Goal: Task Accomplishment & Management: Manage account settings

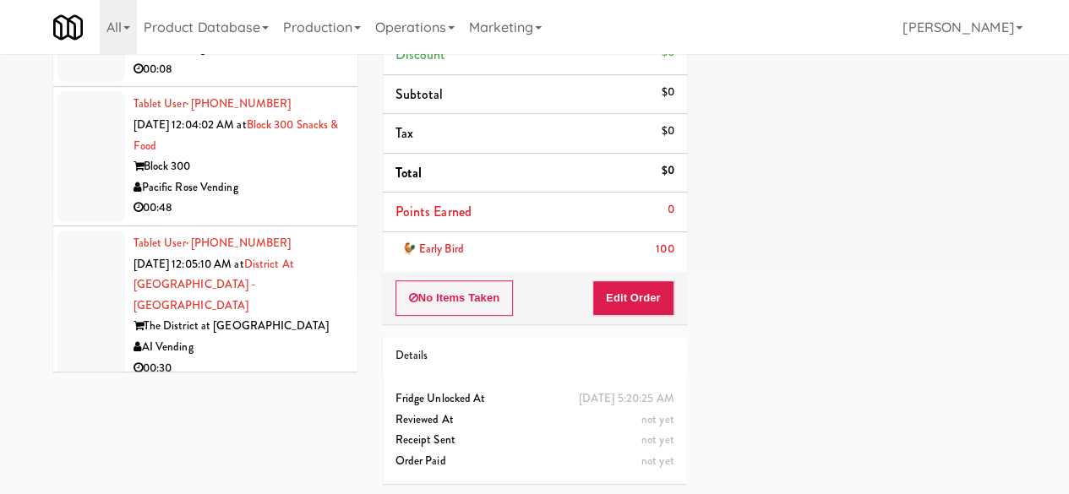
scroll to position [2534, 0]
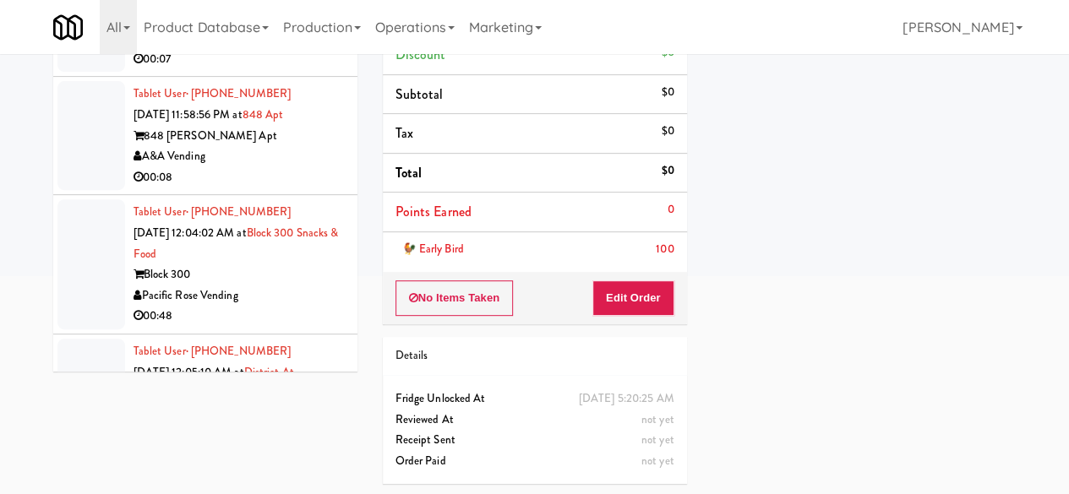
click at [300, 49] on div "Smokey Mountain Elite" at bounding box center [238, 38] width 211 height 21
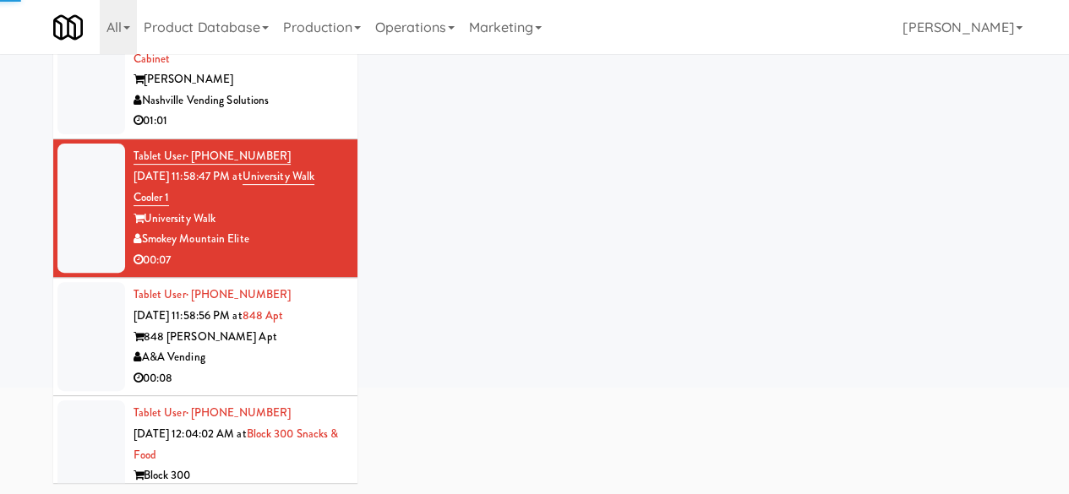
scroll to position [2365, 0]
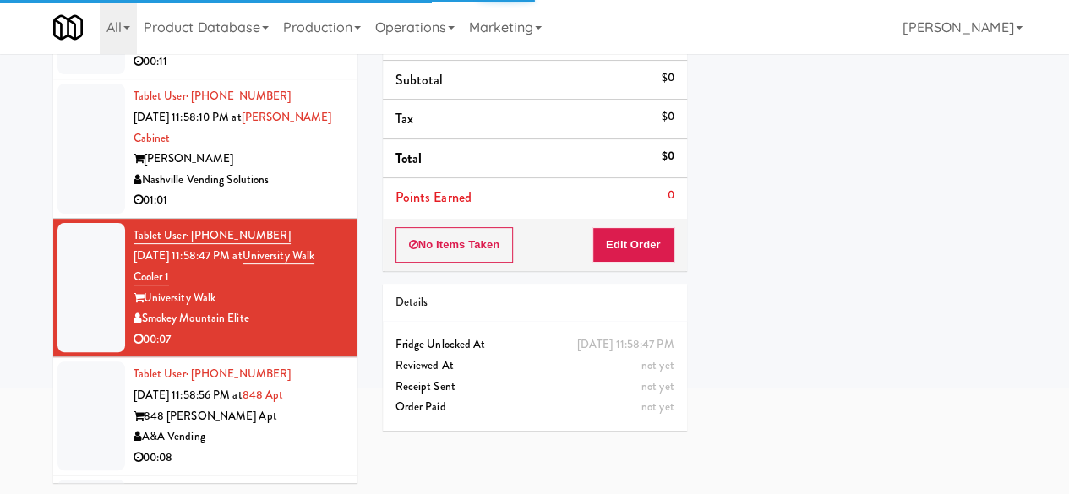
drag, startPoint x: 293, startPoint y: 322, endPoint x: 307, endPoint y: 341, distance: 23.7
click at [293, 170] on div "[PERSON_NAME]" at bounding box center [238, 159] width 211 height 21
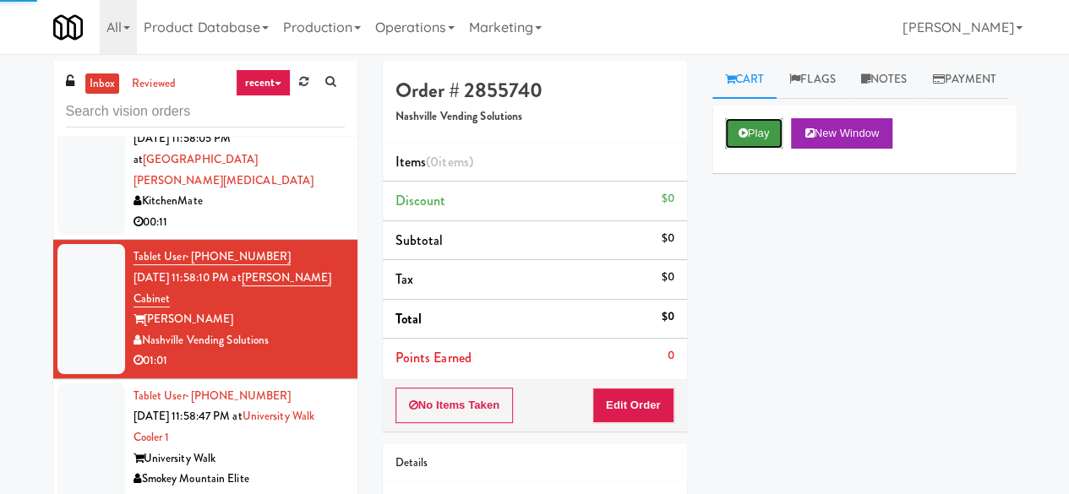
click at [771, 149] on button "Play" at bounding box center [754, 133] width 58 height 30
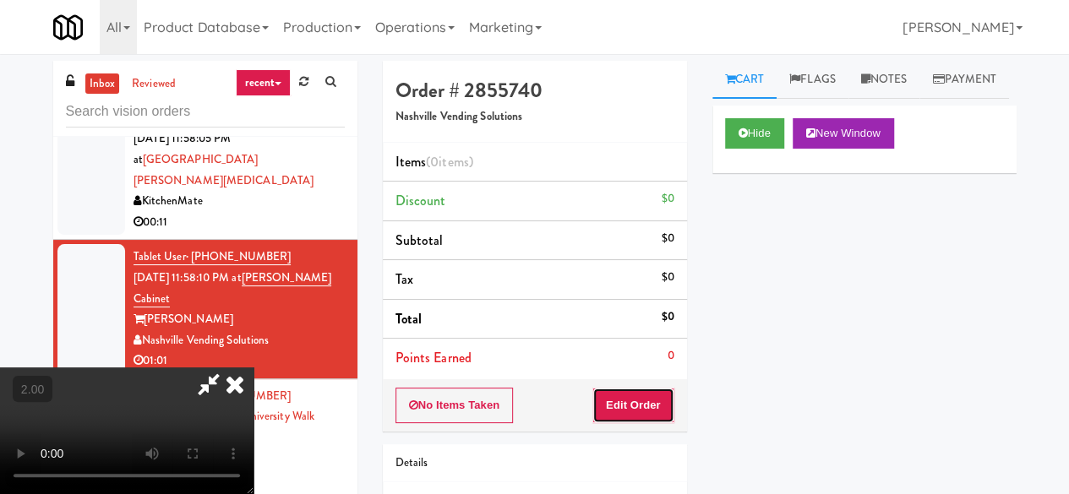
click at [656, 403] on button "Edit Order" at bounding box center [633, 405] width 82 height 35
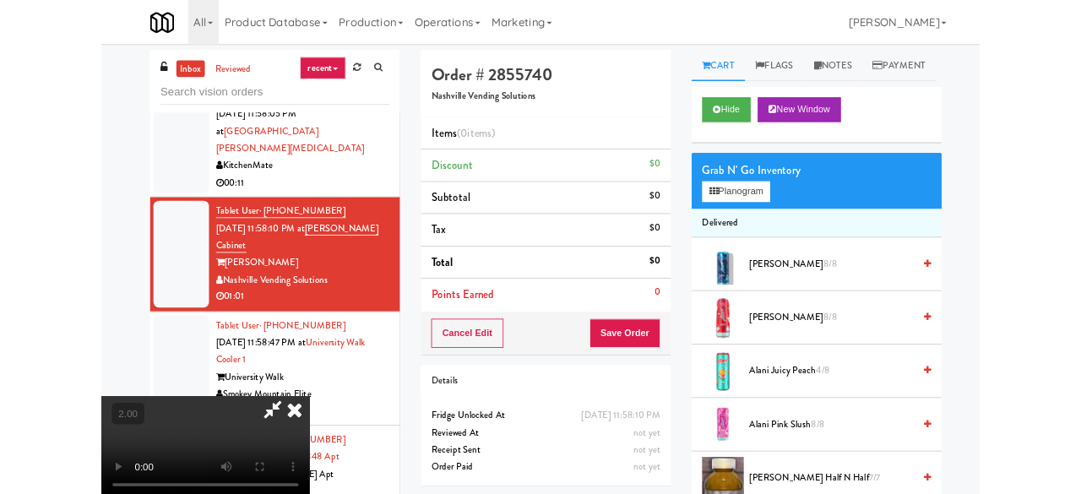
scroll to position [35, 0]
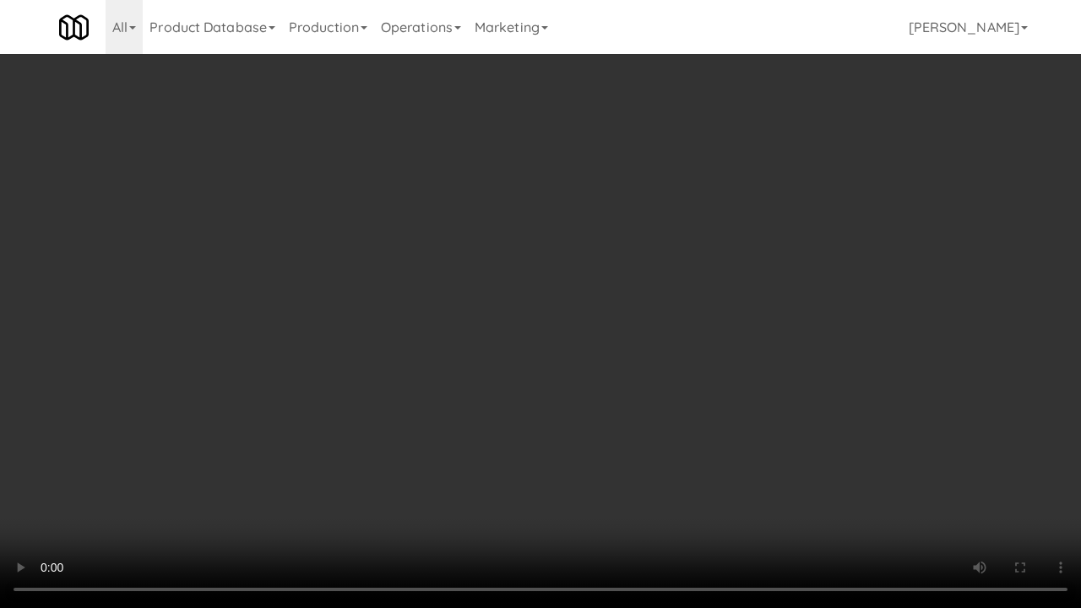
click at [760, 414] on video at bounding box center [540, 304] width 1081 height 608
click at [755, 411] on video at bounding box center [540, 304] width 1081 height 608
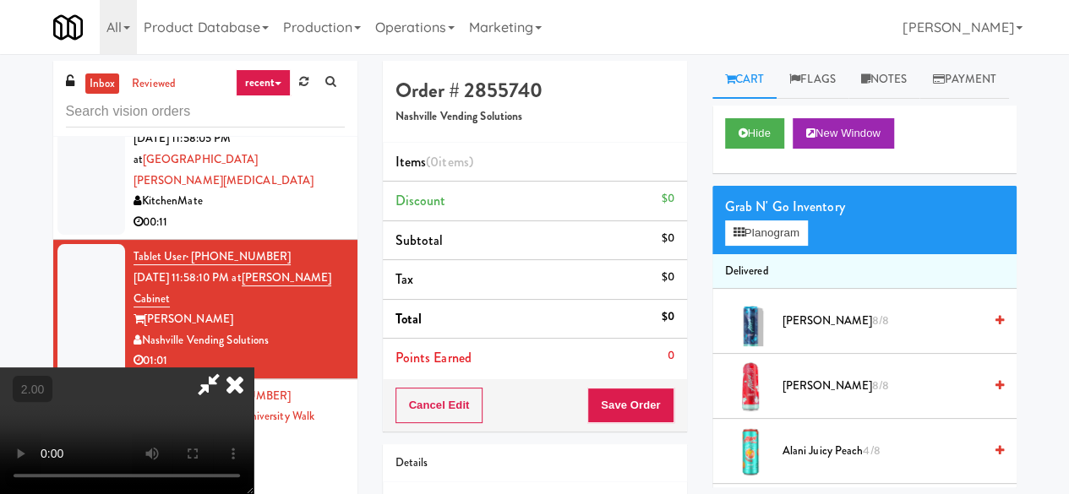
click at [782, 254] on div "Grab N' Go Inventory Planogram" at bounding box center [864, 220] width 304 height 68
click at [780, 246] on button "Planogram" at bounding box center [766, 232] width 83 height 25
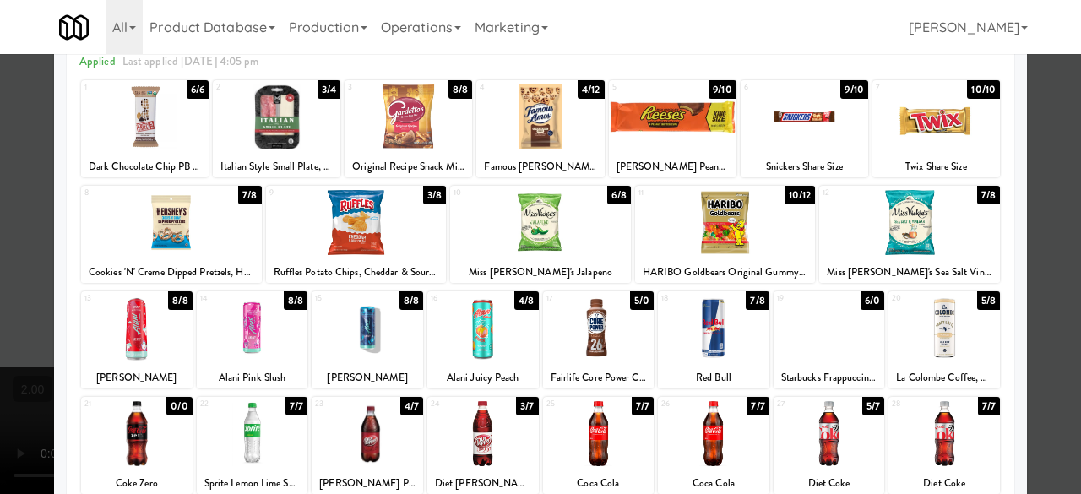
click at [701, 311] on div at bounding box center [713, 328] width 111 height 65
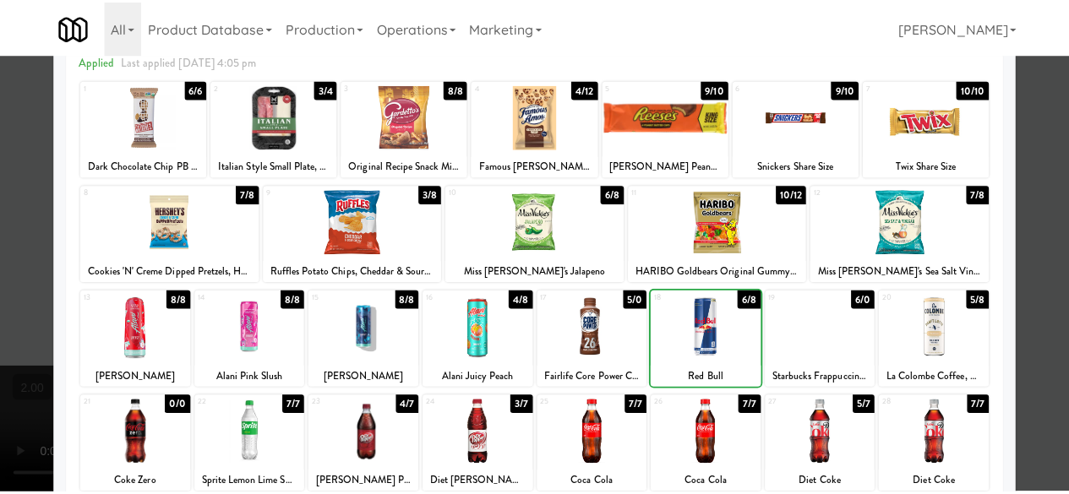
scroll to position [334, 0]
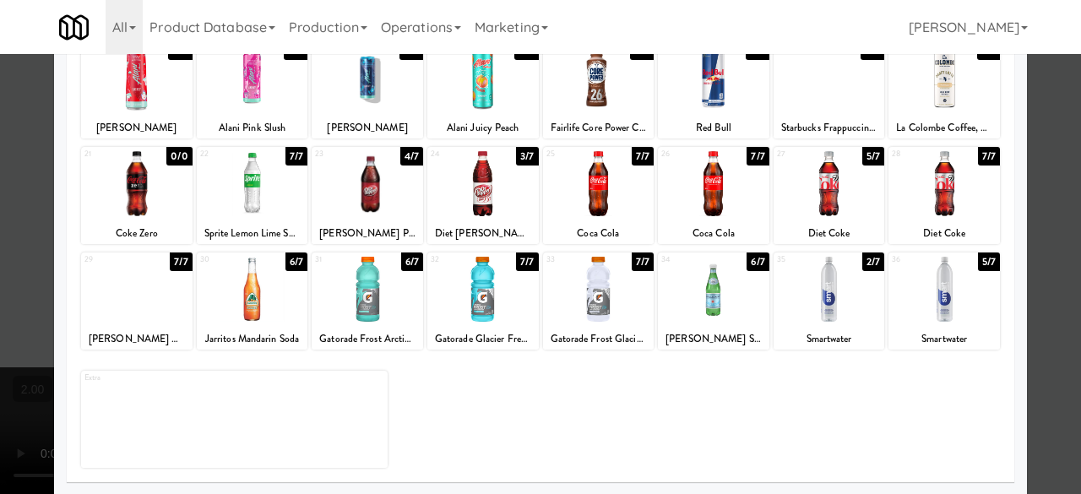
click at [269, 320] on div at bounding box center [252, 289] width 111 height 65
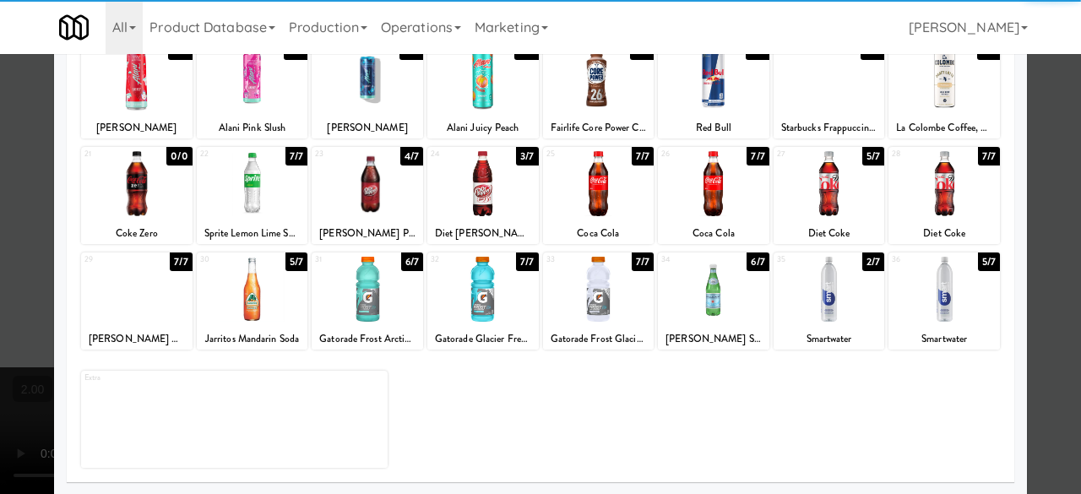
click at [725, 295] on div at bounding box center [713, 289] width 111 height 65
click at [1030, 173] on div at bounding box center [540, 247] width 1081 height 494
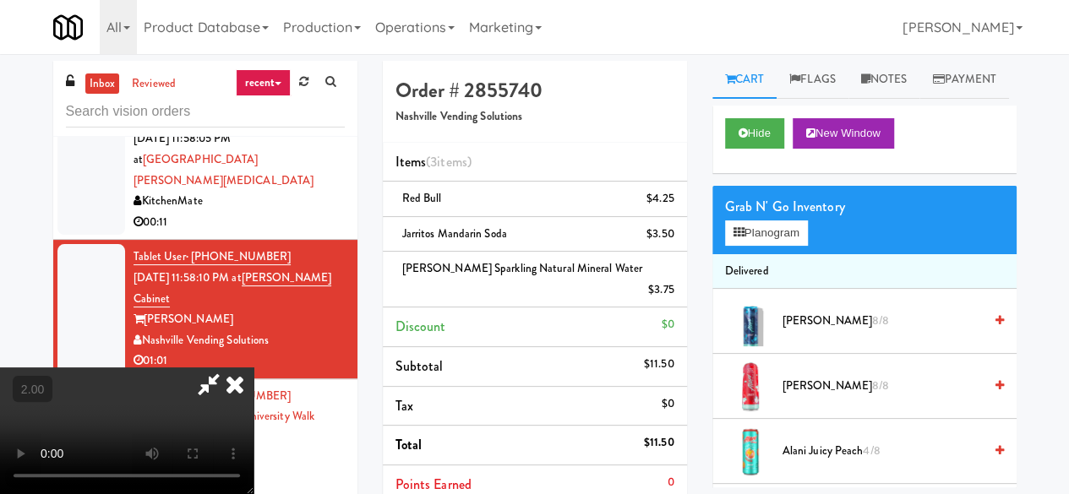
click at [606, 52] on div "All 325 Vending [URL][DOMAIN_NAME] 901 Smrt Mrkt [URL][DOMAIN_NAME] 9518002 [GE…" at bounding box center [534, 27] width 963 height 54
click at [588, 47] on div "All 325 Vending [URL][DOMAIN_NAME] 901 Smrt Mrkt [URL][DOMAIN_NAME] 9518002 [GE…" at bounding box center [534, 27] width 963 height 54
click at [228, 367] on icon at bounding box center [208, 384] width 39 height 34
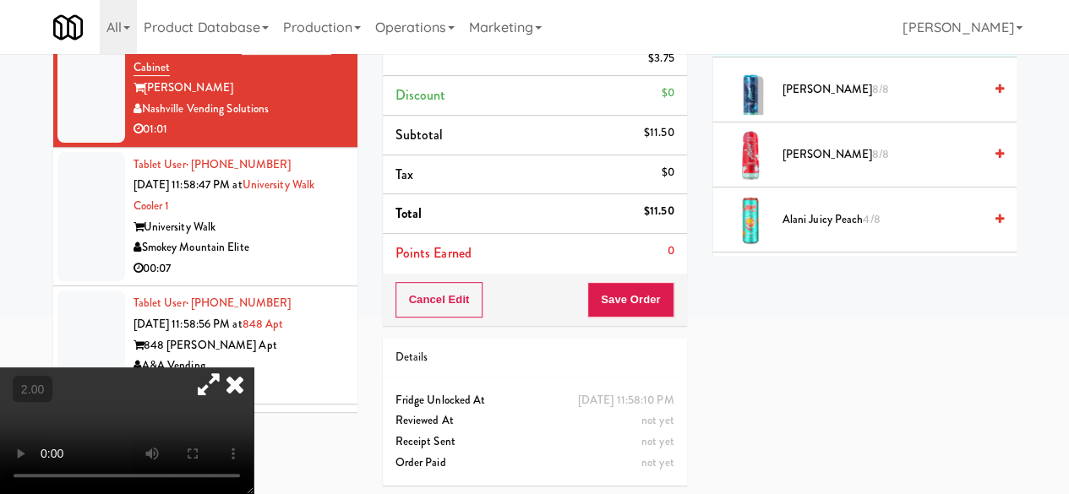
drag, startPoint x: 655, startPoint y: 307, endPoint x: 651, endPoint y: 290, distance: 17.4
click at [653, 299] on div "Order # 2855740 Nashville Vending Solutions Items (3 items ) Red Bull $4.25 Jar…" at bounding box center [534, 163] width 329 height 669
click at [645, 282] on button "Save Order" at bounding box center [630, 299] width 86 height 35
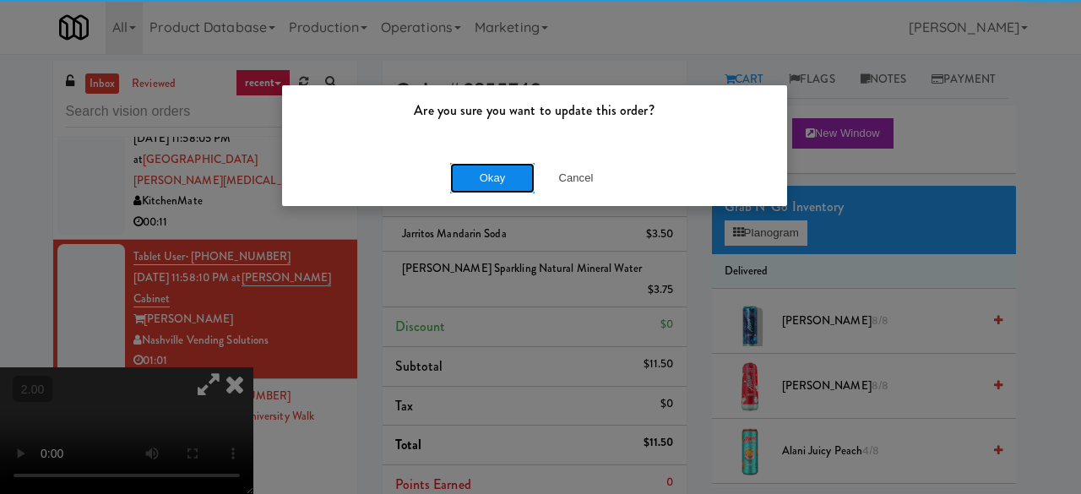
click at [493, 165] on button "Okay" at bounding box center [492, 178] width 84 height 30
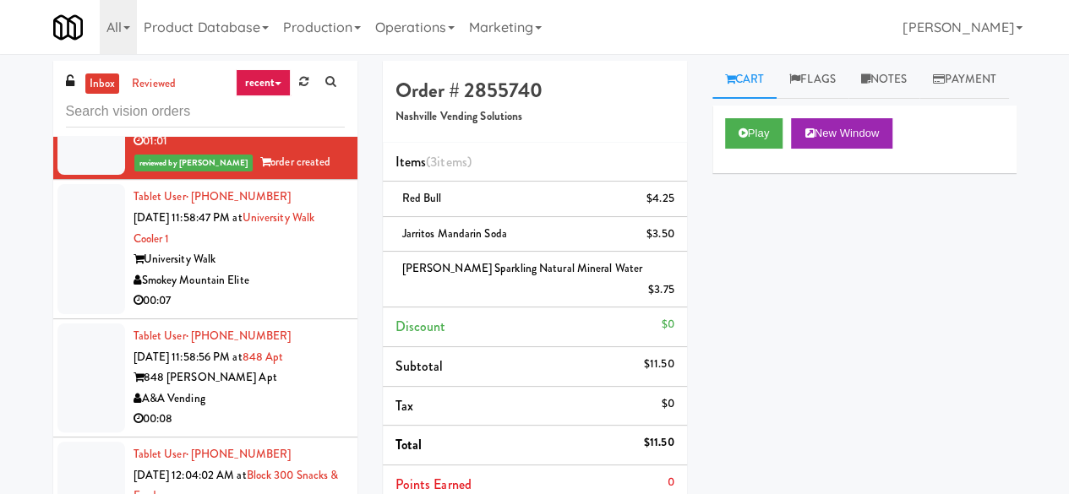
scroll to position [2703, 0]
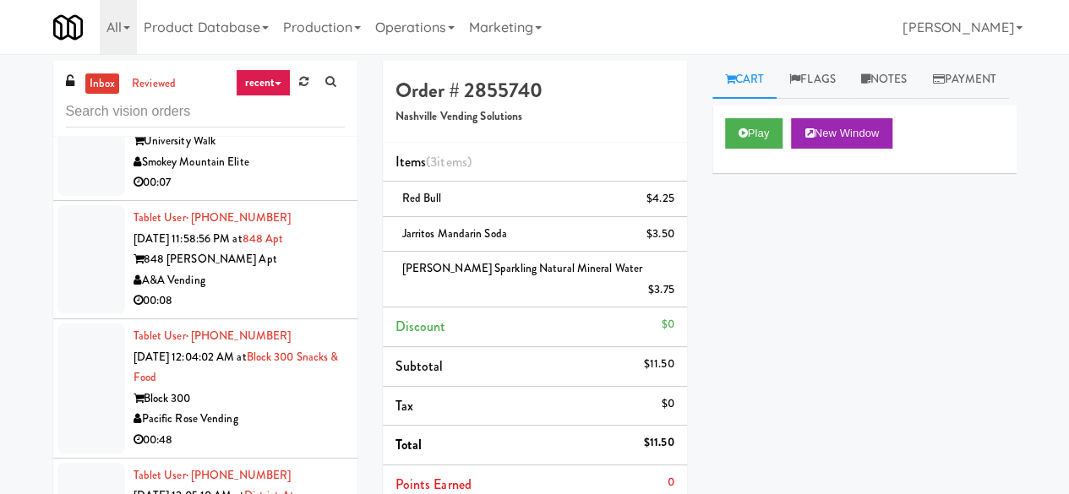
click at [264, 152] on div "University Walk" at bounding box center [238, 141] width 211 height 21
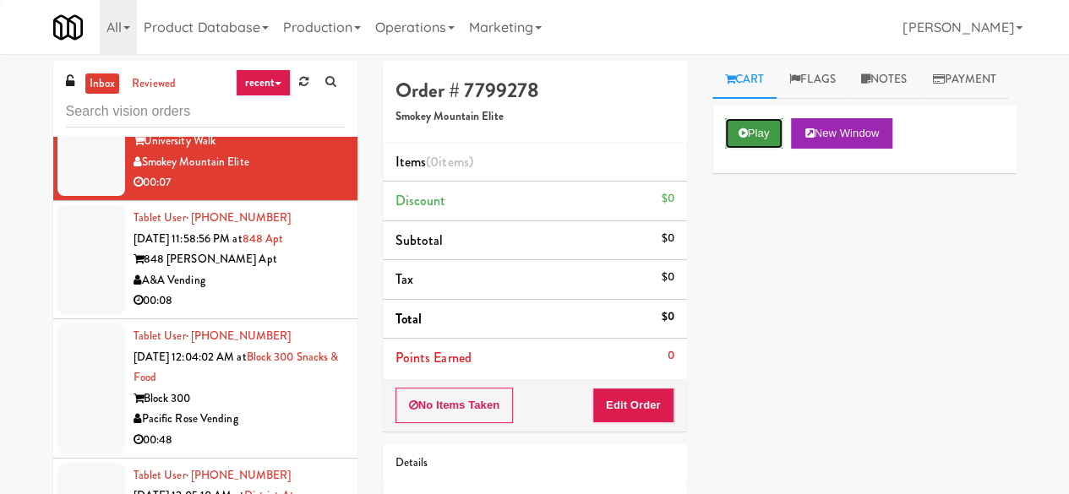
click at [751, 149] on button "Play" at bounding box center [754, 133] width 58 height 30
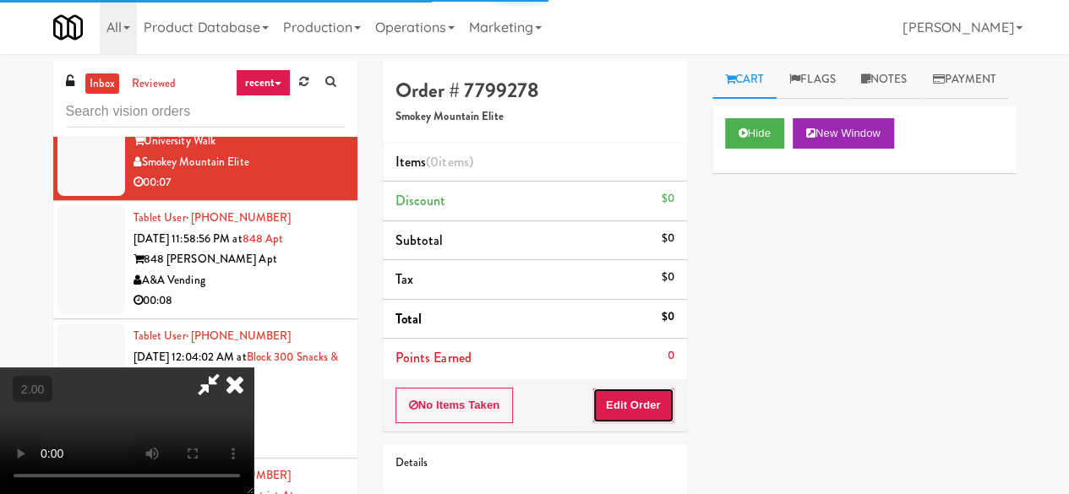
click at [650, 394] on button "Edit Order" at bounding box center [633, 405] width 82 height 35
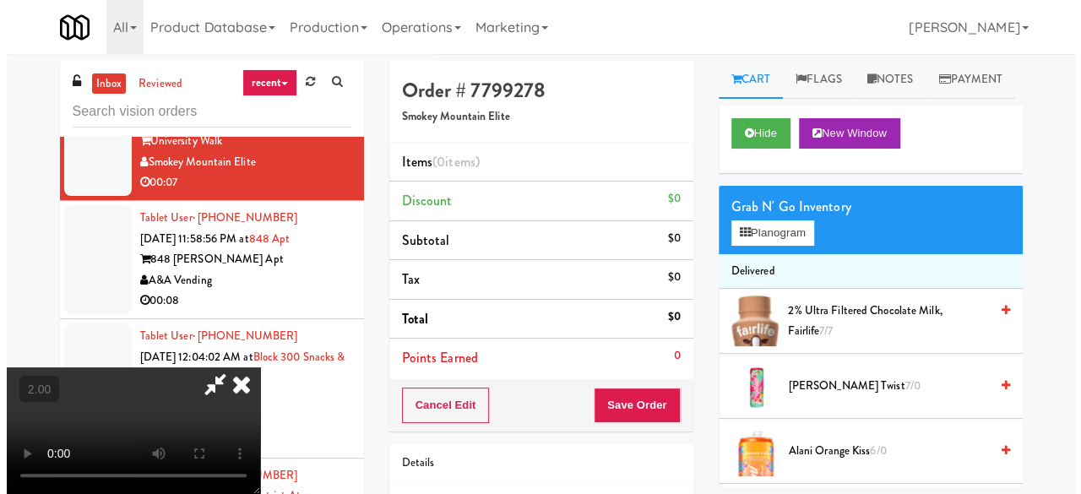
scroll to position [35, 0]
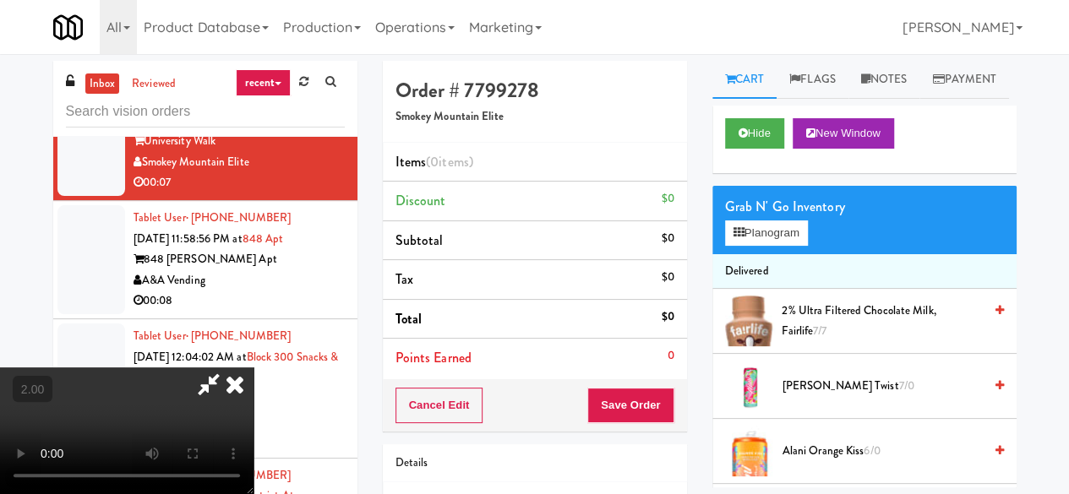
click at [780, 220] on div "Grab N' Go Inventory" at bounding box center [864, 206] width 279 height 25
click at [779, 246] on button "Planogram" at bounding box center [766, 232] width 83 height 25
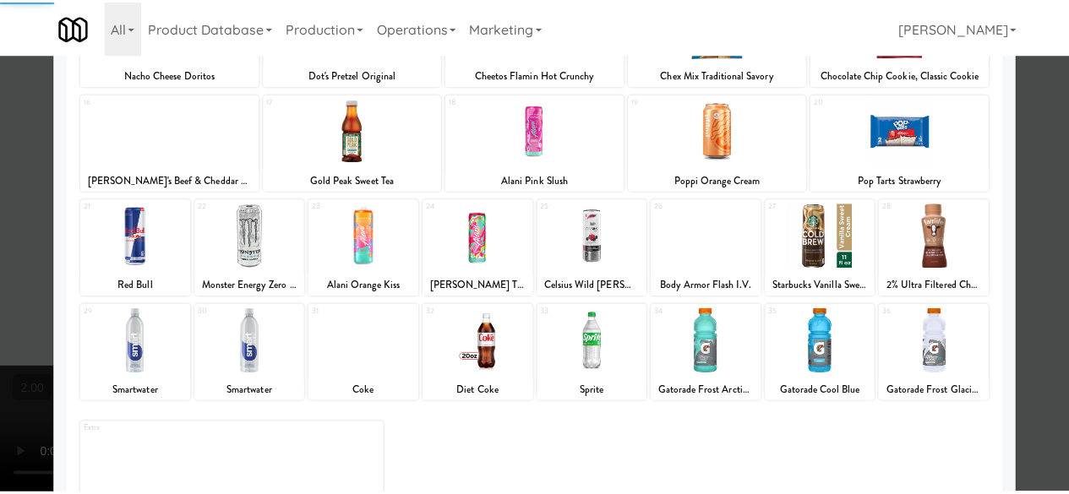
scroll to position [334, 0]
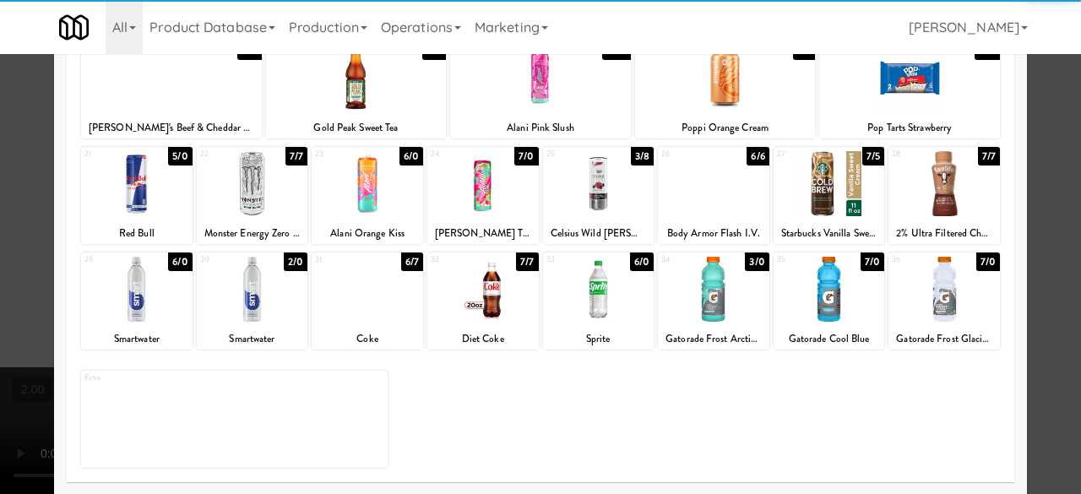
click at [831, 325] on div "35 7/0 Gatorade Cool Blue" at bounding box center [829, 301] width 111 height 97
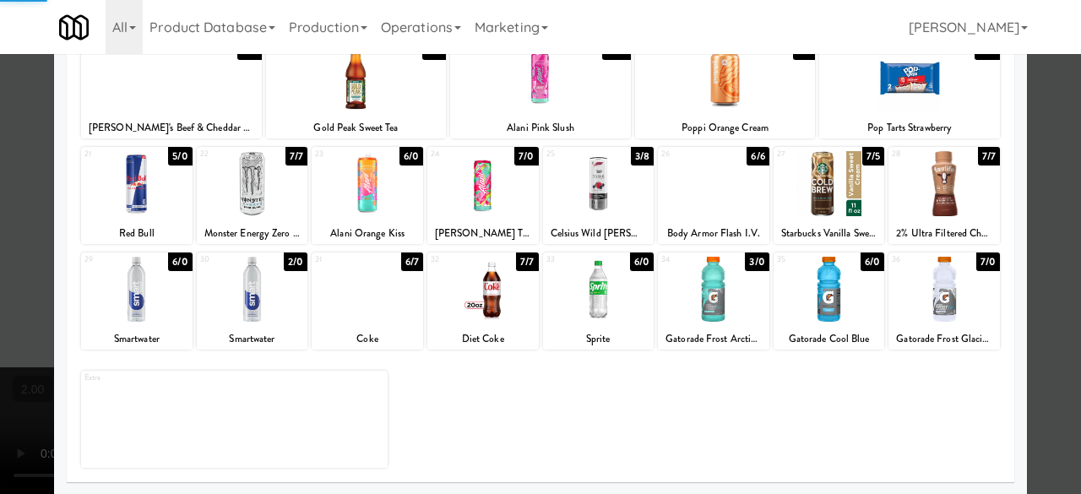
click at [1046, 180] on div at bounding box center [540, 247] width 1081 height 494
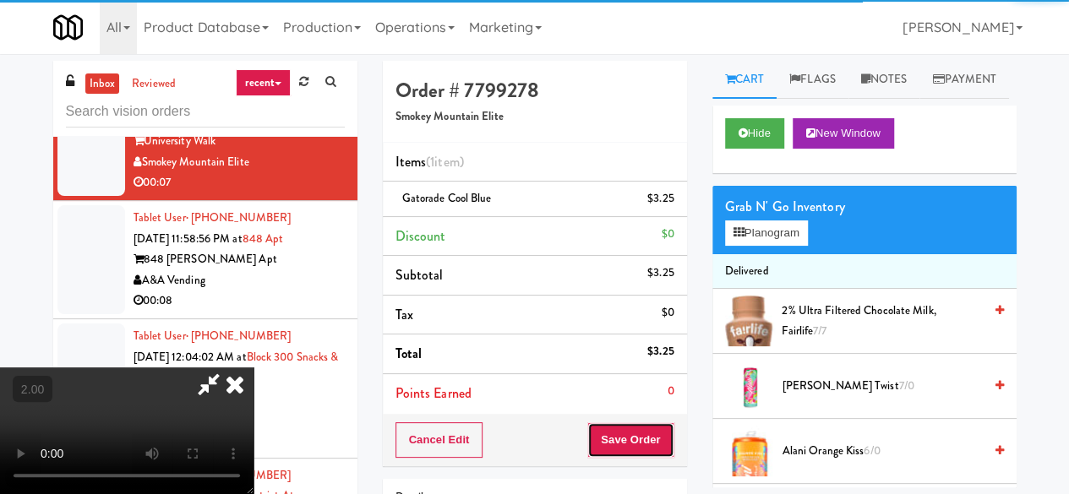
click at [649, 454] on button "Save Order" at bounding box center [630, 439] width 86 height 35
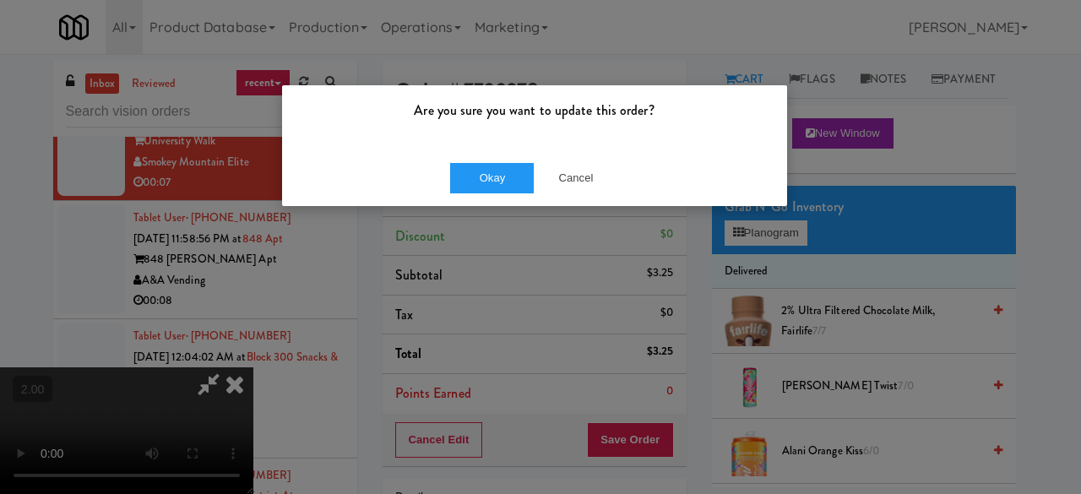
drag, startPoint x: 478, startPoint y: 209, endPoint x: 492, endPoint y: 202, distance: 15.9
click at [478, 207] on div "Are you sure you want to update this order? Okay Cancel" at bounding box center [540, 247] width 1081 height 494
click at [494, 200] on div "Okay Cancel" at bounding box center [534, 178] width 505 height 57
click at [501, 187] on button "Okay" at bounding box center [492, 178] width 84 height 30
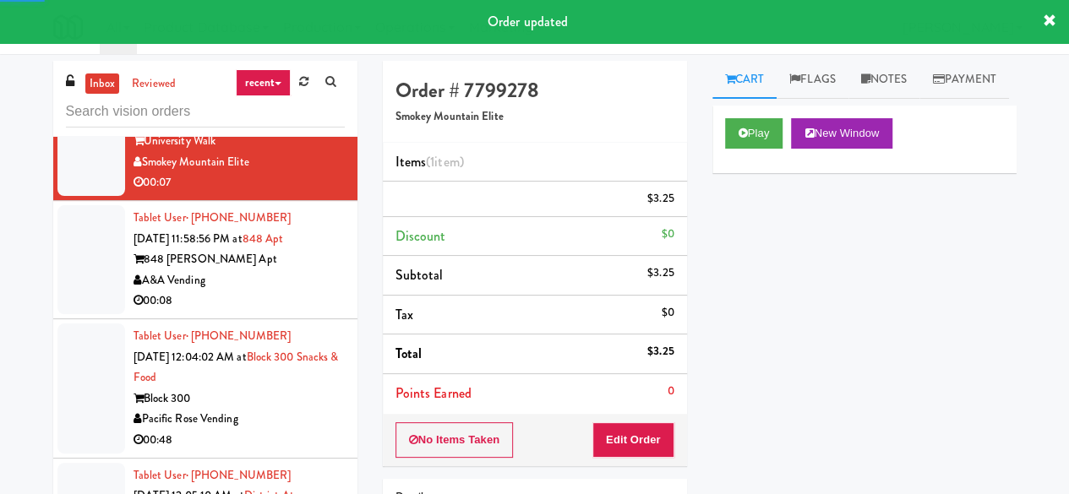
scroll to position [2872, 0]
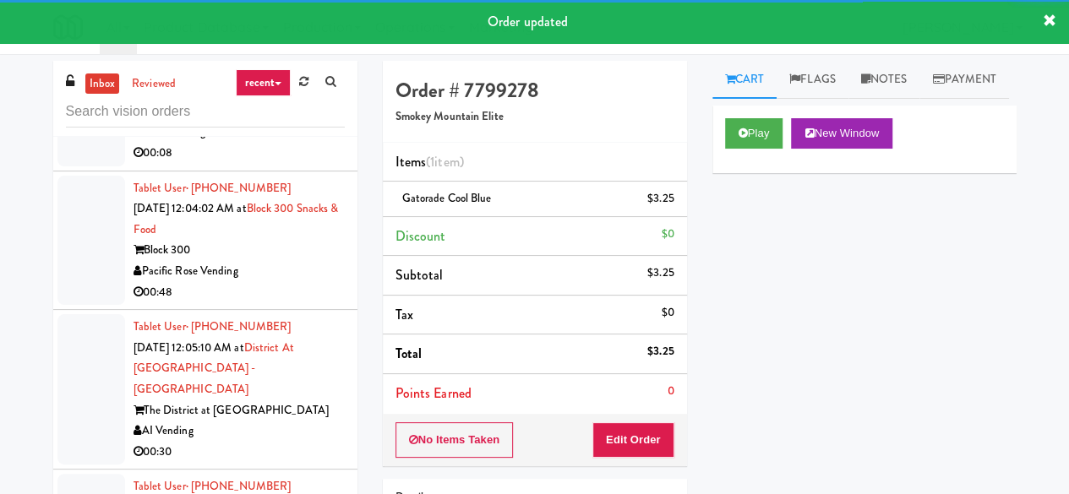
click at [272, 122] on div "848 [PERSON_NAME] Apt" at bounding box center [238, 111] width 211 height 21
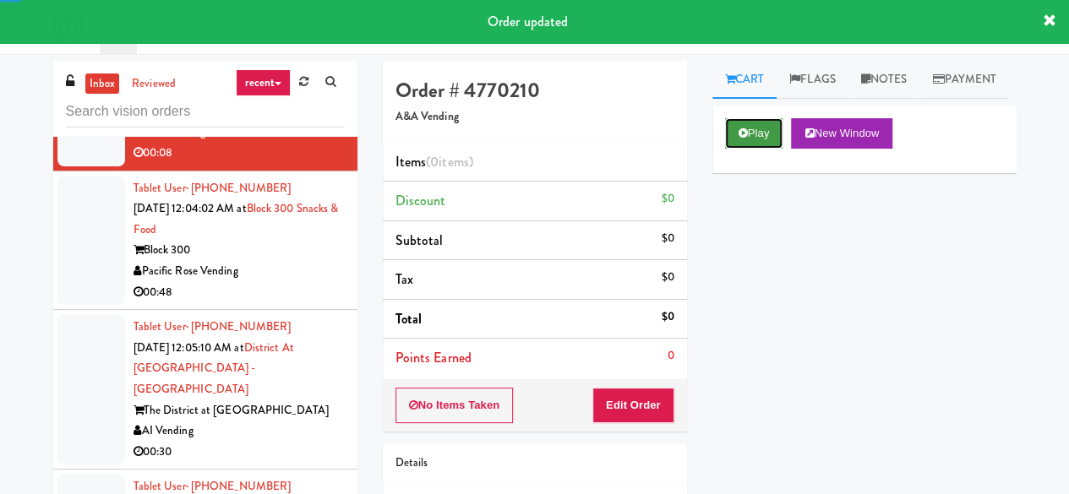
click at [769, 149] on button "Play" at bounding box center [754, 133] width 58 height 30
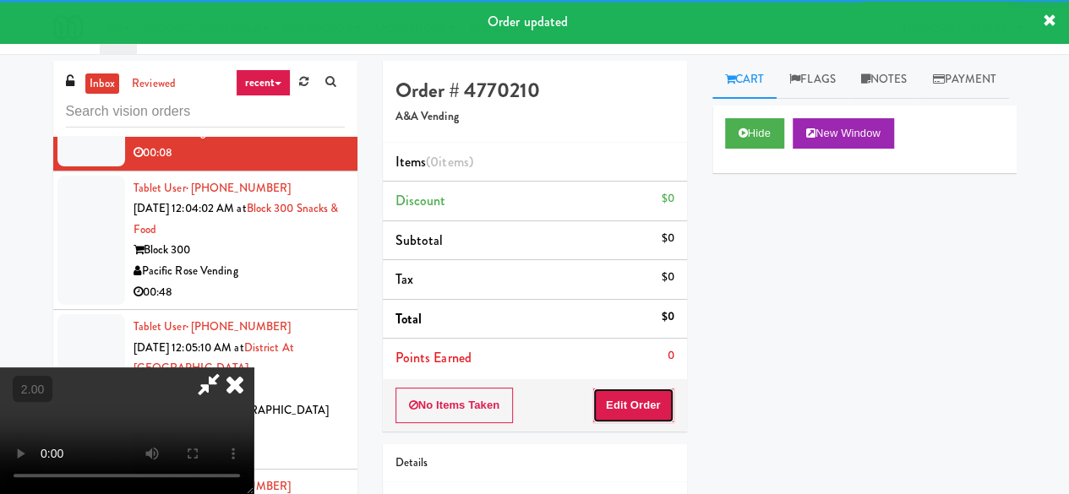
click at [652, 391] on button "Edit Order" at bounding box center [633, 405] width 82 height 35
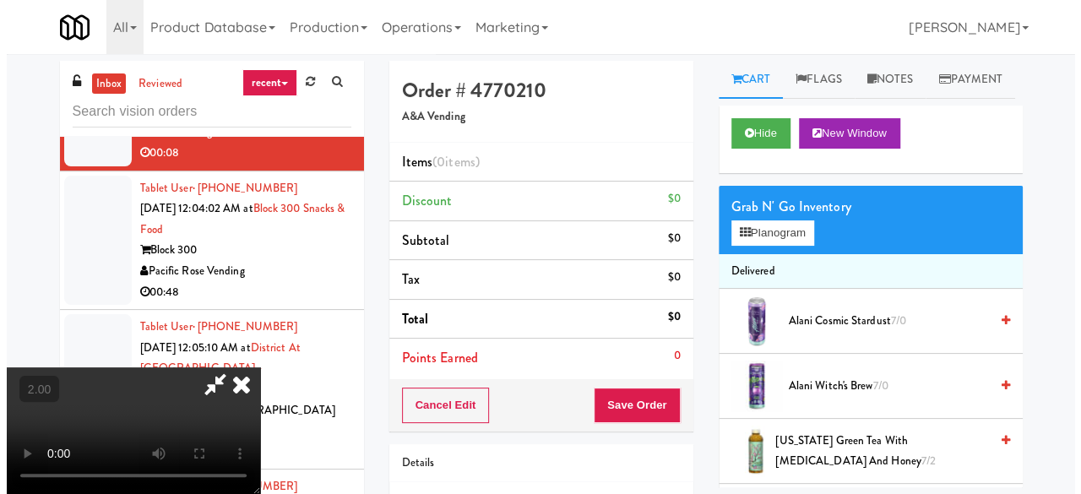
scroll to position [35, 0]
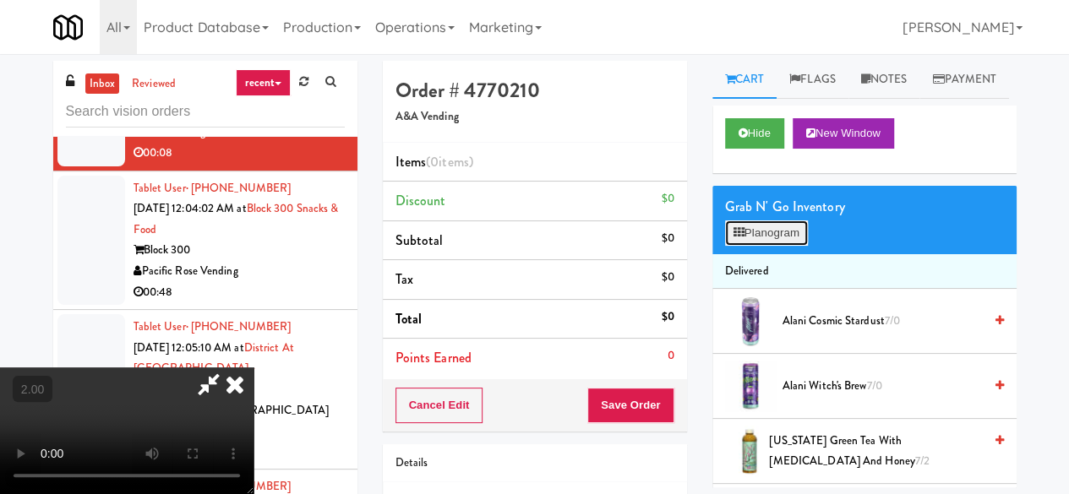
click at [764, 246] on button "Planogram" at bounding box center [766, 232] width 83 height 25
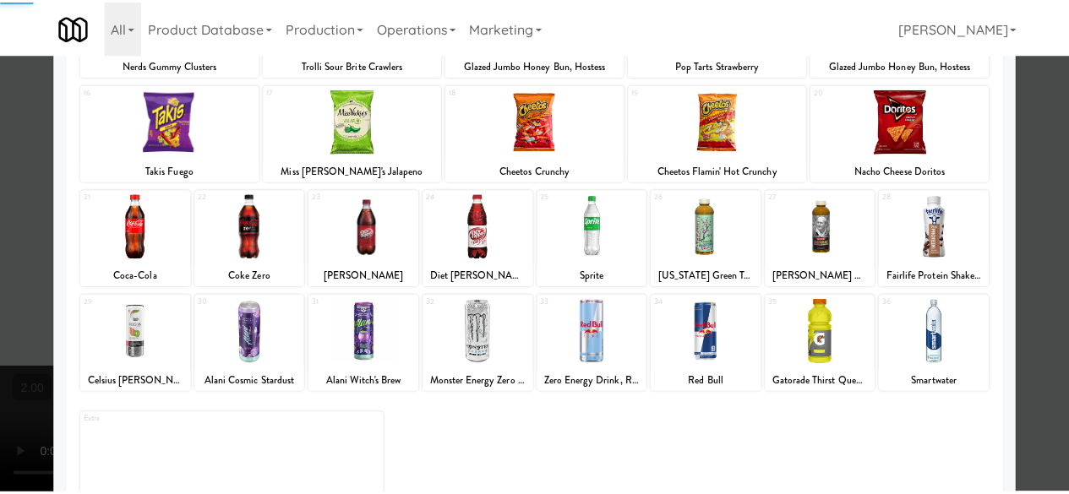
scroll to position [334, 0]
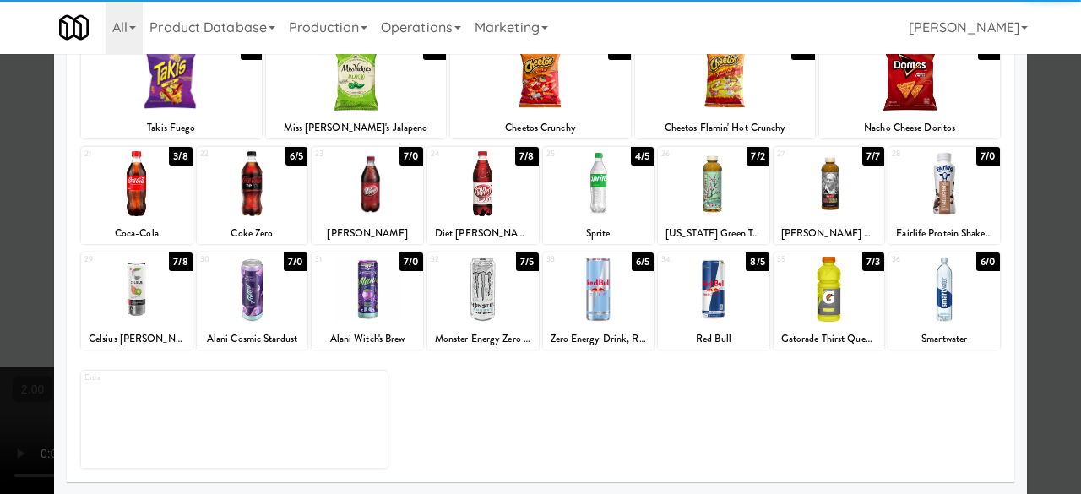
click at [557, 197] on div at bounding box center [598, 183] width 111 height 65
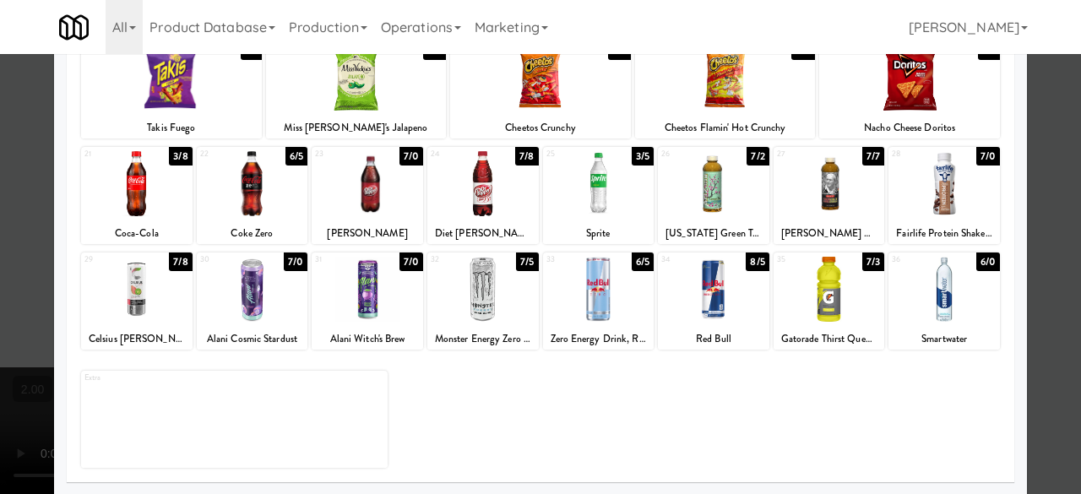
click at [1042, 146] on div at bounding box center [540, 247] width 1081 height 494
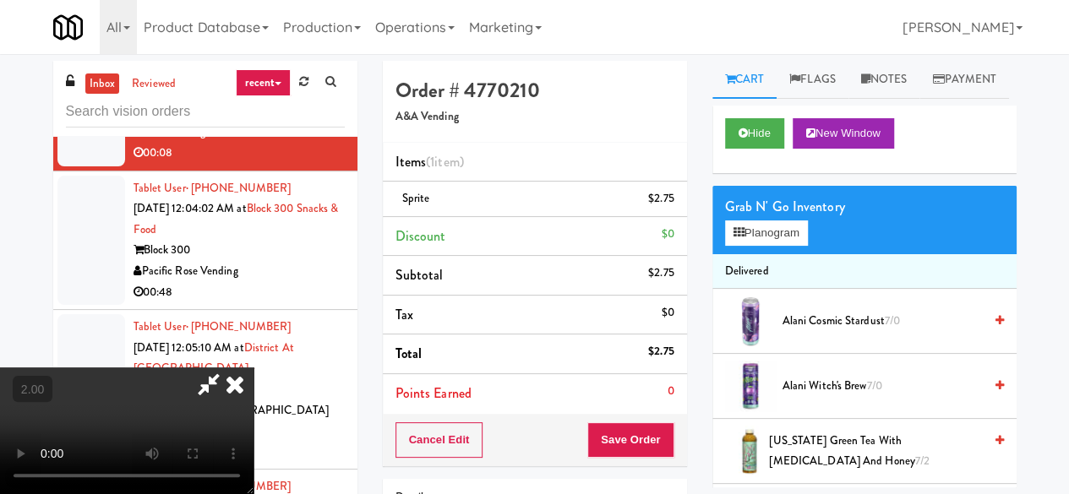
click at [228, 367] on icon at bounding box center [208, 384] width 39 height 34
click at [614, 422] on button "Save Order" at bounding box center [630, 439] width 86 height 35
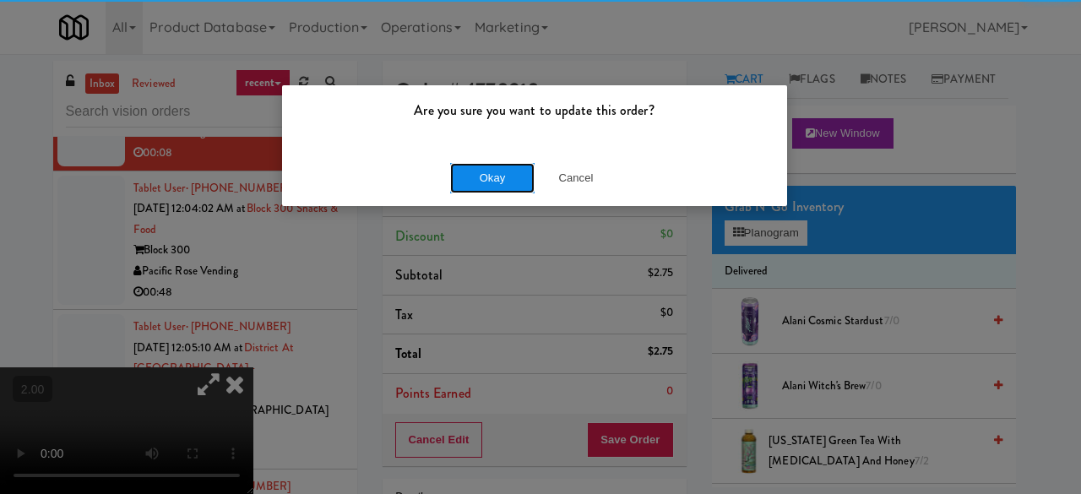
click at [509, 182] on button "Okay" at bounding box center [492, 178] width 84 height 30
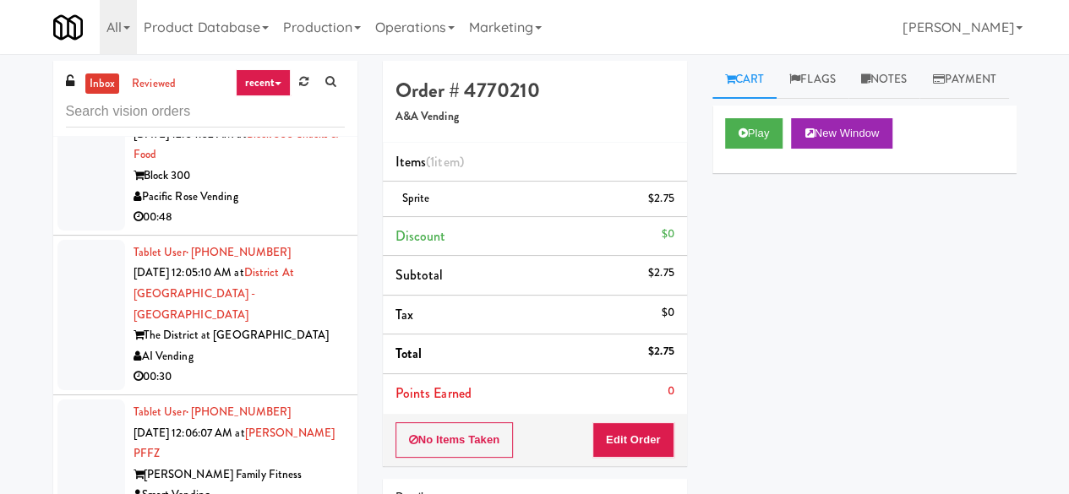
scroll to position [3041, 0]
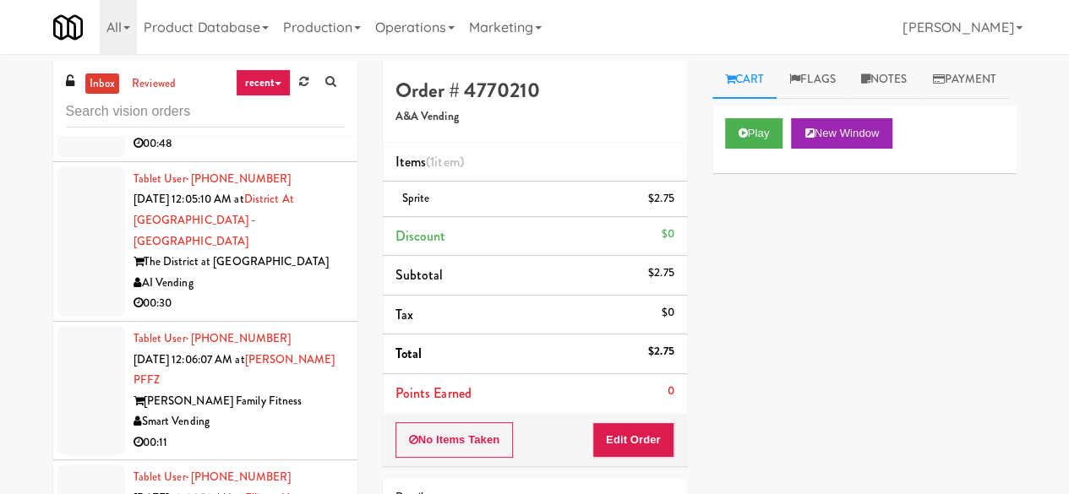
click at [270, 134] on div "Pacific Rose Vending" at bounding box center [238, 123] width 211 height 21
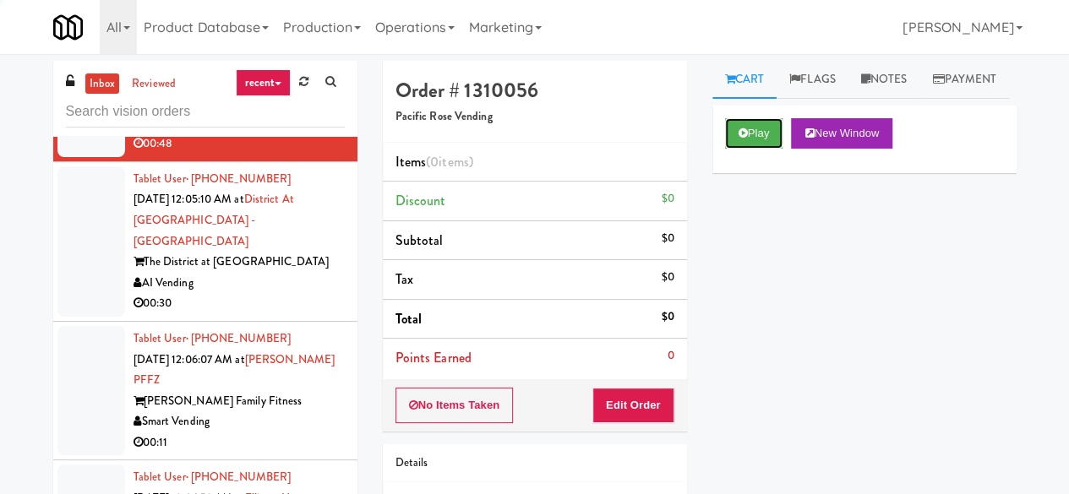
click at [733, 149] on button "Play" at bounding box center [754, 133] width 58 height 30
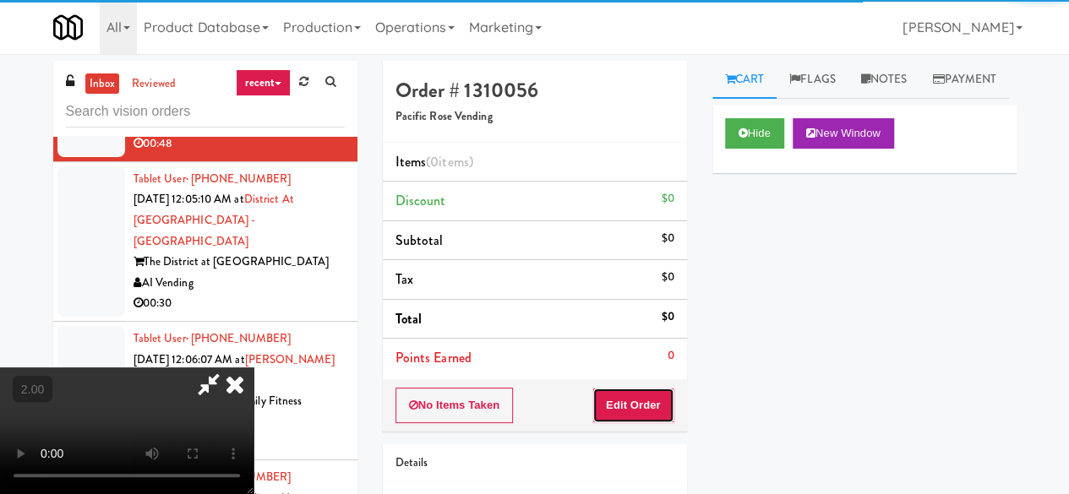
click at [650, 388] on button "Edit Order" at bounding box center [633, 405] width 82 height 35
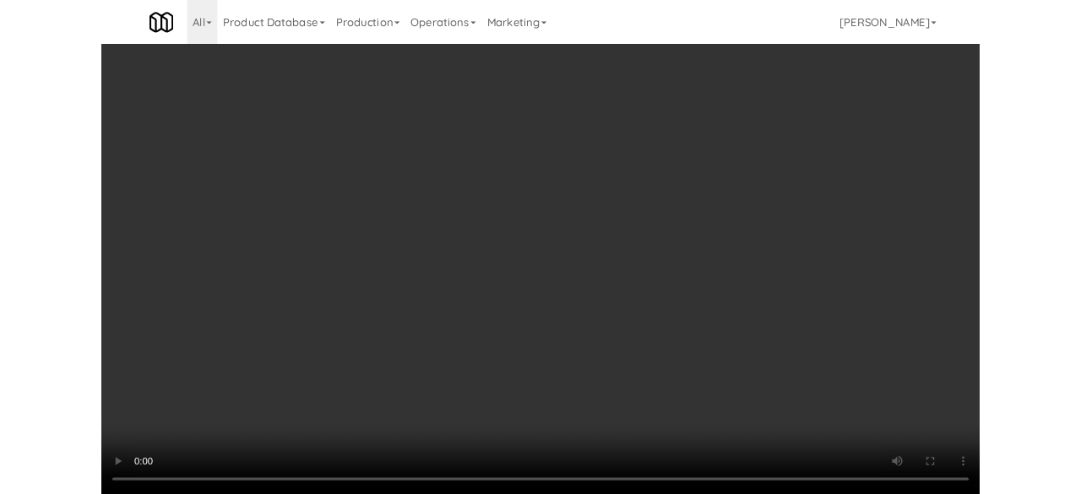
scroll to position [160, 0]
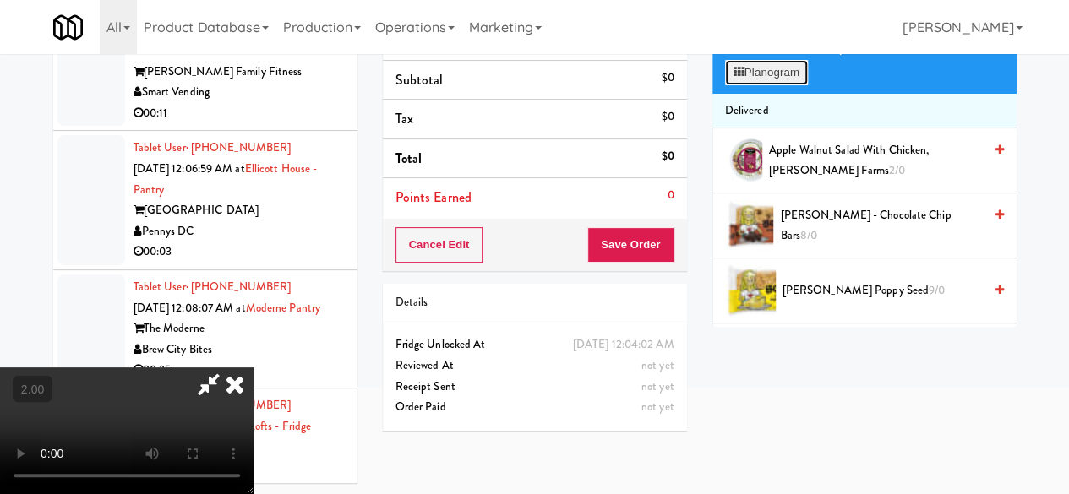
click at [765, 85] on button "Planogram" at bounding box center [766, 72] width 83 height 25
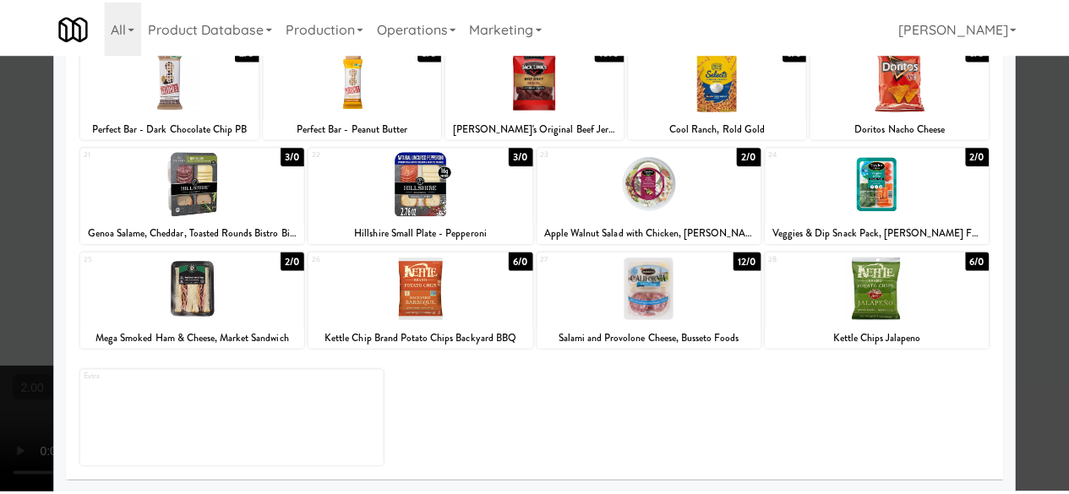
scroll to position [250, 0]
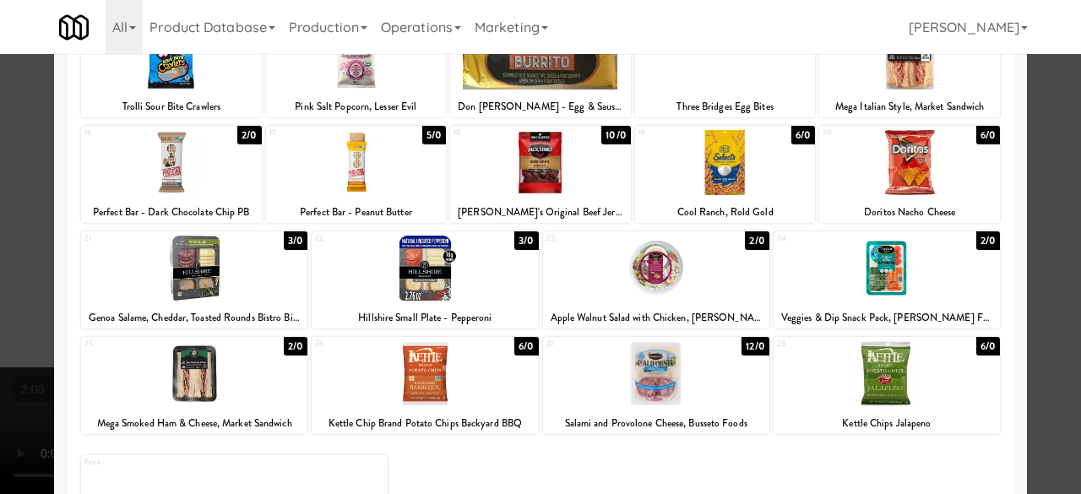
click at [1032, 176] on div at bounding box center [540, 247] width 1081 height 494
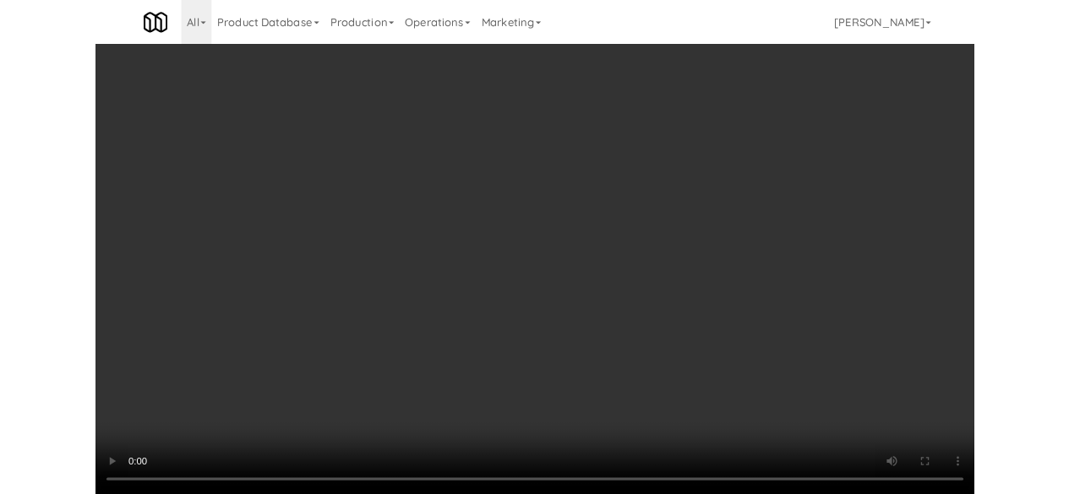
scroll to position [35, 0]
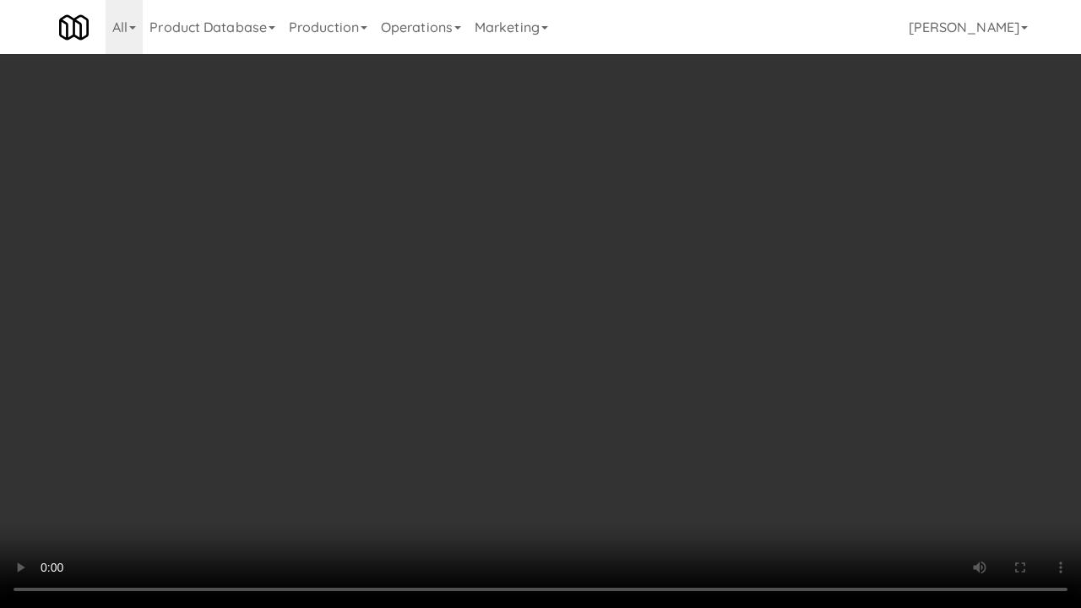
click at [676, 493] on video at bounding box center [540, 304] width 1081 height 608
click at [615, 244] on video at bounding box center [540, 304] width 1081 height 608
click at [613, 244] on video at bounding box center [540, 304] width 1081 height 608
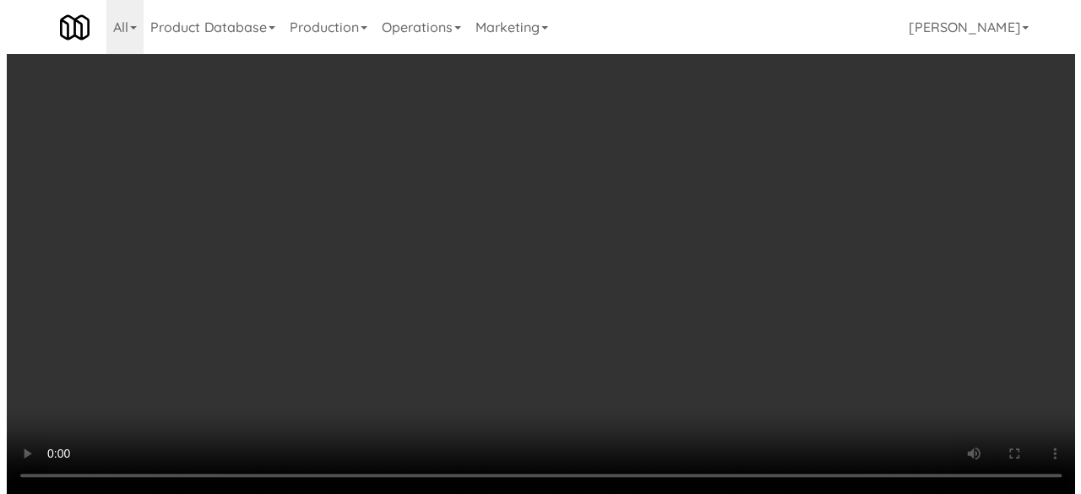
scroll to position [84, 0]
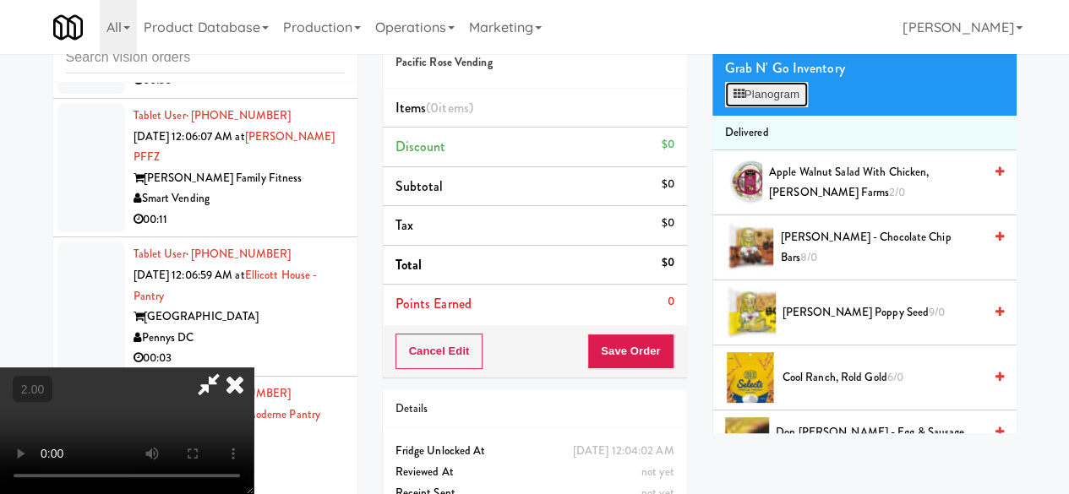
click at [745, 107] on button "Planogram" at bounding box center [766, 94] width 83 height 25
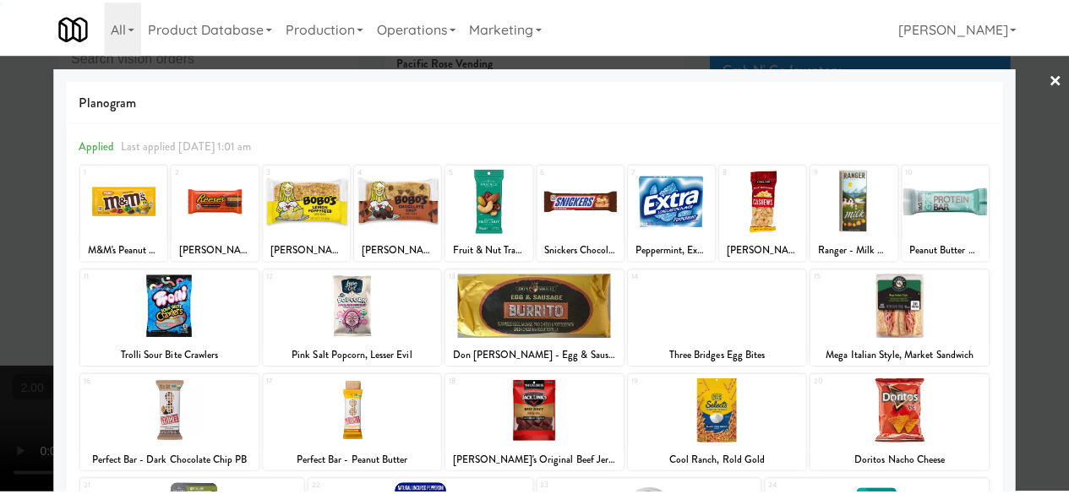
scroll to position [334, 0]
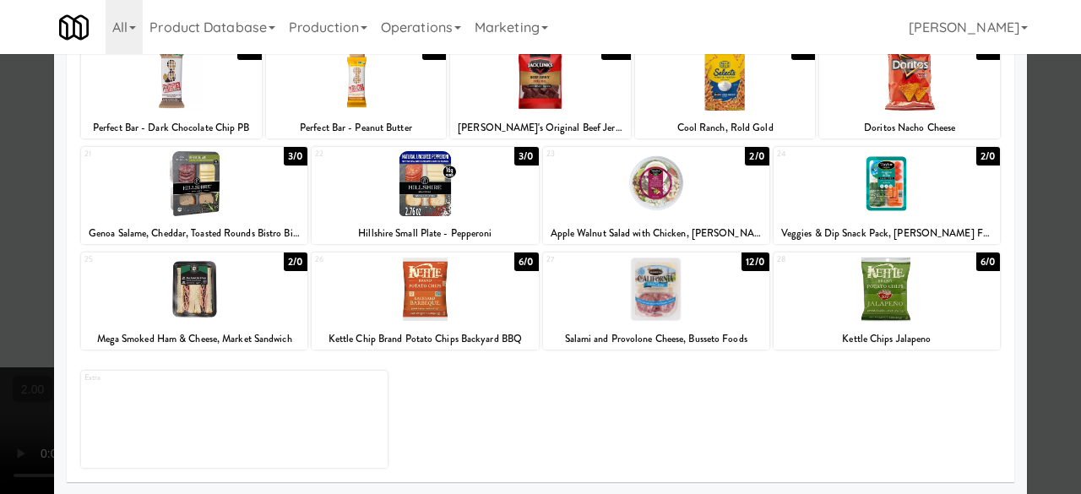
drag, startPoint x: 893, startPoint y: 205, endPoint x: 904, endPoint y: 207, distance: 11.1
click at [894, 206] on div at bounding box center [887, 183] width 226 height 65
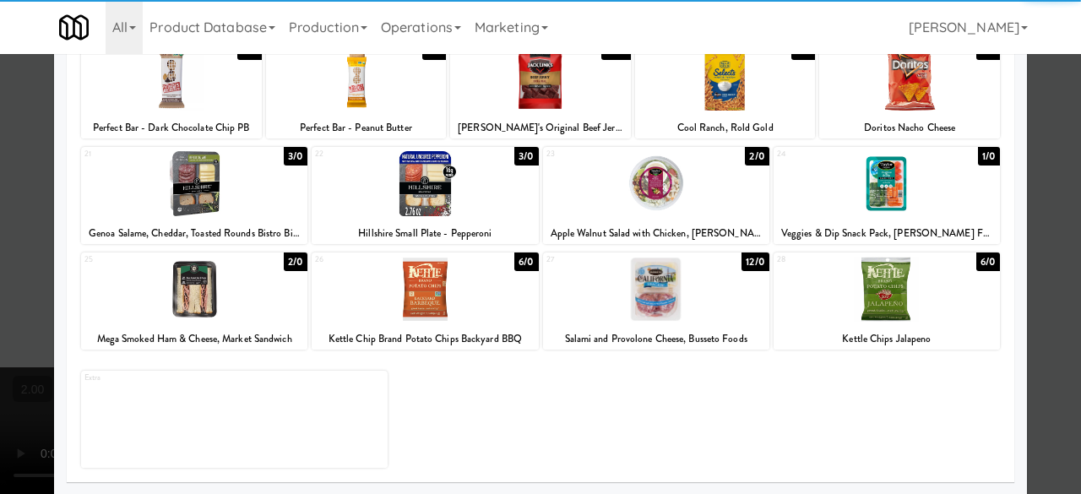
click at [1027, 155] on div at bounding box center [540, 247] width 1081 height 494
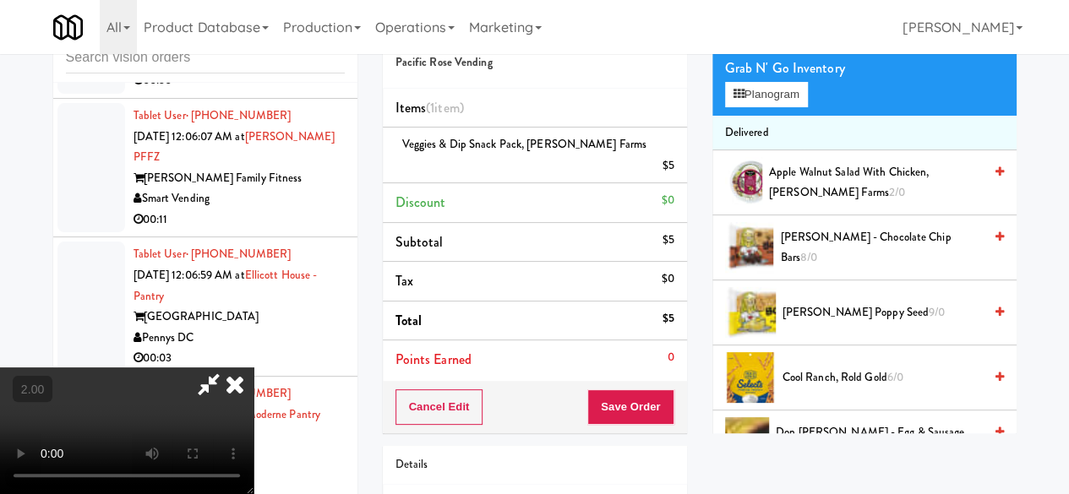
click at [253, 367] on div at bounding box center [126, 430] width 253 height 127
click at [253, 367] on icon at bounding box center [234, 384] width 37 height 34
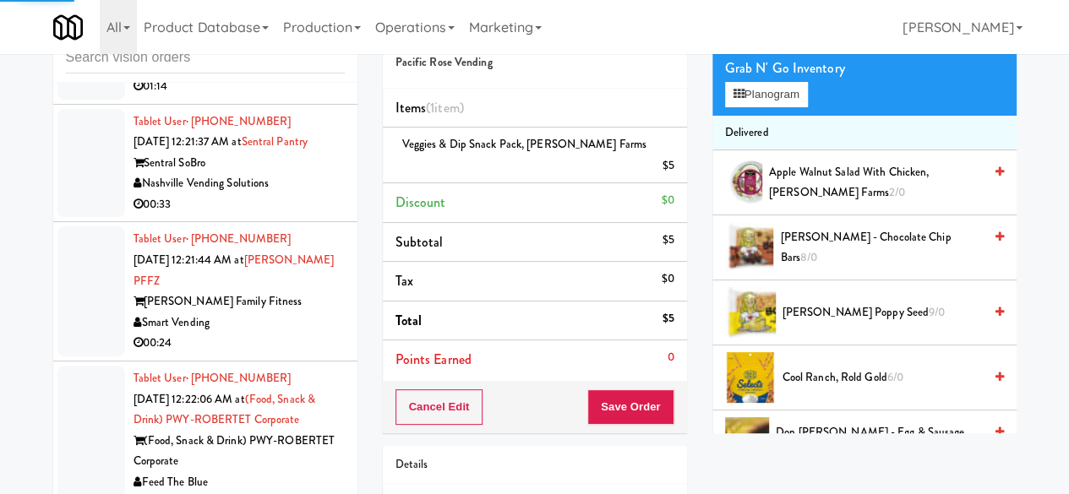
scroll to position [4223, 0]
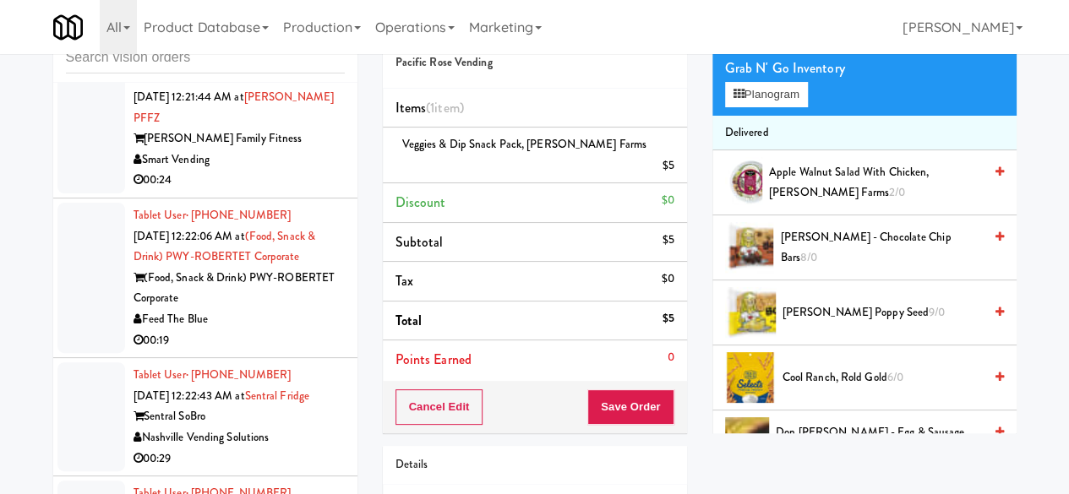
click at [294, 52] on div "00:33" at bounding box center [238, 41] width 211 height 21
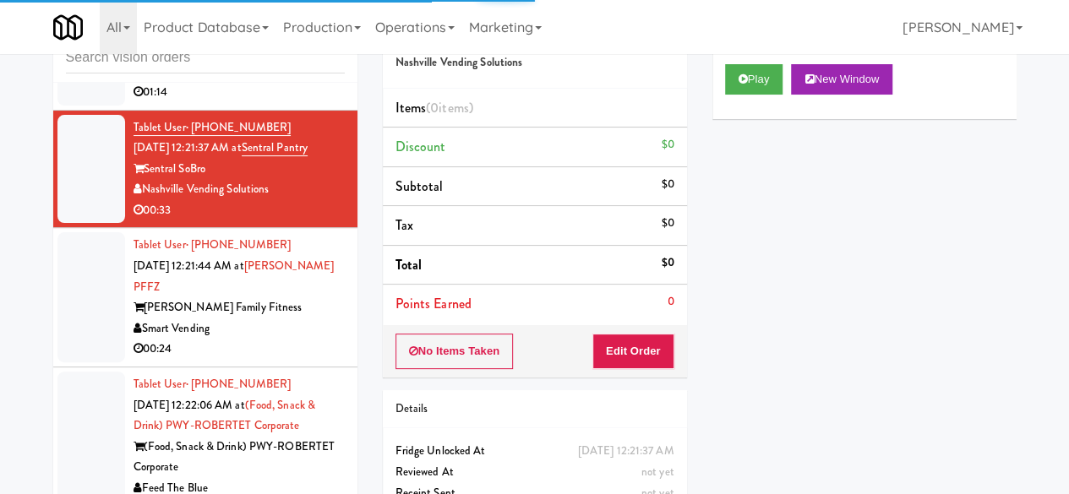
click at [304, 103] on div "01:14" at bounding box center [238, 92] width 211 height 21
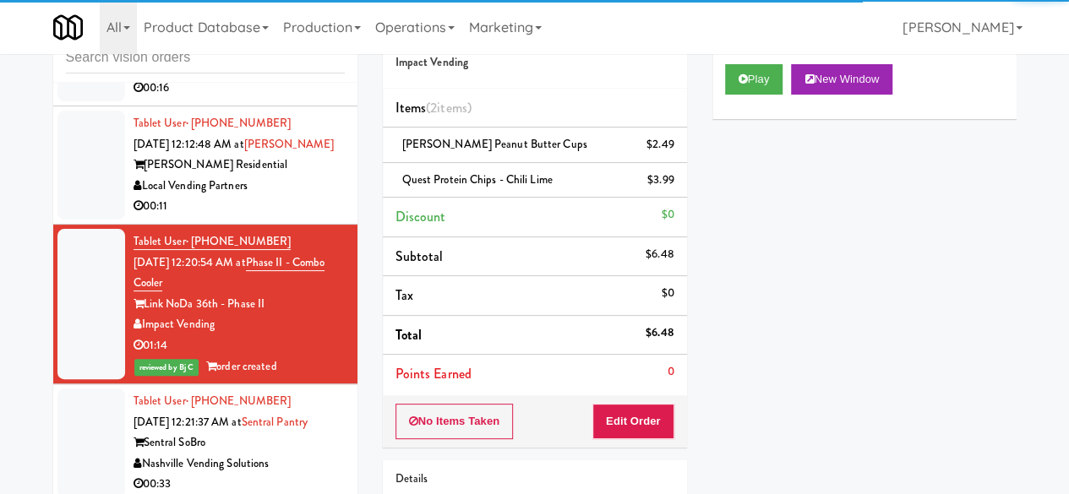
scroll to position [3886, 0]
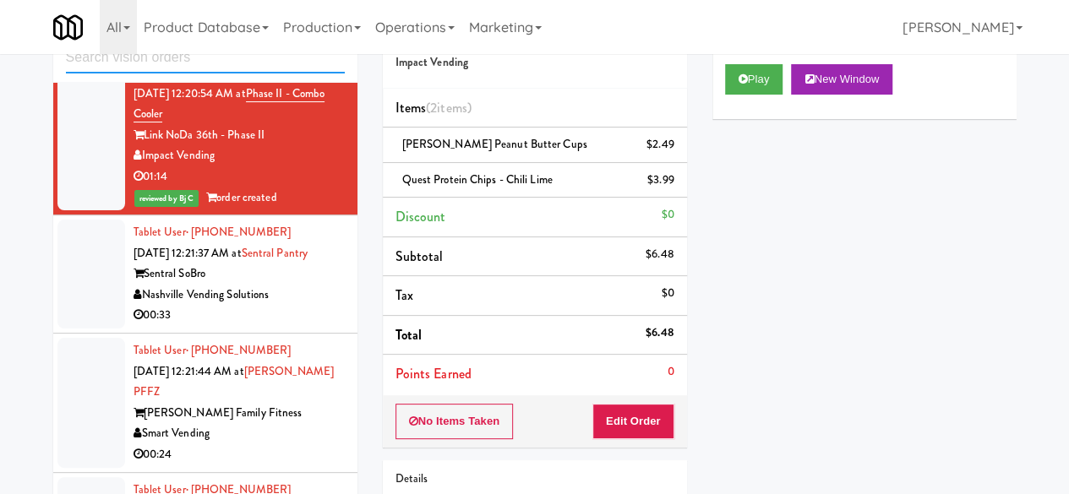
click at [211, 65] on input "text" at bounding box center [205, 57] width 279 height 31
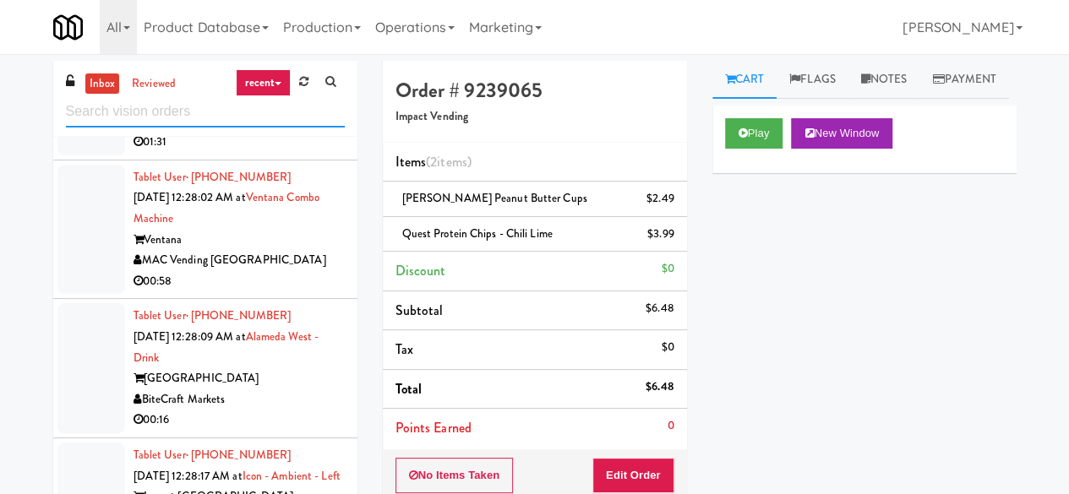
scroll to position [5194, 0]
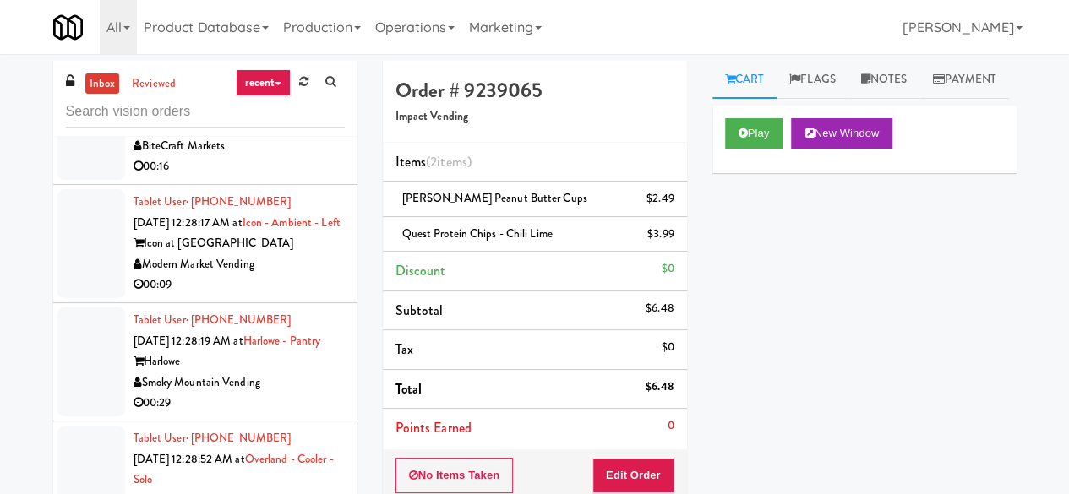
click at [253, 18] on div "MAC Vending [GEOGRAPHIC_DATA]" at bounding box center [238, 7] width 211 height 21
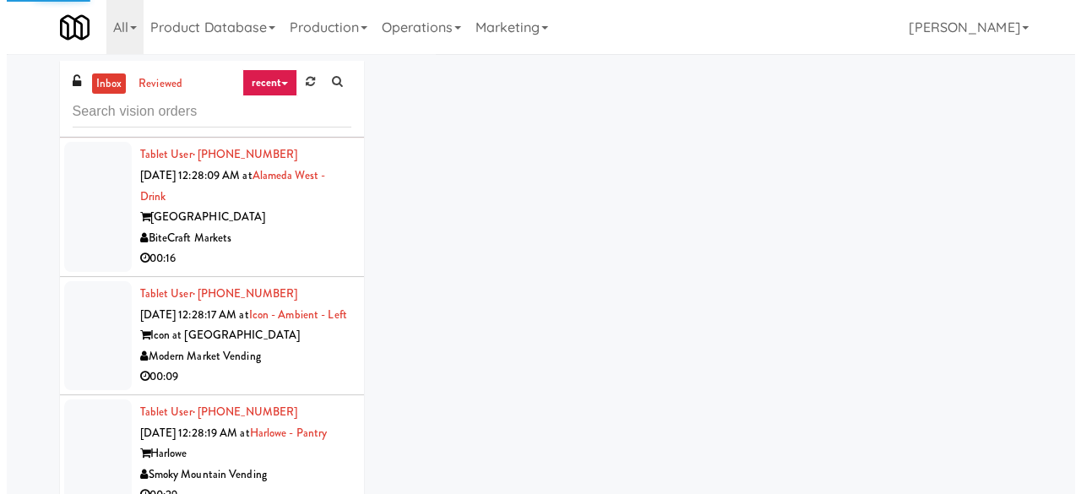
scroll to position [5025, 0]
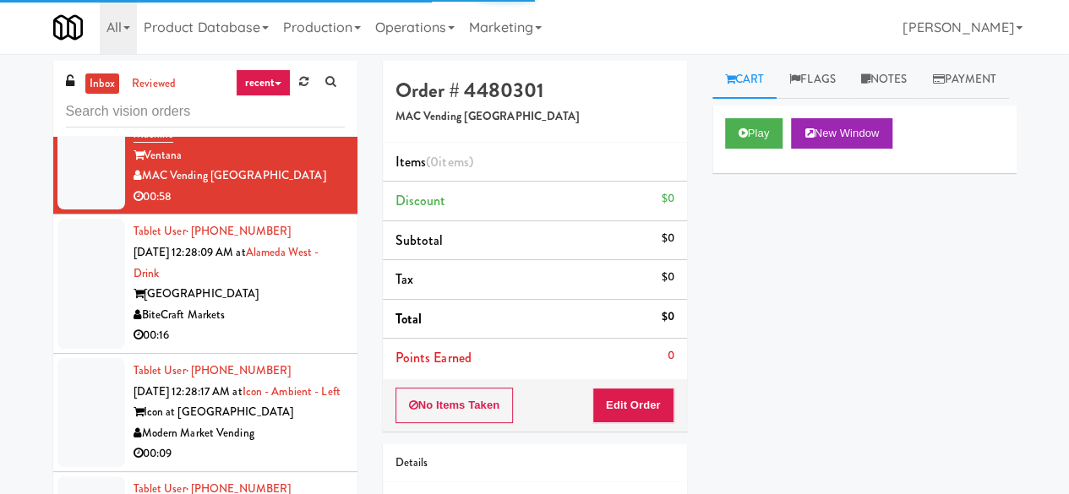
click at [291, 48] on div "Feed The Blue" at bounding box center [238, 37] width 211 height 21
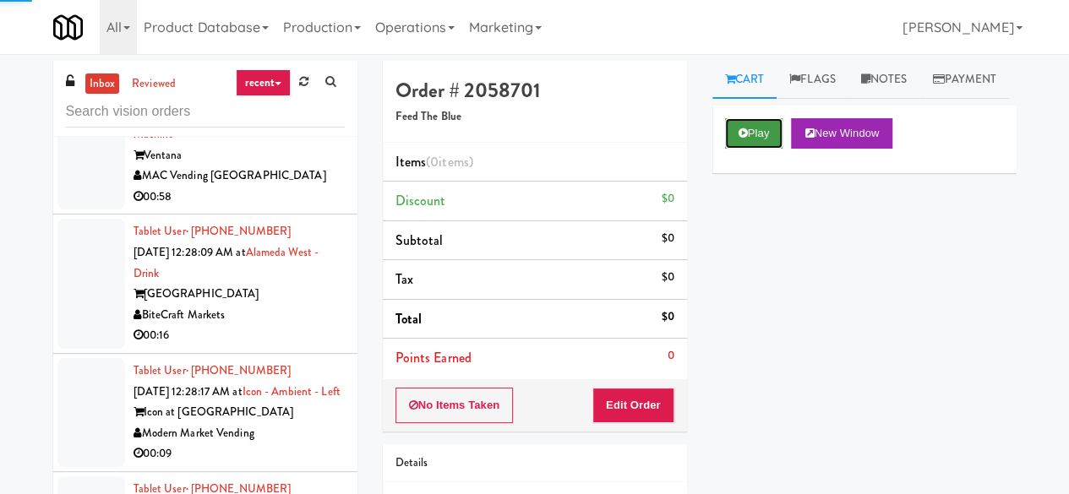
click at [774, 149] on button "Play" at bounding box center [754, 133] width 58 height 30
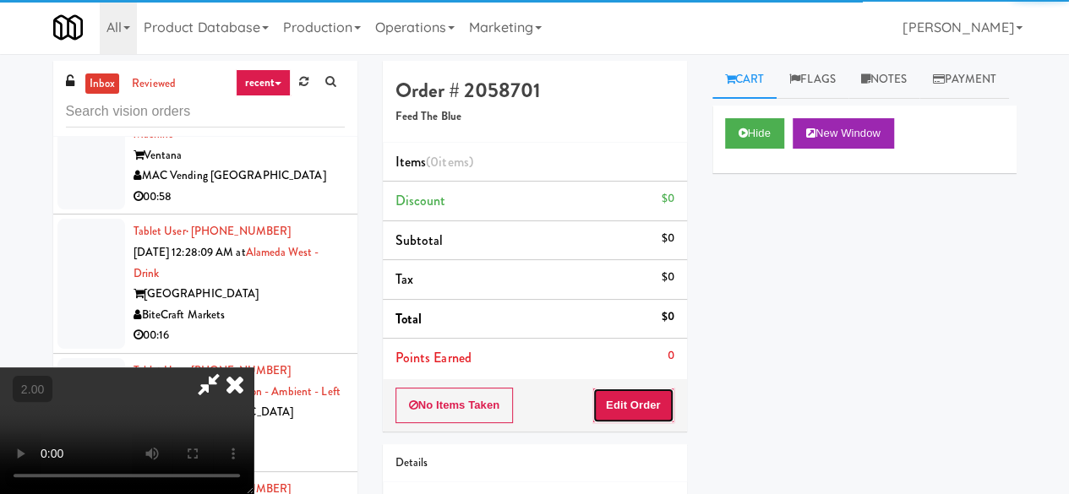
click at [632, 412] on button "Edit Order" at bounding box center [633, 405] width 82 height 35
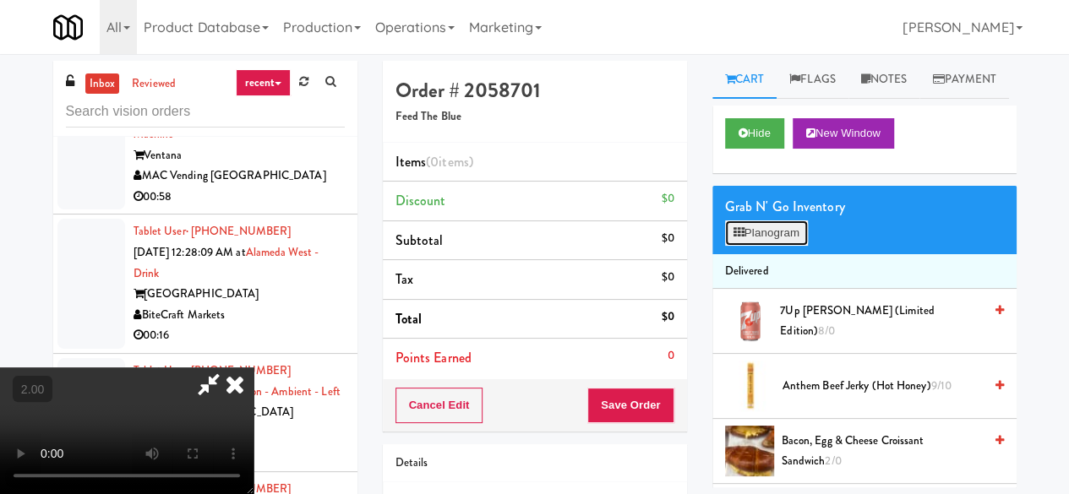
click at [732, 246] on button "Planogram" at bounding box center [766, 232] width 83 height 25
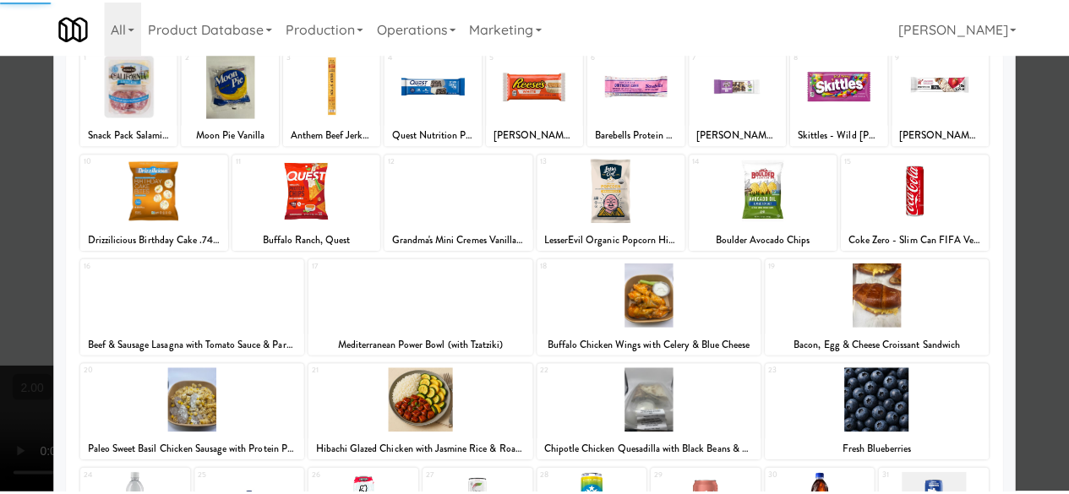
scroll to position [253, 0]
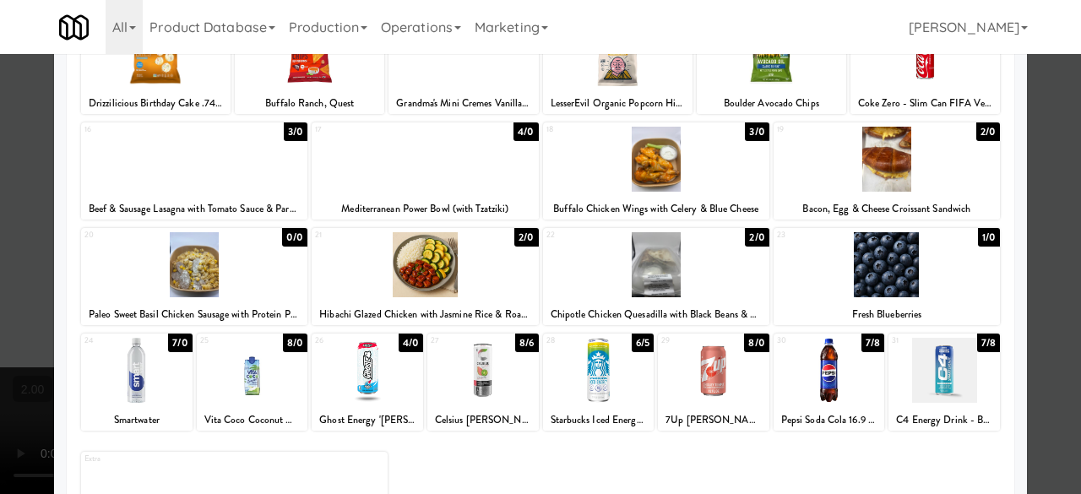
click at [420, 283] on div at bounding box center [425, 264] width 226 height 65
click at [1039, 209] on div at bounding box center [540, 247] width 1081 height 494
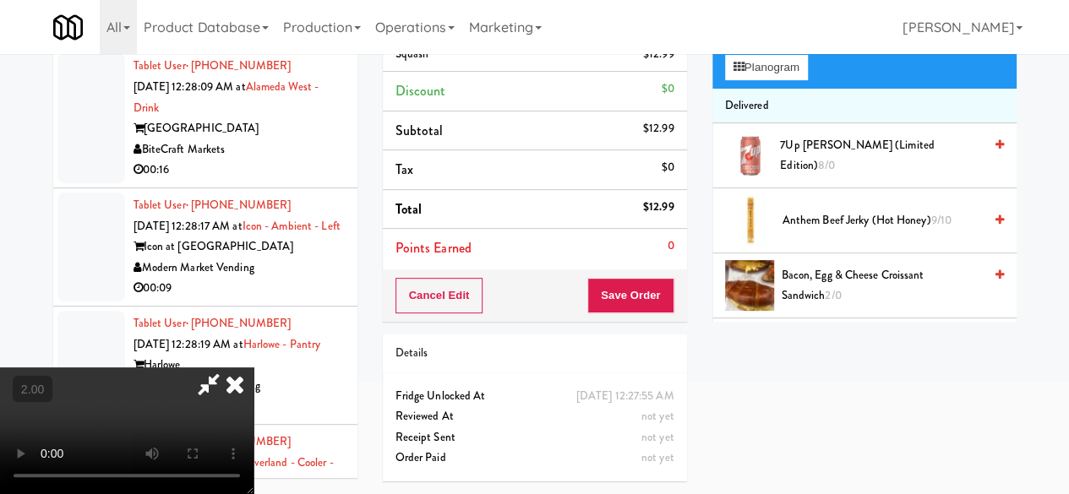
scroll to position [69, 0]
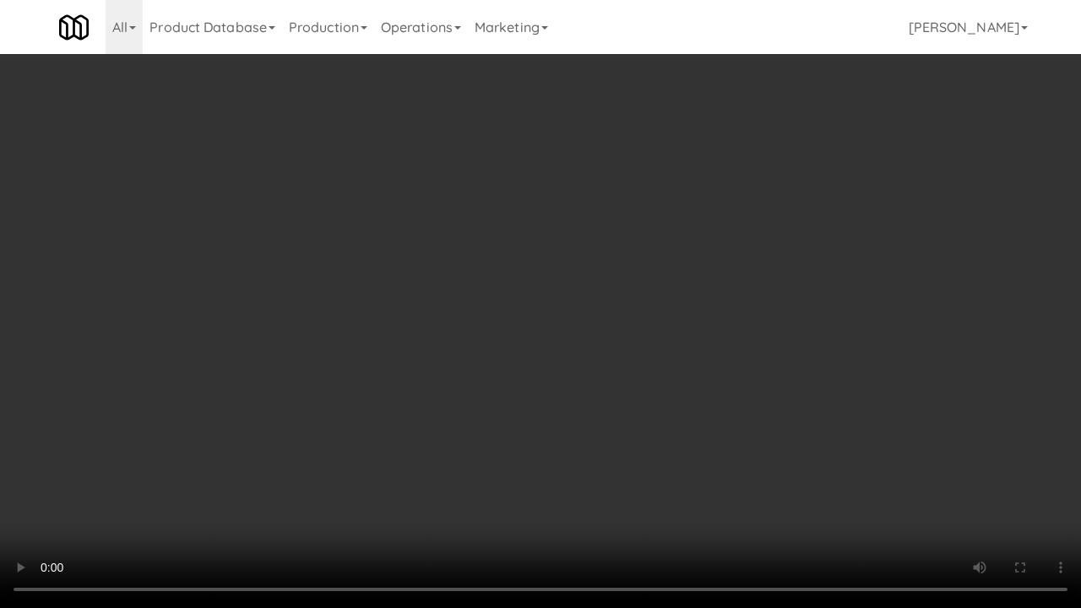
click at [691, 399] on video at bounding box center [540, 304] width 1081 height 608
click at [709, 361] on video at bounding box center [540, 304] width 1081 height 608
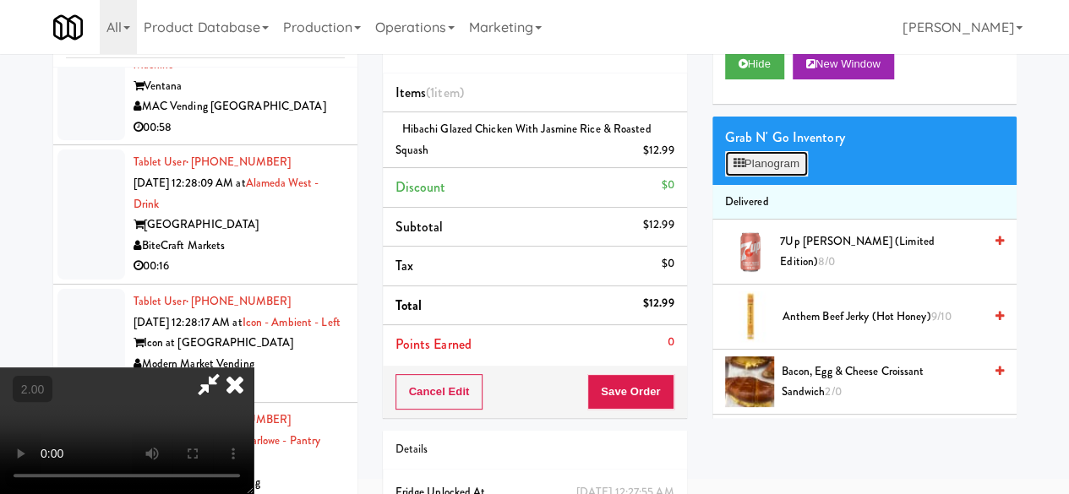
click at [772, 177] on button "Planogram" at bounding box center [766, 163] width 83 height 25
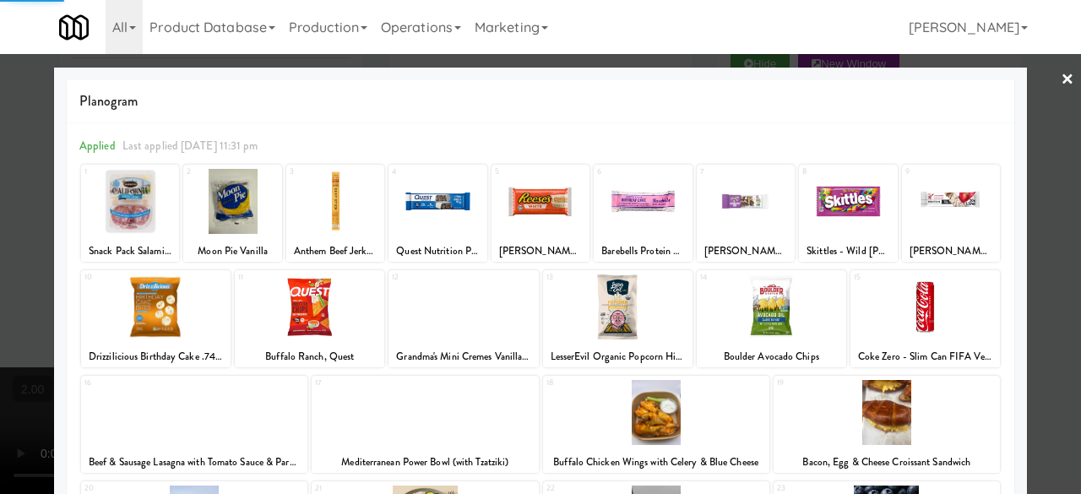
scroll to position [334, 0]
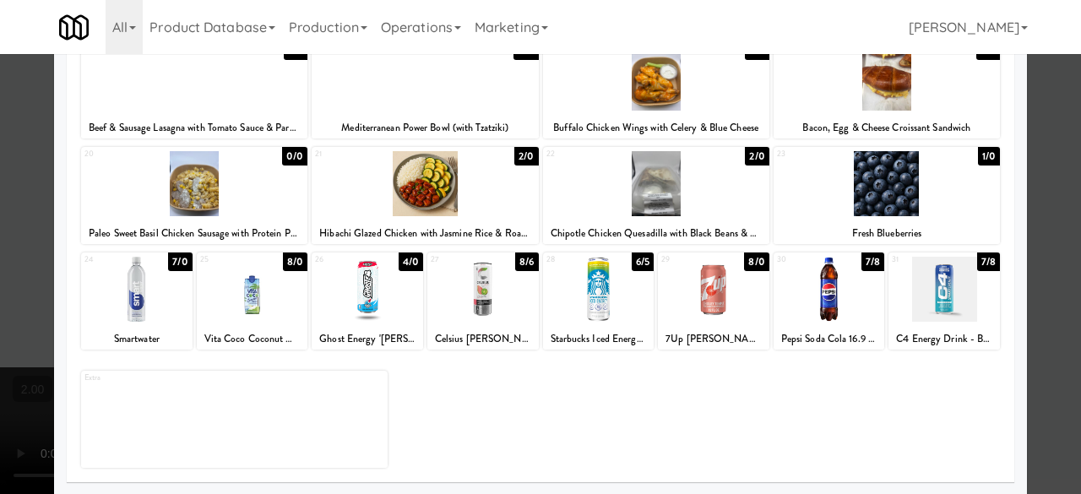
click at [199, 200] on div at bounding box center [194, 183] width 226 height 65
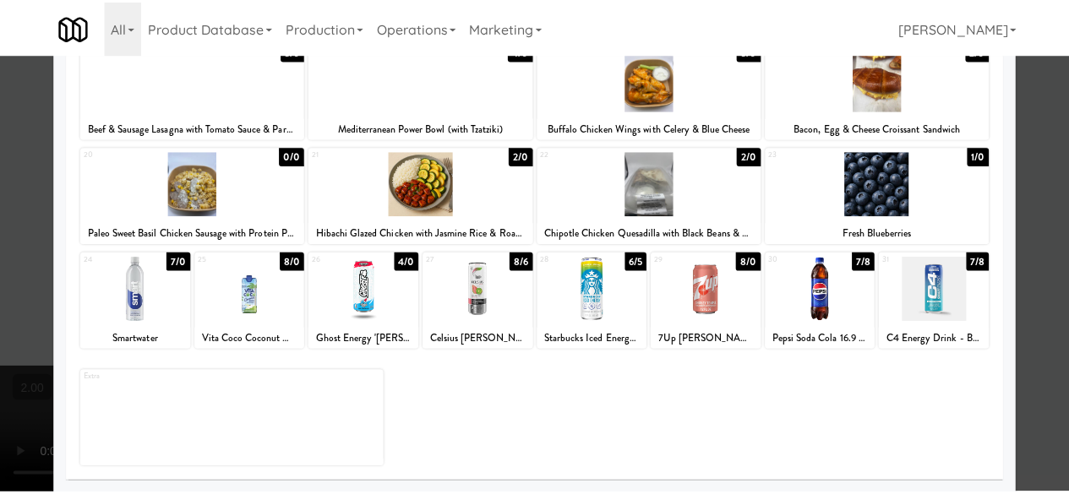
scroll to position [0, 0]
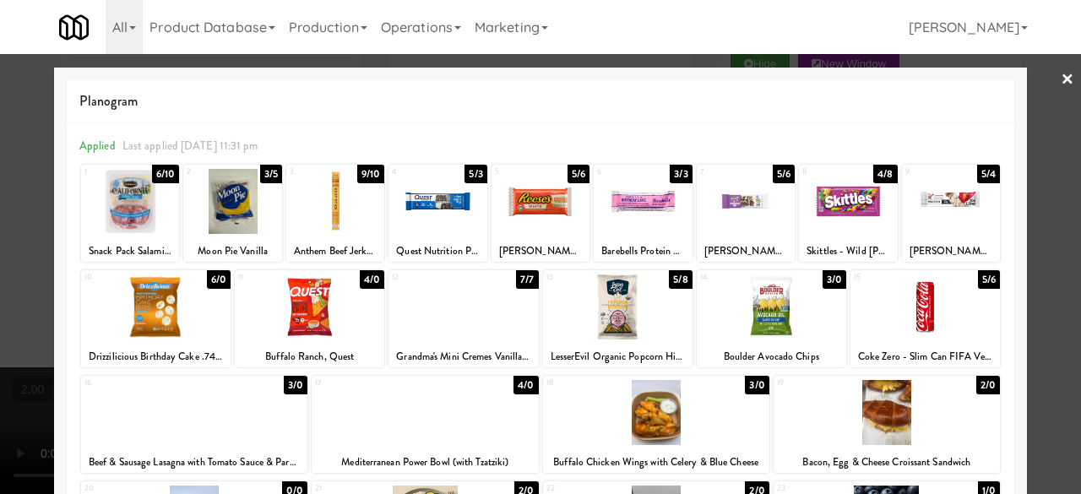
click at [1041, 207] on div at bounding box center [540, 247] width 1081 height 494
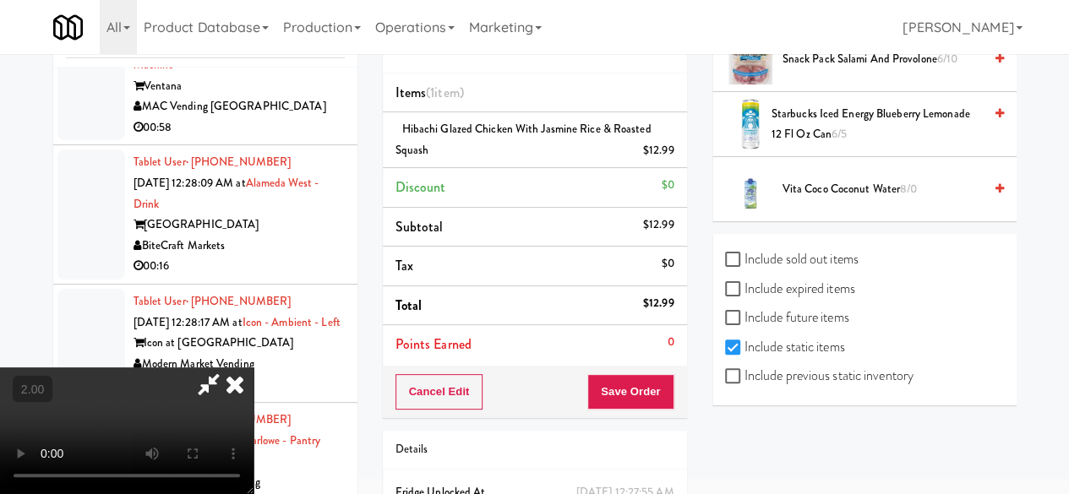
click at [837, 379] on label "Include previous static inventory" at bounding box center [819, 375] width 188 height 25
click at [744, 379] on input "Include previous static inventory" at bounding box center [734, 377] width 19 height 14
checkbox input "true"
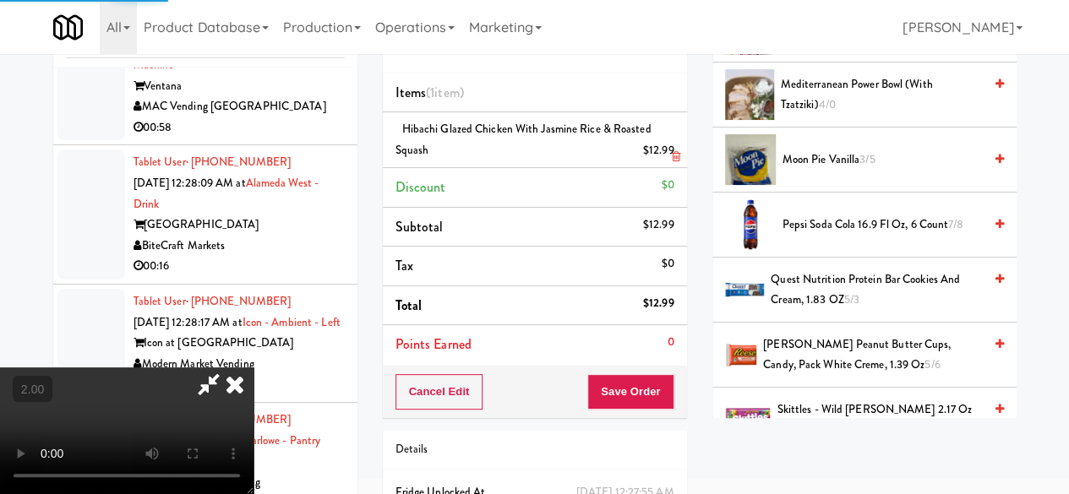
click at [671, 155] on icon at bounding box center [675, 156] width 8 height 11
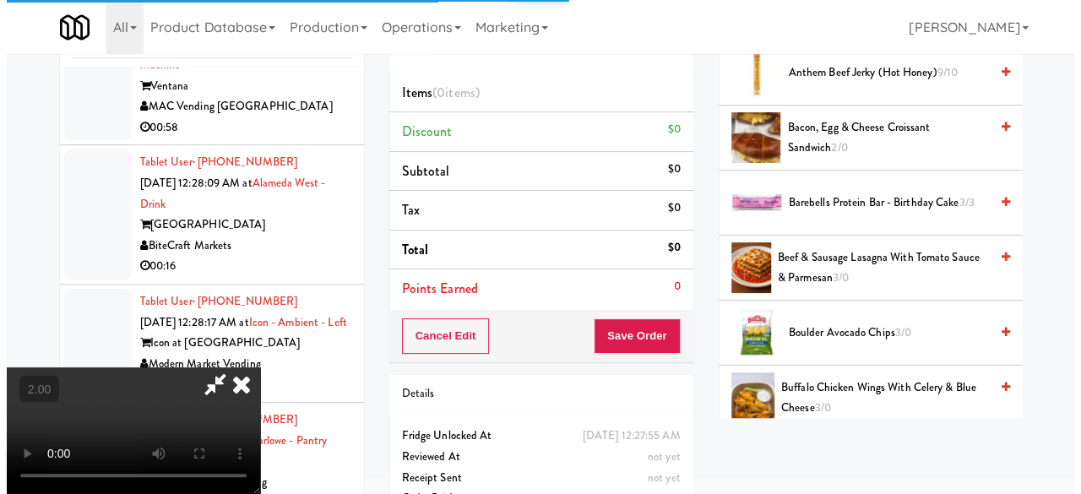
scroll to position [34, 0]
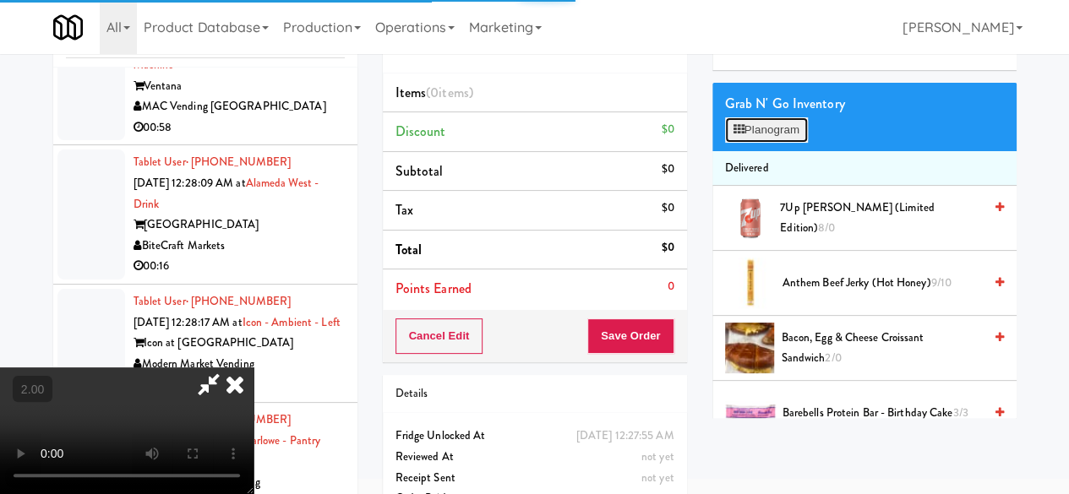
click at [762, 143] on button "Planogram" at bounding box center [766, 129] width 83 height 25
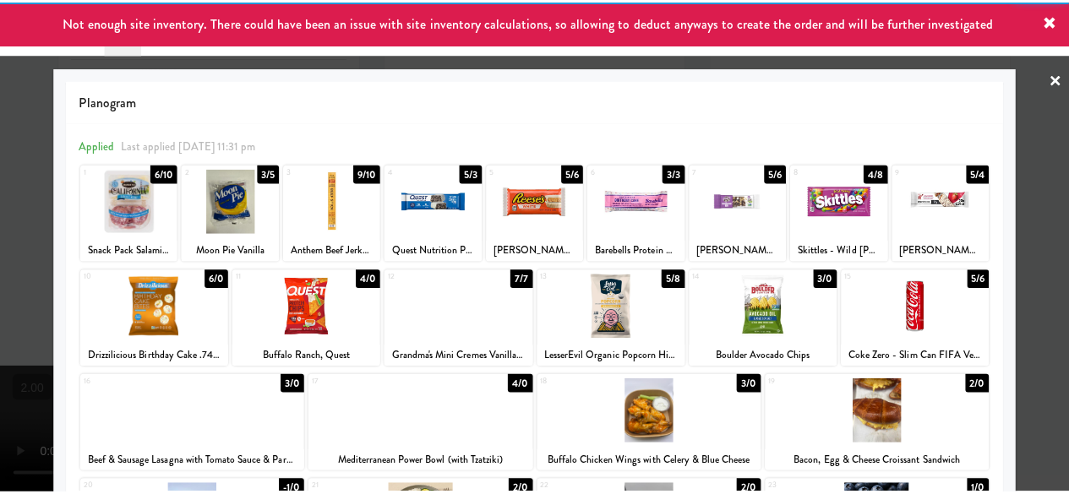
scroll to position [334, 0]
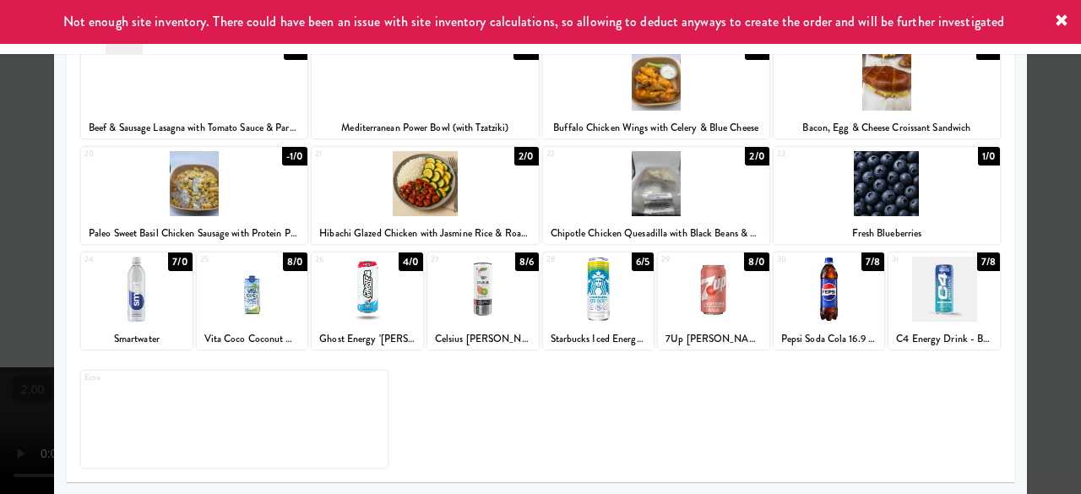
click at [1051, 178] on div at bounding box center [540, 247] width 1081 height 494
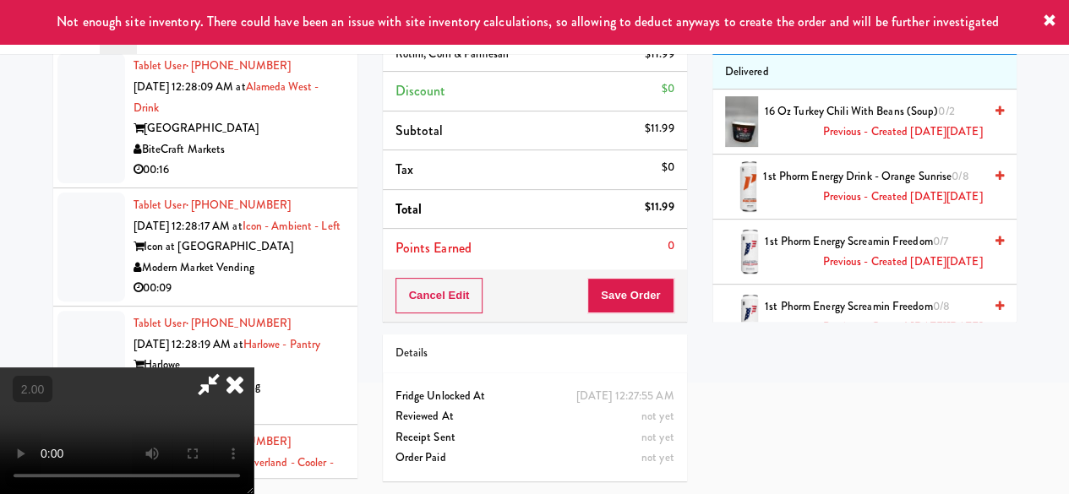
scroll to position [69, 0]
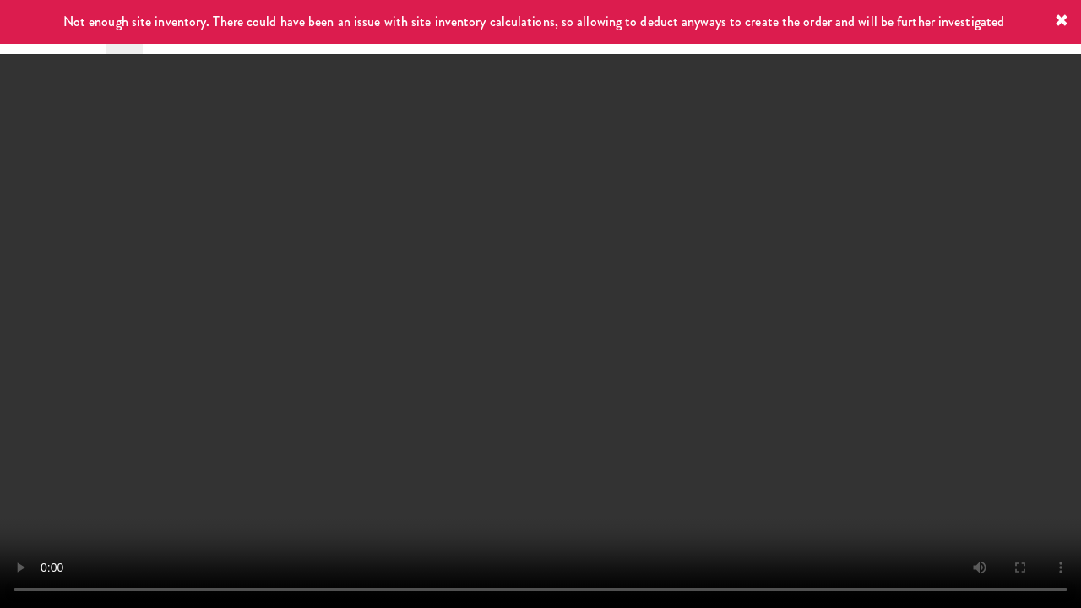
click at [547, 427] on video at bounding box center [540, 304] width 1081 height 608
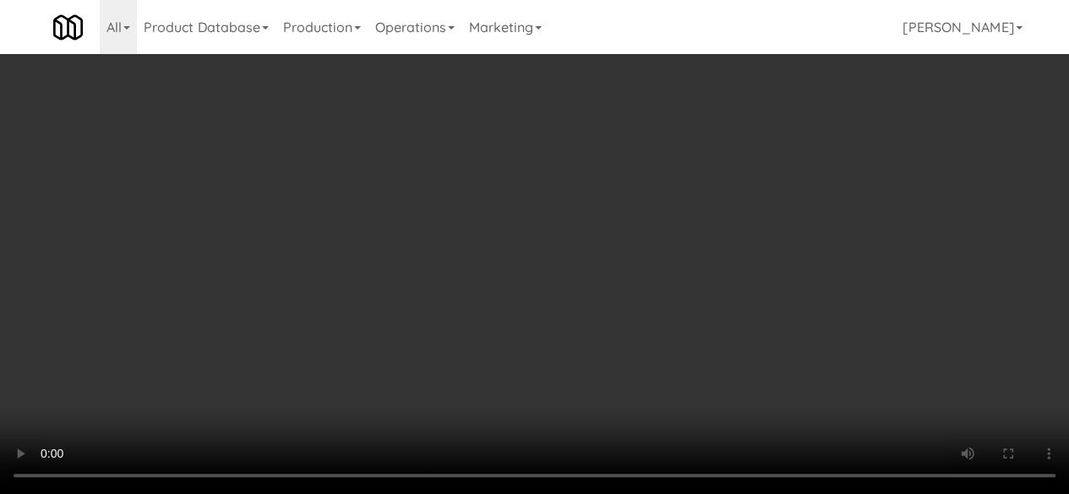
scroll to position [1047, 0]
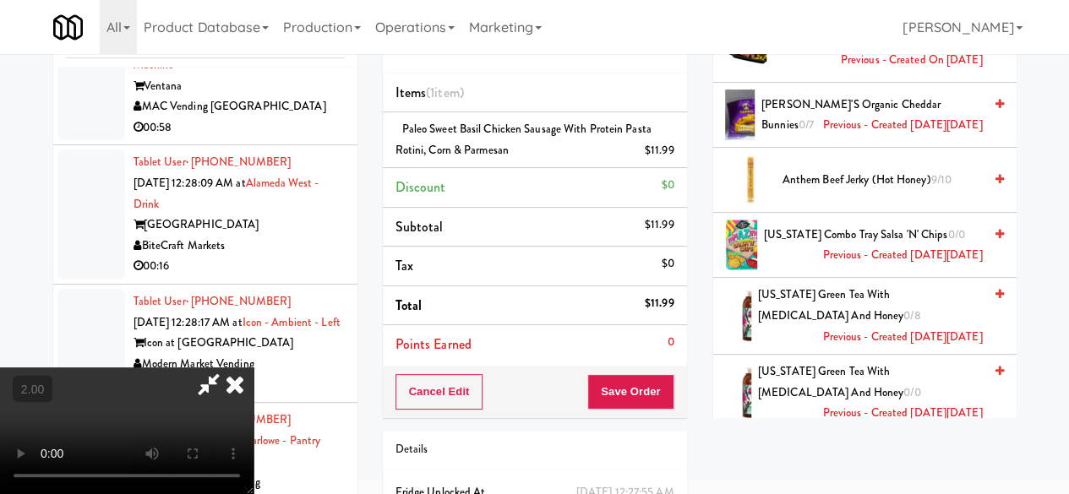
click at [228, 367] on icon at bounding box center [208, 384] width 39 height 34
click at [628, 369] on div "Cancel Edit Save Order" at bounding box center [535, 392] width 304 height 52
click at [633, 389] on button "Save Order" at bounding box center [630, 391] width 86 height 35
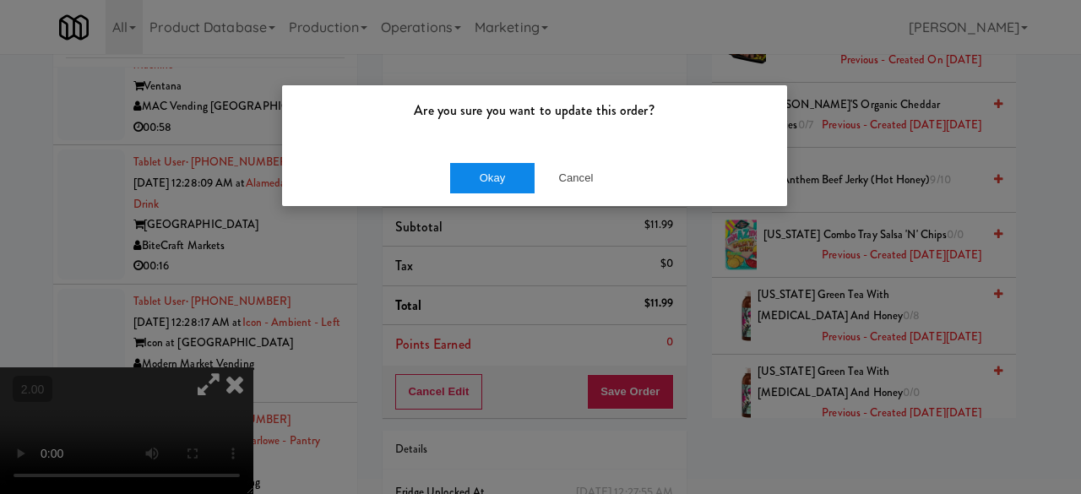
click at [476, 161] on div "Okay Cancel" at bounding box center [534, 178] width 505 height 57
click at [480, 163] on button "Okay" at bounding box center [492, 178] width 84 height 30
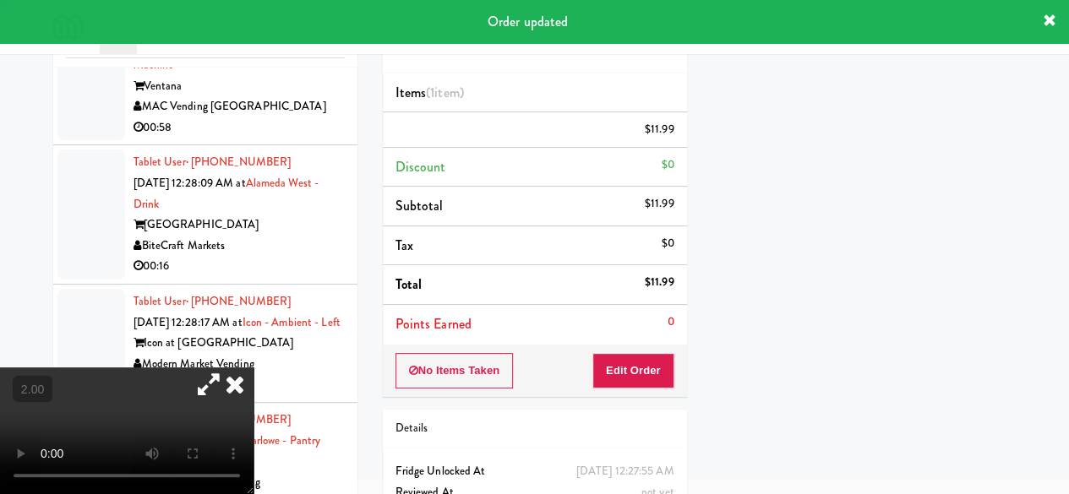
scroll to position [287, 0]
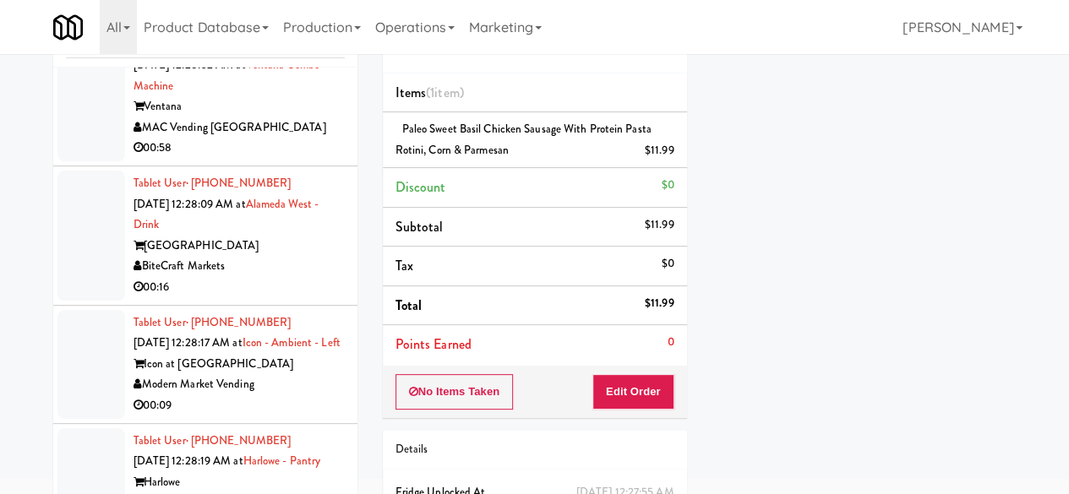
click at [286, 139] on div "MAC Vending [GEOGRAPHIC_DATA]" at bounding box center [238, 127] width 211 height 21
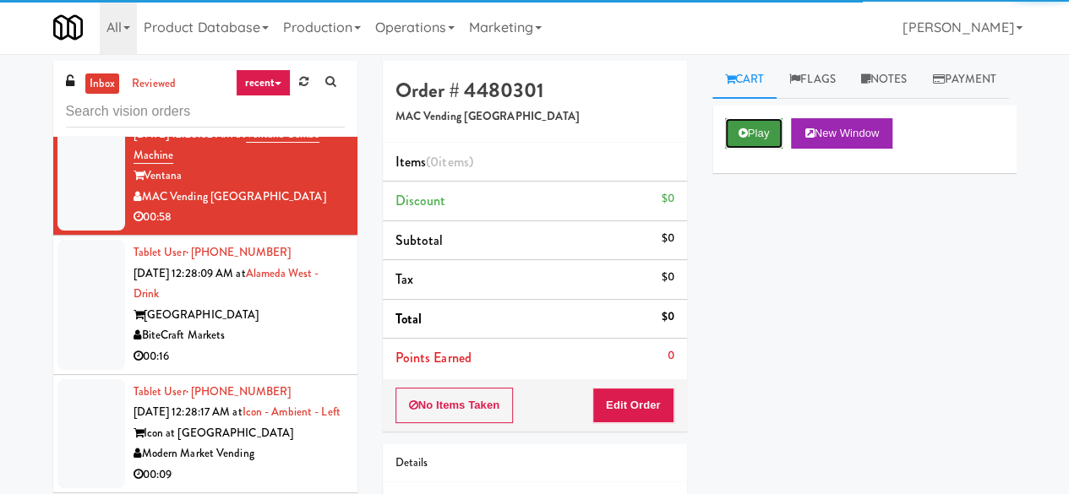
click at [729, 149] on button "Play" at bounding box center [754, 133] width 58 height 30
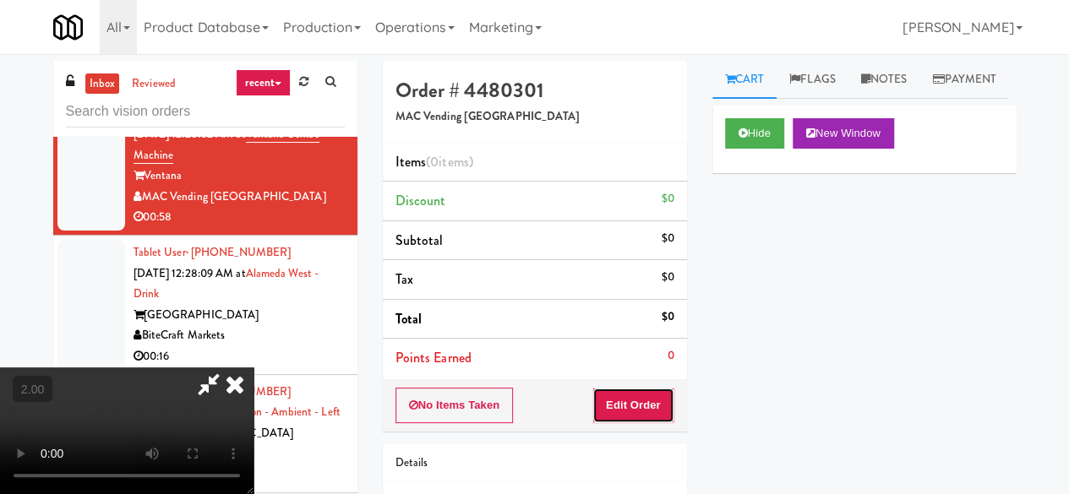
click at [623, 406] on button "Edit Order" at bounding box center [633, 405] width 82 height 35
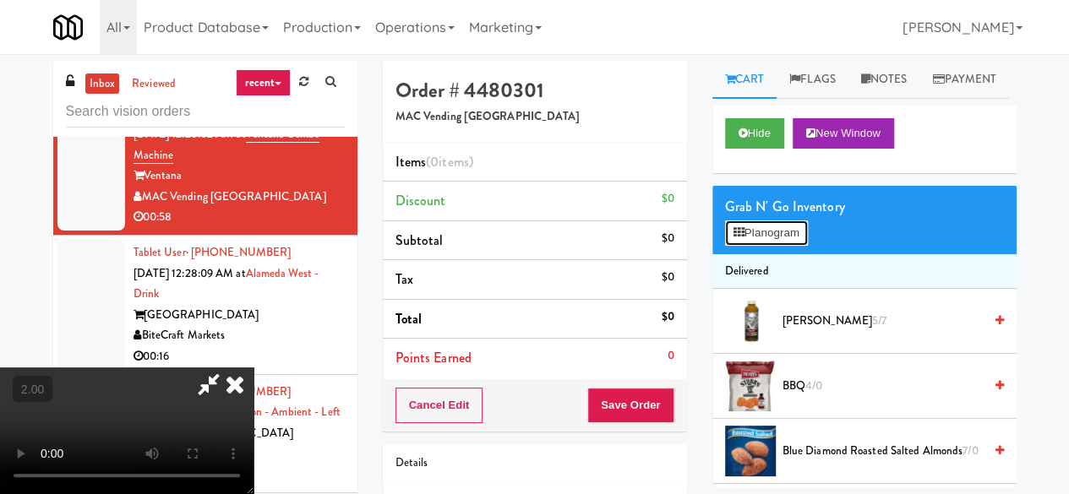
click at [775, 246] on button "Planogram" at bounding box center [766, 232] width 83 height 25
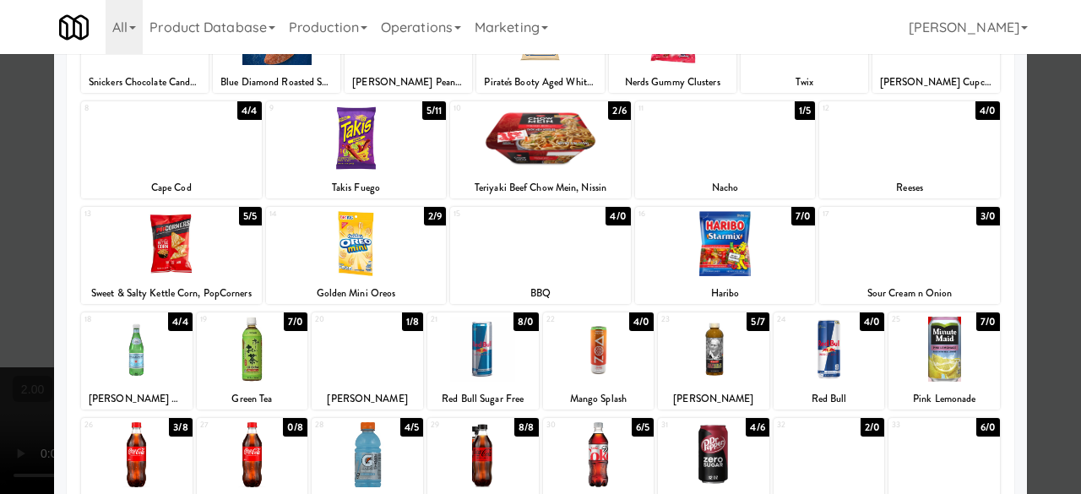
click at [188, 232] on div at bounding box center [171, 243] width 181 height 65
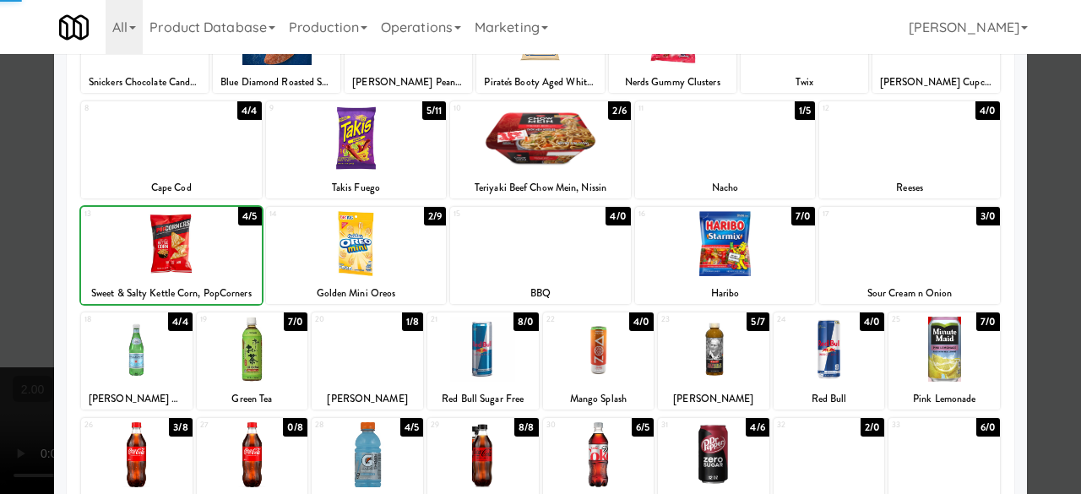
click at [188, 232] on div at bounding box center [171, 243] width 181 height 65
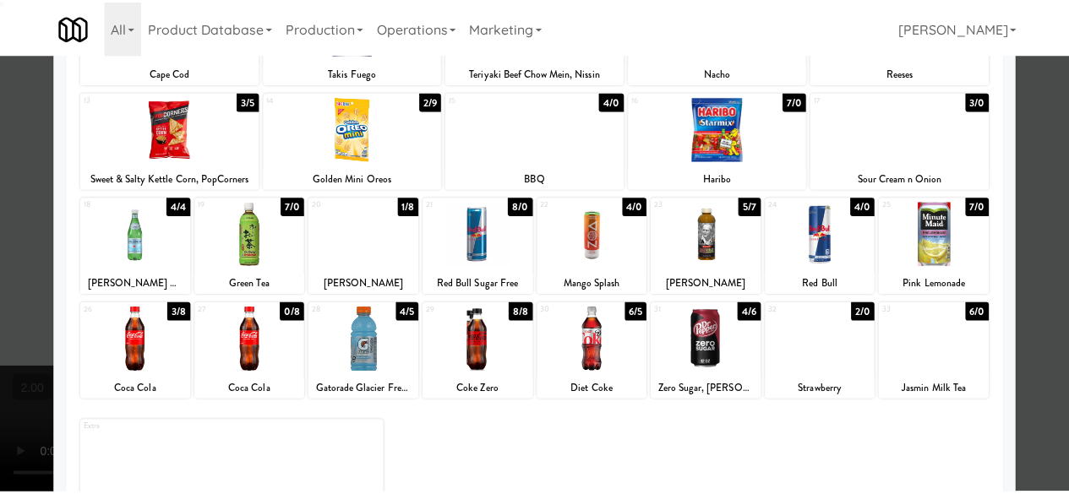
scroll to position [334, 0]
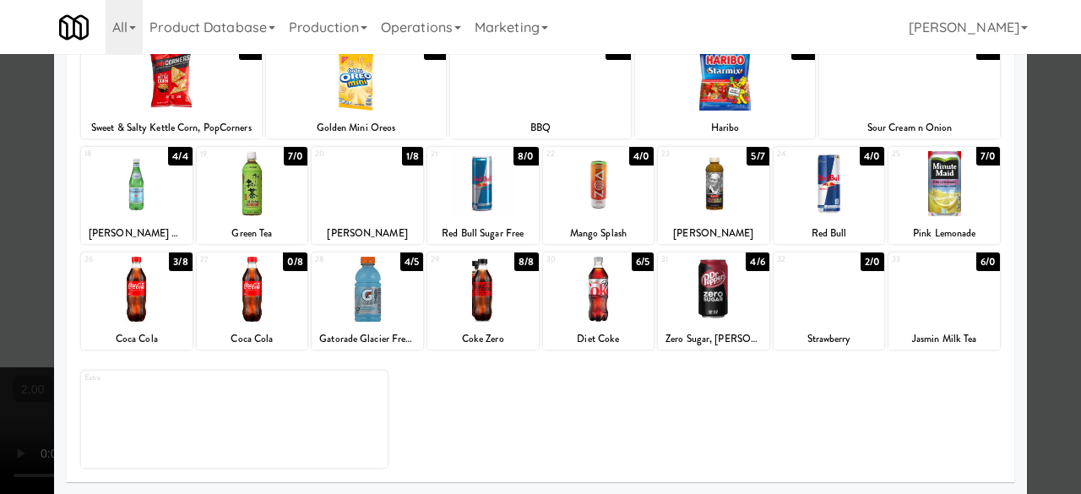
click at [970, 290] on div at bounding box center [944, 289] width 111 height 65
click at [1036, 241] on div at bounding box center [540, 247] width 1081 height 494
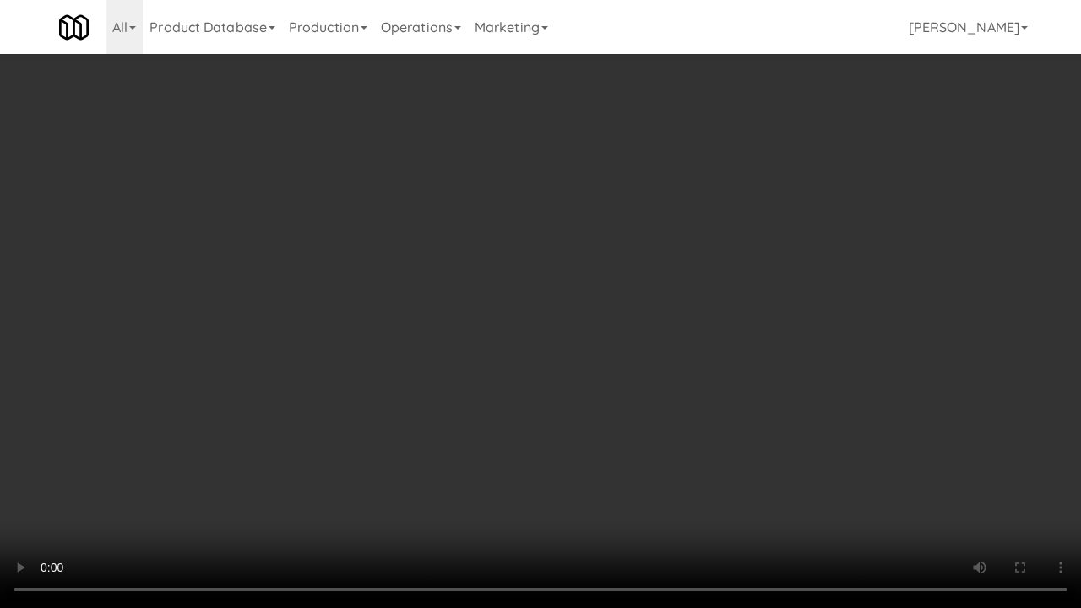
click at [870, 411] on video at bounding box center [540, 304] width 1081 height 608
click at [850, 412] on video at bounding box center [540, 304] width 1081 height 608
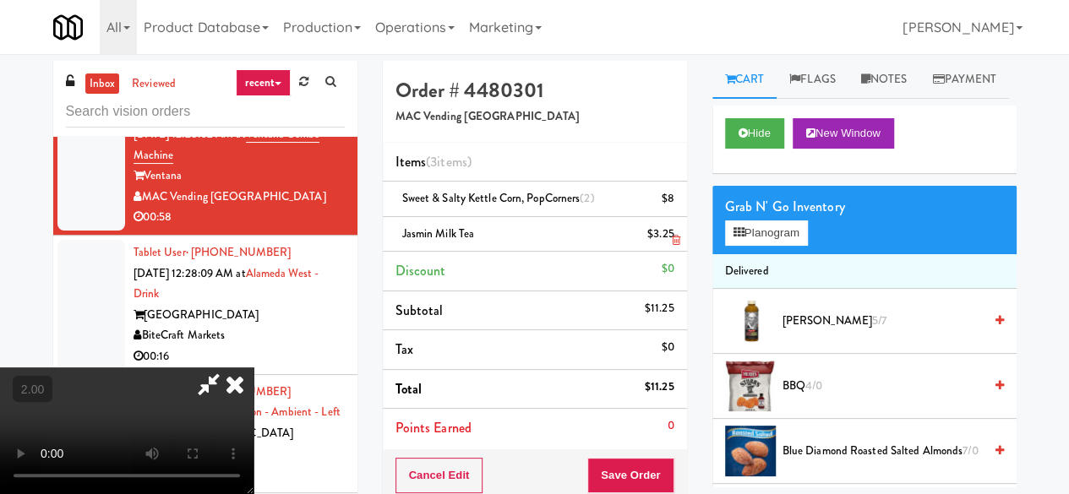
click at [674, 242] on icon at bounding box center [675, 240] width 8 height 11
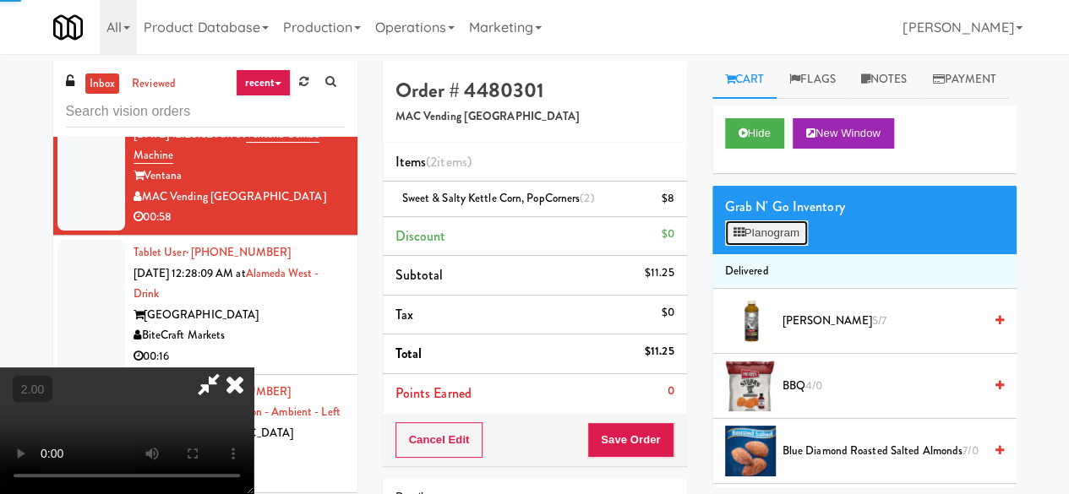
click at [743, 246] on button "Planogram" at bounding box center [766, 232] width 83 height 25
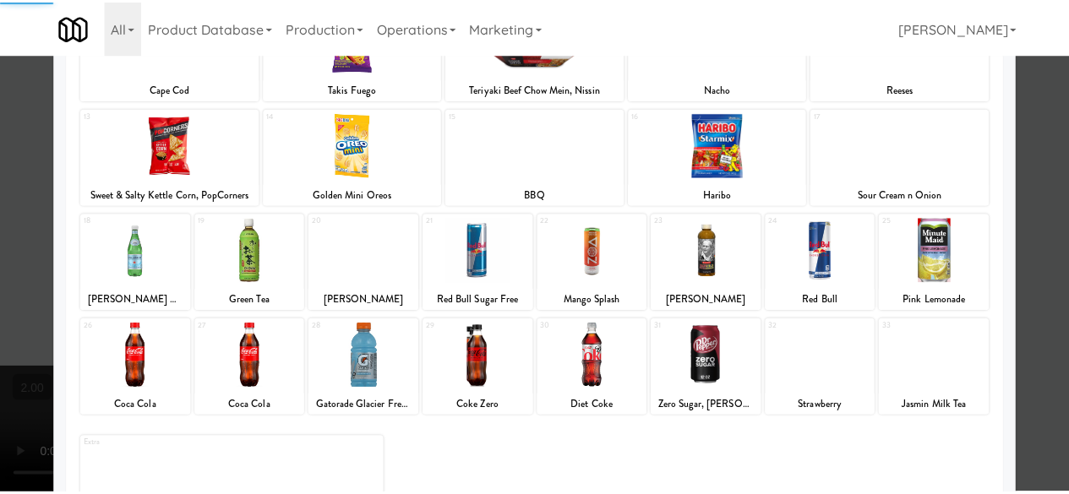
scroll to position [334, 0]
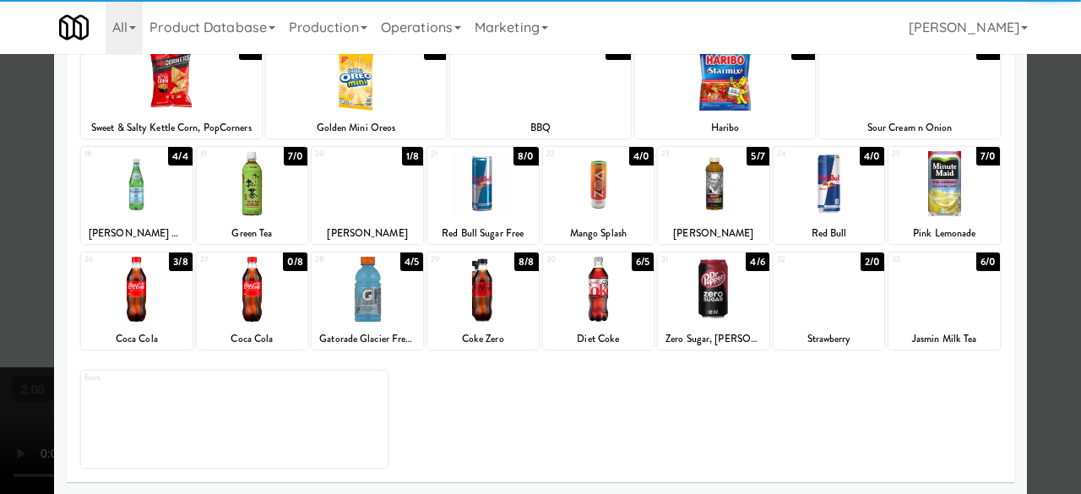
click at [816, 313] on div at bounding box center [829, 289] width 111 height 65
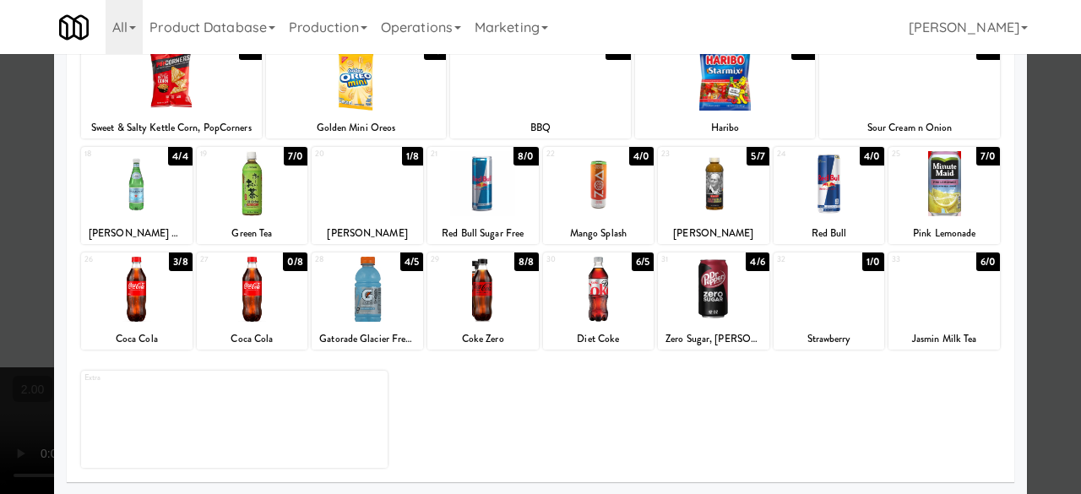
click at [1050, 204] on div at bounding box center [540, 247] width 1081 height 494
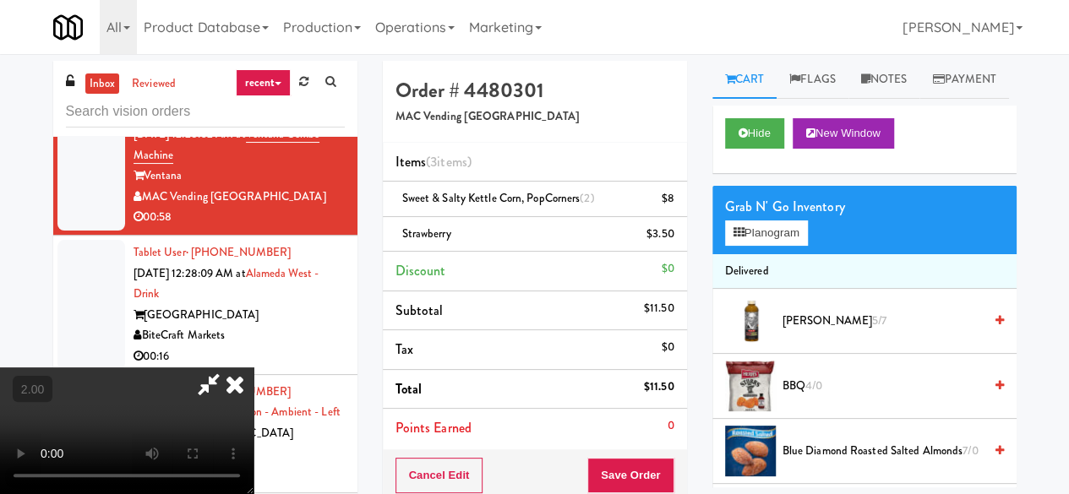
click at [253, 367] on video at bounding box center [126, 430] width 253 height 127
click at [228, 367] on icon at bounding box center [208, 384] width 39 height 34
click at [601, 470] on button "Save Order" at bounding box center [630, 475] width 86 height 35
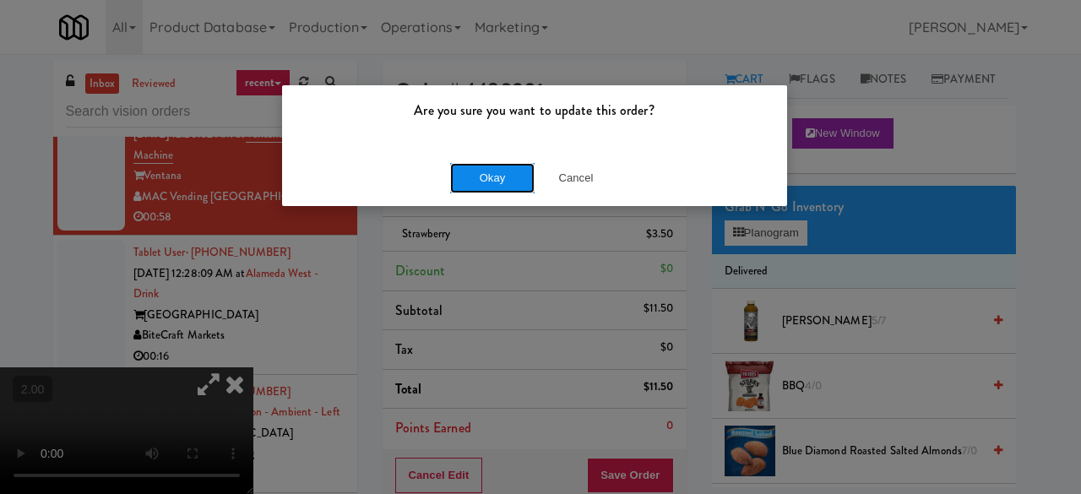
click at [485, 182] on button "Okay" at bounding box center [492, 178] width 84 height 30
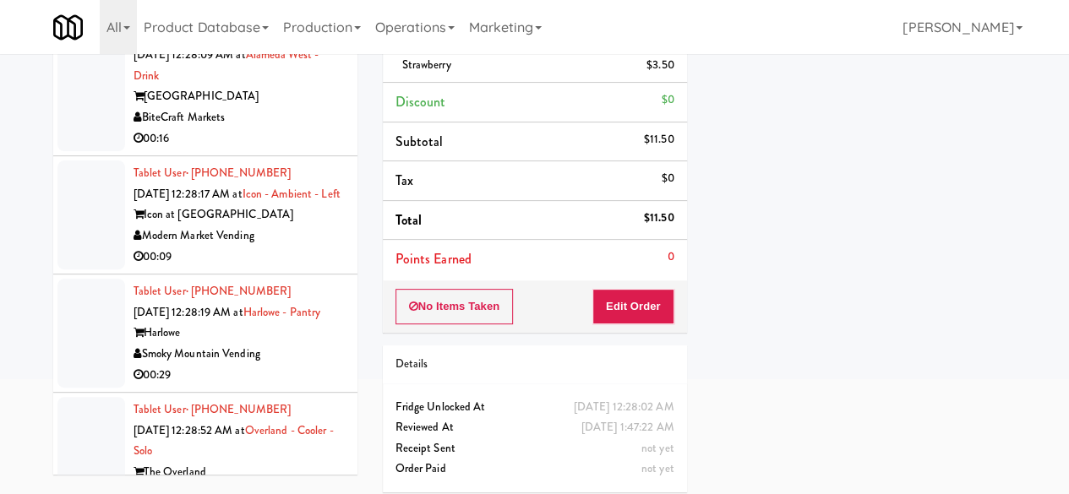
scroll to position [5194, 0]
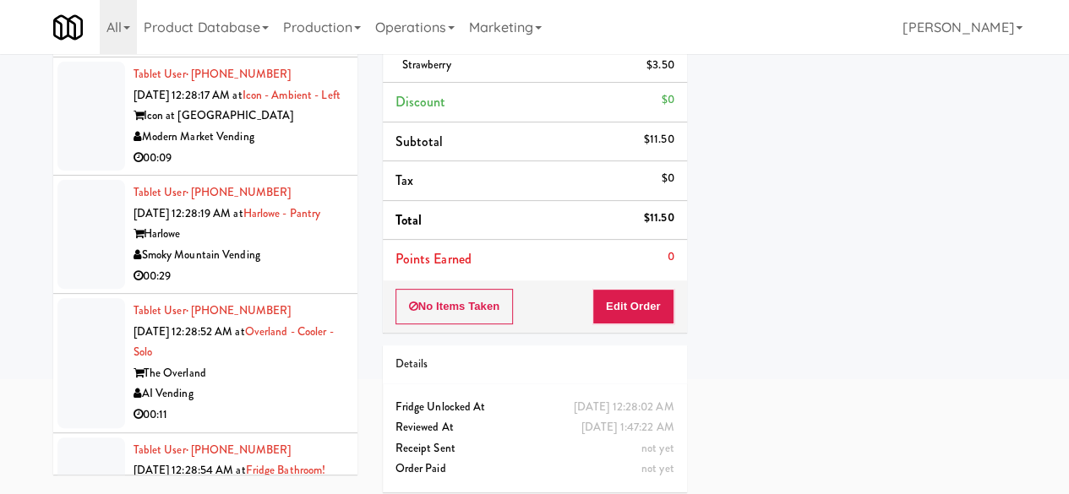
click at [278, 30] on div "BiteCraft Markets" at bounding box center [238, 18] width 211 height 21
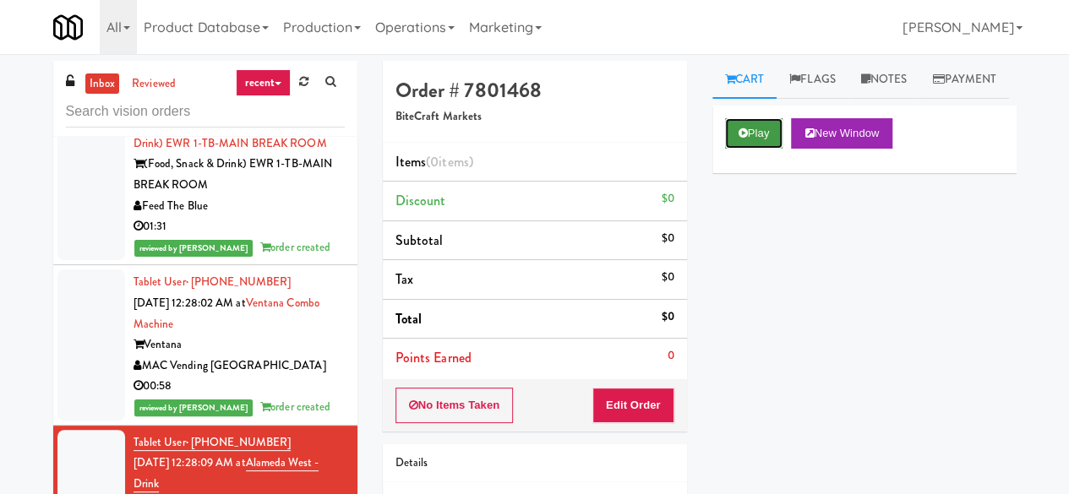
click at [756, 149] on button "Play" at bounding box center [754, 133] width 58 height 30
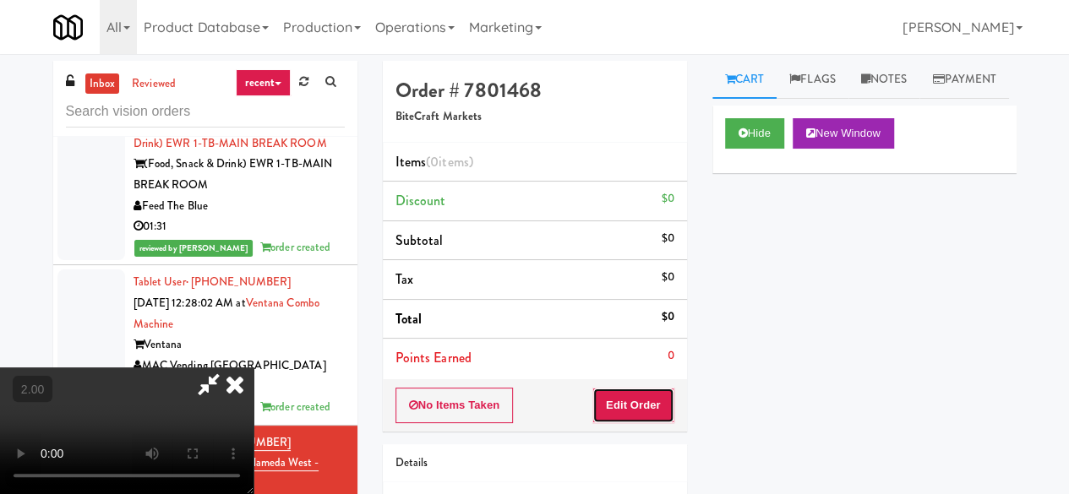
click at [640, 395] on button "Edit Order" at bounding box center [633, 405] width 82 height 35
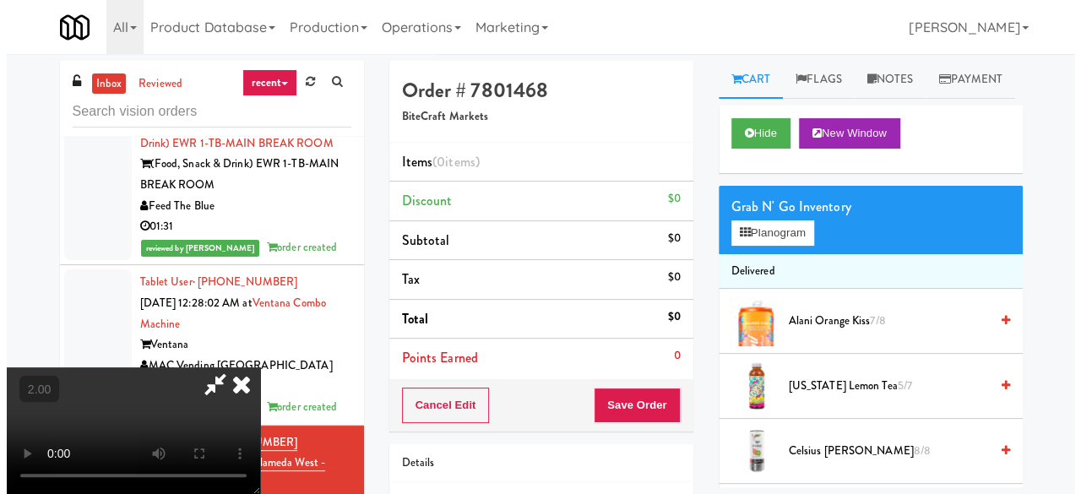
scroll to position [35, 0]
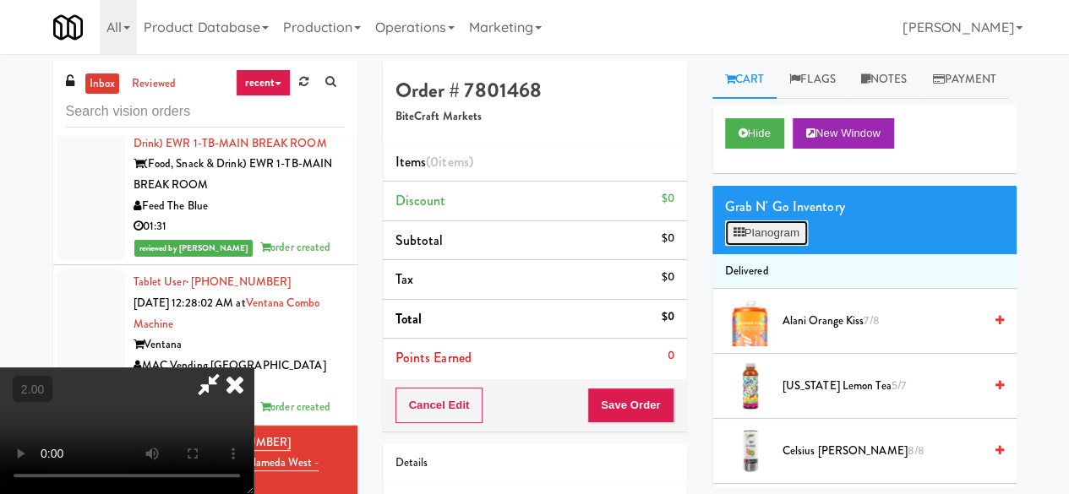
click at [765, 246] on button "Planogram" at bounding box center [766, 232] width 83 height 25
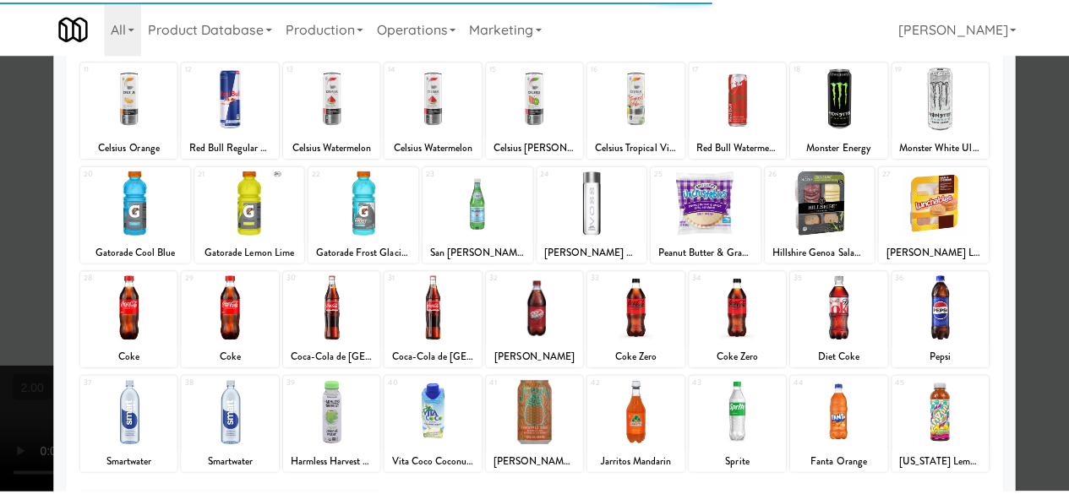
scroll to position [334, 0]
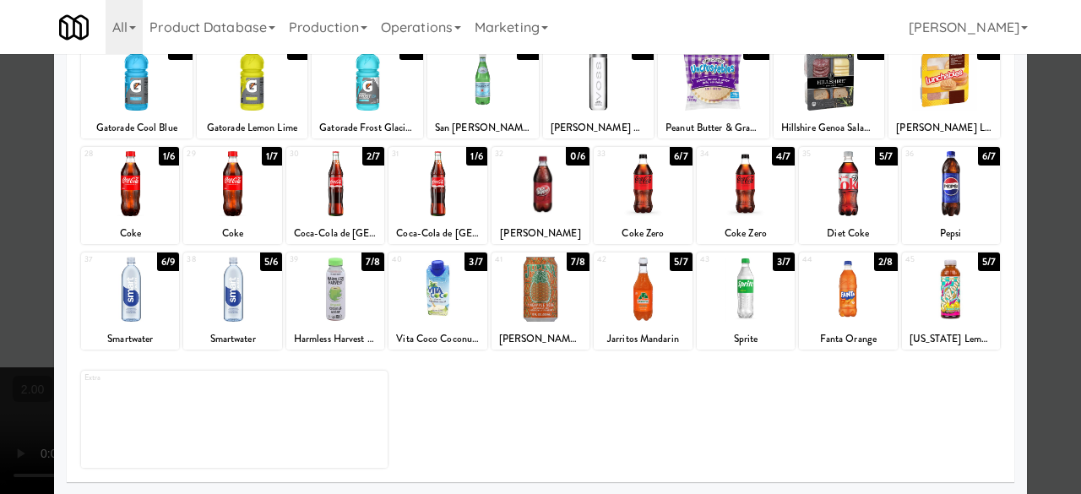
click at [736, 185] on div at bounding box center [746, 183] width 98 height 65
click at [737, 194] on div at bounding box center [746, 183] width 98 height 65
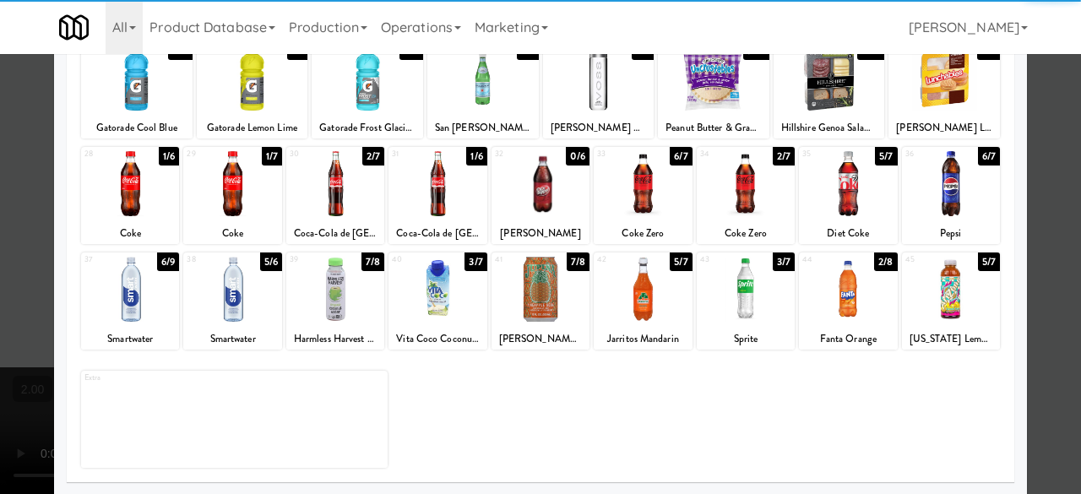
click at [1042, 171] on div at bounding box center [540, 247] width 1081 height 494
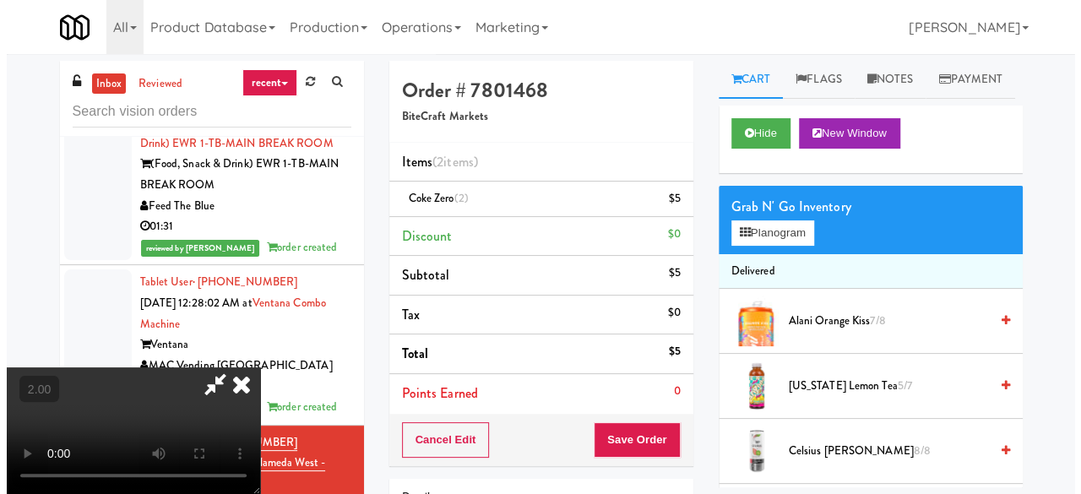
scroll to position [35, 0]
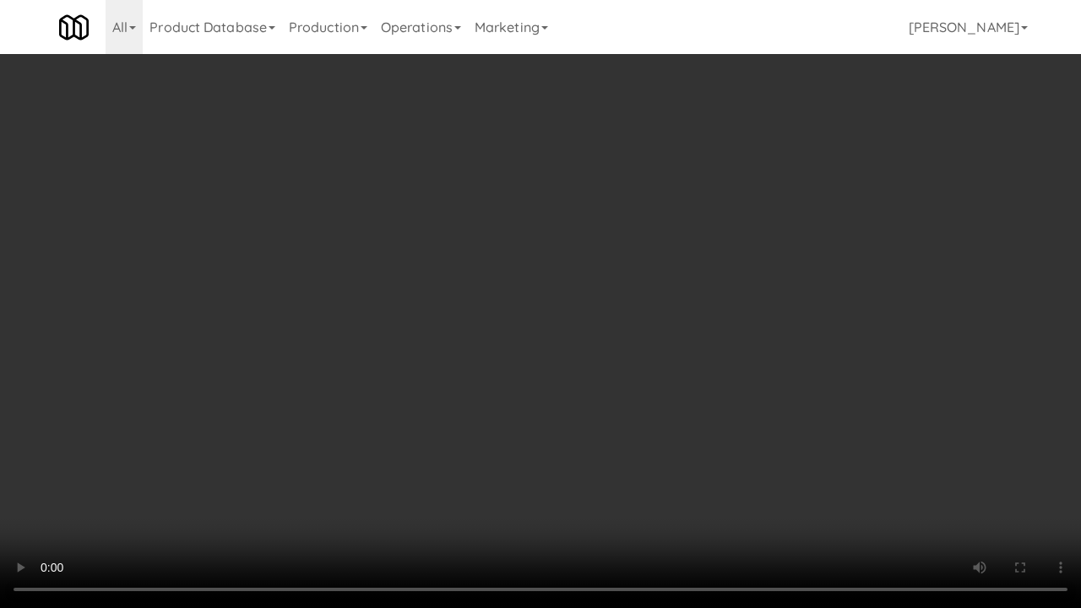
click at [646, 390] on video at bounding box center [540, 304] width 1081 height 608
click at [597, 317] on video at bounding box center [540, 304] width 1081 height 608
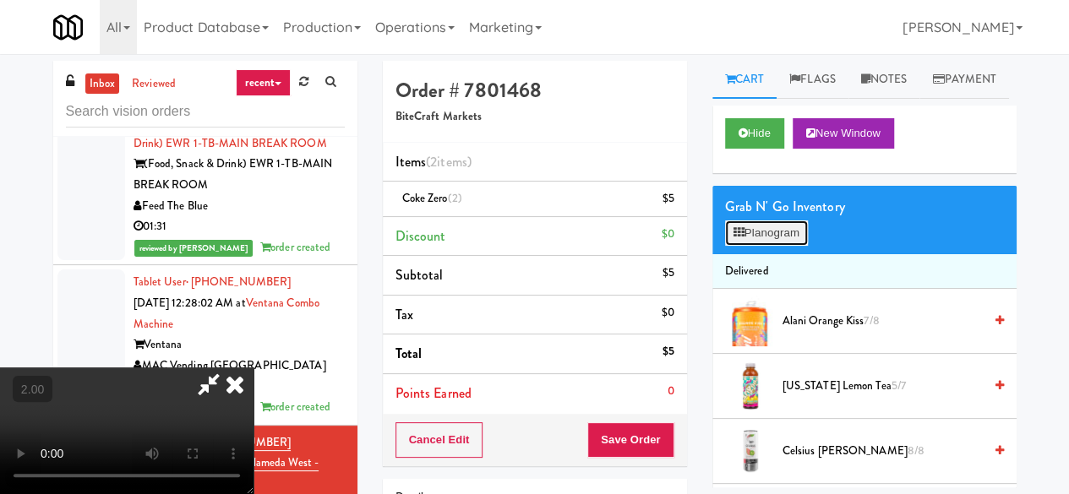
click at [786, 246] on button "Planogram" at bounding box center [766, 232] width 83 height 25
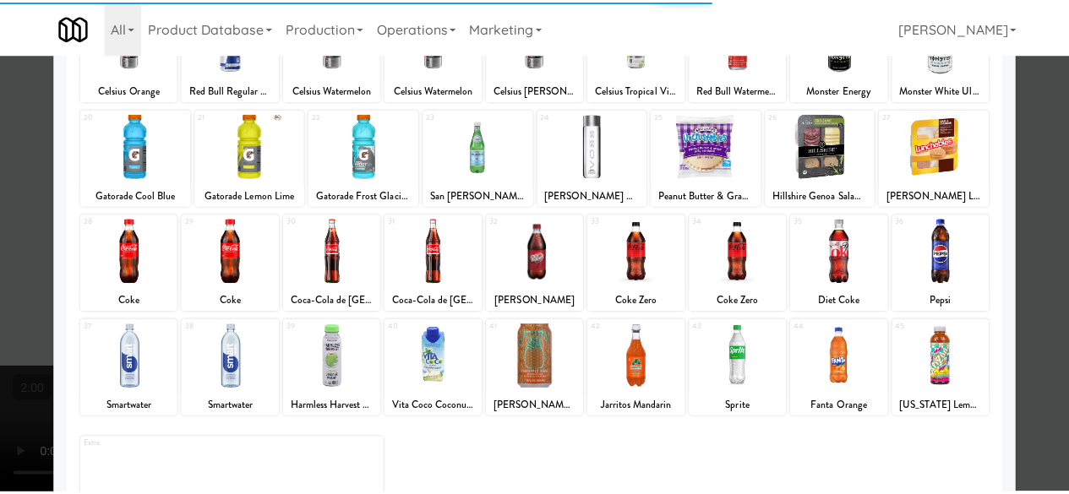
scroll to position [334, 0]
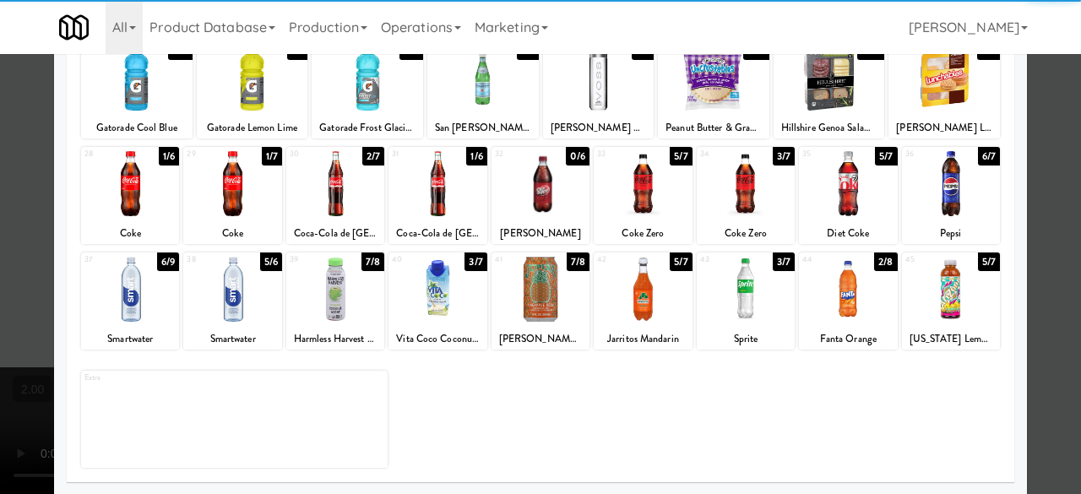
click at [638, 194] on div at bounding box center [643, 183] width 98 height 65
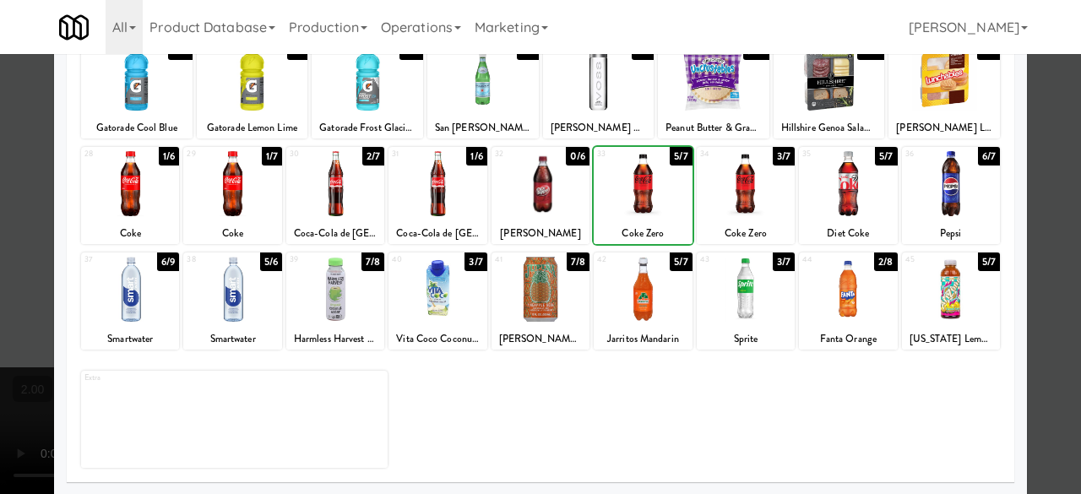
click at [638, 194] on div at bounding box center [643, 183] width 98 height 65
click at [636, 207] on div at bounding box center [643, 183] width 98 height 65
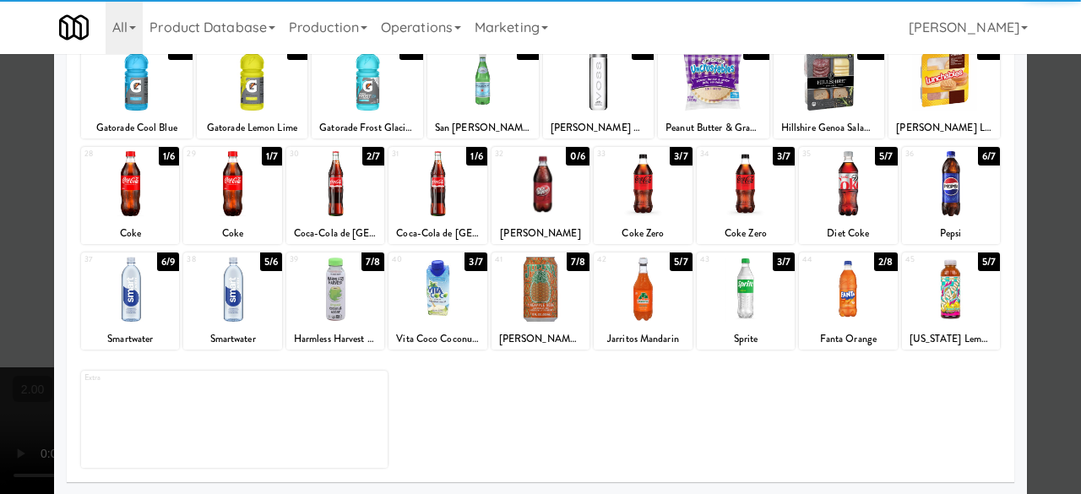
click at [1052, 133] on div at bounding box center [540, 247] width 1081 height 494
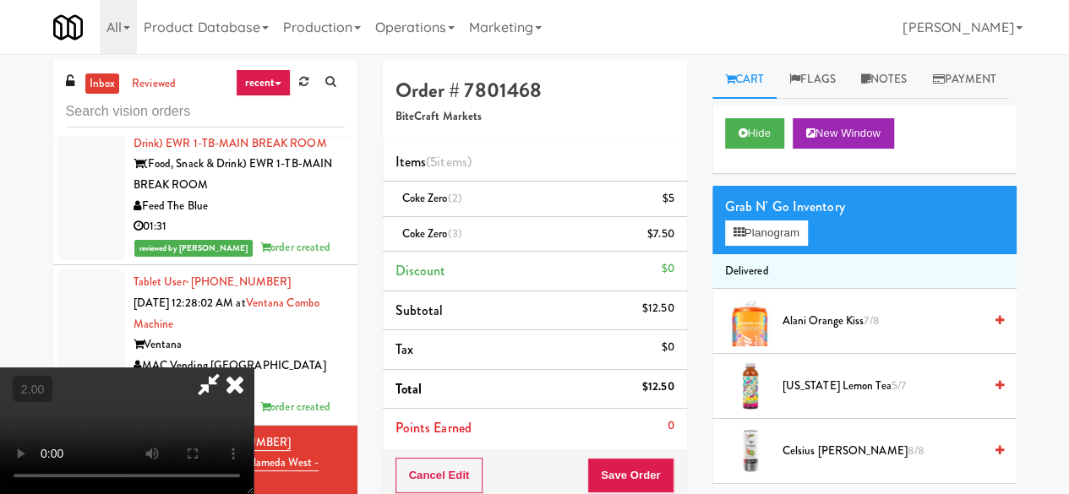
click at [228, 367] on icon at bounding box center [208, 384] width 39 height 34
click at [671, 205] on icon at bounding box center [675, 204] width 8 height 11
click at [671, 204] on icon at bounding box center [675, 204] width 8 height 11
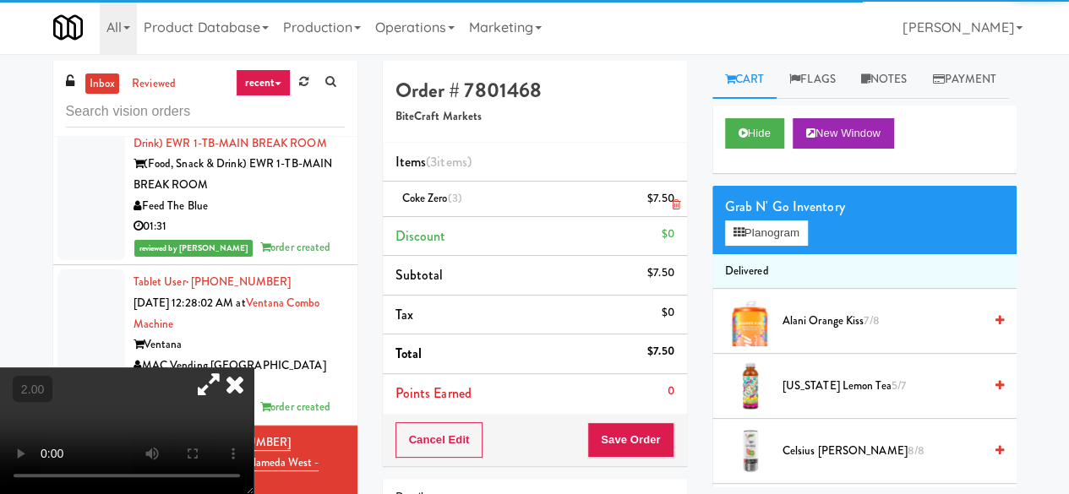
click at [674, 207] on icon at bounding box center [675, 204] width 8 height 11
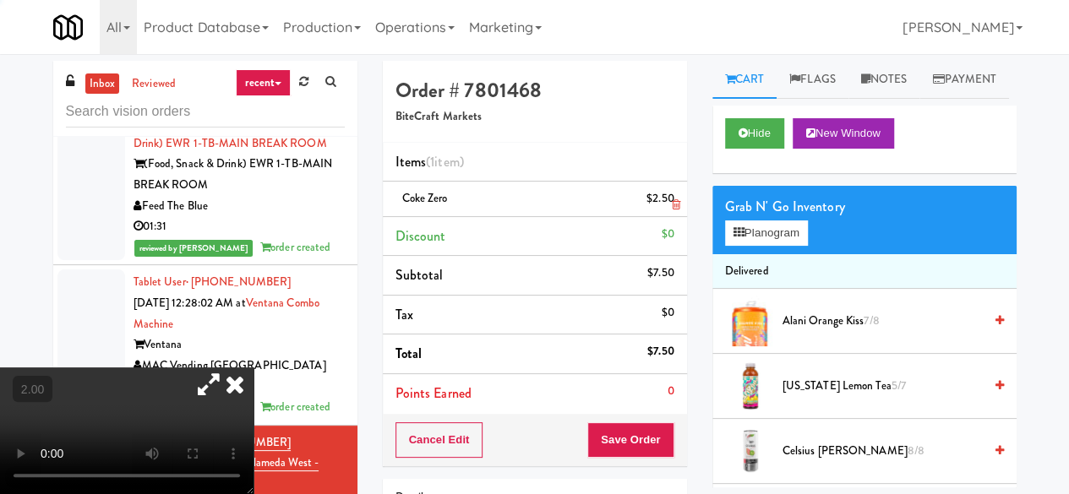
click at [674, 207] on icon at bounding box center [675, 204] width 8 height 11
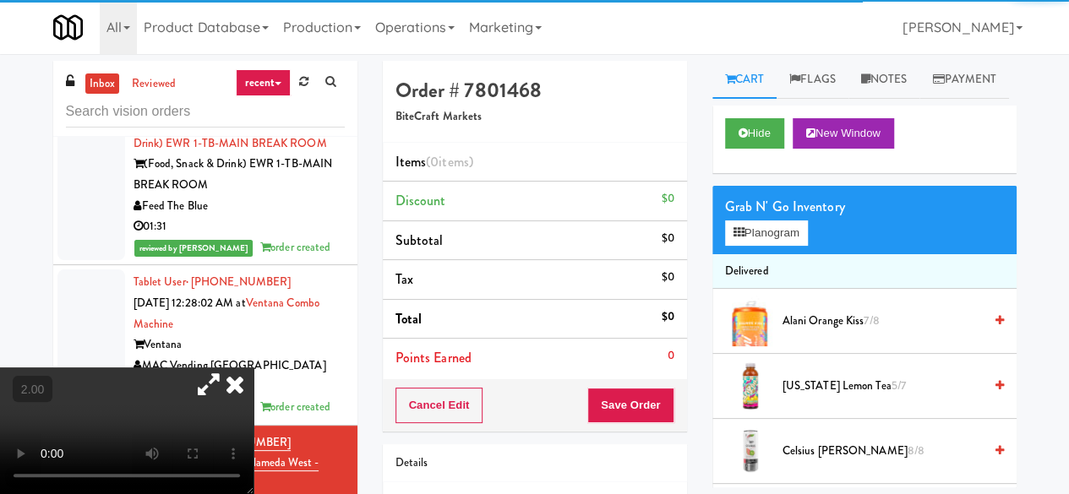
click at [811, 254] on div "Grab N' Go Inventory Planogram" at bounding box center [864, 220] width 304 height 68
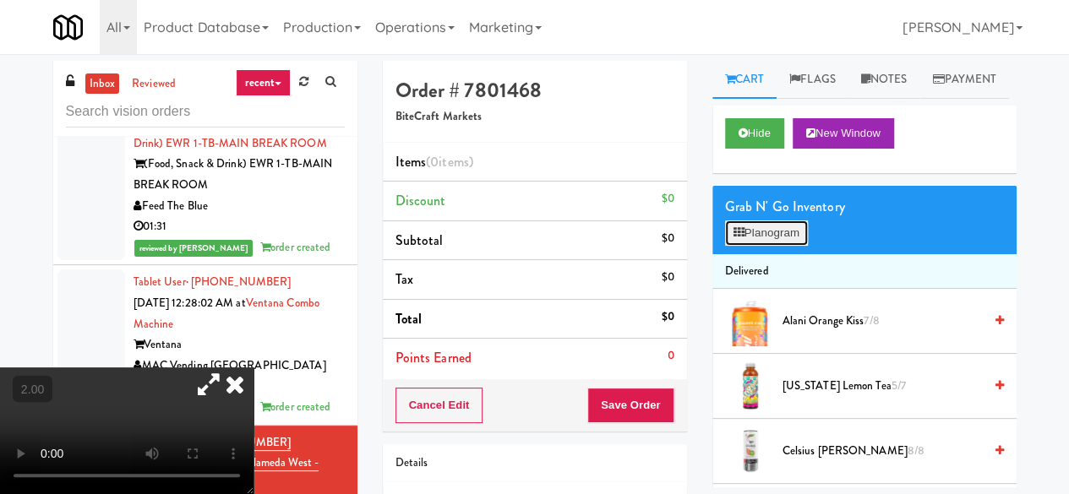
click at [789, 246] on button "Planogram" at bounding box center [766, 232] width 83 height 25
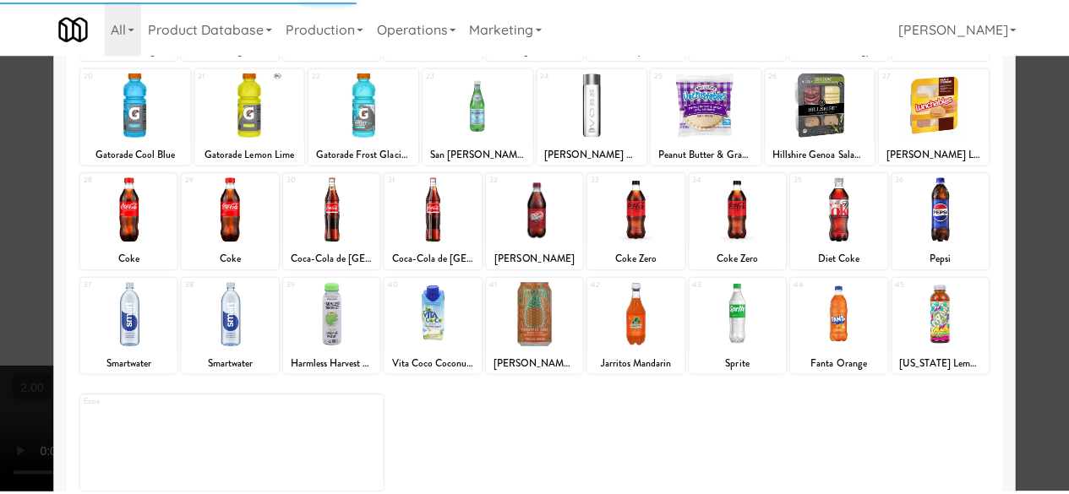
scroll to position [334, 0]
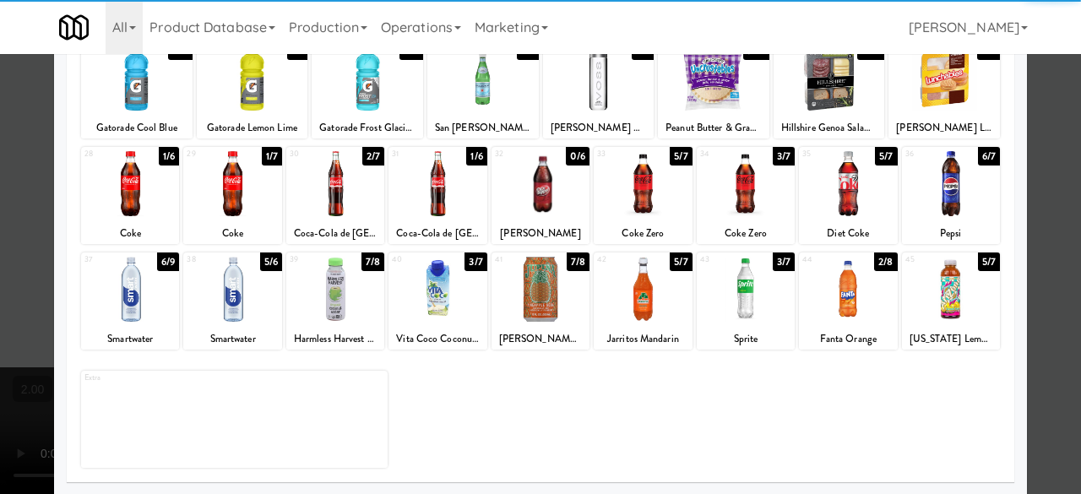
click at [645, 221] on div "33 5/7 Coke Zero" at bounding box center [643, 195] width 98 height 97
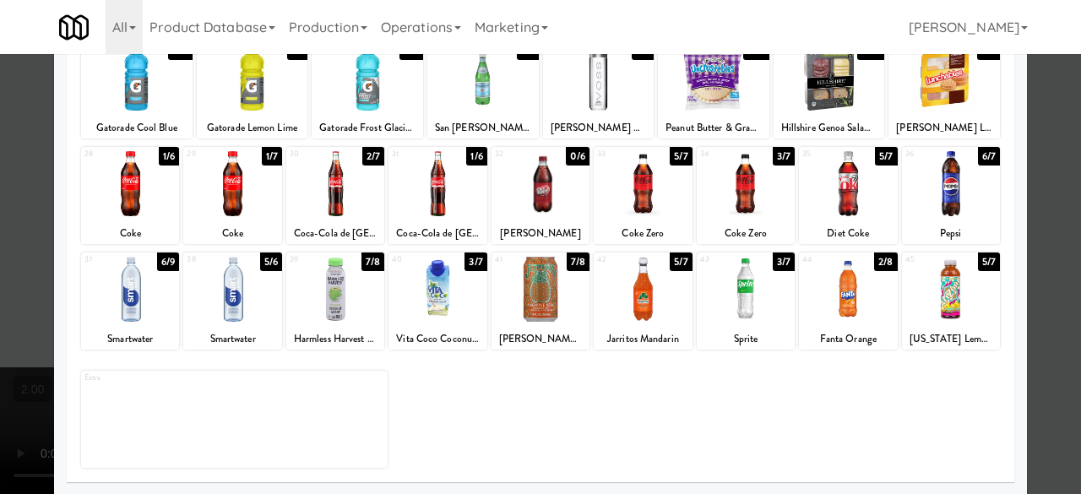
click at [645, 221] on div "33 5/7 Coke Zero" at bounding box center [643, 195] width 98 height 97
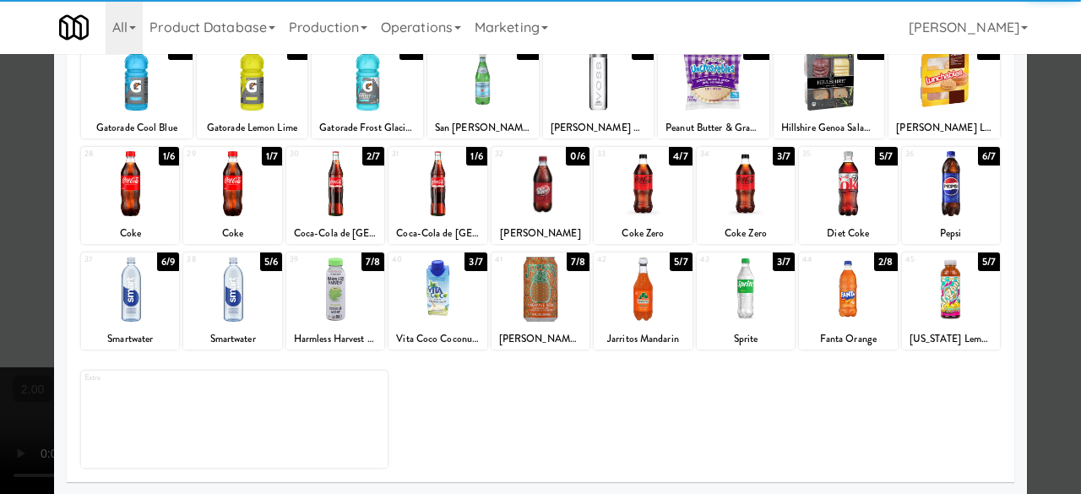
click at [1067, 161] on div at bounding box center [540, 247] width 1081 height 494
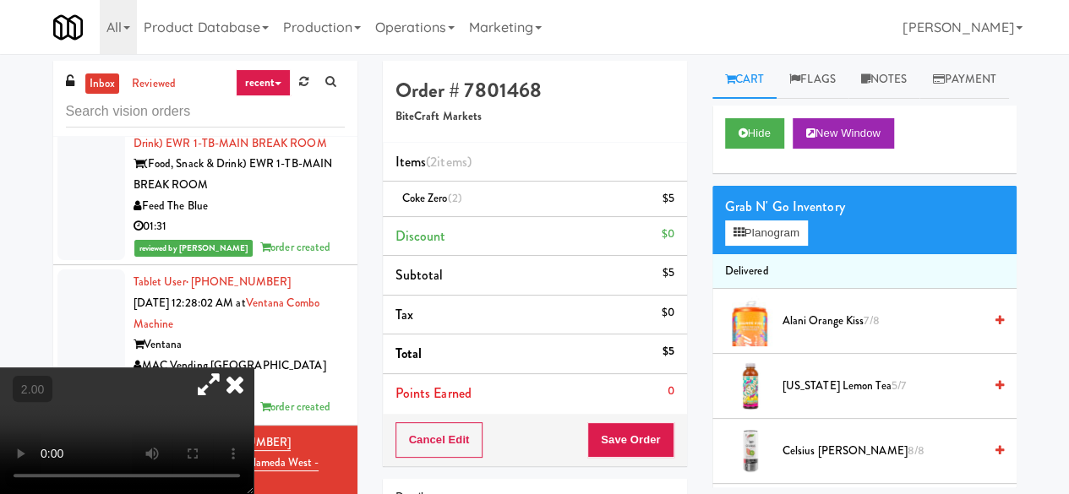
click at [253, 367] on icon at bounding box center [234, 384] width 37 height 34
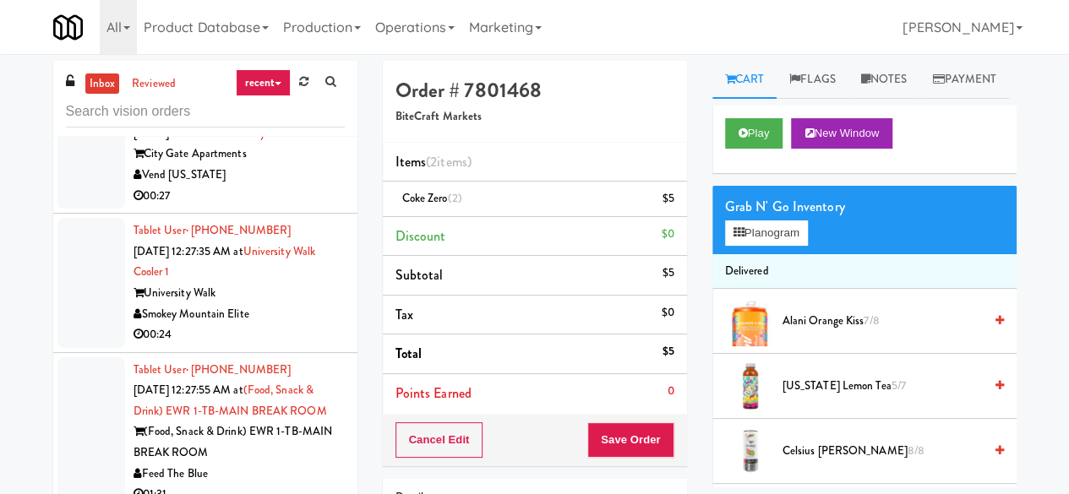
scroll to position [4434, 0]
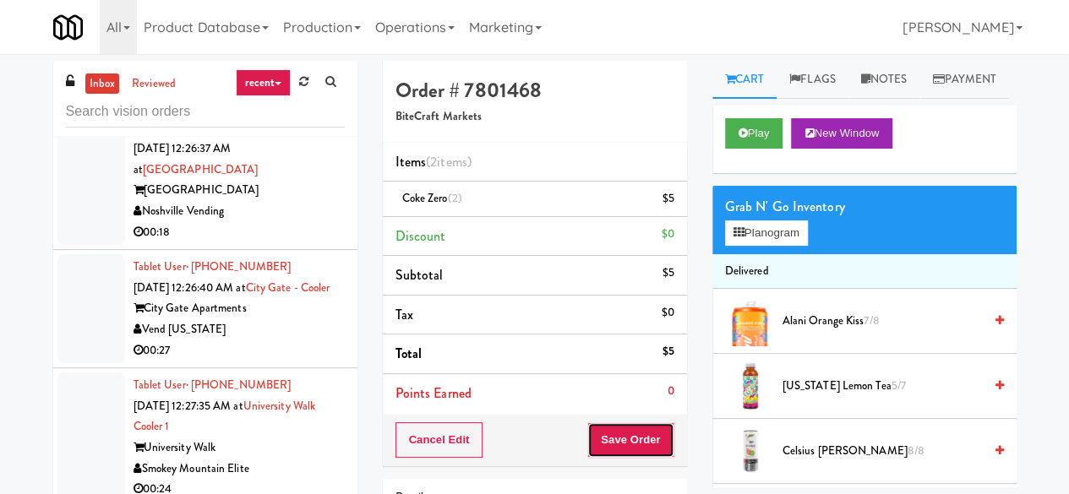
click at [625, 427] on button "Save Order" at bounding box center [630, 439] width 86 height 35
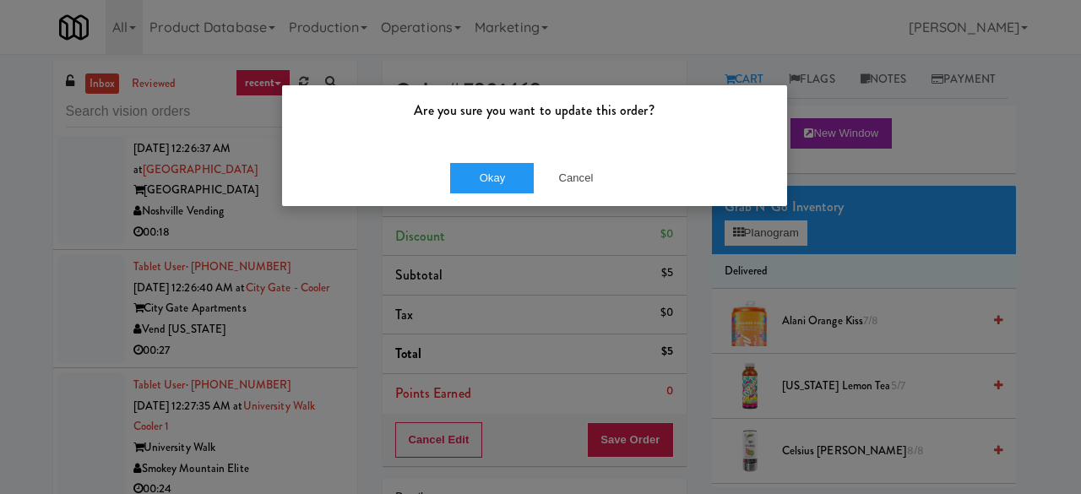
click at [483, 193] on div "Okay Cancel" at bounding box center [534, 178] width 505 height 57
click at [487, 183] on button "Okay" at bounding box center [492, 178] width 84 height 30
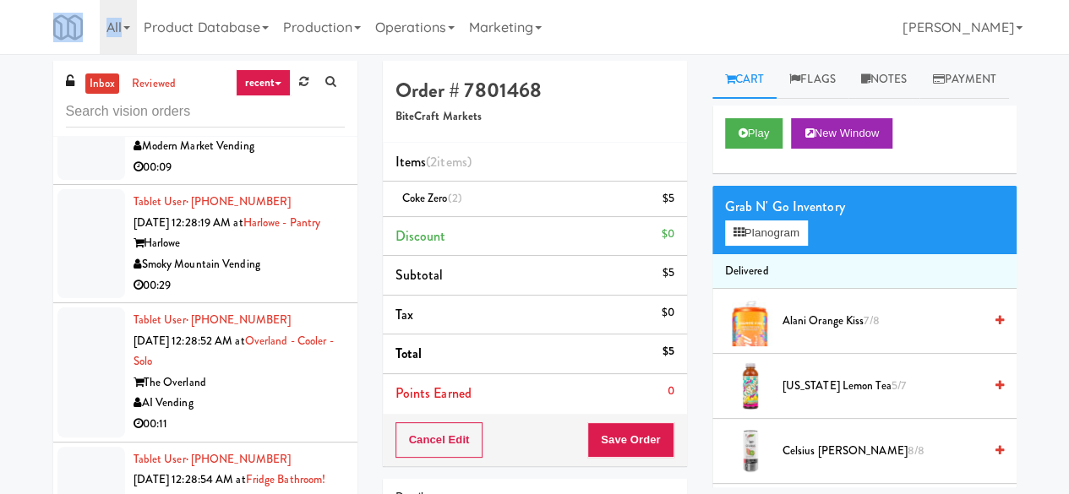
scroll to position [5440, 0]
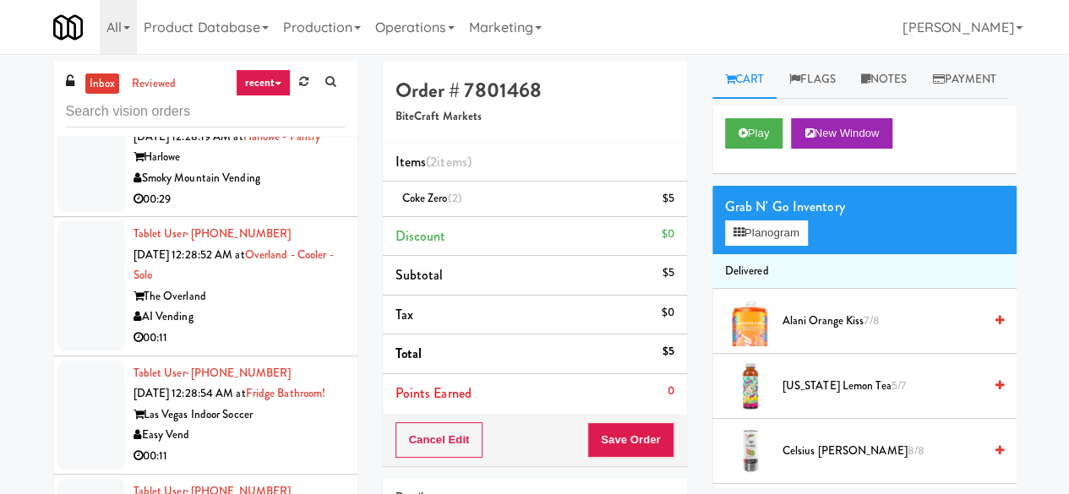
click at [284, 50] on div "Icon at [GEOGRAPHIC_DATA]" at bounding box center [238, 39] width 211 height 21
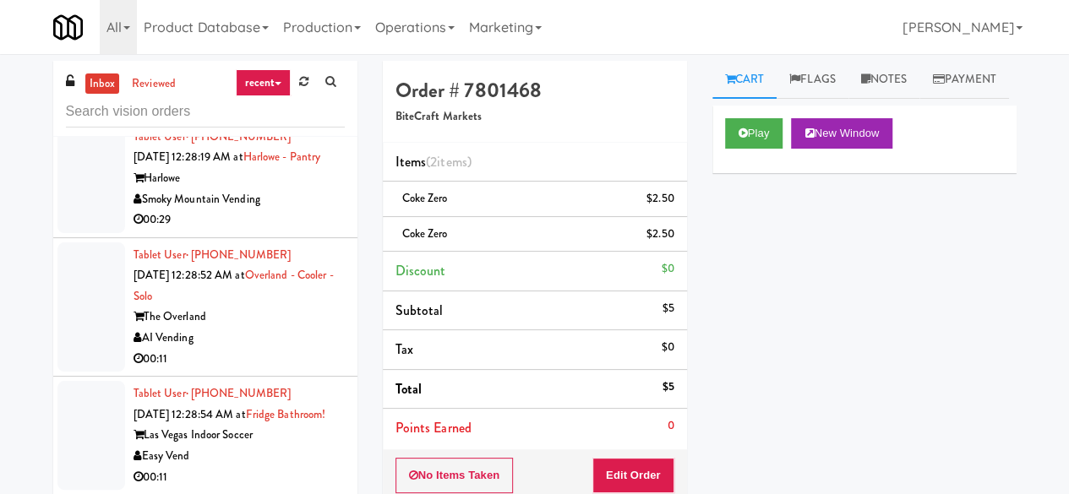
click at [286, 92] on div "Modern Market Vending" at bounding box center [238, 81] width 211 height 21
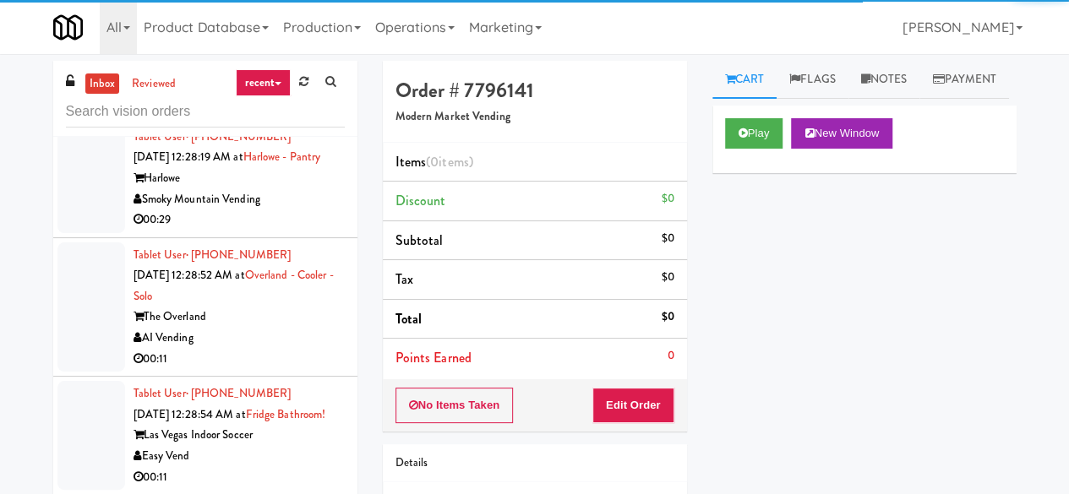
click at [789, 149] on div "Play New Window" at bounding box center [864, 133] width 279 height 30
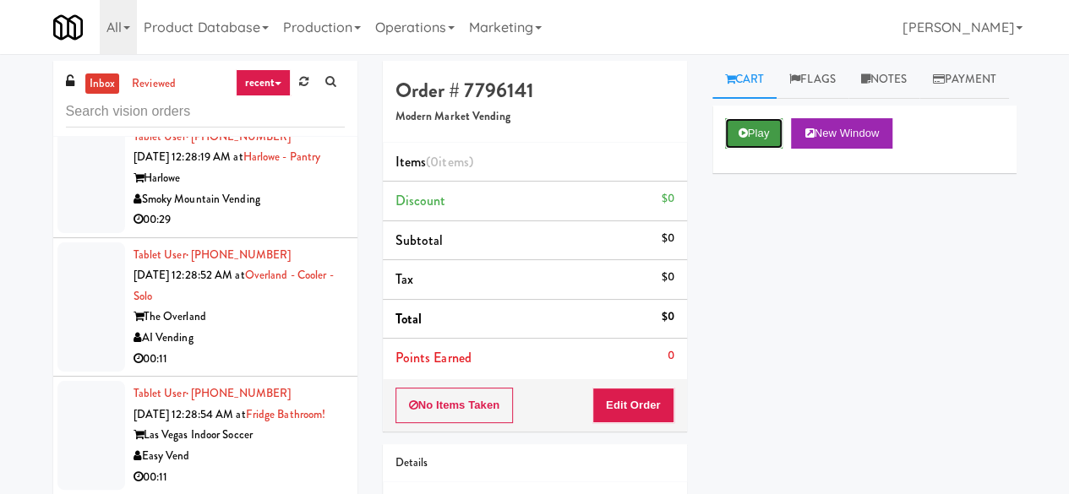
click at [760, 149] on button "Play" at bounding box center [754, 133] width 58 height 30
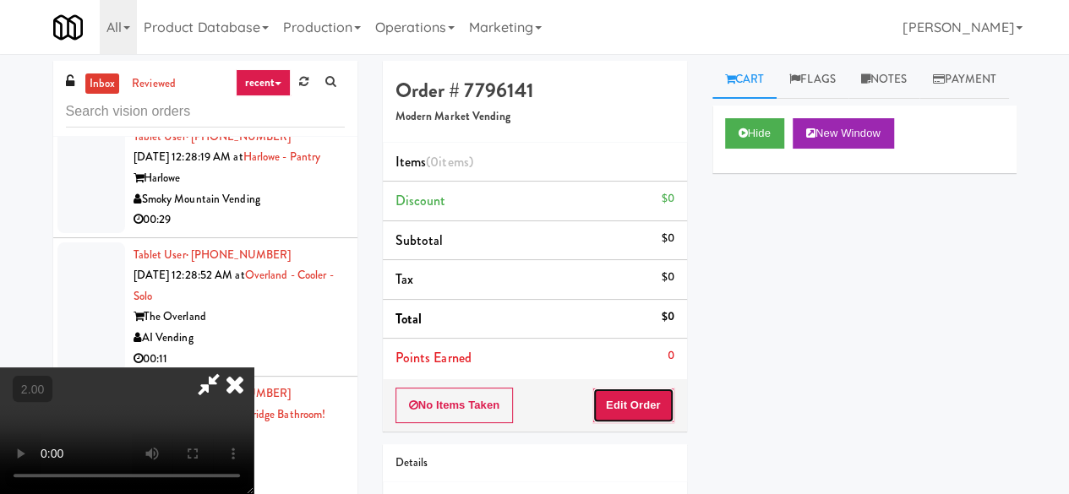
click at [639, 401] on button "Edit Order" at bounding box center [633, 405] width 82 height 35
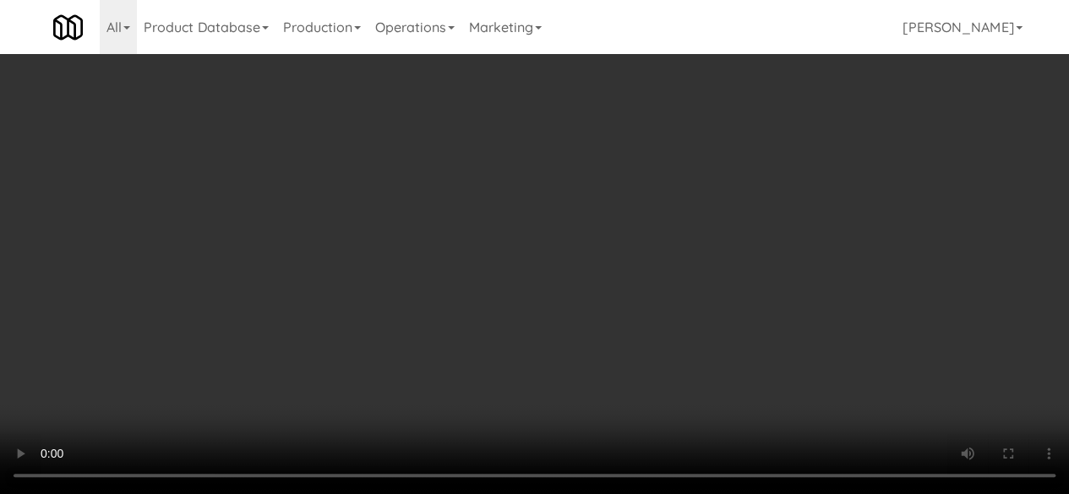
scroll to position [1183, 0]
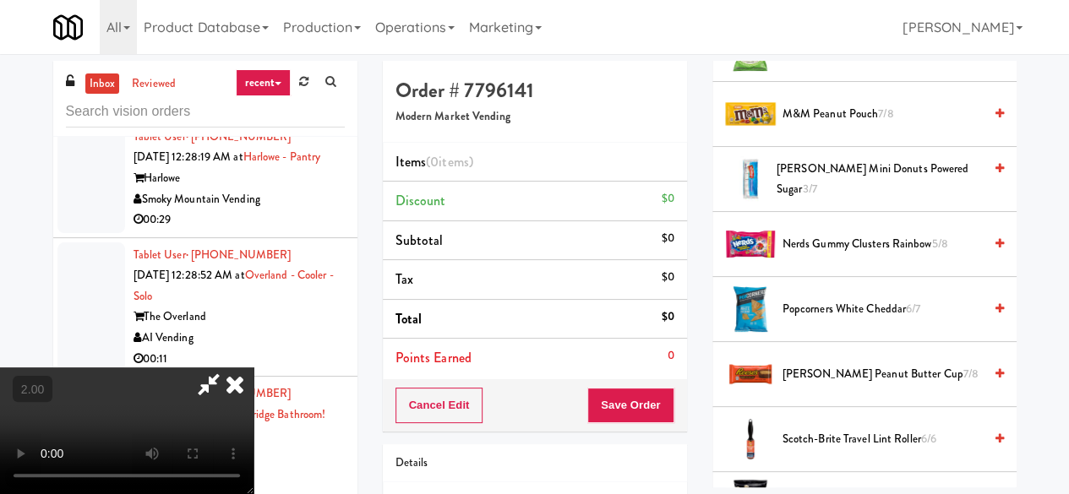
click at [848, 320] on span "Popcorners White Cheddar 6/7" at bounding box center [882, 309] width 200 height 21
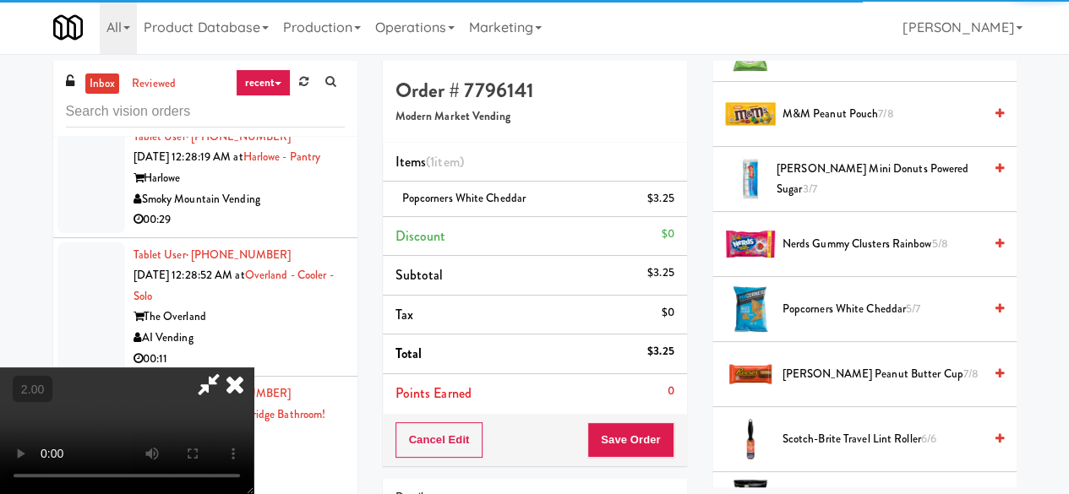
scroll to position [222, 0]
click at [650, 433] on button "Save Order" at bounding box center [630, 439] width 86 height 35
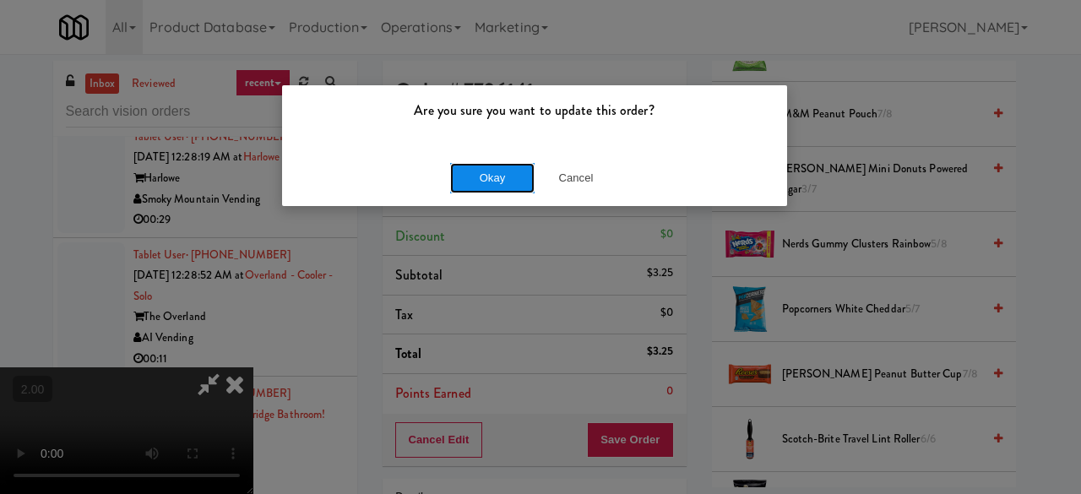
click at [509, 188] on button "Okay" at bounding box center [492, 178] width 84 height 30
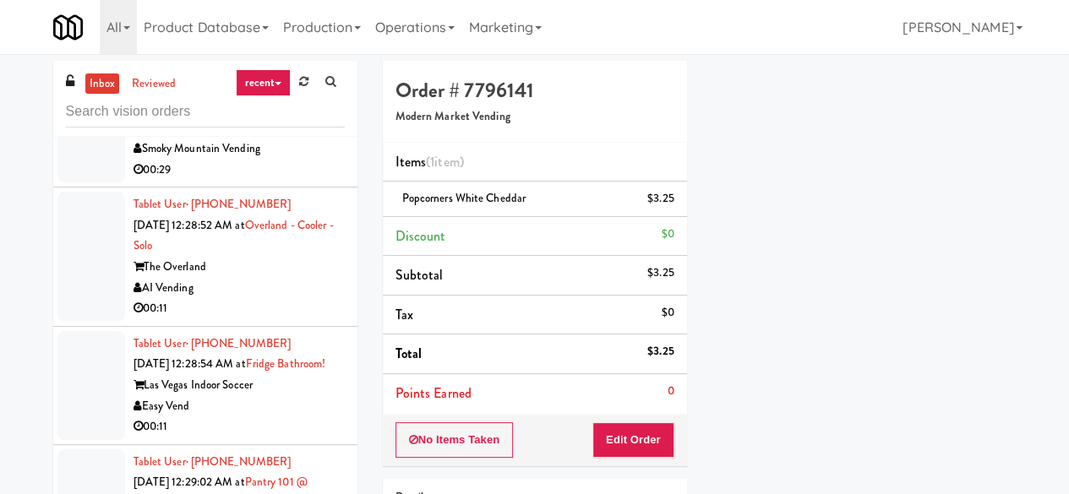
scroll to position [5693, 0]
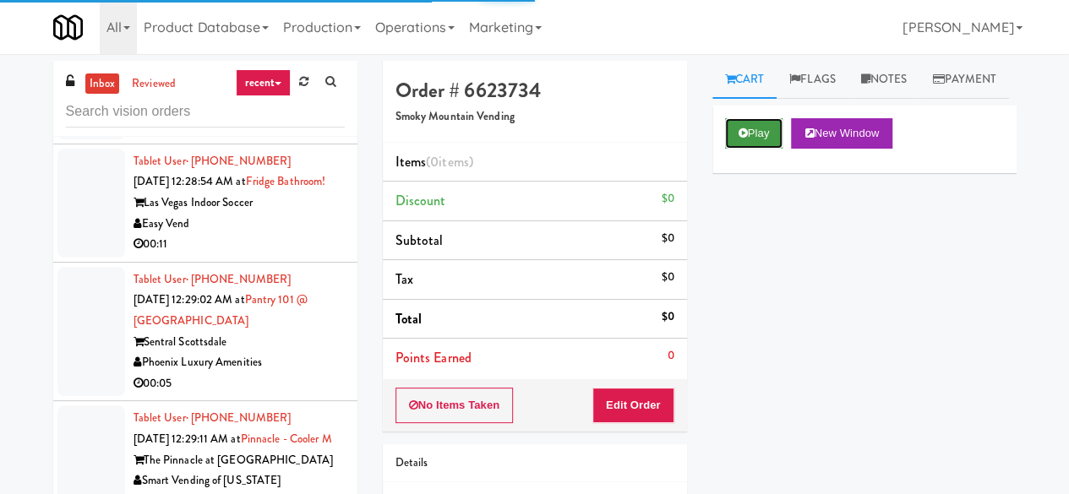
click at [772, 149] on button "Play" at bounding box center [754, 133] width 58 height 30
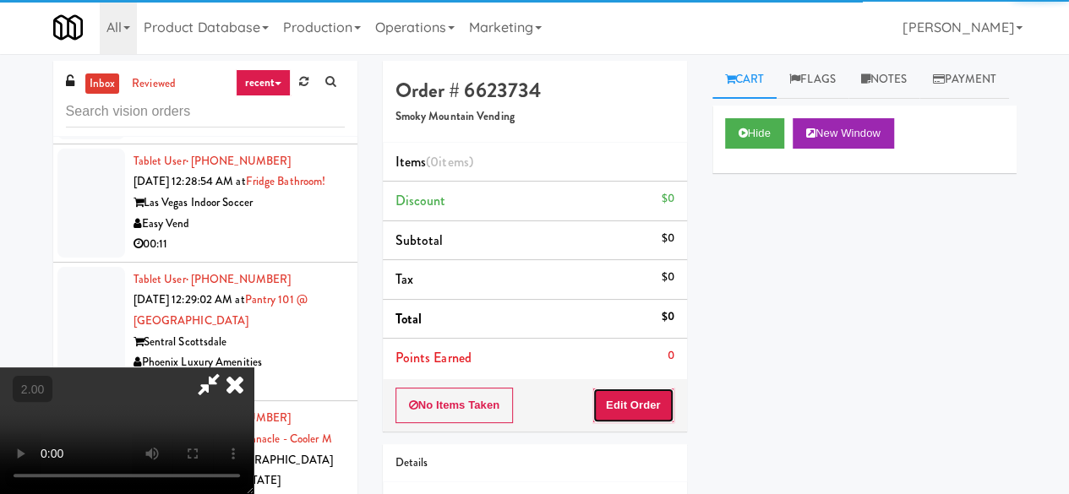
click at [623, 398] on button "Edit Order" at bounding box center [633, 405] width 82 height 35
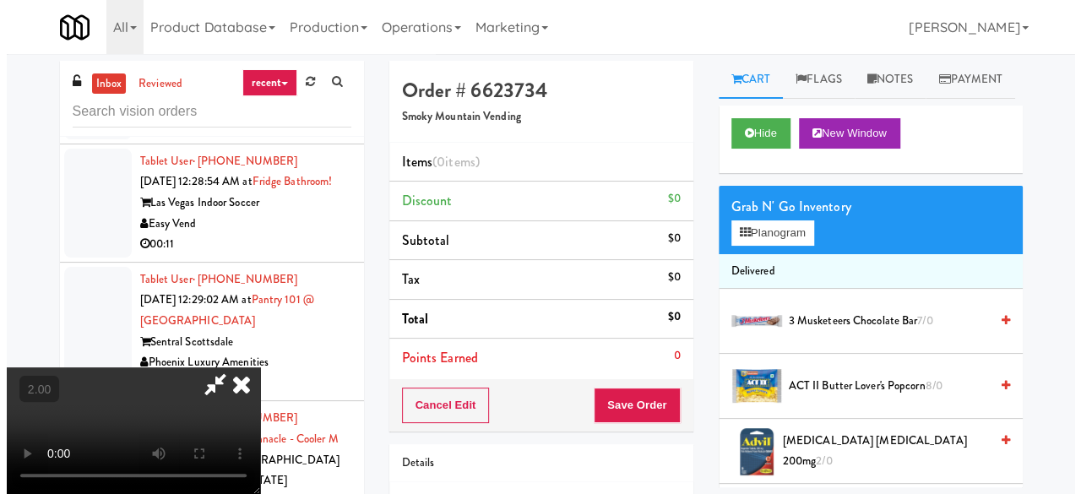
scroll to position [35, 0]
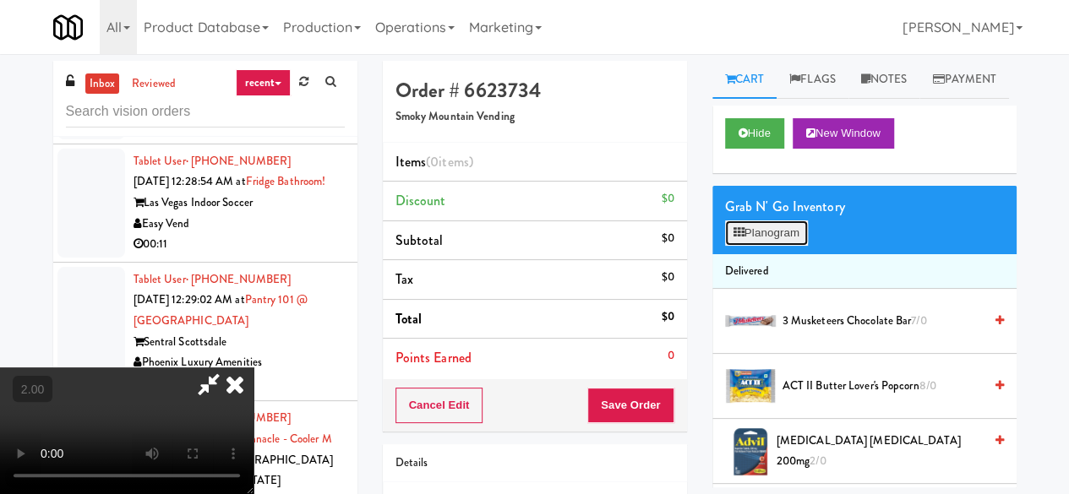
click at [730, 246] on button "Planogram" at bounding box center [766, 232] width 83 height 25
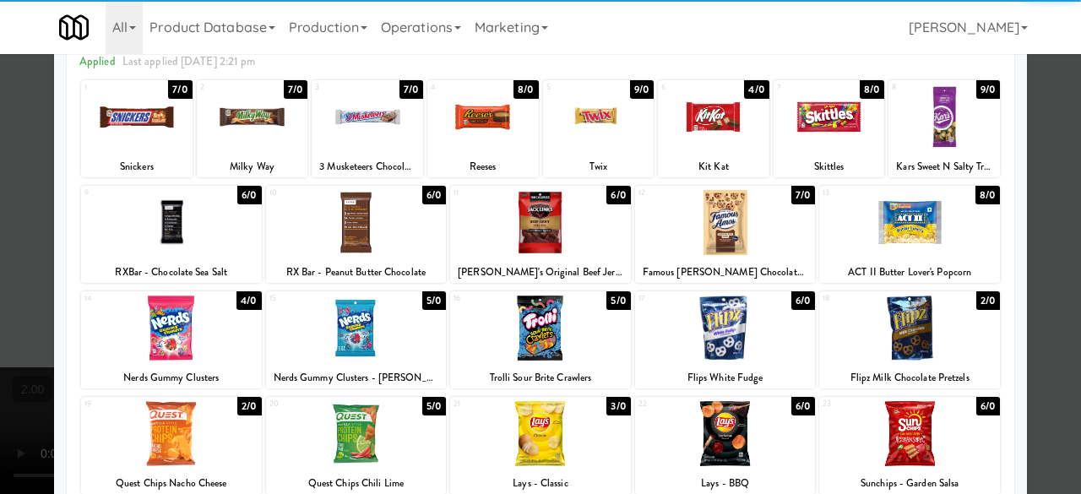
click at [520, 220] on div at bounding box center [540, 222] width 181 height 65
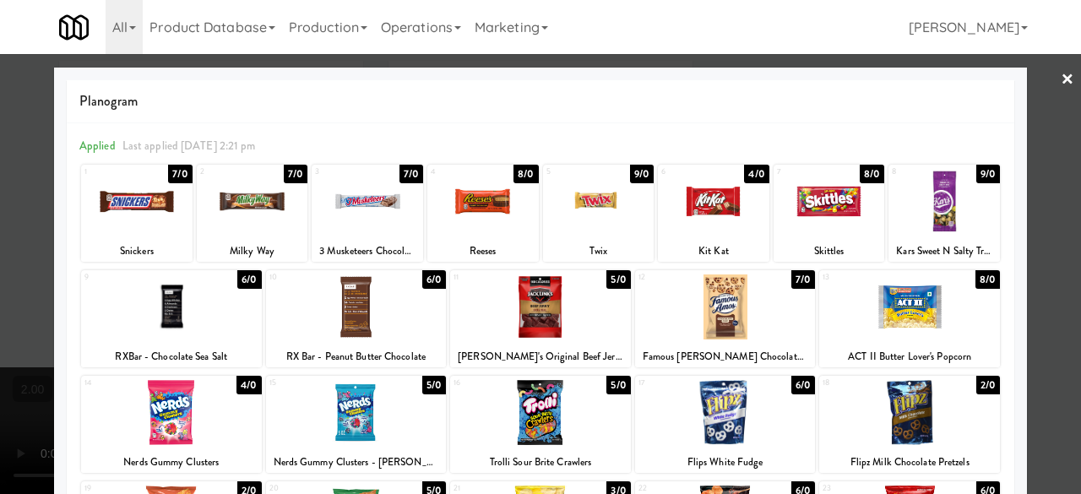
click at [732, 220] on div at bounding box center [713, 201] width 111 height 65
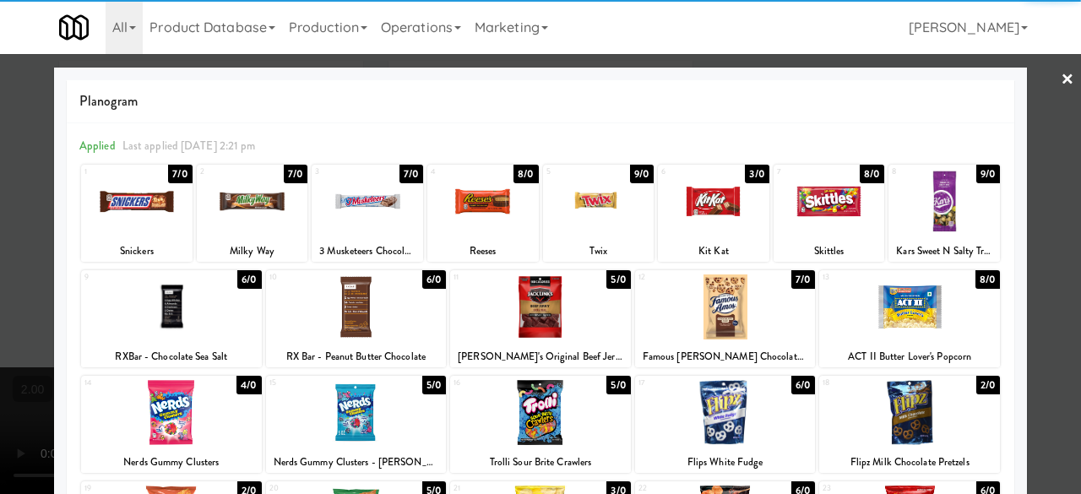
click at [496, 226] on div at bounding box center [482, 201] width 111 height 65
click at [1052, 176] on div at bounding box center [540, 247] width 1081 height 494
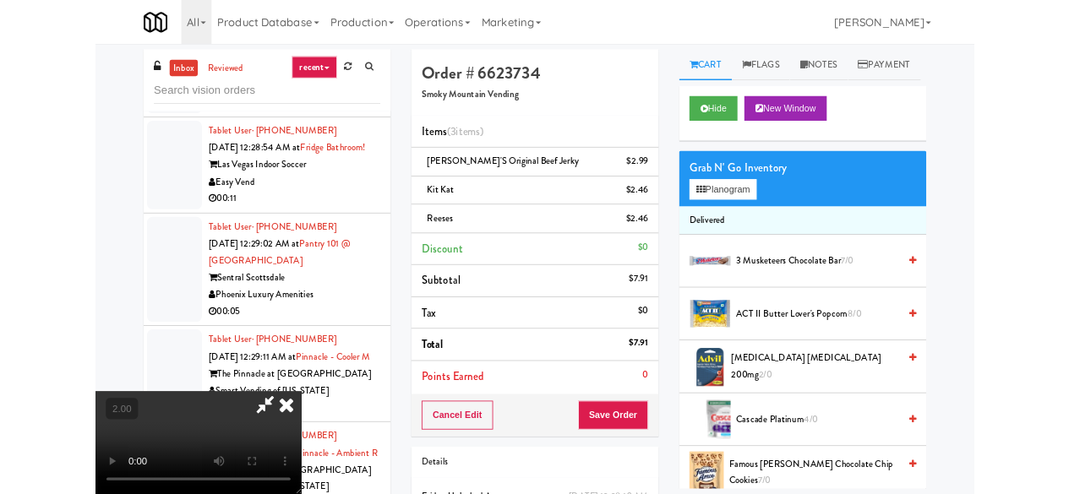
scroll to position [35, 0]
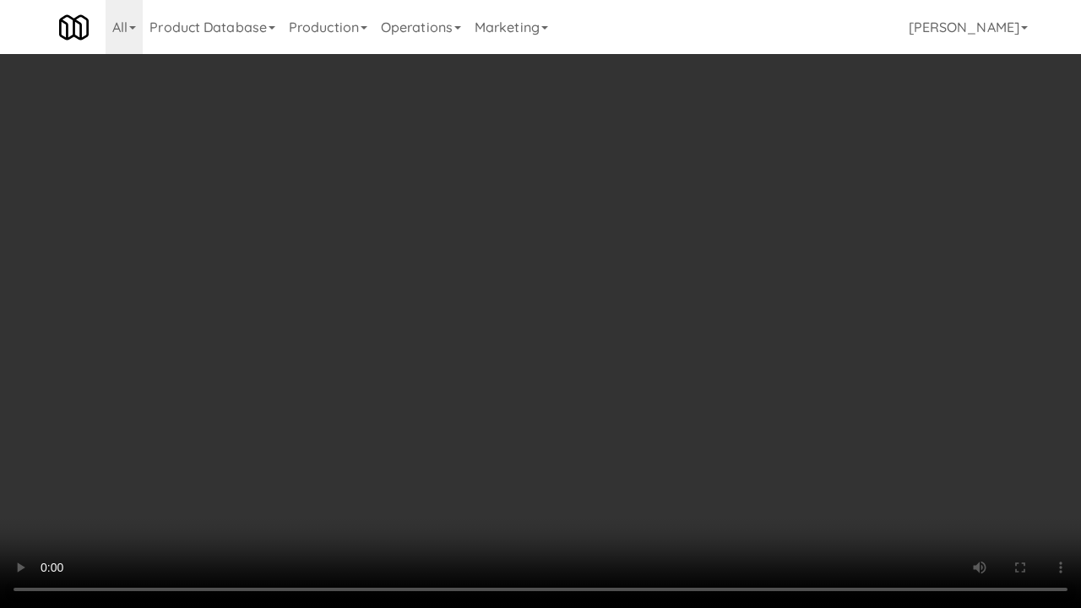
click at [530, 426] on video at bounding box center [540, 304] width 1081 height 608
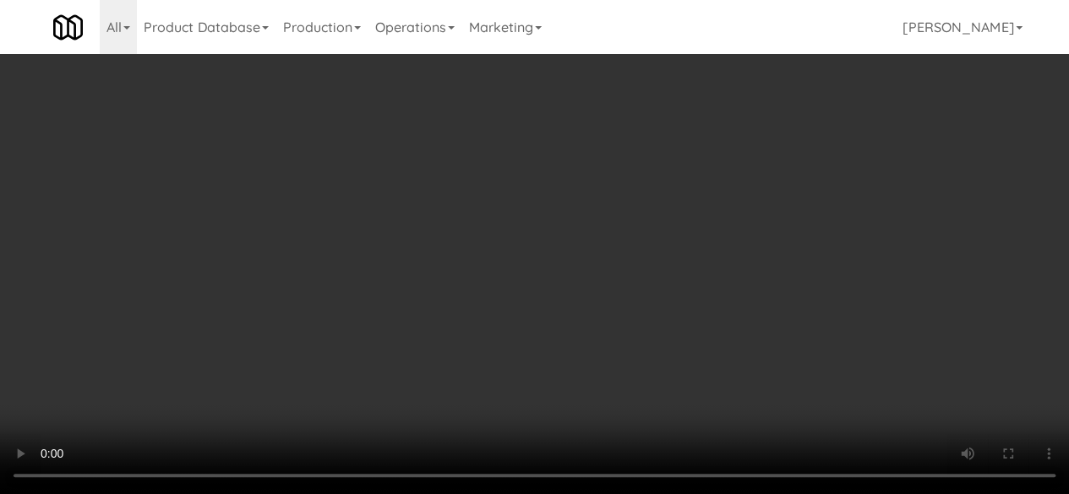
scroll to position [0, 0]
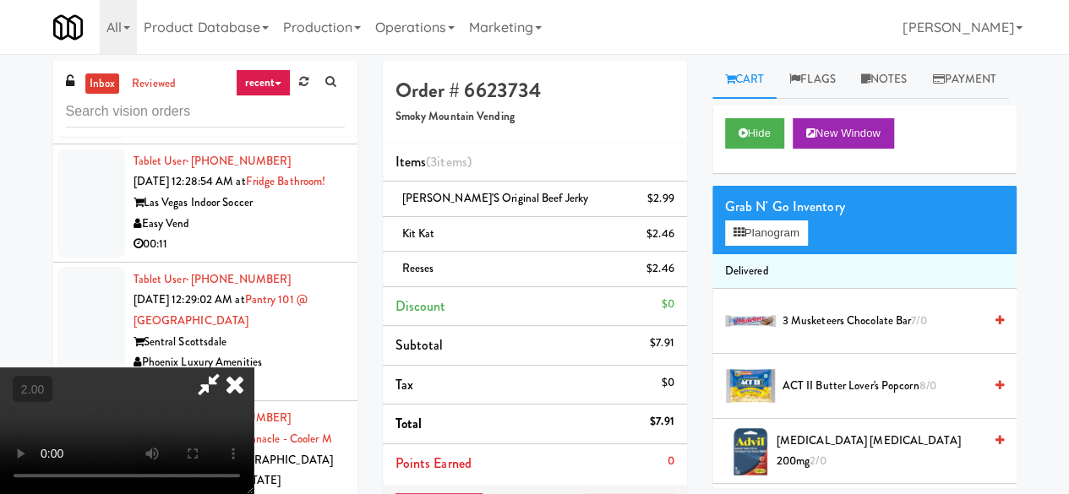
click at [228, 367] on icon at bounding box center [208, 384] width 39 height 34
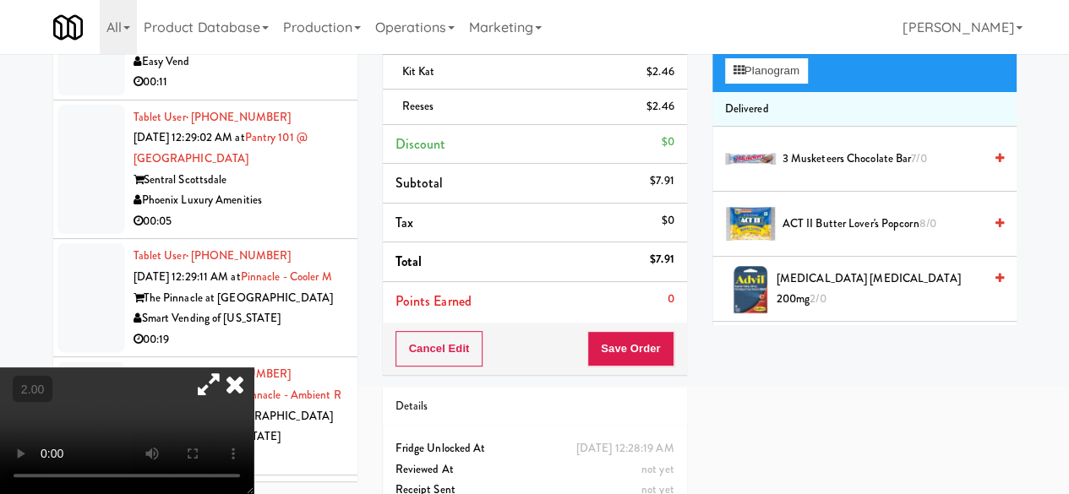
scroll to position [211, 0]
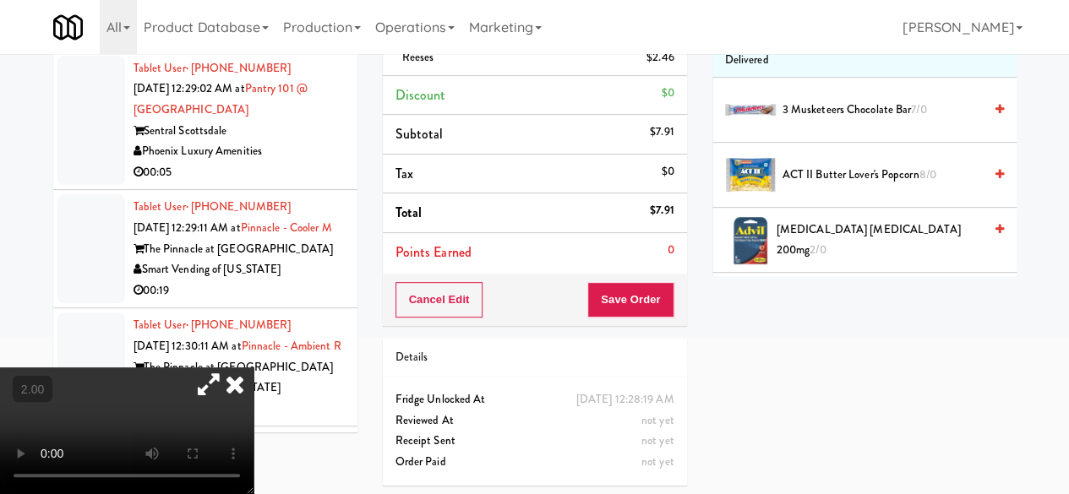
click at [634, 315] on div "Cancel Edit Save Order" at bounding box center [535, 300] width 304 height 52
click at [634, 307] on button "Save Order" at bounding box center [630, 299] width 86 height 35
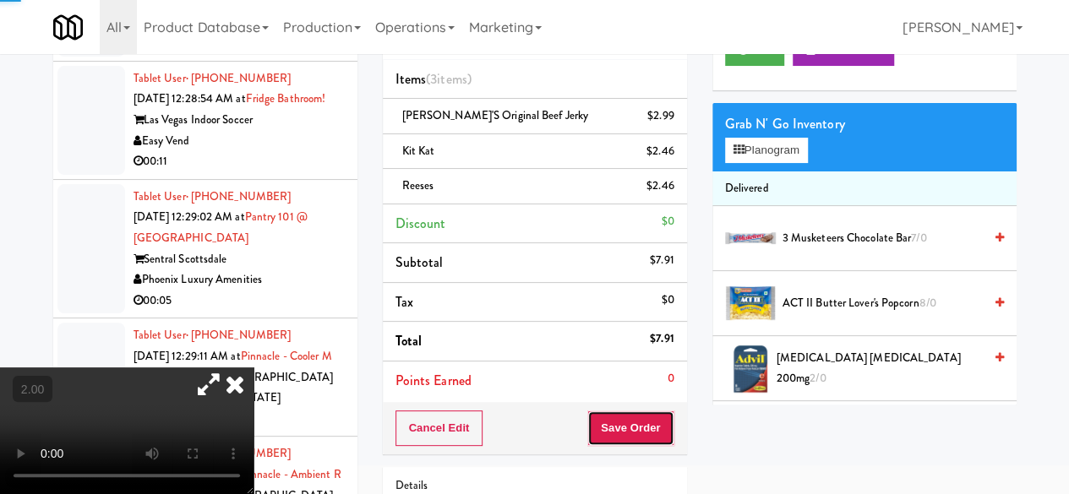
scroll to position [0, 0]
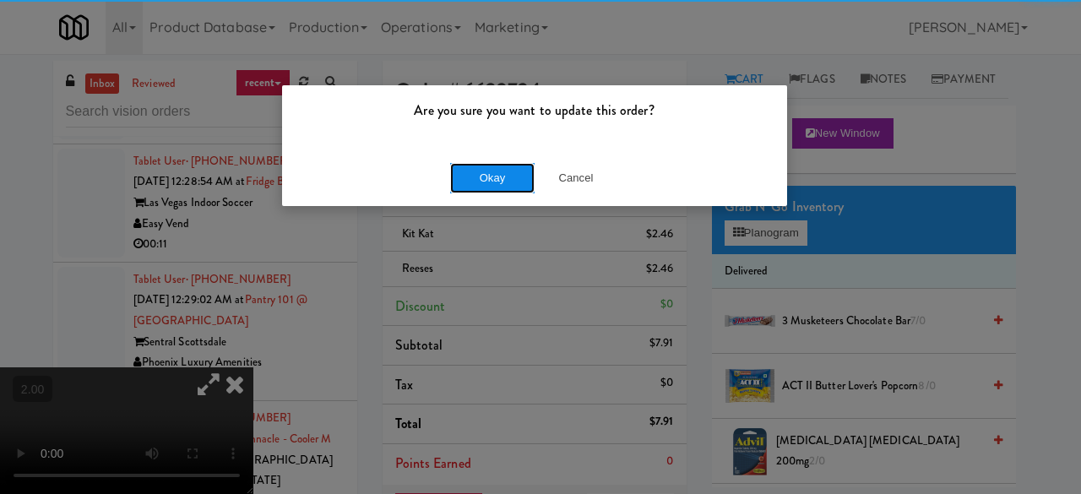
click at [508, 182] on button "Okay" at bounding box center [492, 178] width 84 height 30
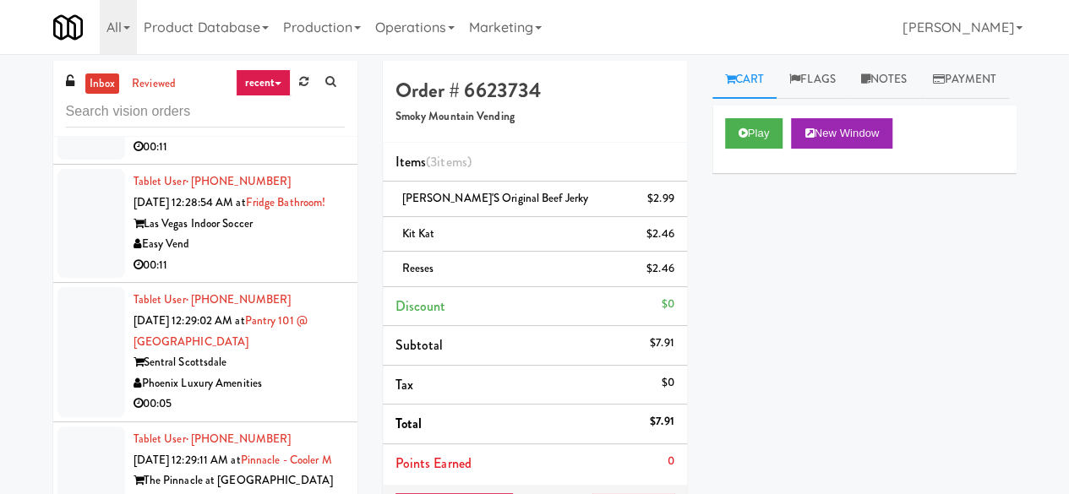
scroll to position [5862, 0]
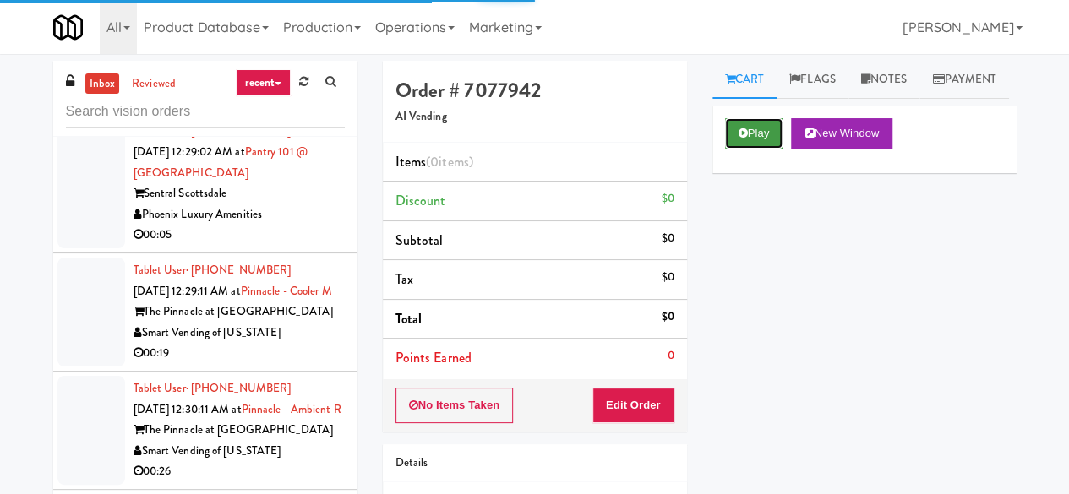
click at [744, 139] on icon at bounding box center [742, 133] width 9 height 11
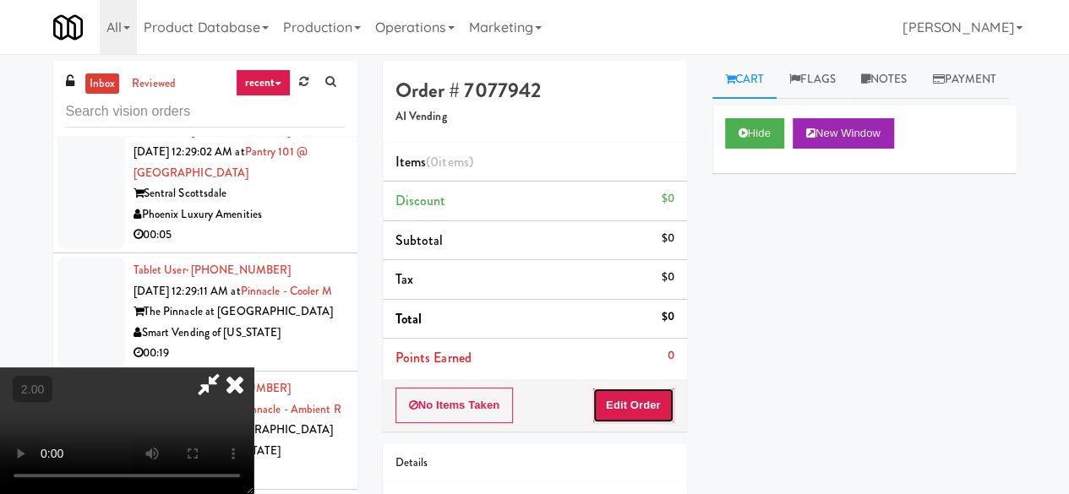
click at [654, 389] on button "Edit Order" at bounding box center [633, 405] width 82 height 35
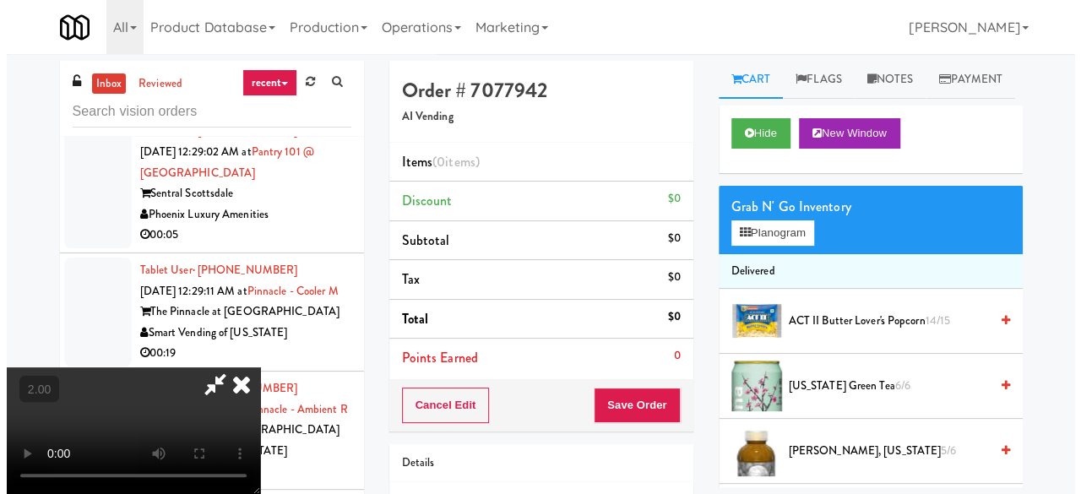
scroll to position [35, 0]
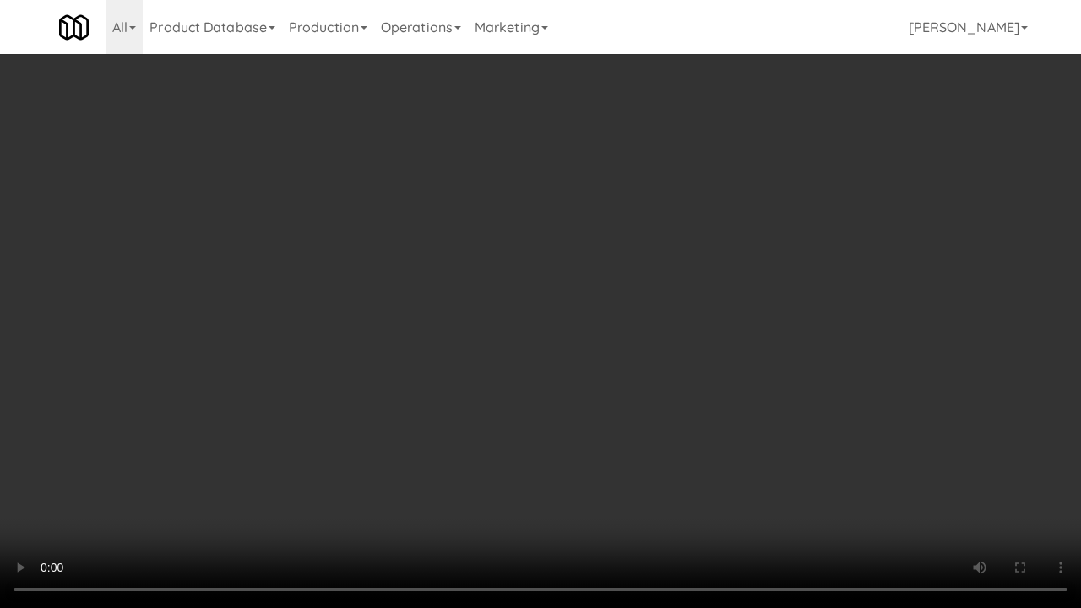
click at [563, 361] on video at bounding box center [540, 304] width 1081 height 608
click at [547, 341] on video at bounding box center [540, 304] width 1081 height 608
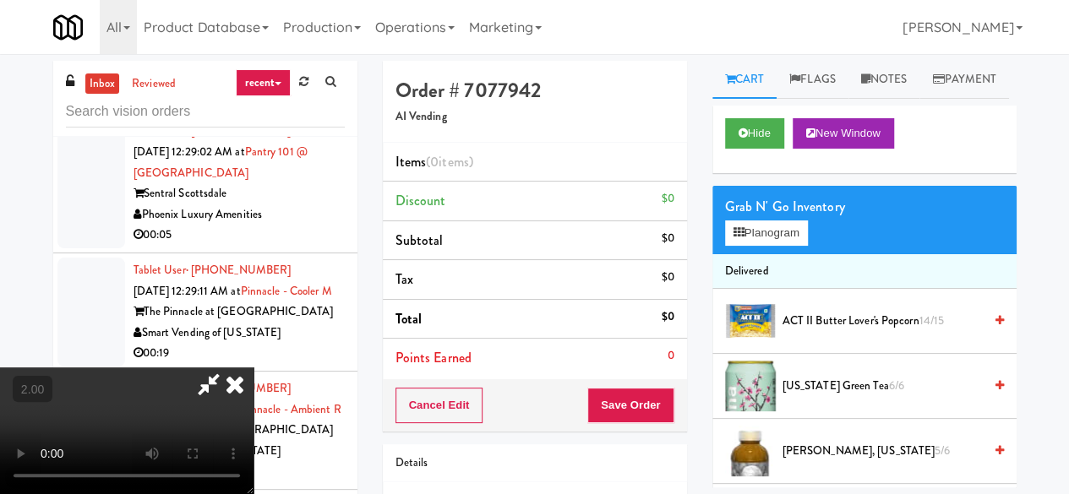
click at [756, 220] on div "Grab N' Go Inventory" at bounding box center [864, 206] width 279 height 25
click at [748, 246] on button "Planogram" at bounding box center [766, 232] width 83 height 25
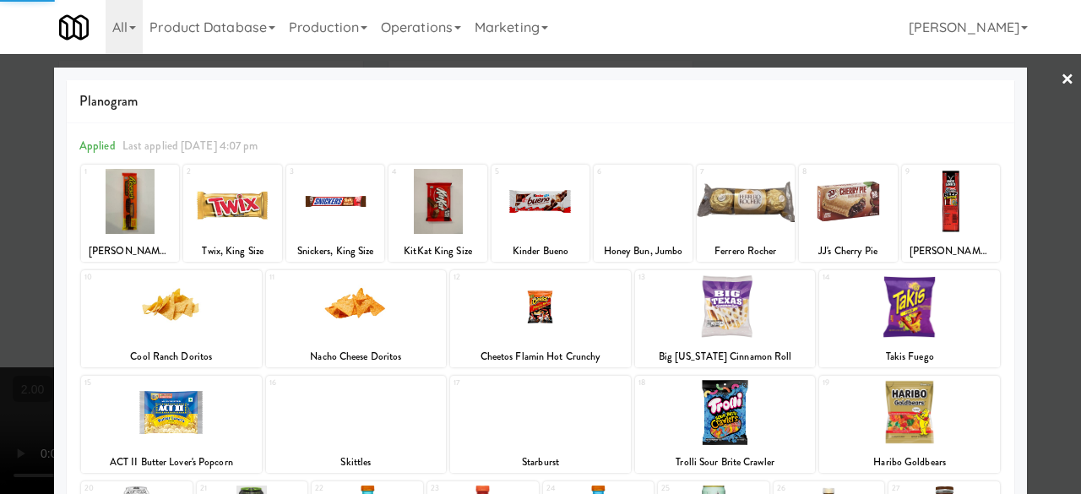
scroll to position [334, 0]
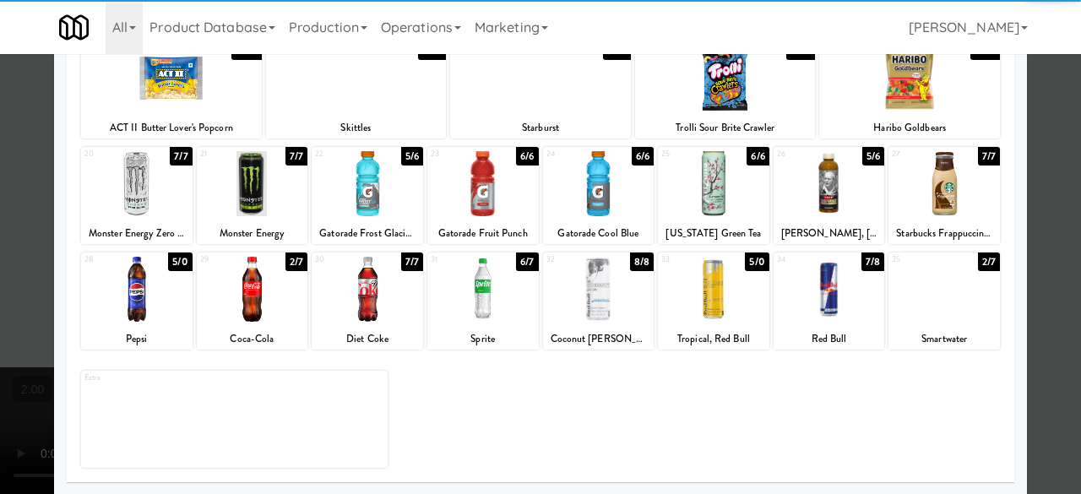
click at [160, 306] on div at bounding box center [136, 289] width 111 height 65
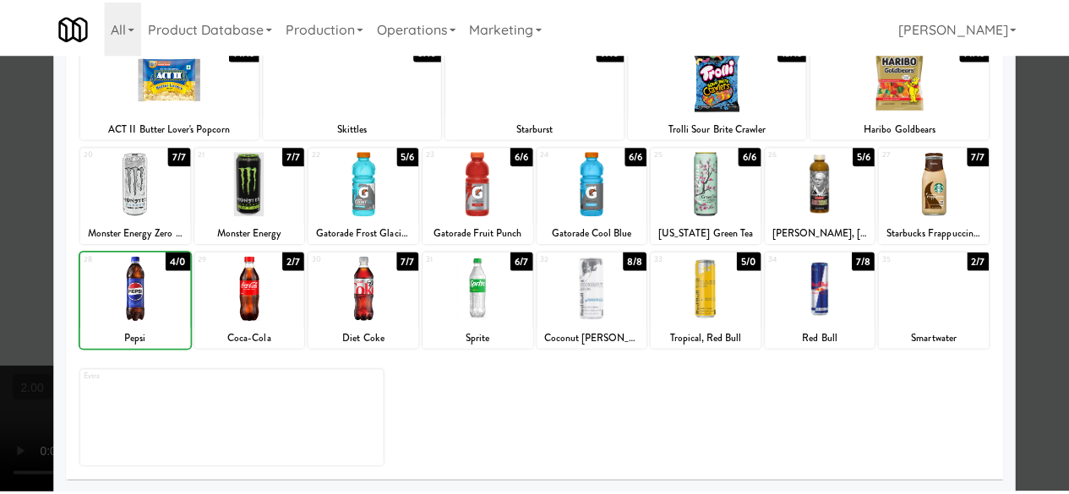
scroll to position [0, 0]
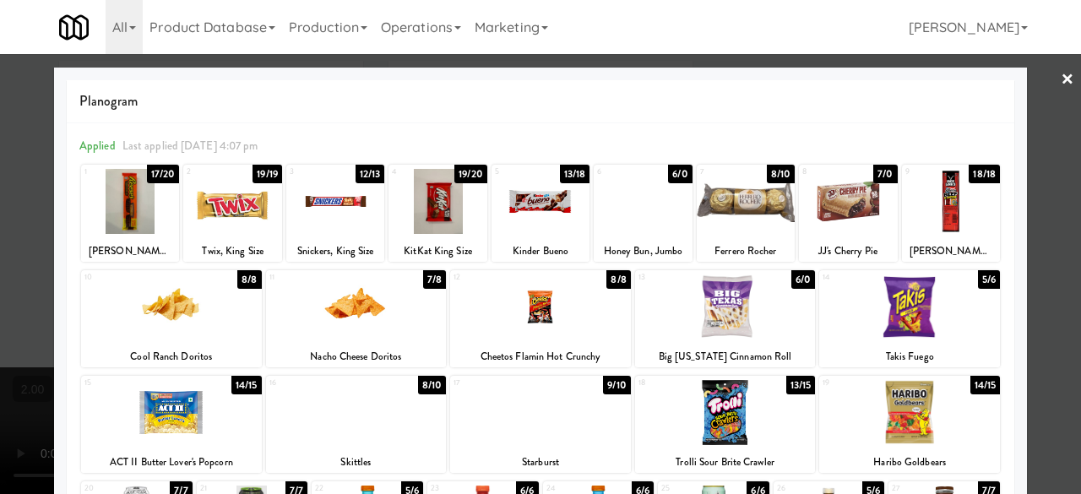
click at [373, 197] on div at bounding box center [335, 201] width 98 height 65
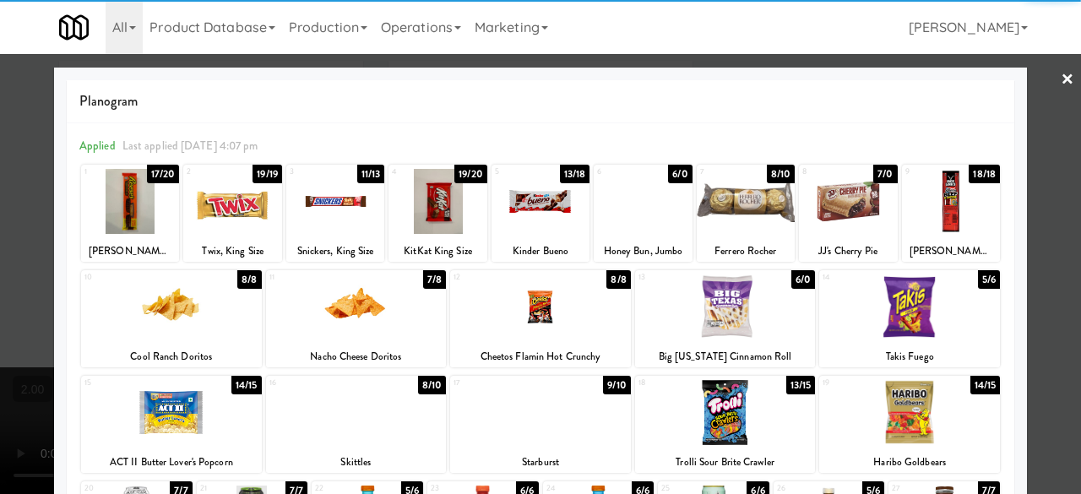
click at [1024, 153] on div at bounding box center [540, 247] width 1081 height 494
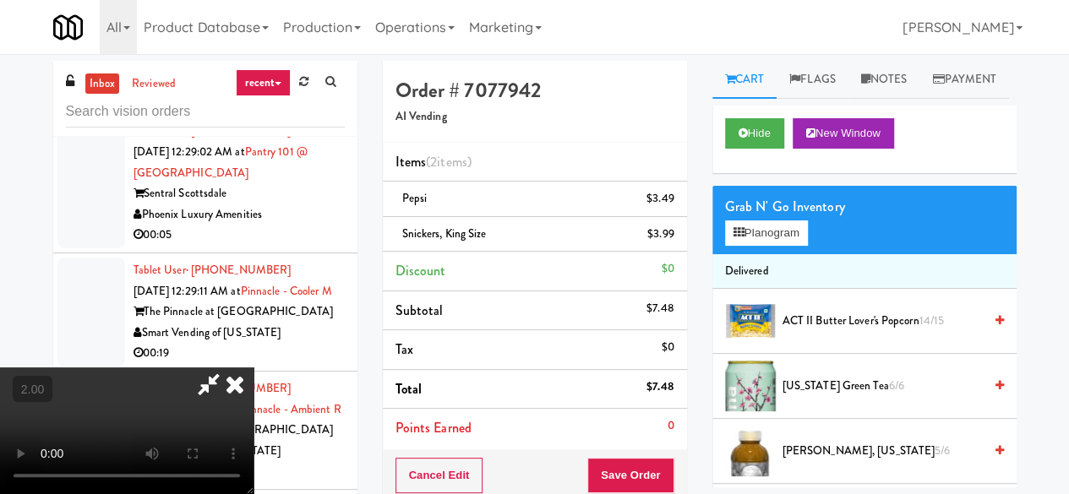
click at [253, 493] on video at bounding box center [126, 430] width 253 height 127
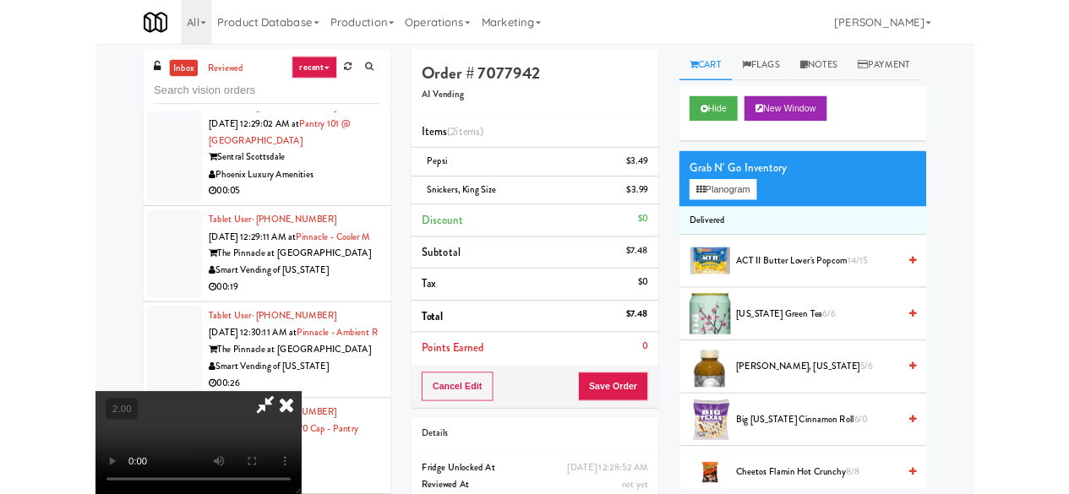
scroll to position [35, 0]
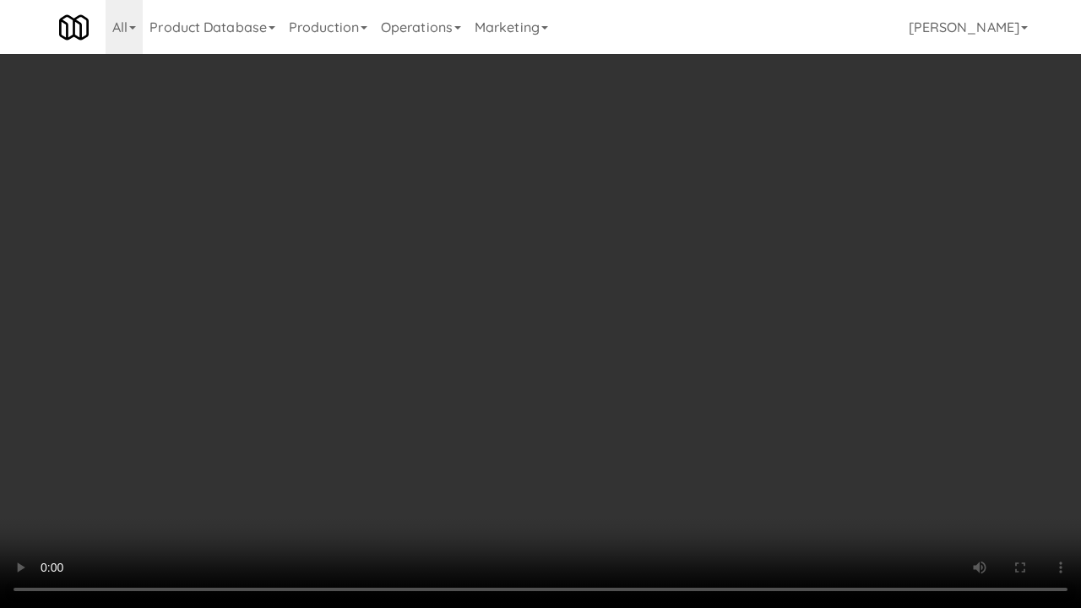
click at [699, 305] on video at bounding box center [540, 304] width 1081 height 608
click at [695, 419] on video at bounding box center [540, 304] width 1081 height 608
click at [657, 370] on video at bounding box center [540, 304] width 1081 height 608
click at [601, 407] on video at bounding box center [540, 304] width 1081 height 608
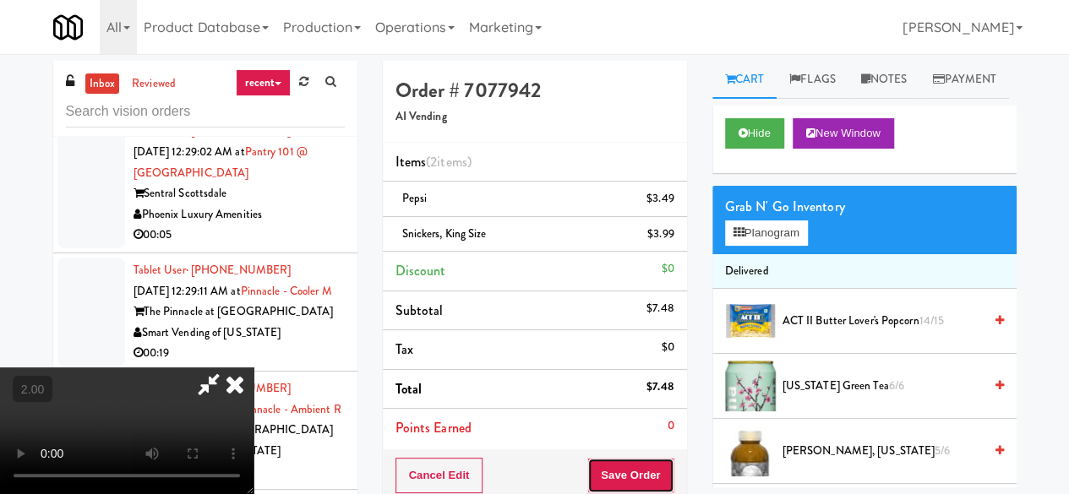
click at [672, 476] on button "Save Order" at bounding box center [630, 475] width 86 height 35
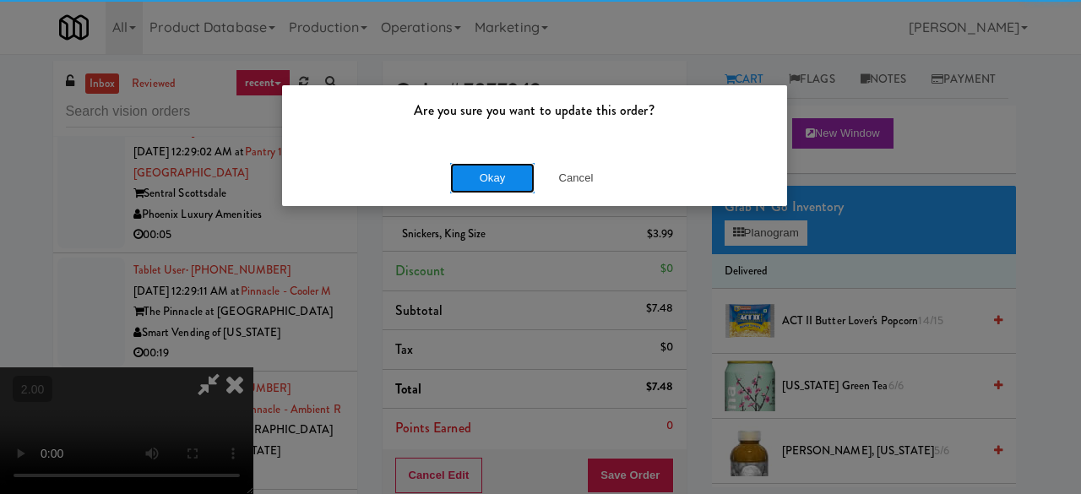
click at [483, 177] on button "Okay" at bounding box center [492, 178] width 84 height 30
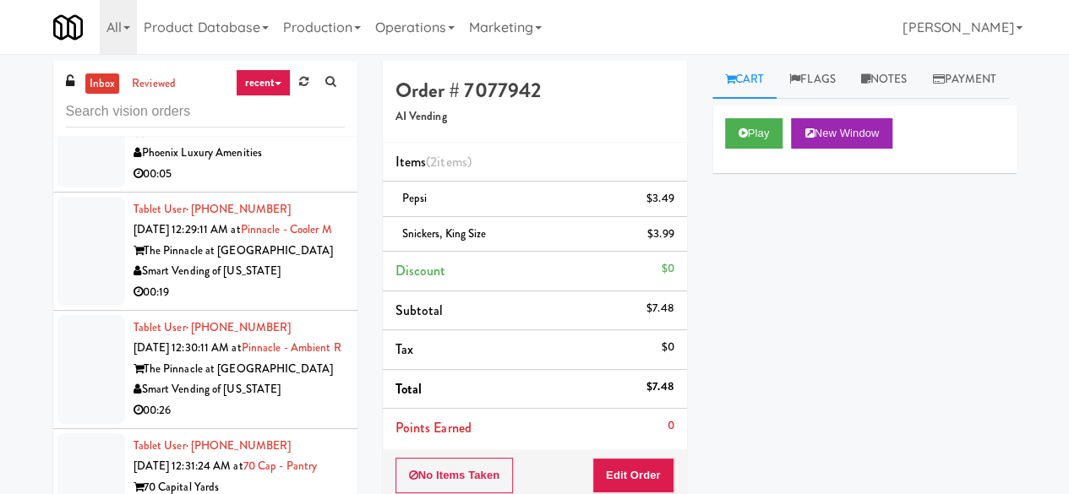
scroll to position [6116, 0]
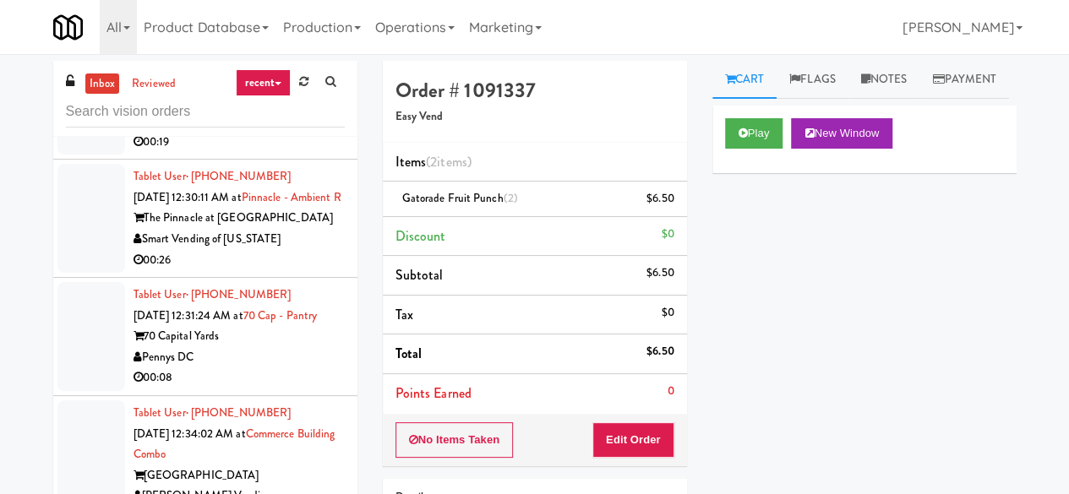
click at [282, 14] on div "Phoenix Luxury Amenities" at bounding box center [238, 2] width 211 height 21
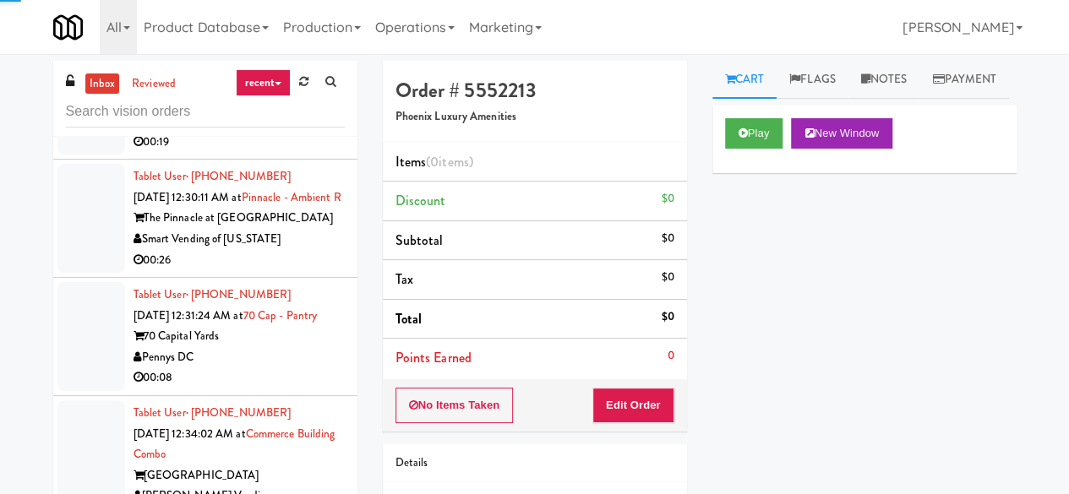
scroll to position [6285, 0]
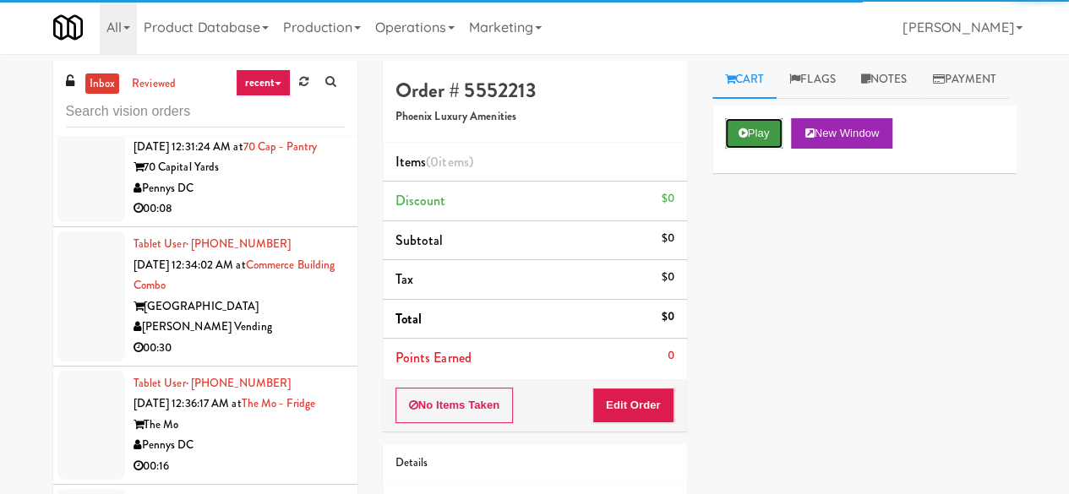
click at [744, 139] on icon at bounding box center [742, 133] width 9 height 11
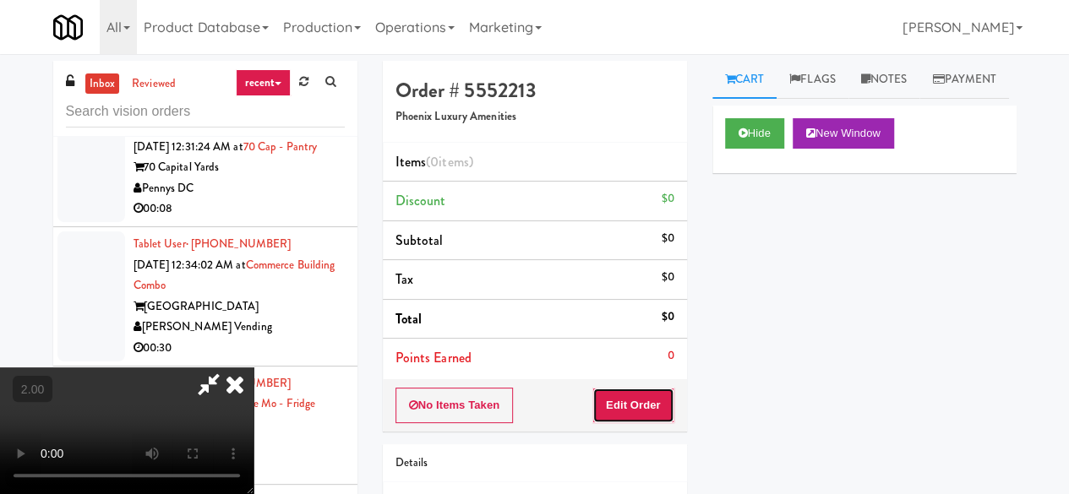
click at [644, 406] on button "Edit Order" at bounding box center [633, 405] width 82 height 35
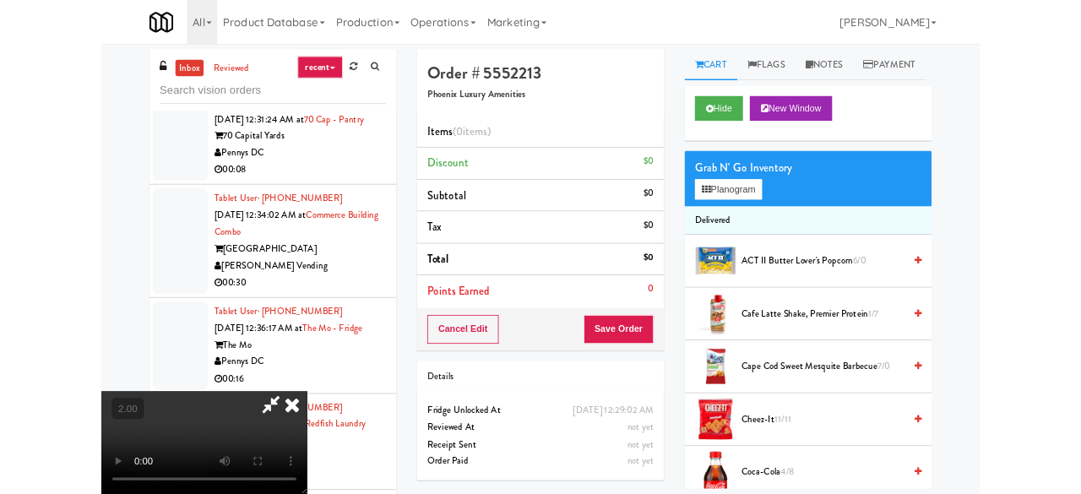
scroll to position [35, 0]
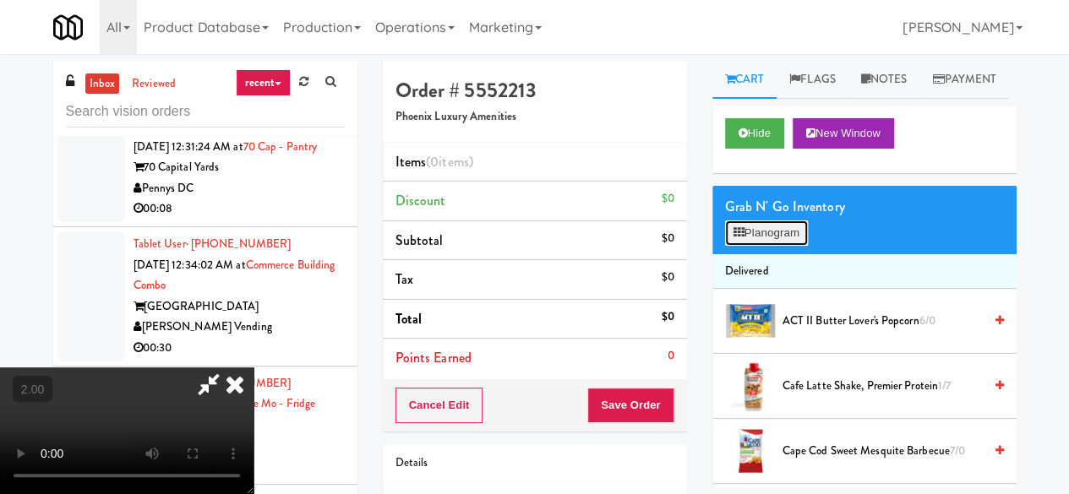
click at [786, 246] on button "Planogram" at bounding box center [766, 232] width 83 height 25
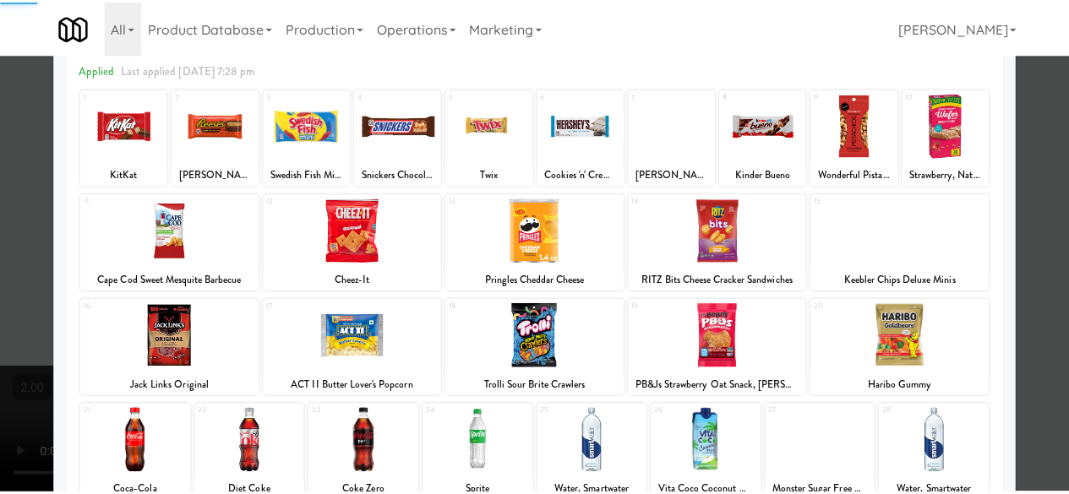
scroll to position [169, 0]
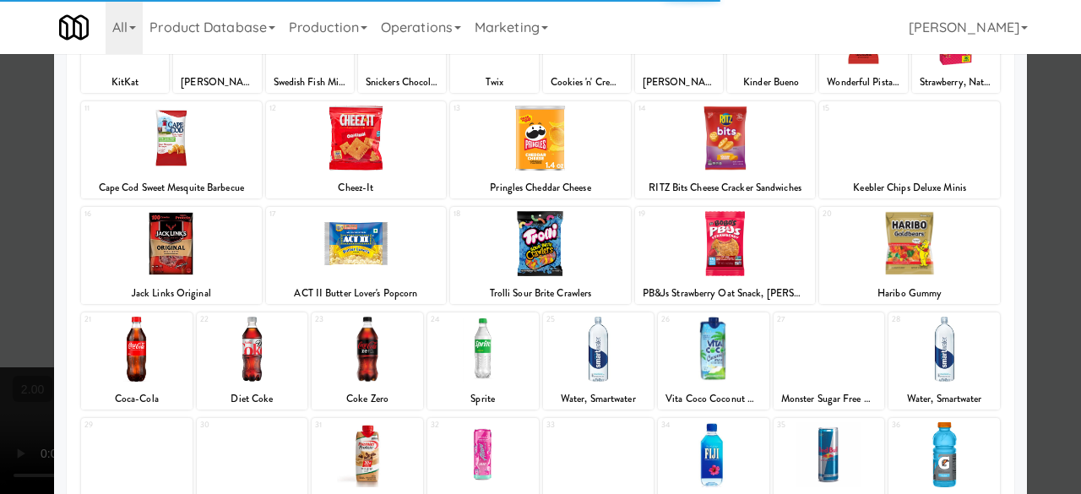
click at [547, 248] on div at bounding box center [540, 243] width 181 height 65
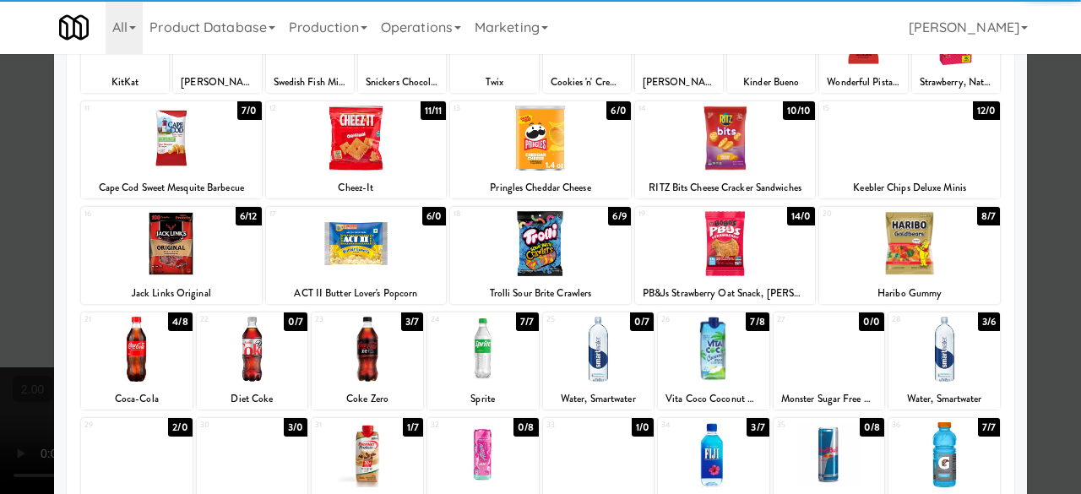
click at [1029, 148] on div at bounding box center [540, 247] width 1081 height 494
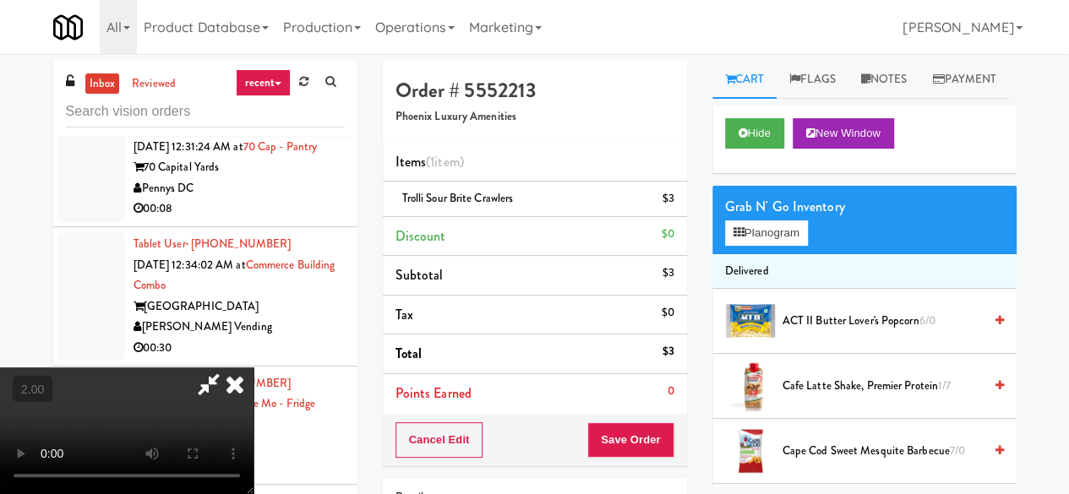
scroll to position [35, 0]
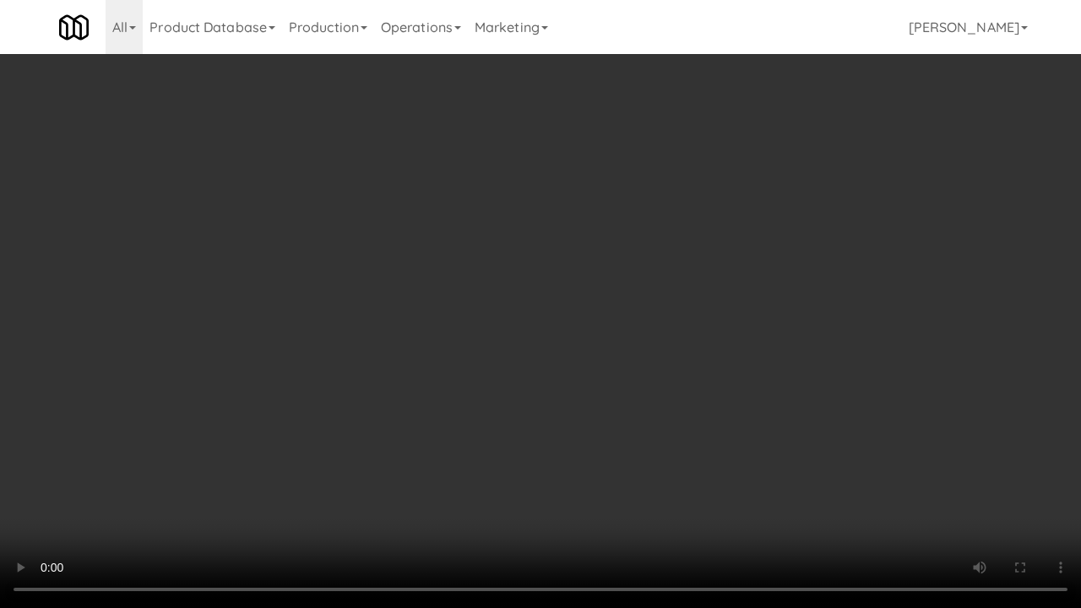
click at [626, 474] on video at bounding box center [540, 304] width 1081 height 608
click at [579, 346] on video at bounding box center [540, 304] width 1081 height 608
click at [594, 312] on video at bounding box center [540, 304] width 1081 height 608
click at [590, 292] on video at bounding box center [540, 304] width 1081 height 608
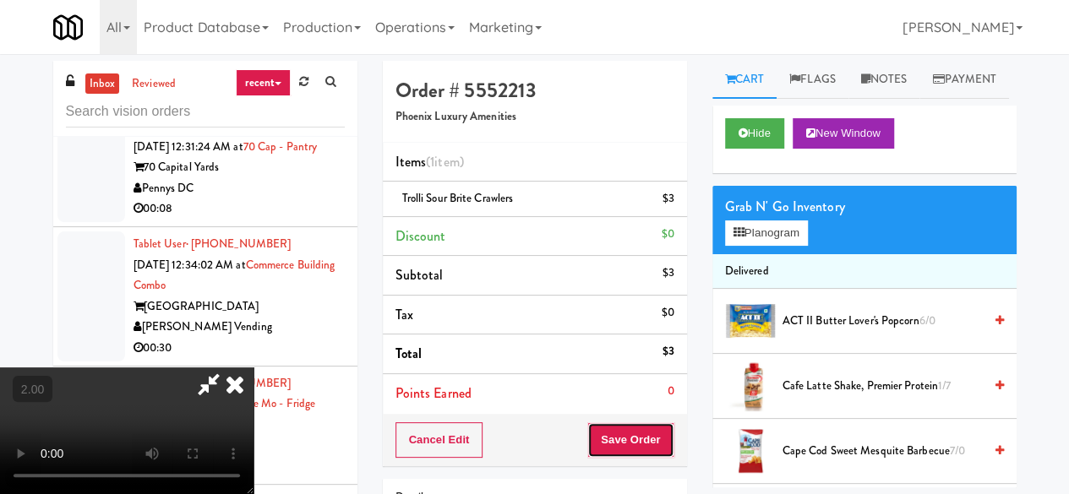
click at [659, 438] on button "Save Order" at bounding box center [630, 439] width 86 height 35
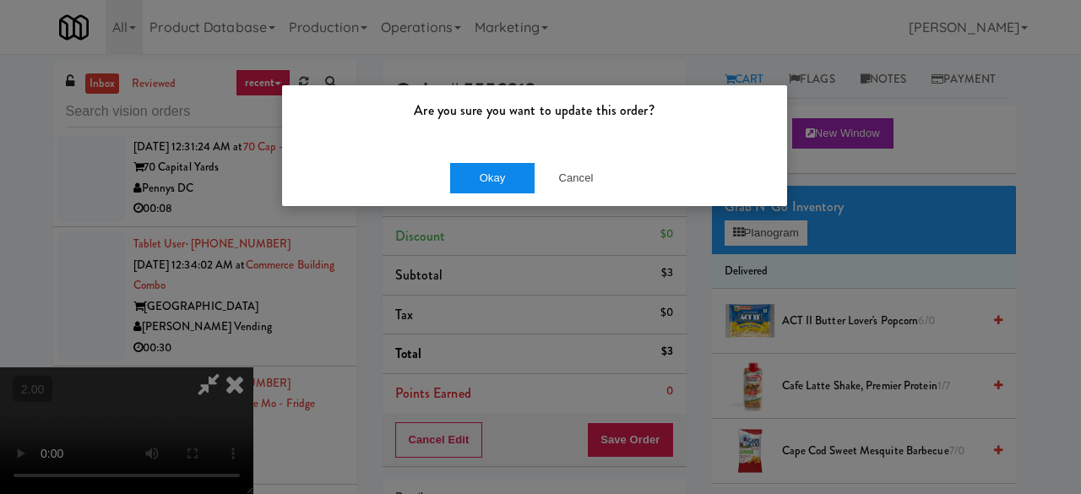
click at [455, 177] on div "Okay Cancel" at bounding box center [534, 178] width 505 height 57
click at [470, 179] on button "Okay" at bounding box center [492, 178] width 84 height 30
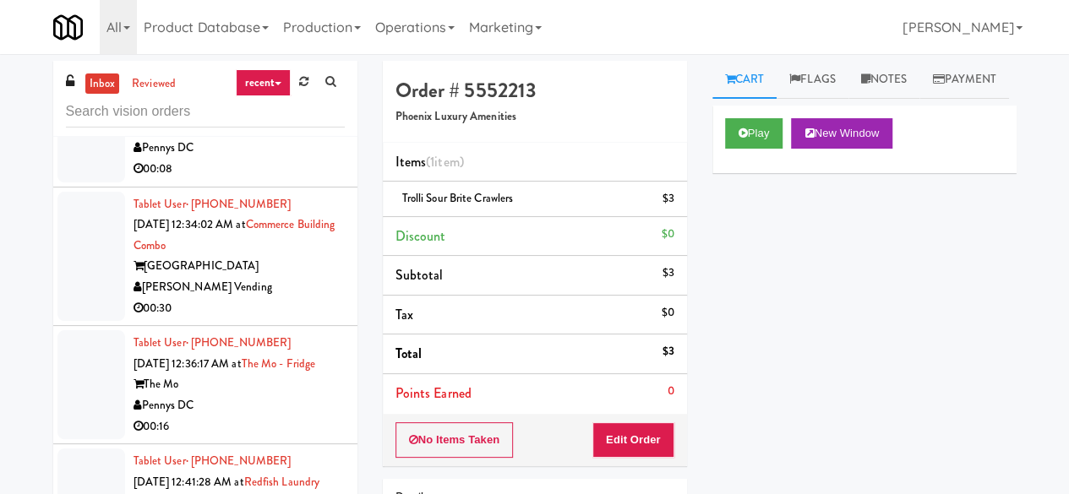
scroll to position [6369, 0]
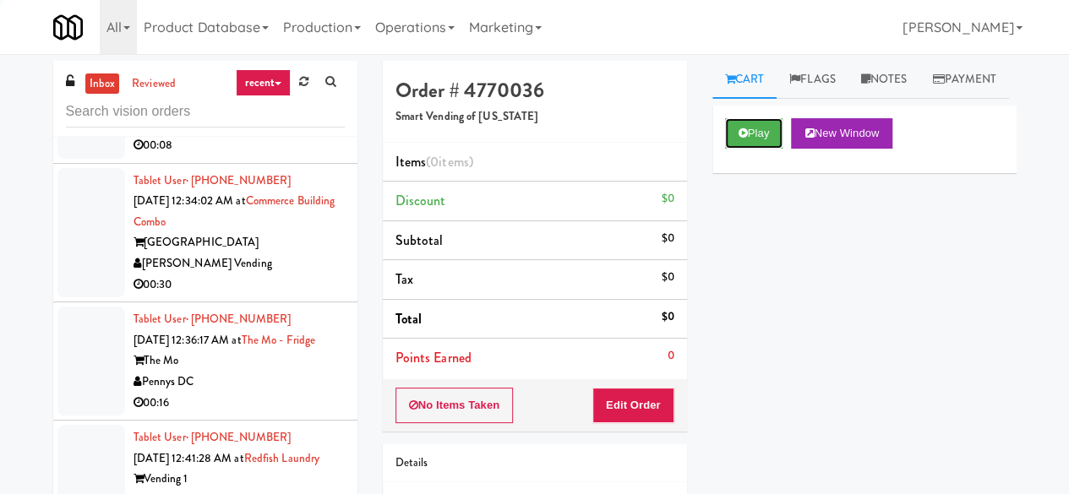
click at [738, 139] on icon at bounding box center [742, 133] width 9 height 11
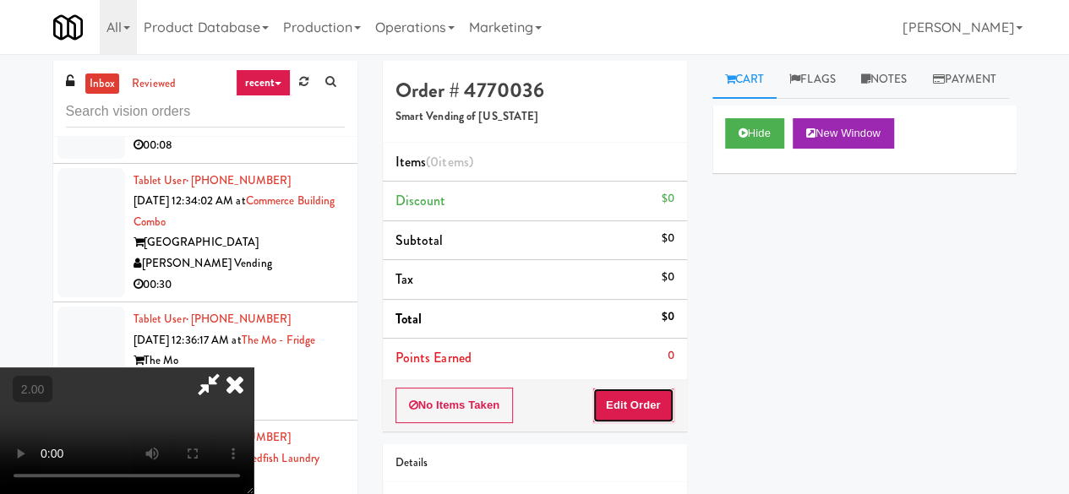
click at [631, 411] on button "Edit Order" at bounding box center [633, 405] width 82 height 35
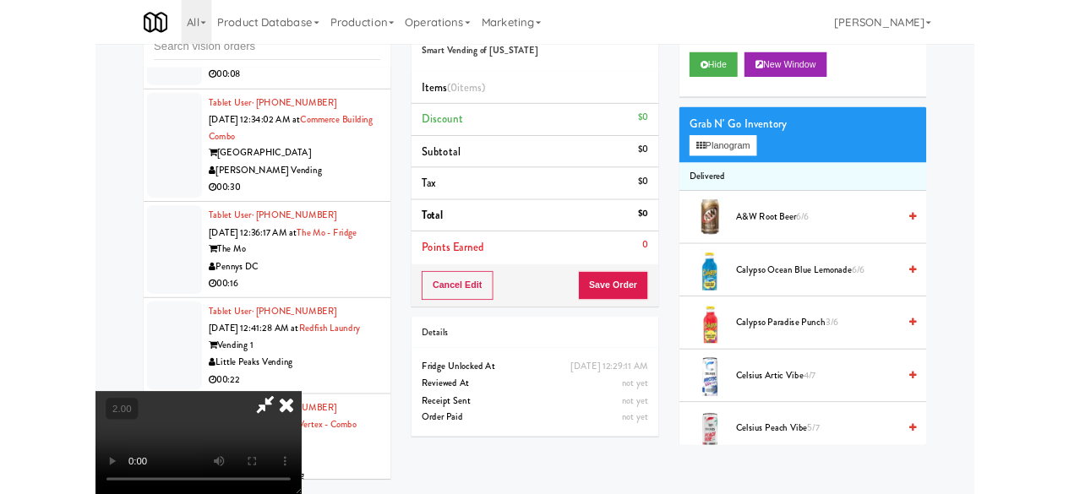
scroll to position [84, 0]
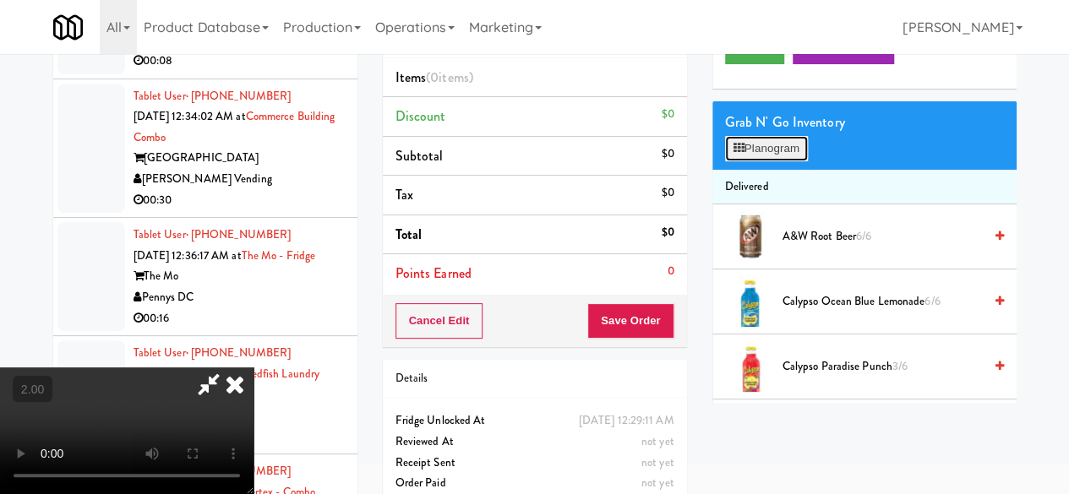
click at [784, 161] on button "Planogram" at bounding box center [766, 148] width 83 height 25
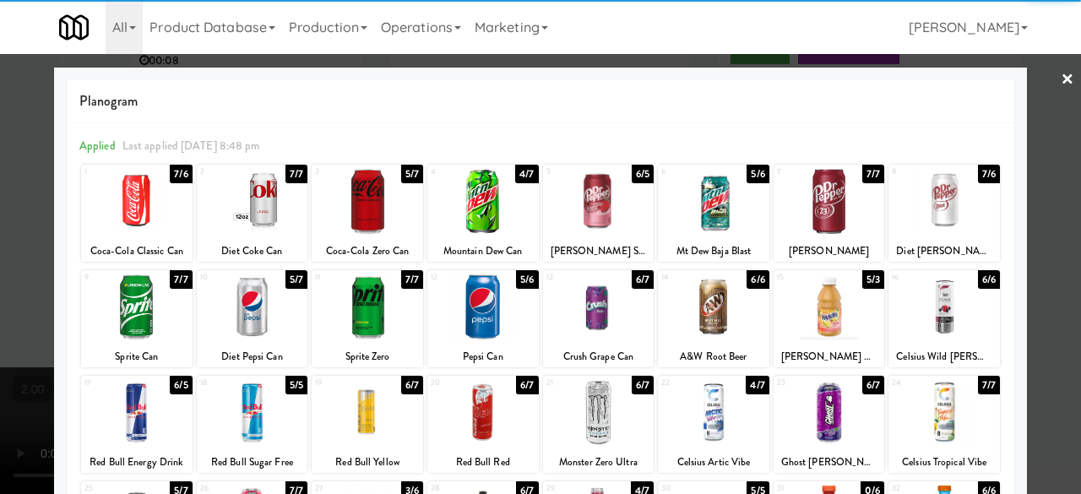
click at [363, 315] on div at bounding box center [367, 307] width 111 height 65
click at [1036, 211] on div at bounding box center [540, 247] width 1081 height 494
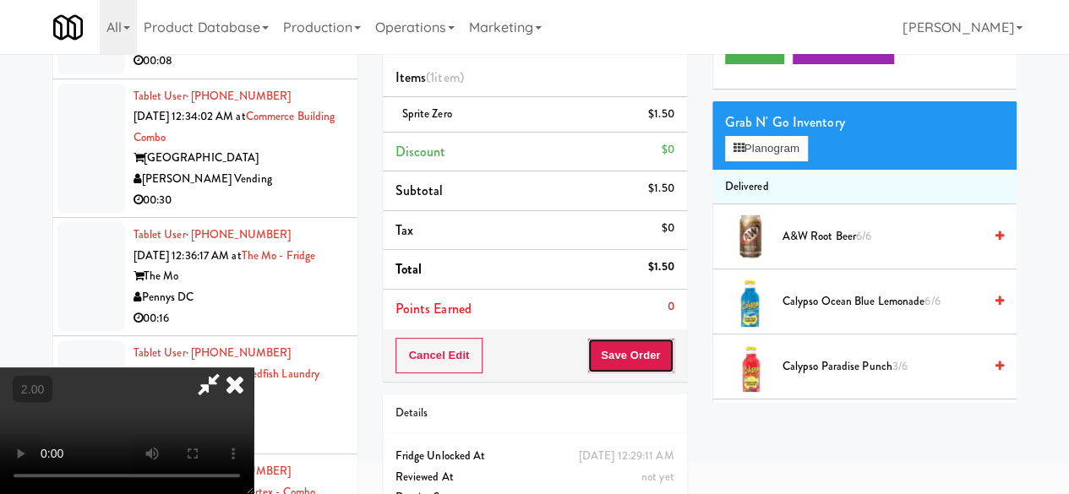
click at [649, 344] on button "Save Order" at bounding box center [630, 355] width 86 height 35
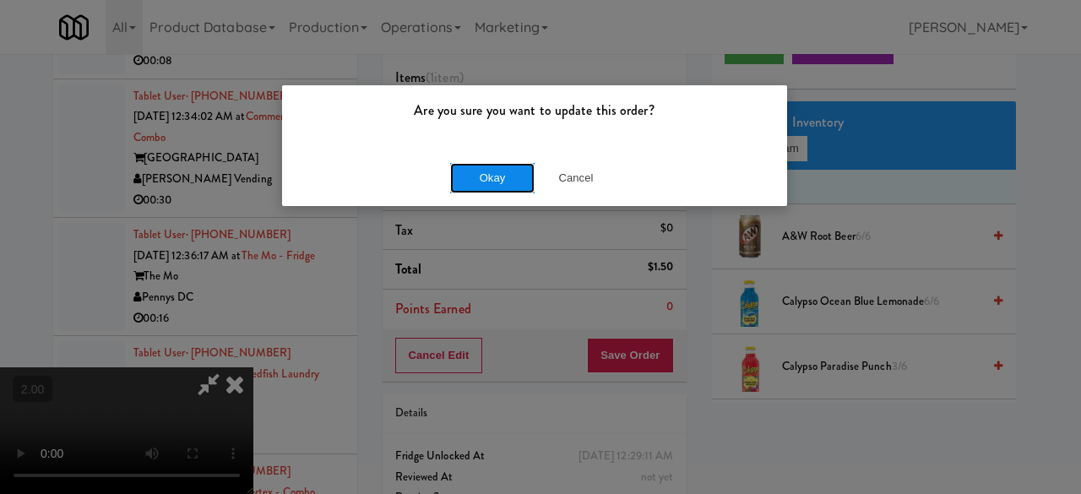
click at [504, 176] on button "Okay" at bounding box center [492, 178] width 84 height 30
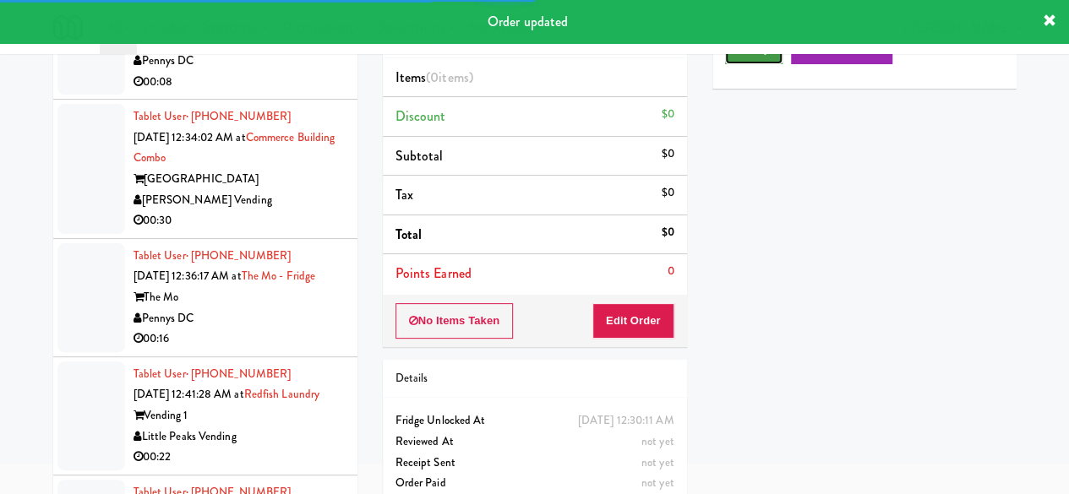
click at [761, 64] on button "Play" at bounding box center [754, 49] width 58 height 30
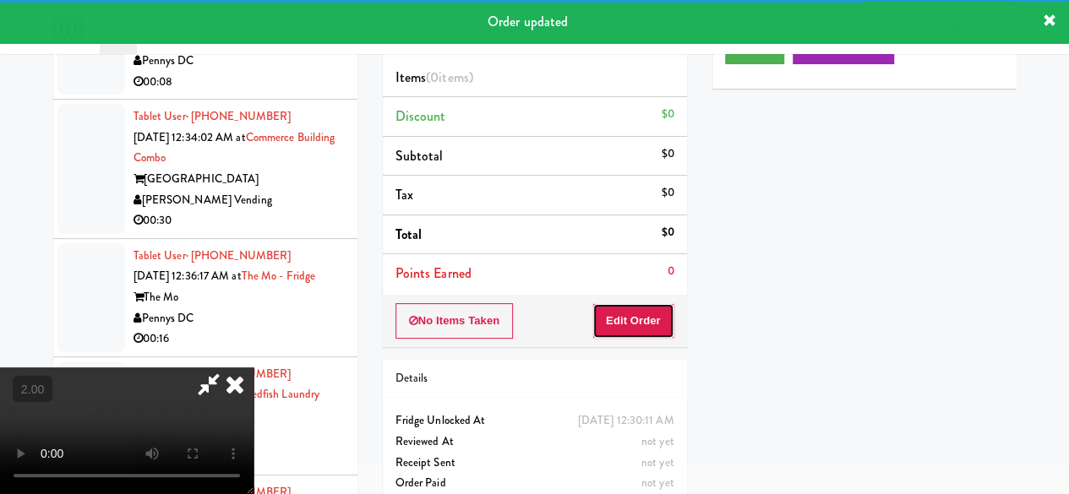
click at [648, 316] on button "Edit Order" at bounding box center [633, 320] width 82 height 35
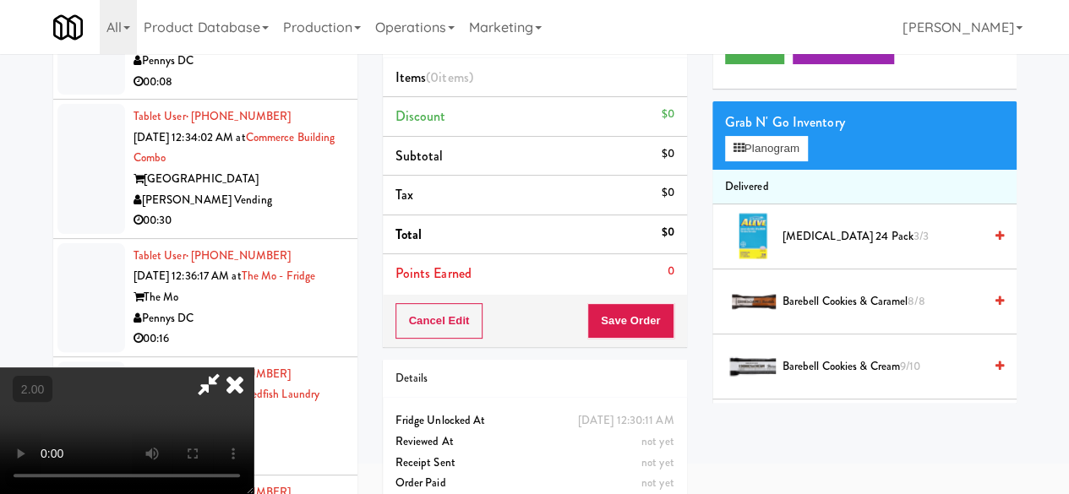
scroll to position [54, 0]
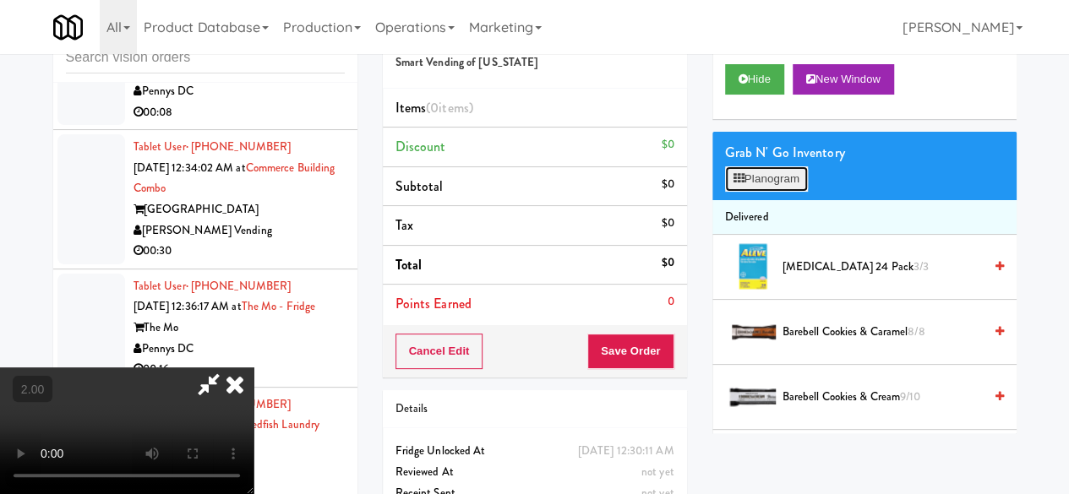
click at [780, 192] on button "Planogram" at bounding box center [766, 178] width 83 height 25
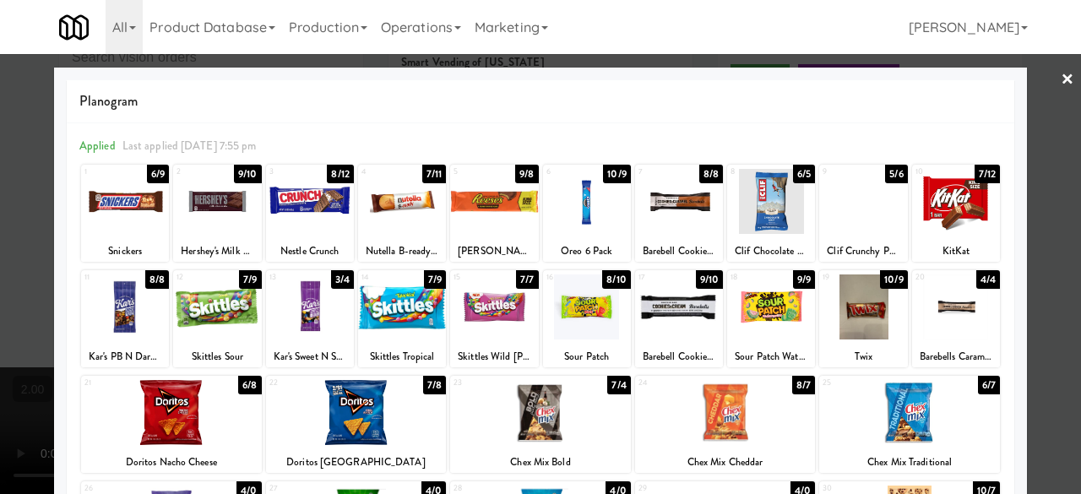
click at [509, 205] on div at bounding box center [494, 201] width 88 height 65
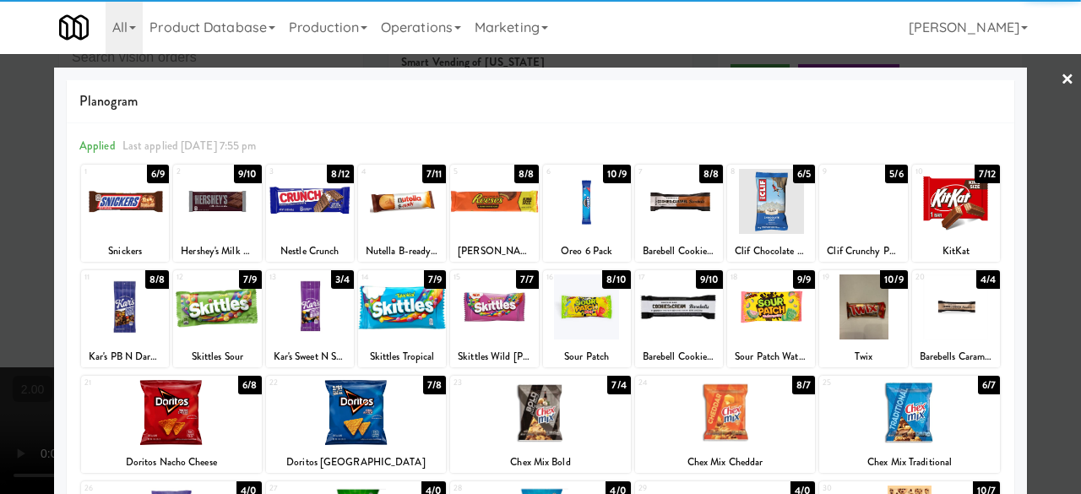
click at [740, 314] on div at bounding box center [771, 307] width 88 height 65
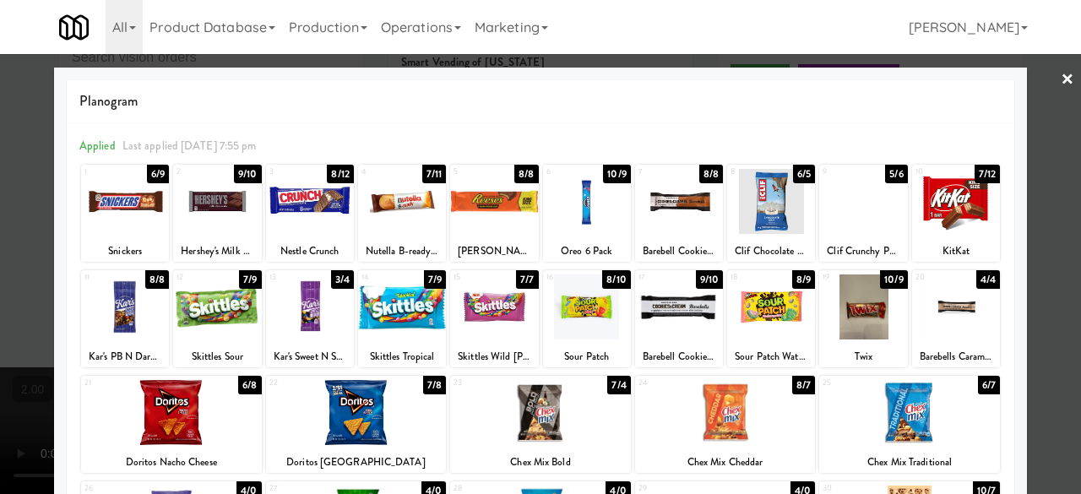
click at [1037, 80] on div at bounding box center [540, 247] width 1081 height 494
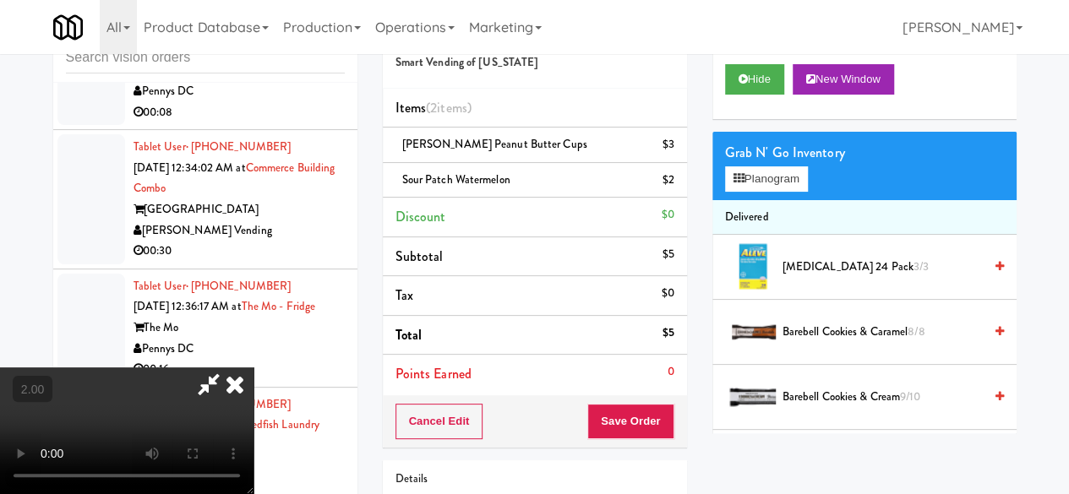
click at [228, 367] on icon at bounding box center [208, 384] width 39 height 34
click at [612, 427] on button "Save Order" at bounding box center [630, 421] width 86 height 35
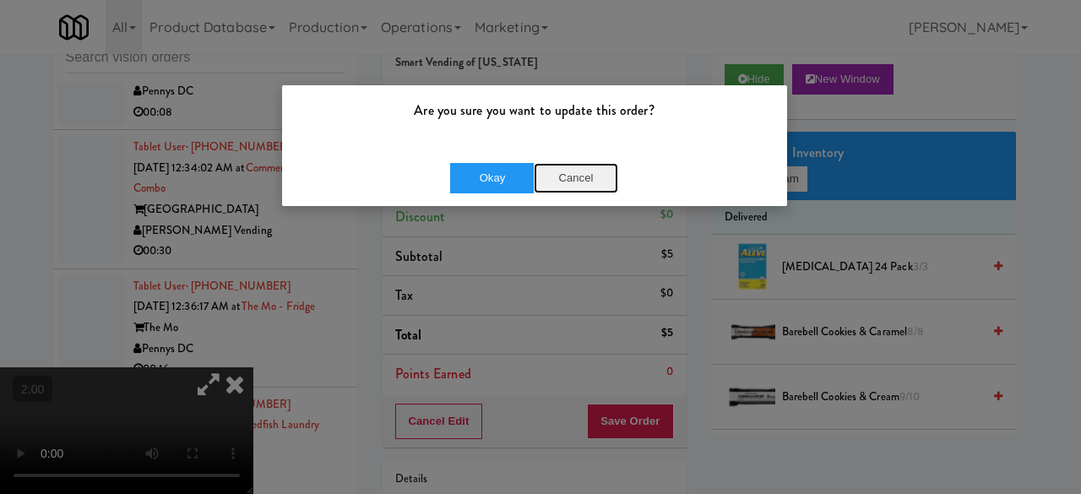
click at [552, 182] on button "Cancel" at bounding box center [576, 178] width 84 height 30
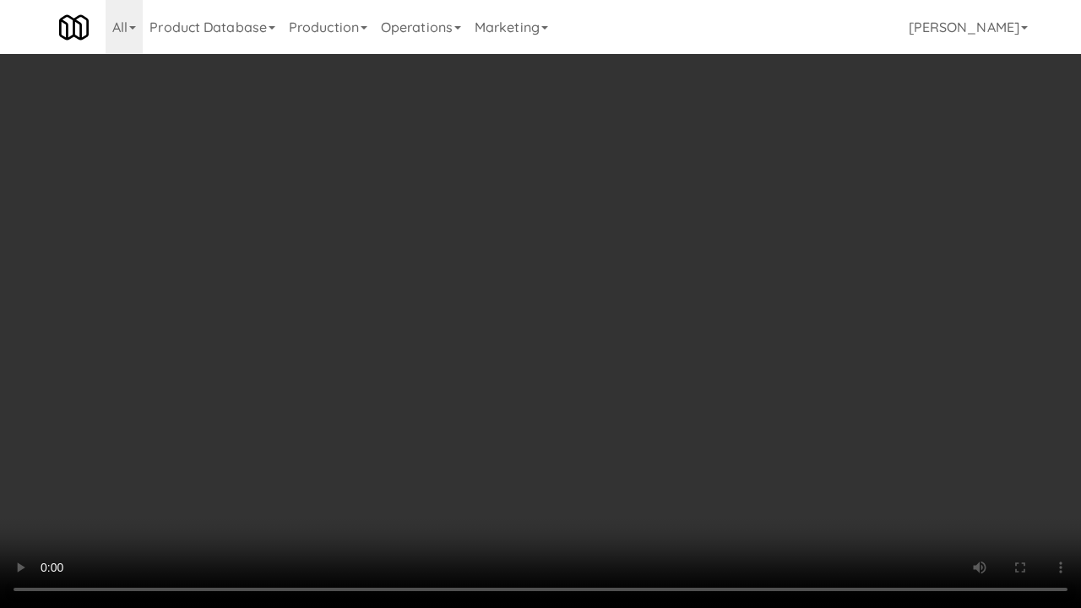
drag, startPoint x: 732, startPoint y: 329, endPoint x: 745, endPoint y: 320, distance: 15.9
click at [731, 328] on video at bounding box center [540, 304] width 1081 height 608
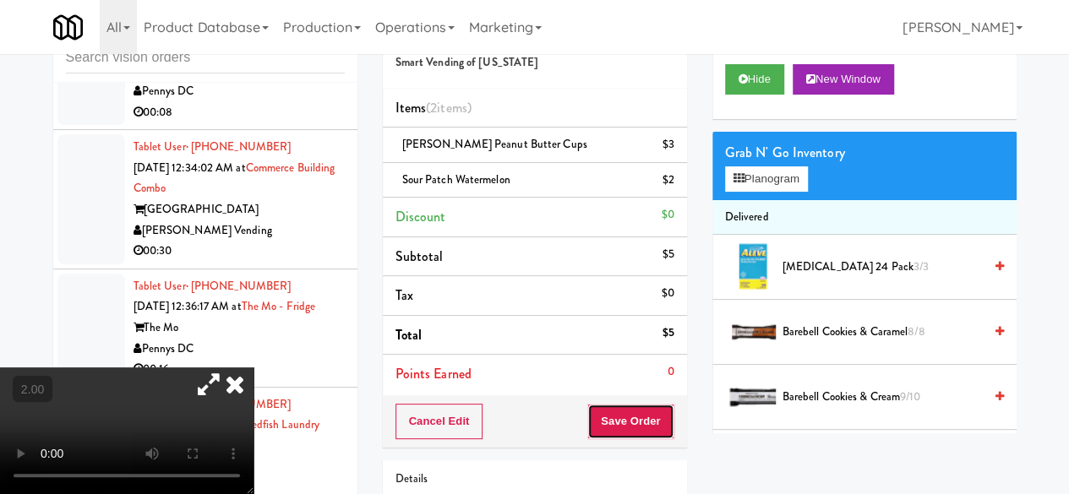
click at [596, 422] on button "Save Order" at bounding box center [630, 421] width 86 height 35
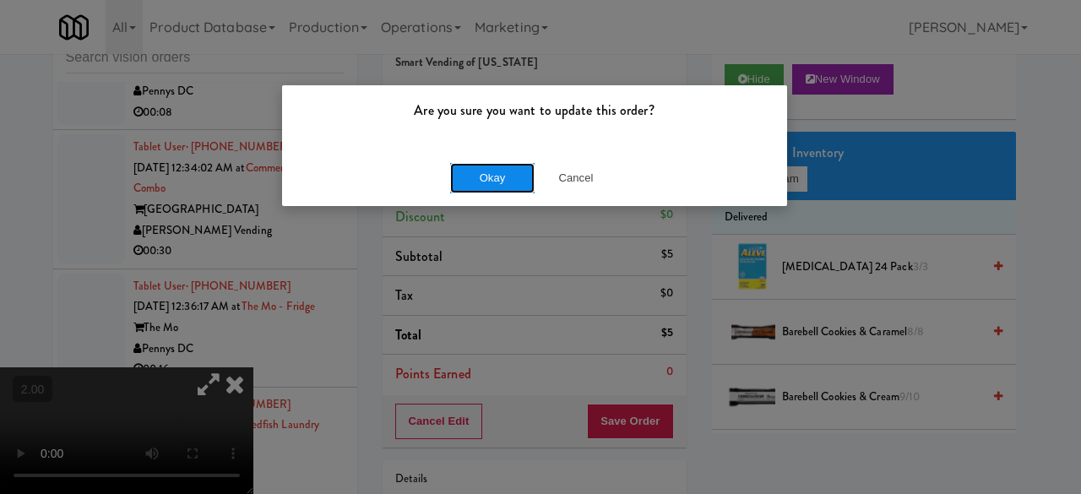
click at [454, 175] on button "Okay" at bounding box center [492, 178] width 84 height 30
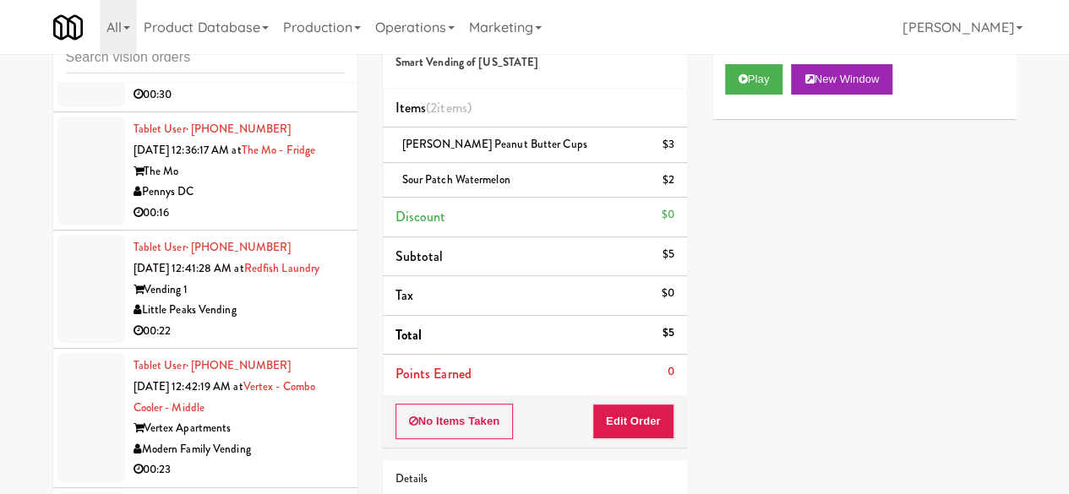
scroll to position [6622, 0]
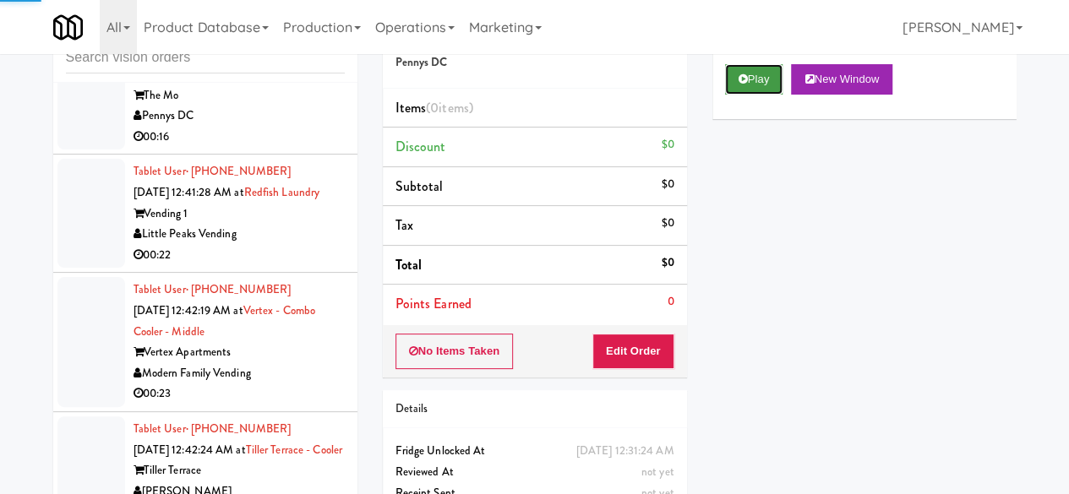
click at [762, 95] on button "Play" at bounding box center [754, 79] width 58 height 30
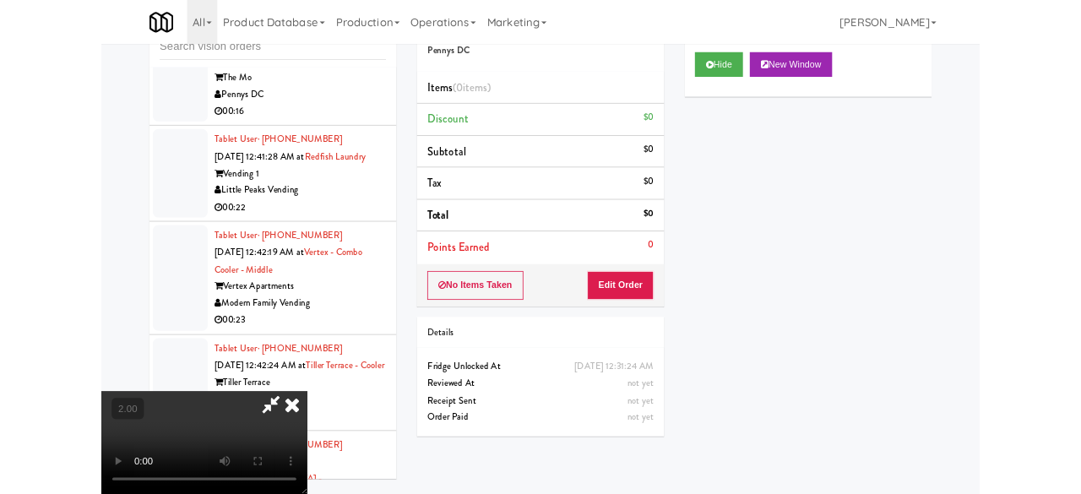
scroll to position [35, 0]
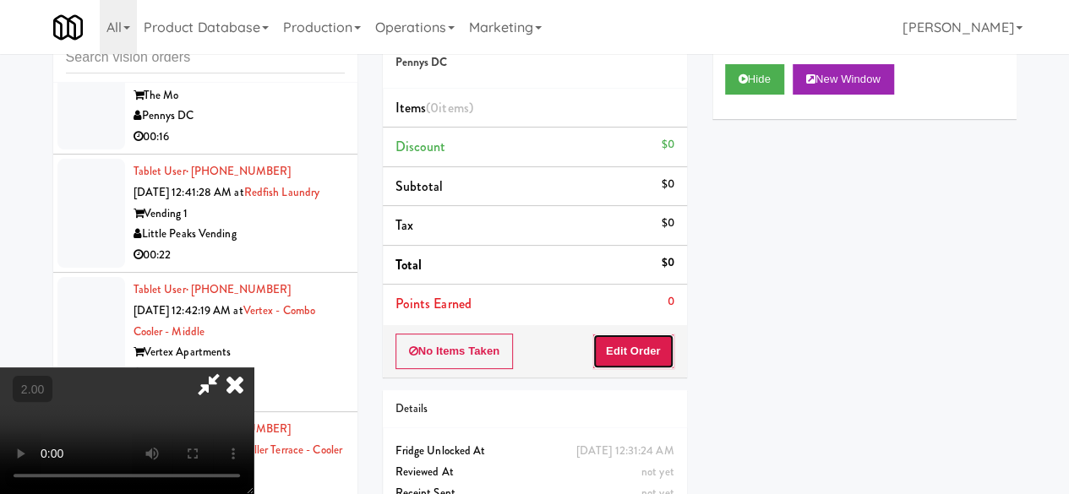
click at [653, 366] on button "Edit Order" at bounding box center [633, 351] width 82 height 35
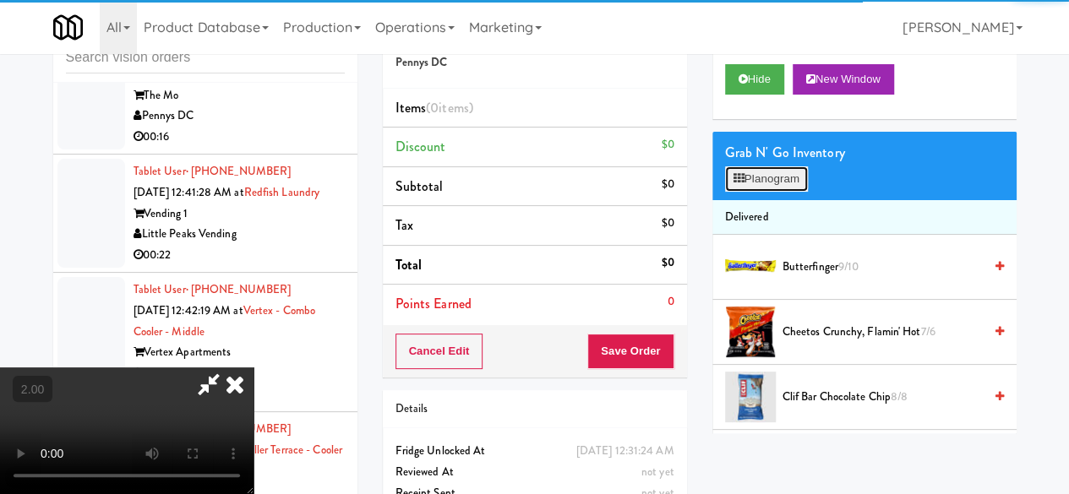
click at [755, 192] on button "Planogram" at bounding box center [766, 178] width 83 height 25
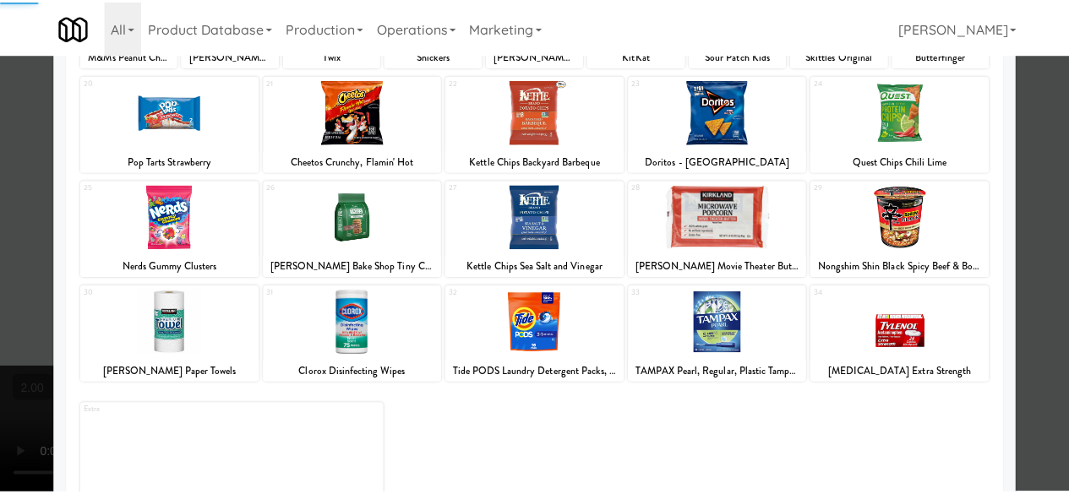
scroll to position [334, 0]
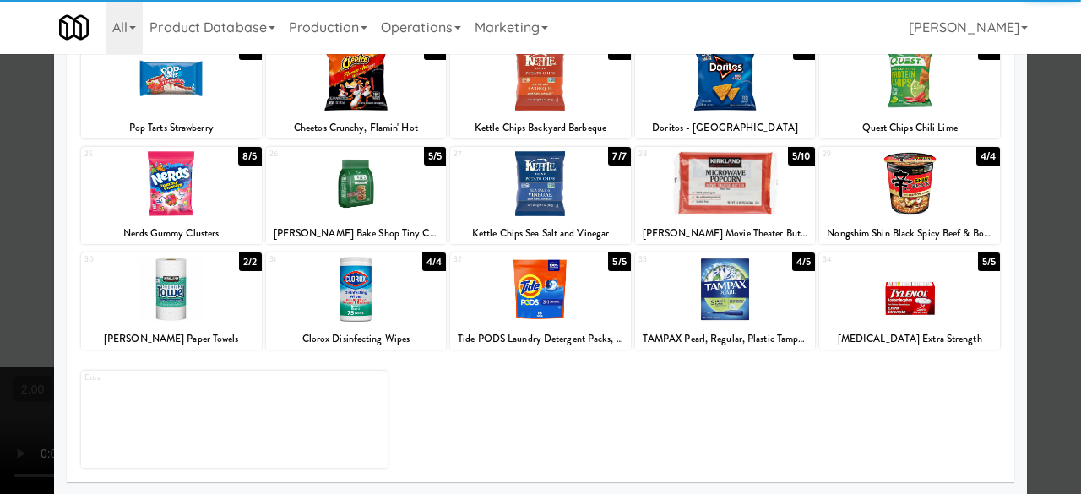
click at [187, 206] on div at bounding box center [171, 183] width 181 height 65
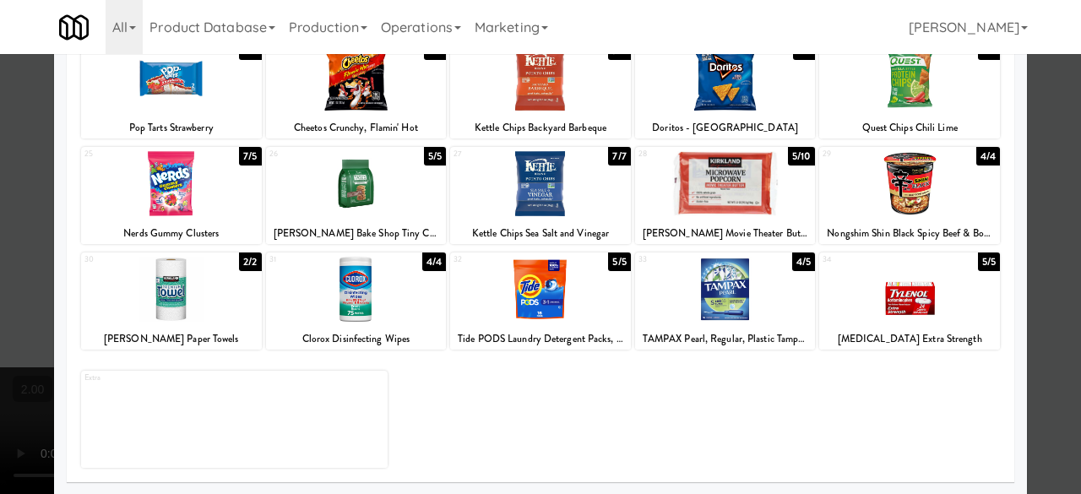
click at [1056, 122] on div at bounding box center [540, 247] width 1081 height 494
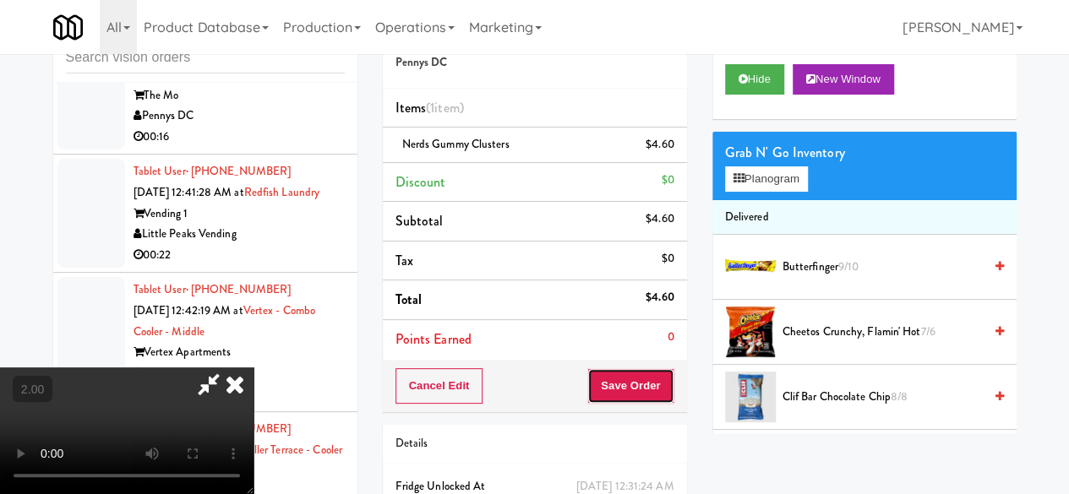
click at [672, 368] on button "Save Order" at bounding box center [630, 385] width 86 height 35
click at [667, 374] on body "Are you sure you want to update this order? Okay Cancel Okay Are you sure you w…" at bounding box center [534, 247] width 1069 height 494
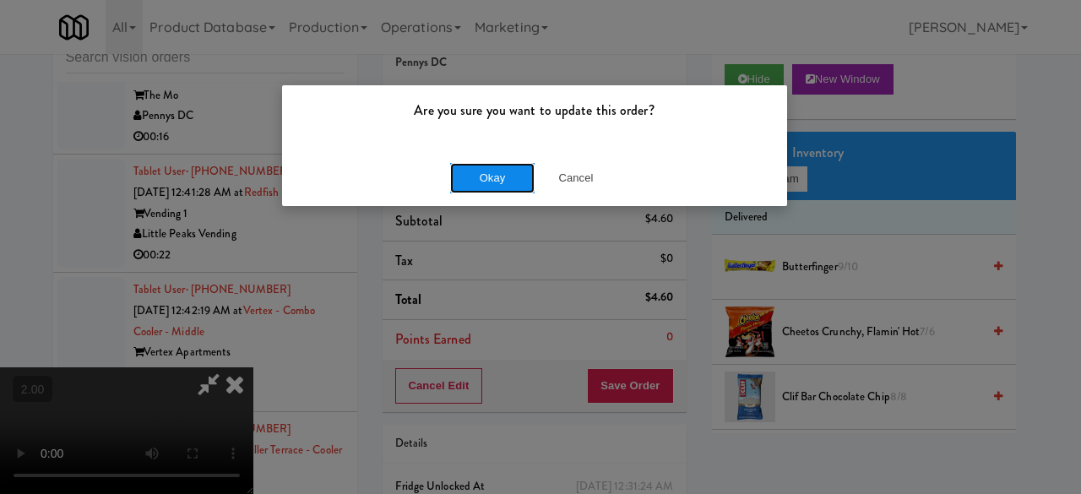
click at [514, 178] on button "Okay" at bounding box center [492, 178] width 84 height 30
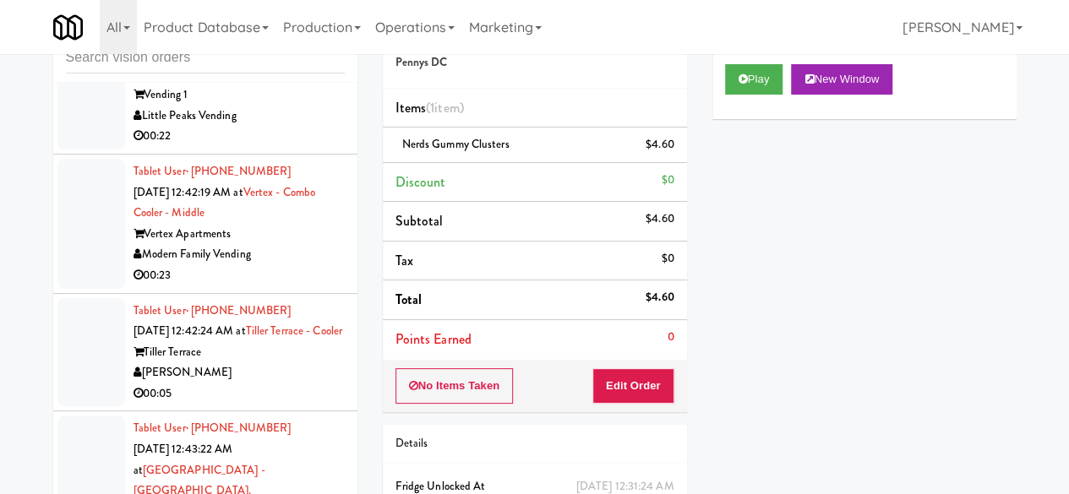
scroll to position [6876, 0]
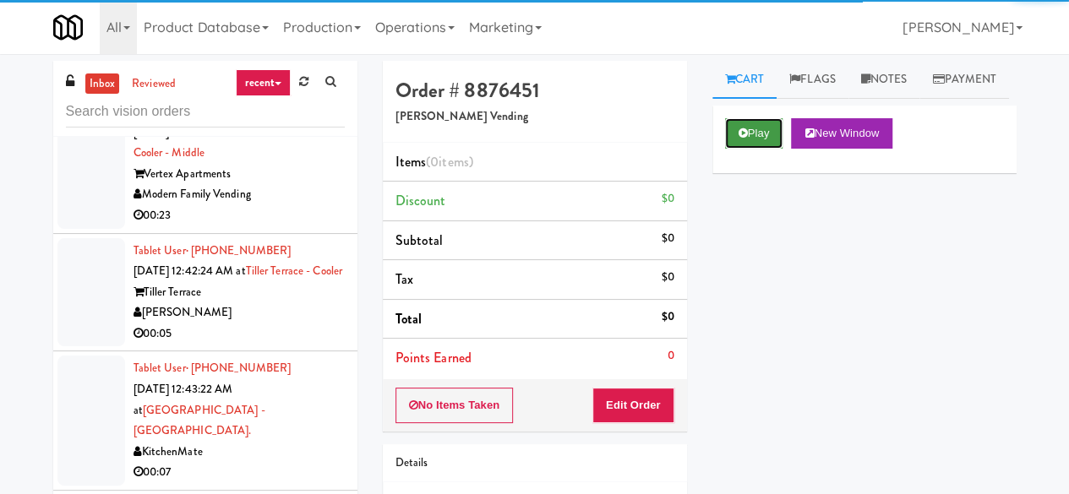
click at [728, 149] on button "Play" at bounding box center [754, 133] width 58 height 30
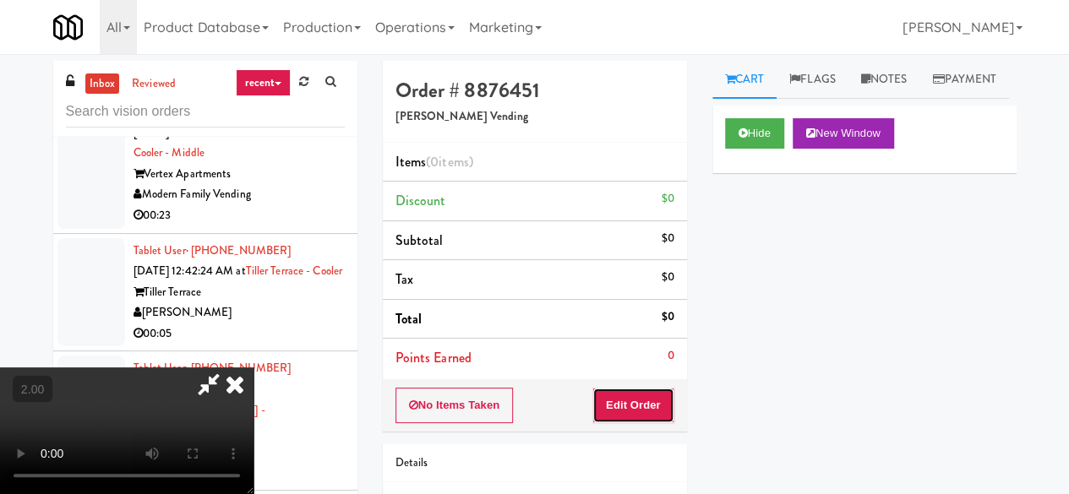
click at [639, 400] on button "Edit Order" at bounding box center [633, 405] width 82 height 35
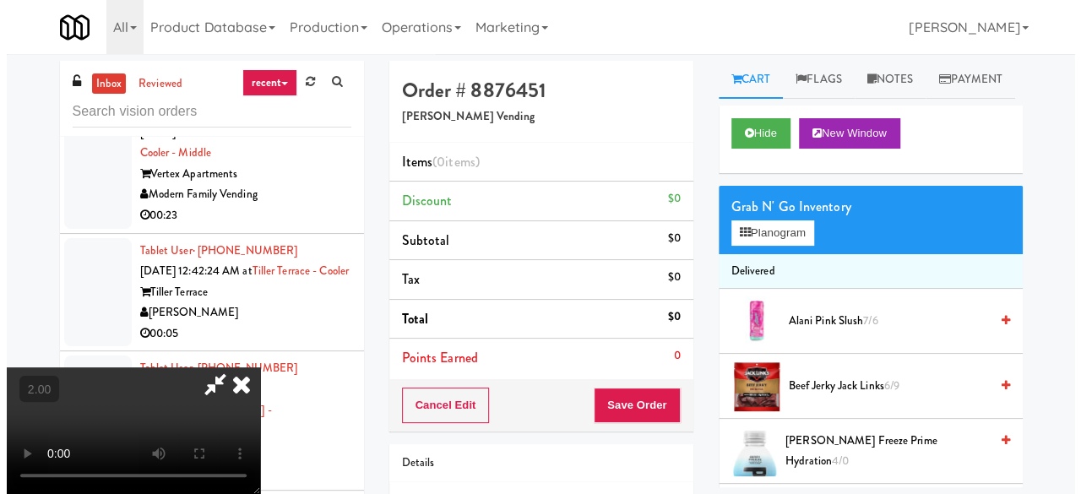
scroll to position [35, 0]
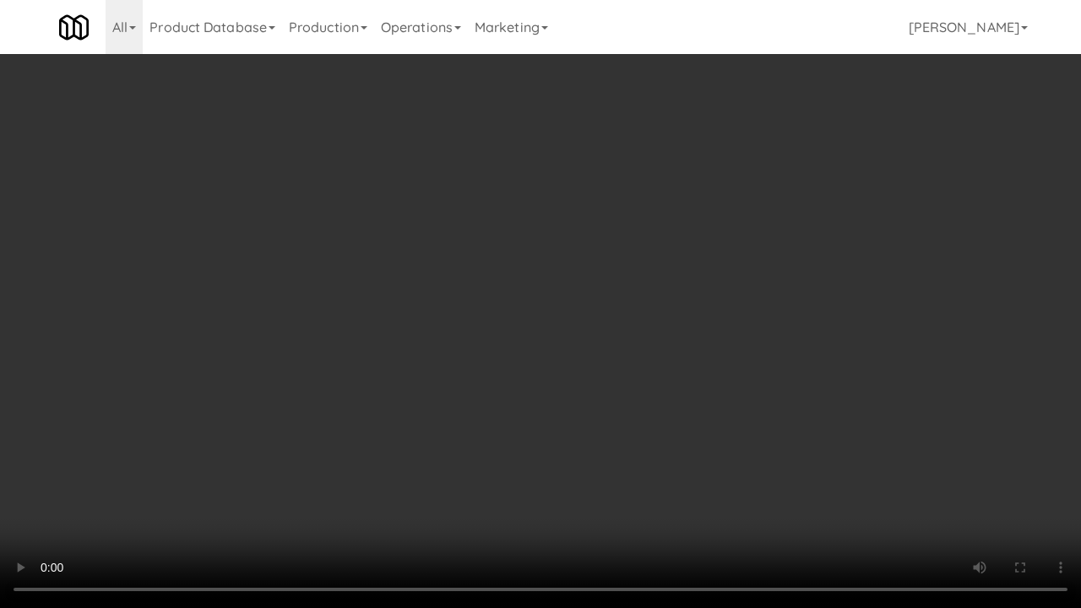
click at [730, 376] on video at bounding box center [540, 304] width 1081 height 608
click at [710, 374] on video at bounding box center [540, 304] width 1081 height 608
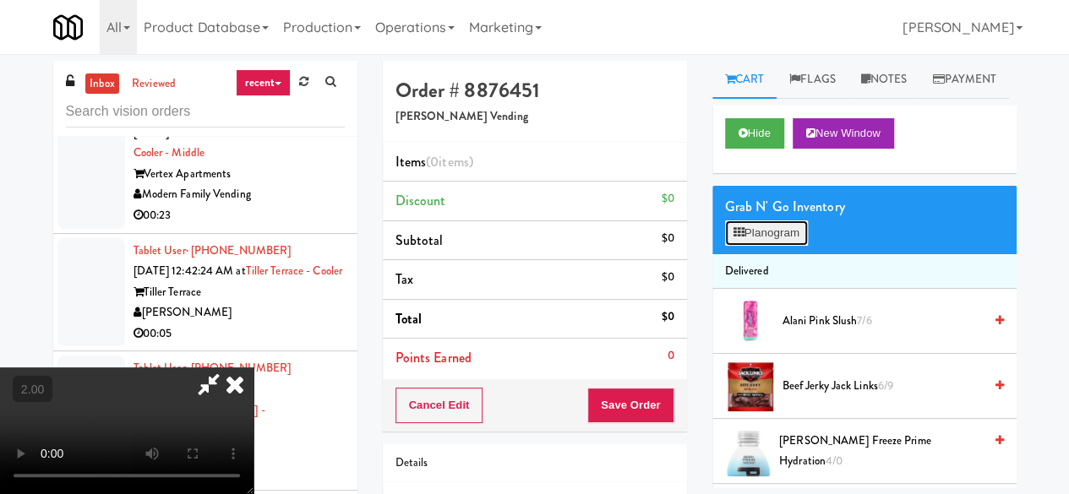
click at [801, 246] on button "Planogram" at bounding box center [766, 232] width 83 height 25
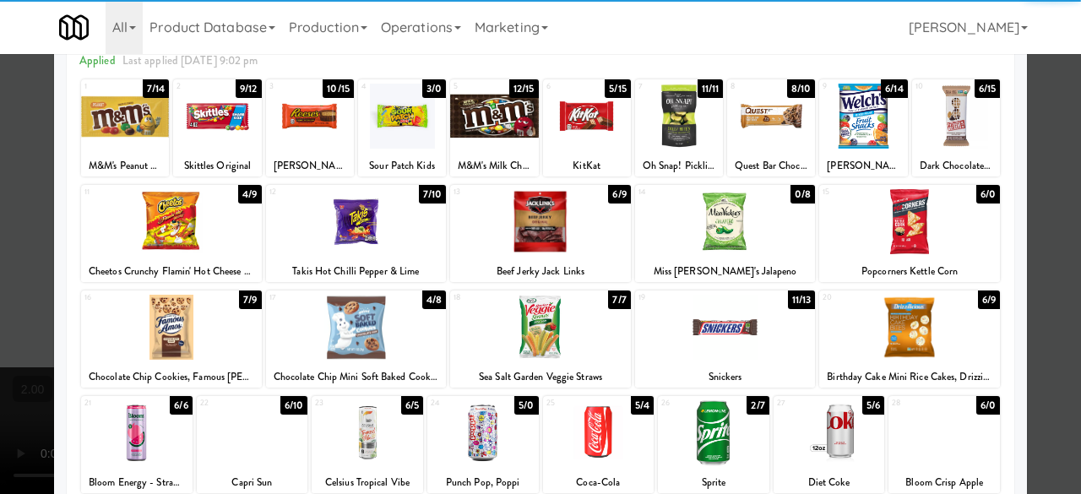
scroll to position [253, 0]
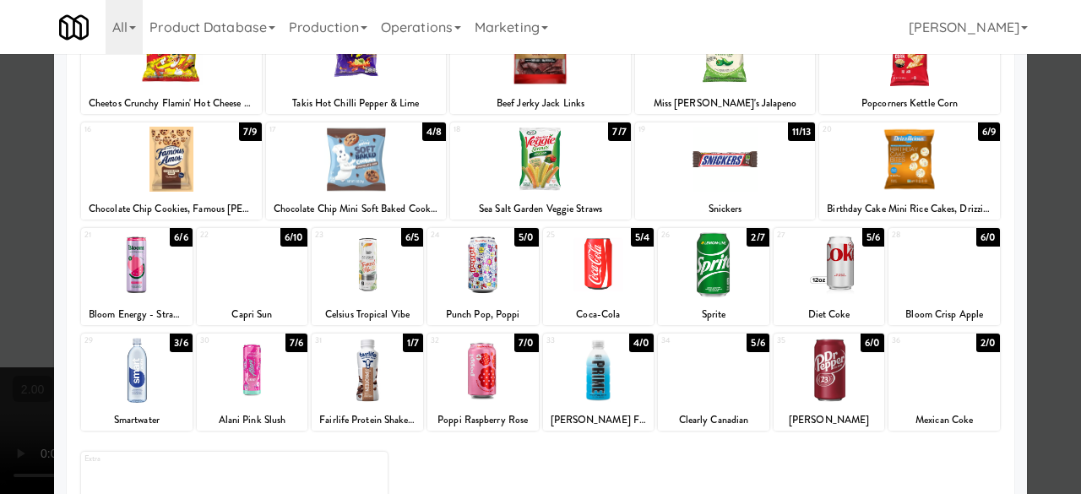
click at [492, 180] on div at bounding box center [540, 159] width 181 height 65
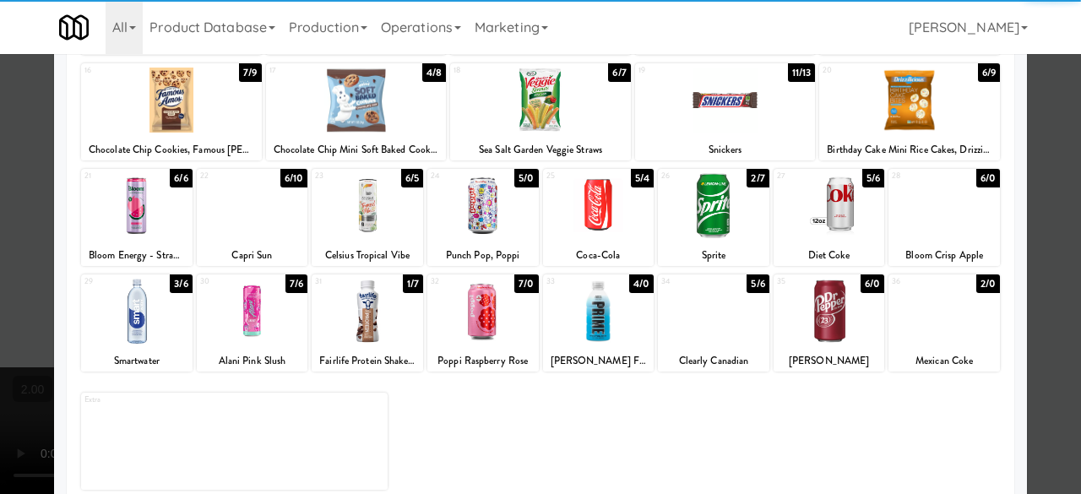
scroll to position [334, 0]
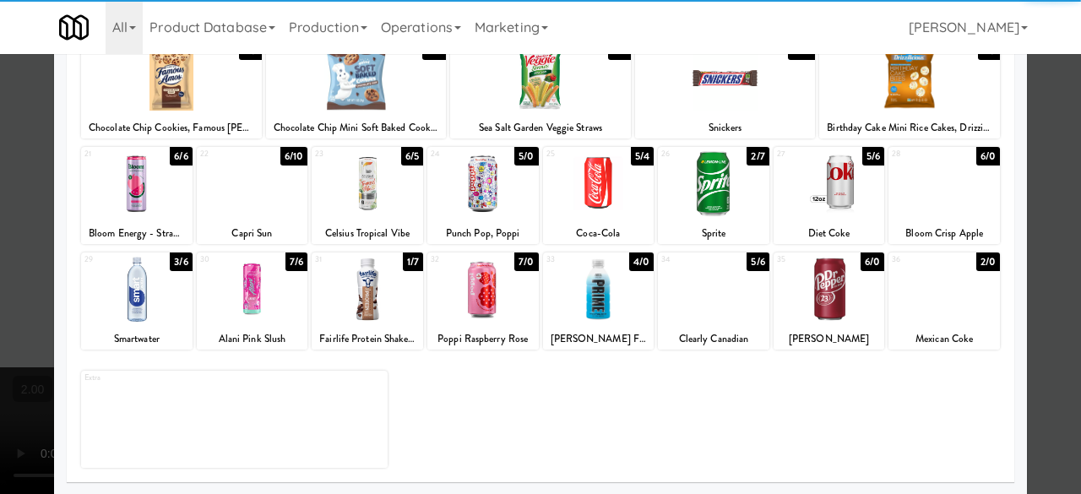
click at [384, 298] on div at bounding box center [367, 289] width 111 height 65
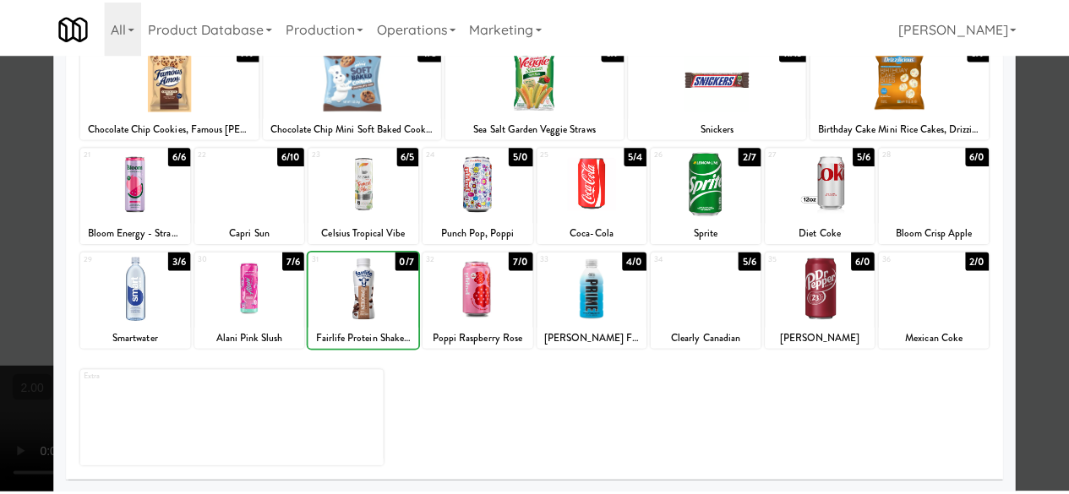
scroll to position [0, 0]
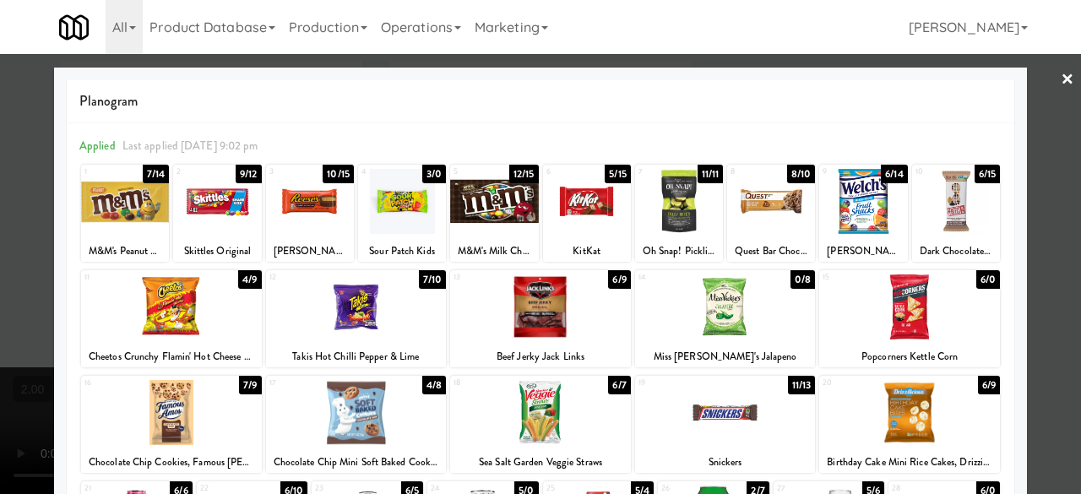
click at [1057, 210] on div at bounding box center [540, 247] width 1081 height 494
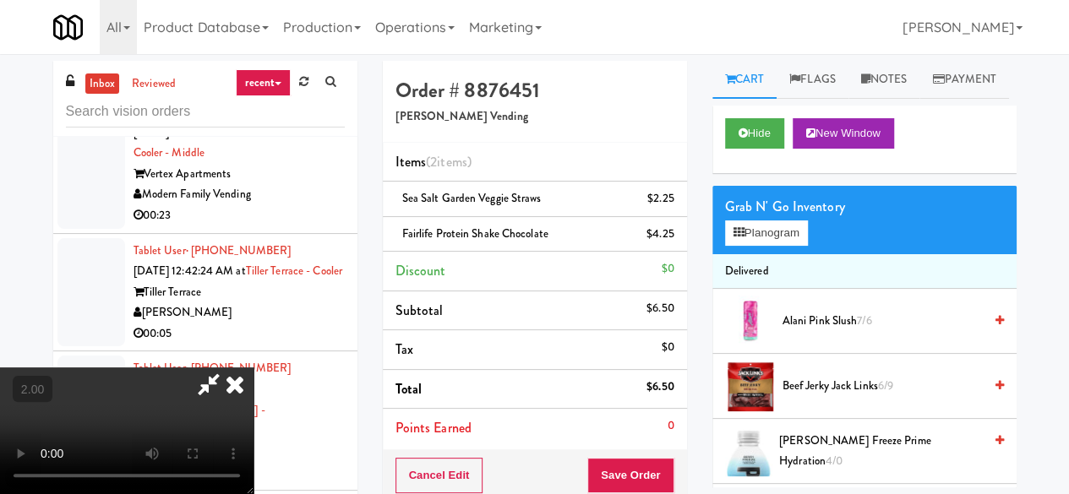
scroll to position [35, 0]
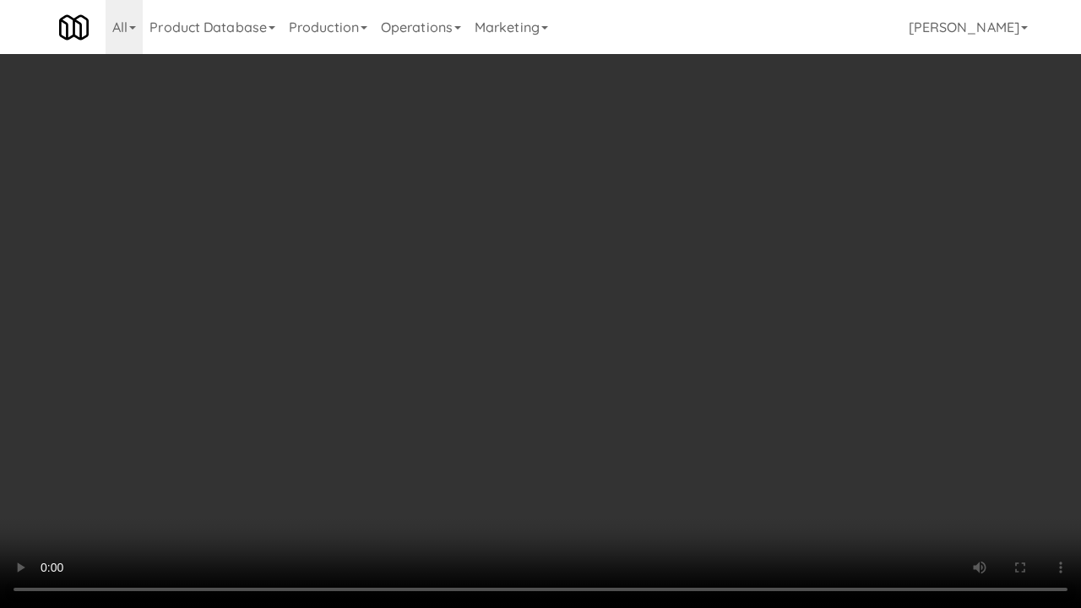
click at [744, 379] on video at bounding box center [540, 304] width 1081 height 608
click at [662, 405] on video at bounding box center [540, 304] width 1081 height 608
click at [662, 404] on video at bounding box center [540, 304] width 1081 height 608
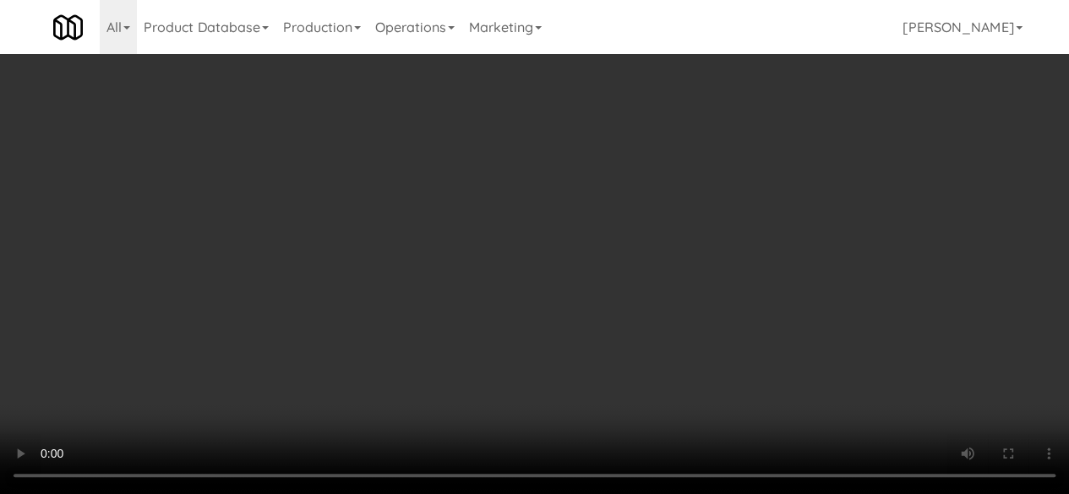
scroll to position [0, 0]
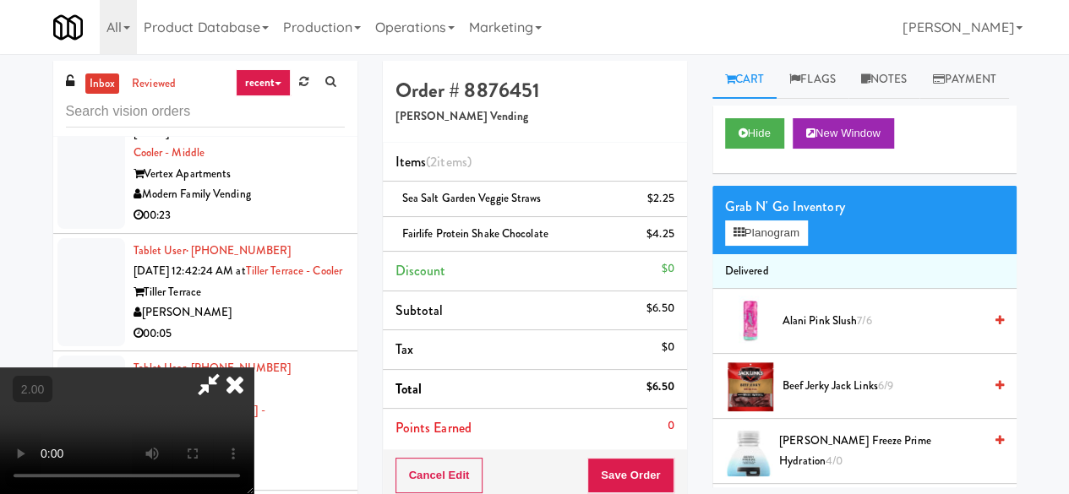
click at [228, 367] on icon at bounding box center [208, 384] width 39 height 34
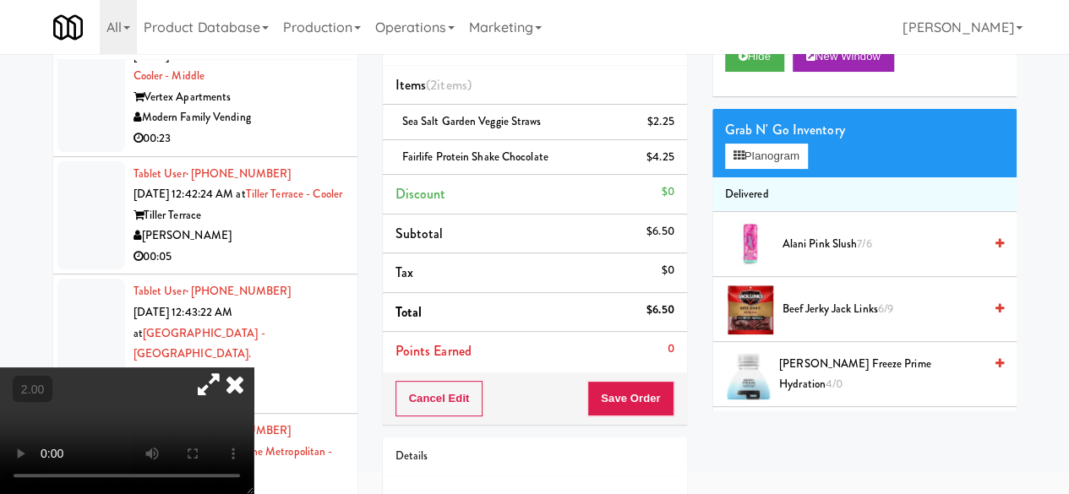
scroll to position [197, 0]
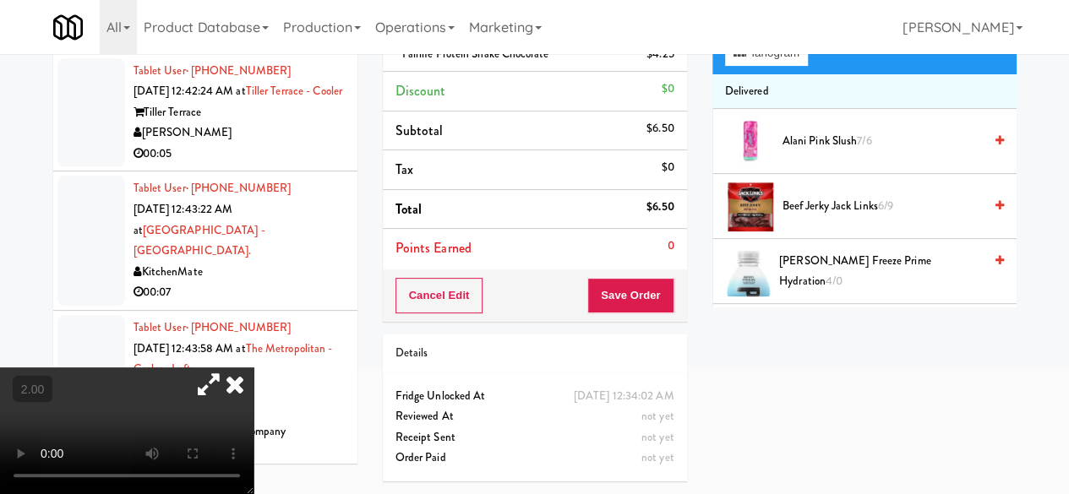
click at [618, 294] on div "Cancel Edit Save Order" at bounding box center [535, 295] width 304 height 52
click at [618, 291] on button "Save Order" at bounding box center [630, 295] width 86 height 35
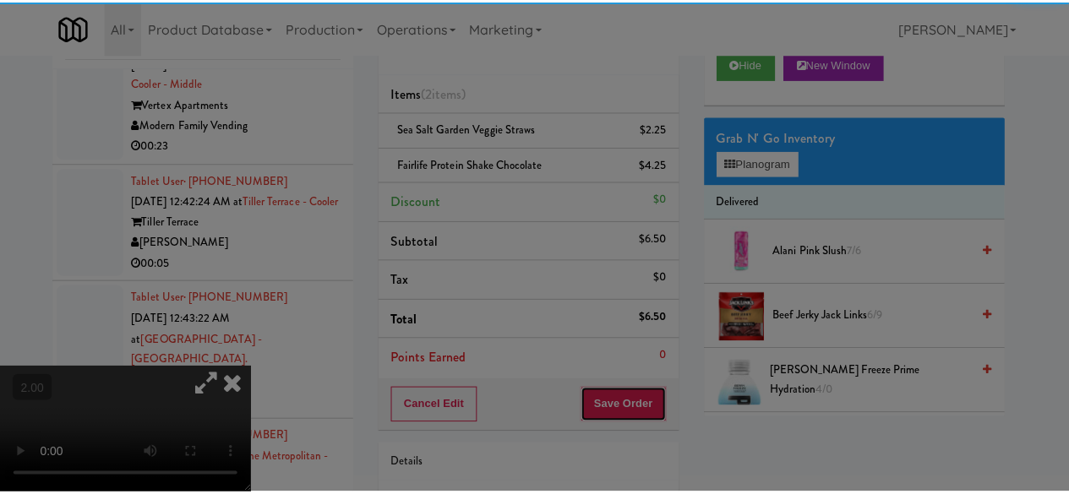
scroll to position [0, 0]
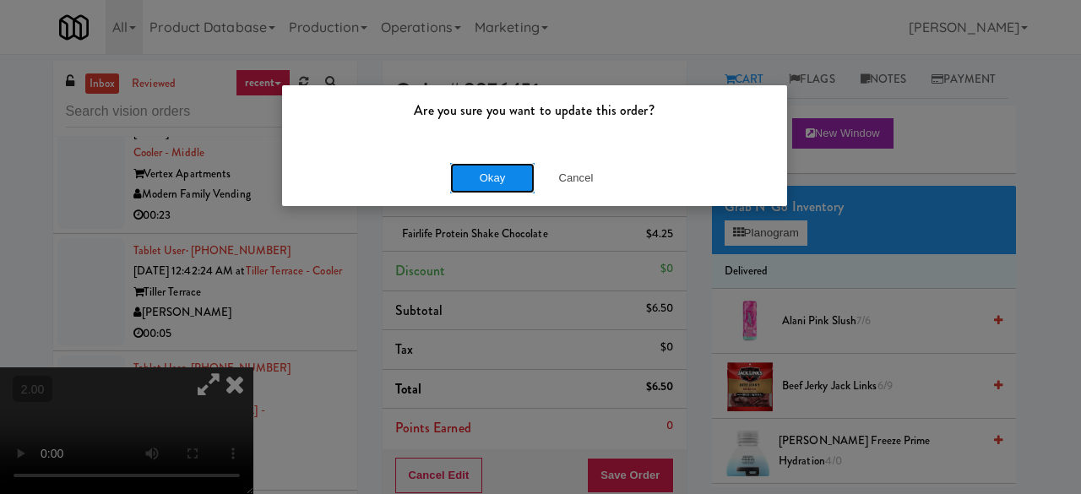
click at [490, 163] on button "Okay" at bounding box center [492, 178] width 84 height 30
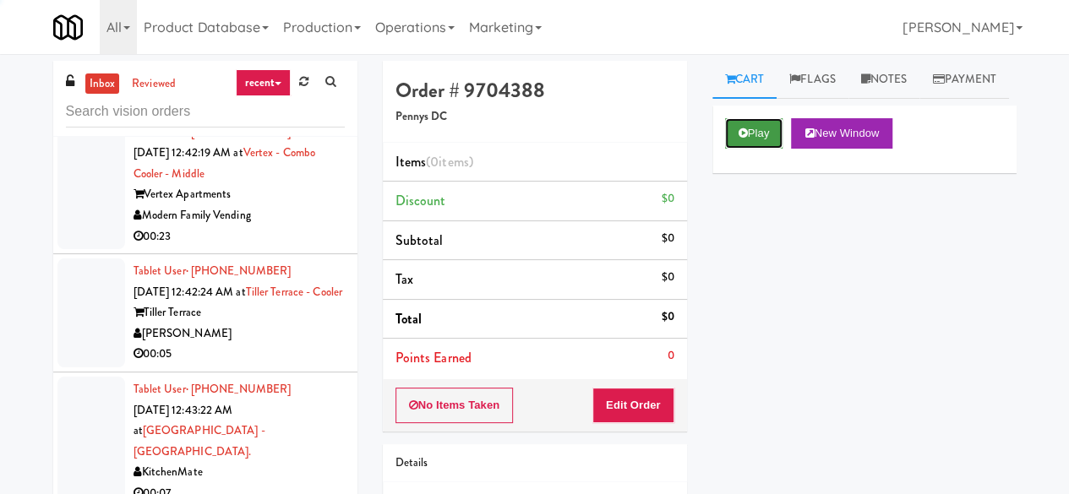
click at [774, 149] on button "Play" at bounding box center [754, 133] width 58 height 30
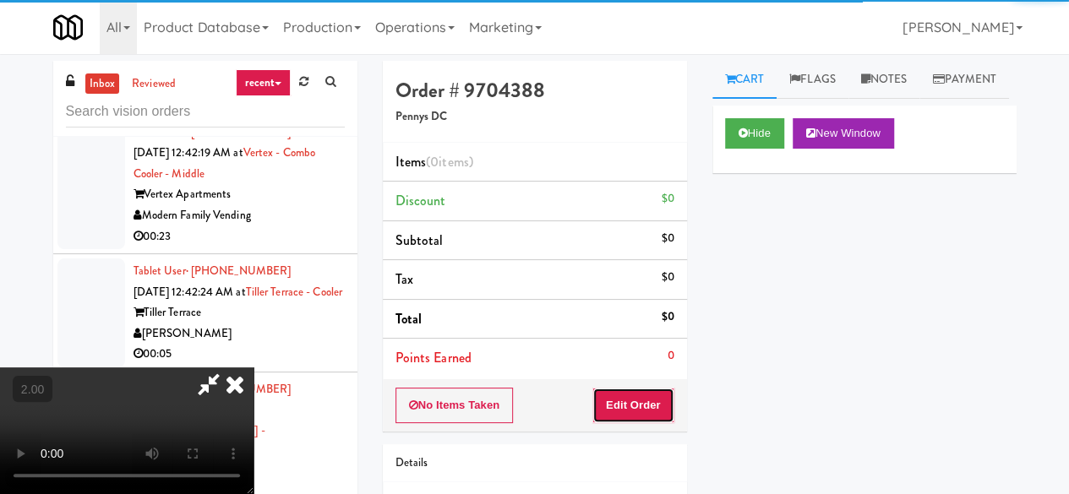
click at [638, 396] on button "Edit Order" at bounding box center [633, 405] width 82 height 35
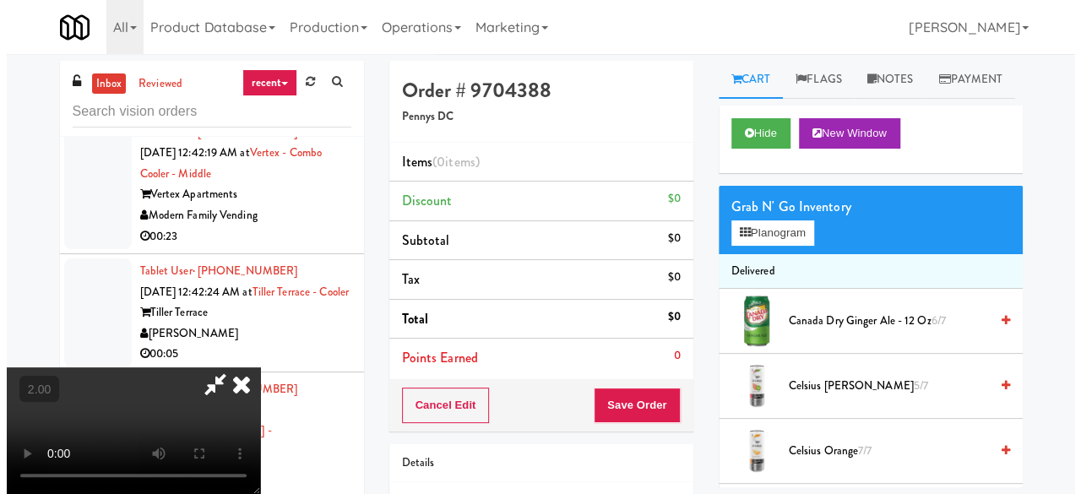
scroll to position [35, 0]
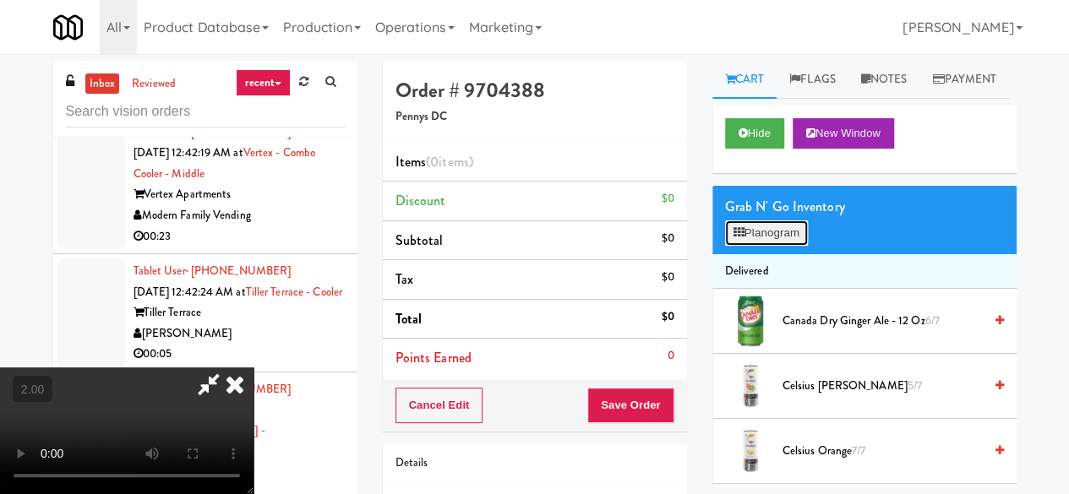
click at [777, 246] on button "Planogram" at bounding box center [766, 232] width 83 height 25
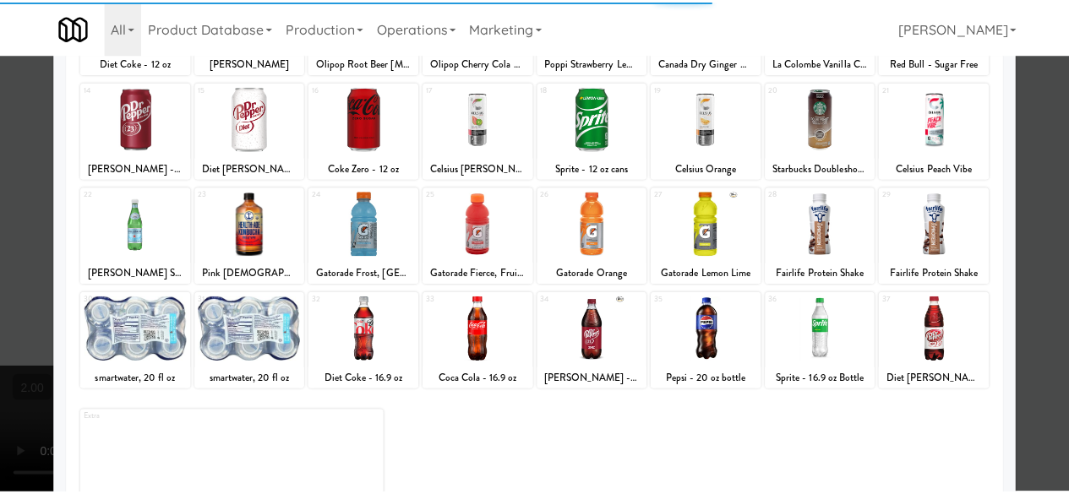
scroll to position [334, 0]
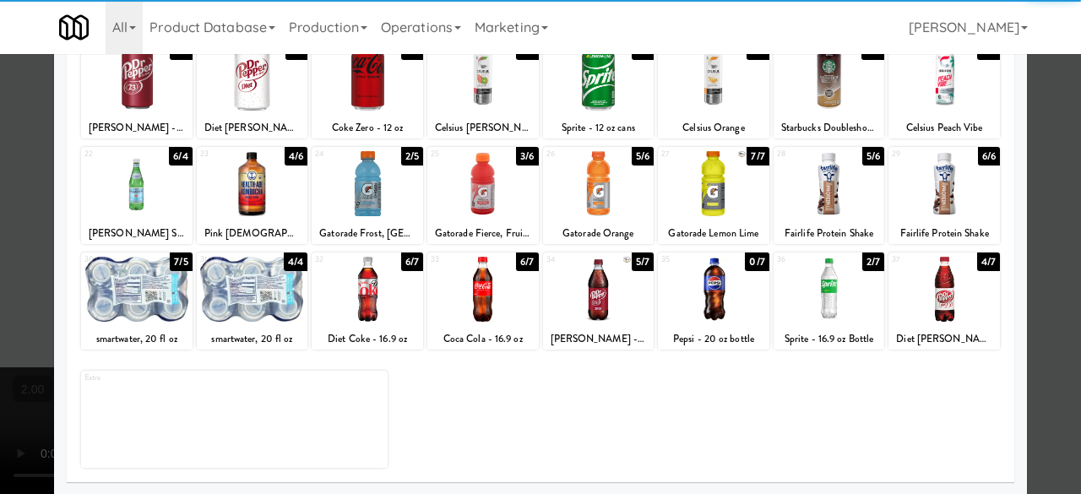
click at [276, 291] on div at bounding box center [252, 289] width 111 height 65
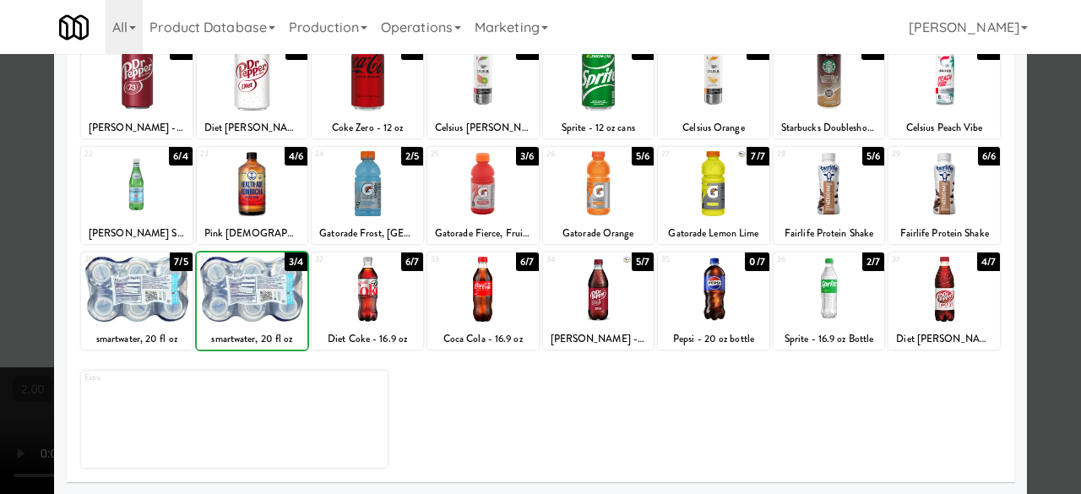
click at [276, 291] on div at bounding box center [252, 289] width 111 height 65
click at [1002, 117] on div "Applied Last applied [DATE] 11:00 pm 1 5/5 Sabra Avocado Toast 2 1/5 Hillshire …" at bounding box center [541, 136] width 948 height 694
click at [1042, 116] on div at bounding box center [540, 247] width 1081 height 494
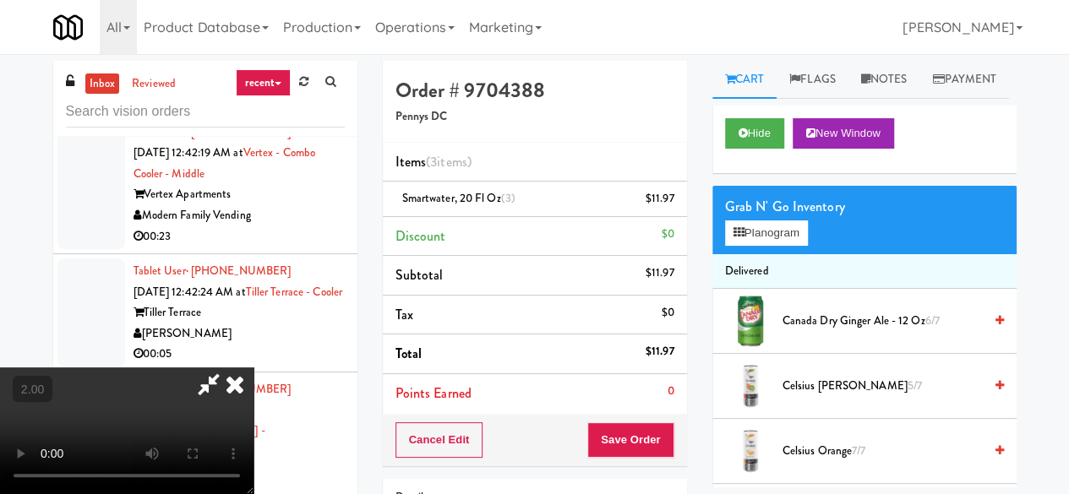
click at [228, 367] on icon at bounding box center [208, 384] width 39 height 34
click at [623, 454] on button "Save Order" at bounding box center [630, 439] width 86 height 35
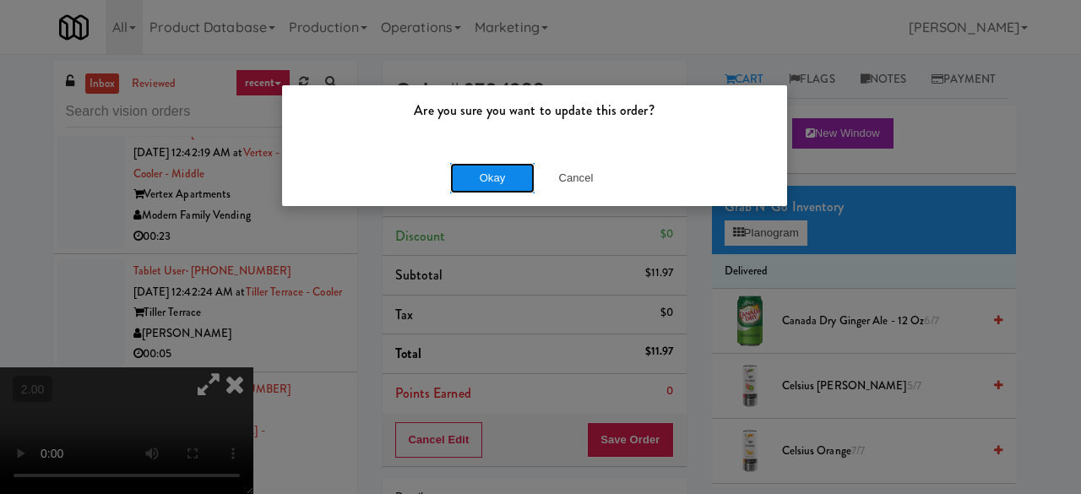
click at [468, 173] on button "Okay" at bounding box center [492, 178] width 84 height 30
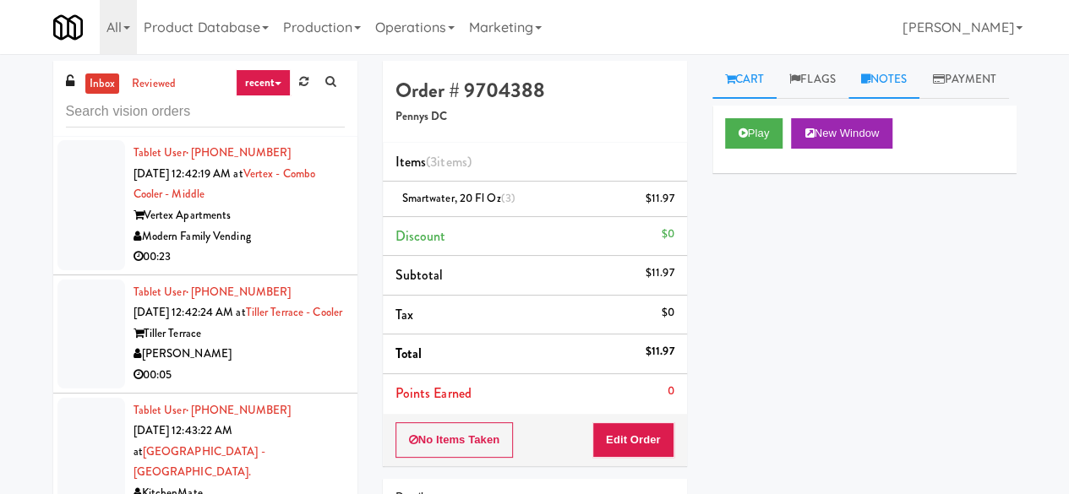
click at [917, 72] on link "Notes" at bounding box center [884, 80] width 72 height 38
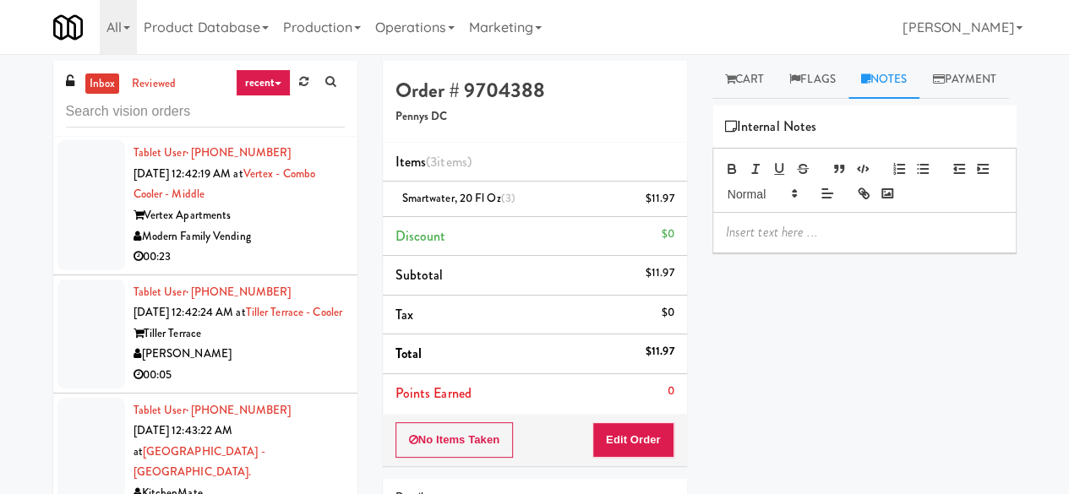
click at [829, 242] on p at bounding box center [864, 232] width 277 height 19
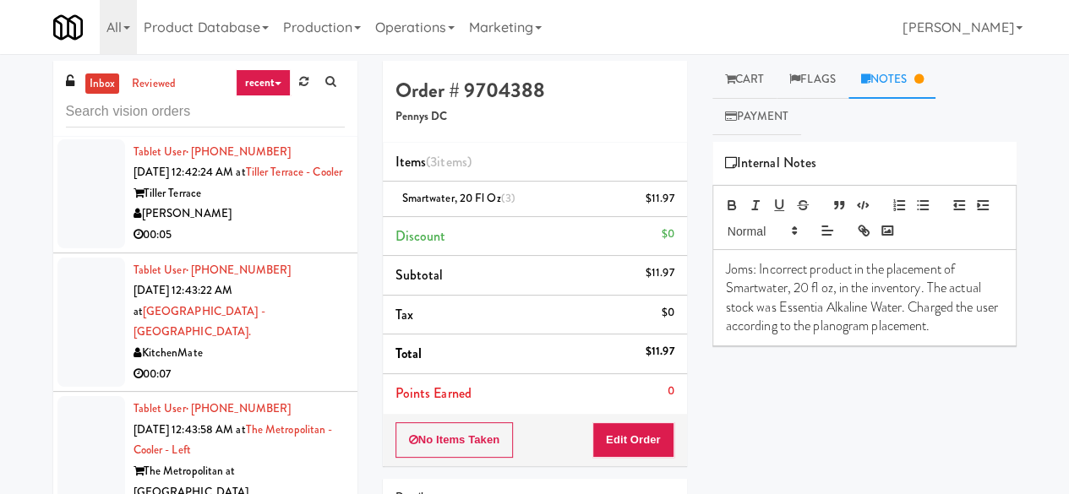
scroll to position [7129, 0]
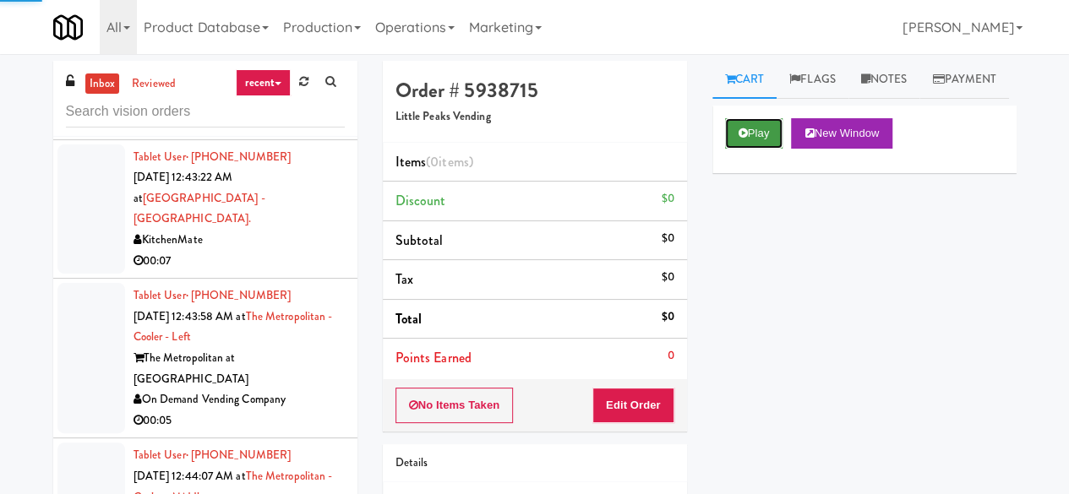
click at [773, 149] on button "Play" at bounding box center [754, 133] width 58 height 30
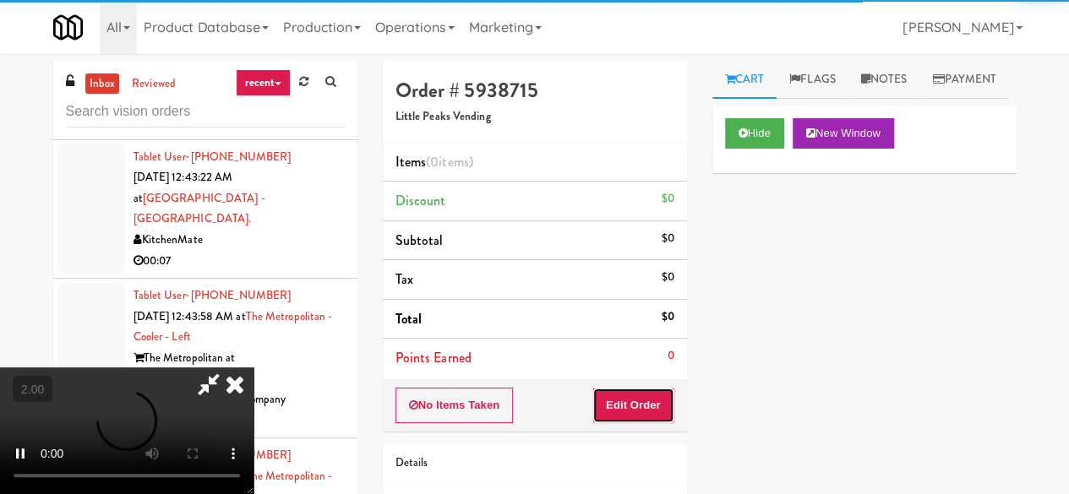
click at [639, 400] on button "Edit Order" at bounding box center [633, 405] width 82 height 35
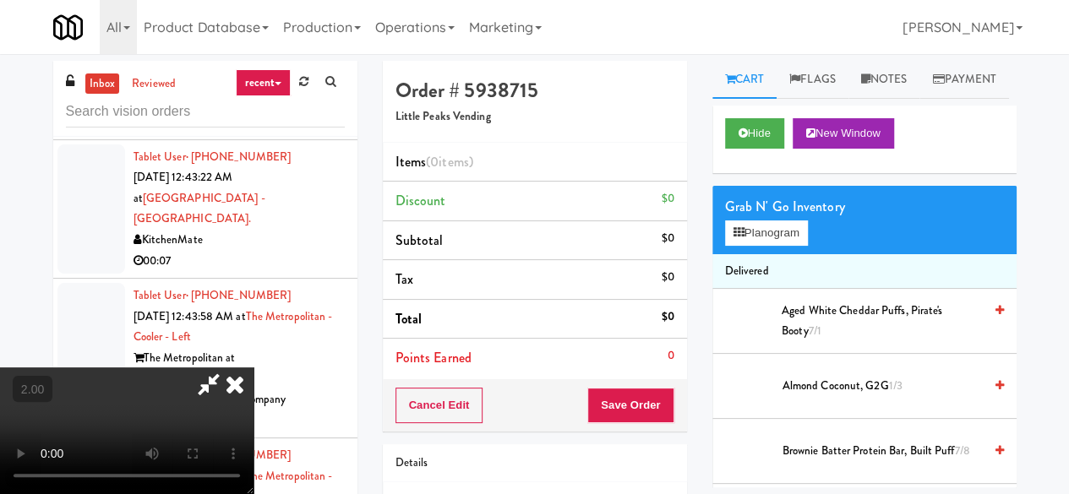
scroll to position [222, 0]
drag, startPoint x: 474, startPoint y: 369, endPoint x: 201, endPoint y: 81, distance: 396.7
click at [253, 367] on video at bounding box center [126, 430] width 253 height 127
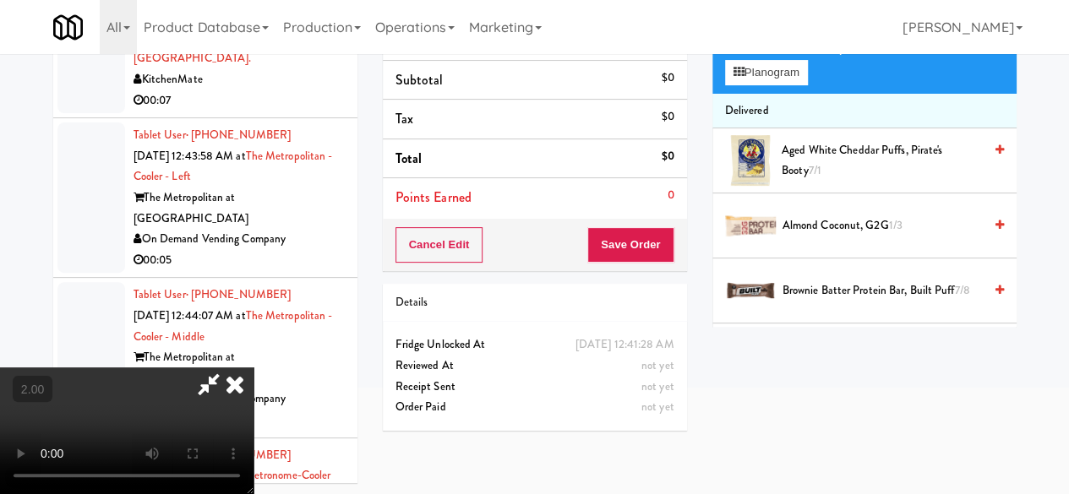
click at [253, 373] on video at bounding box center [126, 430] width 253 height 127
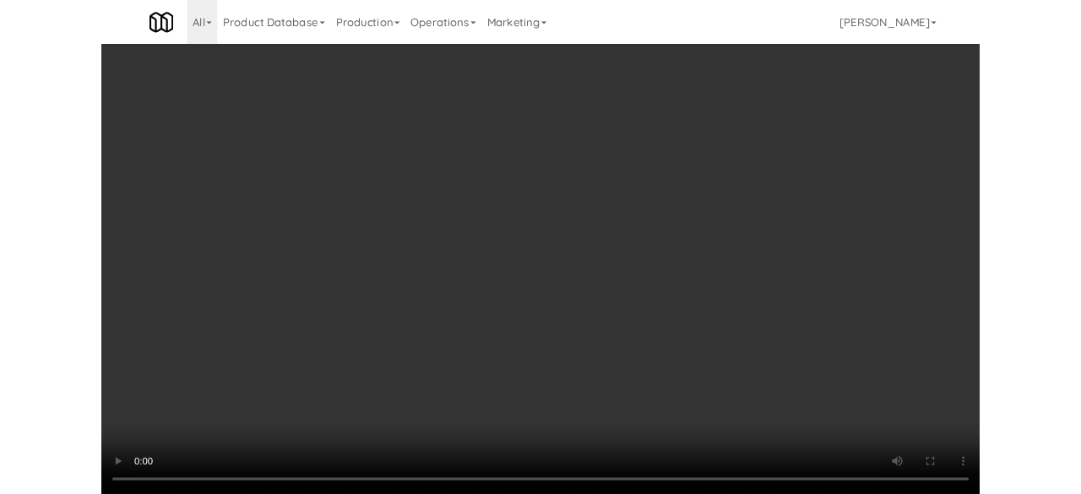
scroll to position [35, 0]
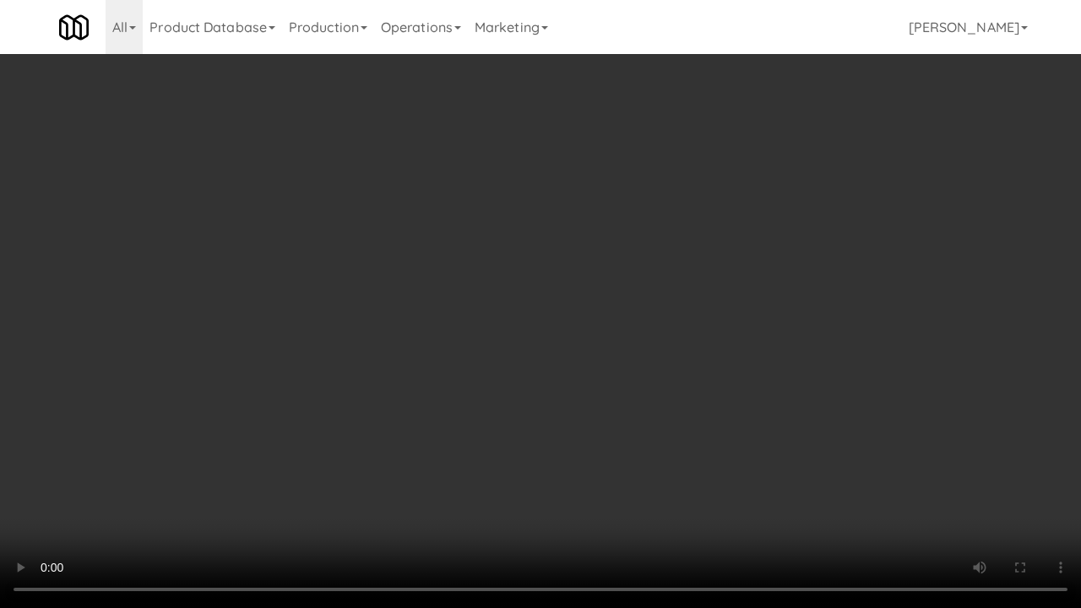
click at [504, 378] on video at bounding box center [540, 304] width 1081 height 608
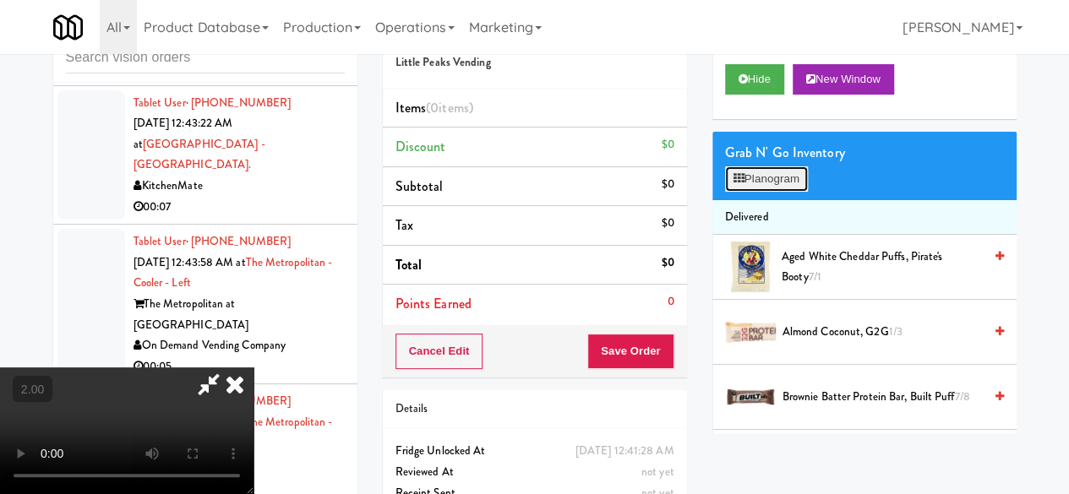
click at [779, 192] on button "Planogram" at bounding box center [766, 178] width 83 height 25
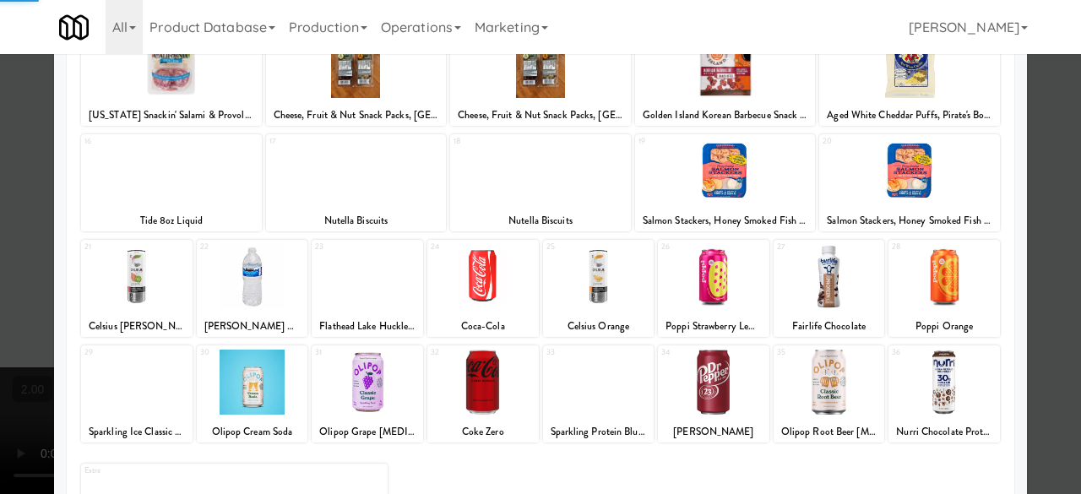
scroll to position [334, 0]
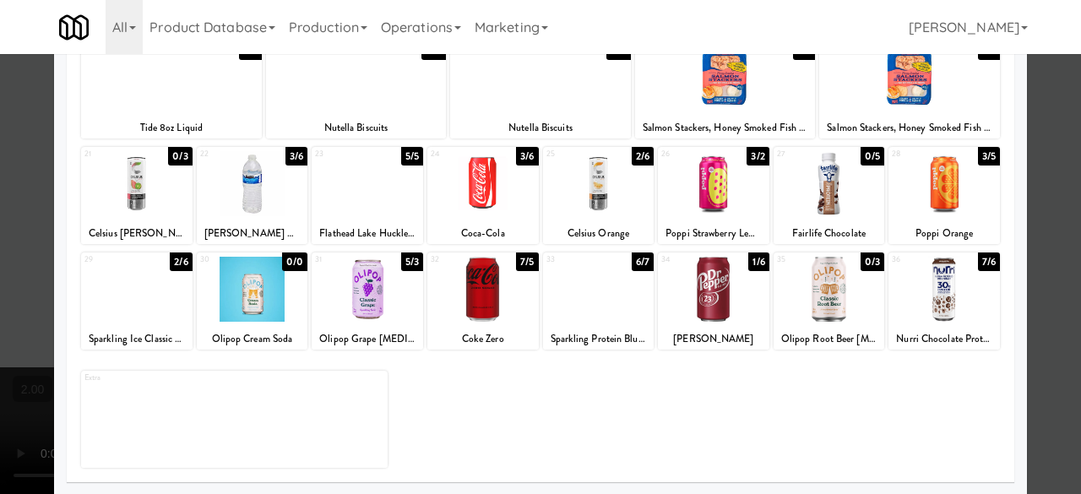
click at [737, 195] on div at bounding box center [713, 183] width 111 height 65
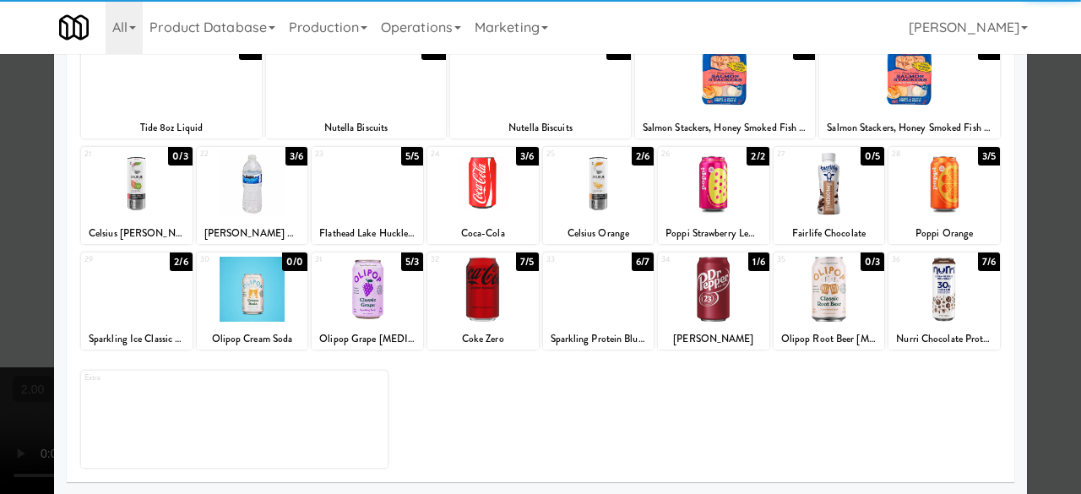
click at [948, 193] on div at bounding box center [944, 183] width 111 height 65
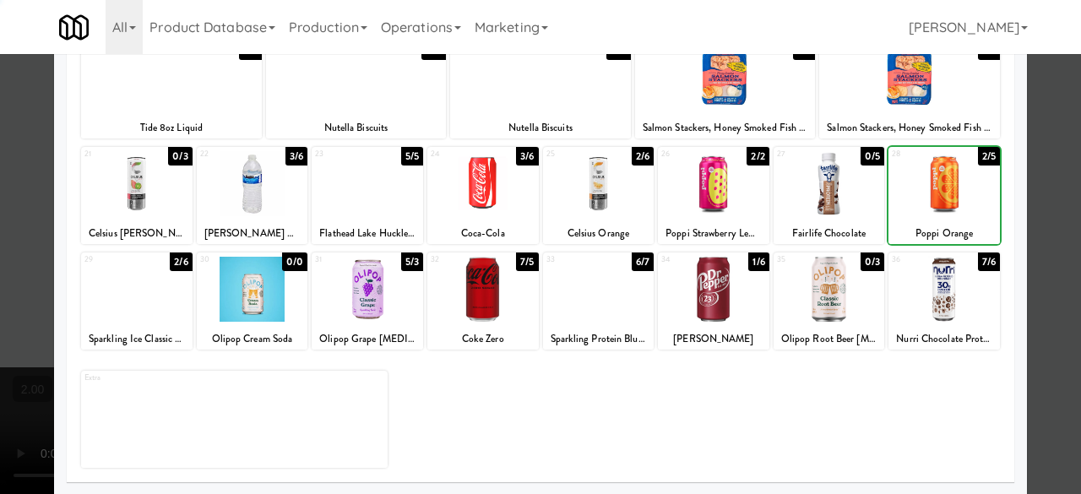
scroll to position [0, 0]
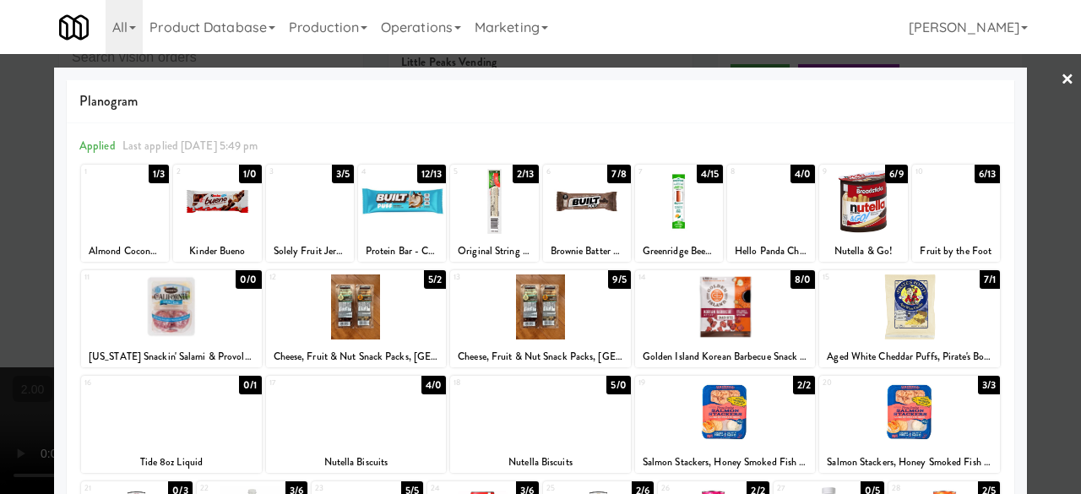
click at [233, 216] on div at bounding box center [217, 201] width 88 height 65
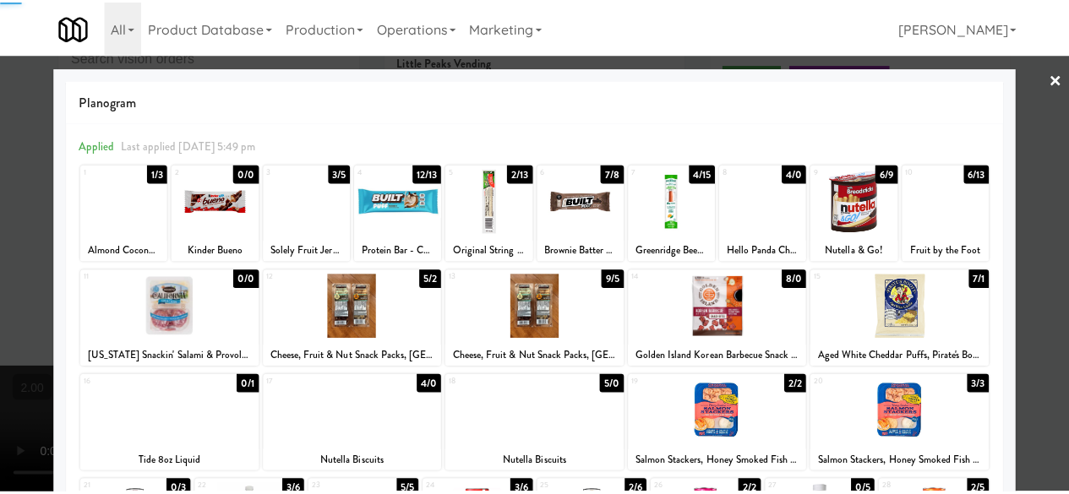
scroll to position [169, 0]
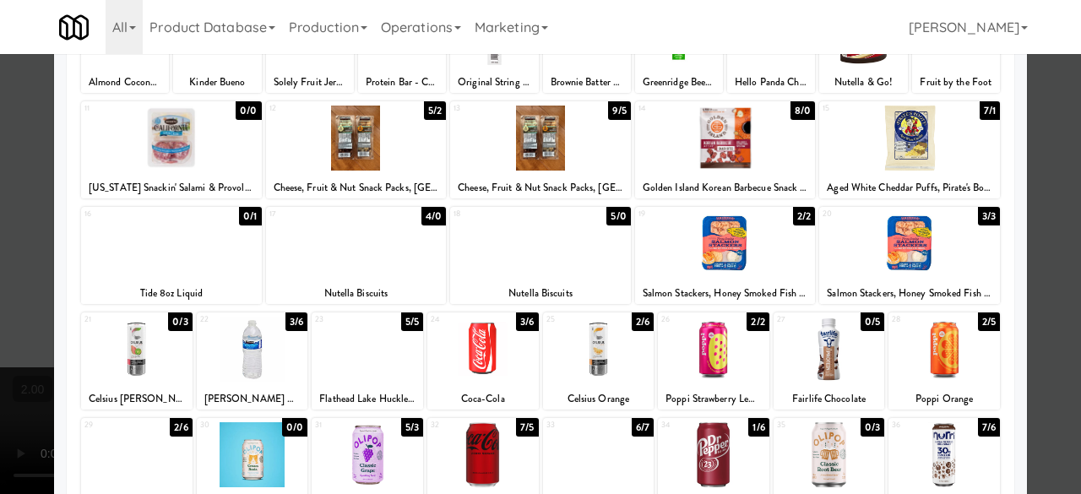
click at [428, 238] on div at bounding box center [356, 243] width 181 height 65
click at [1061, 152] on div at bounding box center [540, 247] width 1081 height 494
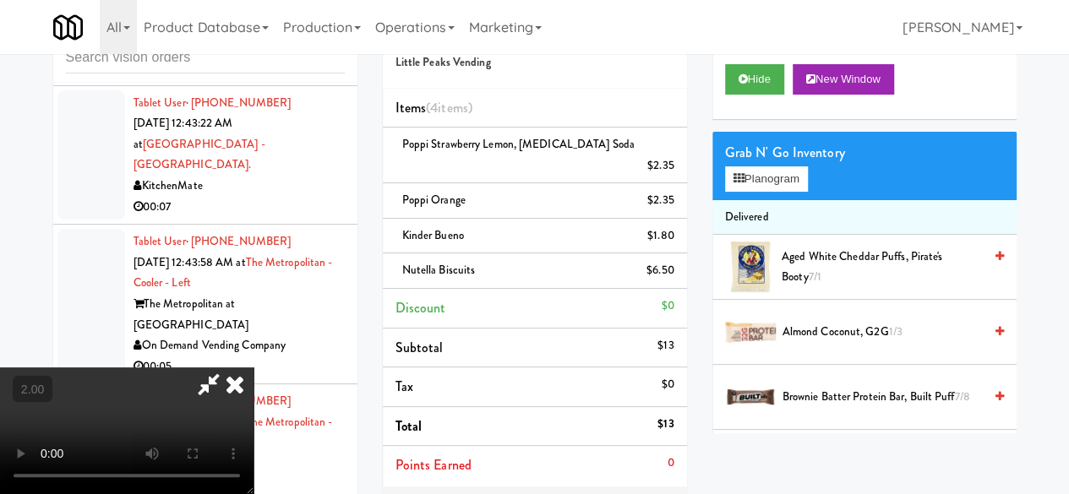
click at [253, 367] on video at bounding box center [126, 430] width 253 height 127
click at [228, 367] on icon at bounding box center [208, 384] width 39 height 34
click at [452, 262] on span "Nutella Biscuits" at bounding box center [438, 270] width 73 height 16
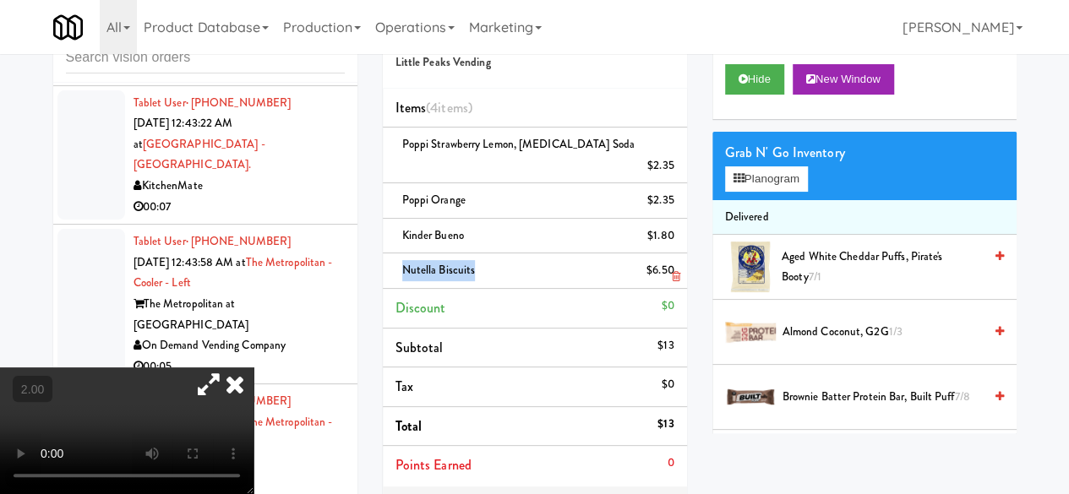
copy span "Nutella Biscuits"
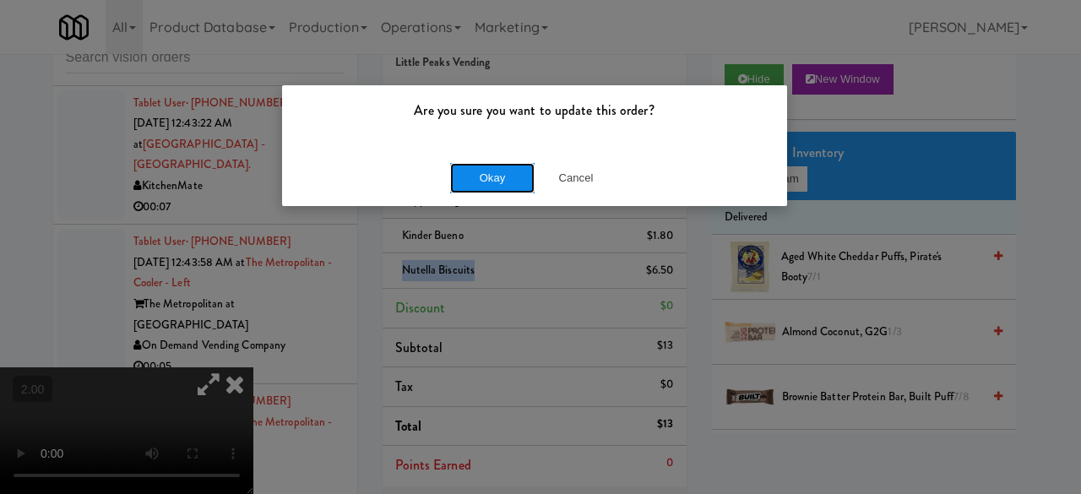
click at [476, 179] on button "Okay" at bounding box center [492, 178] width 84 height 30
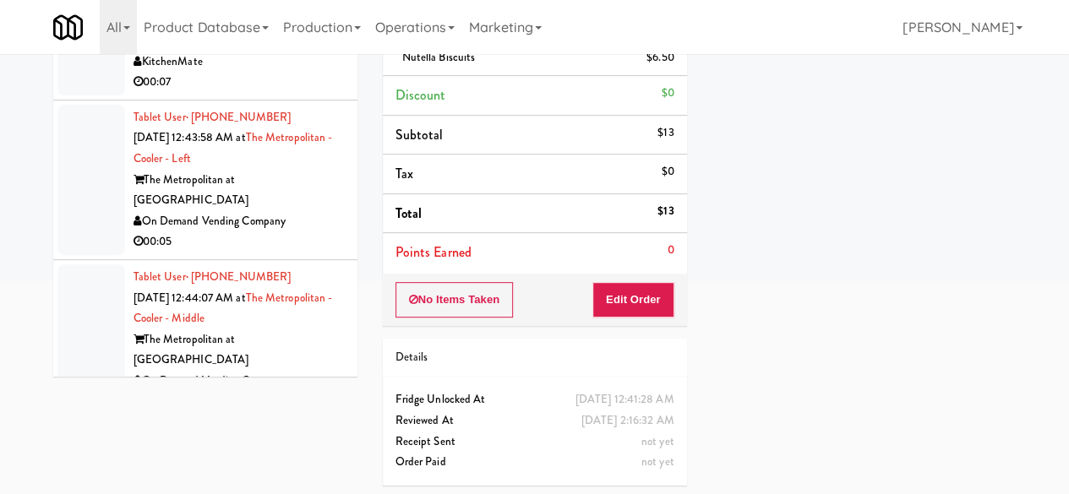
scroll to position [6960, 0]
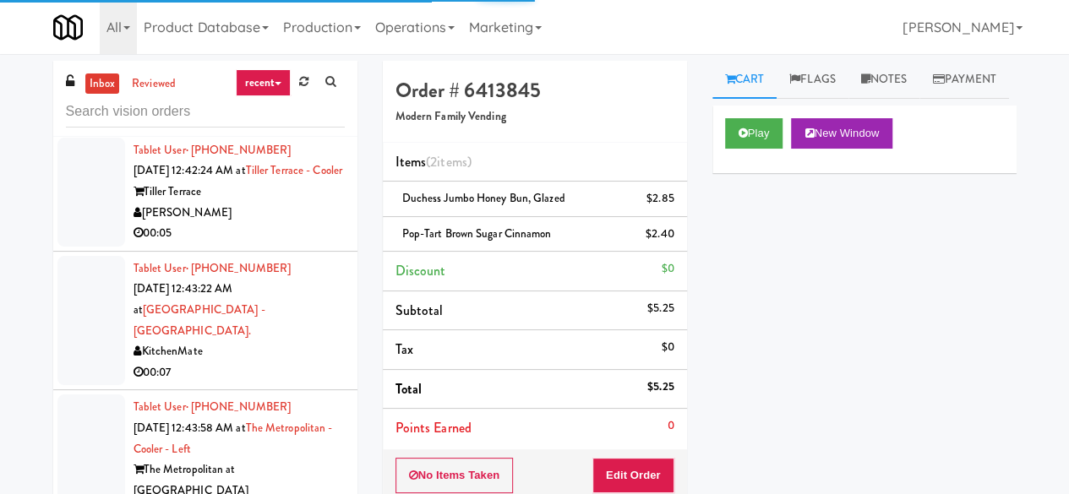
scroll to position [7214, 0]
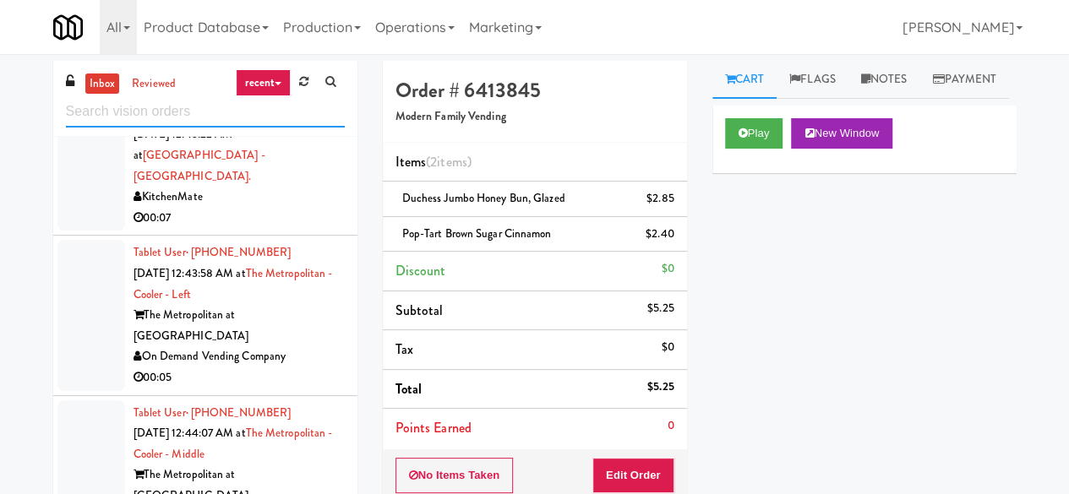
click at [160, 101] on input "text" at bounding box center [205, 111] width 279 height 31
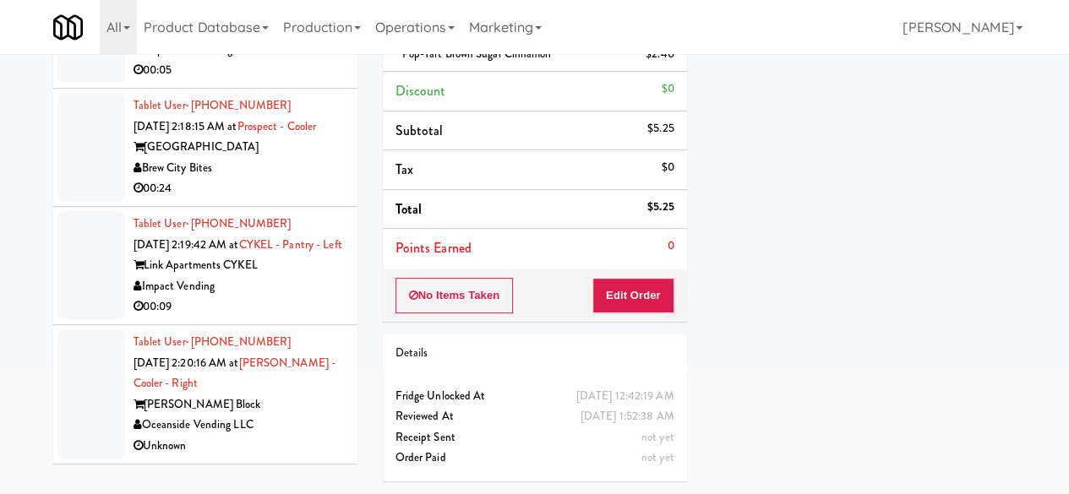
scroll to position [10261, 0]
click at [291, 297] on div "Impact Vending" at bounding box center [238, 286] width 211 height 21
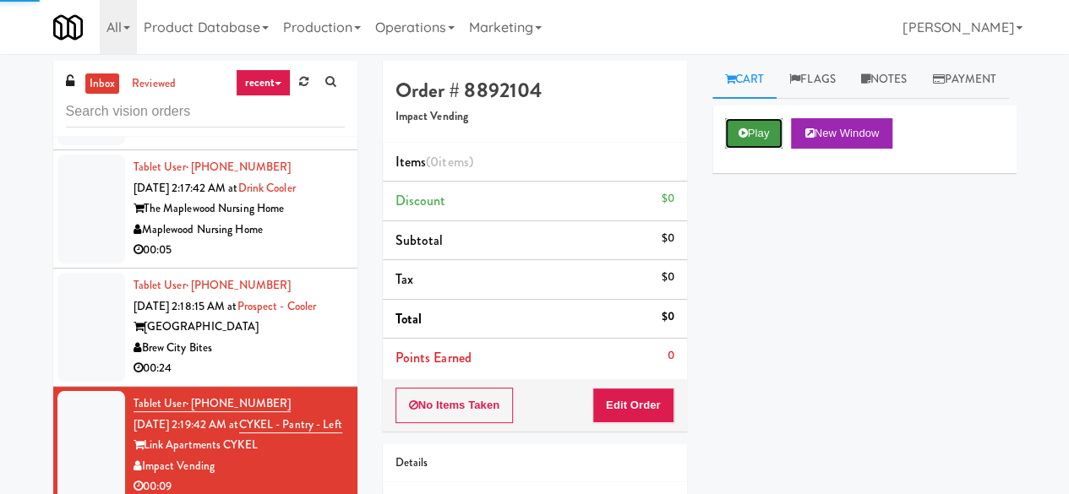
click at [760, 149] on button "Play" at bounding box center [754, 133] width 58 height 30
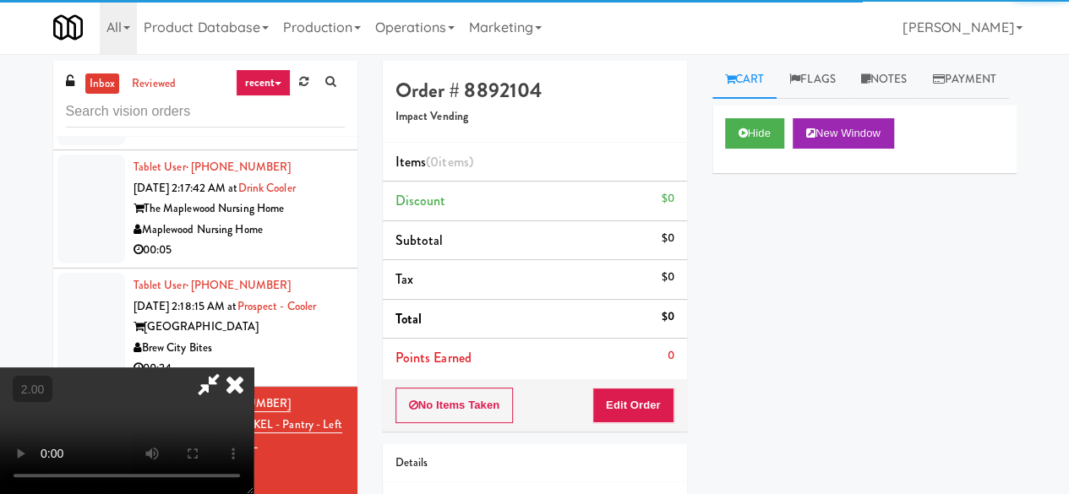
click at [633, 380] on div "Order # 8892104 Impact Vending Items (0 items ) Discount $0 Subtotal $0 Tax $0 …" at bounding box center [535, 246] width 304 height 371
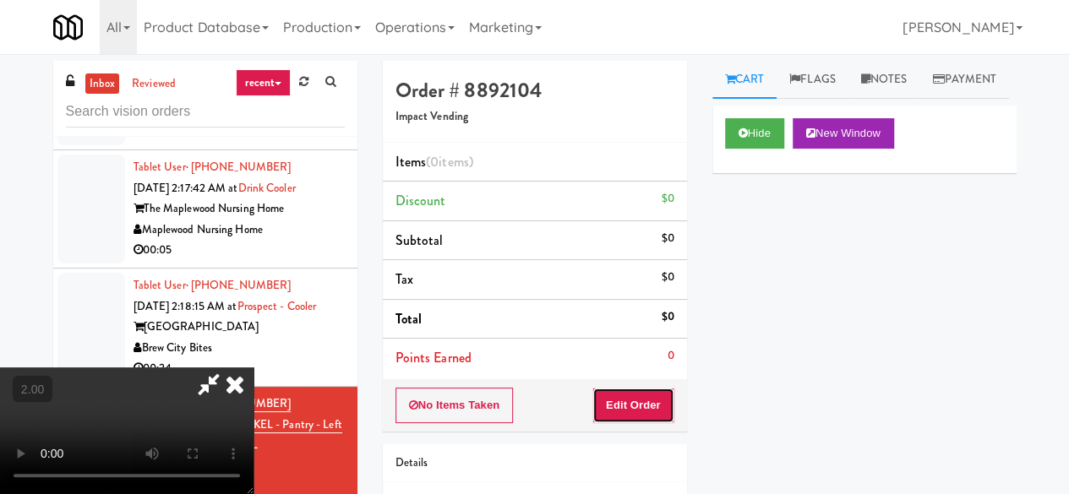
click at [634, 389] on button "Edit Order" at bounding box center [633, 405] width 82 height 35
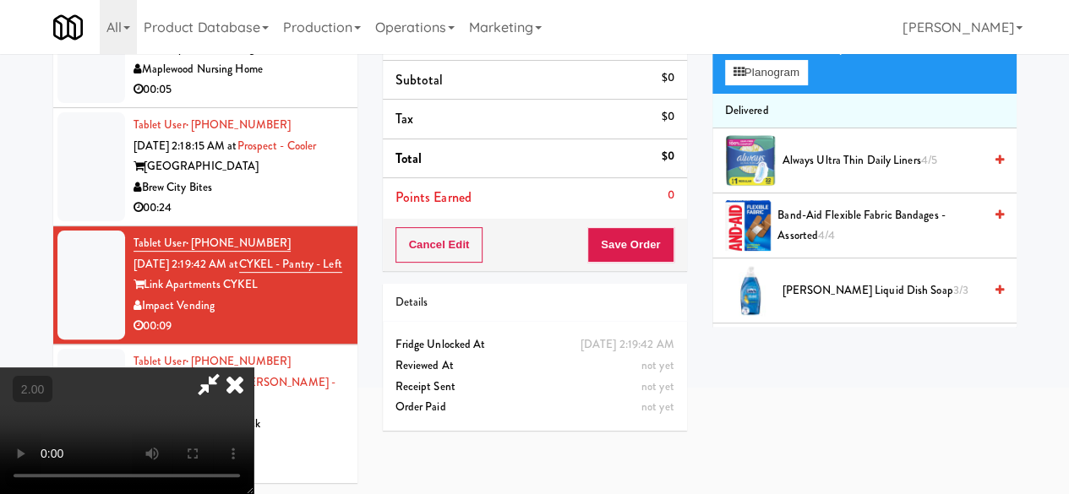
scroll to position [54, 0]
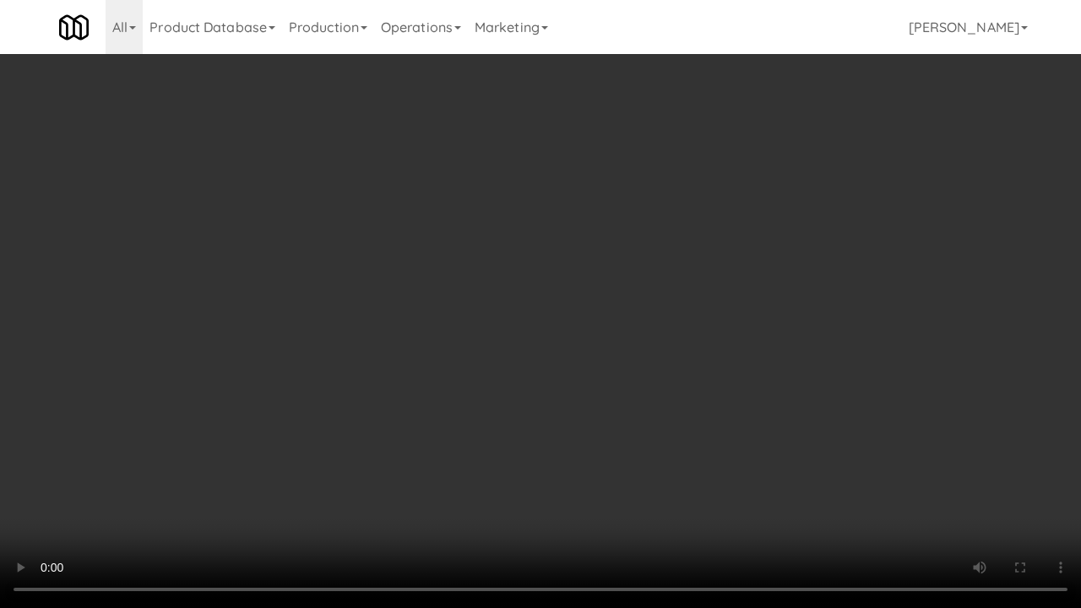
click at [669, 300] on video at bounding box center [540, 304] width 1081 height 608
click at [667, 298] on video at bounding box center [540, 304] width 1081 height 608
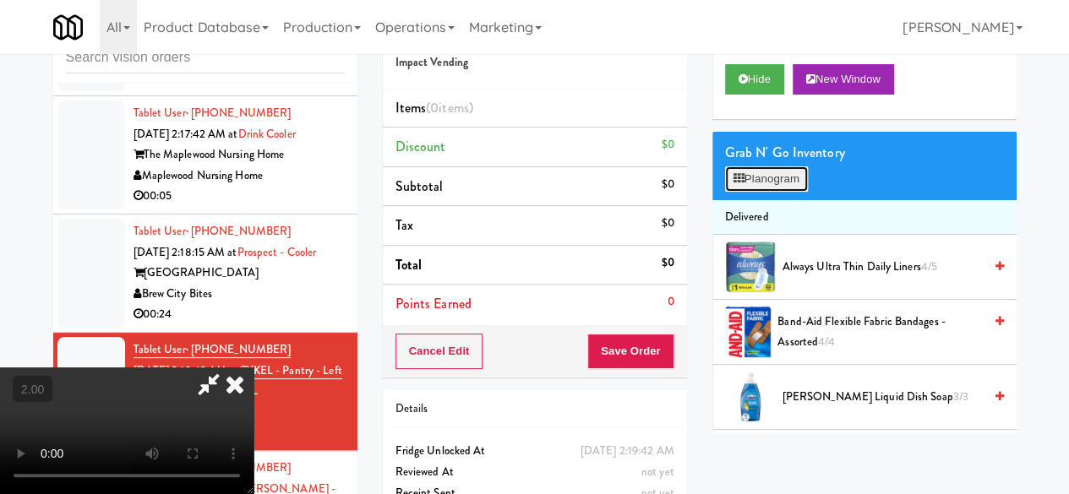
click at [786, 192] on button "Planogram" at bounding box center [766, 178] width 83 height 25
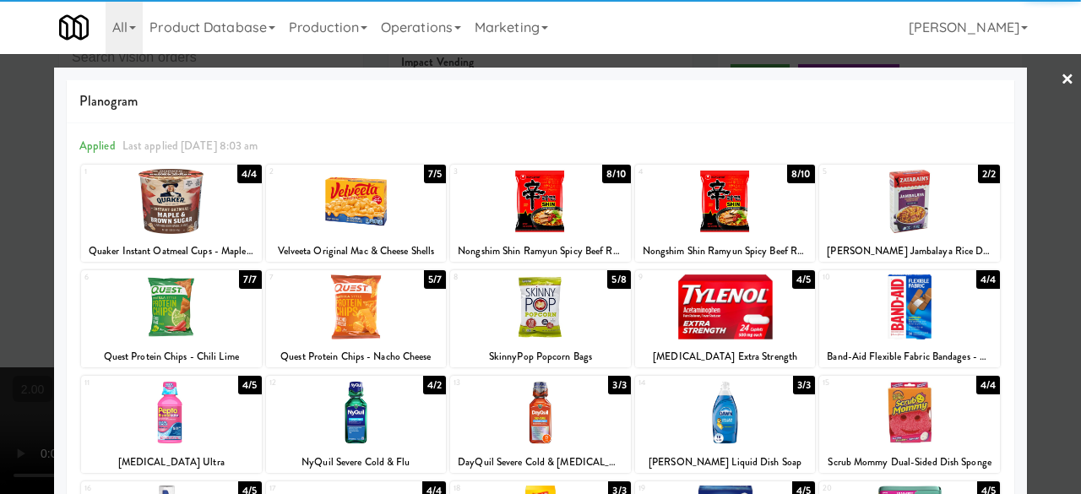
drag, startPoint x: 722, startPoint y: 202, endPoint x: 775, endPoint y: 246, distance: 69.0
click at [723, 202] on div at bounding box center [725, 201] width 181 height 65
drag, startPoint x: 1036, startPoint y: 132, endPoint x: 787, endPoint y: 261, distance: 280.0
click at [1034, 132] on div at bounding box center [540, 247] width 1081 height 494
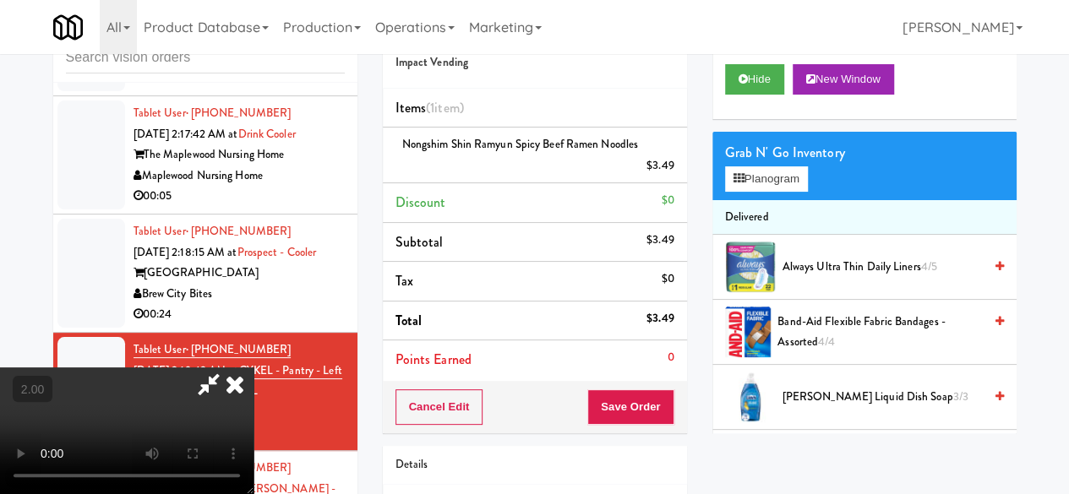
click at [644, 414] on div "Order # 8892104 Impact Vending Items (1 item ) Nongshim Shin Ramyun Spicy Beef …" at bounding box center [700, 306] width 634 height 599
click at [646, 413] on button "Save Order" at bounding box center [630, 406] width 86 height 35
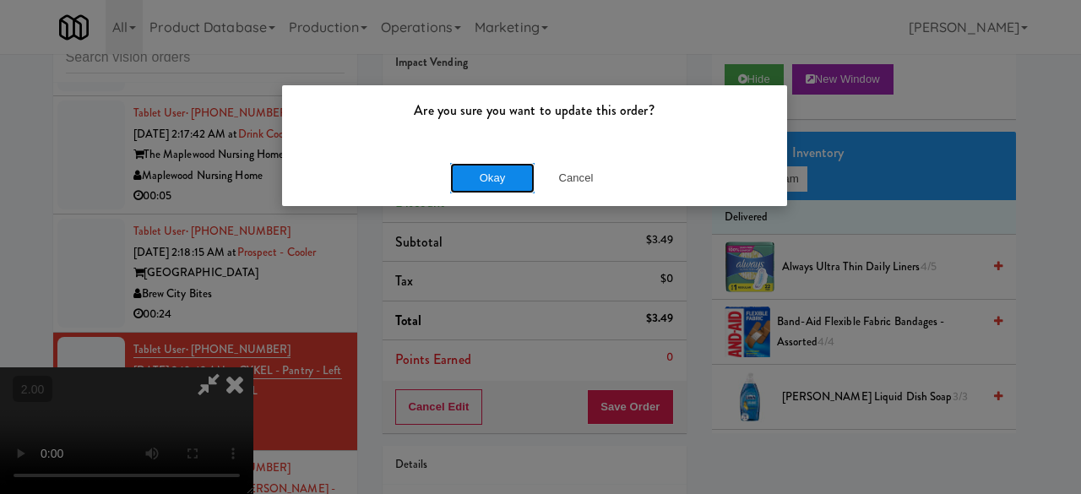
click at [506, 184] on button "Okay" at bounding box center [492, 178] width 84 height 30
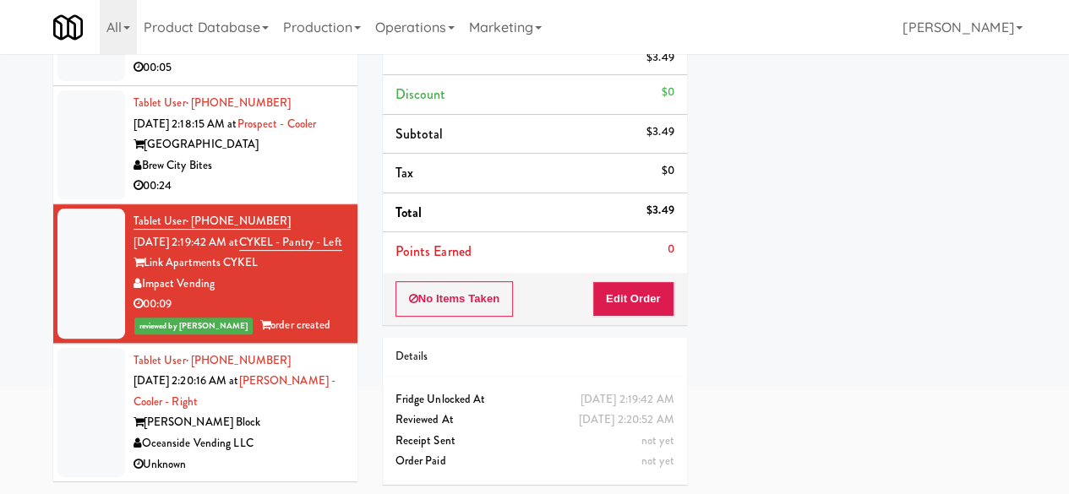
scroll to position [10197, 0]
click at [286, 177] on div "Brew City Bites" at bounding box center [238, 165] width 211 height 21
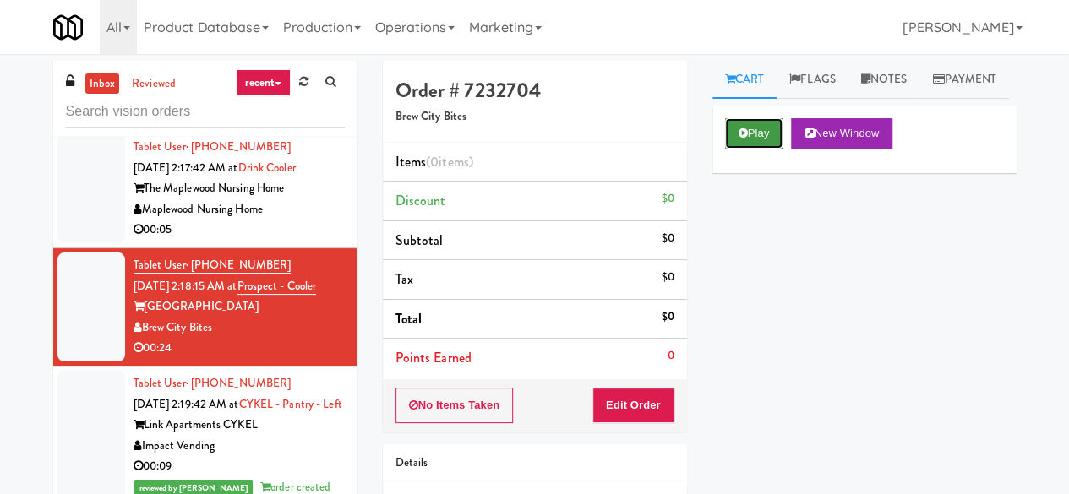
click at [742, 149] on button "Play" at bounding box center [754, 133] width 58 height 30
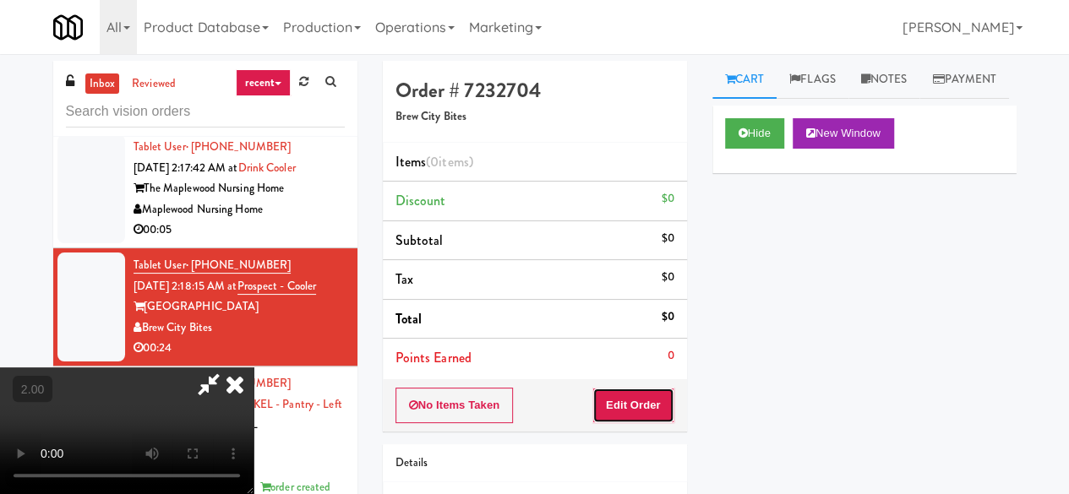
click at [617, 392] on button "Edit Order" at bounding box center [633, 405] width 82 height 35
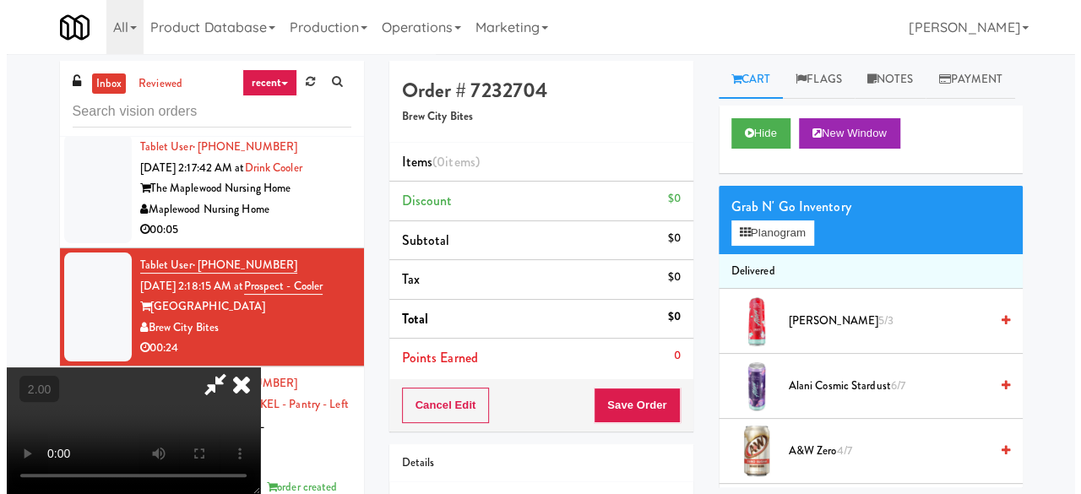
scroll to position [35, 0]
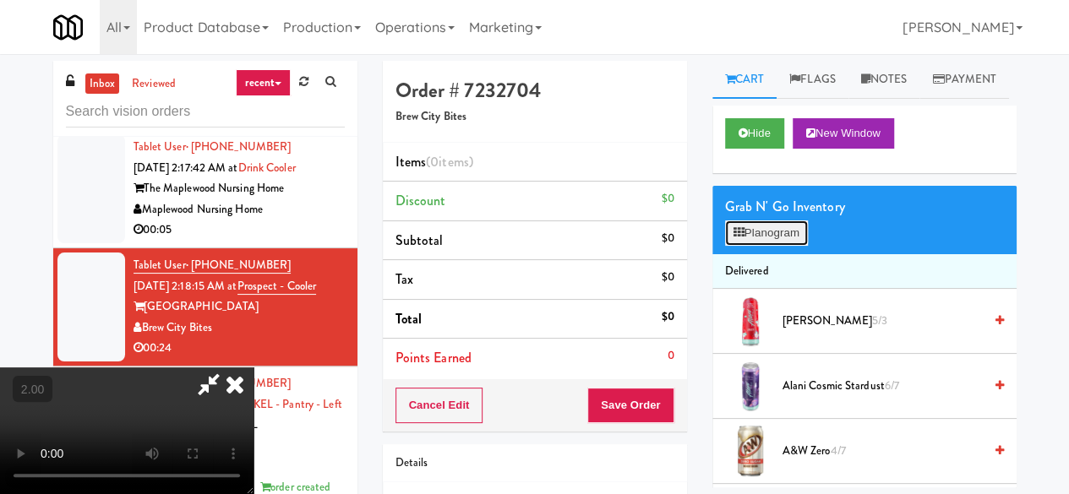
click at [772, 246] on button "Planogram" at bounding box center [766, 232] width 83 height 25
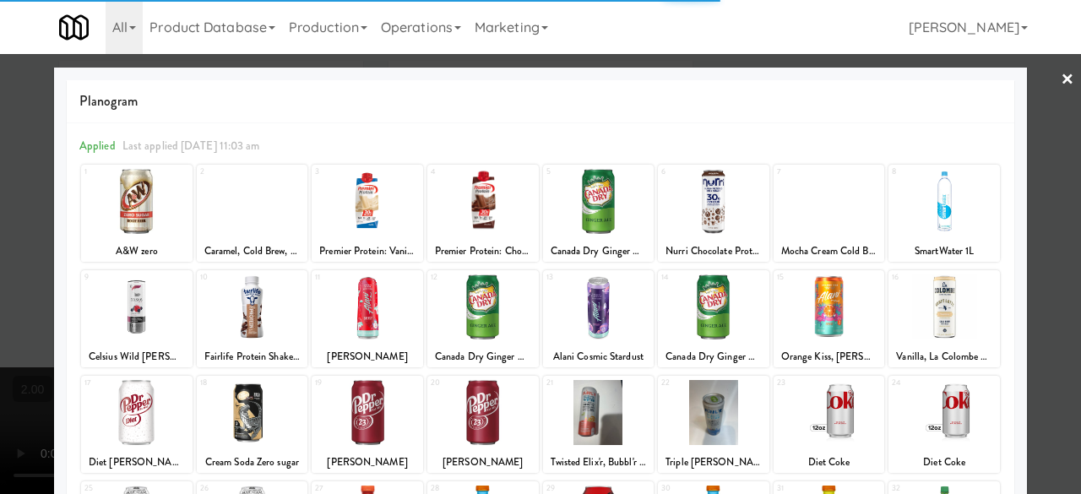
click at [473, 190] on div at bounding box center [482, 201] width 111 height 65
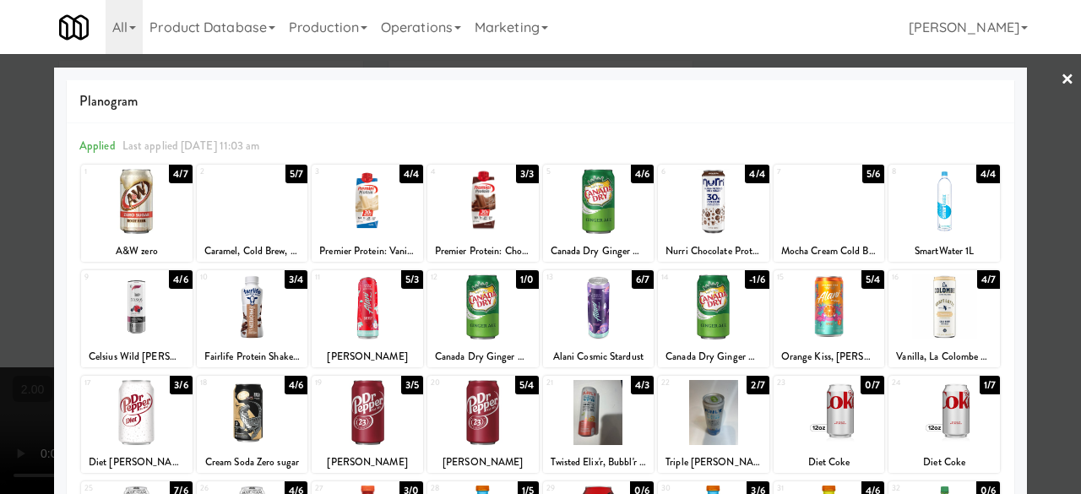
click at [465, 193] on div at bounding box center [482, 201] width 111 height 65
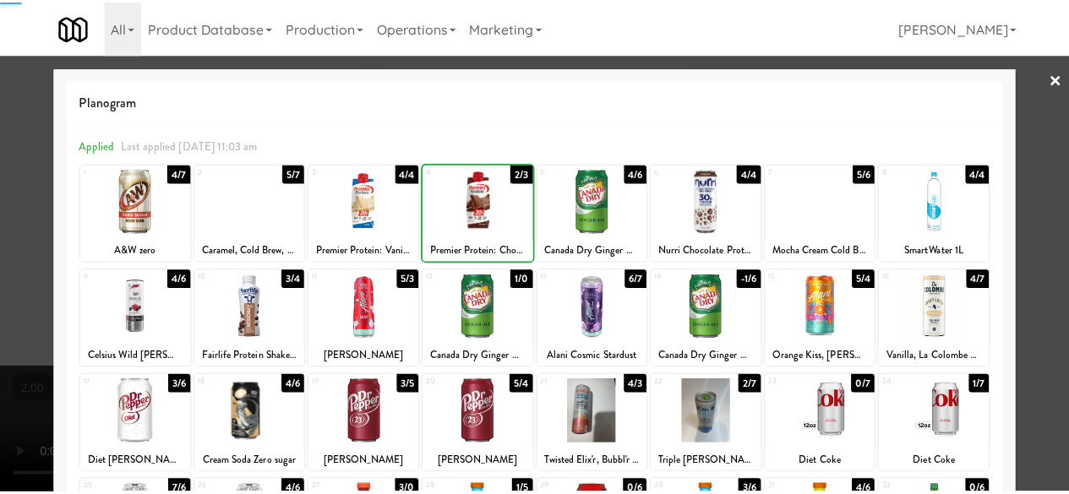
scroll to position [334, 0]
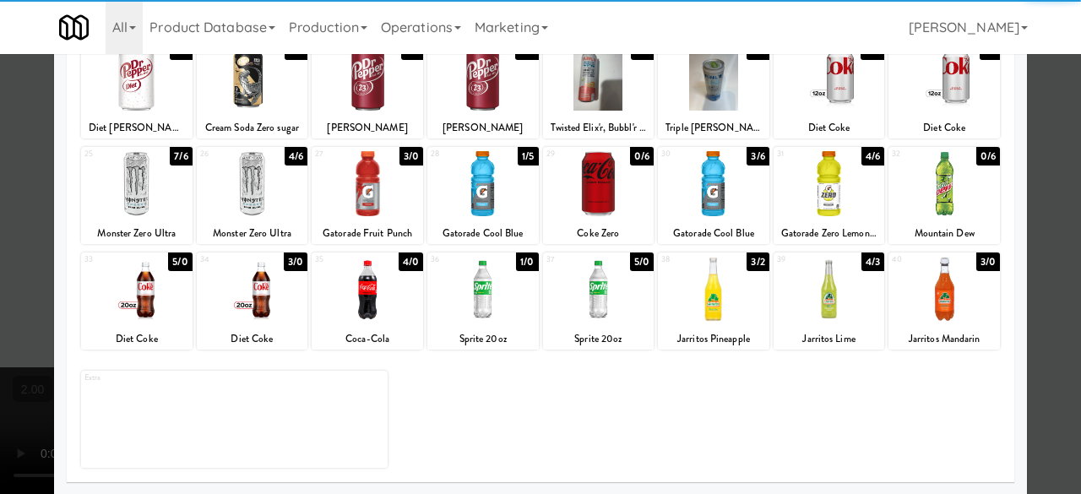
click at [375, 207] on div at bounding box center [367, 183] width 111 height 65
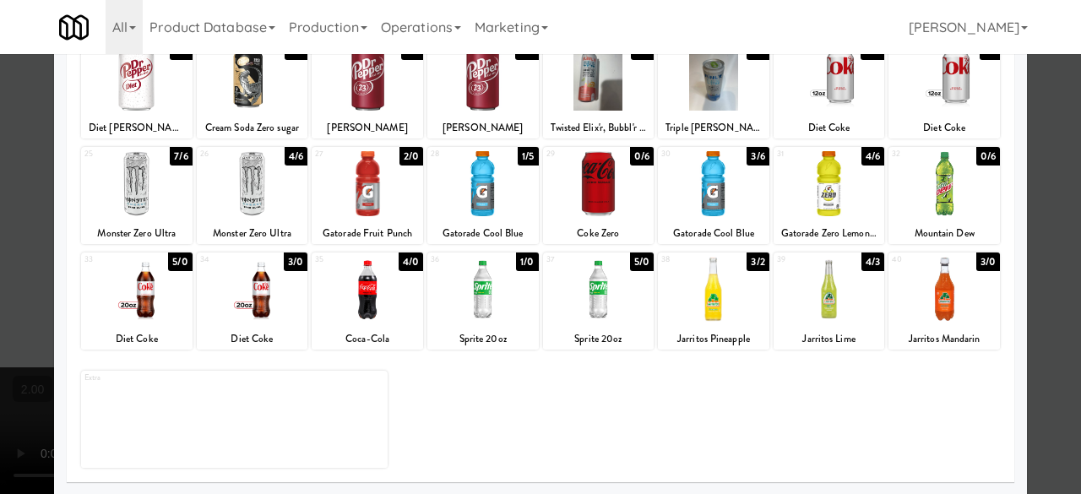
click at [1009, 128] on div "Planogram Applied Last applied [DATE] 11:03 am 1 4/7 A&W zero 2 5/7 Caramel, Co…" at bounding box center [540, 114] width 973 height 762
click at [1021, 130] on div at bounding box center [540, 247] width 1081 height 494
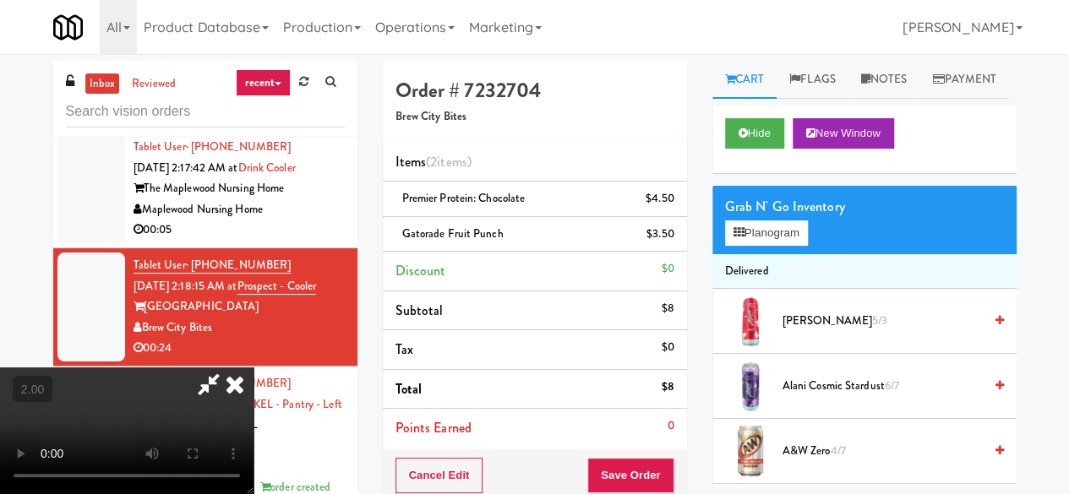
click at [228, 367] on icon at bounding box center [208, 384] width 39 height 34
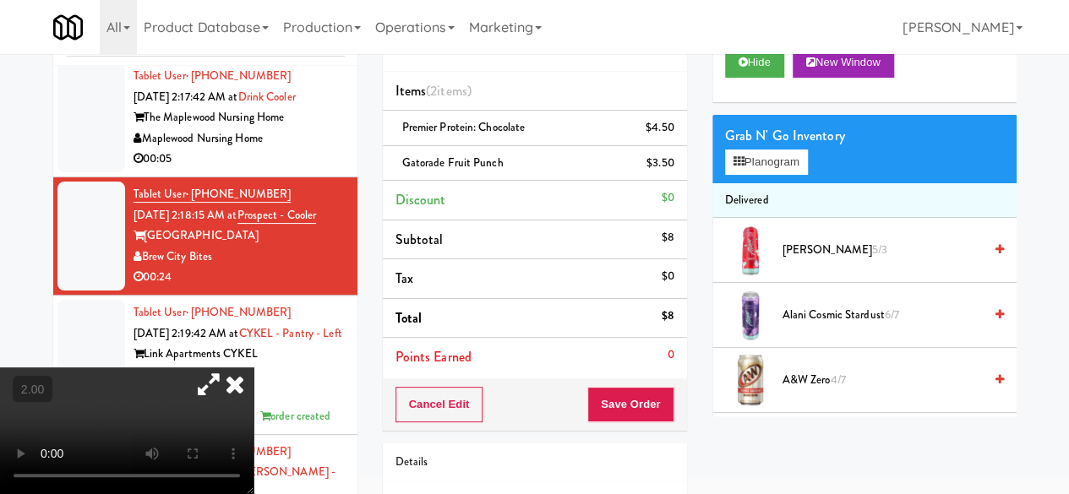
scroll to position [169, 0]
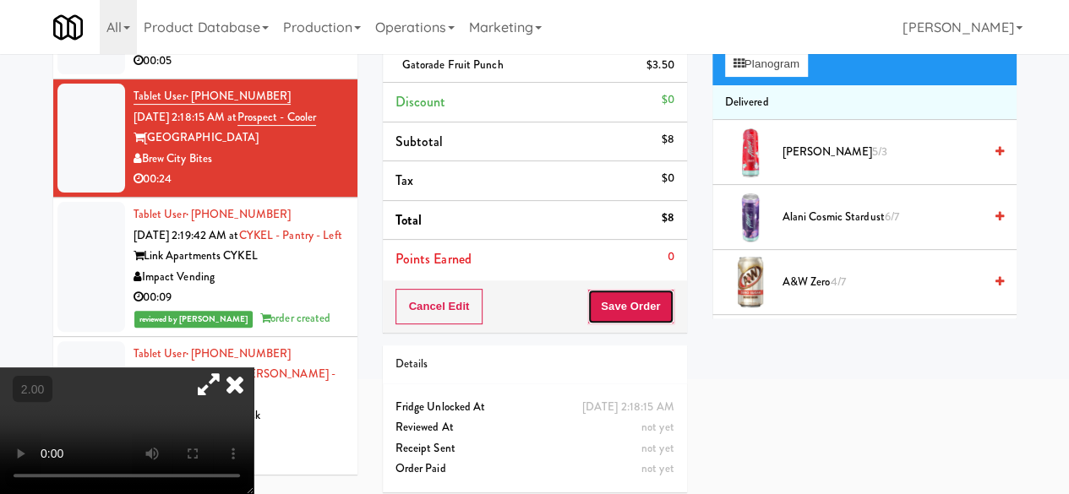
click at [625, 317] on button "Save Order" at bounding box center [630, 306] width 86 height 35
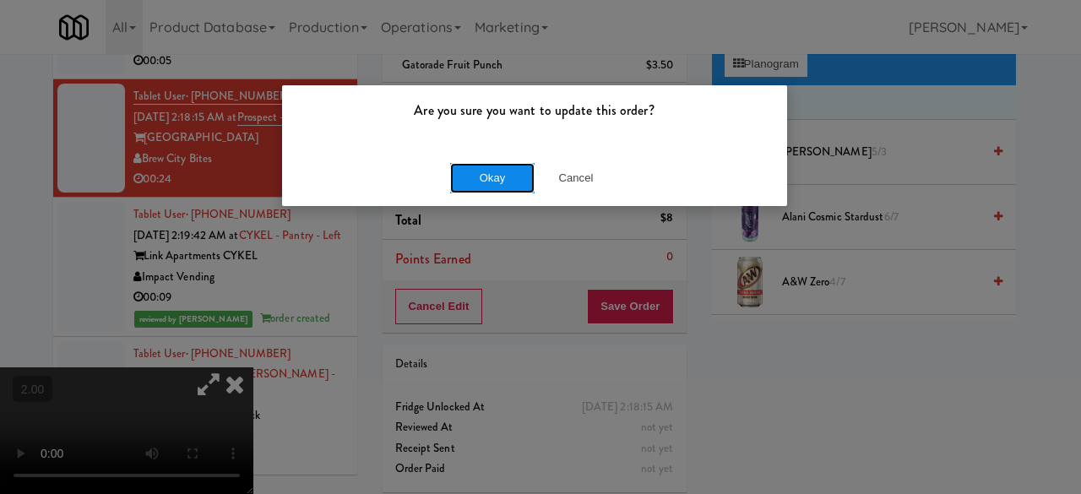
click at [491, 172] on button "Okay" at bounding box center [492, 178] width 84 height 30
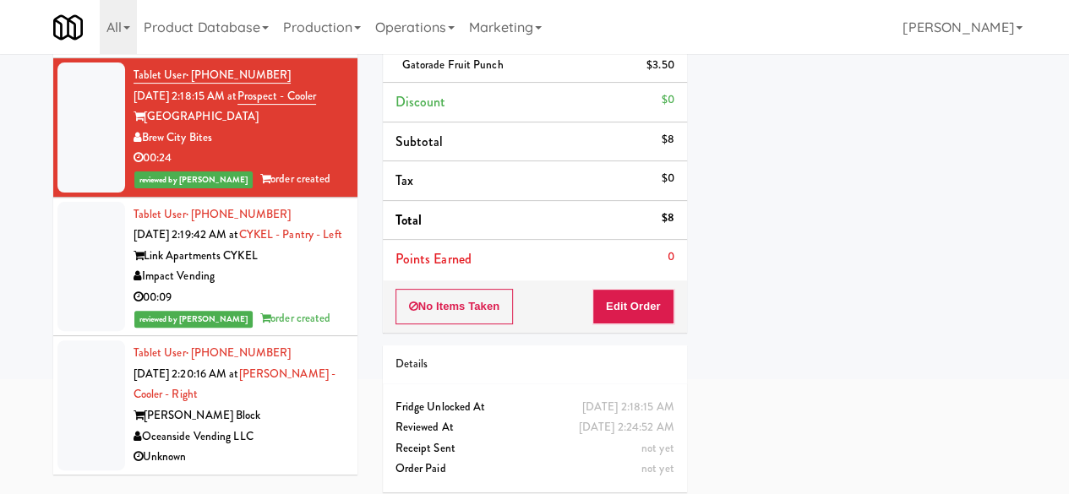
scroll to position [10217, 0]
click at [308, 51] on div "00:05" at bounding box center [238, 40] width 211 height 21
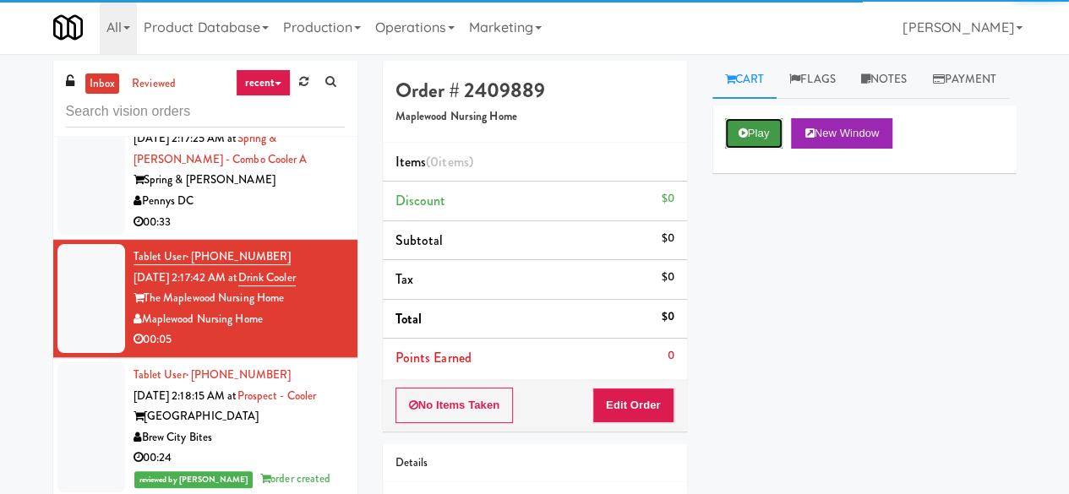
click at [752, 149] on button "Play" at bounding box center [754, 133] width 58 height 30
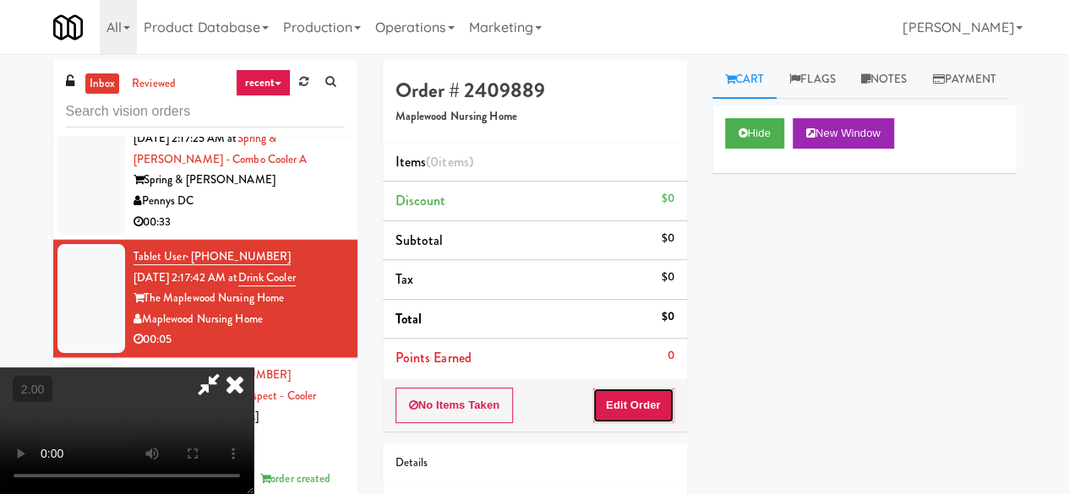
click at [650, 388] on button "Edit Order" at bounding box center [633, 405] width 82 height 35
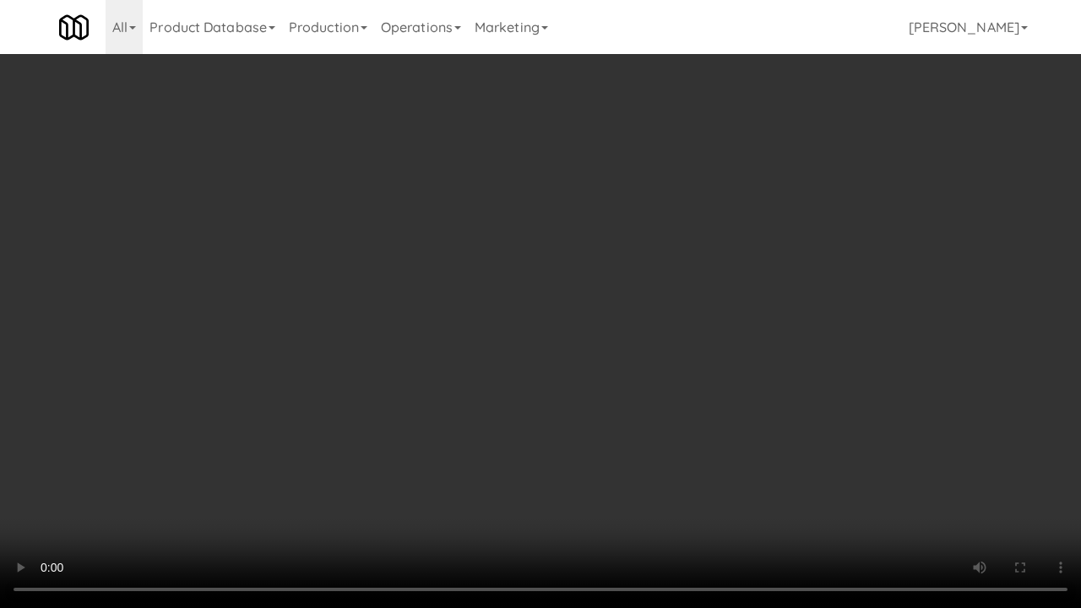
click at [454, 401] on video at bounding box center [540, 304] width 1081 height 608
click at [634, 385] on video at bounding box center [540, 304] width 1081 height 608
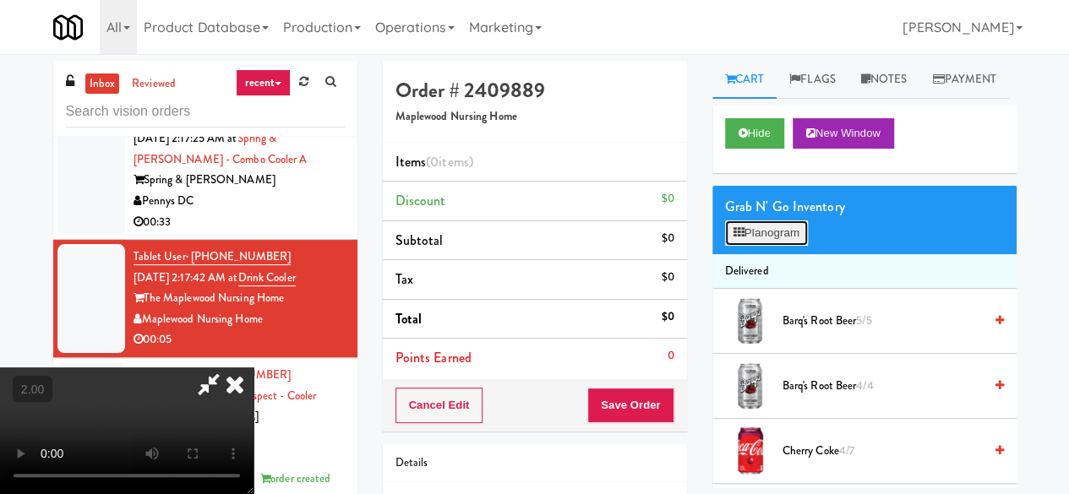
click at [792, 246] on button "Planogram" at bounding box center [766, 232] width 83 height 25
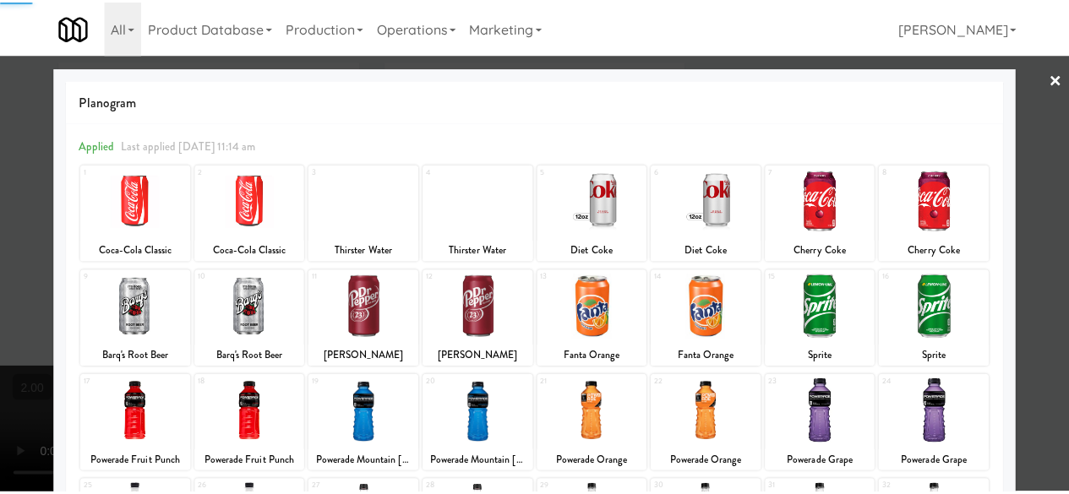
scroll to position [334, 0]
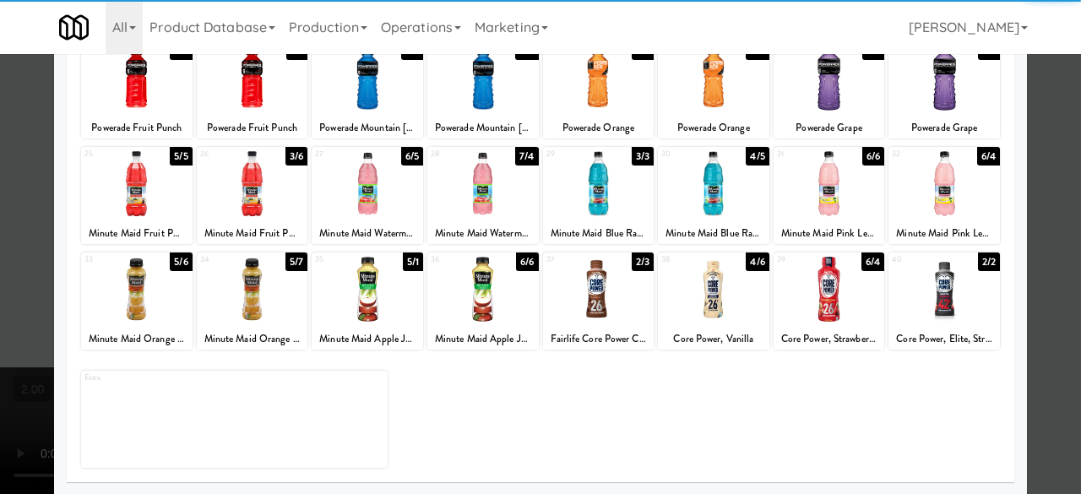
click at [813, 178] on div at bounding box center [829, 183] width 111 height 65
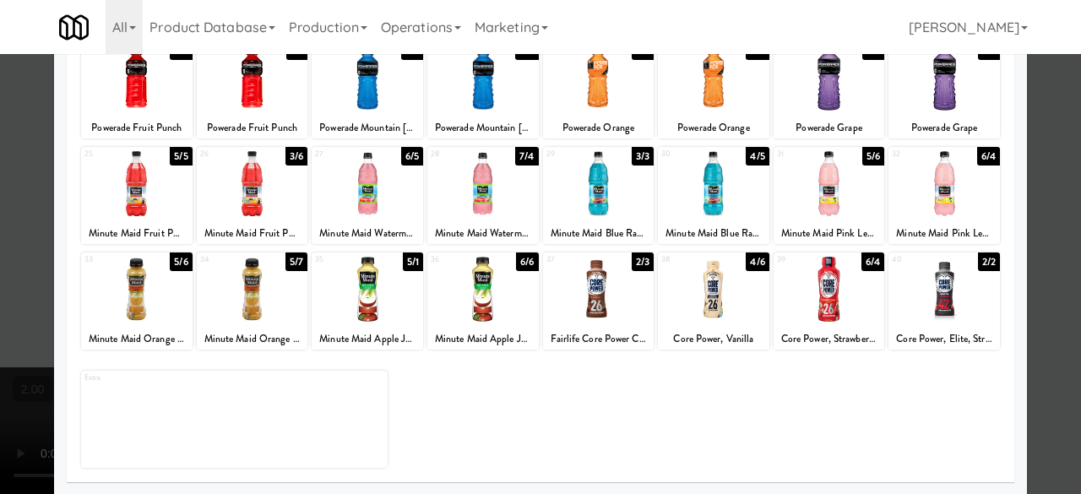
click at [1058, 125] on div at bounding box center [540, 247] width 1081 height 494
click at [1058, 125] on div "inbox reviewed recent all unclear take inventory issue suspicious failed recent…" at bounding box center [540, 359] width 1081 height 596
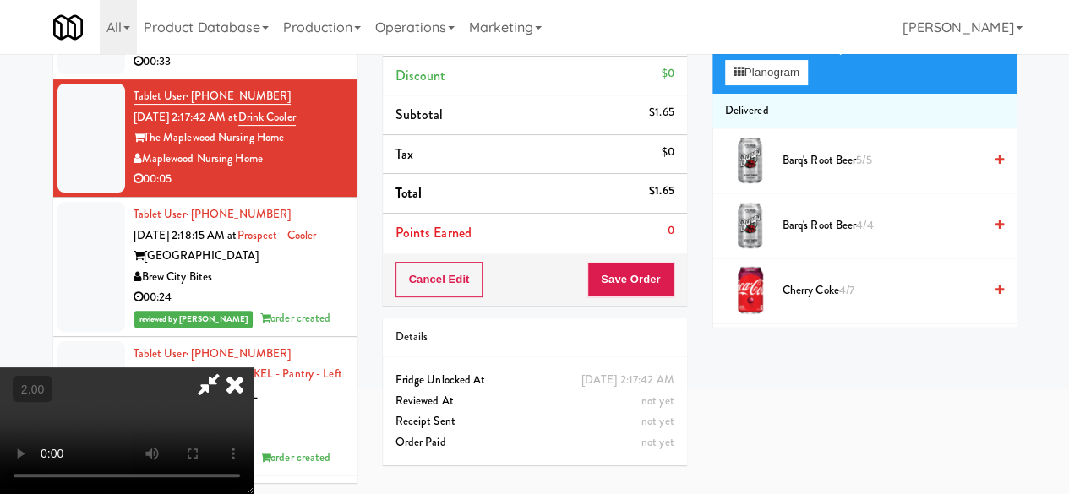
scroll to position [54, 0]
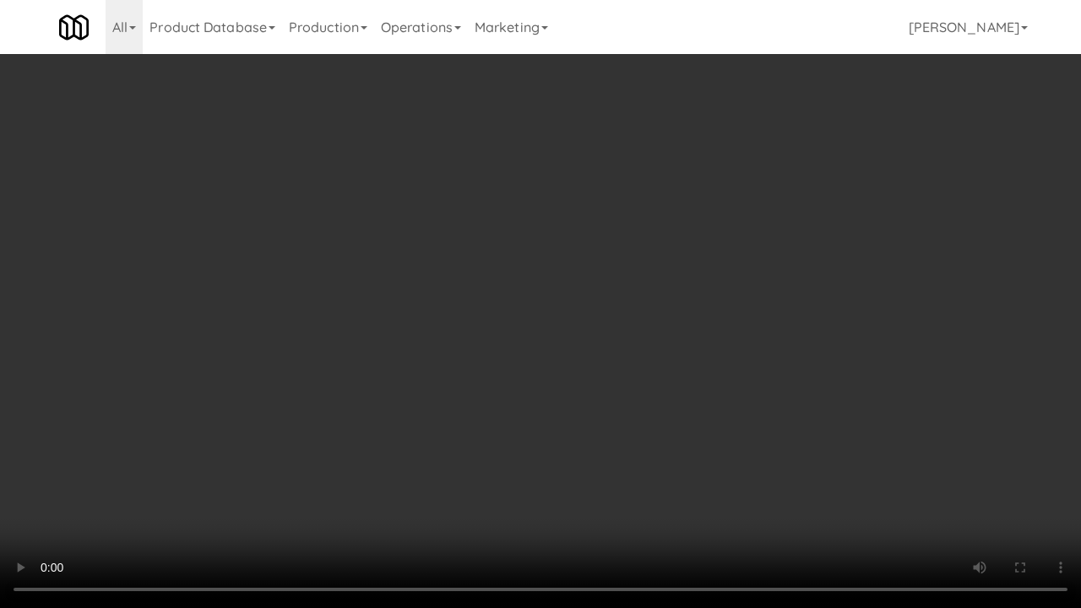
click at [645, 418] on video at bounding box center [540, 304] width 1081 height 608
drag, startPoint x: 658, startPoint y: 412, endPoint x: 656, endPoint y: 470, distance: 58.3
click at [660, 413] on video at bounding box center [540, 304] width 1081 height 608
click at [759, 309] on video at bounding box center [540, 304] width 1081 height 608
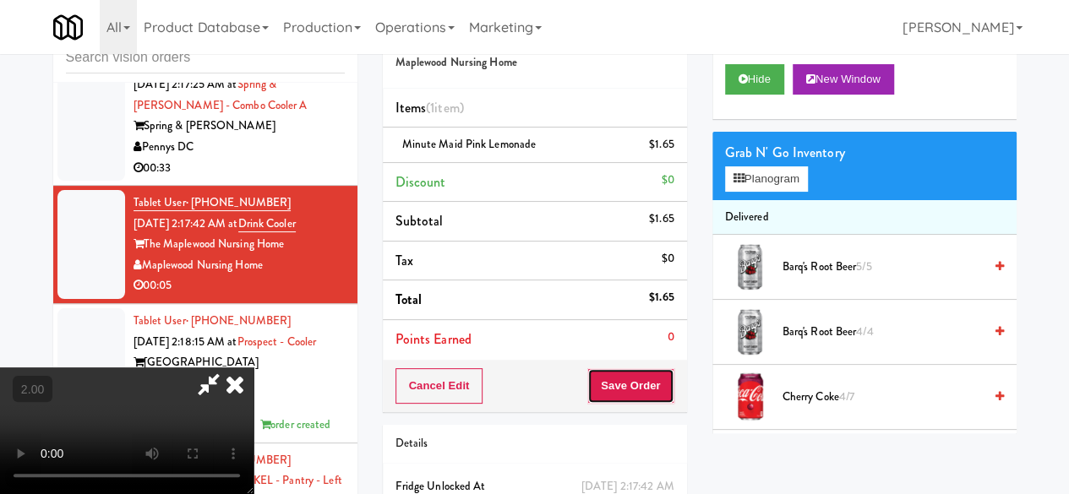
click at [649, 390] on button "Save Order" at bounding box center [630, 385] width 86 height 35
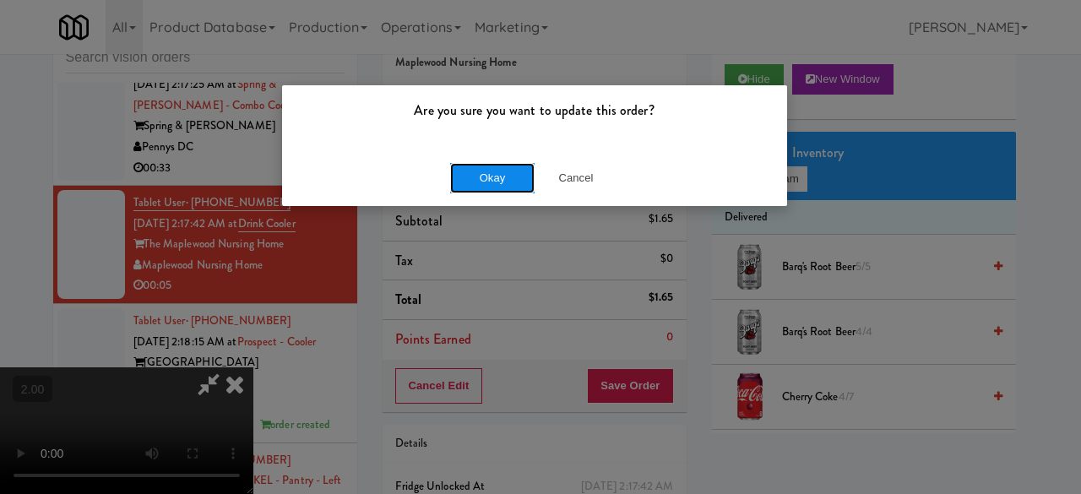
click at [490, 167] on button "Okay" at bounding box center [492, 178] width 84 height 30
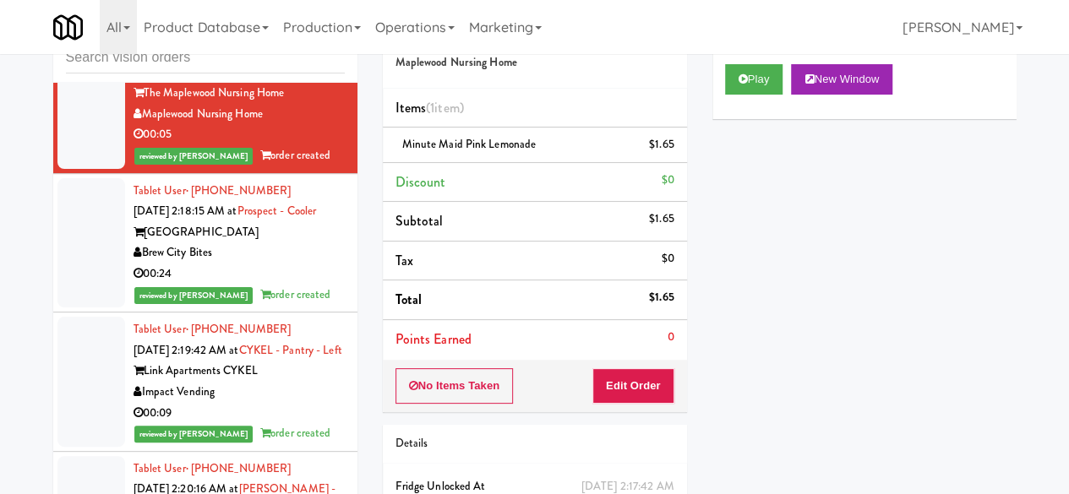
click at [309, 28] on div "00:33" at bounding box center [238, 17] width 211 height 21
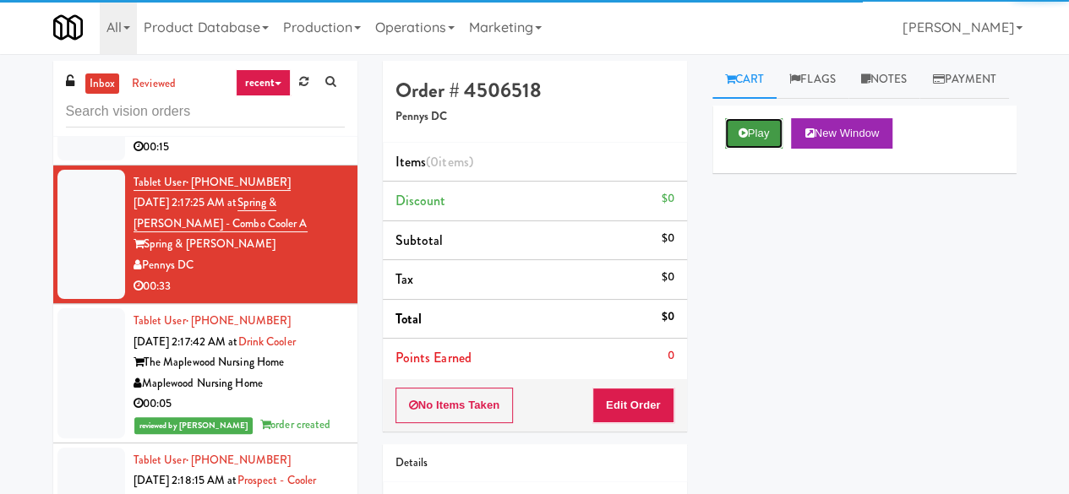
click at [758, 149] on button "Play" at bounding box center [754, 133] width 58 height 30
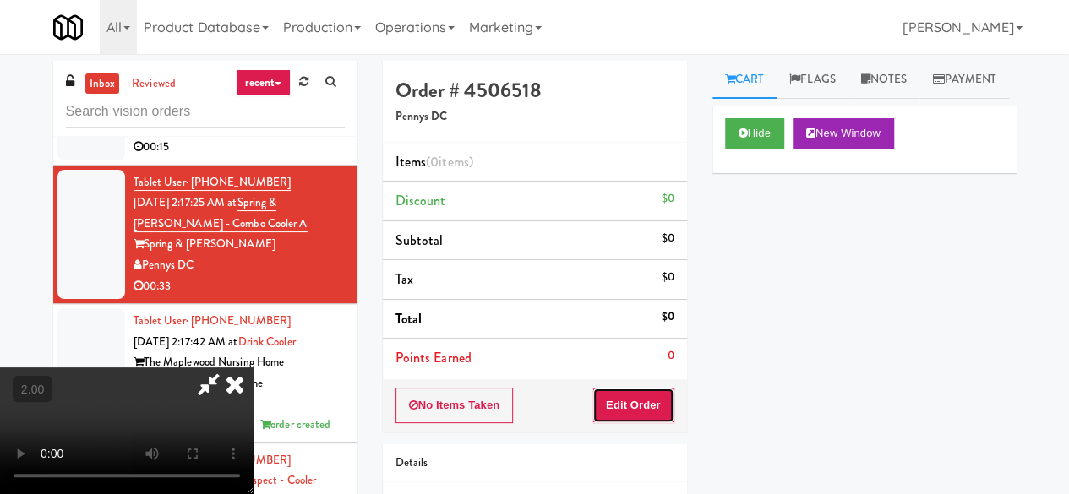
click at [651, 396] on button "Edit Order" at bounding box center [633, 405] width 82 height 35
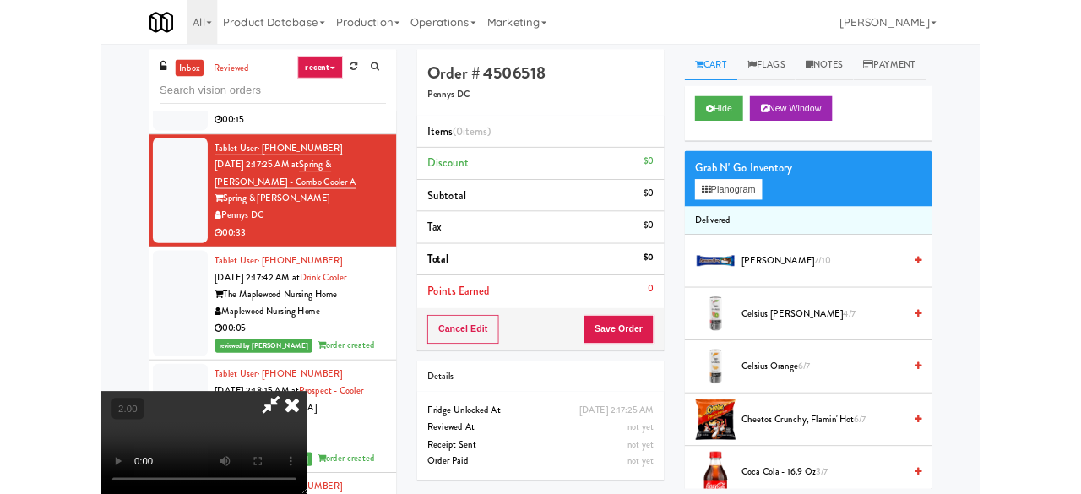
scroll to position [35, 0]
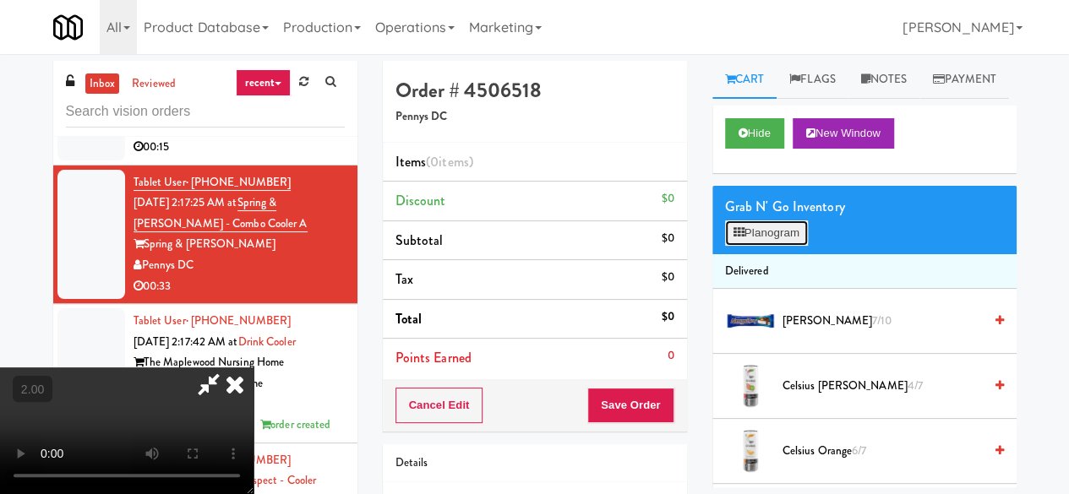
click at [741, 238] on icon at bounding box center [738, 232] width 11 height 11
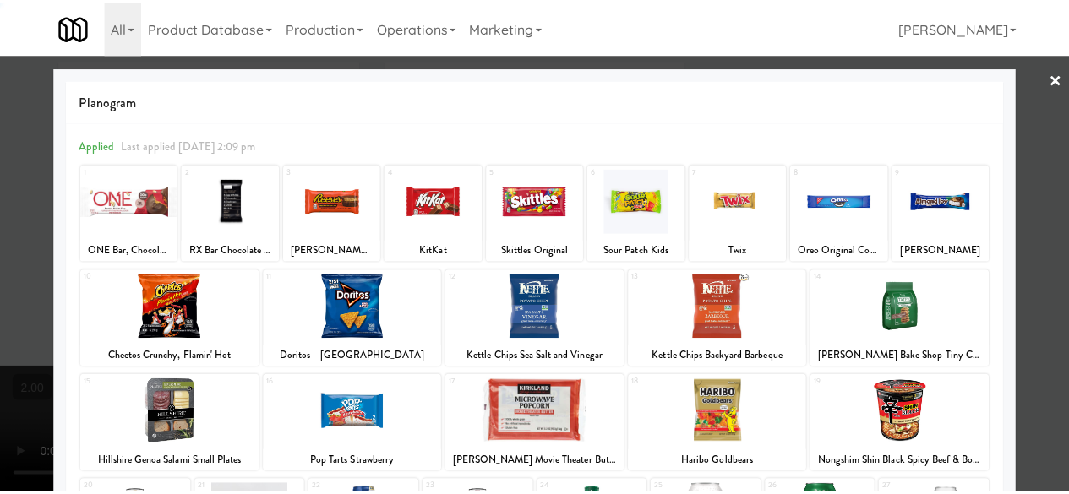
scroll to position [334, 0]
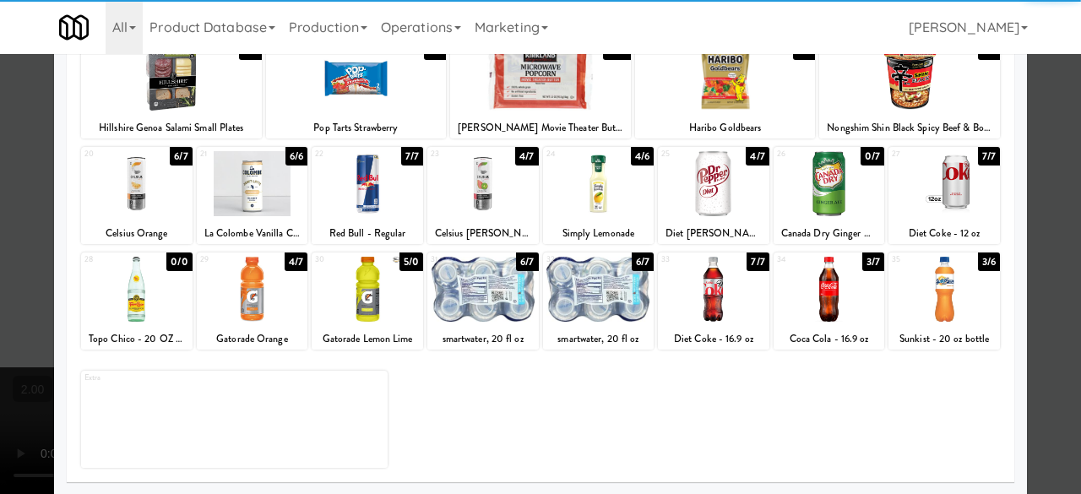
click at [253, 298] on div at bounding box center [252, 289] width 111 height 65
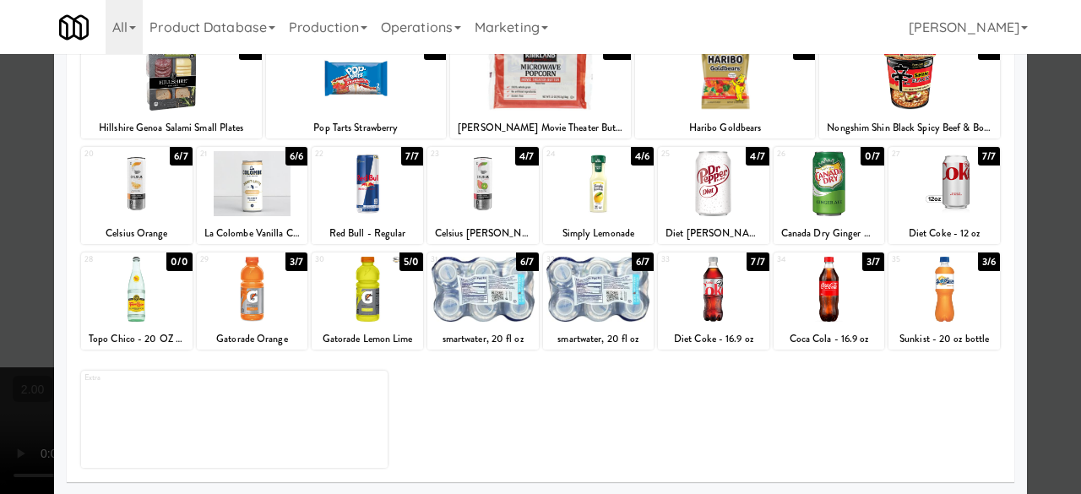
click at [1044, 122] on div at bounding box center [540, 247] width 1081 height 494
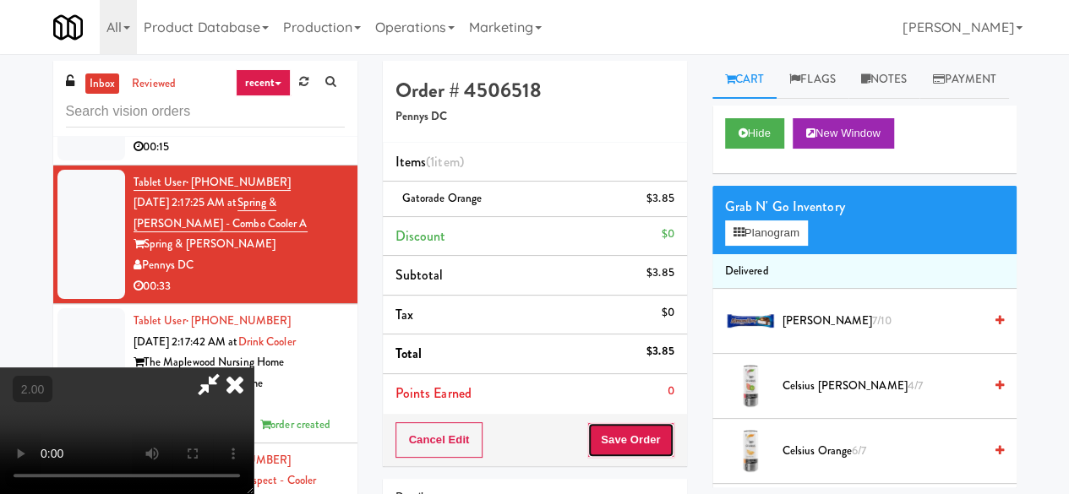
click at [663, 432] on button "Save Order" at bounding box center [630, 439] width 86 height 35
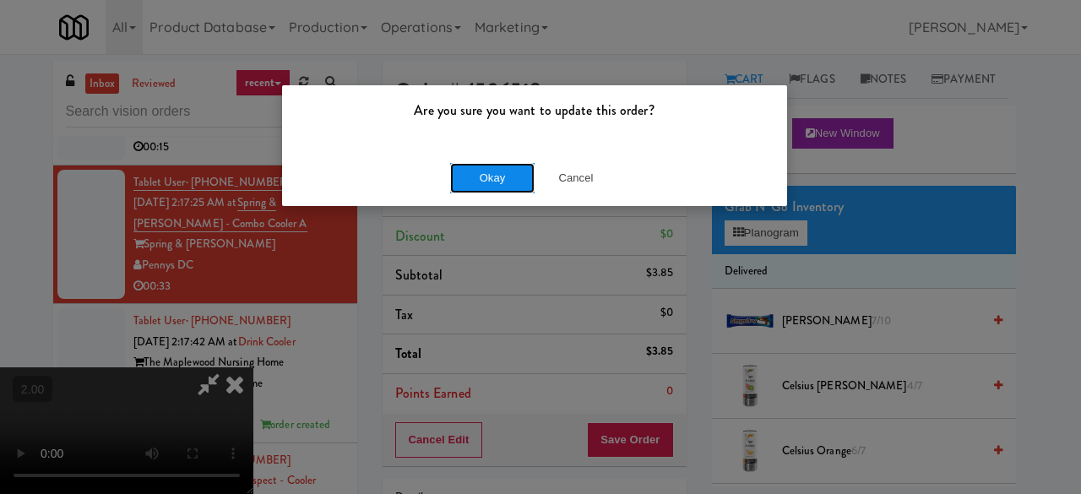
click at [492, 182] on button "Okay" at bounding box center [492, 178] width 84 height 30
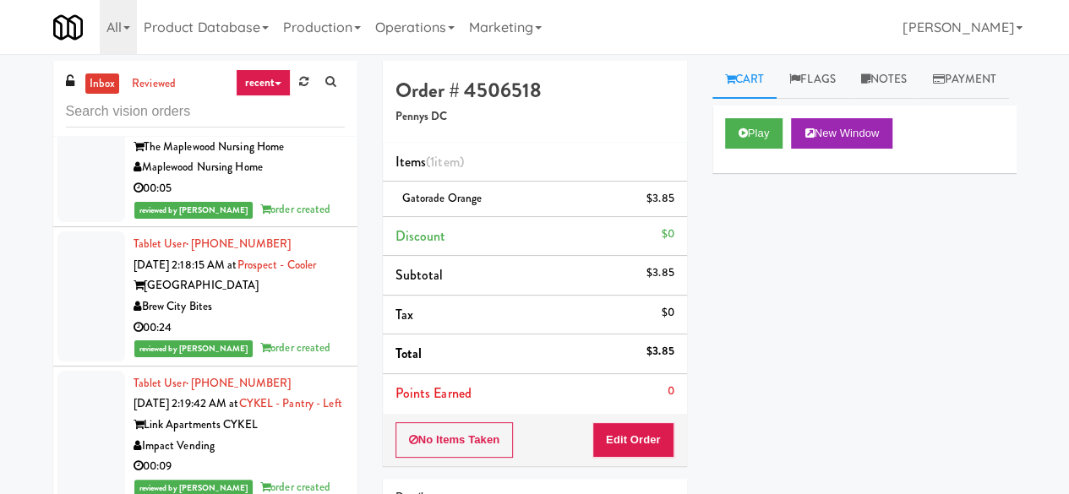
scroll to position [9984, 0]
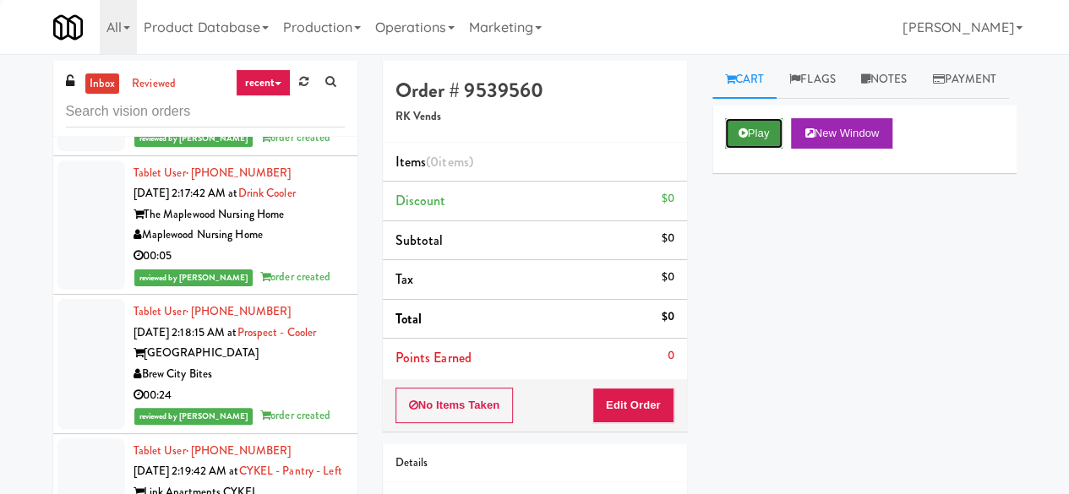
click at [752, 149] on button "Play" at bounding box center [754, 133] width 58 height 30
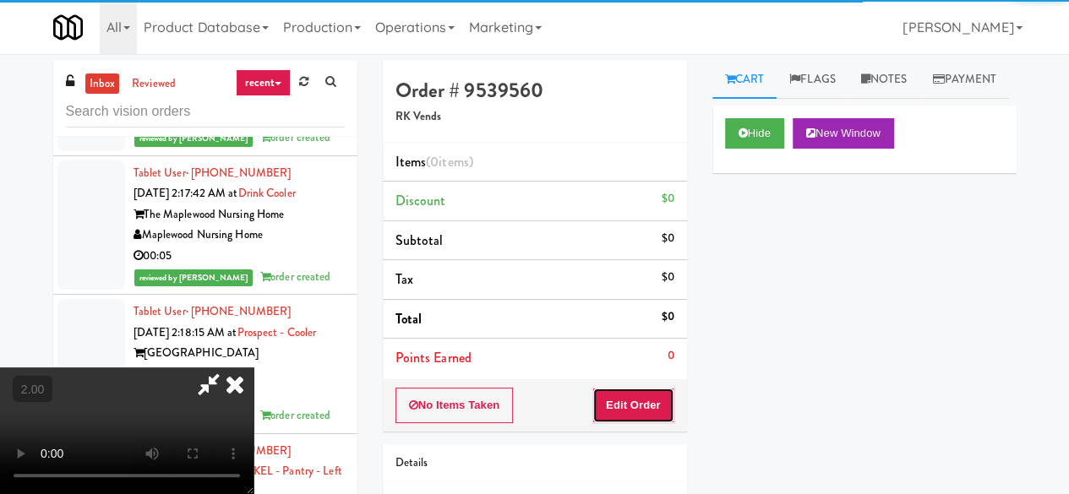
click at [639, 411] on button "Edit Order" at bounding box center [633, 405] width 82 height 35
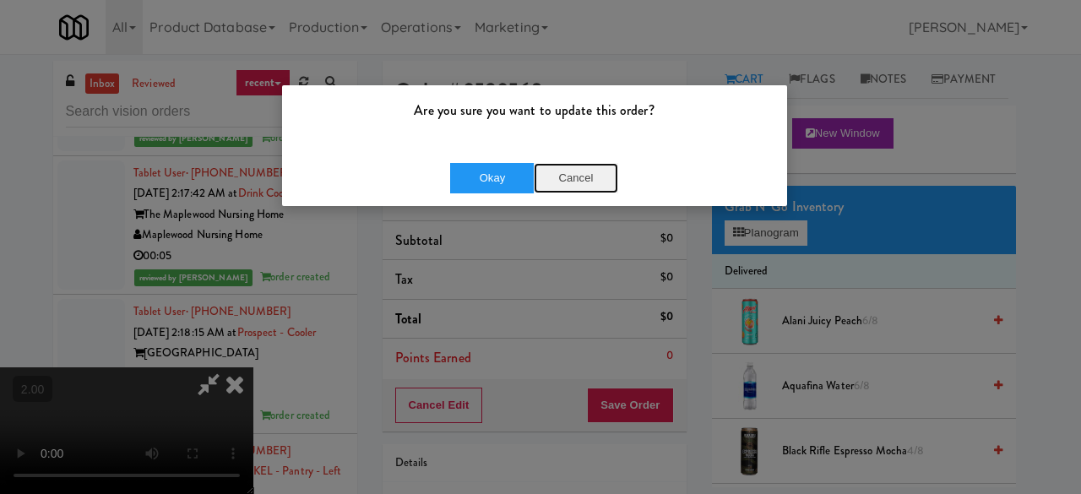
click at [570, 170] on button "Cancel" at bounding box center [576, 178] width 84 height 30
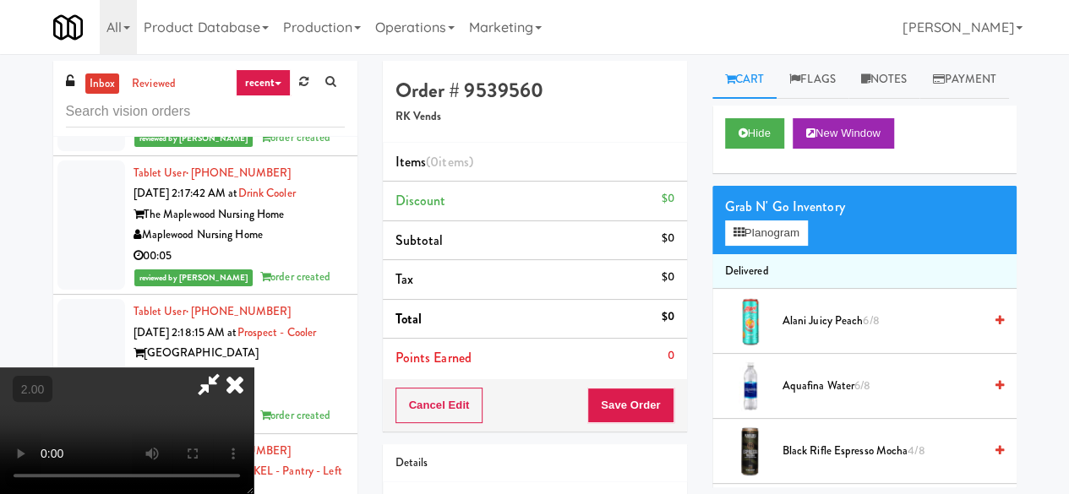
scroll to position [35, 0]
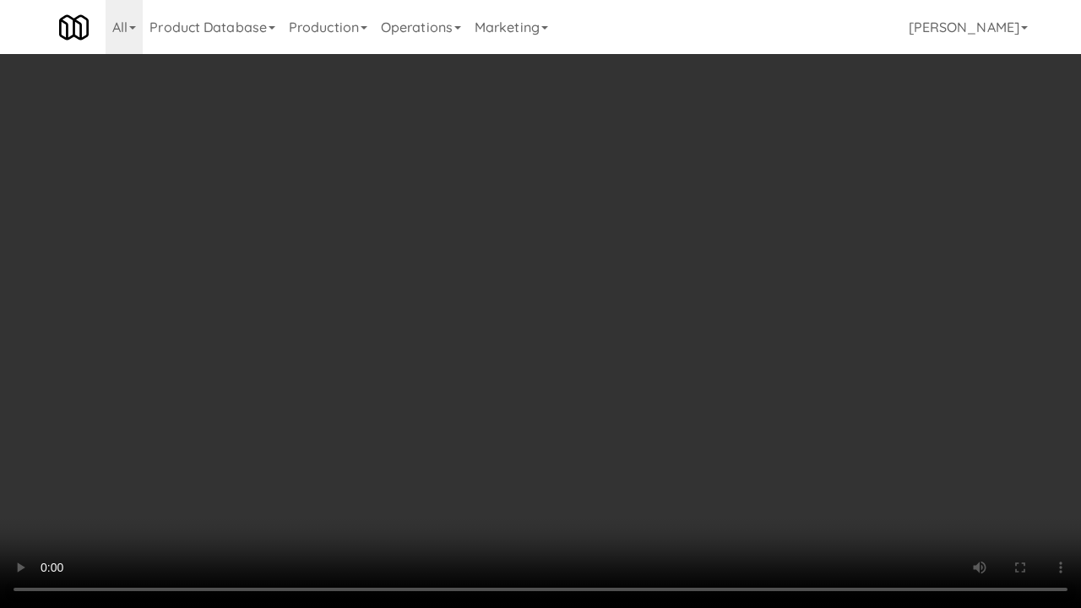
click at [670, 378] on video at bounding box center [540, 304] width 1081 height 608
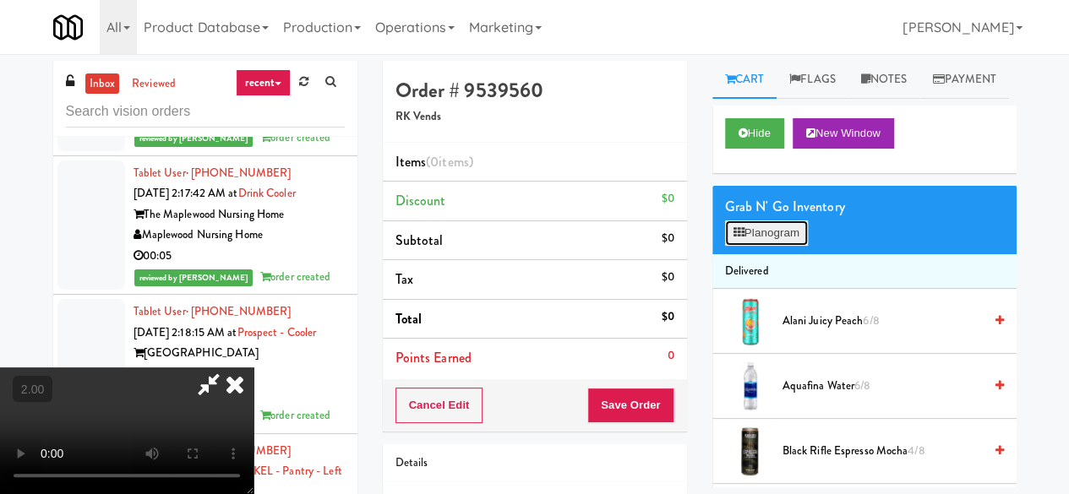
click at [772, 246] on button "Planogram" at bounding box center [766, 232] width 83 height 25
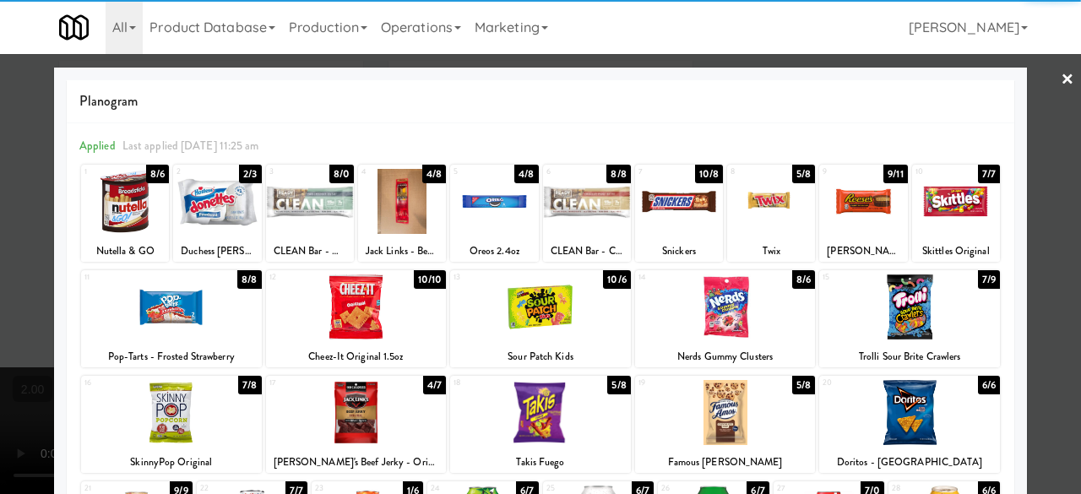
click at [340, 311] on div at bounding box center [356, 307] width 181 height 65
click at [725, 438] on div at bounding box center [725, 412] width 181 height 65
click at [1048, 220] on div at bounding box center [540, 247] width 1081 height 494
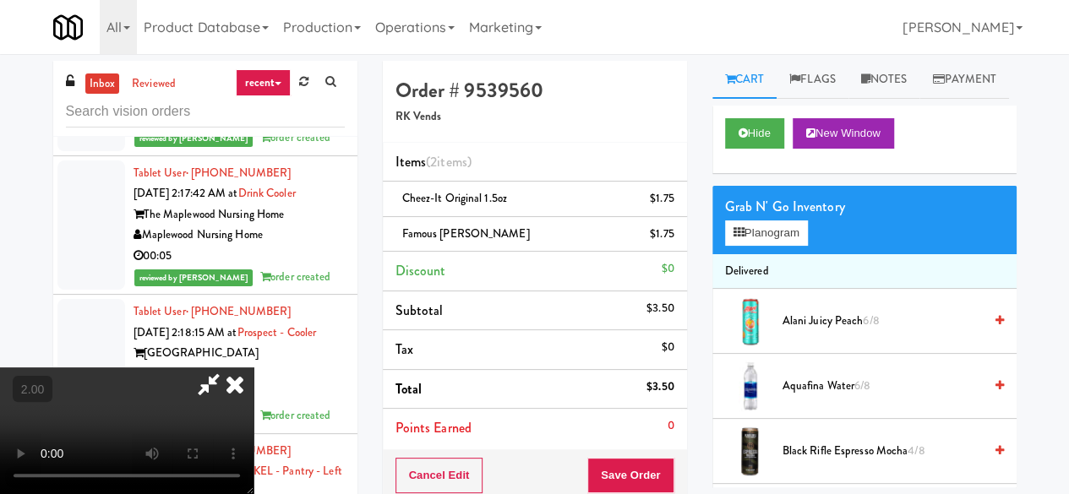
click at [648, 491] on div "Cancel Edit Save Order" at bounding box center [535, 475] width 304 height 52
click at [645, 482] on button "Save Order" at bounding box center [630, 475] width 86 height 35
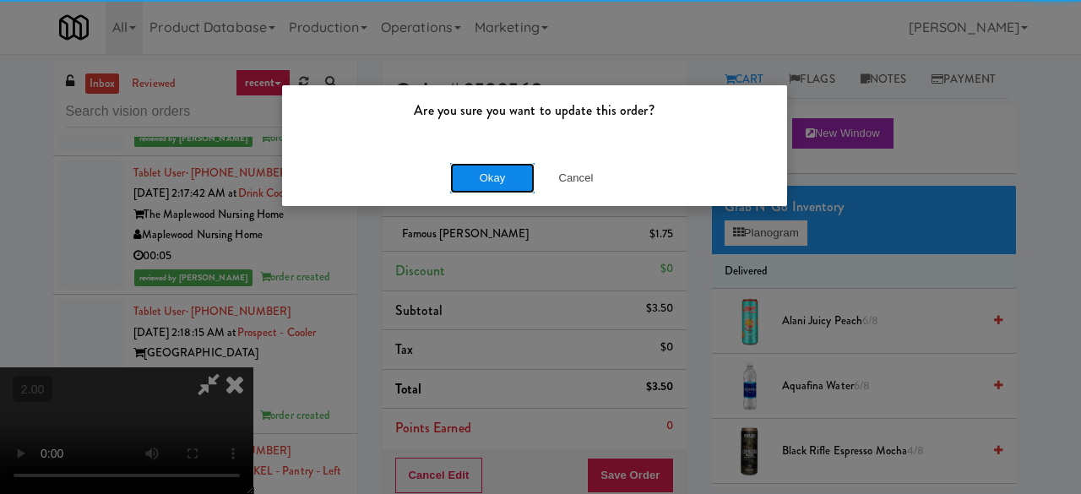
click at [463, 177] on button "Okay" at bounding box center [492, 178] width 84 height 30
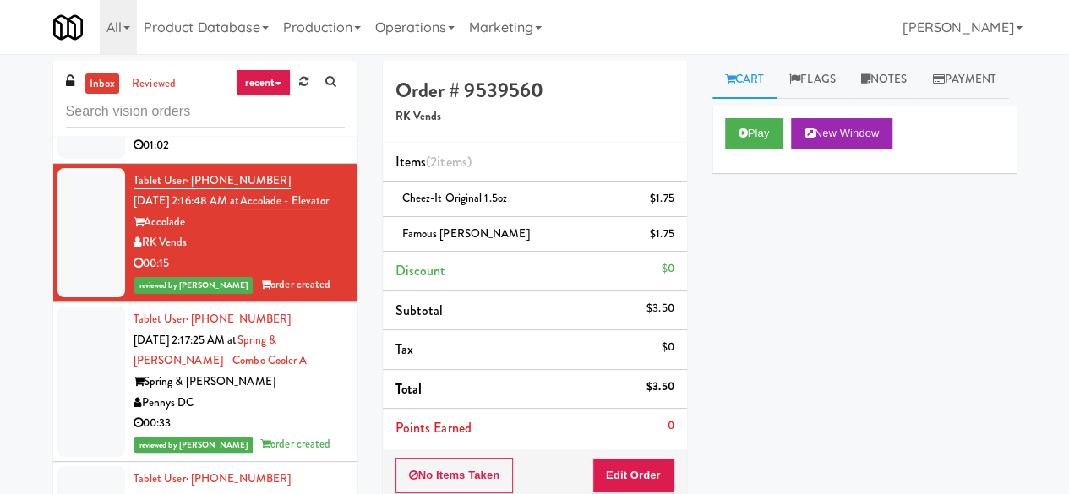
scroll to position [9815, 0]
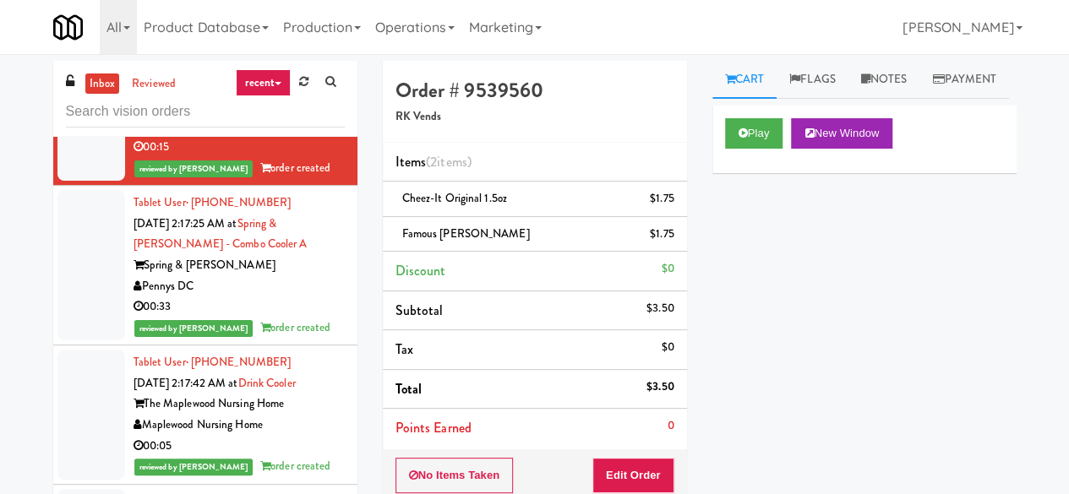
click at [282, 19] on div "Pennys DC" at bounding box center [238, 7] width 211 height 21
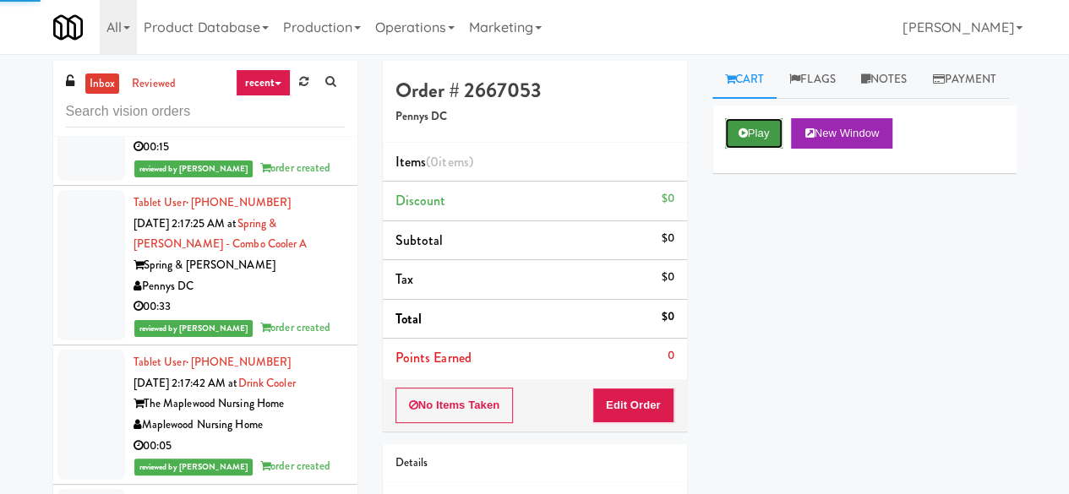
click at [735, 149] on button "Play" at bounding box center [754, 133] width 58 height 30
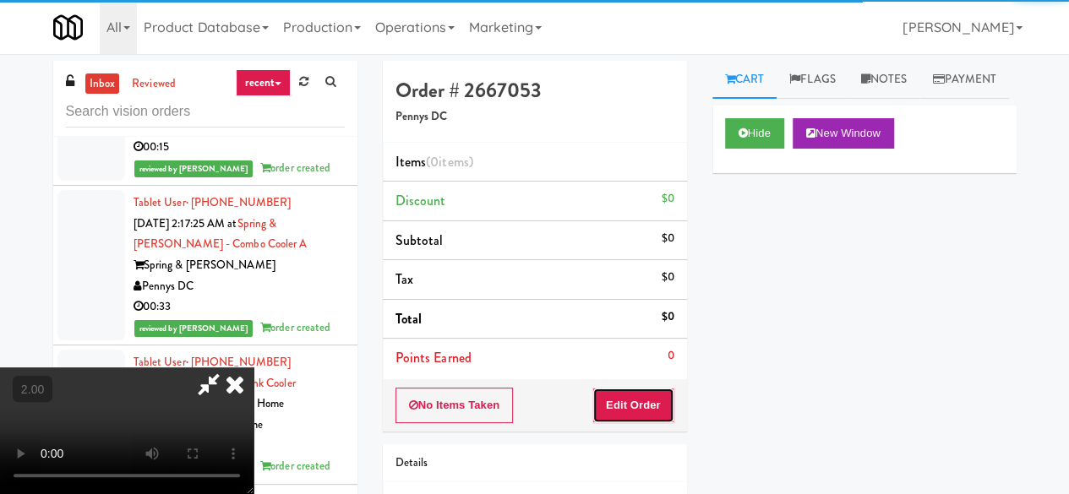
click at [636, 400] on button "Edit Order" at bounding box center [633, 405] width 82 height 35
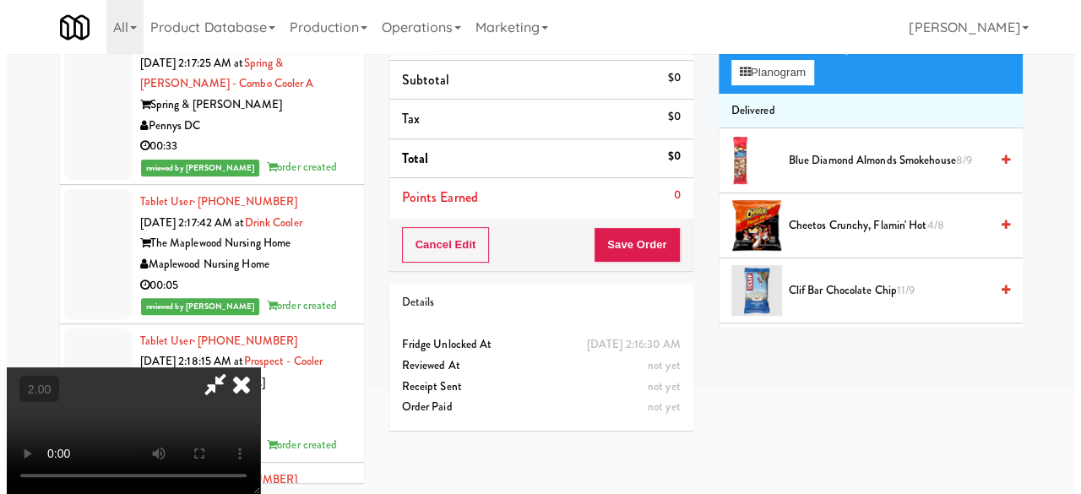
scroll to position [54, 0]
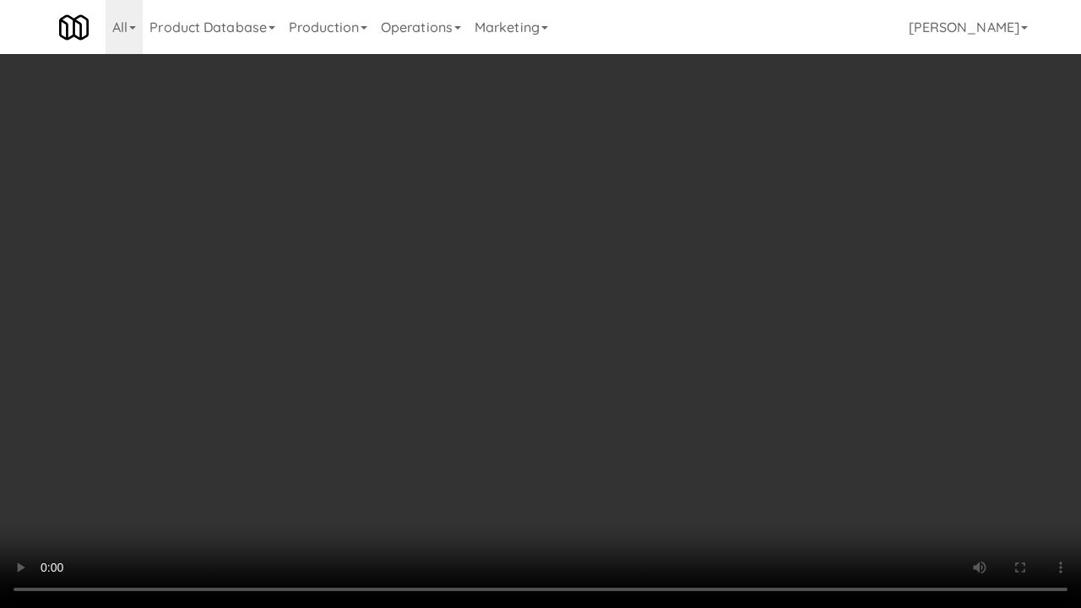
click at [750, 271] on video at bounding box center [540, 304] width 1081 height 608
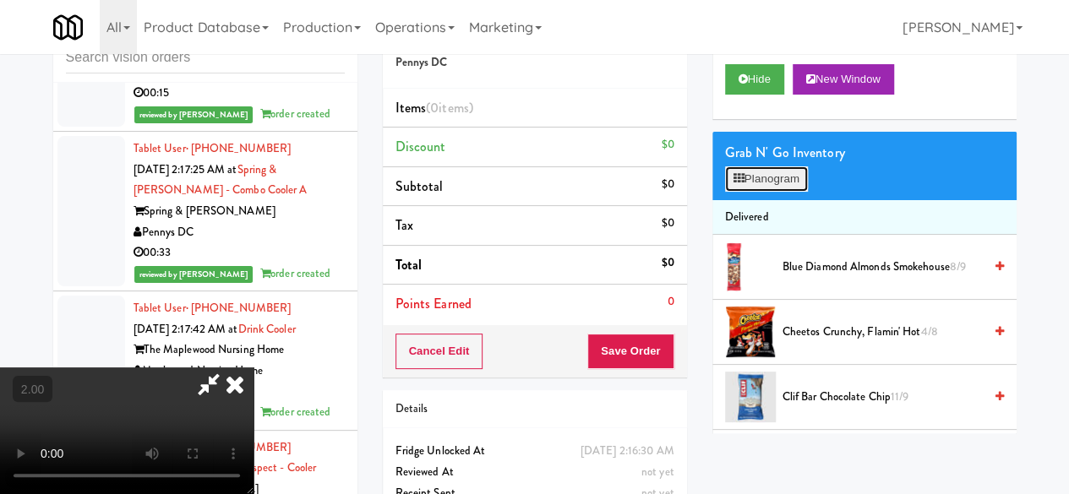
click at [764, 192] on button "Planogram" at bounding box center [766, 178] width 83 height 25
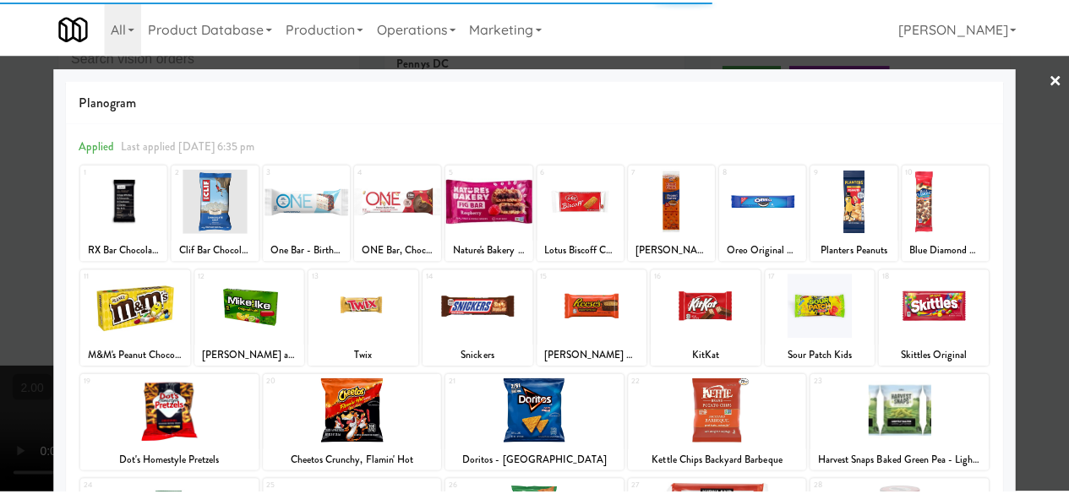
scroll to position [84, 0]
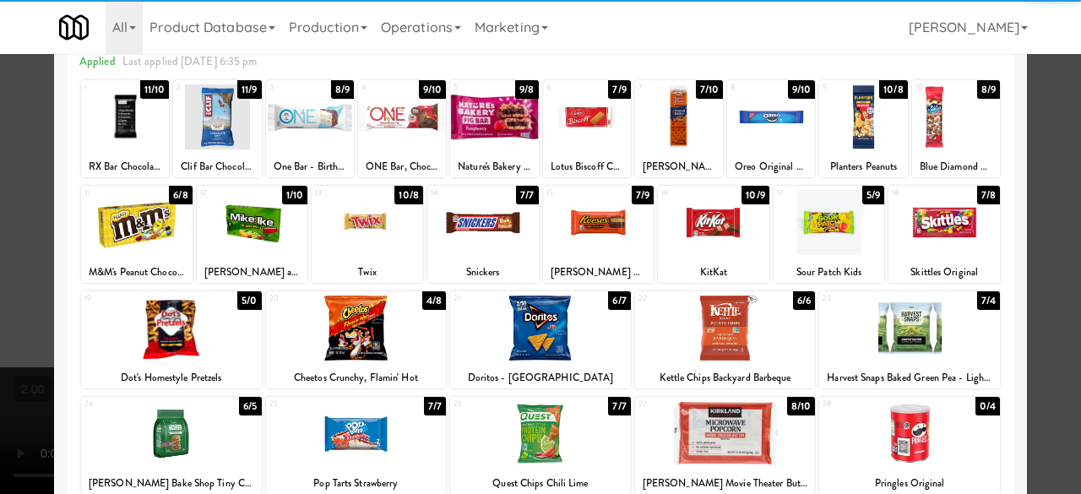
click at [569, 342] on div at bounding box center [540, 328] width 181 height 65
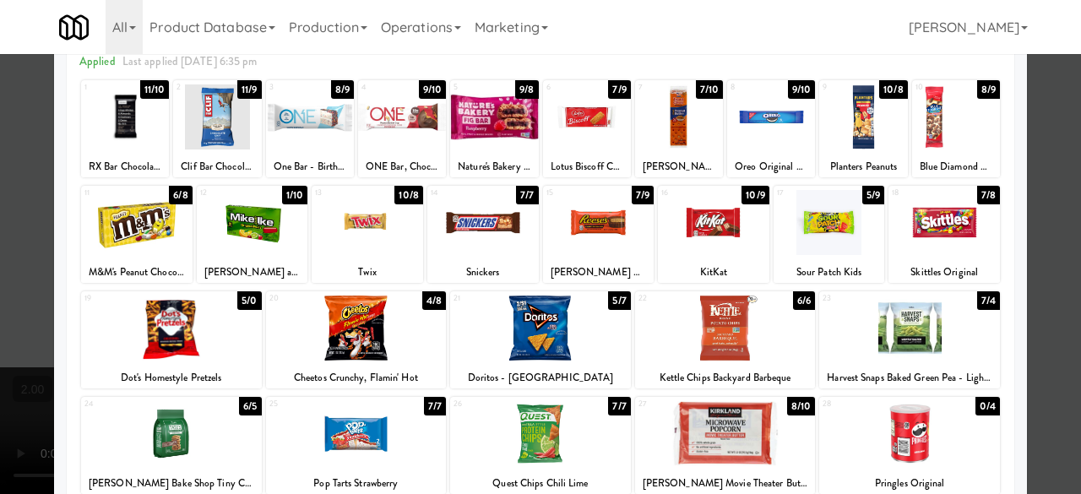
click at [838, 252] on div at bounding box center [829, 222] width 111 height 65
click at [1038, 146] on div at bounding box center [540, 247] width 1081 height 494
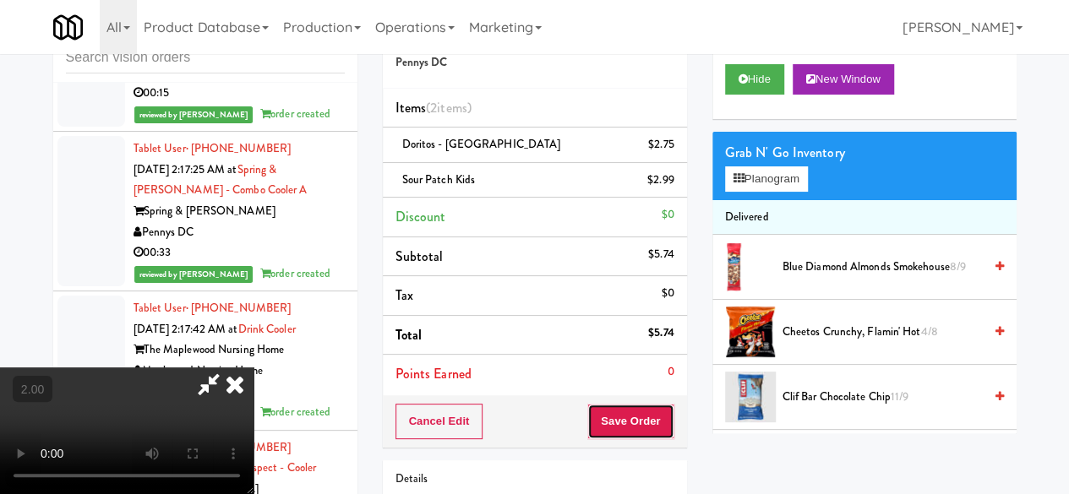
drag, startPoint x: 661, startPoint y: 410, endPoint x: 662, endPoint y: 418, distance: 8.6
click at [661, 411] on button "Save Order" at bounding box center [630, 421] width 86 height 35
click at [661, 412] on button "Save Order" at bounding box center [630, 421] width 86 height 35
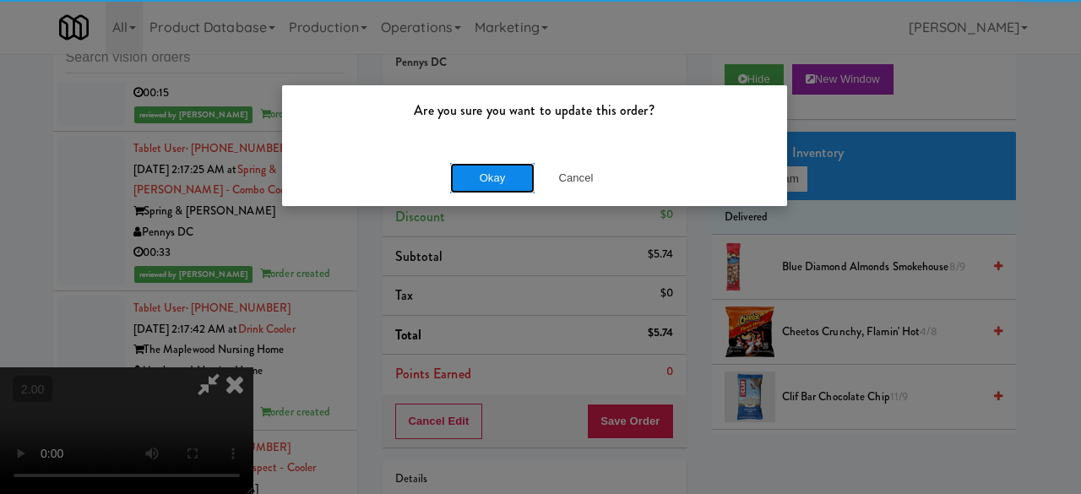
click at [511, 172] on button "Okay" at bounding box center [492, 178] width 84 height 30
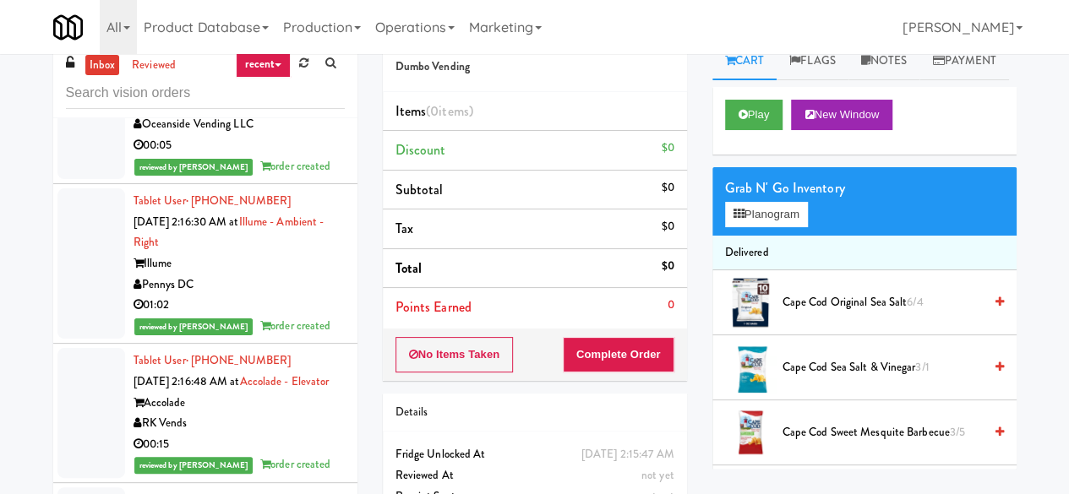
scroll to position [34, 0]
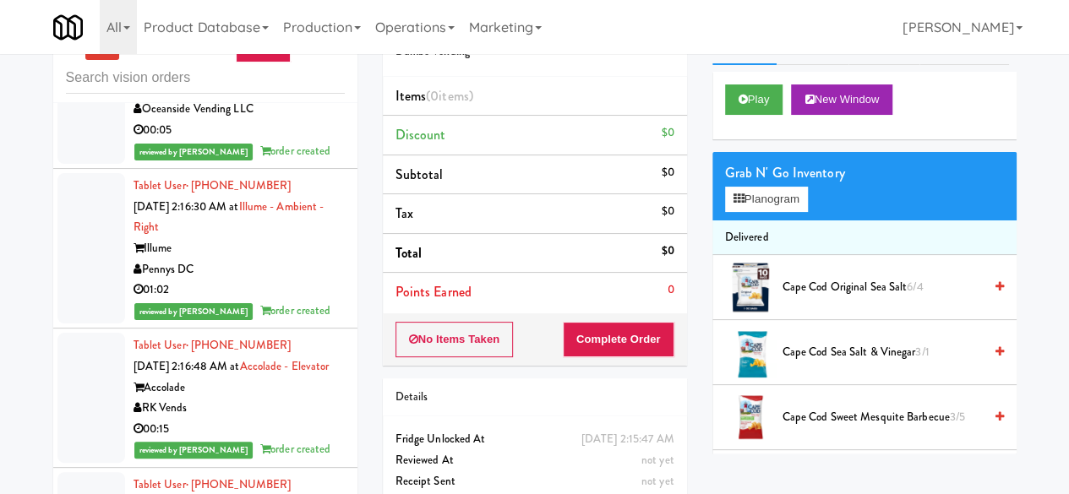
click at [316, 120] on div "Oceanside Vending LLC" at bounding box center [238, 109] width 211 height 21
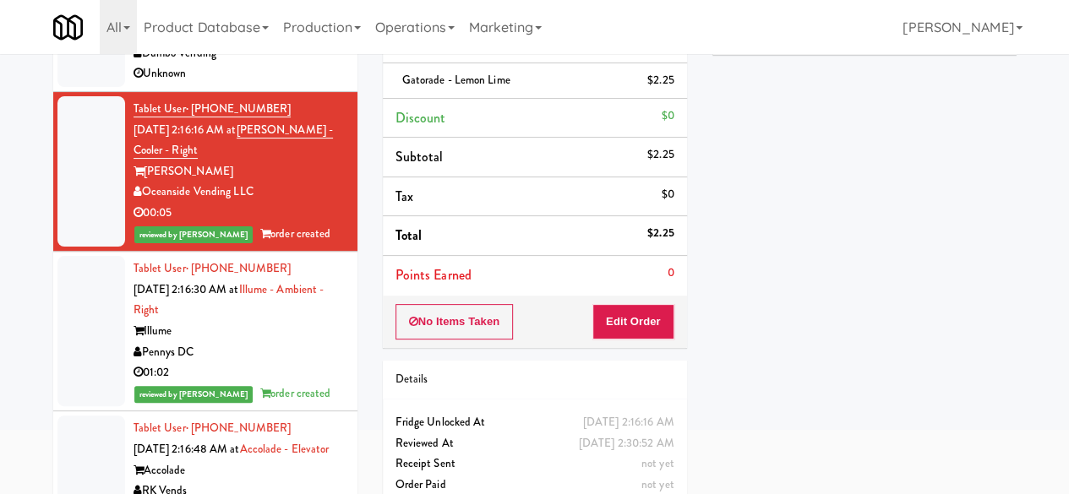
scroll to position [9393, 0]
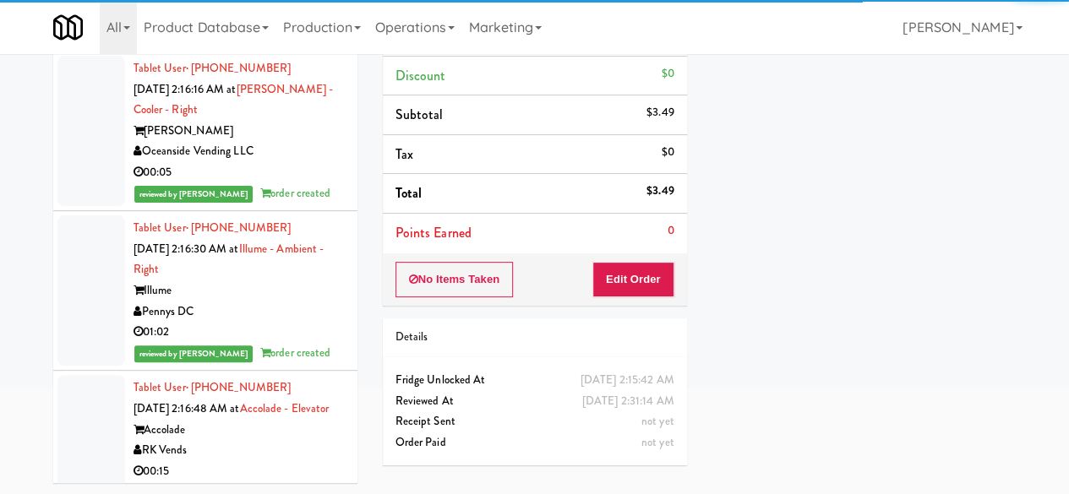
scroll to position [9224, 0]
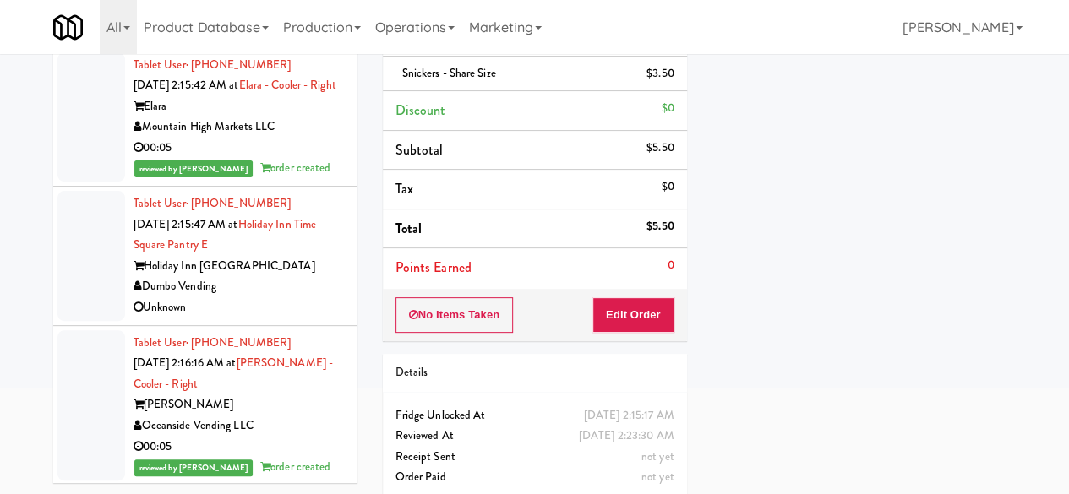
scroll to position [9393, 0]
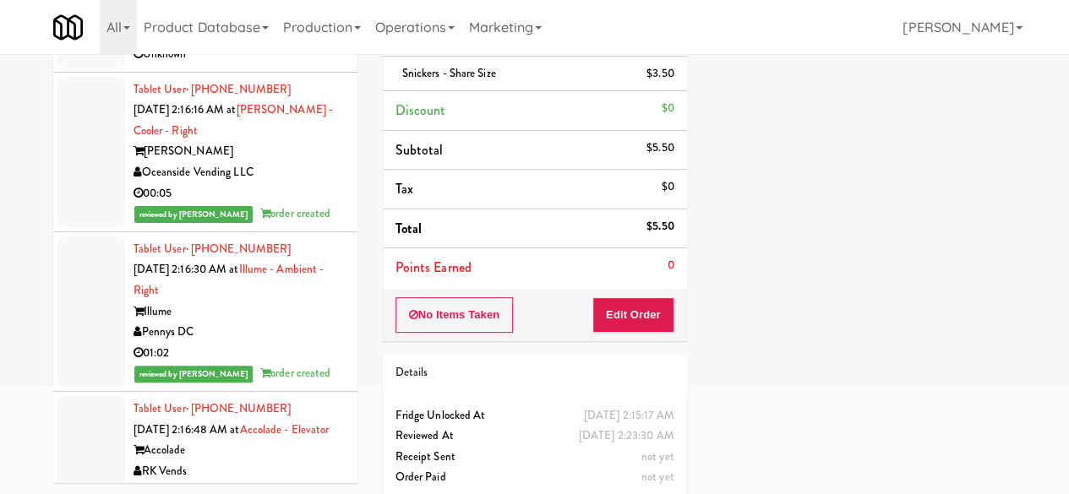
click at [289, 65] on div "Tablet User · (403) 667-3100 [DATE] 2:15:47 AM at [GEOGRAPHIC_DATA] [GEOGRAPHIC…" at bounding box center [238, 2] width 211 height 125
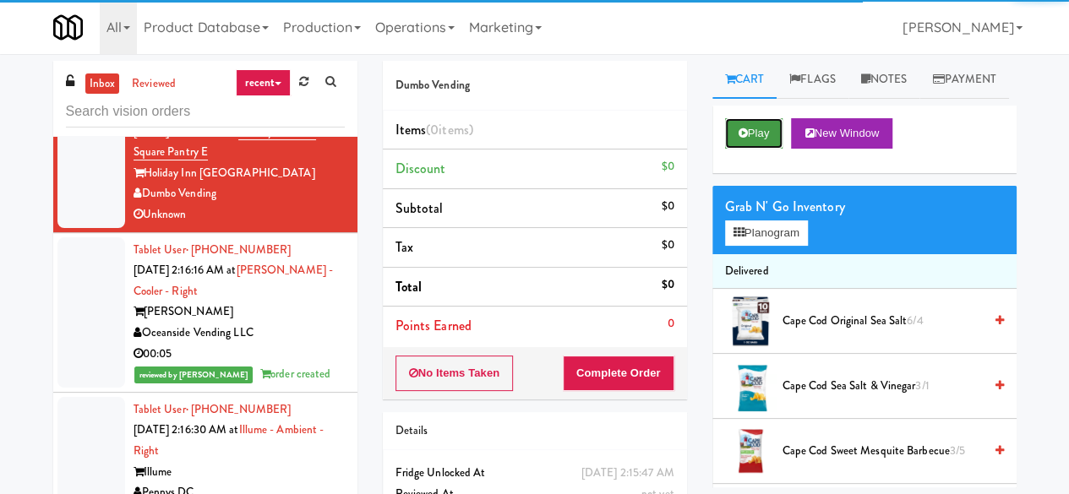
click at [746, 139] on icon at bounding box center [742, 133] width 9 height 11
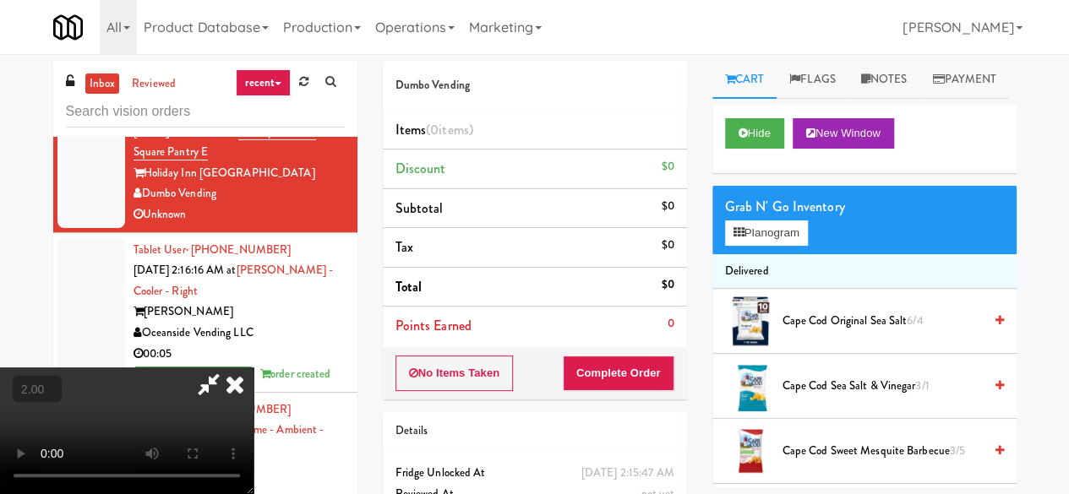
click at [44, 382] on span "2.00" at bounding box center [32, 390] width 33 height 17
click at [0, 0] on button "+" at bounding box center [0, 0] width 0 height 0
drag, startPoint x: 432, startPoint y: 308, endPoint x: 155, endPoint y: 271, distance: 279.5
drag, startPoint x: 155, startPoint y: 271, endPoint x: 536, endPoint y: 281, distance: 380.2
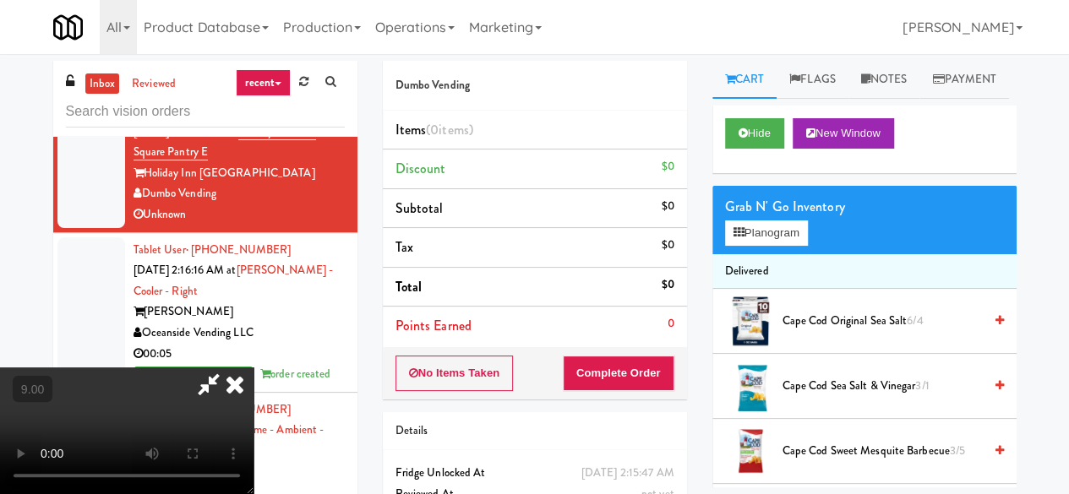
click at [253, 367] on video at bounding box center [126, 430] width 253 height 127
click at [228, 367] on icon at bounding box center [208, 384] width 39 height 34
click at [512, 364] on button "No Items Taken" at bounding box center [454, 373] width 118 height 35
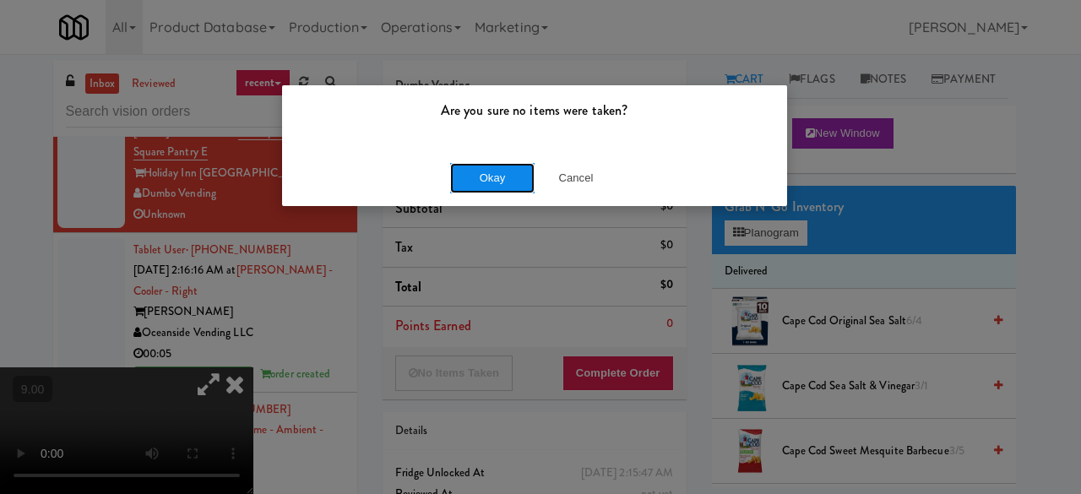
click at [484, 187] on button "Okay" at bounding box center [492, 178] width 84 height 30
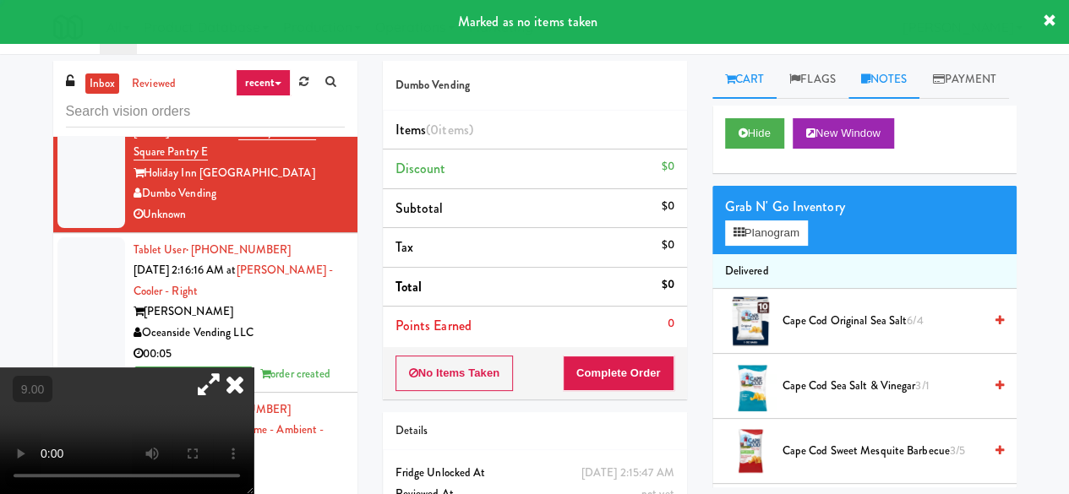
click at [881, 87] on link "Notes" at bounding box center [884, 80] width 72 height 38
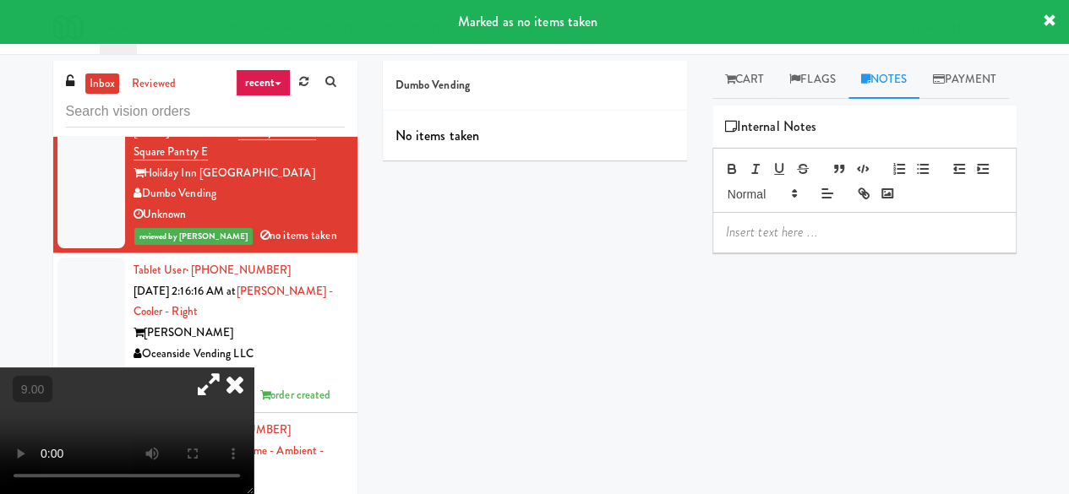
click at [789, 242] on p at bounding box center [864, 232] width 277 height 19
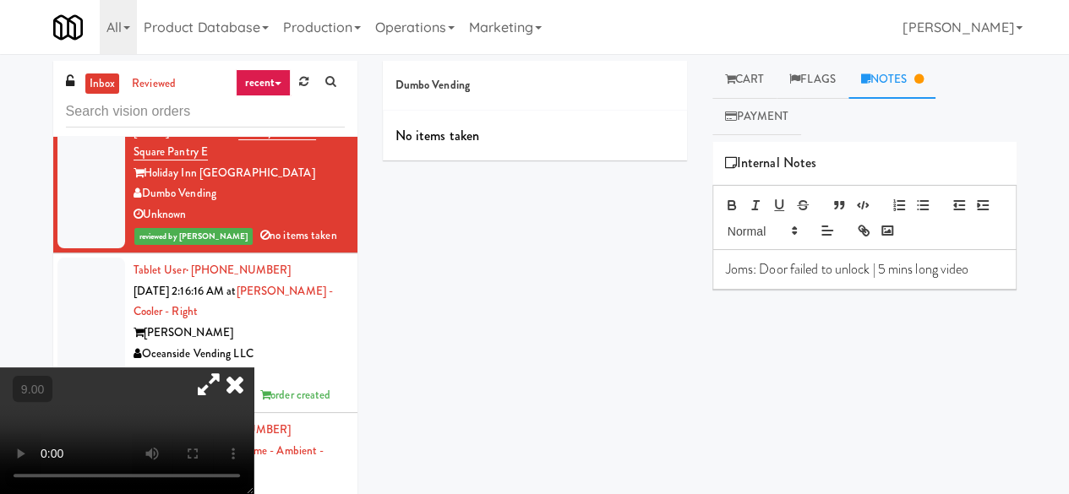
click at [253, 367] on icon at bounding box center [234, 384] width 37 height 34
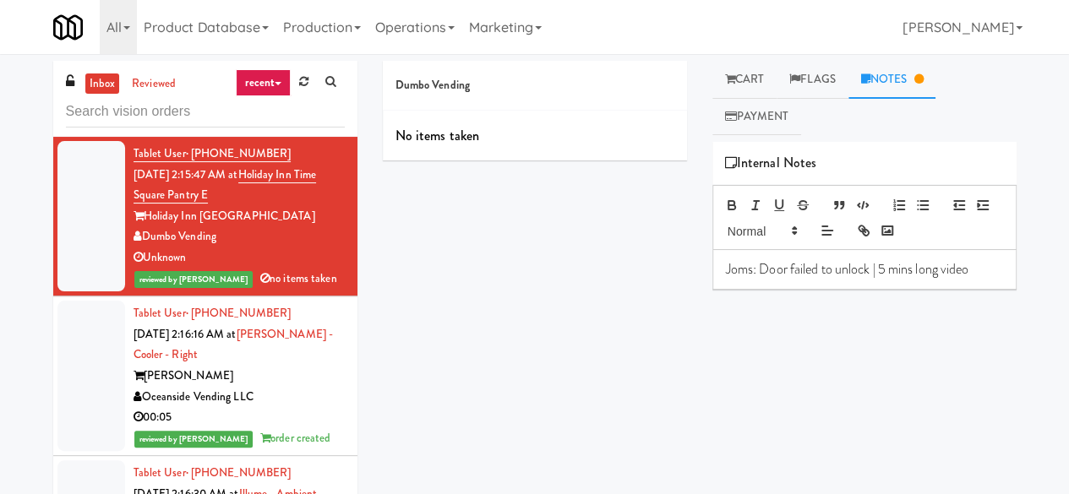
scroll to position [9224, 0]
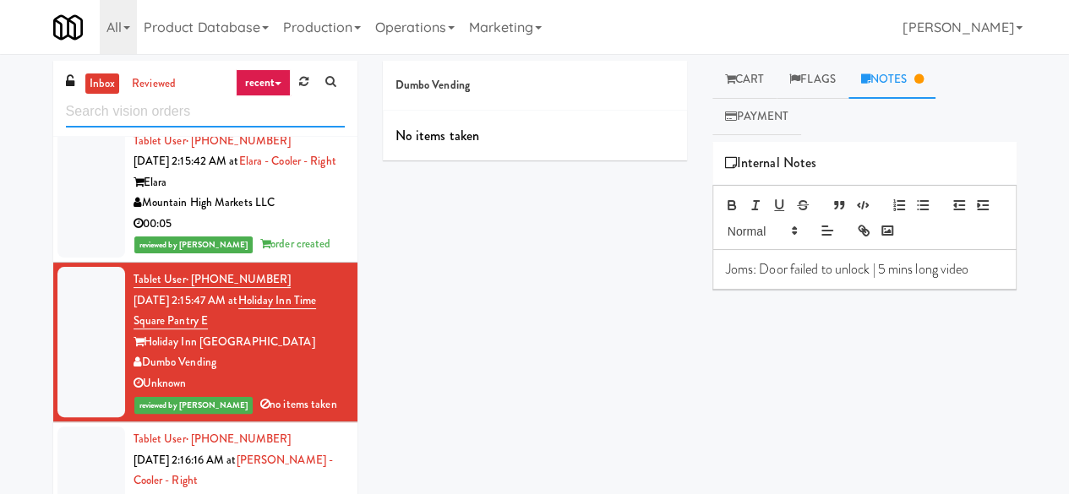
click at [218, 116] on input "text" at bounding box center [205, 111] width 279 height 31
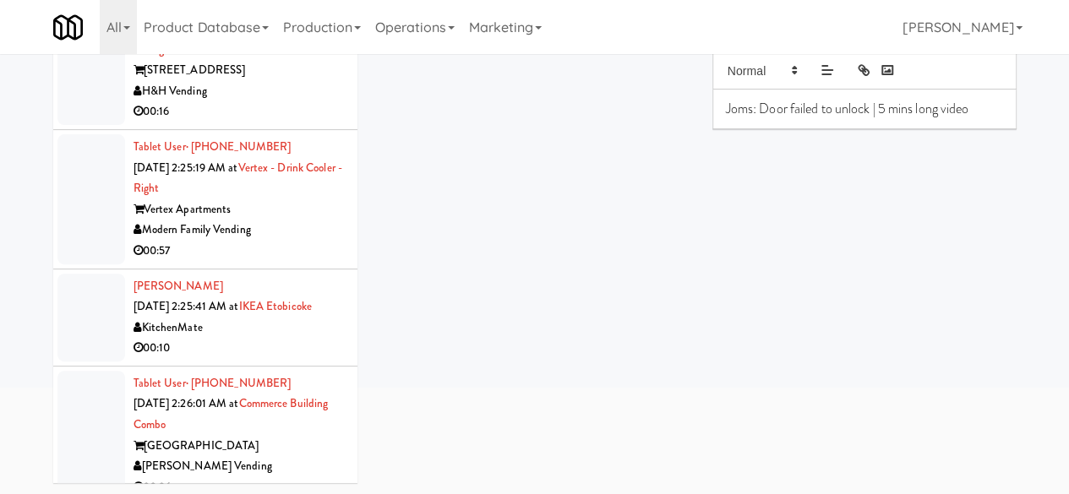
scroll to position [5023, 0]
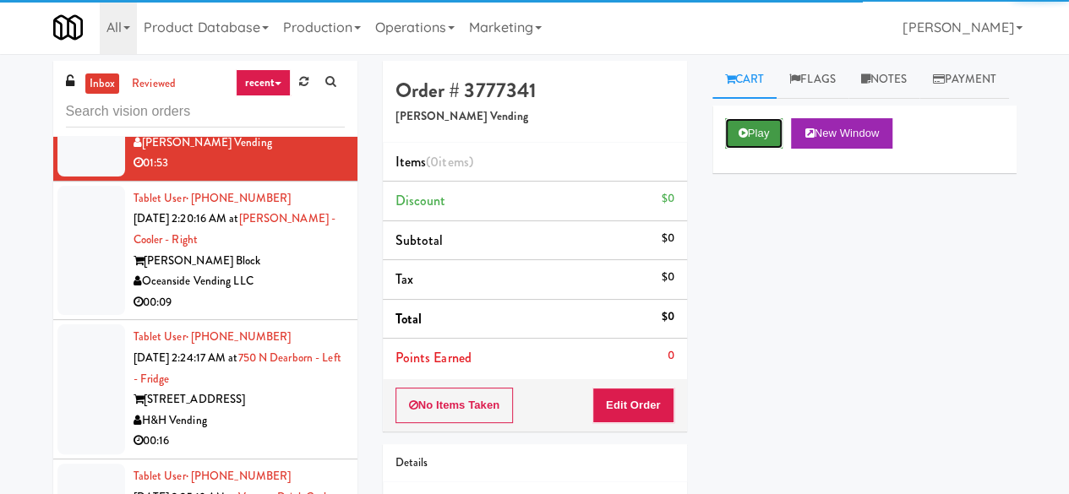
click at [749, 149] on button "Play" at bounding box center [754, 133] width 58 height 30
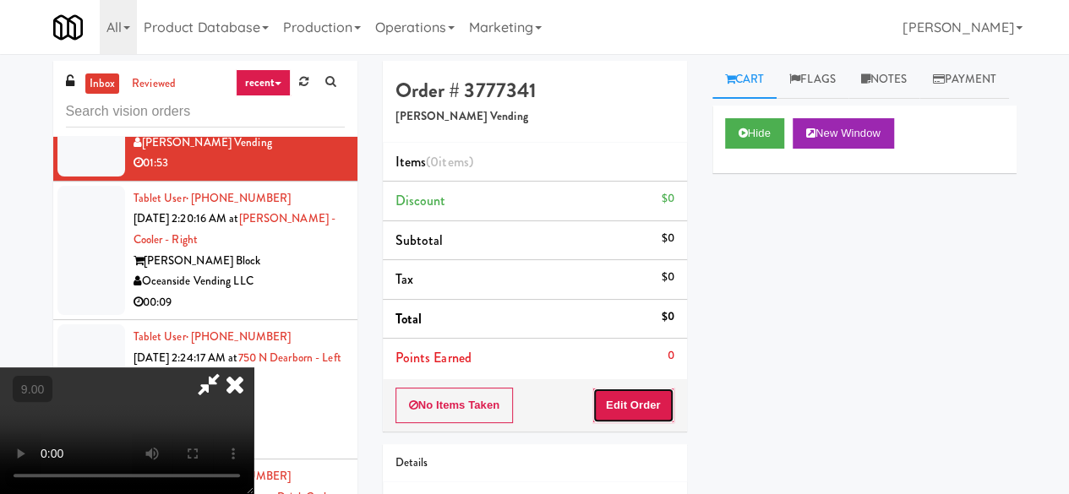
click at [654, 408] on button "Edit Order" at bounding box center [633, 405] width 82 height 35
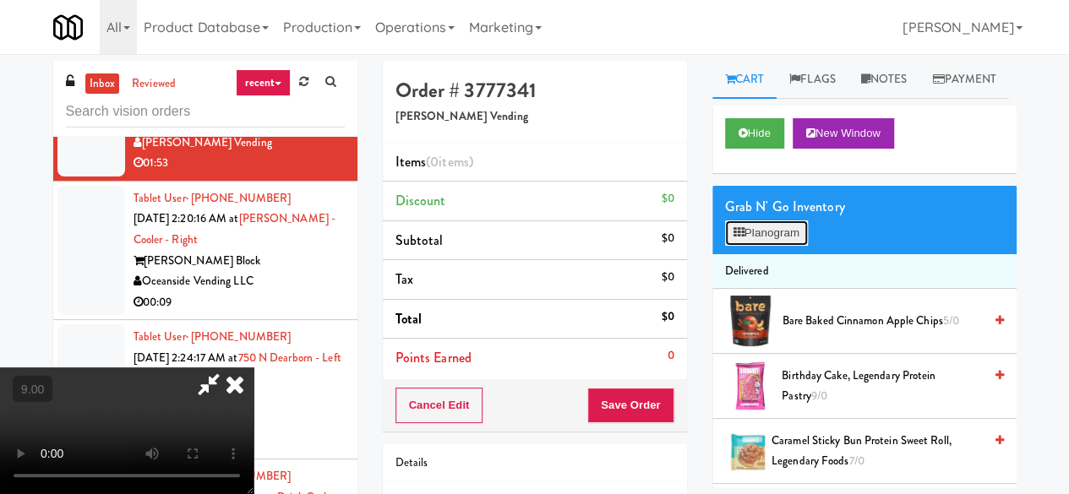
click at [773, 246] on button "Planogram" at bounding box center [766, 232] width 83 height 25
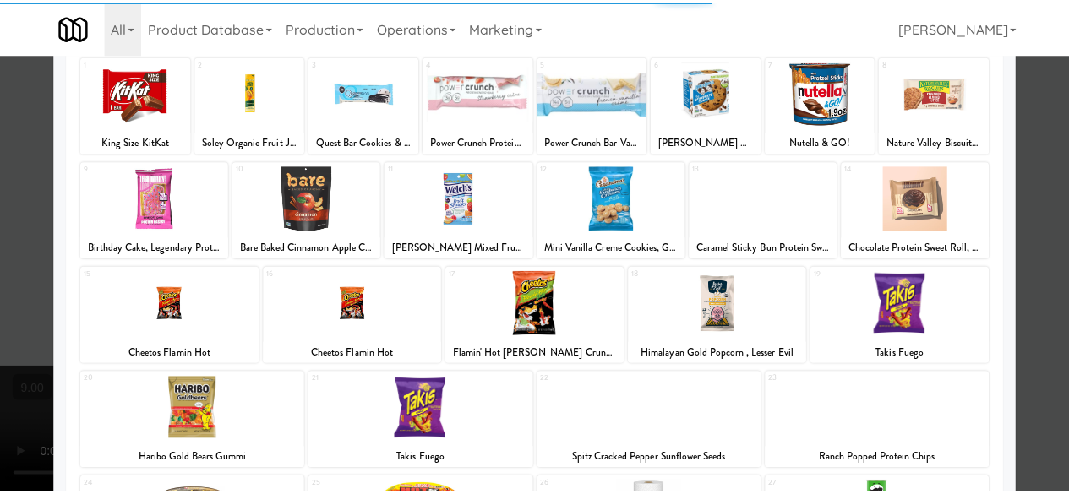
scroll to position [169, 0]
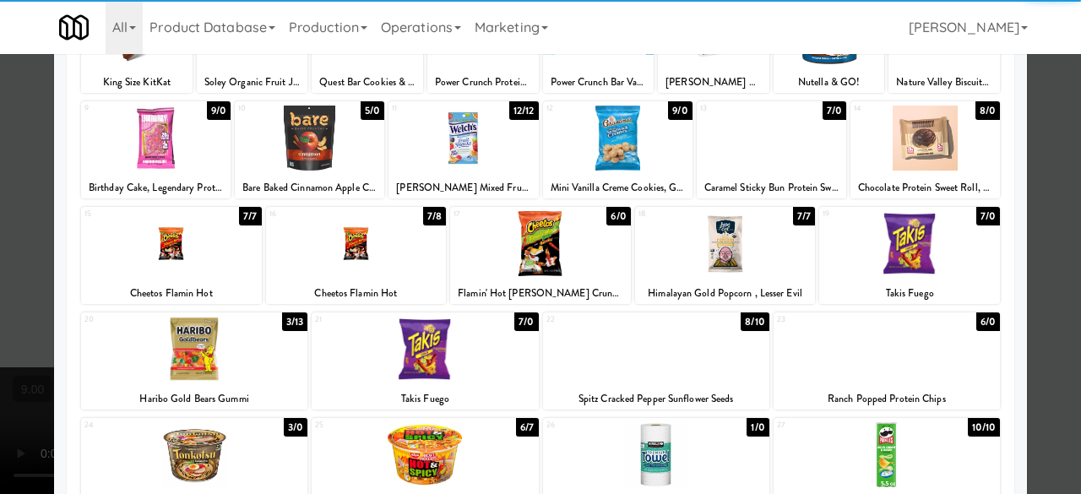
click at [727, 265] on div at bounding box center [725, 243] width 181 height 65
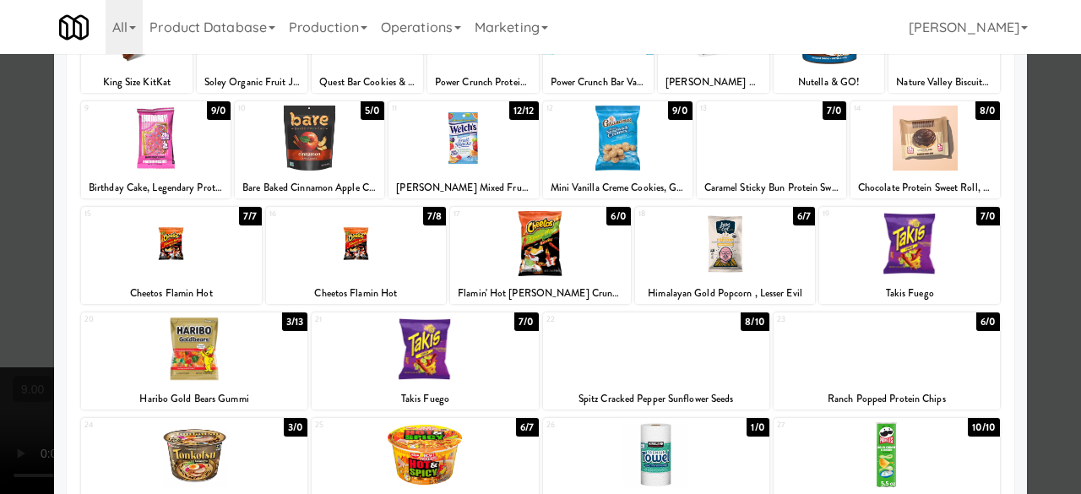
click at [612, 166] on div at bounding box center [618, 138] width 150 height 65
click at [1055, 199] on div at bounding box center [540, 247] width 1081 height 494
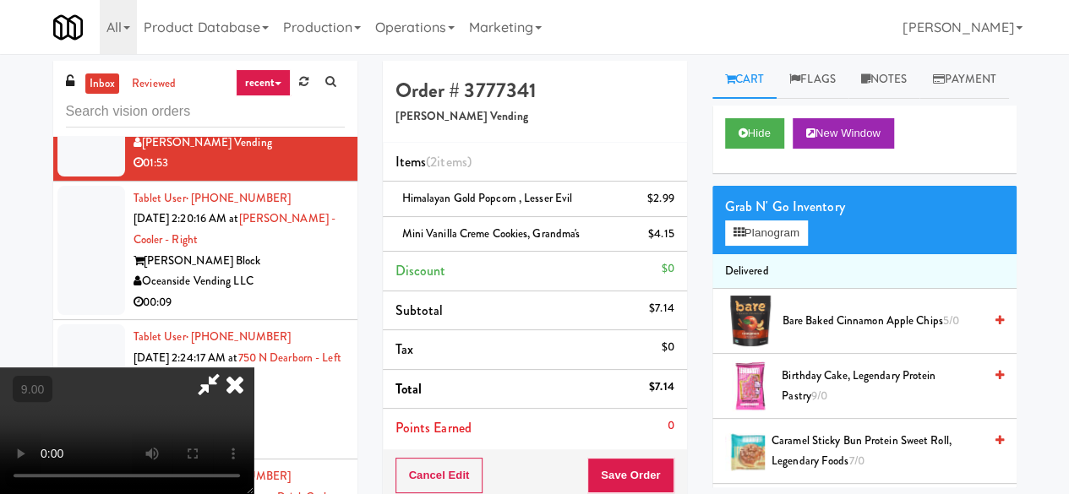
click at [253, 367] on video at bounding box center [126, 430] width 253 height 127
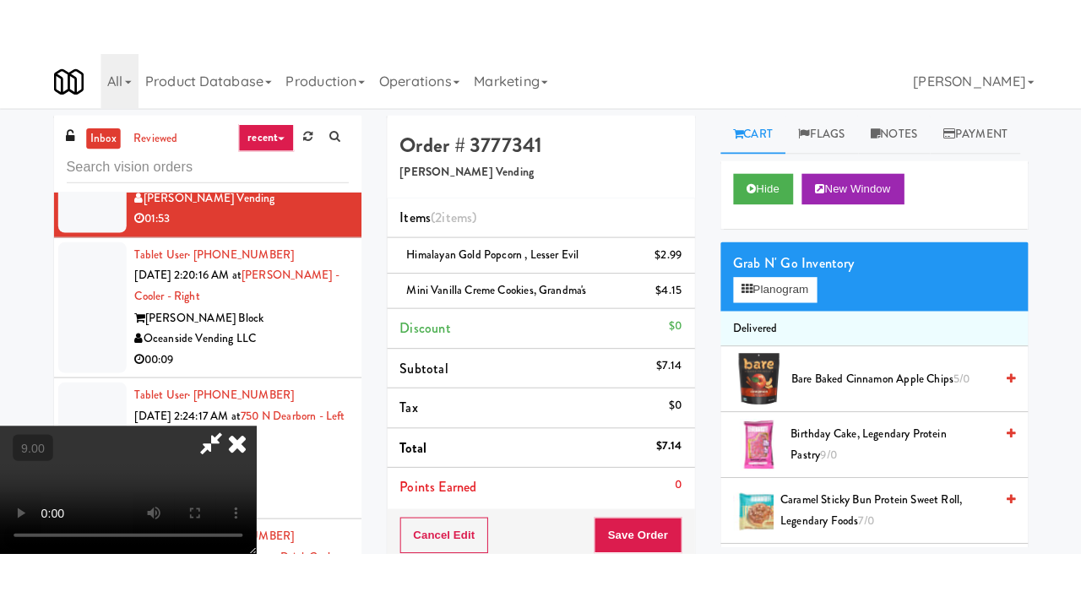
scroll to position [53, 0]
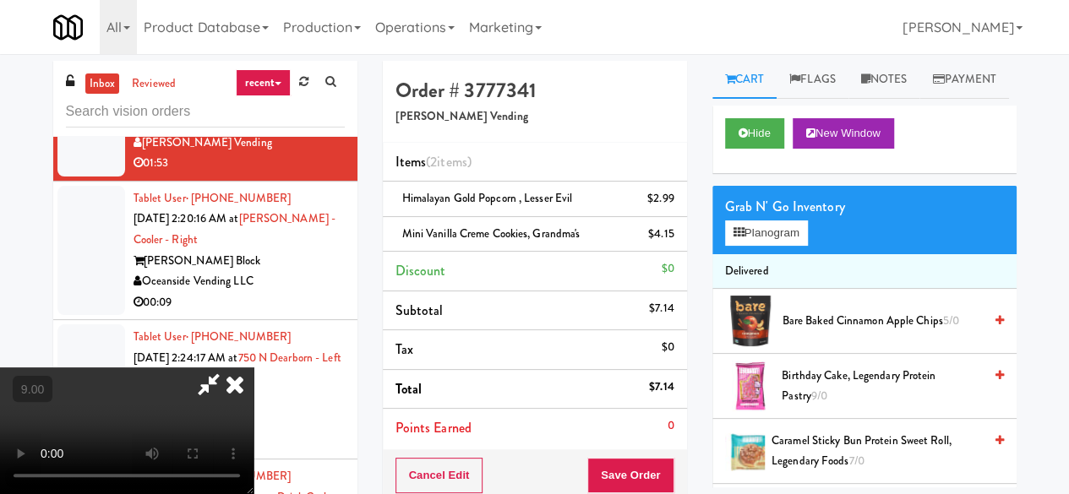
click at [253, 367] on video at bounding box center [126, 430] width 253 height 127
drag, startPoint x: 506, startPoint y: 272, endPoint x: 506, endPoint y: 345, distance: 73.5
click at [253, 367] on video at bounding box center [126, 430] width 253 height 127
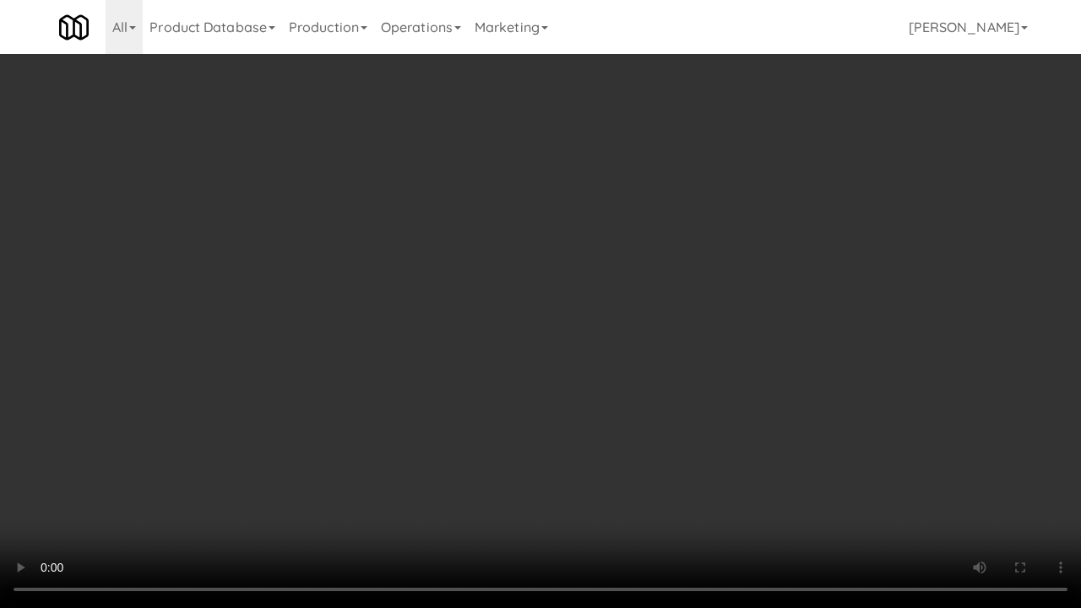
click at [600, 378] on video at bounding box center [540, 304] width 1081 height 608
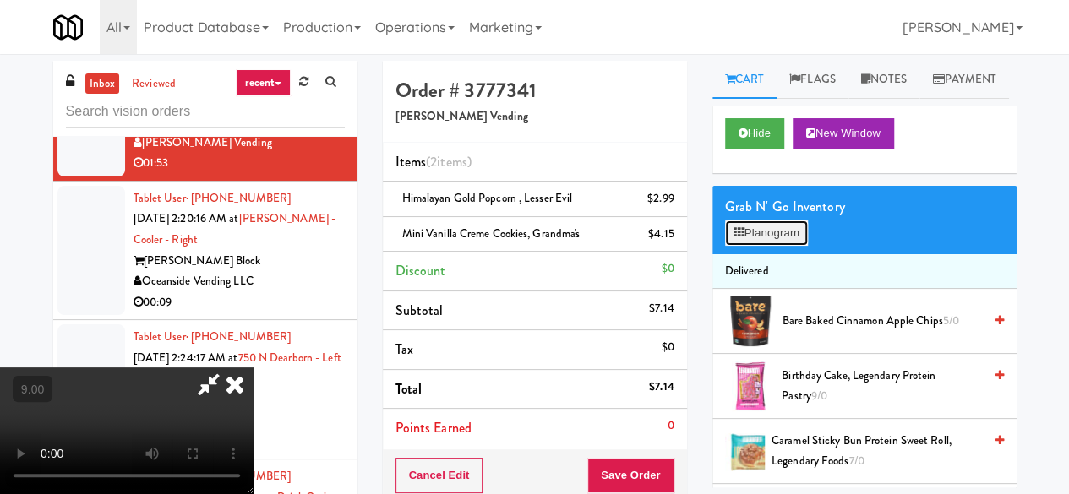
click at [745, 246] on button "Planogram" at bounding box center [766, 232] width 83 height 25
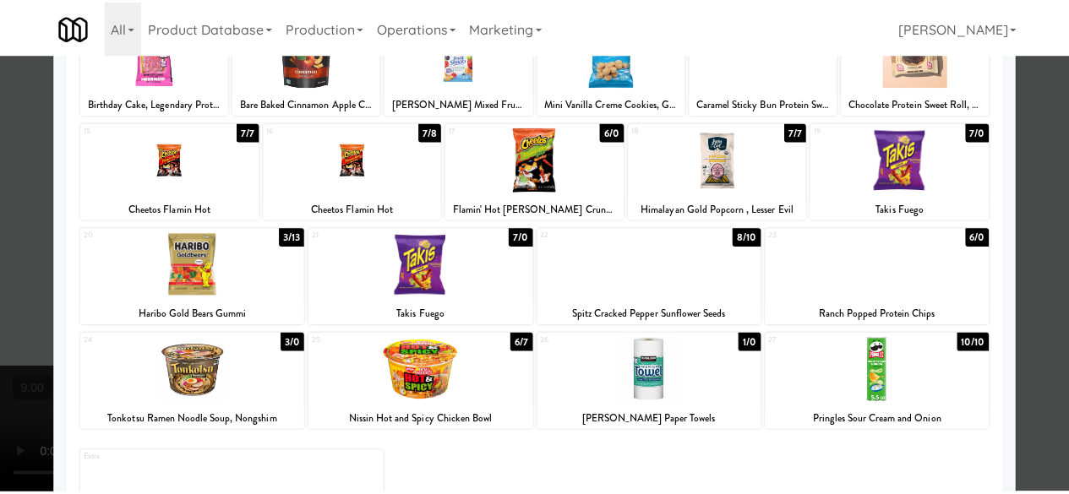
scroll to position [169, 0]
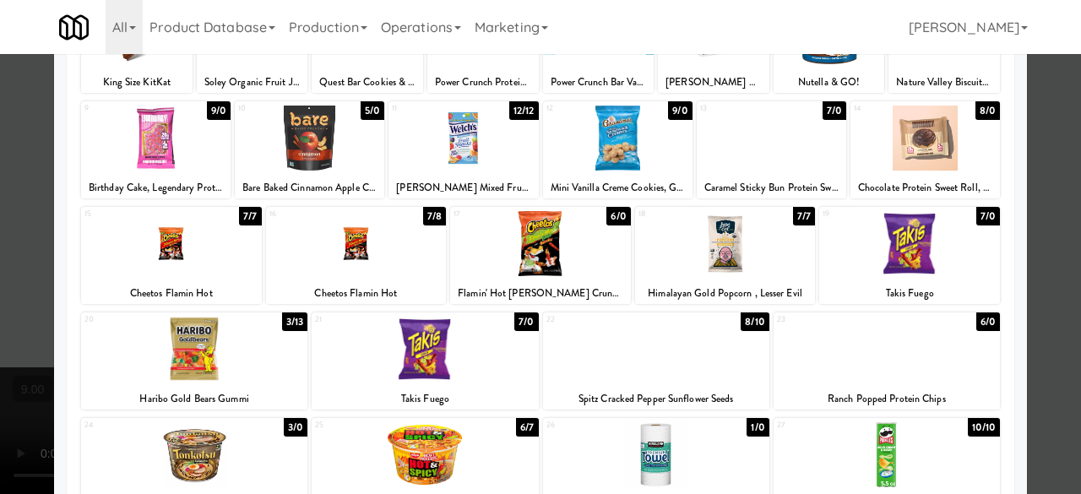
click at [1015, 209] on div at bounding box center [540, 247] width 1081 height 494
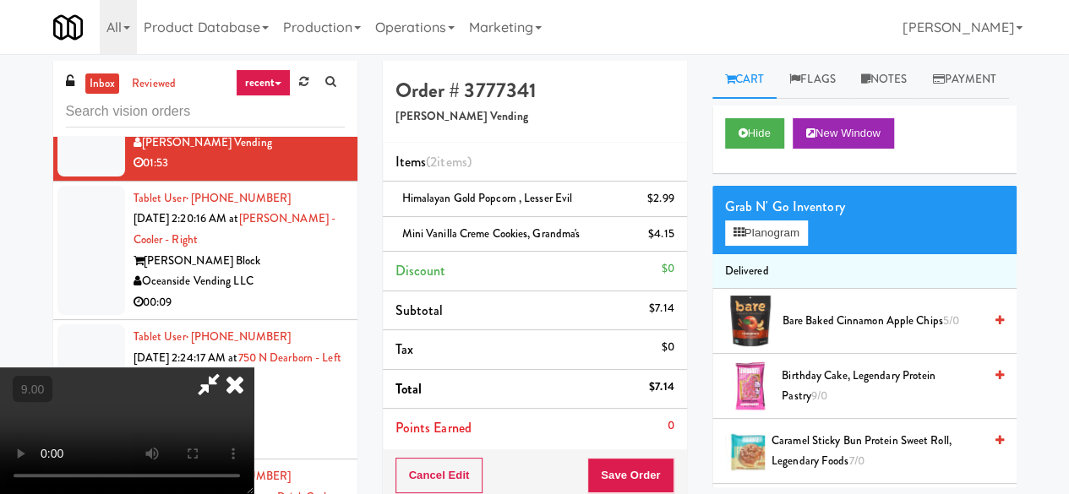
click at [228, 367] on icon at bounding box center [208, 384] width 39 height 34
click at [672, 237] on icon at bounding box center [675, 240] width 8 height 11
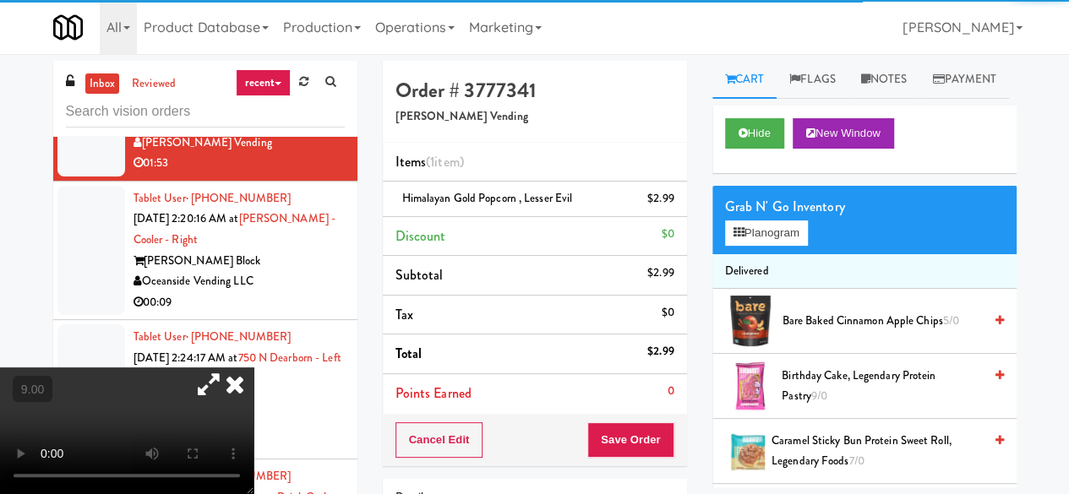
drag, startPoint x: 752, startPoint y: 286, endPoint x: 750, endPoint y: 275, distance: 11.1
click at [751, 254] on div "Grab N' Go Inventory Planogram" at bounding box center [864, 220] width 304 height 68
click at [750, 246] on button "Planogram" at bounding box center [766, 232] width 83 height 25
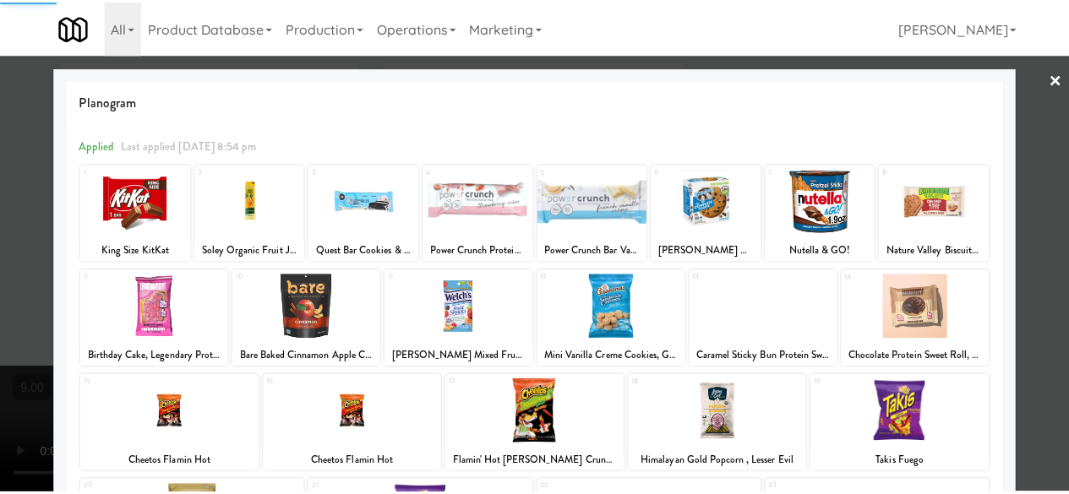
scroll to position [253, 0]
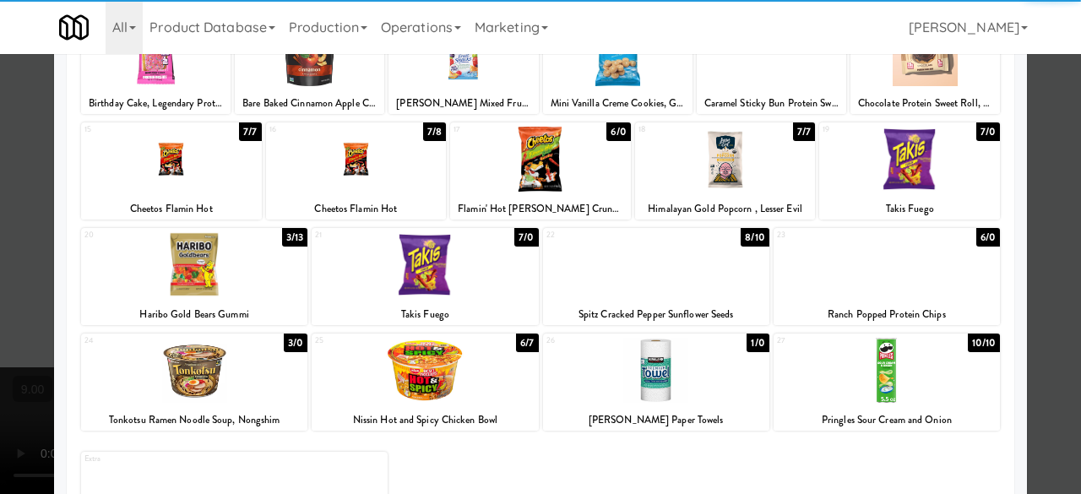
click at [717, 175] on div at bounding box center [725, 159] width 181 height 65
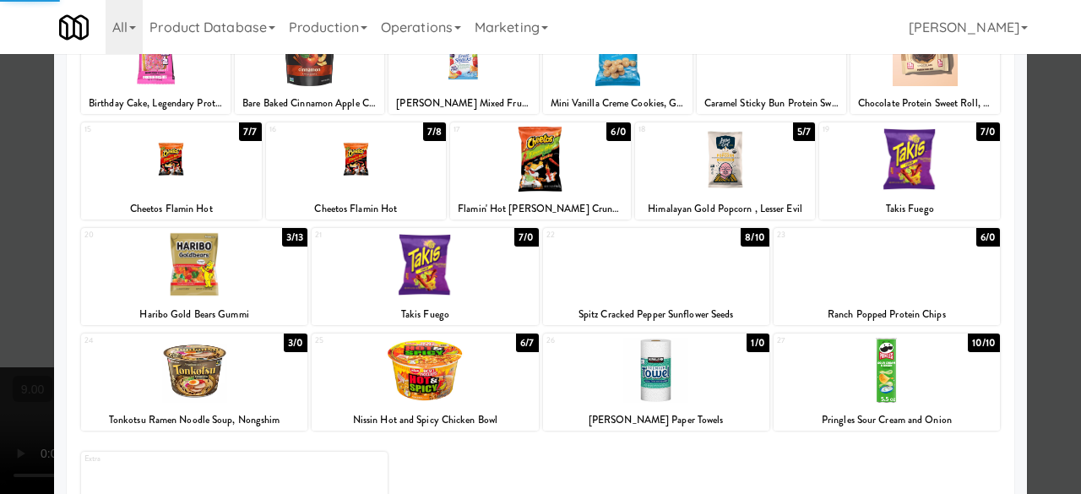
click at [659, 282] on div at bounding box center [656, 264] width 226 height 65
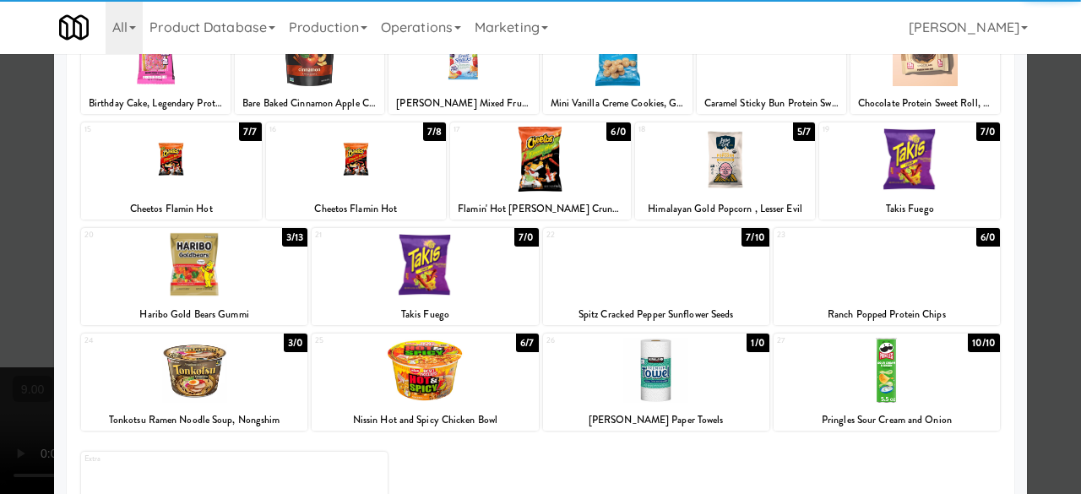
click at [1042, 175] on div at bounding box center [540, 247] width 1081 height 494
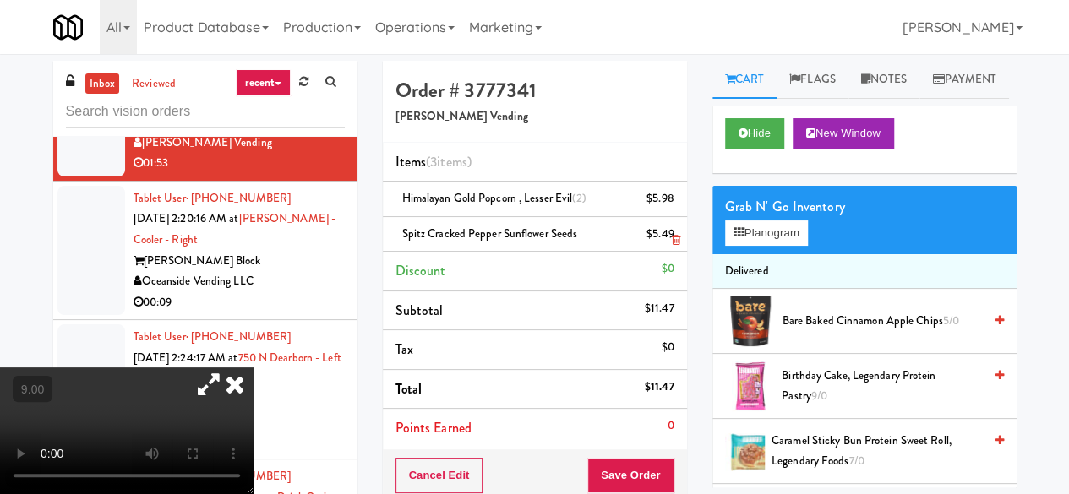
click at [496, 231] on span "Spitz Cracked Pepper Sunflower Seeds" at bounding box center [490, 234] width 176 height 16
copy span "Spitz Cracked Pepper Sunflower Seeds"
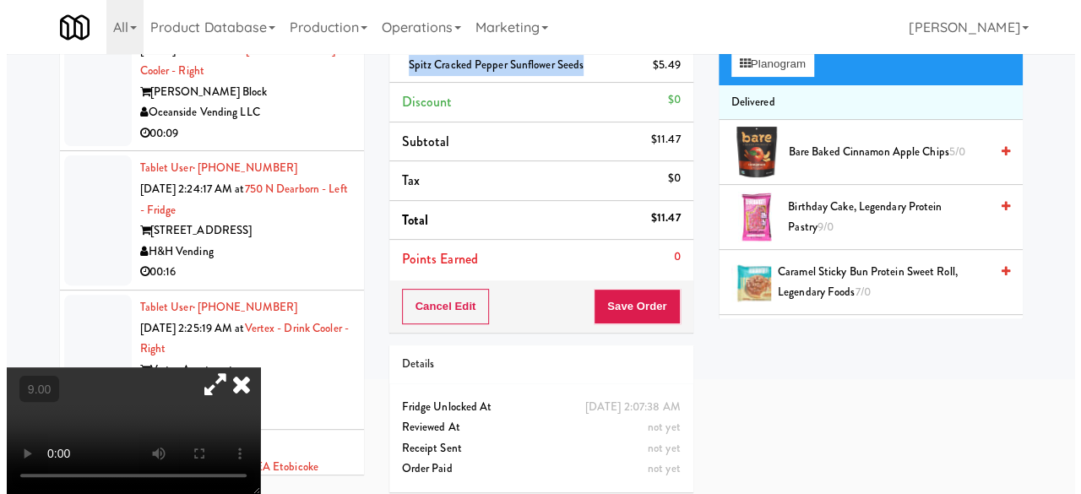
scroll to position [63, 0]
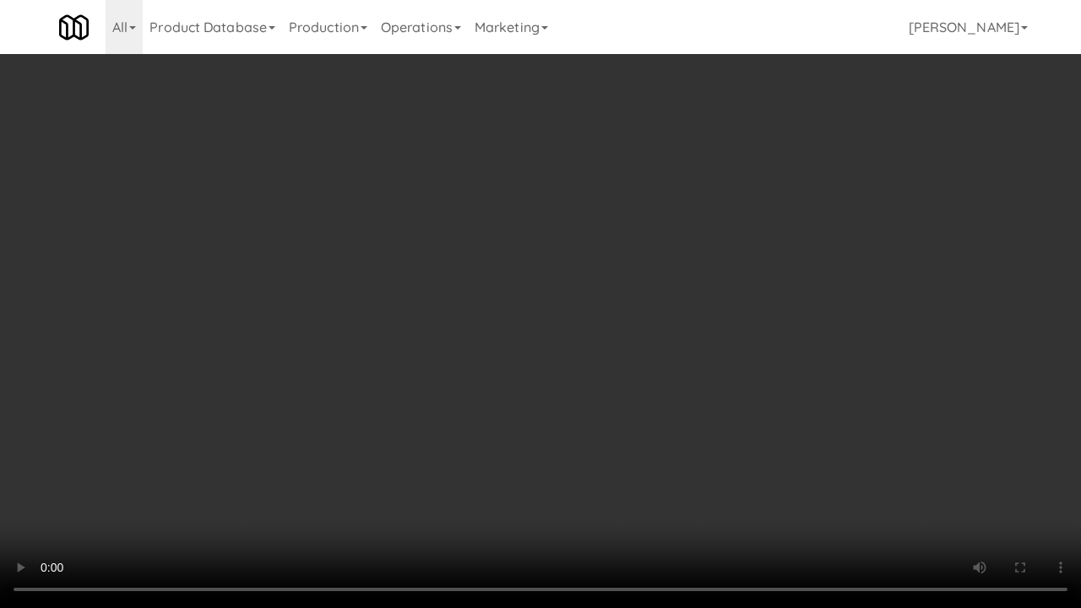
click at [1028, 492] on div "inbox reviewed recent all unclear take inventory issue suspicious failed recent…" at bounding box center [540, 304] width 1081 height 613
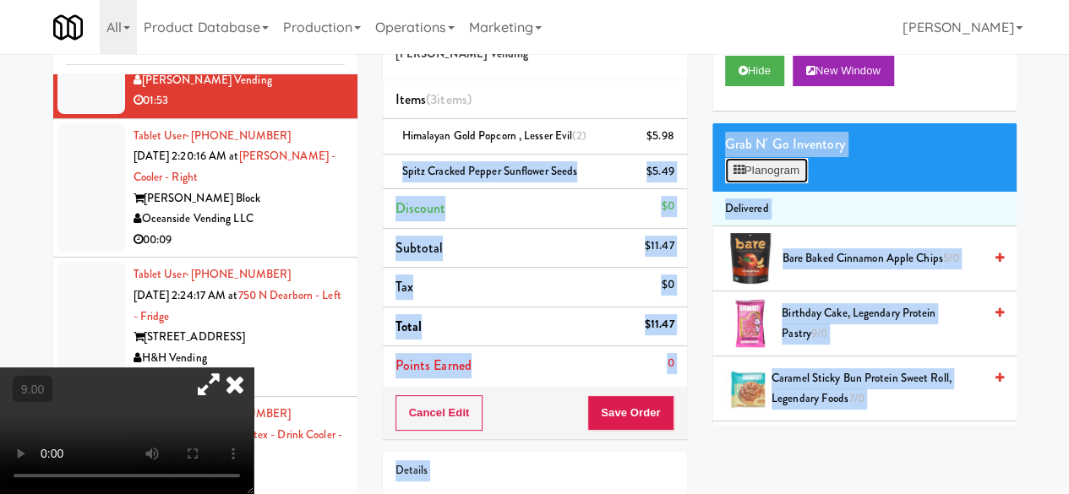
click at [785, 183] on button "Planogram" at bounding box center [766, 170] width 83 height 25
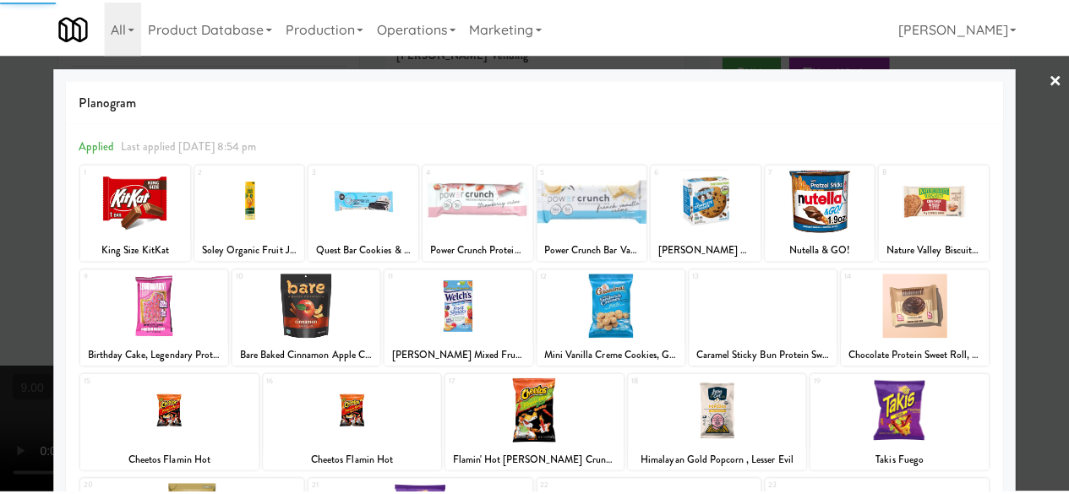
scroll to position [253, 0]
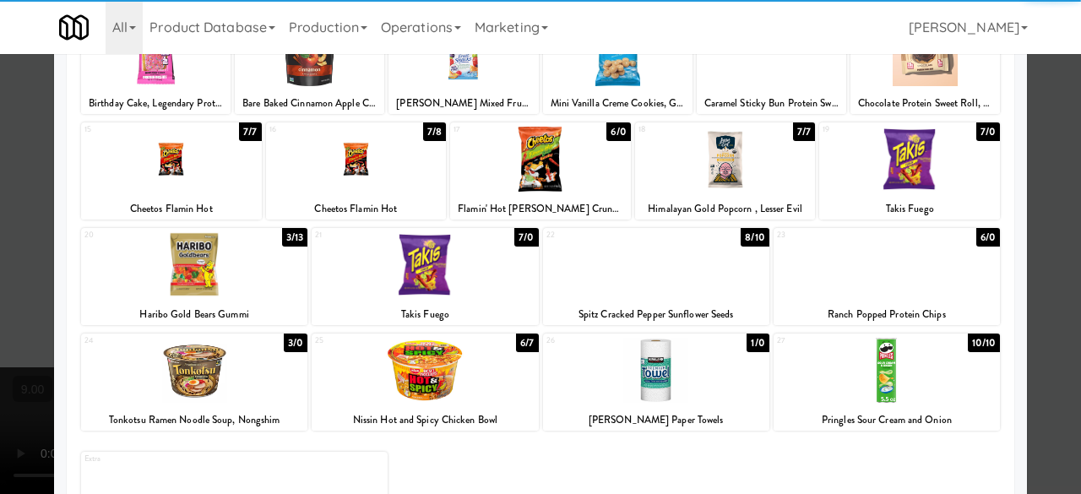
click at [921, 289] on div at bounding box center [887, 264] width 226 height 65
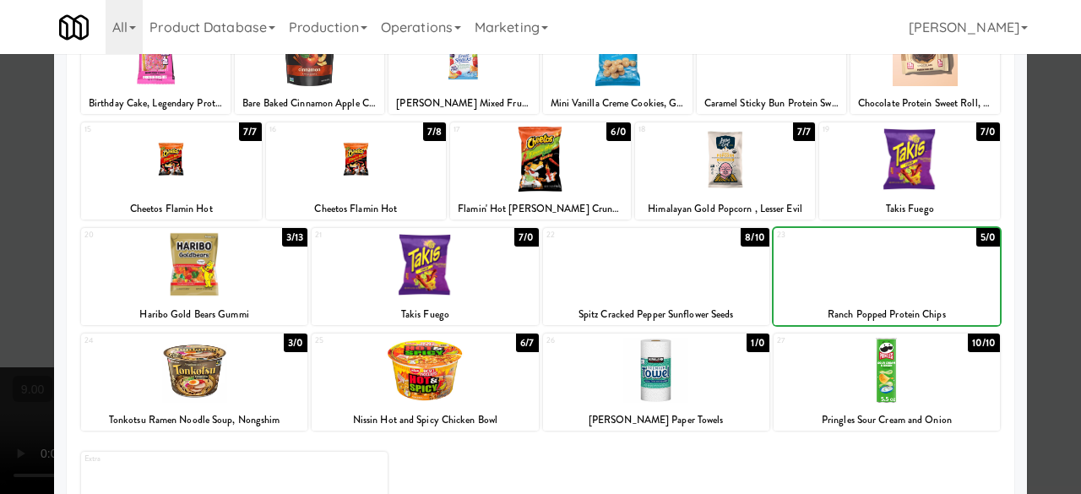
click at [1047, 200] on div at bounding box center [540, 247] width 1081 height 494
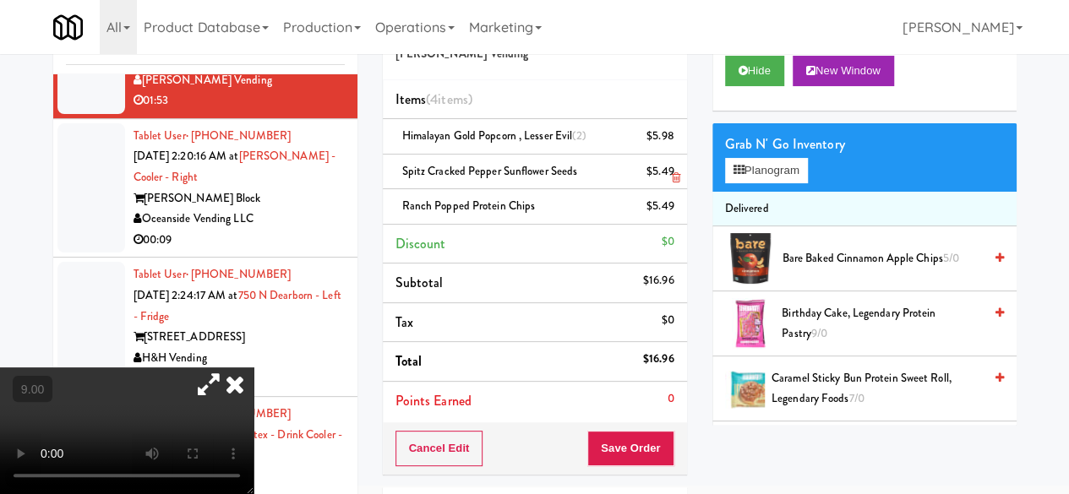
click at [669, 170] on link at bounding box center [671, 178] width 15 height 21
click at [669, 196] on div "$5.49" at bounding box center [660, 206] width 28 height 21
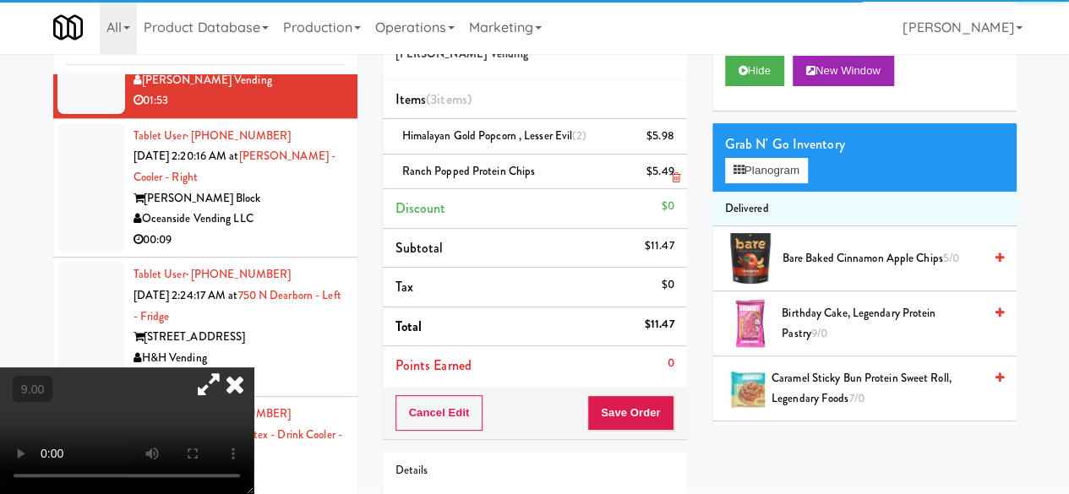
click at [475, 170] on span "Ranch Popped Protein Chips" at bounding box center [468, 171] width 133 height 16
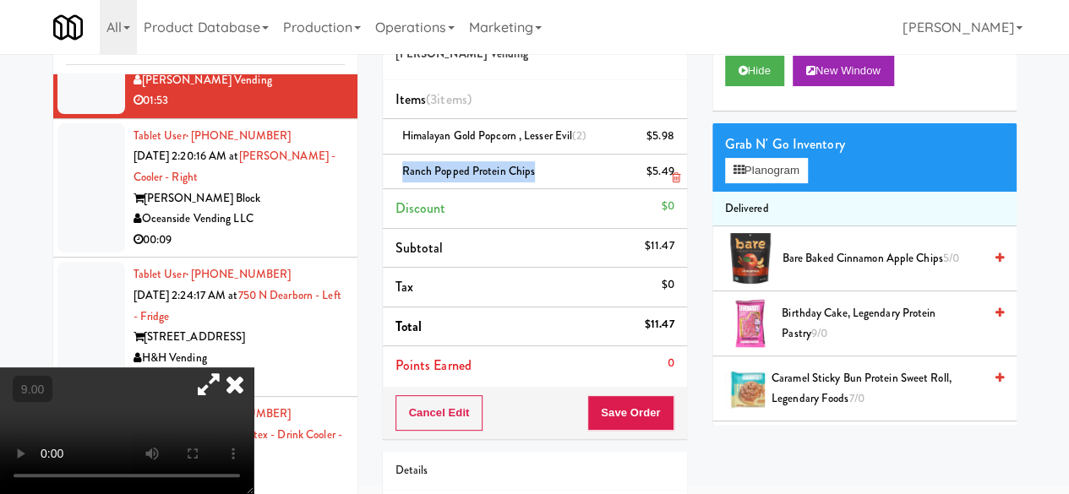
copy span "Ranch Popped Protein Chips"
click at [772, 183] on button "Planogram" at bounding box center [766, 170] width 83 height 25
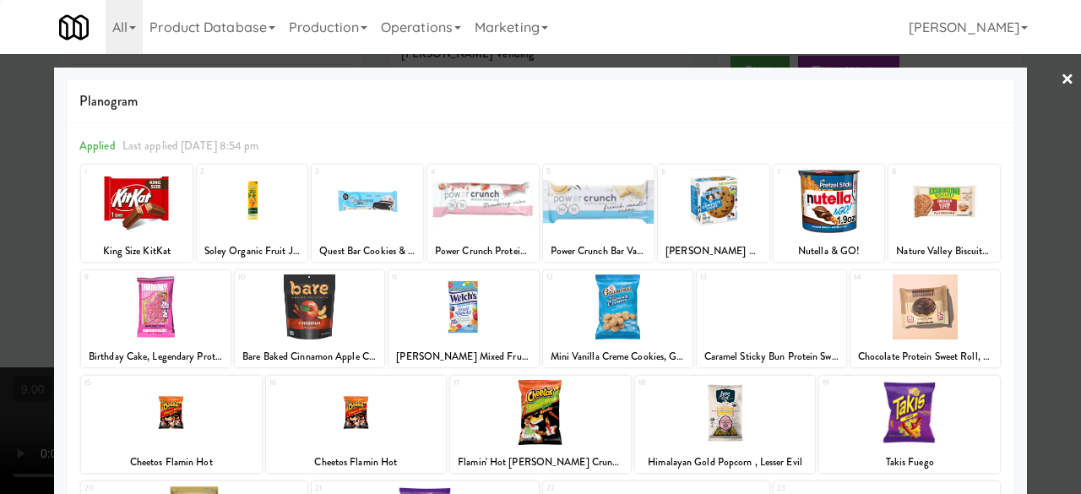
scroll to position [334, 0]
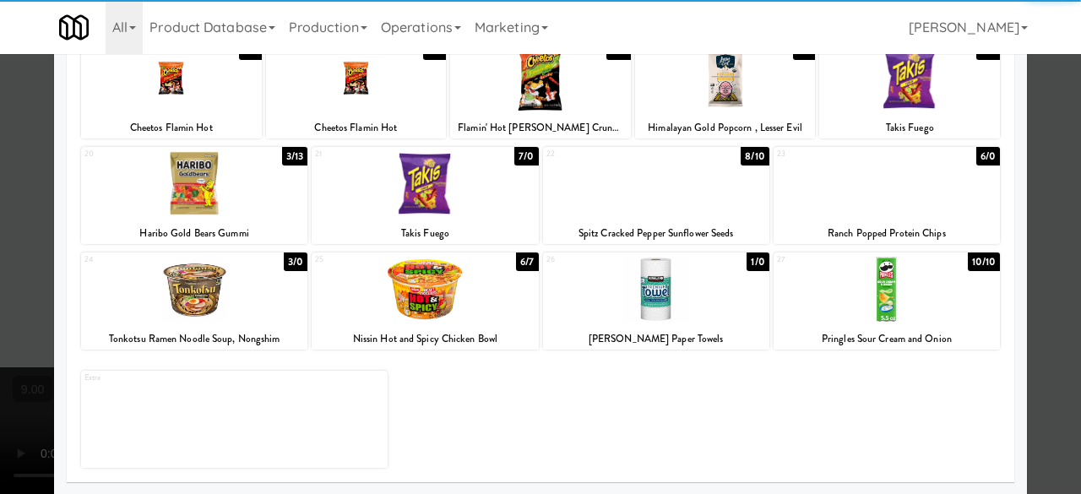
click at [215, 300] on div at bounding box center [194, 289] width 226 height 65
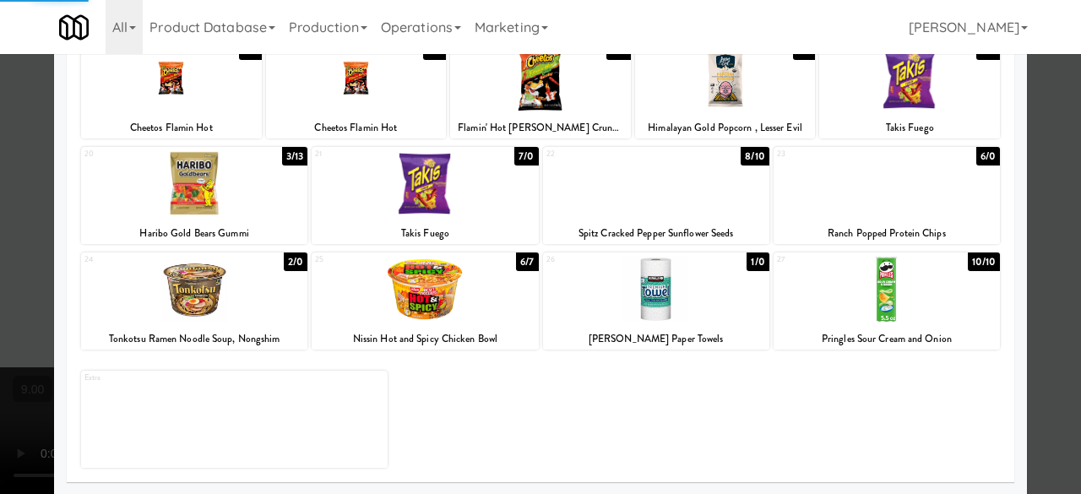
click at [1038, 156] on div at bounding box center [540, 247] width 1081 height 494
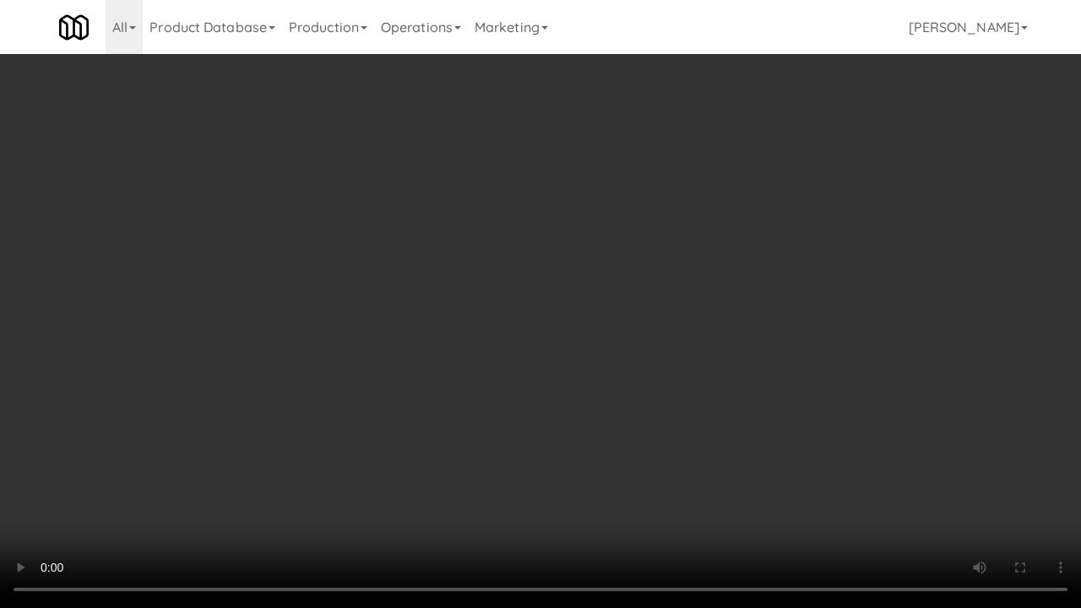
click at [395, 374] on video at bounding box center [540, 304] width 1081 height 608
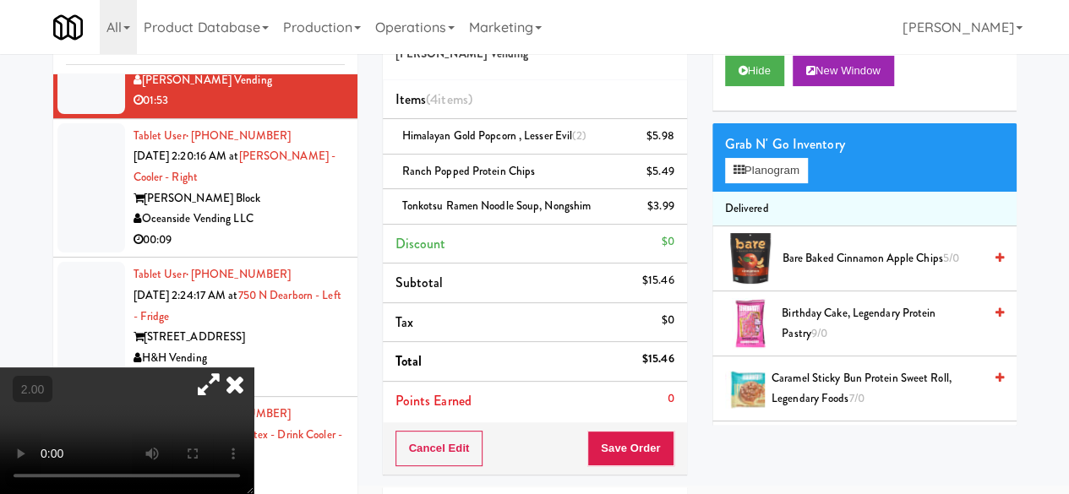
click at [712, 192] on div "Grab N' Go Inventory Planogram" at bounding box center [864, 157] width 304 height 68
click at [732, 183] on button "Planogram" at bounding box center [766, 170] width 83 height 25
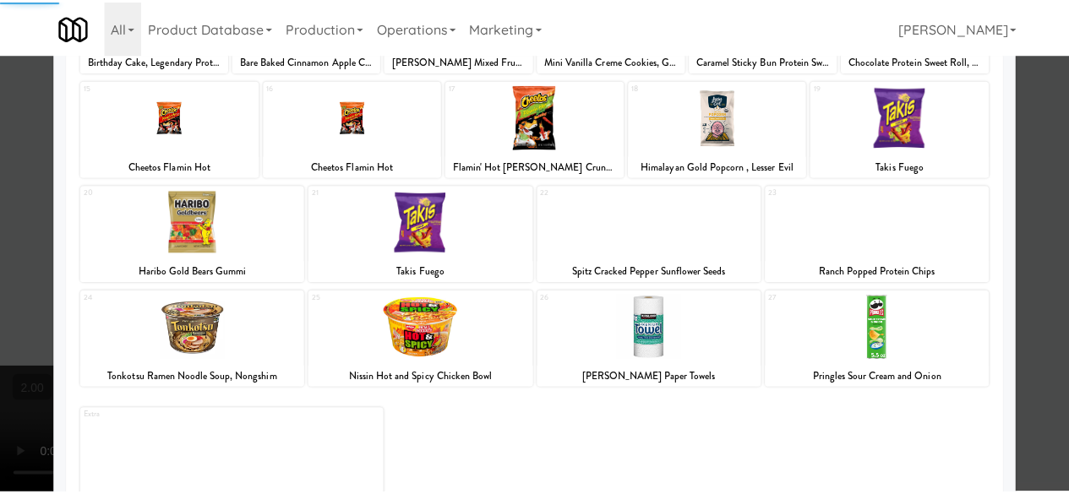
scroll to position [334, 0]
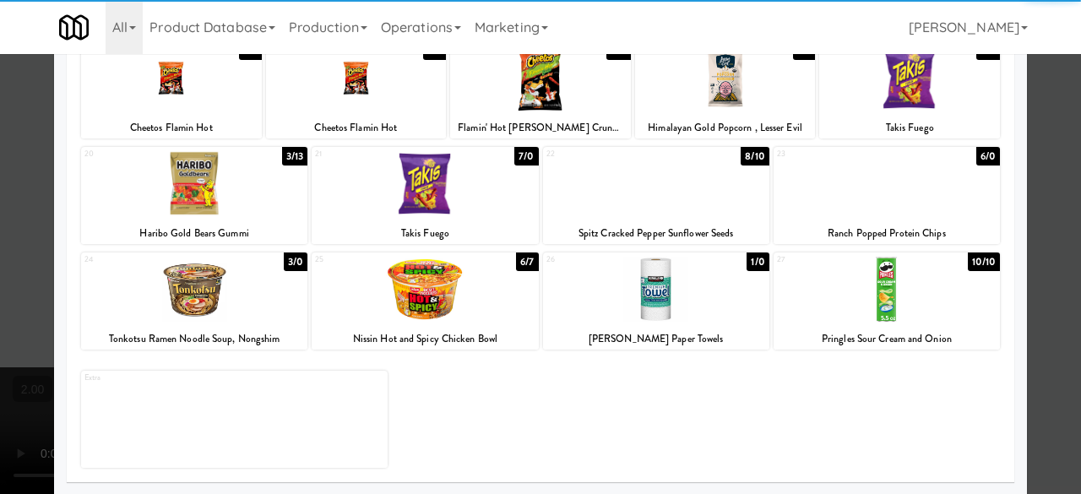
click at [191, 183] on div at bounding box center [194, 183] width 226 height 65
click at [1052, 164] on div at bounding box center [540, 247] width 1081 height 494
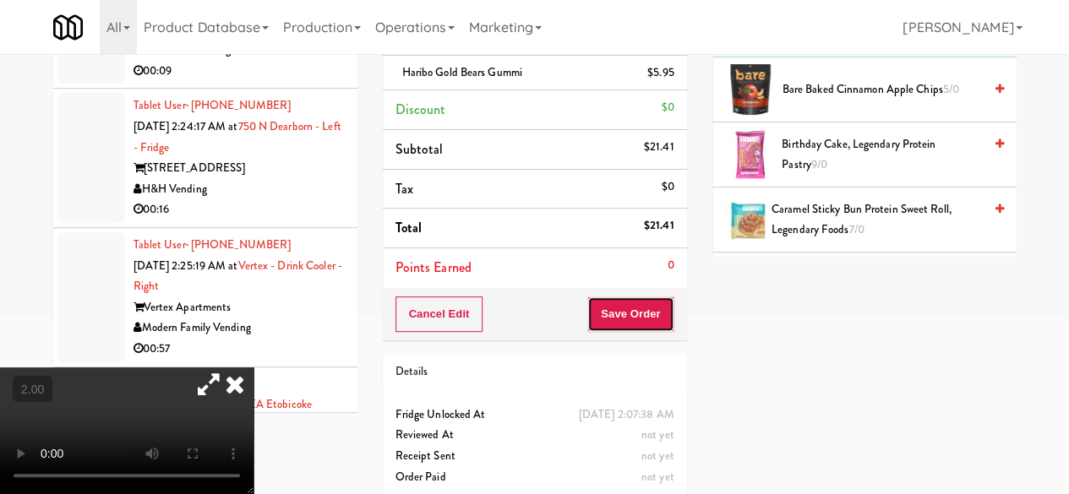
click at [623, 312] on button "Save Order" at bounding box center [630, 313] width 86 height 35
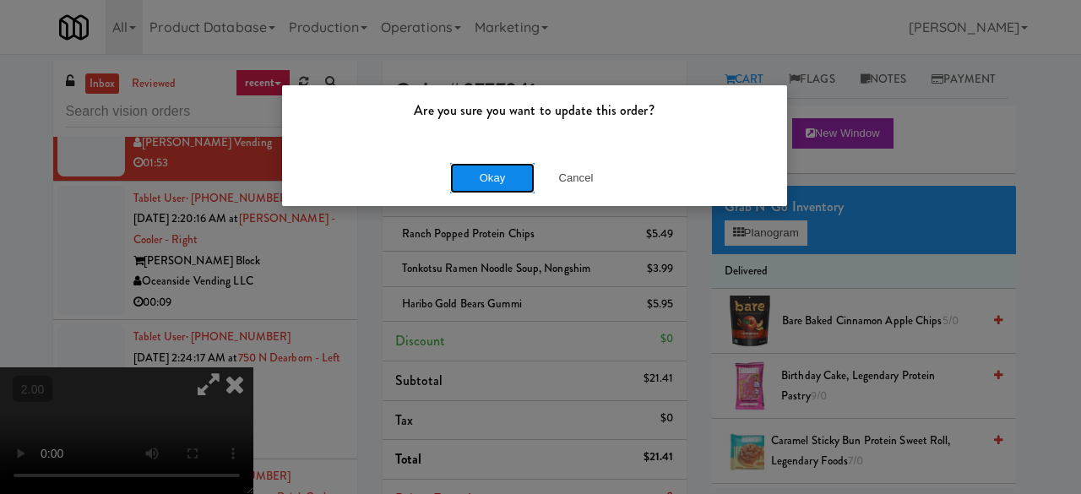
click at [498, 185] on button "Okay" at bounding box center [492, 178] width 84 height 30
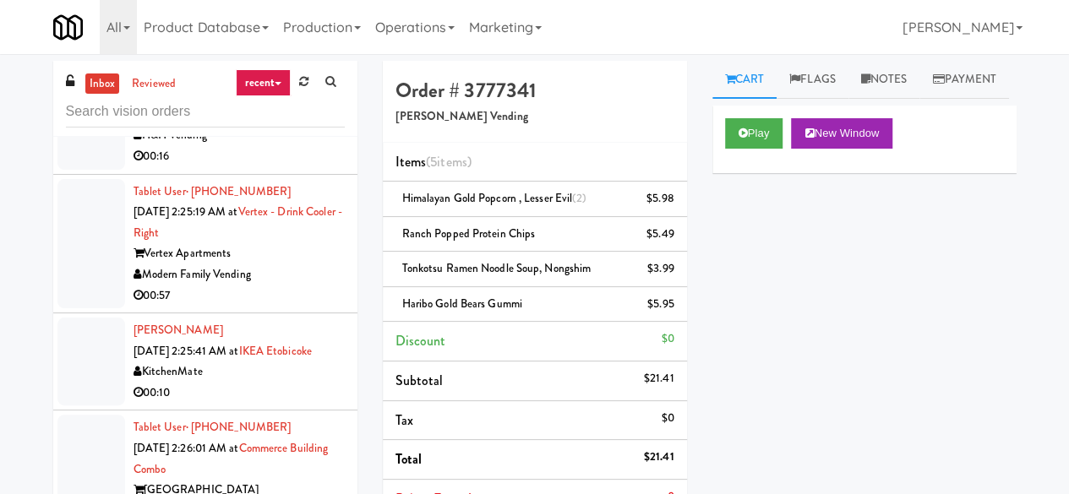
scroll to position [5361, 0]
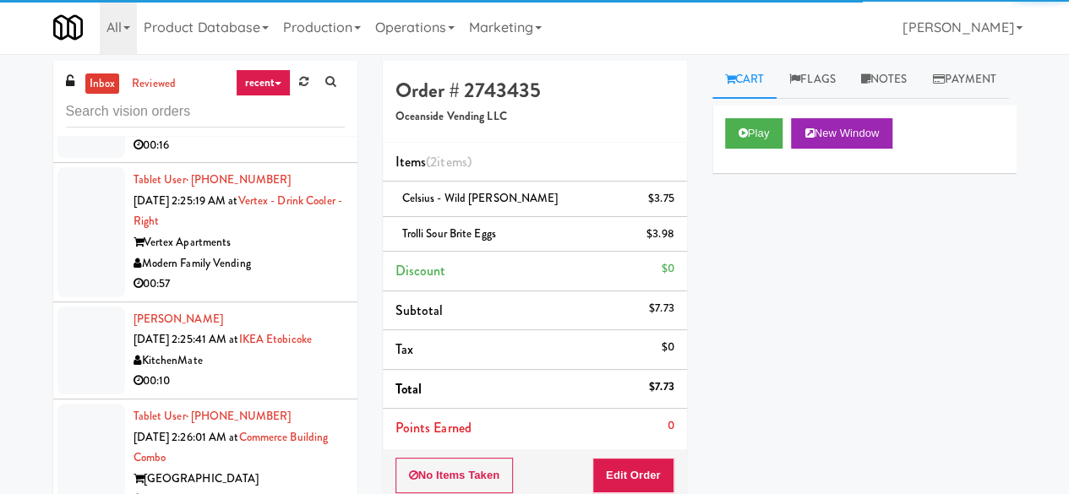
click at [294, 114] on div "[STREET_ADDRESS]" at bounding box center [238, 103] width 211 height 21
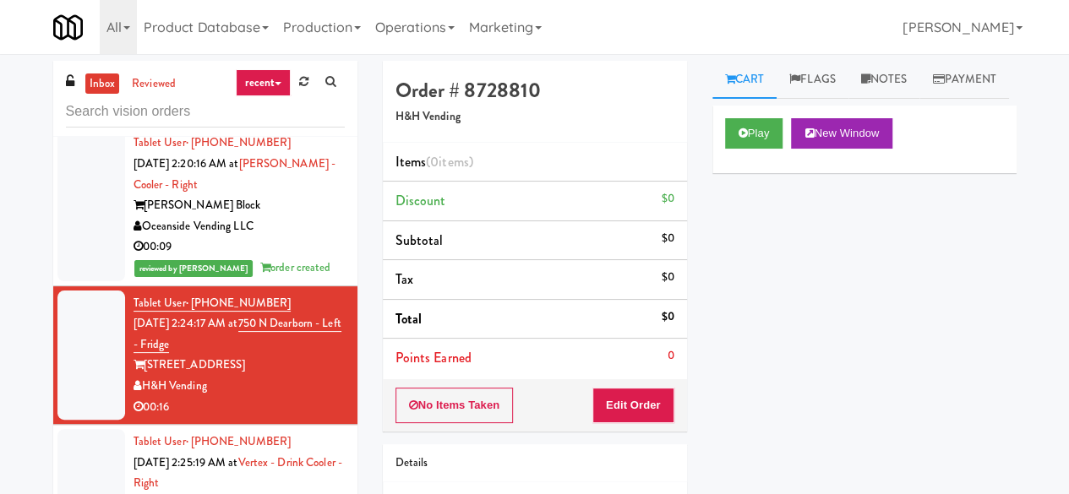
scroll to position [5023, 0]
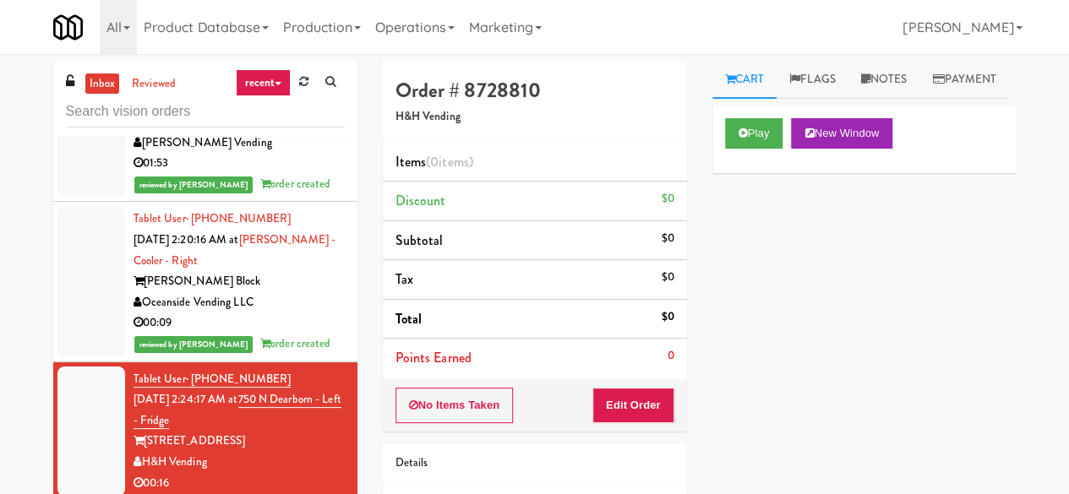
click at [275, 56] on div "00:10" at bounding box center [238, 45] width 211 height 21
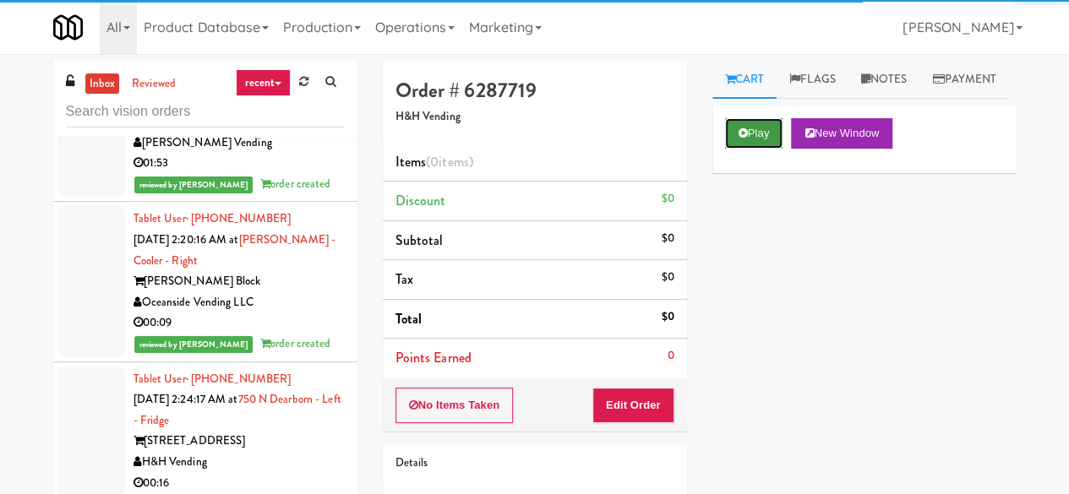
click at [740, 139] on icon at bounding box center [742, 133] width 9 height 11
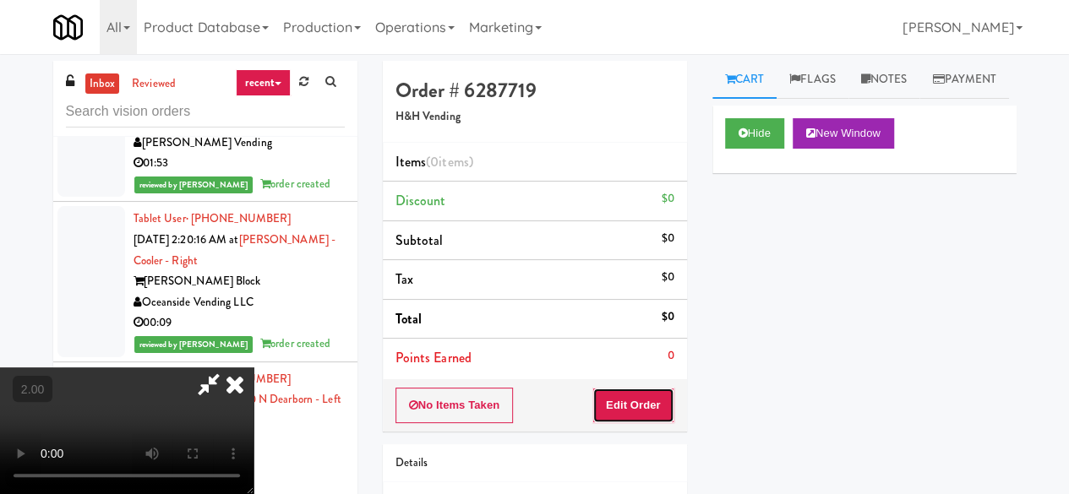
click at [650, 406] on button "Edit Order" at bounding box center [633, 405] width 82 height 35
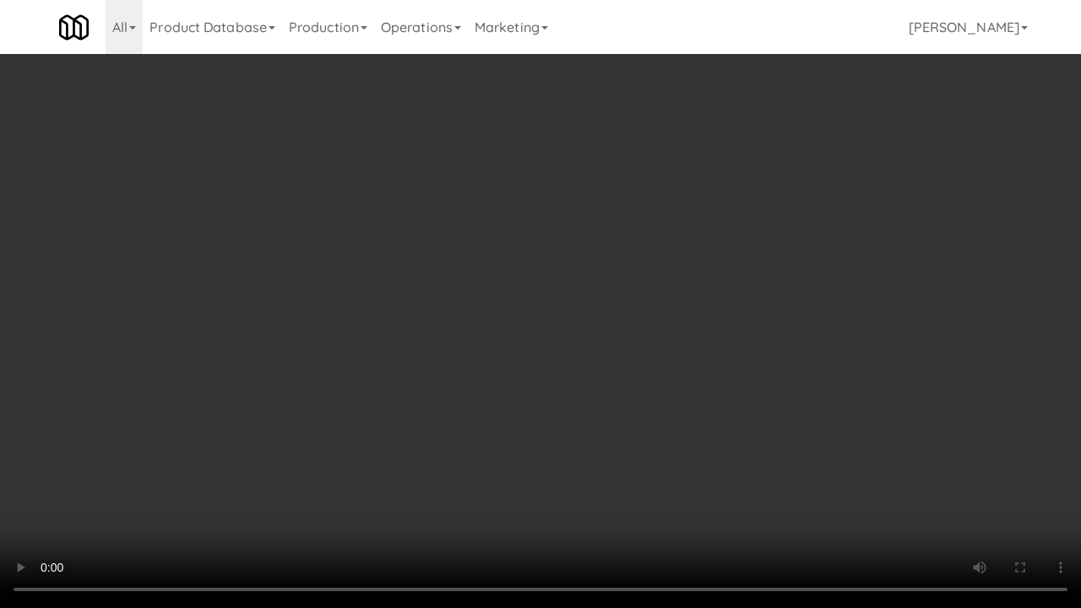
click at [691, 452] on video at bounding box center [540, 304] width 1081 height 608
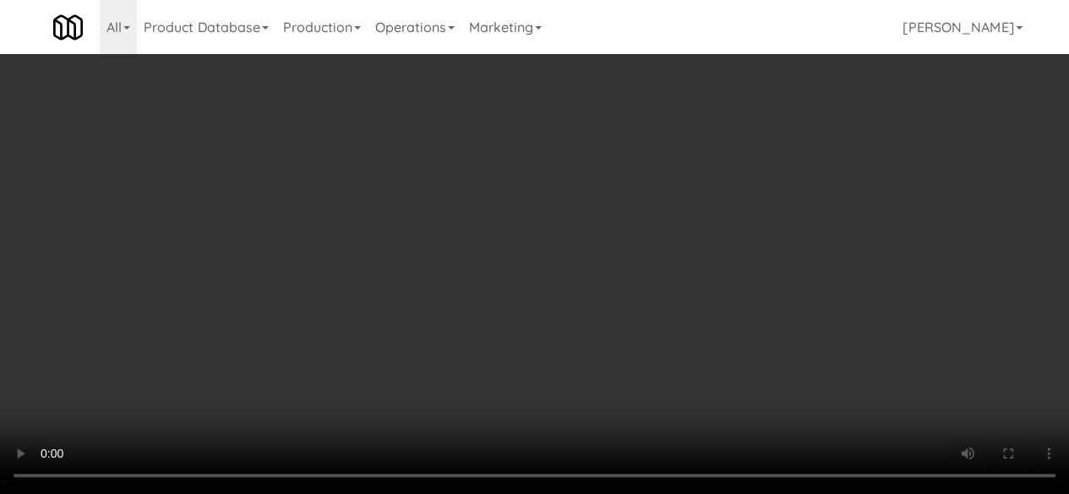
scroll to position [34, 0]
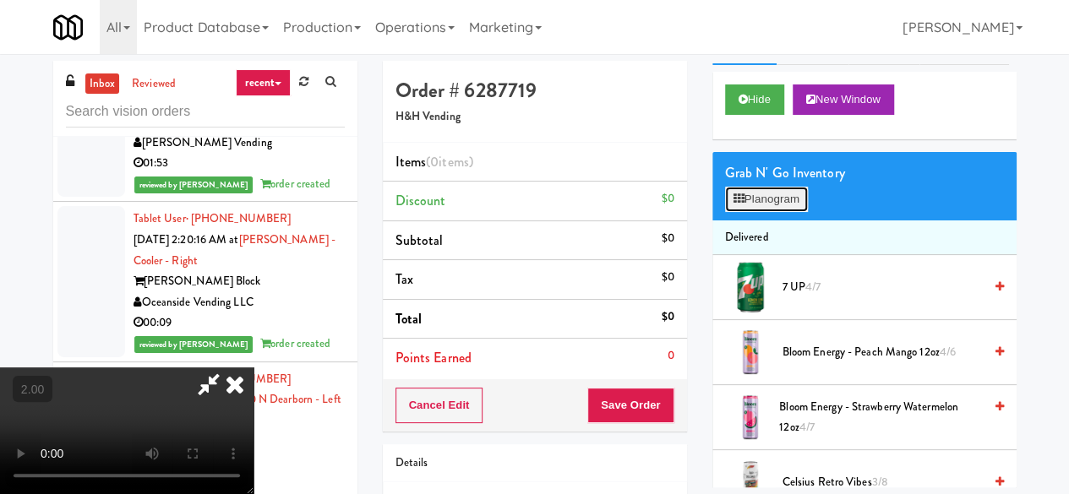
click at [765, 212] on button "Planogram" at bounding box center [766, 199] width 83 height 25
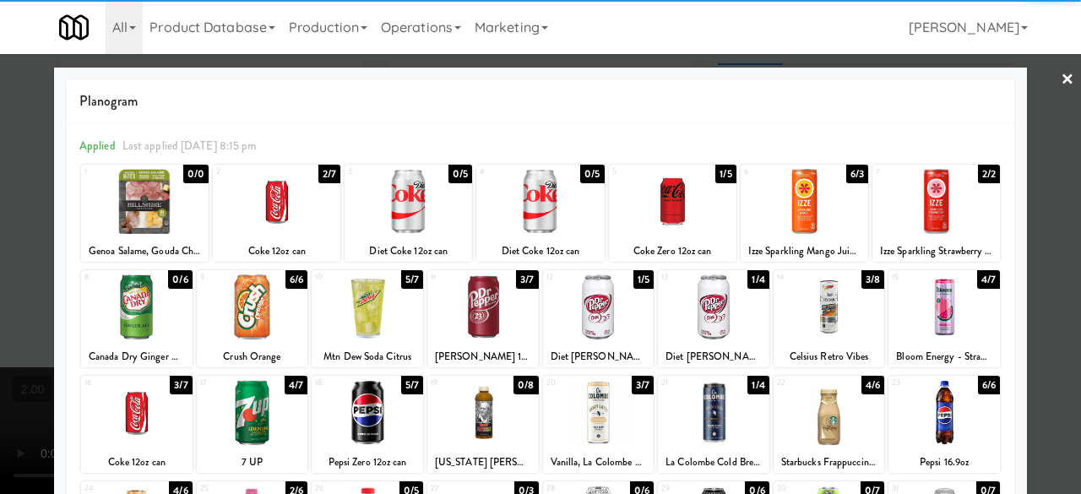
click at [291, 211] on div at bounding box center [277, 201] width 128 height 65
click at [1061, 94] on link "×" at bounding box center [1068, 80] width 14 height 52
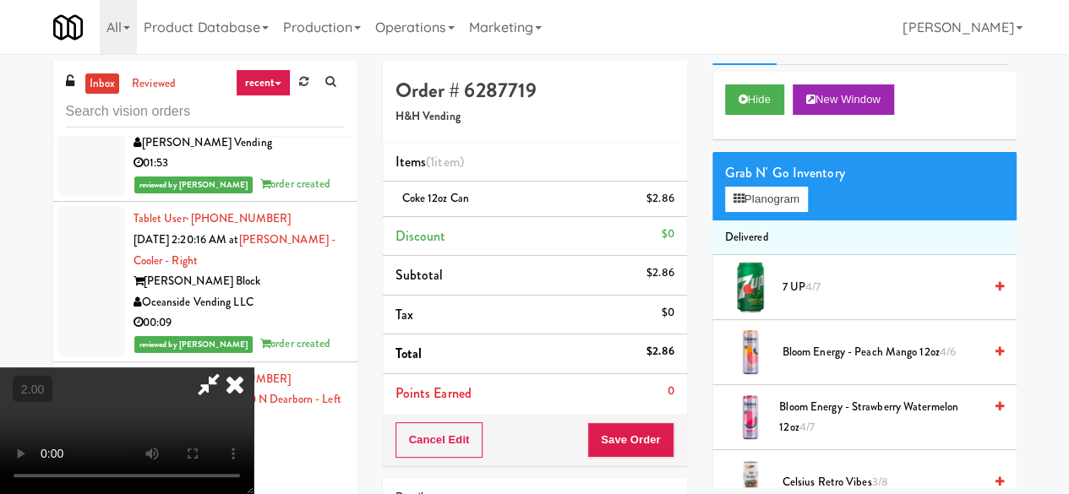
click at [655, 457] on div "Cancel Edit Save Order" at bounding box center [535, 440] width 304 height 52
click at [645, 445] on button "Save Order" at bounding box center [630, 439] width 86 height 35
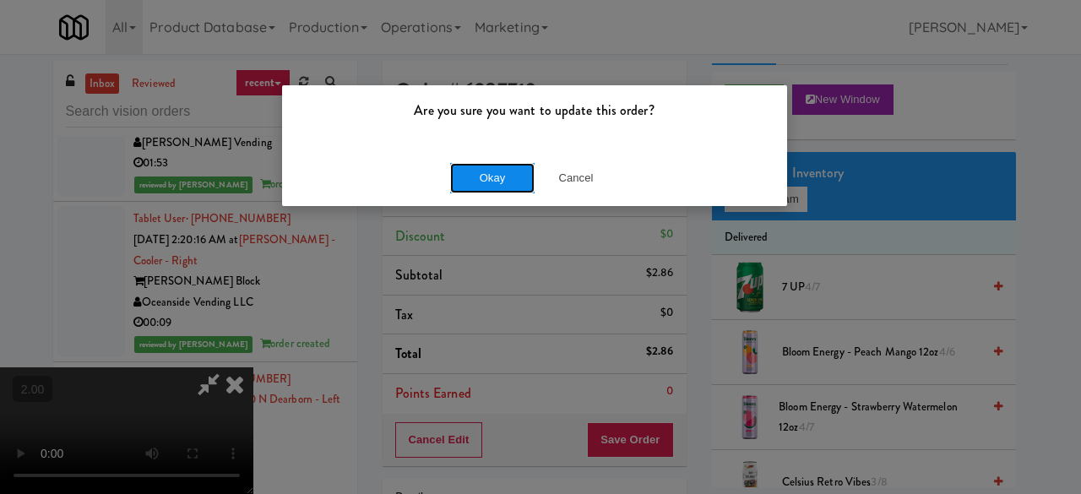
click at [492, 188] on button "Okay" at bounding box center [492, 178] width 84 height 30
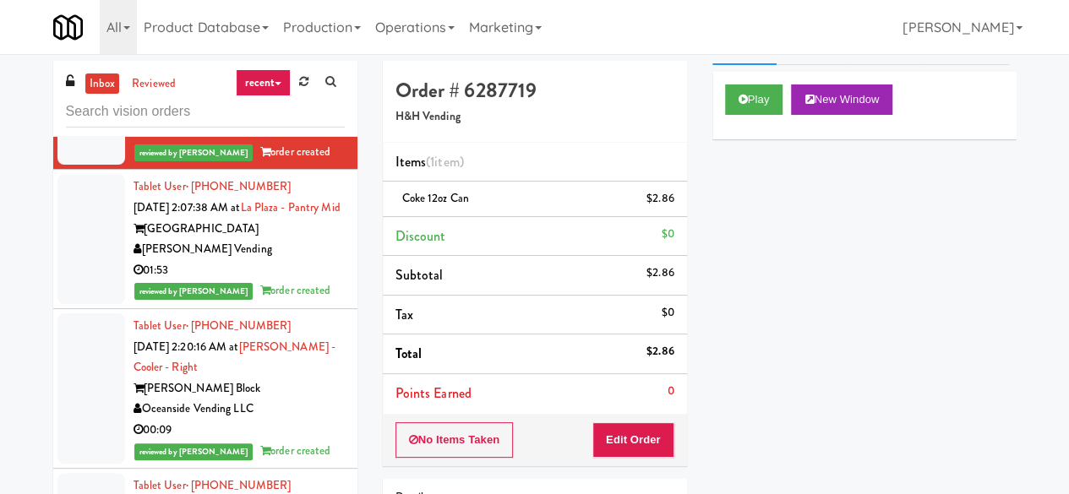
scroll to position [4770, 0]
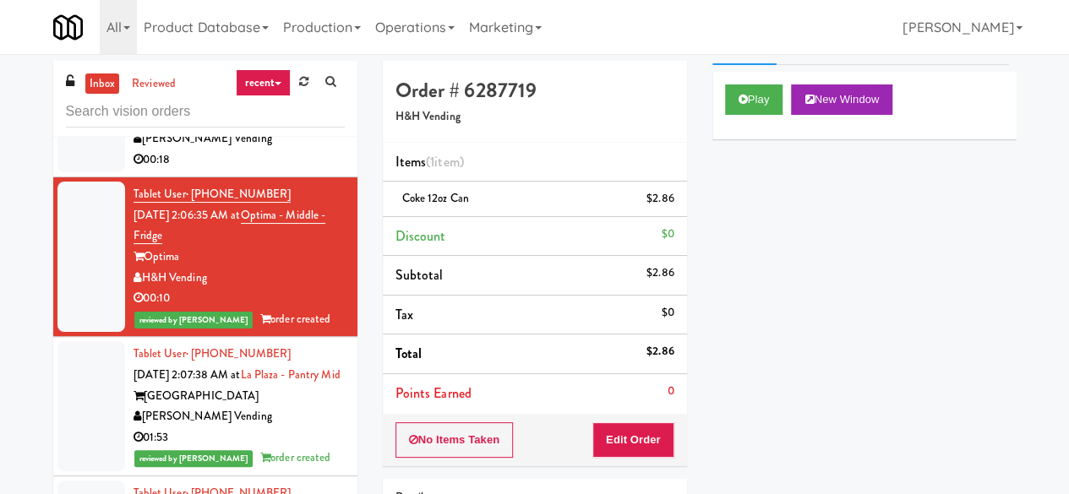
click at [302, 171] on div "00:18" at bounding box center [238, 160] width 211 height 21
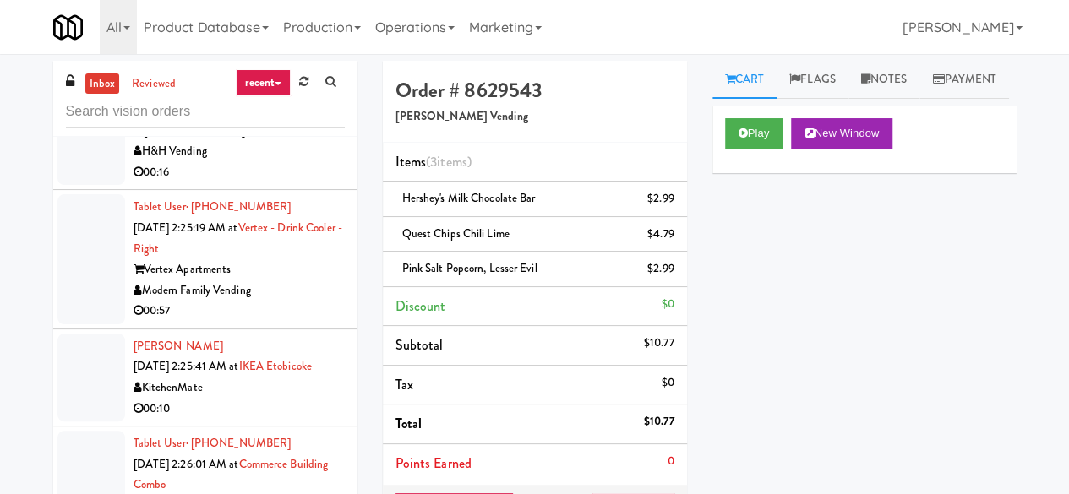
scroll to position [5446, 0]
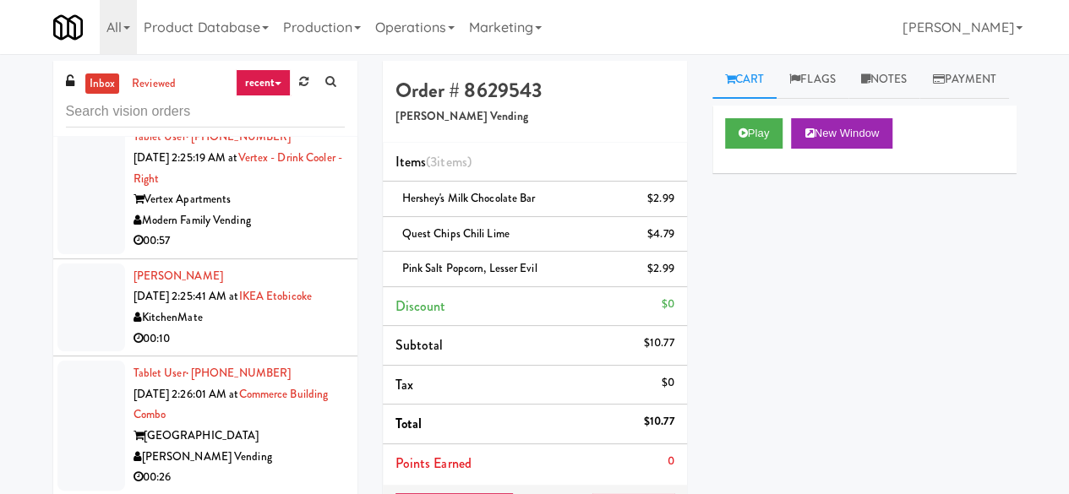
click at [286, 113] on div "Tablet User · (312) 753-8588 [DATE] 2:24:17 AM at [GEOGRAPHIC_DATA] - Left - Fr…" at bounding box center [238, 50] width 211 height 125
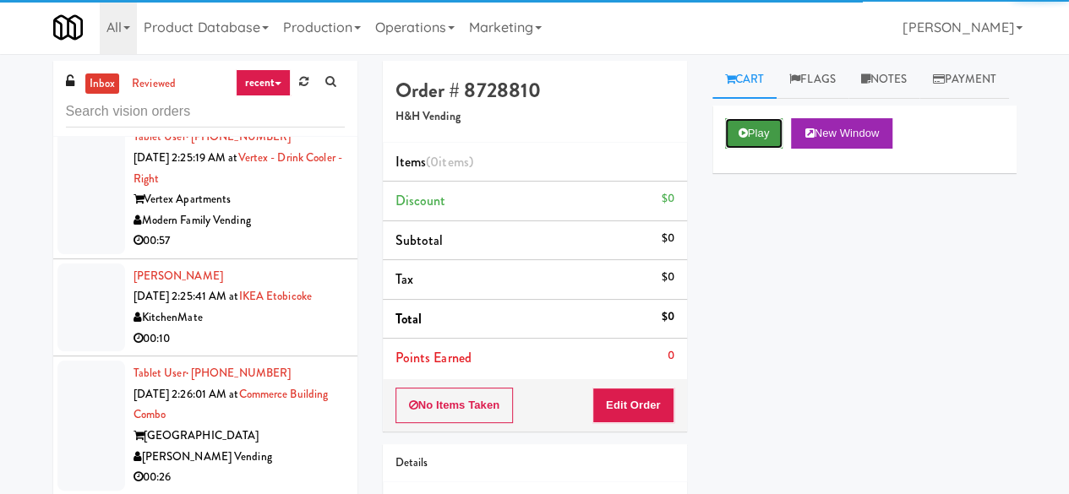
click at [735, 149] on button "Play" at bounding box center [754, 133] width 58 height 30
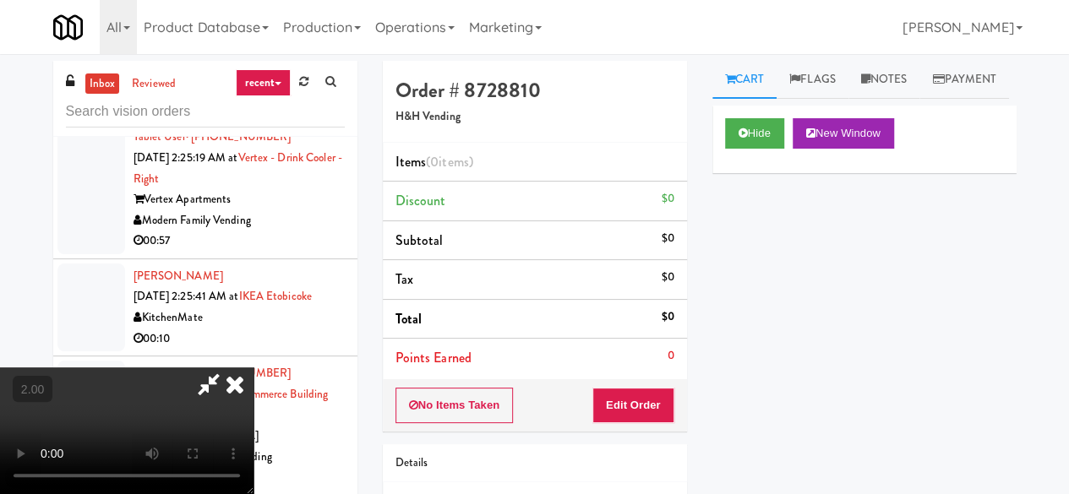
click at [232, 382] on icon at bounding box center [234, 384] width 37 height 34
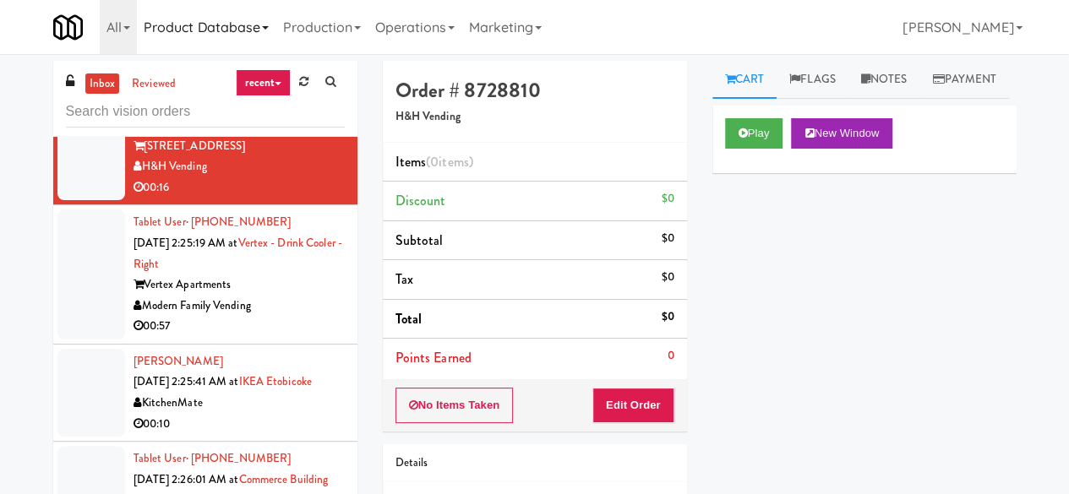
scroll to position [5277, 0]
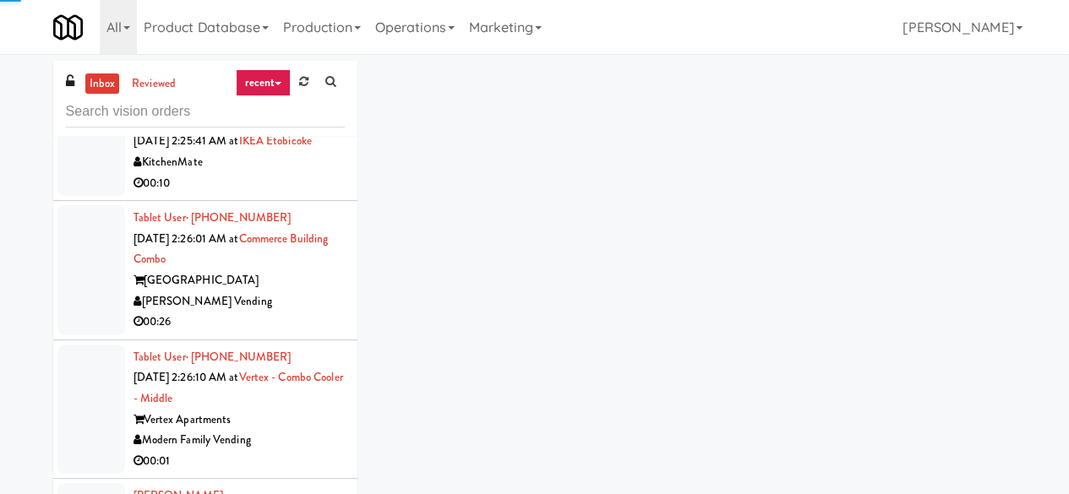
scroll to position [5446, 0]
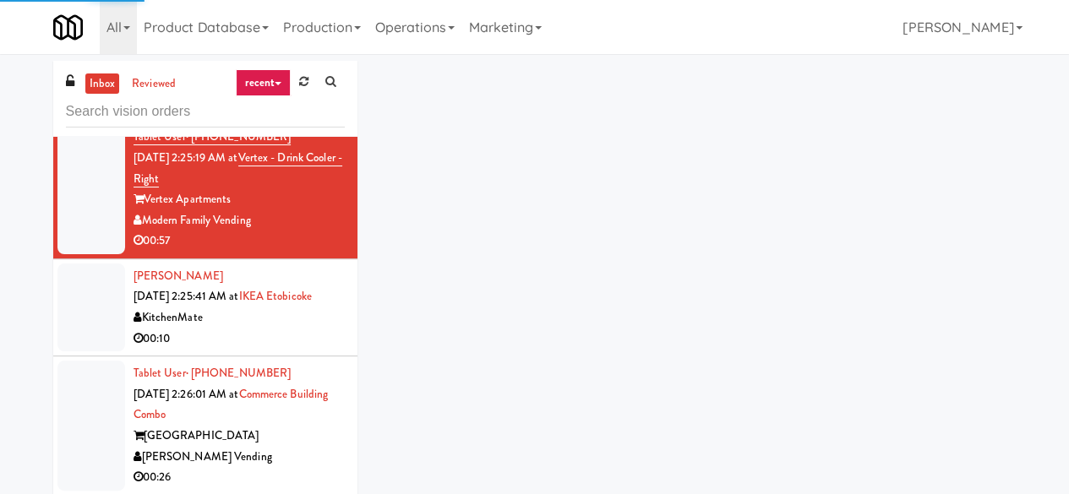
click at [323, 113] on div "00:16" at bounding box center [238, 102] width 211 height 21
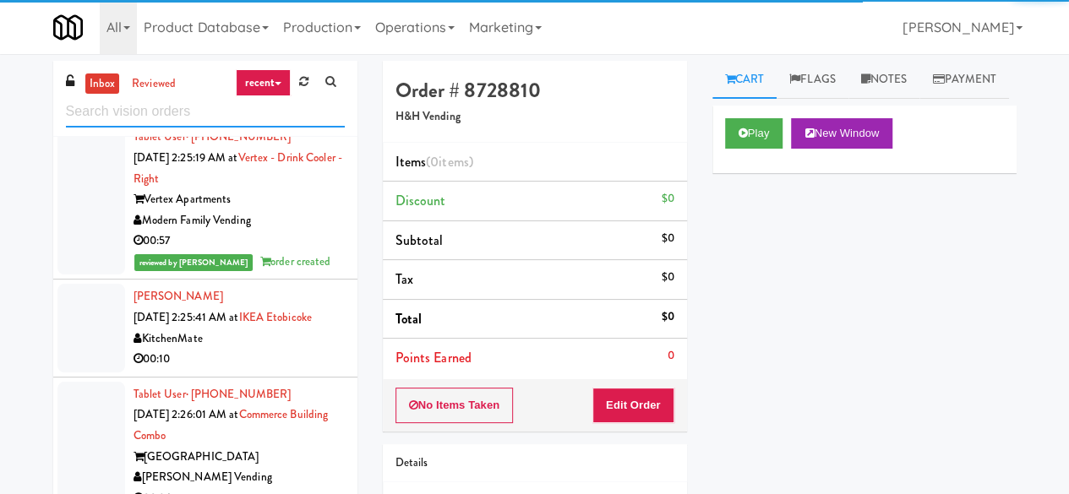
click at [205, 116] on input "text" at bounding box center [205, 111] width 279 height 31
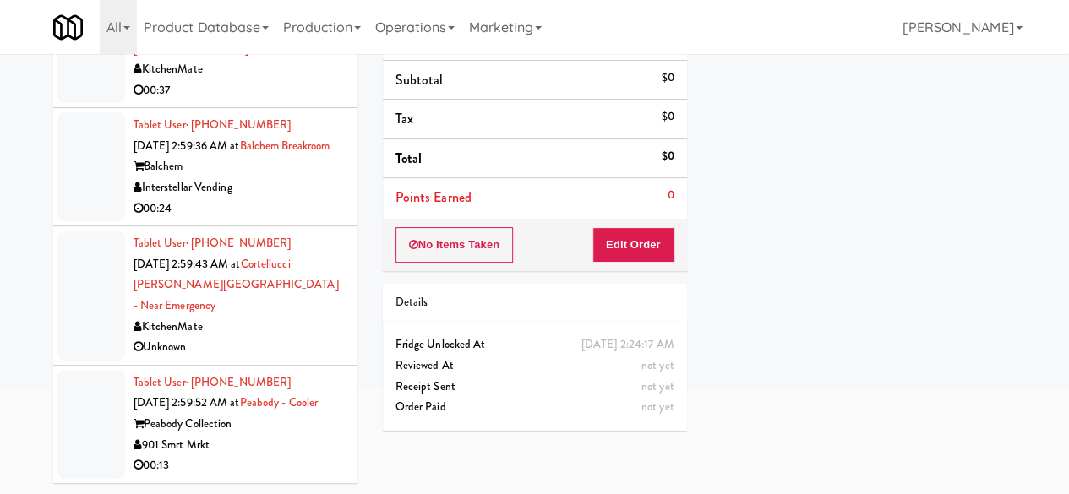
scroll to position [6639, 0]
click at [258, 459] on div "00:13" at bounding box center [238, 465] width 211 height 21
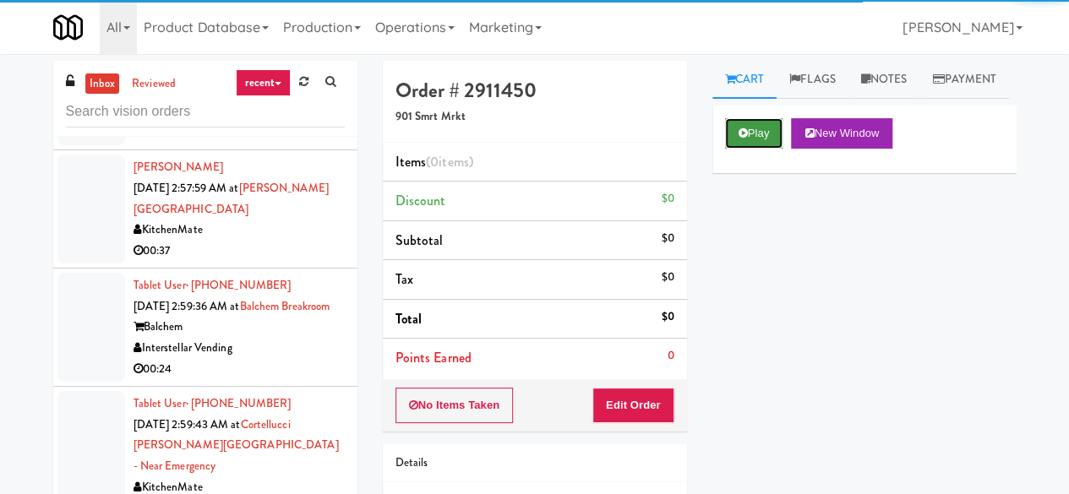
click at [768, 149] on button "Play" at bounding box center [754, 133] width 58 height 30
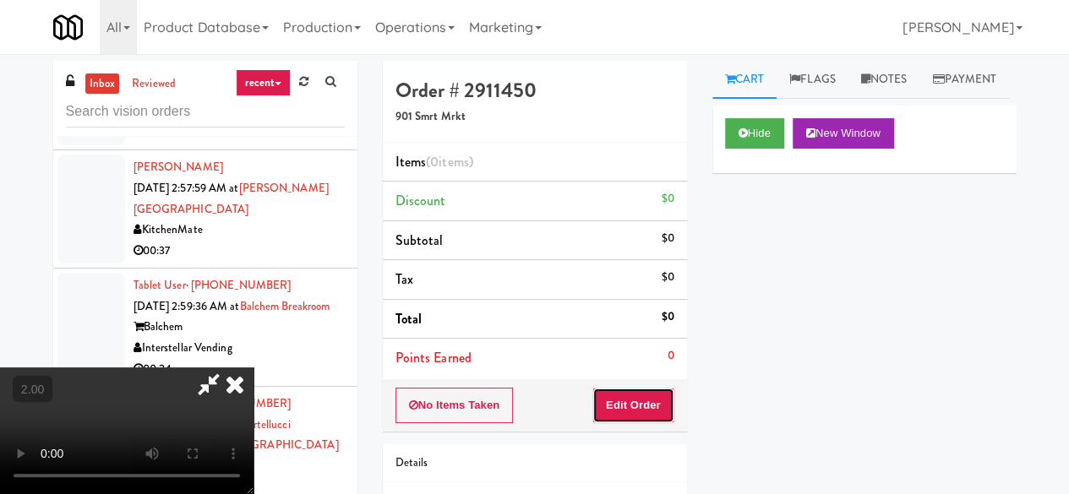
click at [627, 417] on button "Edit Order" at bounding box center [633, 405] width 82 height 35
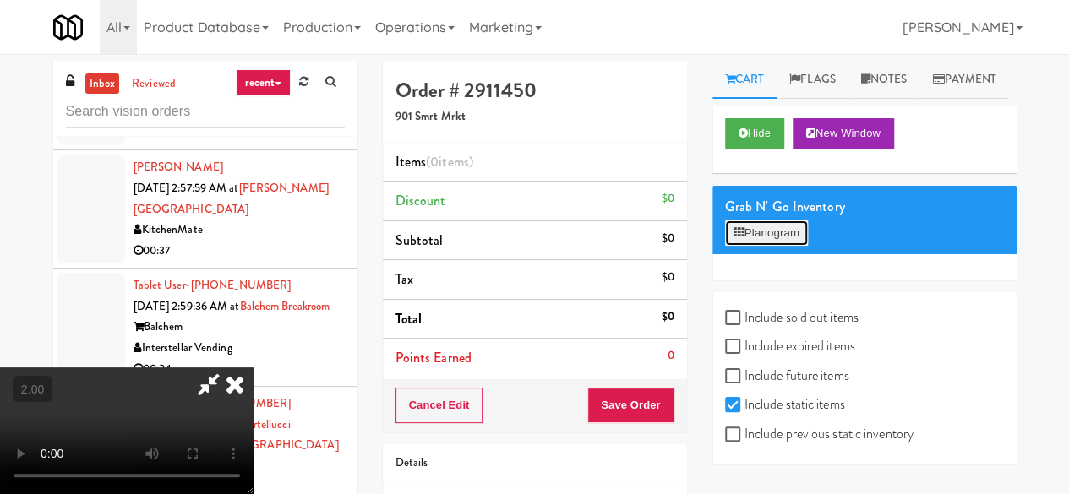
click at [758, 246] on button "Planogram" at bounding box center [766, 232] width 83 height 25
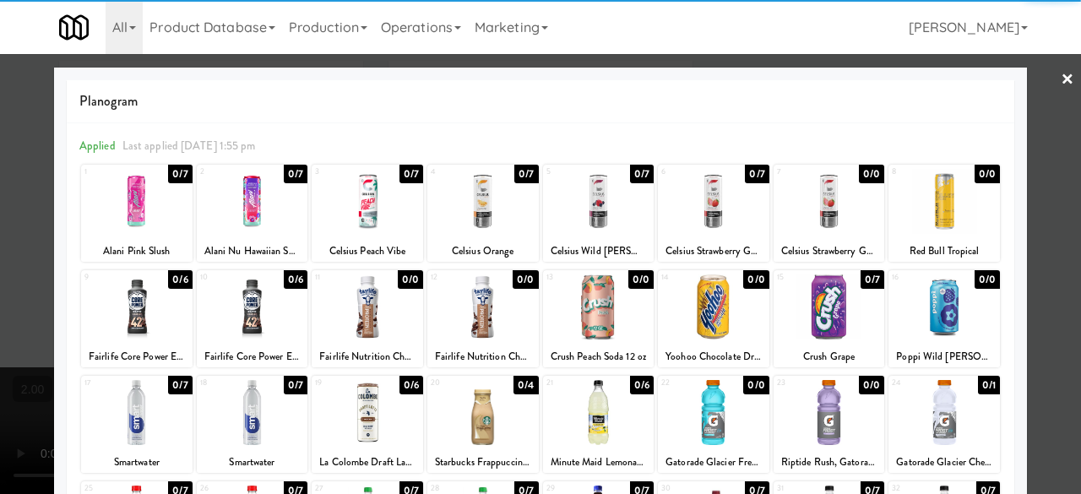
click at [924, 321] on div at bounding box center [944, 307] width 111 height 65
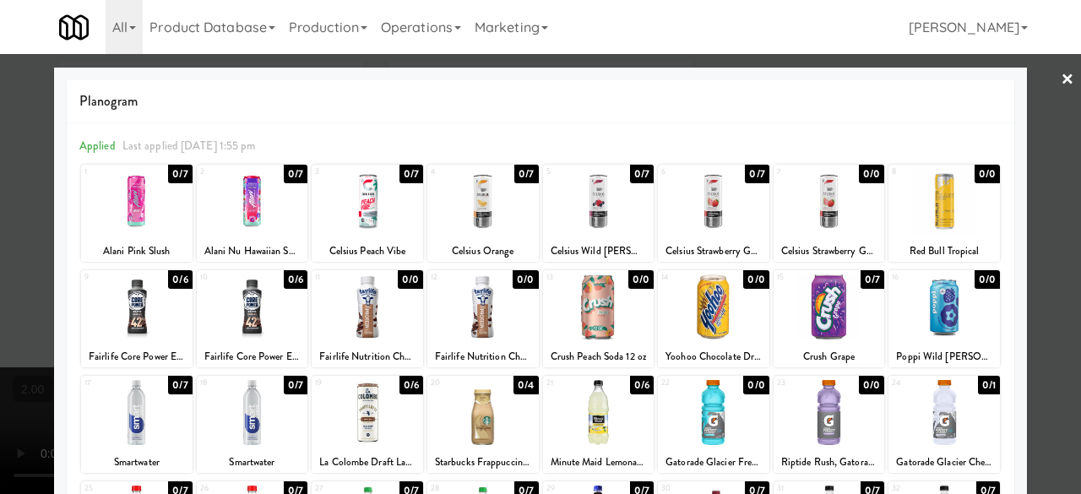
click at [1046, 239] on div at bounding box center [540, 247] width 1081 height 494
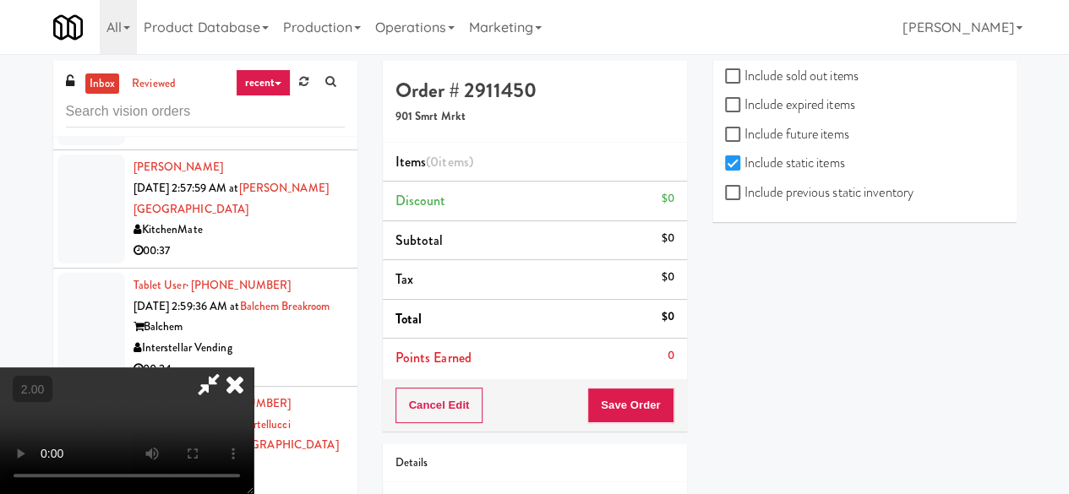
scroll to position [287, 0]
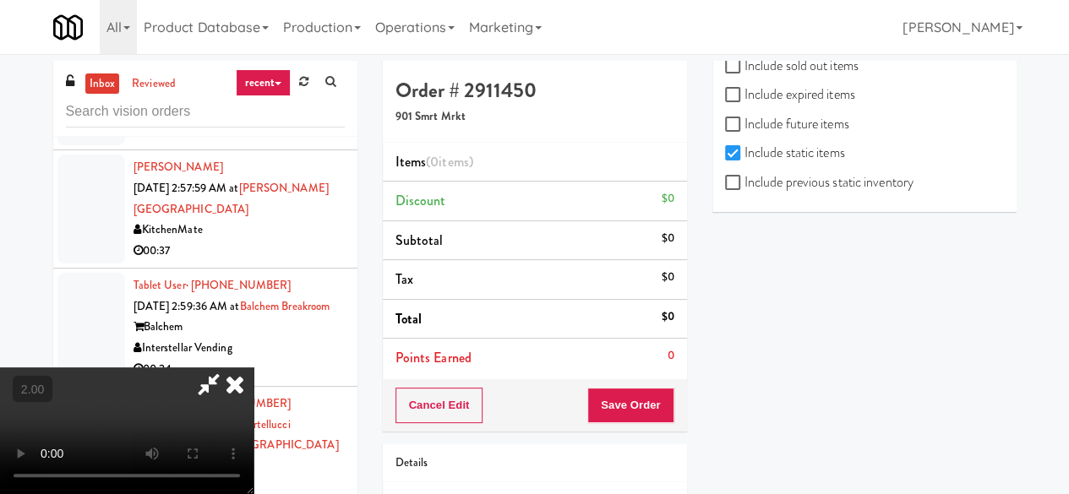
click at [826, 188] on label "Include previous static inventory" at bounding box center [819, 182] width 188 height 25
click at [744, 188] on input "Include previous static inventory" at bounding box center [734, 184] width 19 height 14
checkbox input "true"
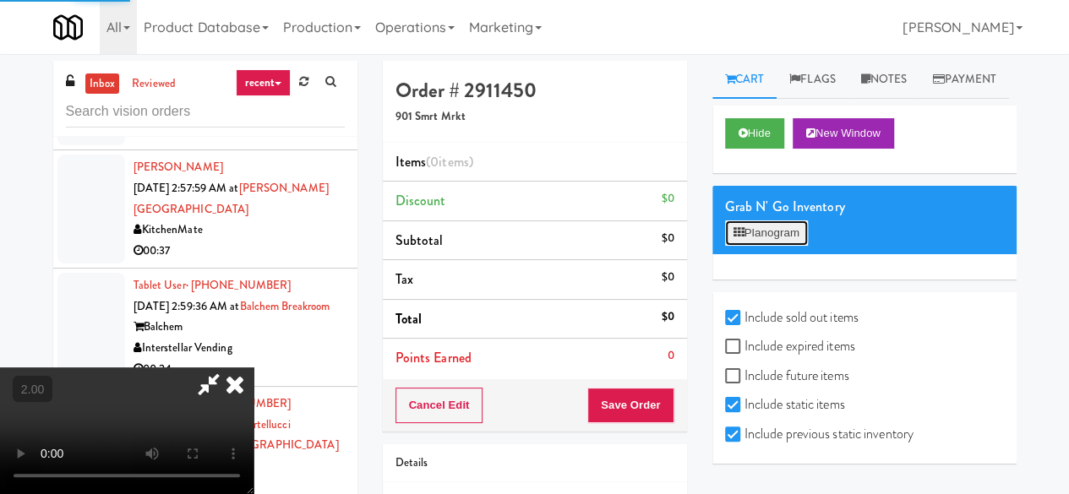
click at [764, 246] on button "Planogram" at bounding box center [766, 232] width 83 height 25
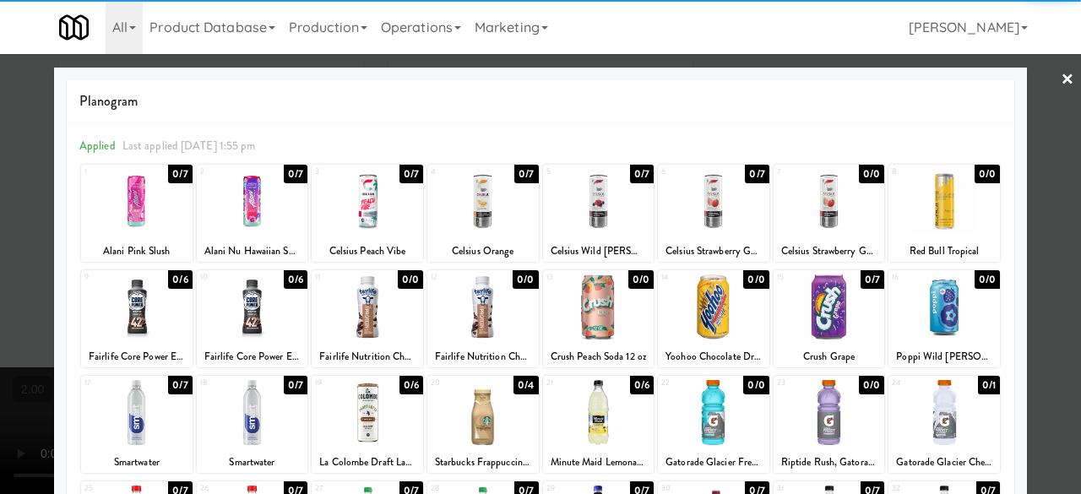
click at [942, 315] on div at bounding box center [944, 307] width 111 height 65
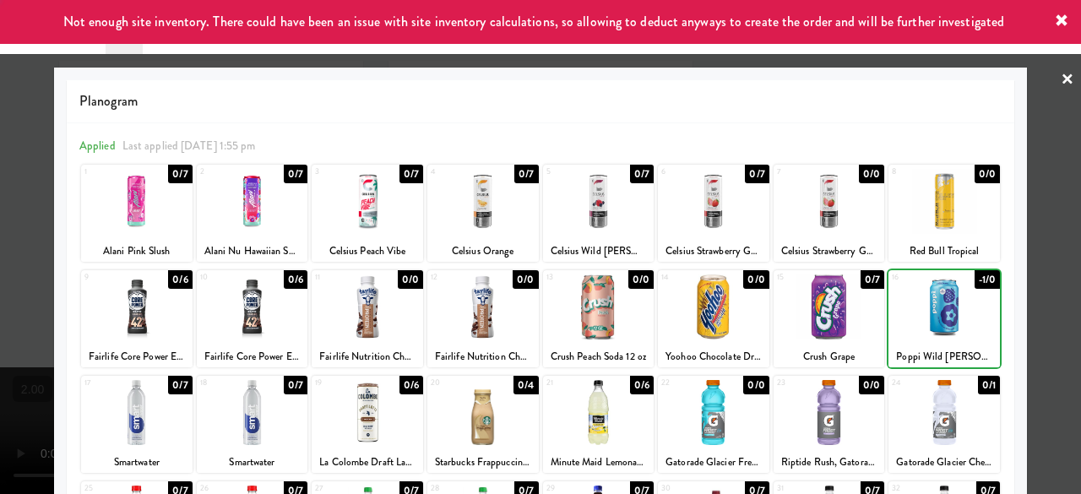
click at [942, 315] on div at bounding box center [944, 307] width 111 height 65
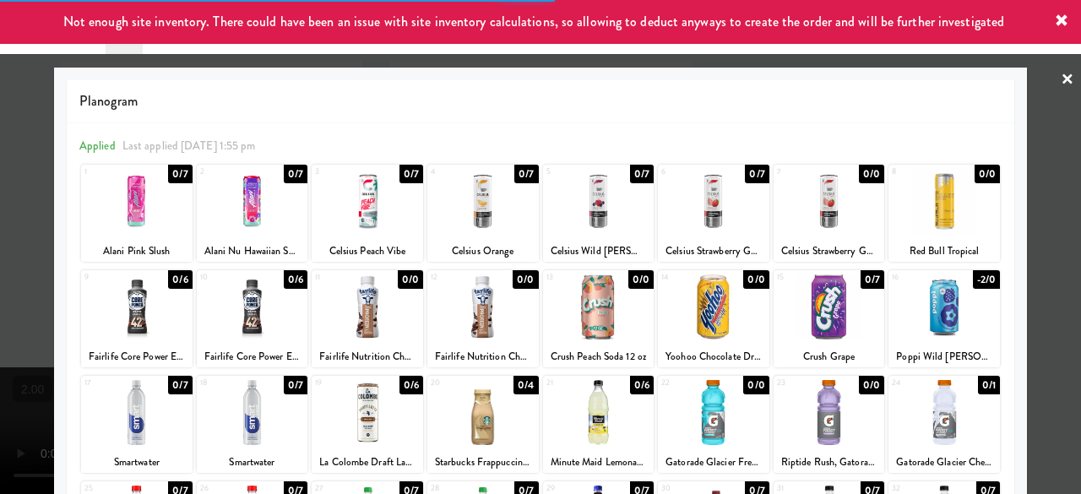
click at [1020, 219] on div at bounding box center [540, 247] width 1081 height 494
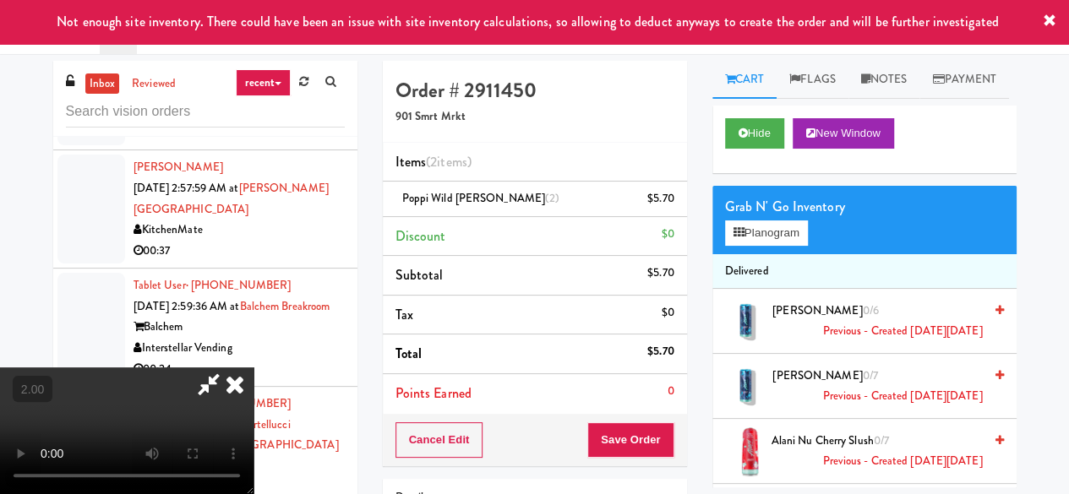
click at [253, 425] on video at bounding box center [126, 430] width 253 height 127
click at [650, 430] on button "Save Order" at bounding box center [630, 439] width 86 height 35
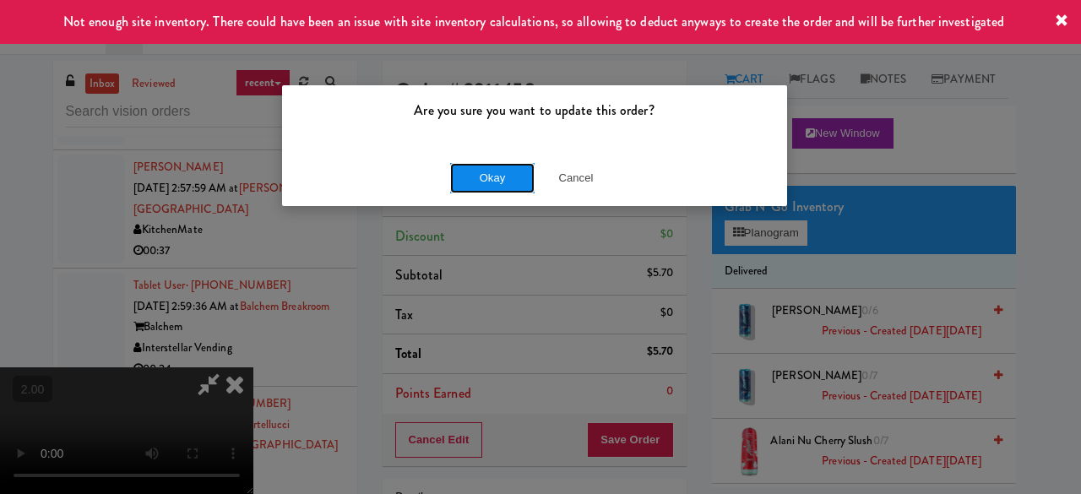
click at [509, 189] on button "Okay" at bounding box center [492, 178] width 84 height 30
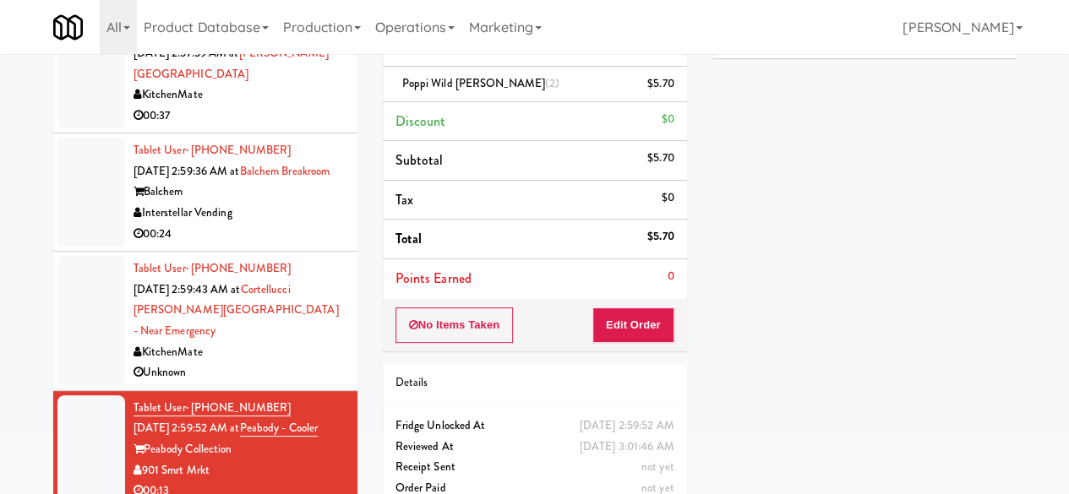
scroll to position [160, 0]
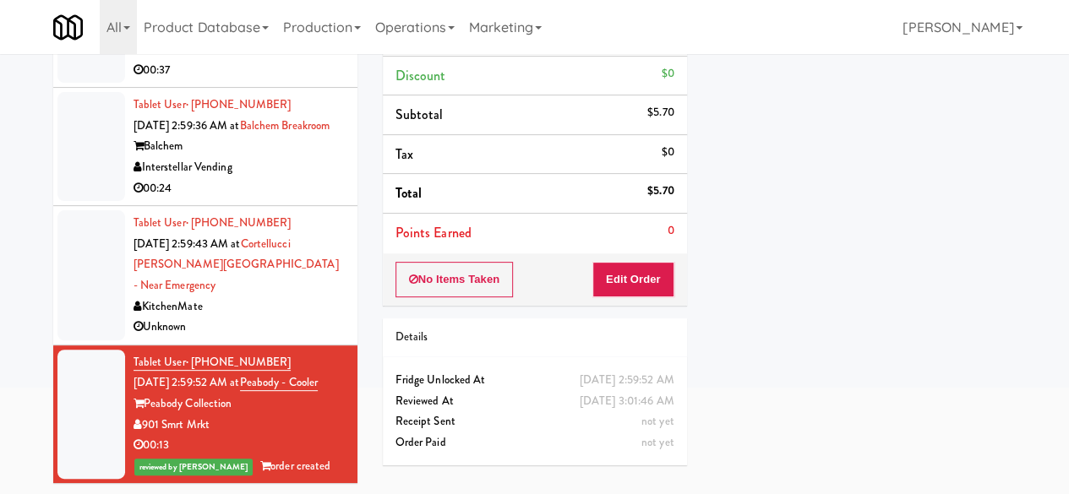
click at [307, 317] on div "Unknown" at bounding box center [238, 327] width 211 height 21
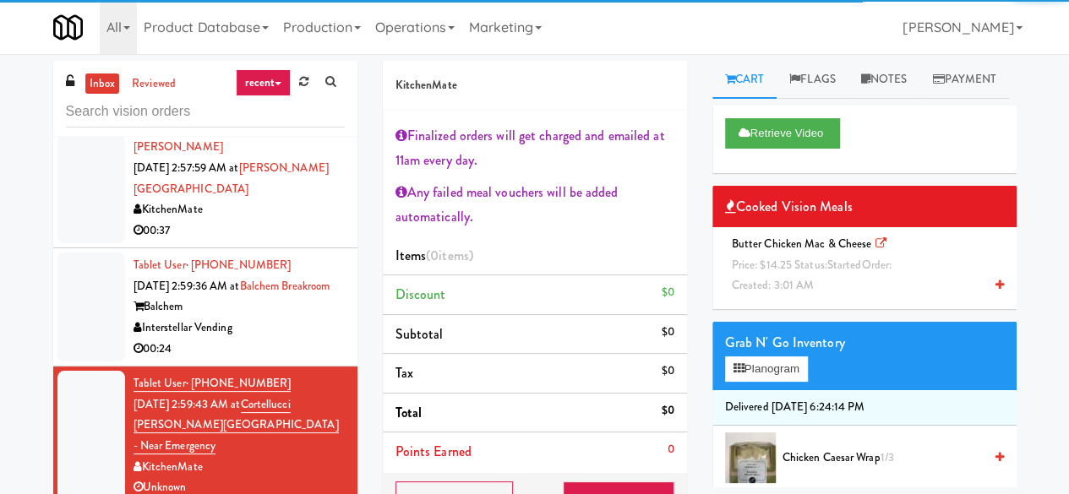
click at [321, 307] on div "Balchem" at bounding box center [238, 306] width 211 height 21
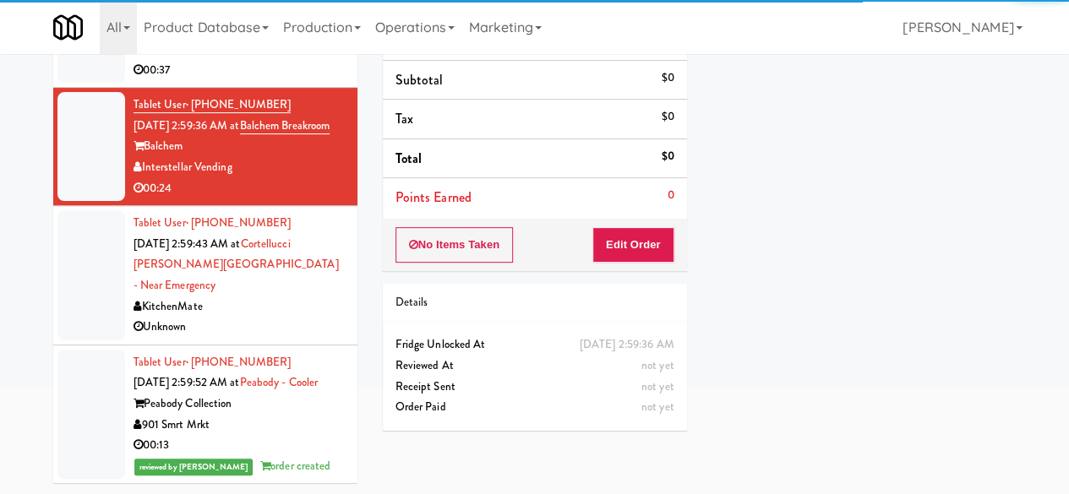
drag, startPoint x: 289, startPoint y: 307, endPoint x: 514, endPoint y: 299, distance: 224.8
click at [288, 317] on div "Unknown" at bounding box center [238, 327] width 211 height 21
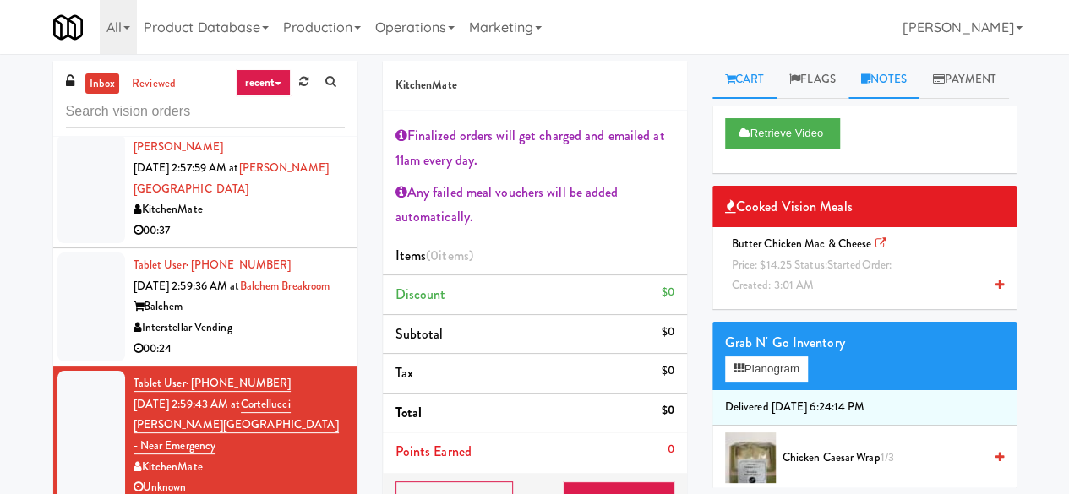
click at [895, 82] on link "Notes" at bounding box center [884, 80] width 72 height 38
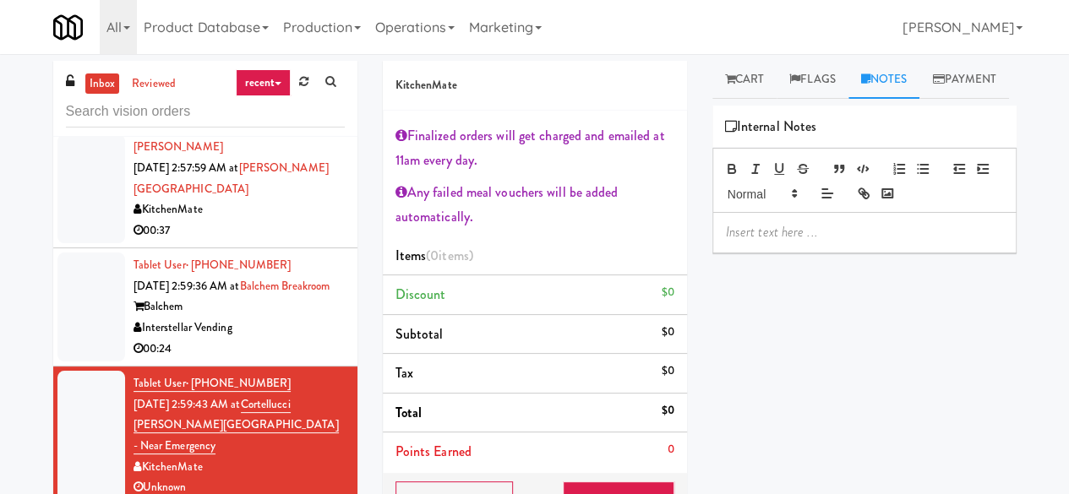
click at [760, 242] on p at bounding box center [864, 232] width 277 height 19
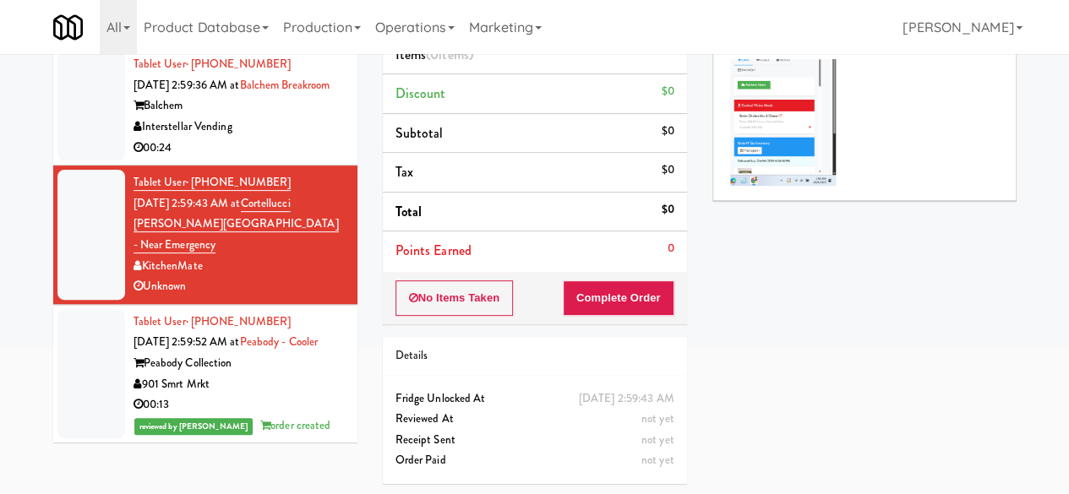
scroll to position [6407, 0]
click at [292, 138] on div "Interstellar Vending" at bounding box center [238, 127] width 211 height 21
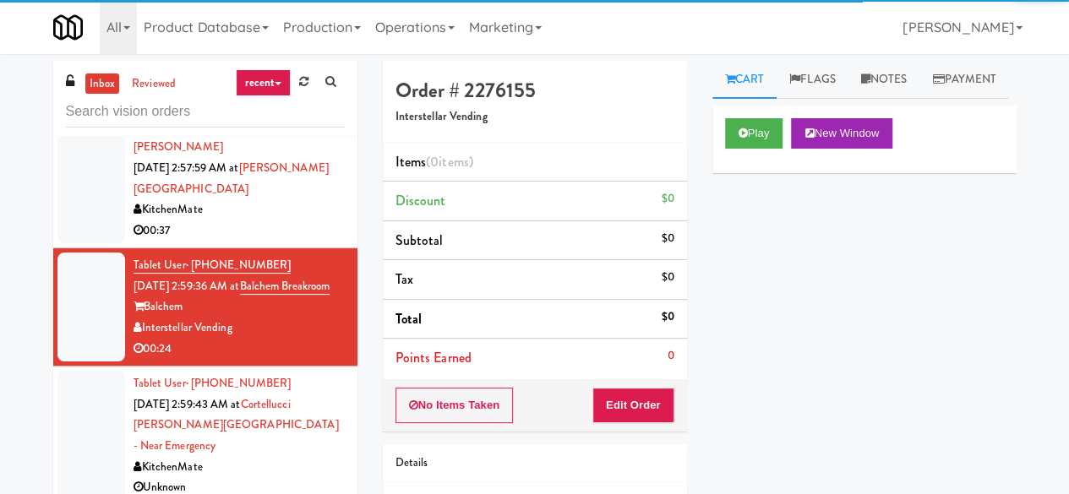
scroll to position [6660, 0]
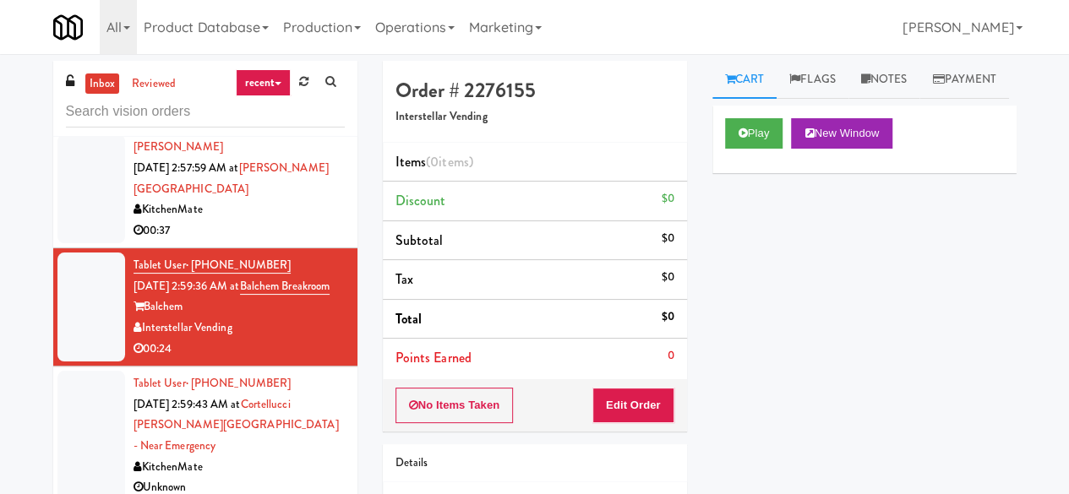
click at [274, 457] on div "KitchenMate" at bounding box center [238, 467] width 211 height 21
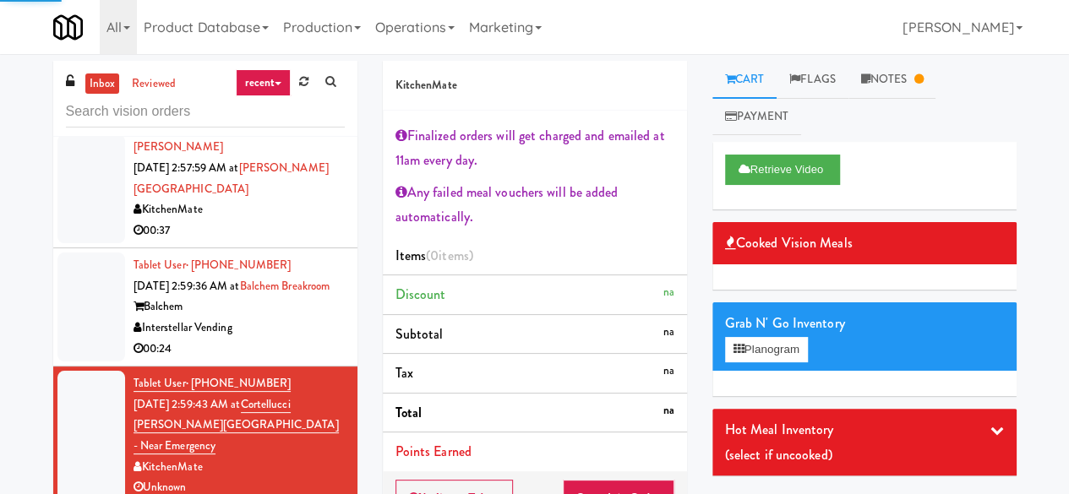
click at [900, 90] on link "Notes" at bounding box center [892, 80] width 88 height 38
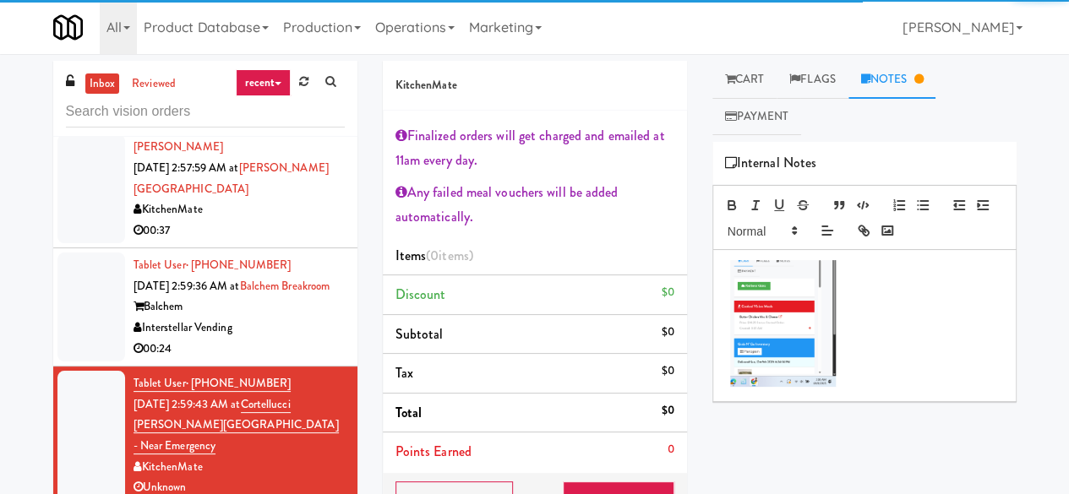
click at [865, 268] on p at bounding box center [864, 325] width 277 height 131
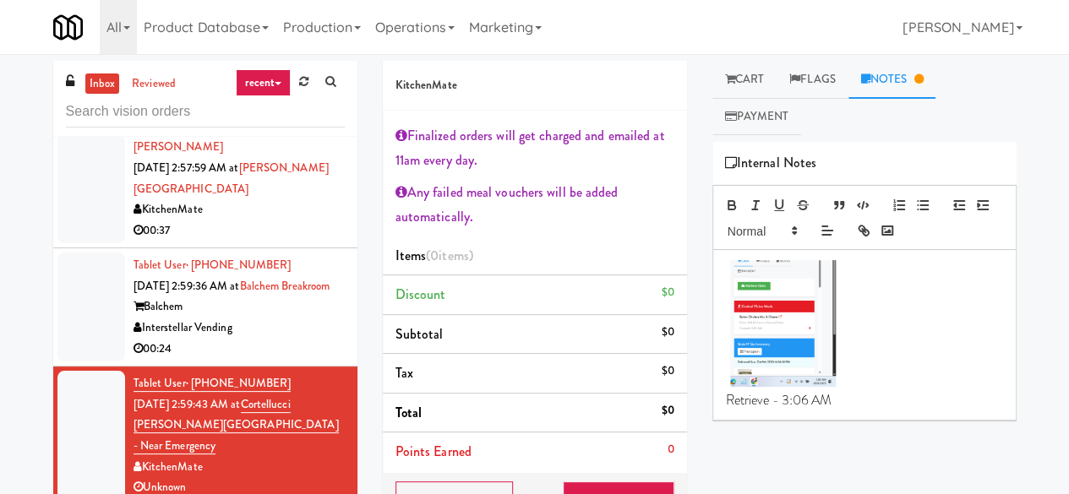
click at [721, 405] on div "Retrieve - 3:06 AM" at bounding box center [864, 335] width 302 height 170
click at [900, 407] on p "Joms: Retrieve - 3:06 AM" at bounding box center [864, 400] width 277 height 19
click at [258, 303] on div "Balchem" at bounding box center [238, 306] width 211 height 21
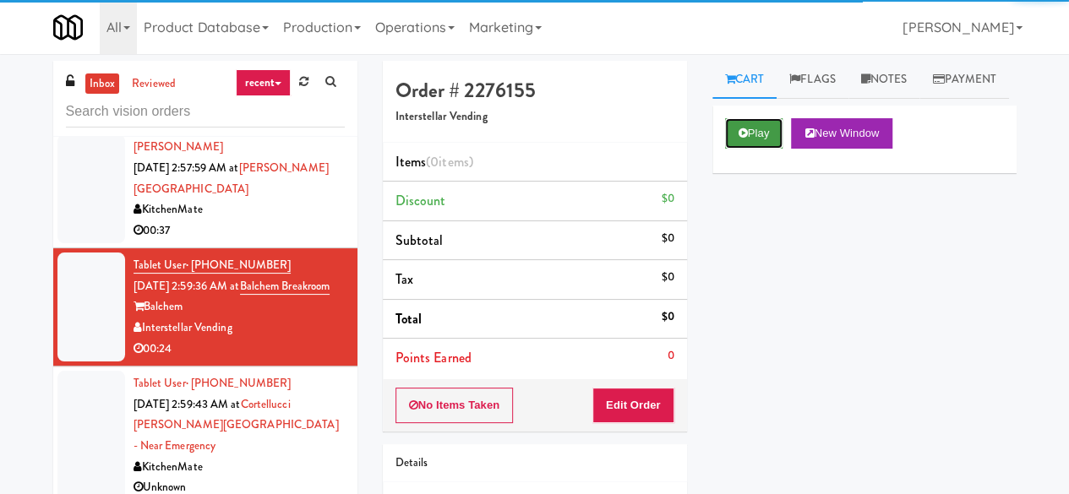
click at [750, 149] on button "Play" at bounding box center [754, 133] width 58 height 30
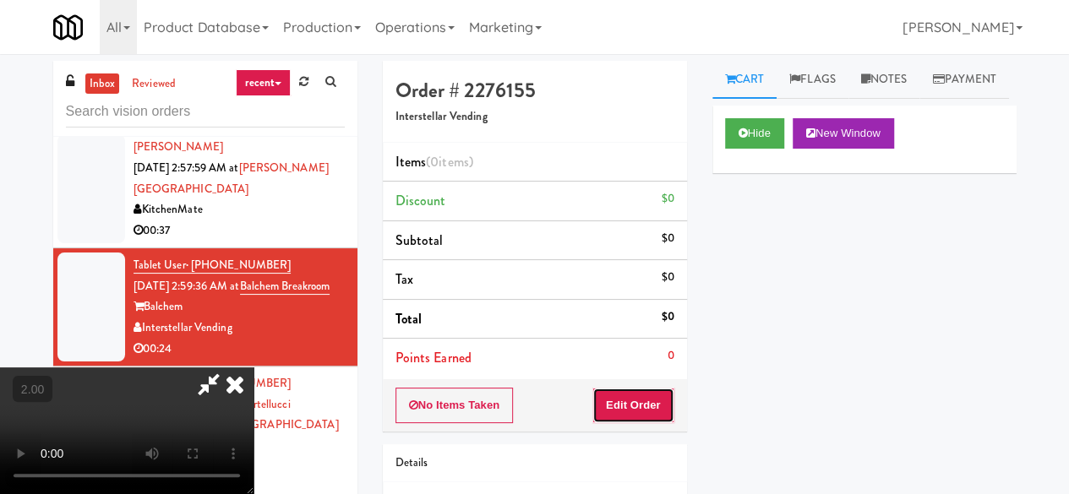
click at [641, 416] on button "Edit Order" at bounding box center [633, 405] width 82 height 35
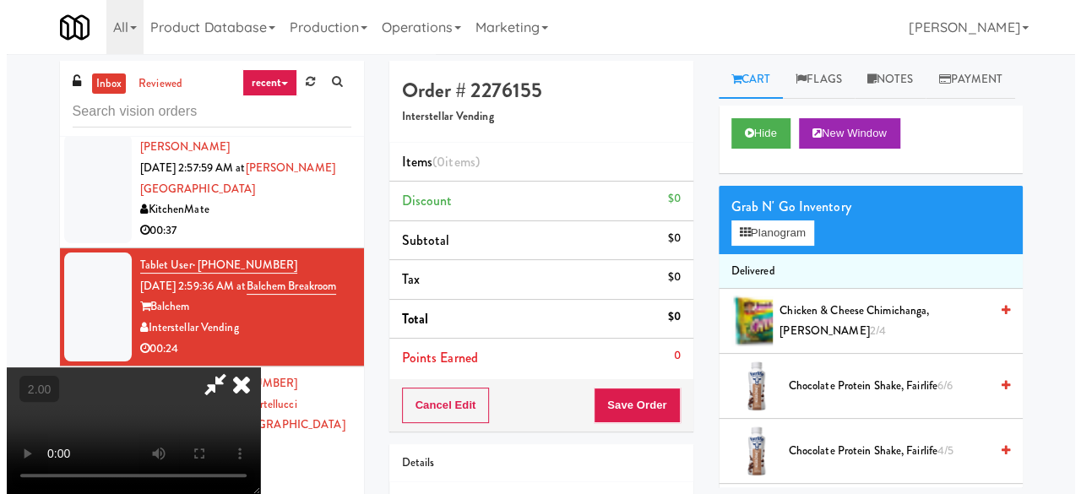
scroll to position [35, 0]
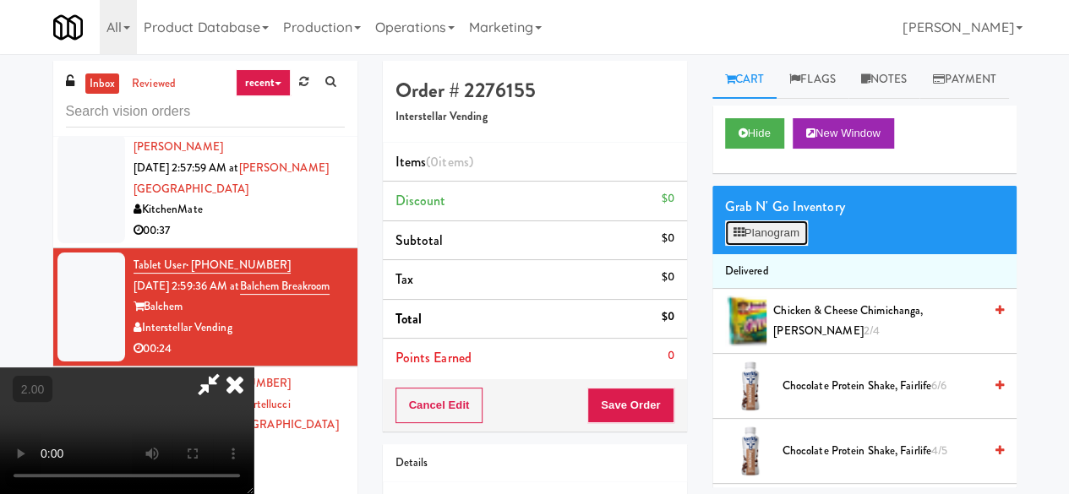
click at [759, 246] on button "Planogram" at bounding box center [766, 232] width 83 height 25
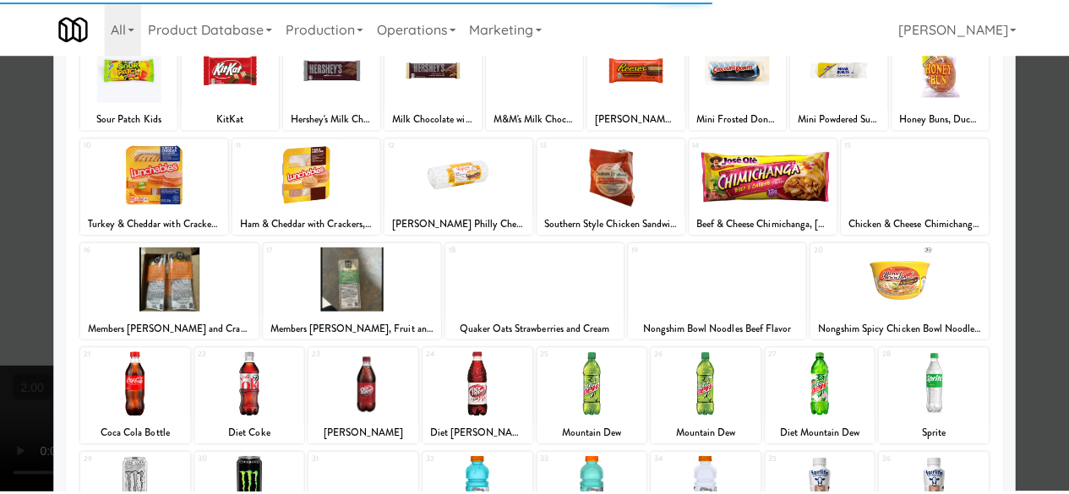
scroll to position [253, 0]
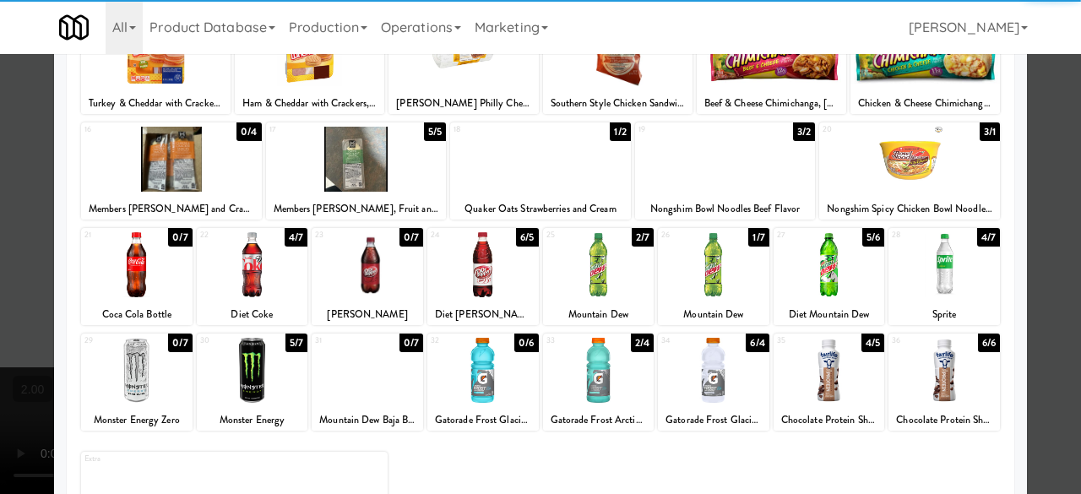
click at [137, 346] on div at bounding box center [136, 370] width 111 height 65
click at [137, 349] on div at bounding box center [136, 370] width 111 height 65
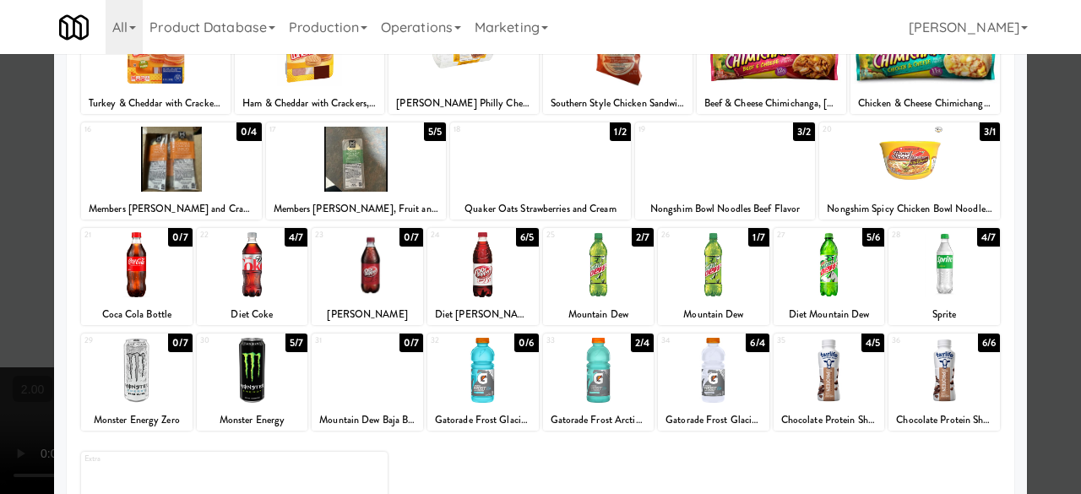
click at [1050, 188] on div at bounding box center [540, 247] width 1081 height 494
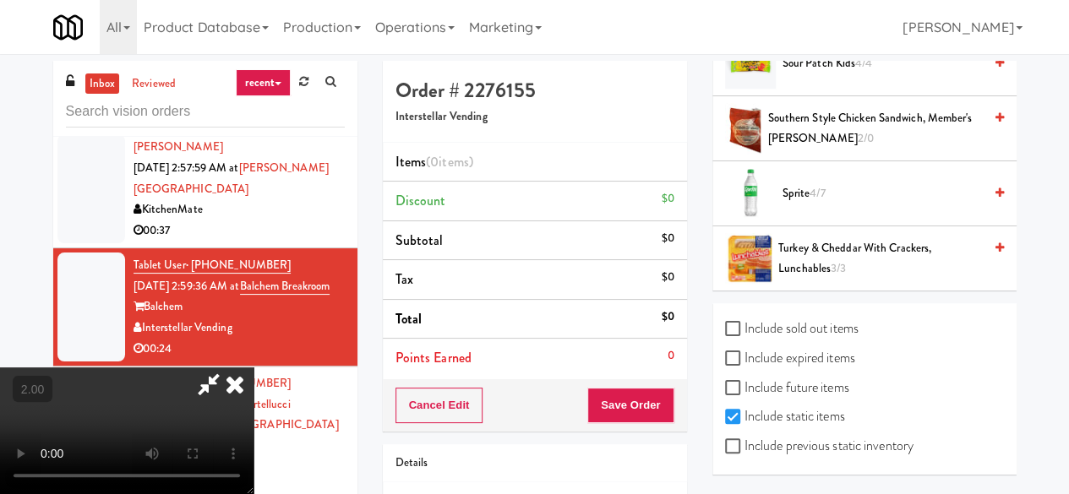
click at [824, 449] on label "Include previous static inventory" at bounding box center [819, 445] width 188 height 25
click at [744, 449] on input "Include previous static inventory" at bounding box center [734, 447] width 19 height 14
checkbox input "true"
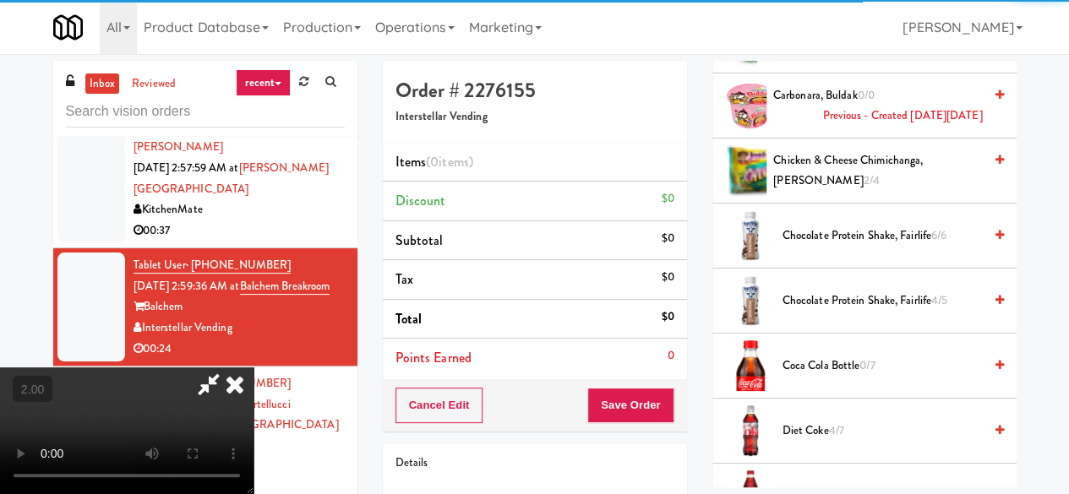
scroll to position [73, 0]
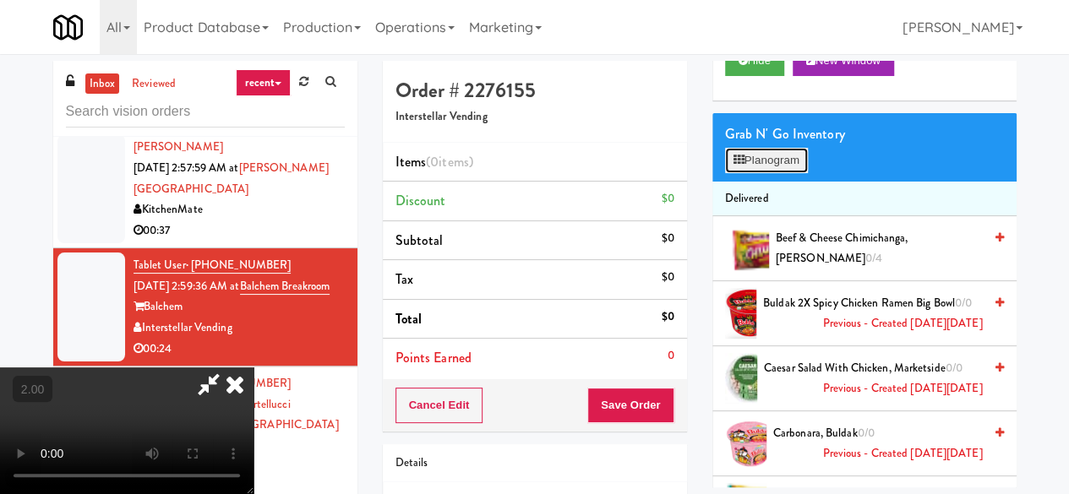
click at [779, 173] on button "Planogram" at bounding box center [766, 160] width 83 height 25
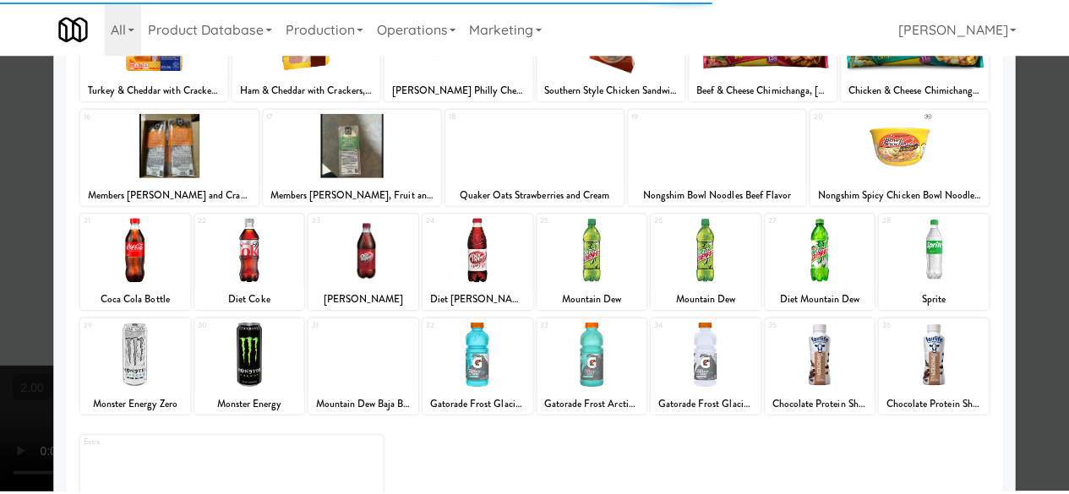
scroll to position [334, 0]
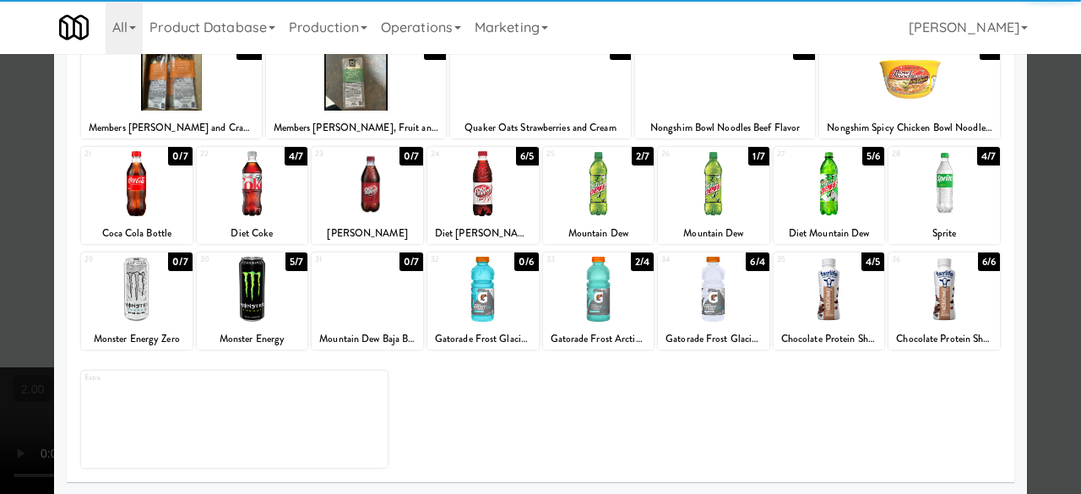
click at [124, 316] on div at bounding box center [136, 289] width 111 height 65
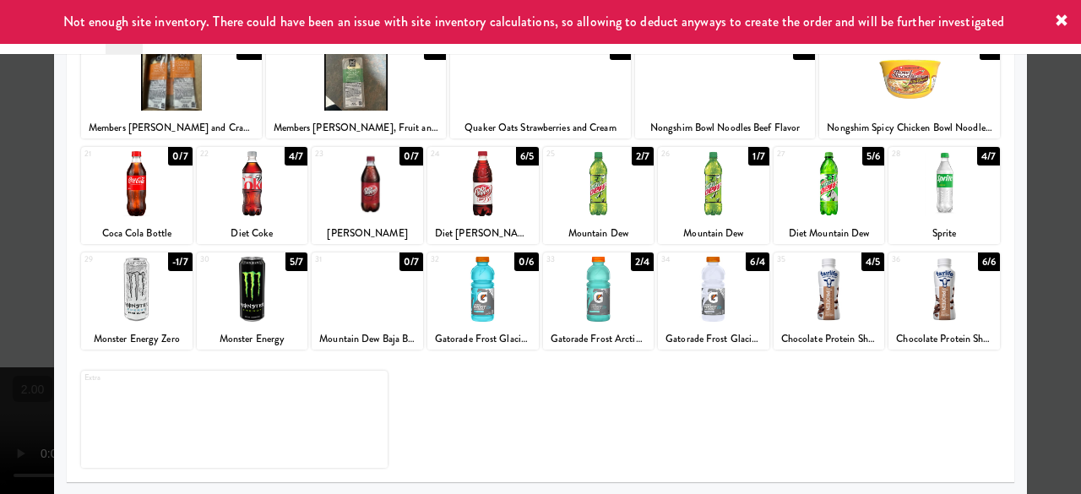
click at [1047, 128] on div at bounding box center [540, 247] width 1081 height 494
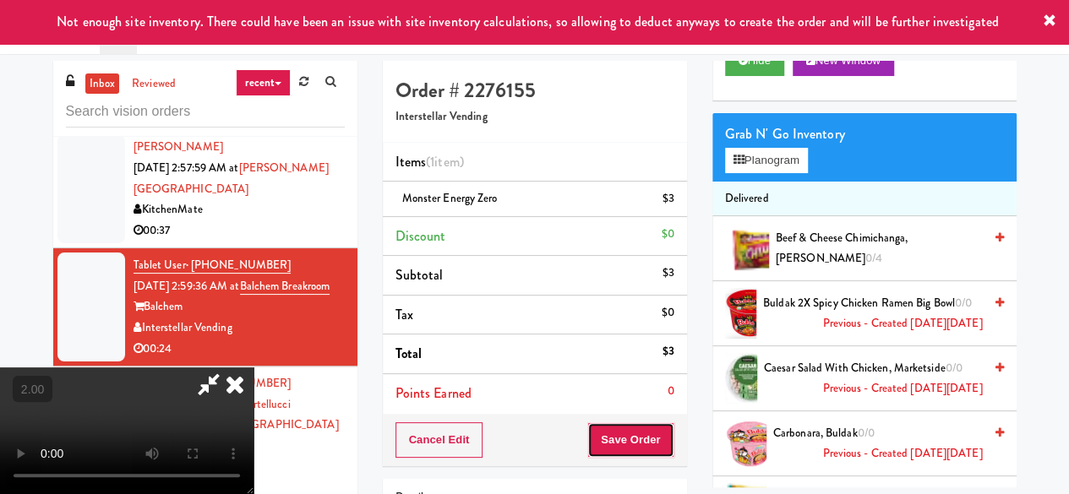
click at [653, 442] on button "Save Order" at bounding box center [630, 439] width 86 height 35
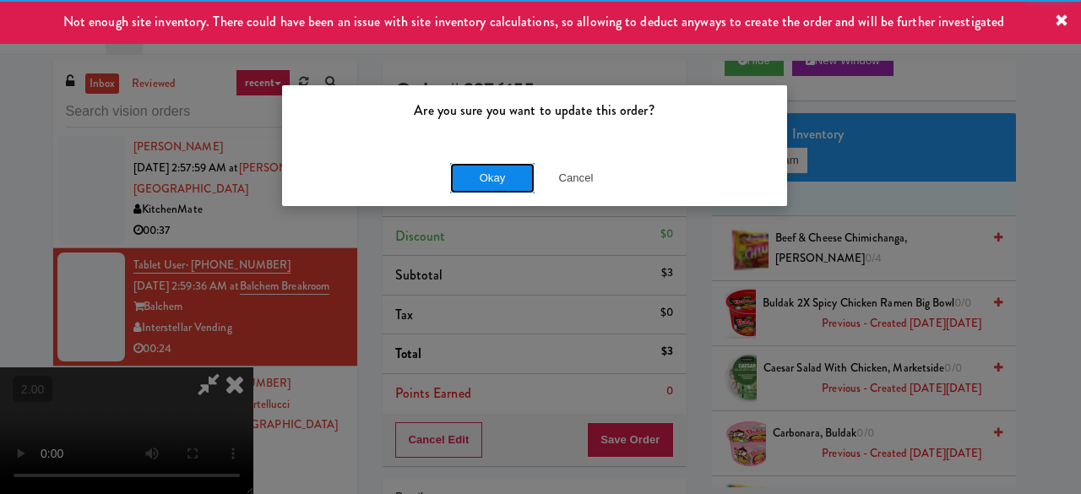
click at [460, 167] on button "Okay" at bounding box center [492, 178] width 84 height 30
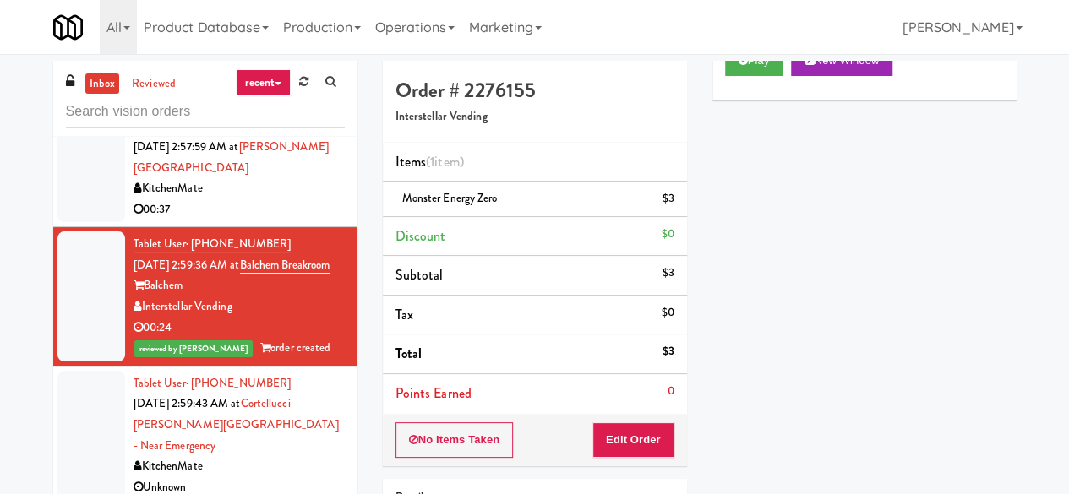
scroll to position [6576, 0]
click at [270, 199] on div "KitchenMate" at bounding box center [238, 188] width 211 height 21
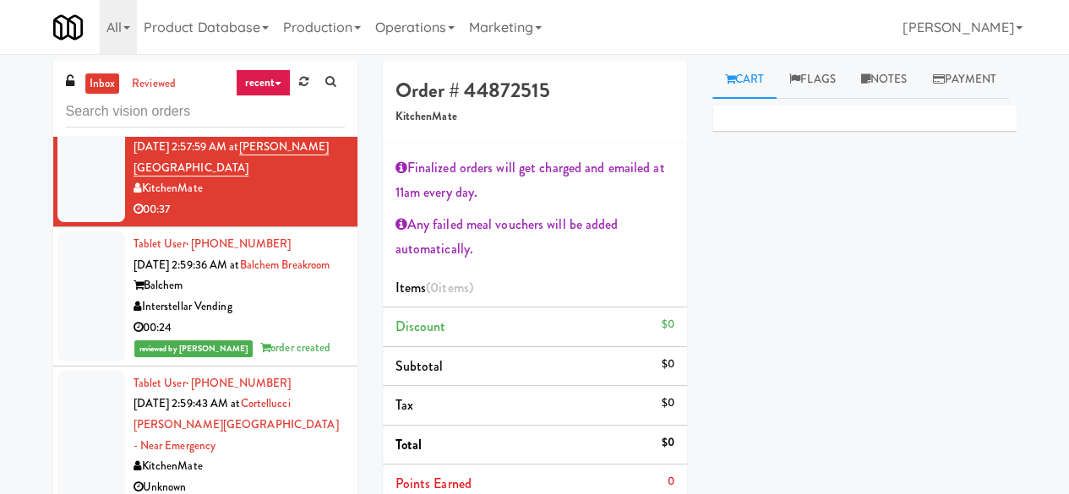
scroll to position [6596, 0]
click at [291, 300] on div "Tablet User · (435) 294-5329 [DATE] 2:59:36 AM at [GEOGRAPHIC_DATA] Balchem Int…" at bounding box center [238, 296] width 211 height 125
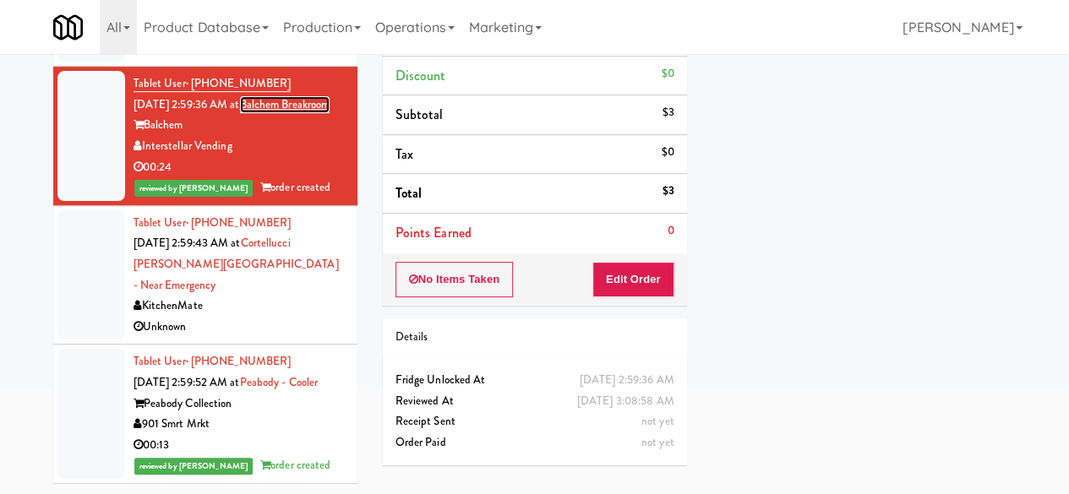
scroll to position [6681, 0]
click at [263, 296] on div "KitchenMate" at bounding box center [238, 306] width 211 height 21
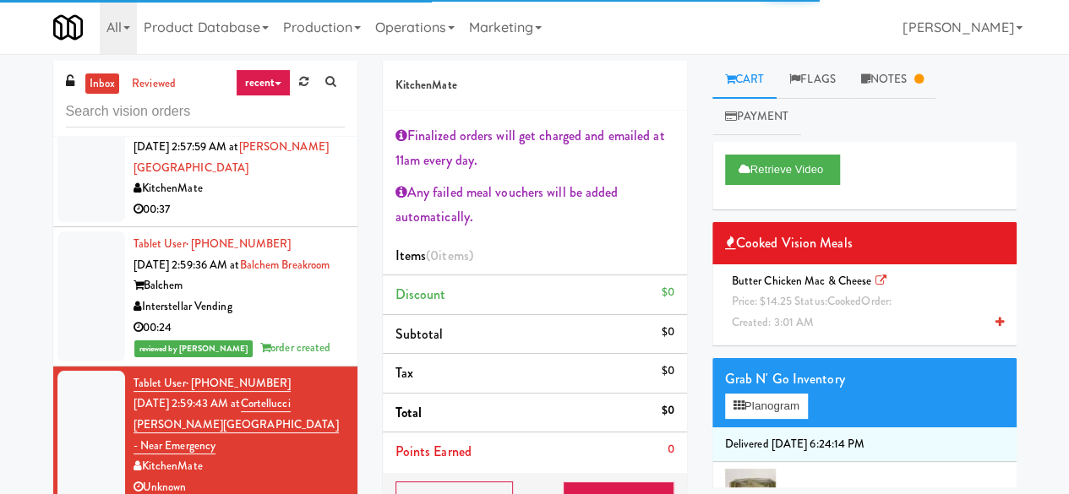
scroll to position [6343, 0]
click at [283, 102] on div "00:09" at bounding box center [238, 91] width 211 height 21
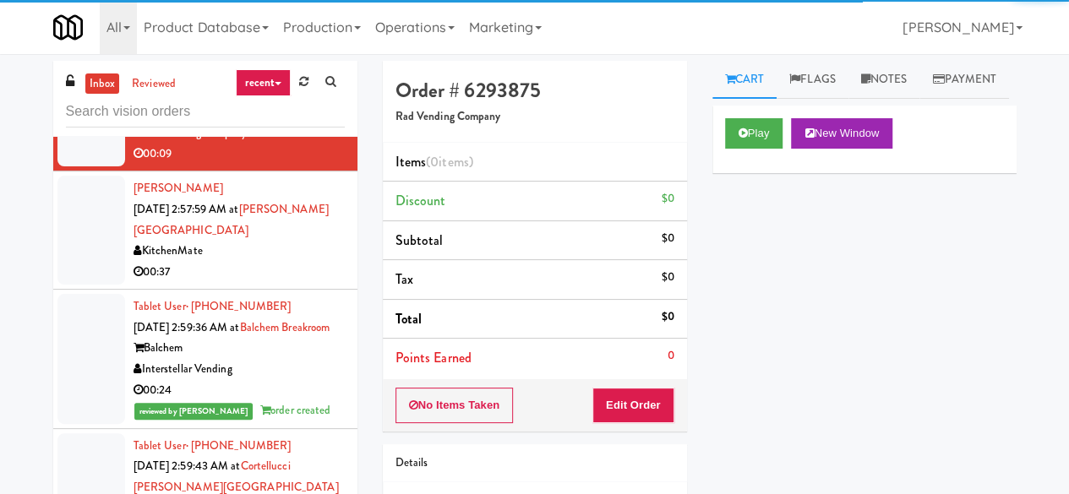
scroll to position [6089, 0]
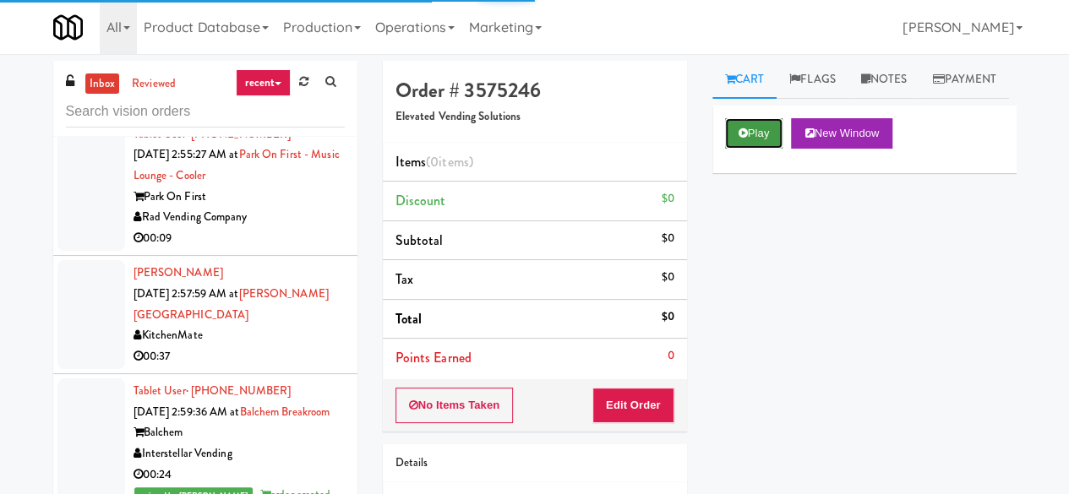
click at [755, 149] on button "Play" at bounding box center [754, 133] width 58 height 30
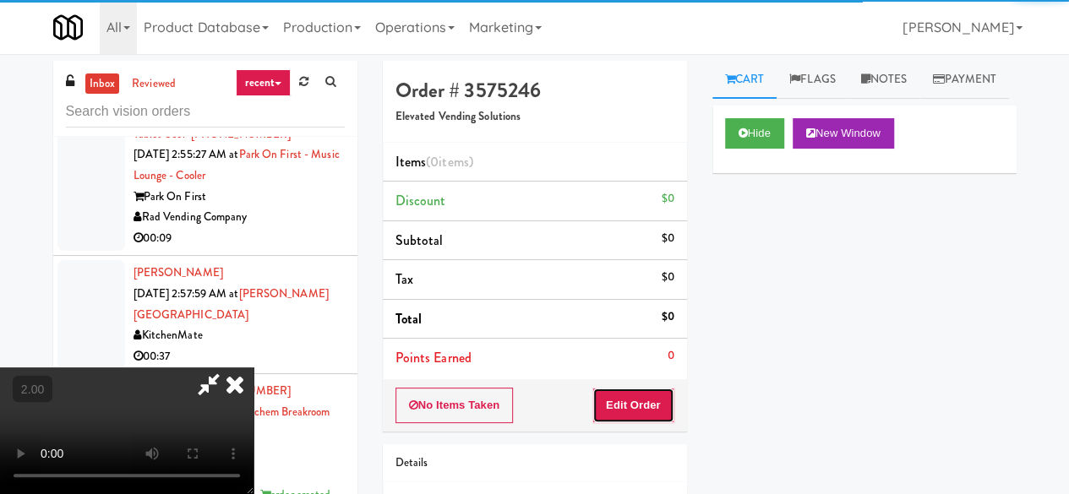
click at [655, 403] on button "Edit Order" at bounding box center [633, 405] width 82 height 35
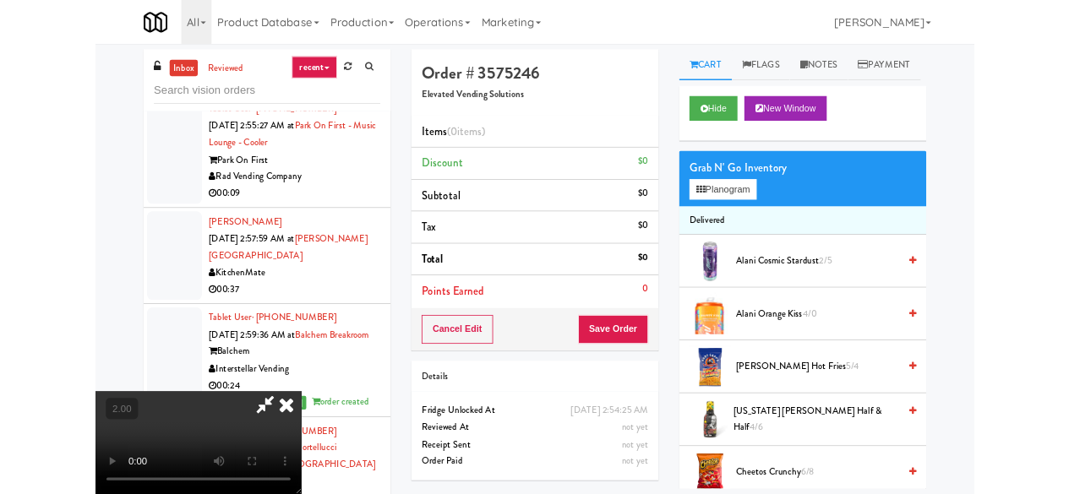
scroll to position [35, 0]
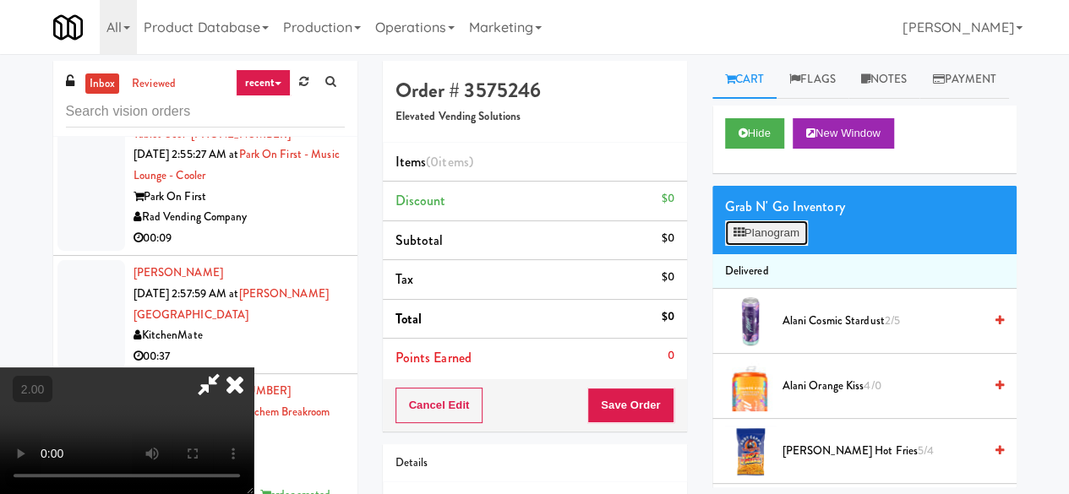
click at [777, 246] on button "Planogram" at bounding box center [766, 232] width 83 height 25
click at [0, 0] on div at bounding box center [0, 0] width 0 height 0
click at [776, 246] on button "Planogram" at bounding box center [766, 232] width 83 height 25
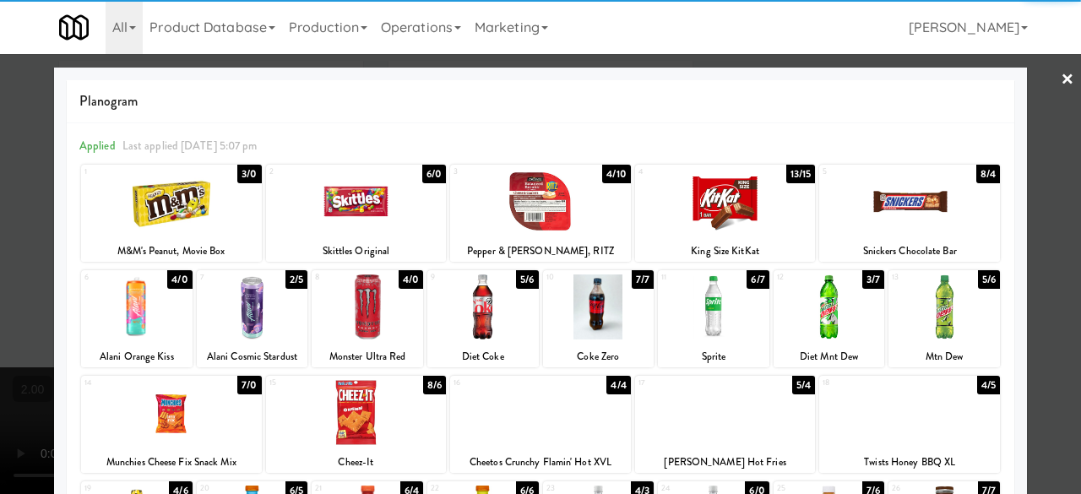
click at [884, 205] on div at bounding box center [909, 201] width 181 height 65
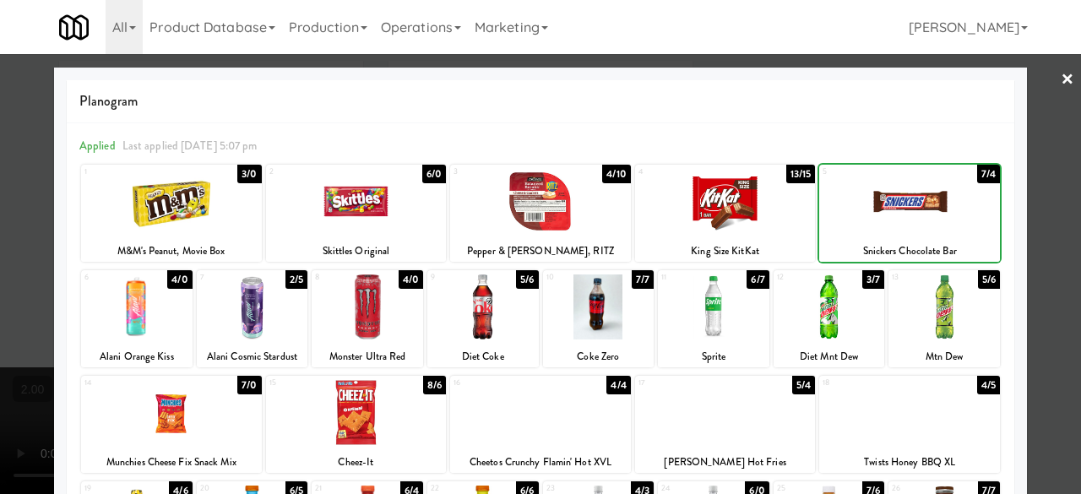
click at [1040, 155] on div at bounding box center [540, 247] width 1081 height 494
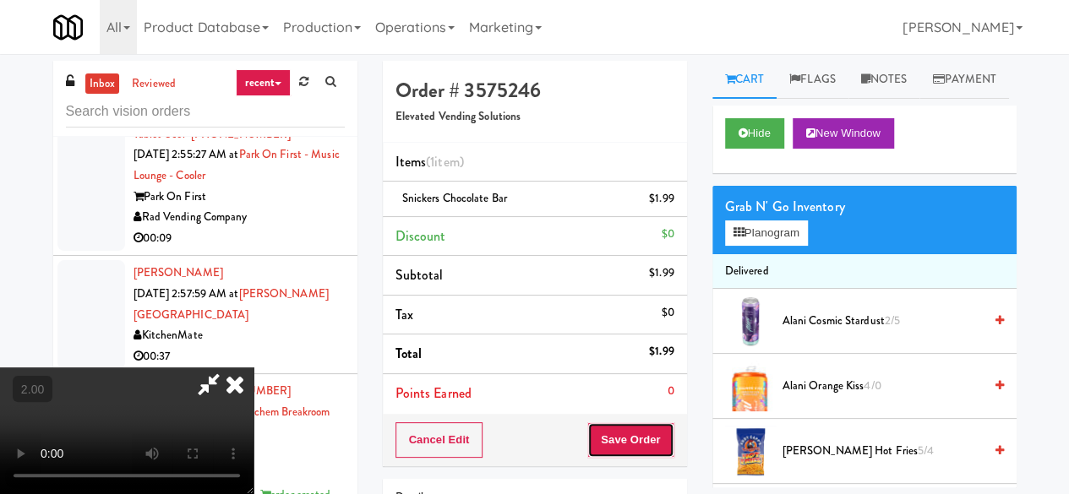
click at [647, 425] on button "Save Order" at bounding box center [630, 439] width 86 height 35
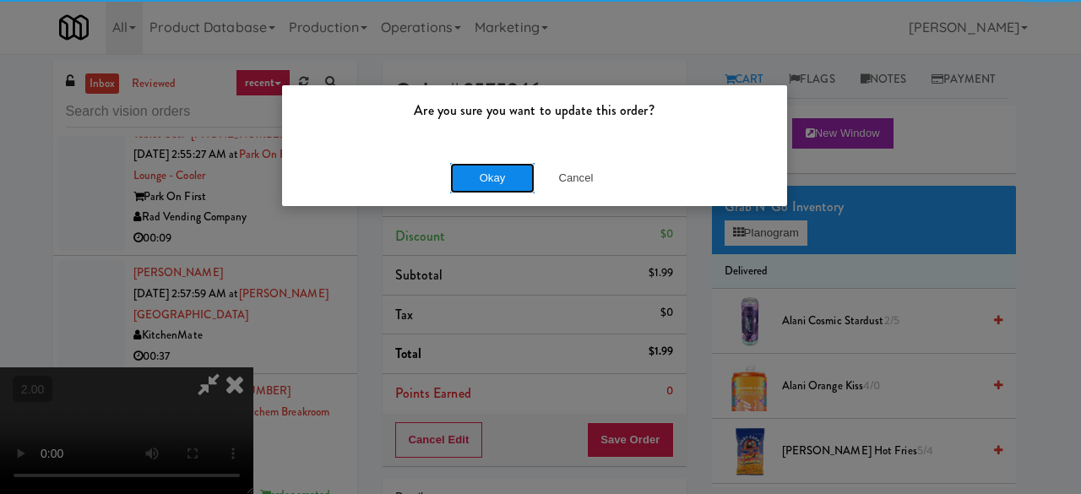
click at [522, 187] on button "Okay" at bounding box center [492, 178] width 84 height 30
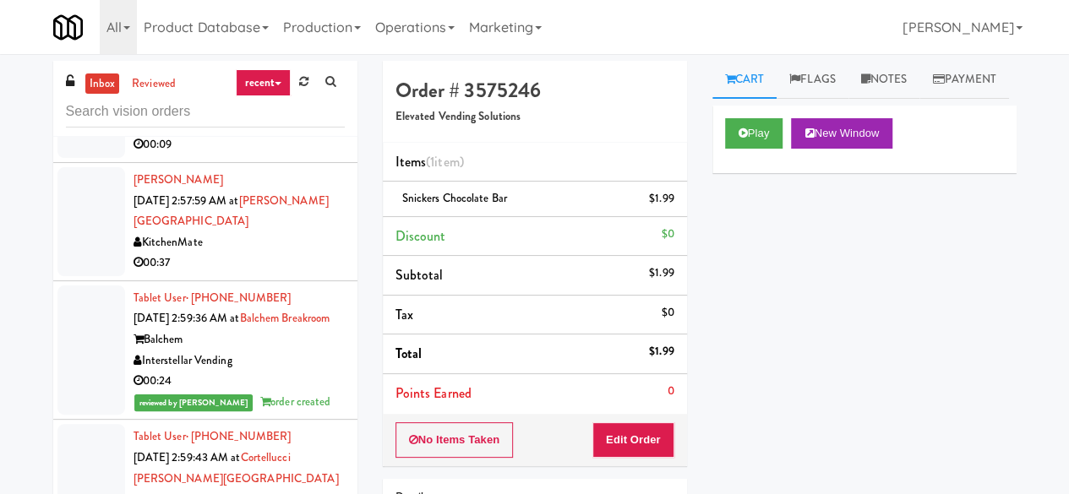
scroll to position [6089, 0]
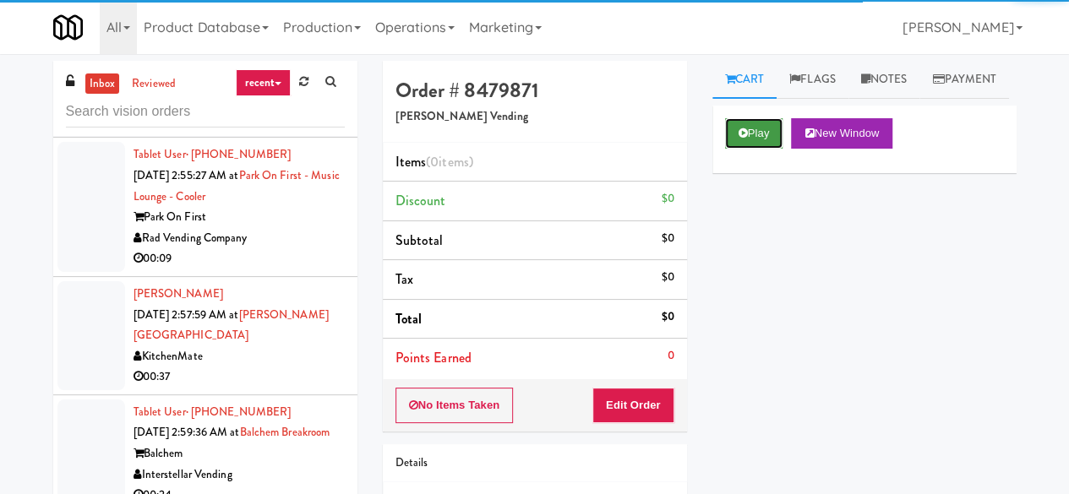
click at [764, 149] on button "Play" at bounding box center [754, 133] width 58 height 30
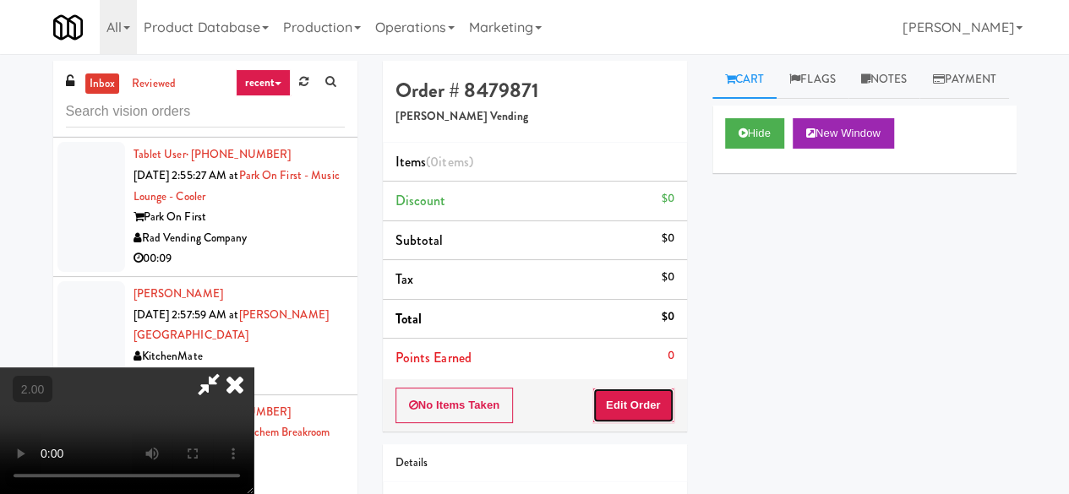
click at [643, 403] on button "Edit Order" at bounding box center [633, 405] width 82 height 35
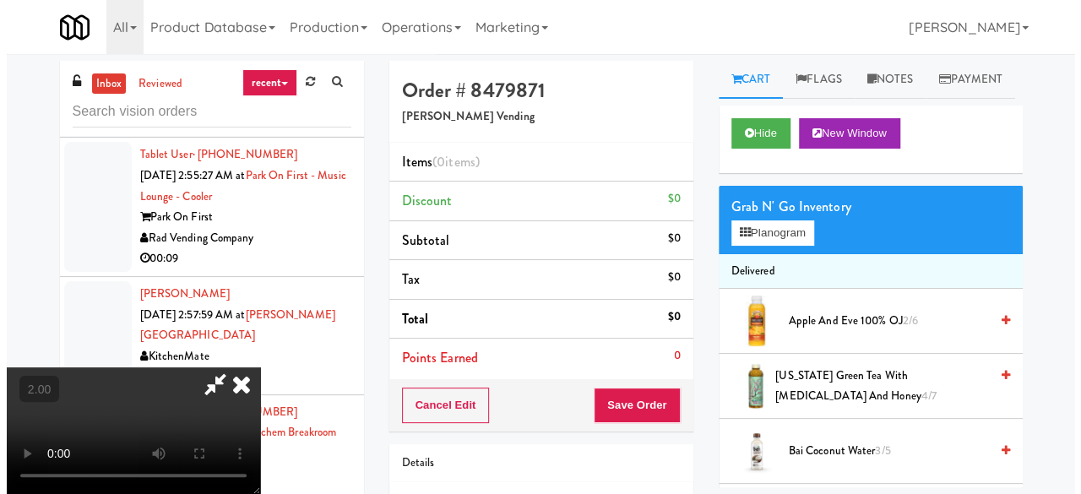
scroll to position [35, 0]
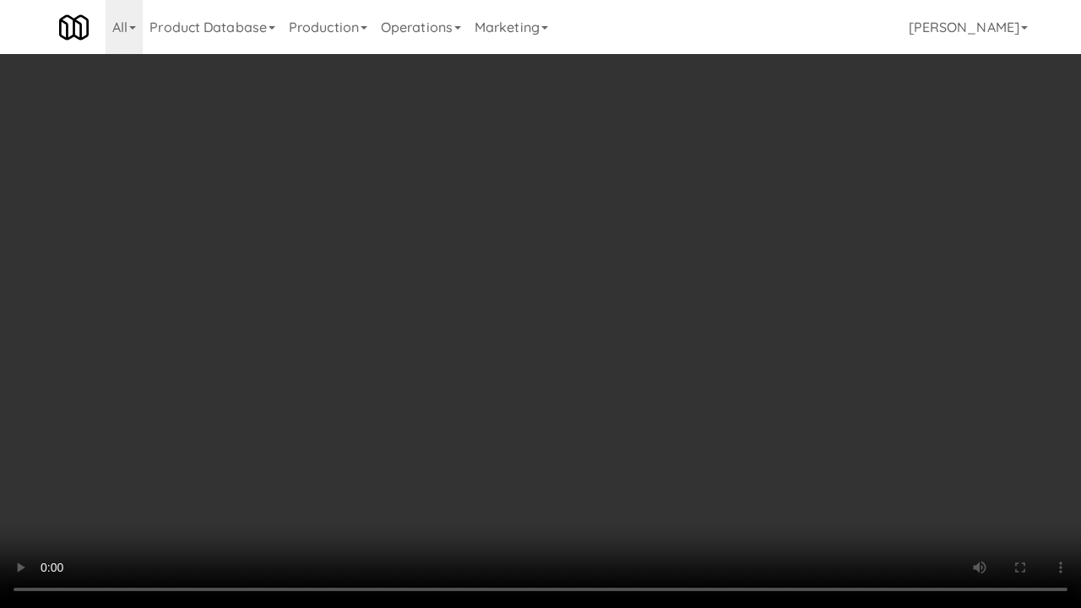
click at [622, 349] on video at bounding box center [540, 304] width 1081 height 608
drag, startPoint x: 616, startPoint y: 341, endPoint x: 643, endPoint y: 359, distance: 32.3
click at [615, 340] on video at bounding box center [540, 304] width 1081 height 608
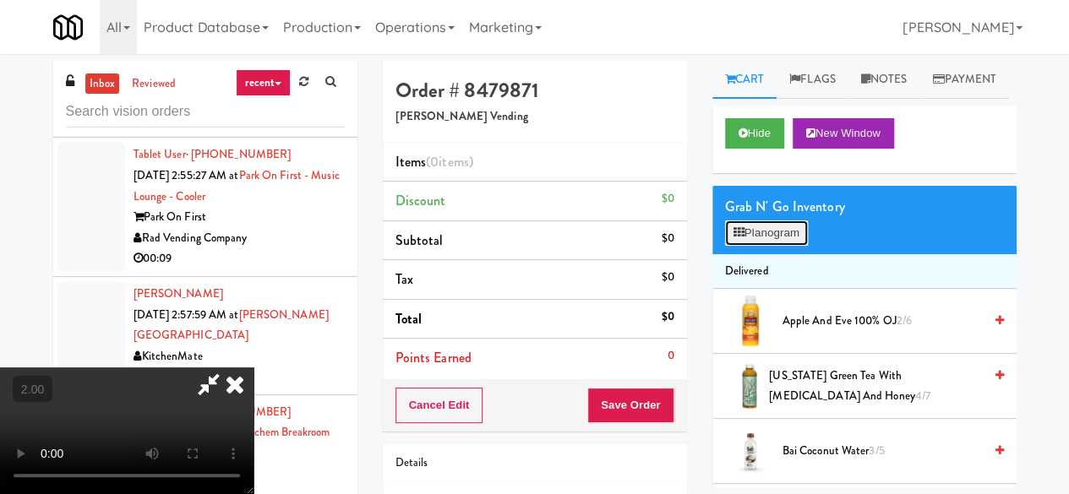
click at [780, 246] on button "Planogram" at bounding box center [766, 232] width 83 height 25
click at [0, 0] on div at bounding box center [0, 0] width 0 height 0
click at [759, 220] on div "Grab N' Go Inventory" at bounding box center [864, 206] width 279 height 25
click at [759, 246] on button "Planogram" at bounding box center [766, 232] width 83 height 25
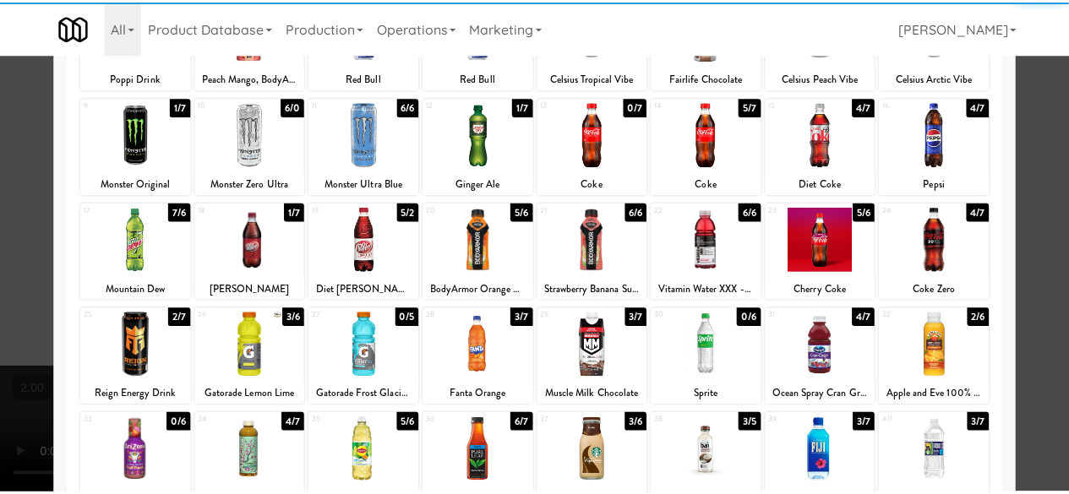
scroll to position [166, 0]
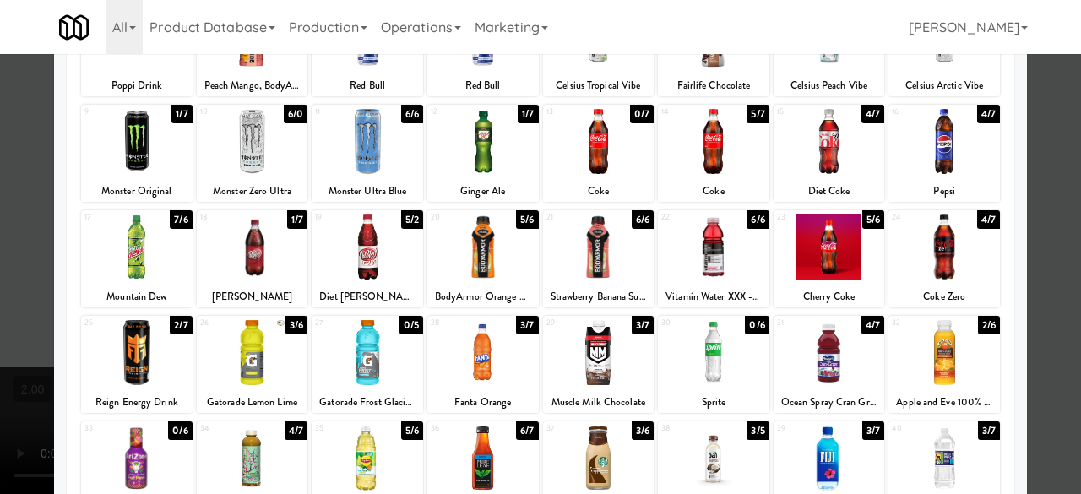
click at [488, 254] on div at bounding box center [482, 247] width 111 height 65
drag, startPoint x: 1046, startPoint y: 177, endPoint x: 979, endPoint y: 193, distance: 68.6
click at [1046, 177] on div at bounding box center [540, 247] width 1081 height 494
click at [1046, 177] on div "inbox reviewed recent all unclear take inventory issue suspicious failed recent…" at bounding box center [540, 359] width 1081 height 596
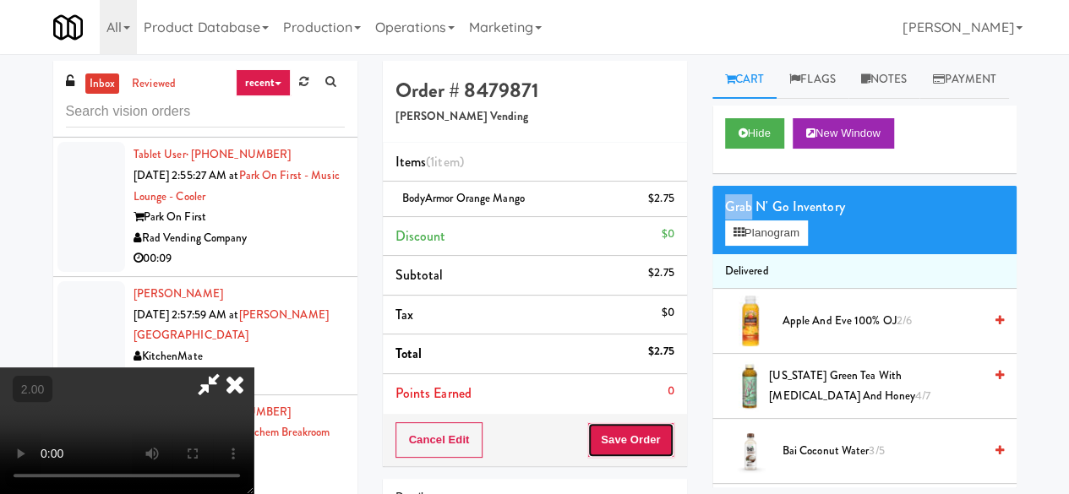
click at [655, 443] on button "Save Order" at bounding box center [630, 439] width 86 height 35
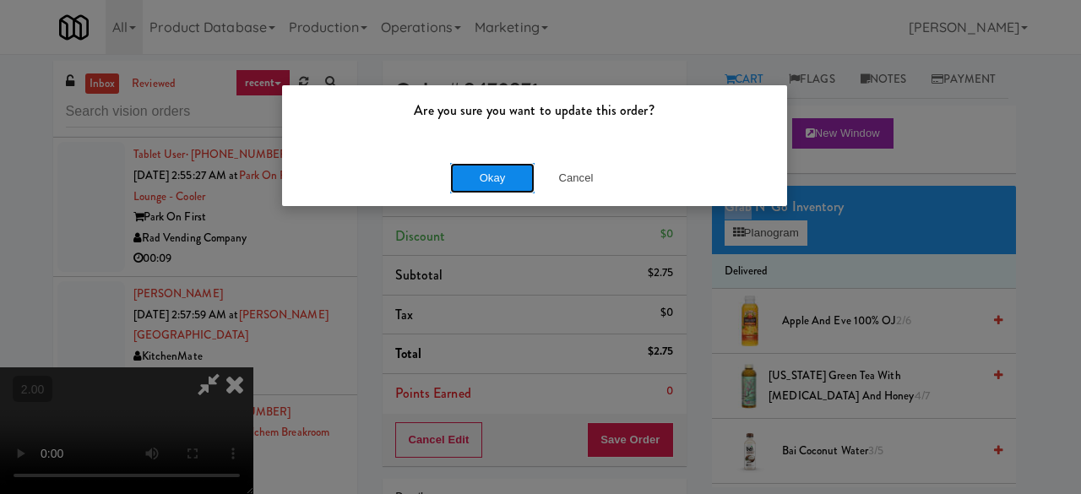
click at [474, 186] on button "Okay" at bounding box center [492, 178] width 84 height 30
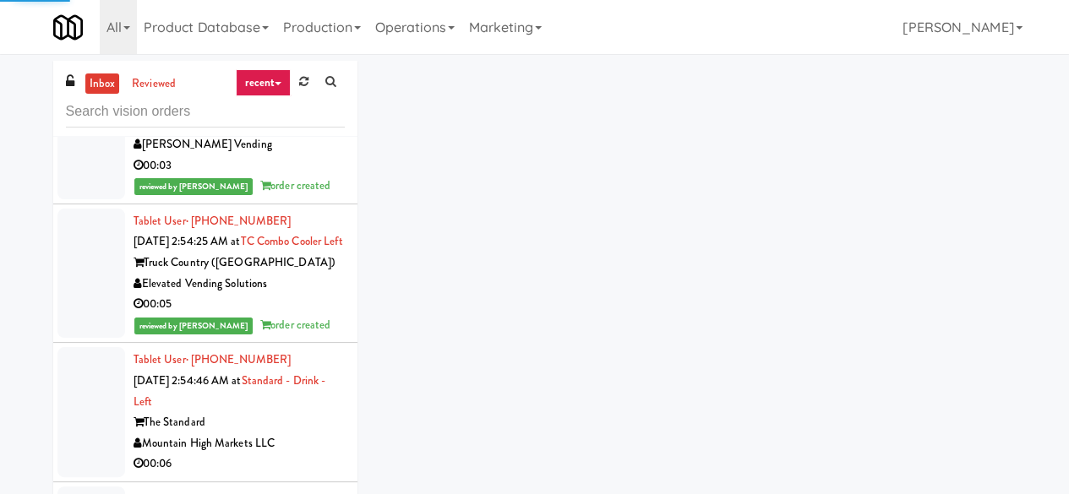
scroll to position [5752, 0]
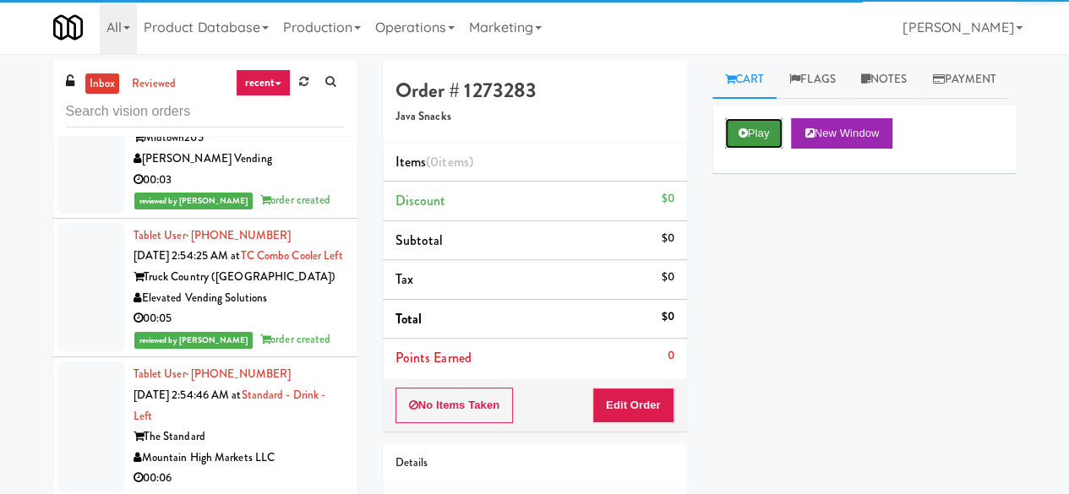
click at [753, 149] on button "Play" at bounding box center [754, 133] width 58 height 30
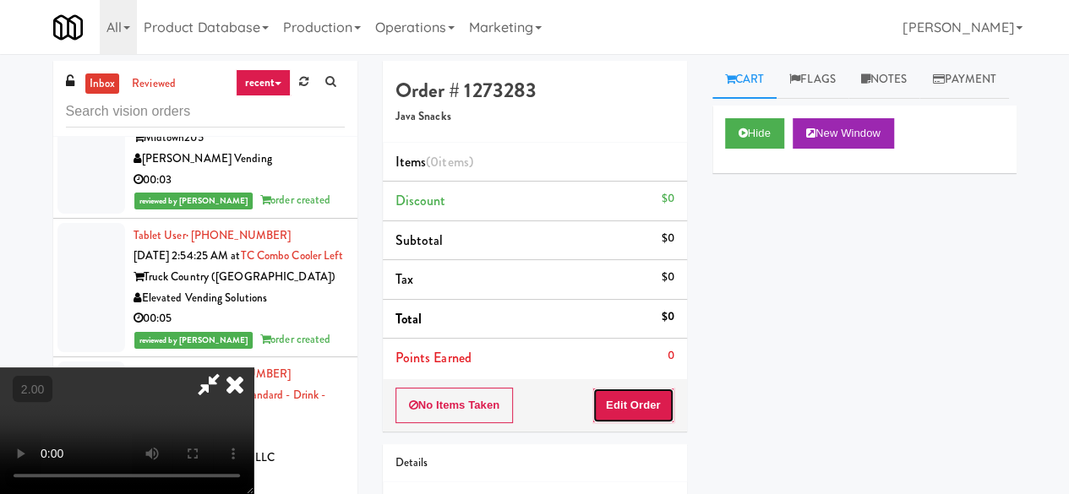
click at [629, 401] on button "Edit Order" at bounding box center [633, 405] width 82 height 35
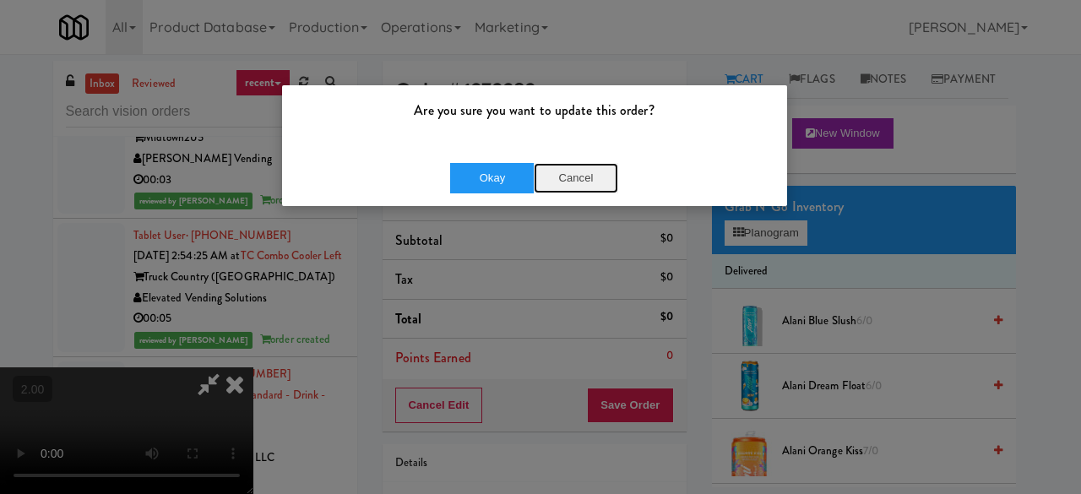
click at [572, 174] on button "Cancel" at bounding box center [576, 178] width 84 height 30
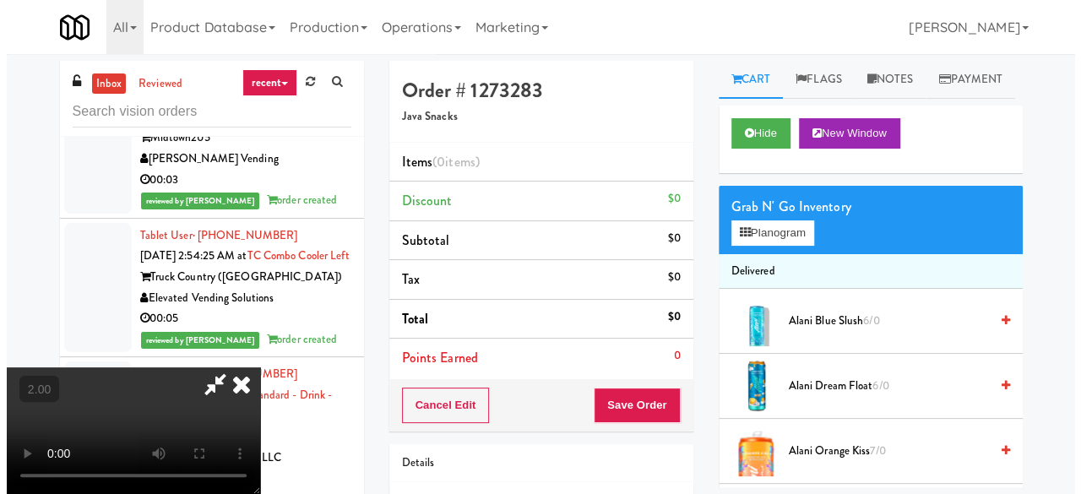
scroll to position [35, 0]
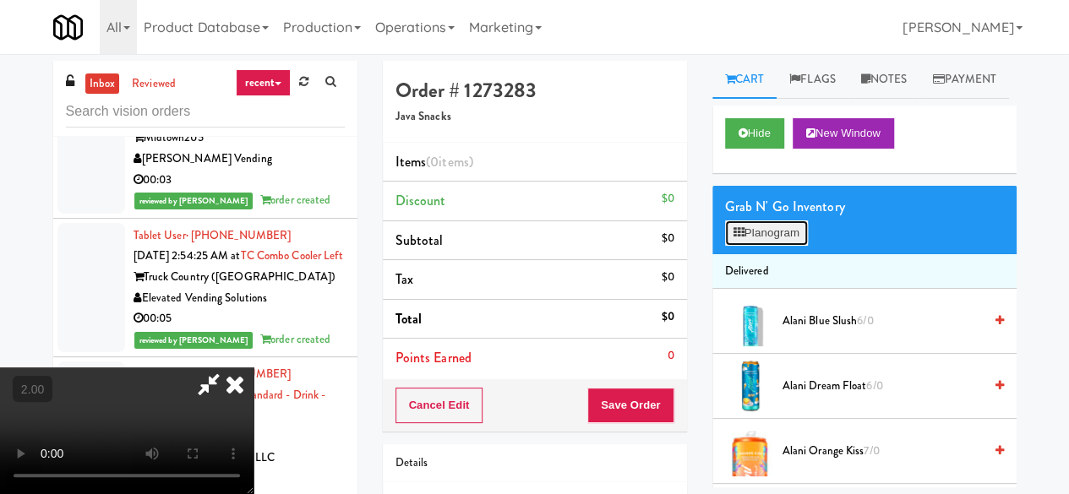
click at [797, 246] on button "Planogram" at bounding box center [766, 232] width 83 height 25
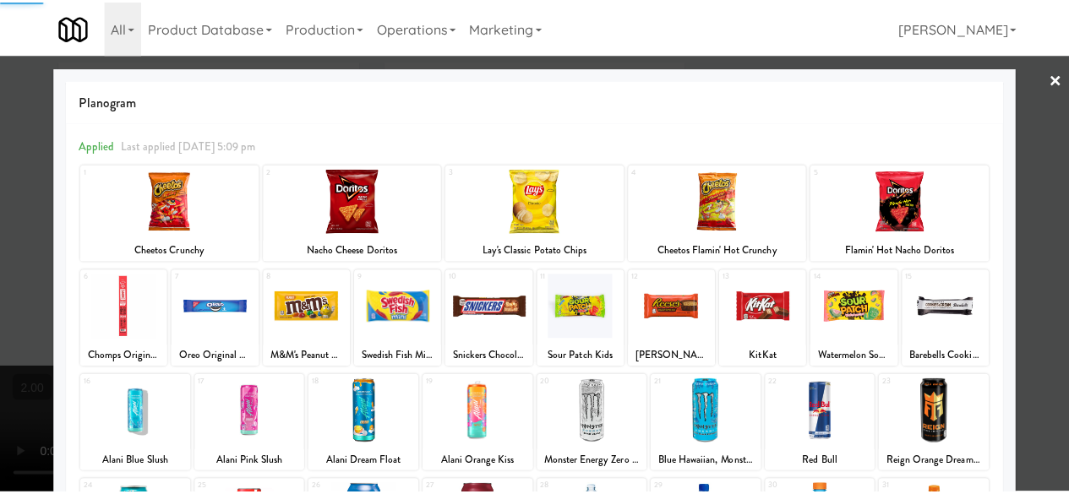
scroll to position [334, 0]
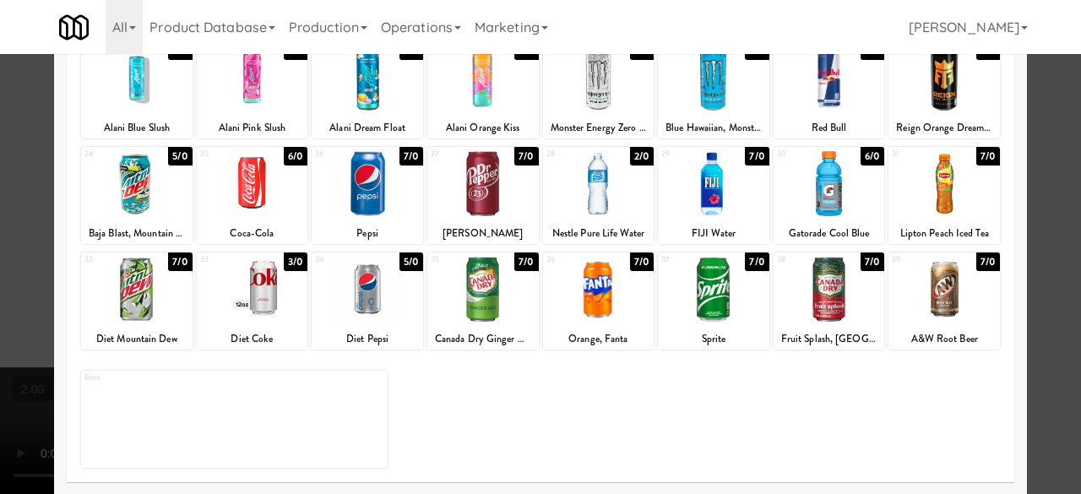
click at [617, 192] on div at bounding box center [598, 183] width 111 height 65
click at [1031, 150] on div at bounding box center [540, 247] width 1081 height 494
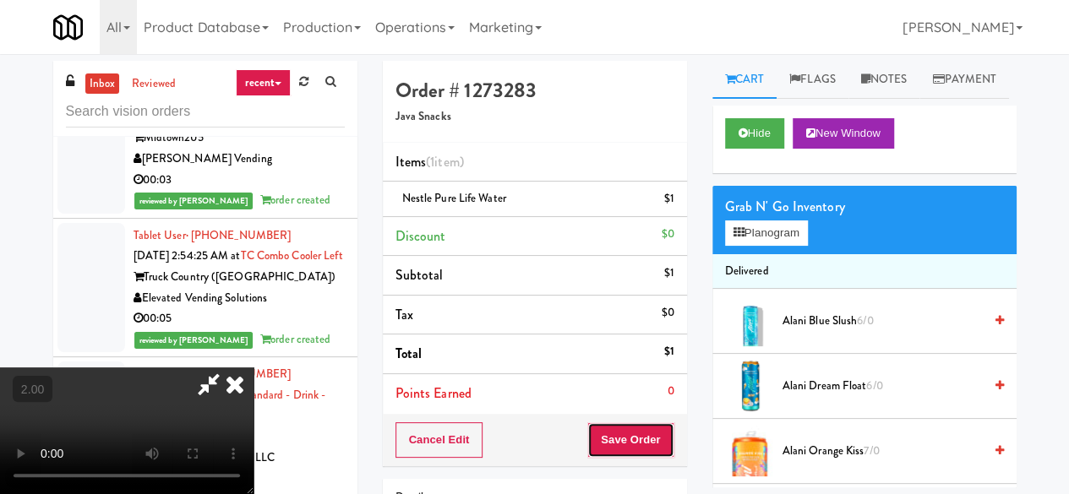
click at [656, 449] on button "Save Order" at bounding box center [630, 439] width 86 height 35
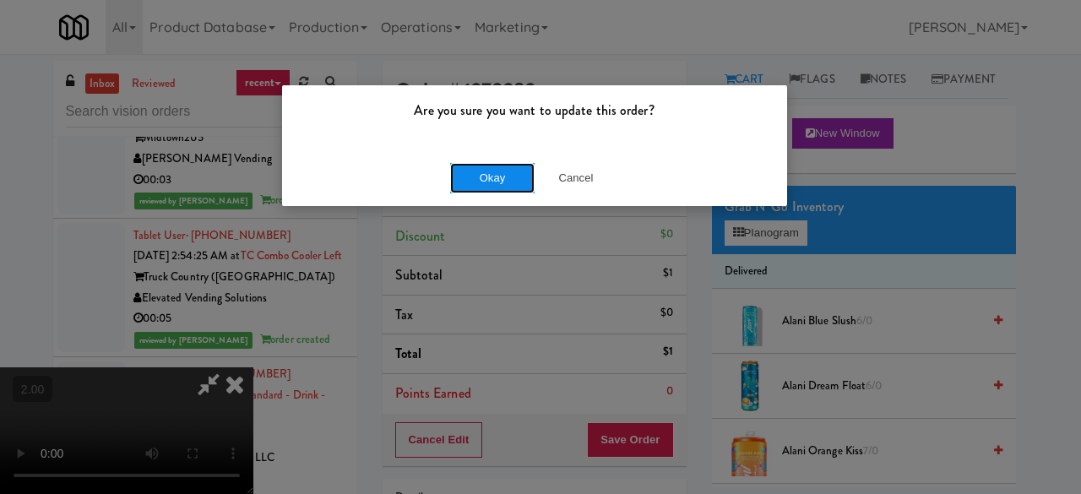
click at [479, 173] on button "Okay" at bounding box center [492, 178] width 84 height 30
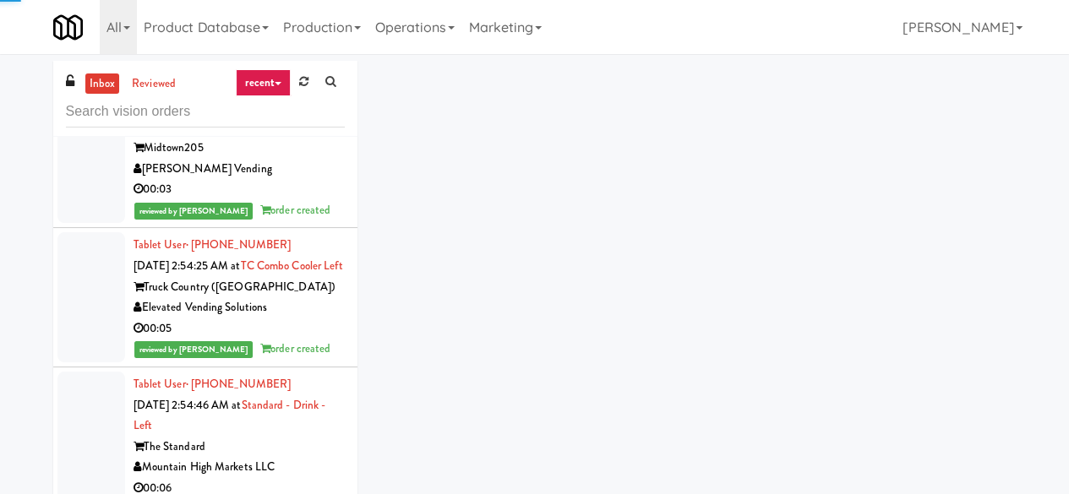
scroll to position [5667, 0]
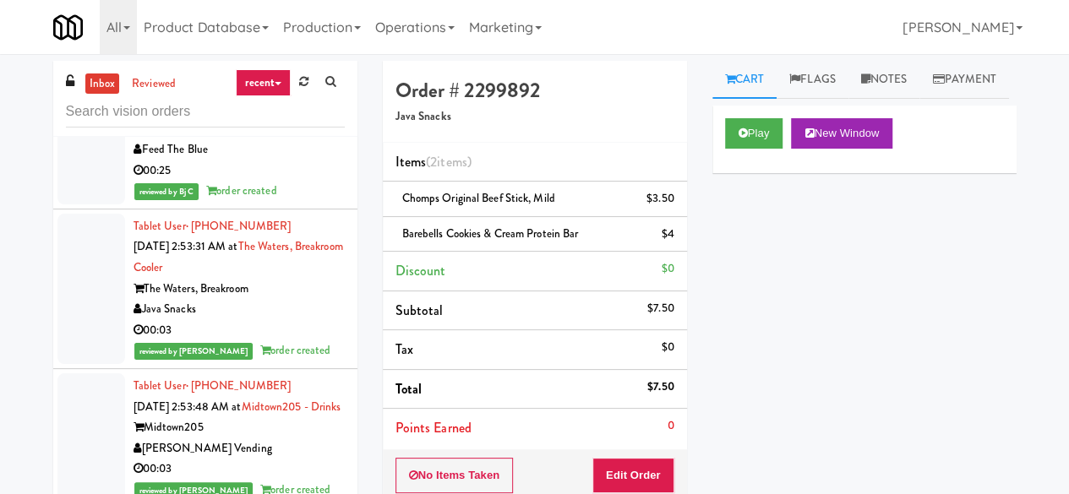
scroll to position [5498, 0]
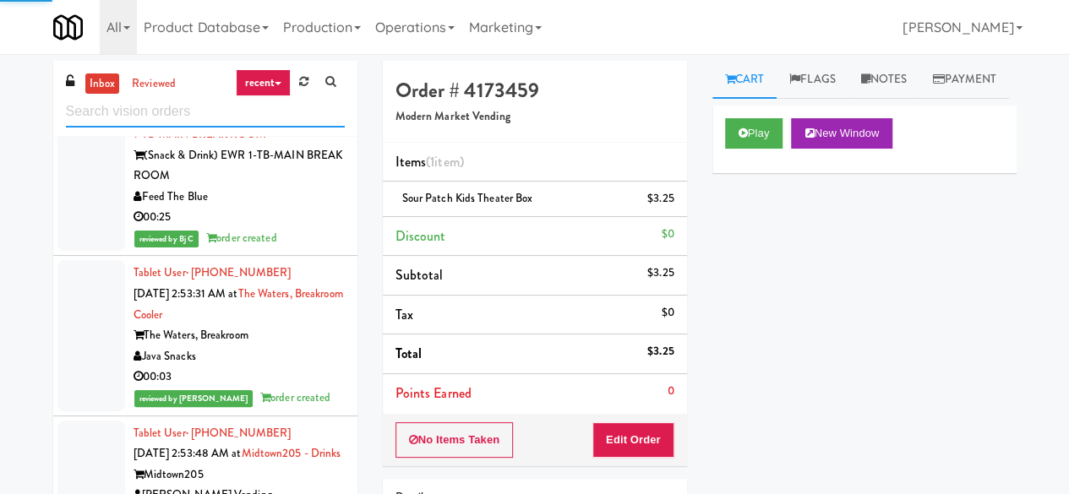
click at [160, 119] on input "text" at bounding box center [205, 111] width 279 height 31
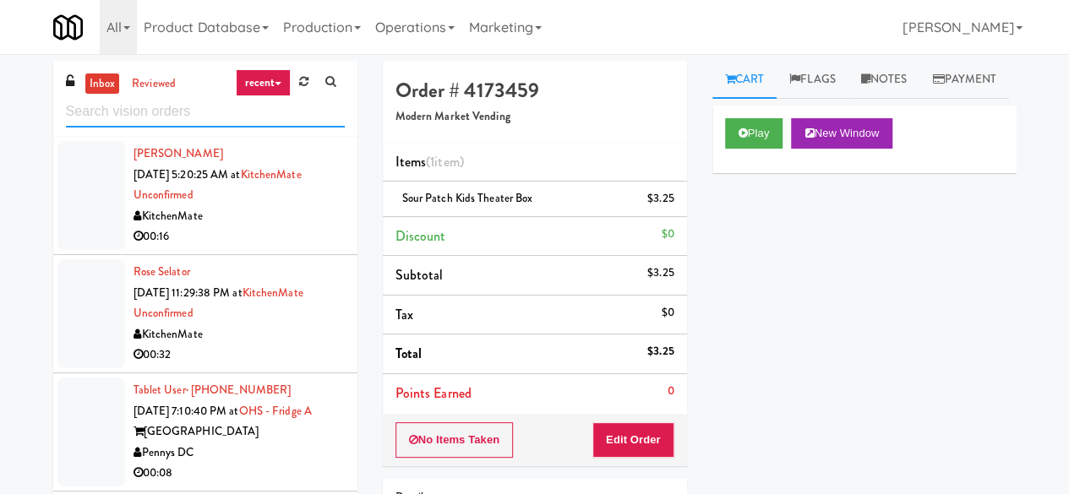
click at [259, 111] on input "text" at bounding box center [205, 111] width 279 height 31
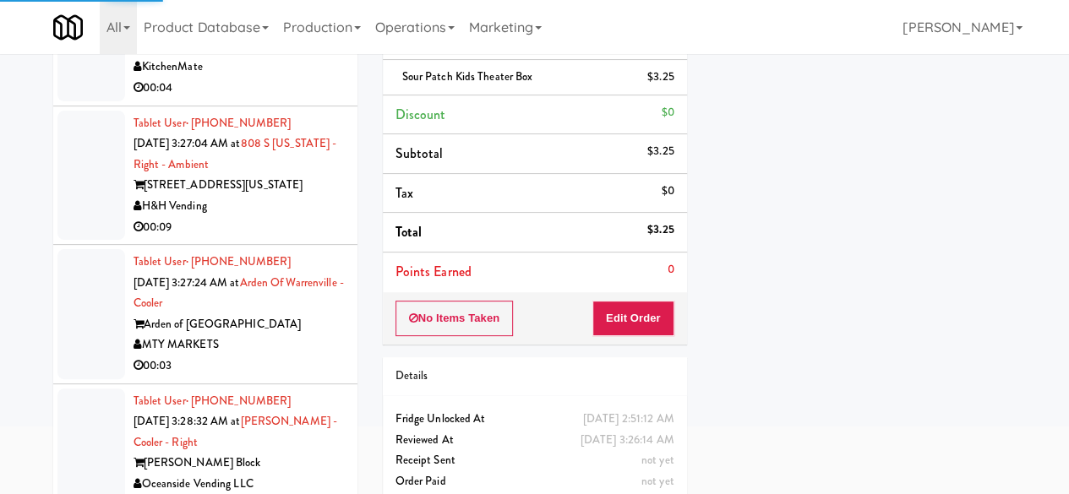
scroll to position [160, 0]
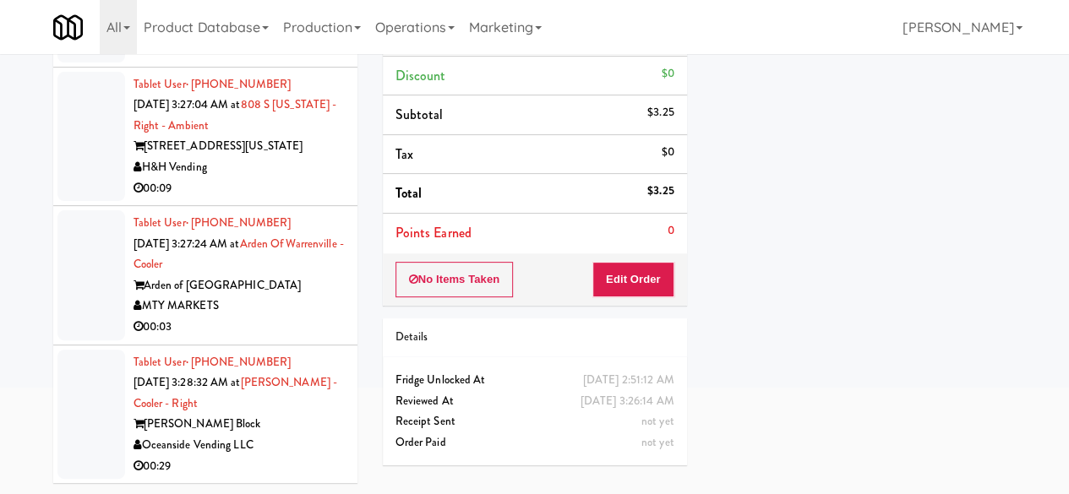
click at [302, 301] on div "MTY MARKETS" at bounding box center [238, 306] width 211 height 21
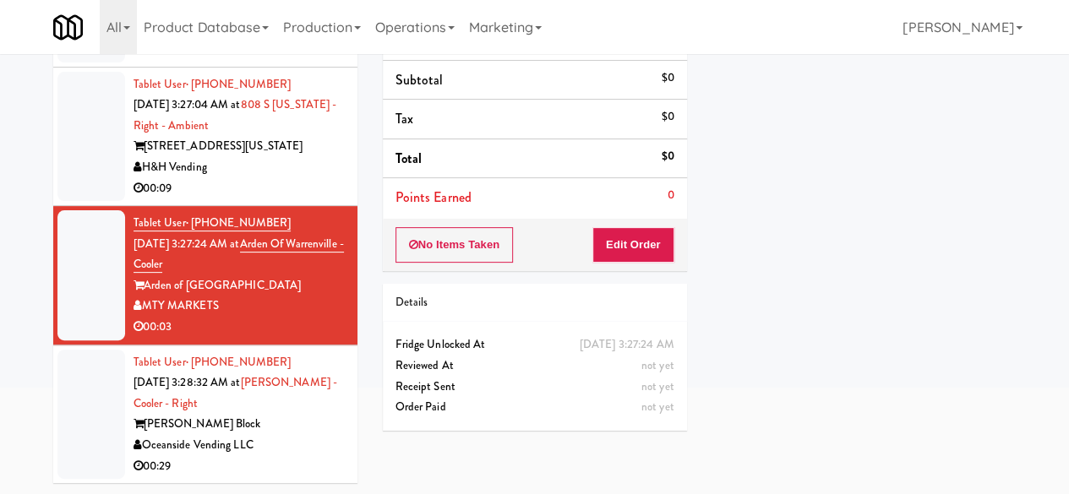
click at [296, 157] on div "[STREET_ADDRESS][US_STATE]" at bounding box center [238, 146] width 211 height 21
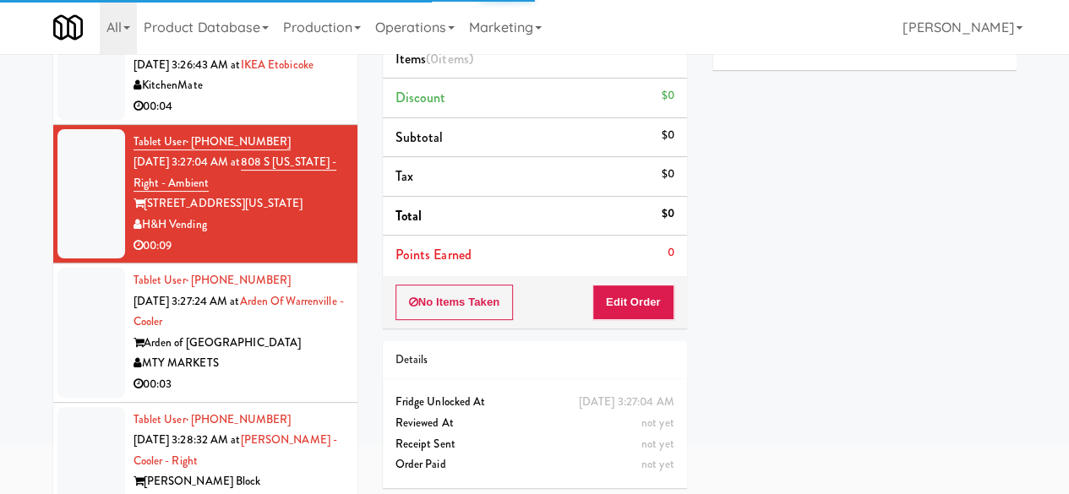
scroll to position [76, 0]
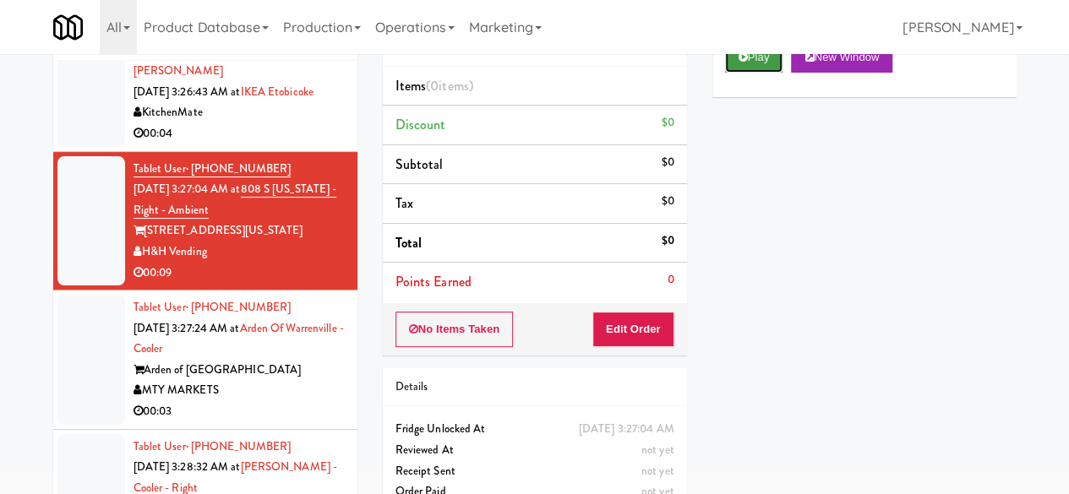
click at [776, 73] on button "Play" at bounding box center [754, 57] width 58 height 30
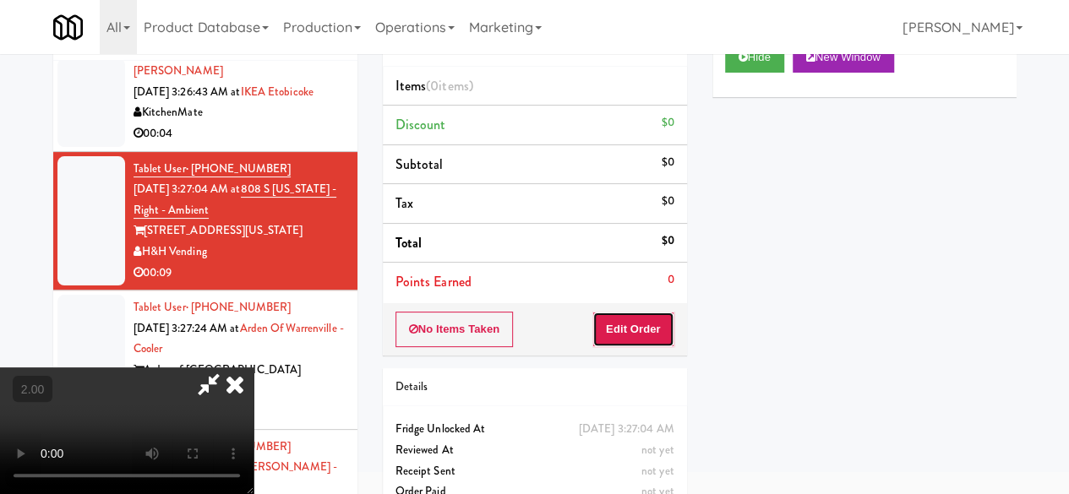
click at [628, 334] on button "Edit Order" at bounding box center [633, 329] width 82 height 35
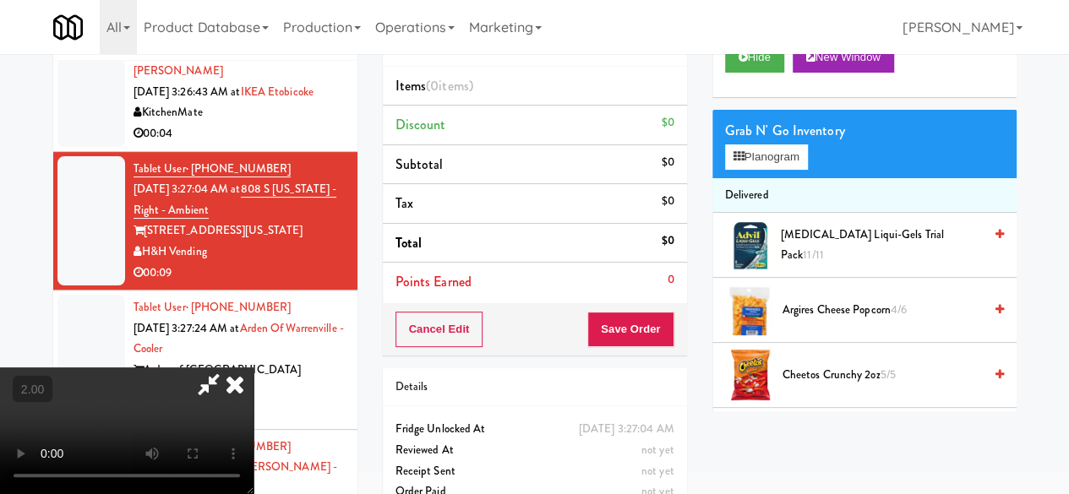
click at [253, 367] on video at bounding box center [126, 430] width 253 height 127
drag, startPoint x: 541, startPoint y: 329, endPoint x: 539, endPoint y: 399, distance: 70.1
click at [253, 367] on video at bounding box center [126, 430] width 253 height 127
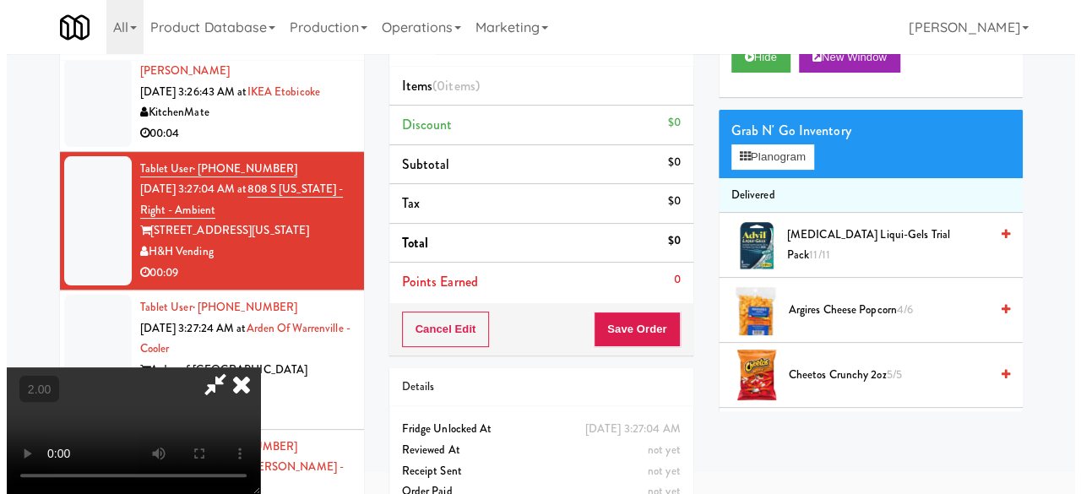
scroll to position [54, 0]
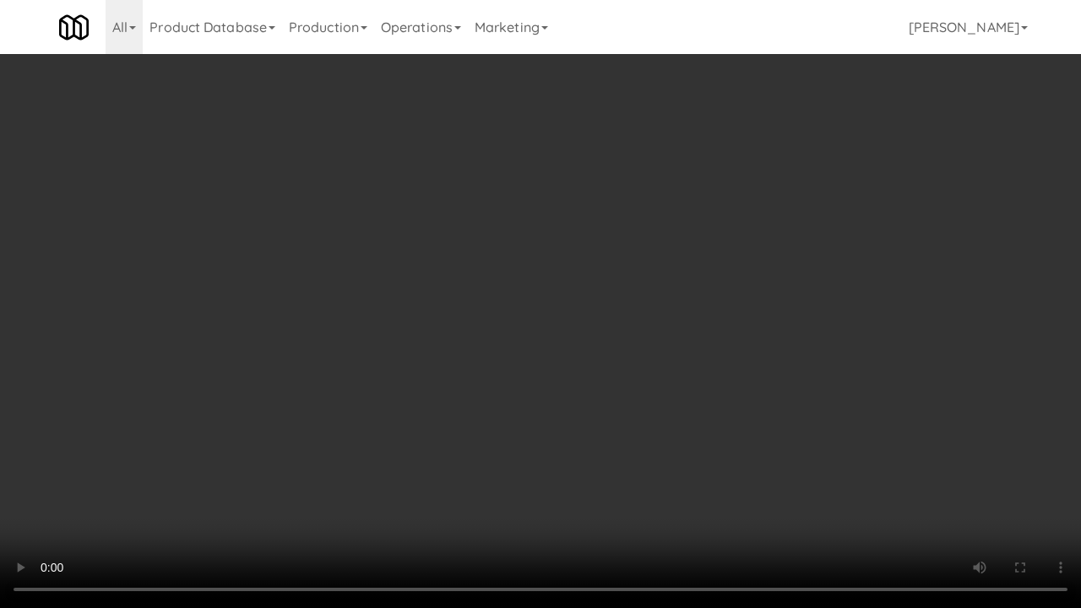
click at [742, 280] on video at bounding box center [540, 304] width 1081 height 608
click at [721, 337] on video at bounding box center [540, 304] width 1081 height 608
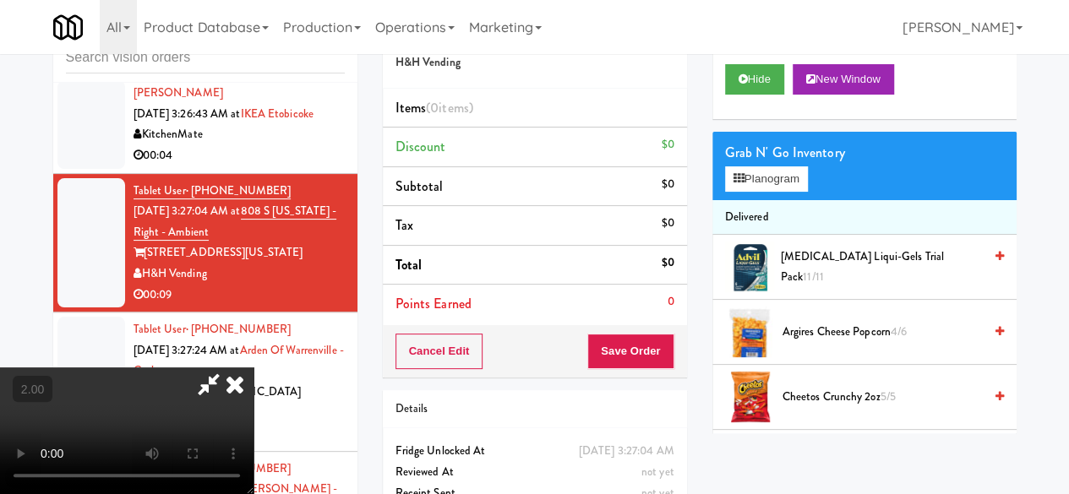
click at [766, 200] on div "Grab N' Go Inventory Planogram" at bounding box center [864, 166] width 304 height 68
click at [766, 192] on button "Planogram" at bounding box center [766, 178] width 83 height 25
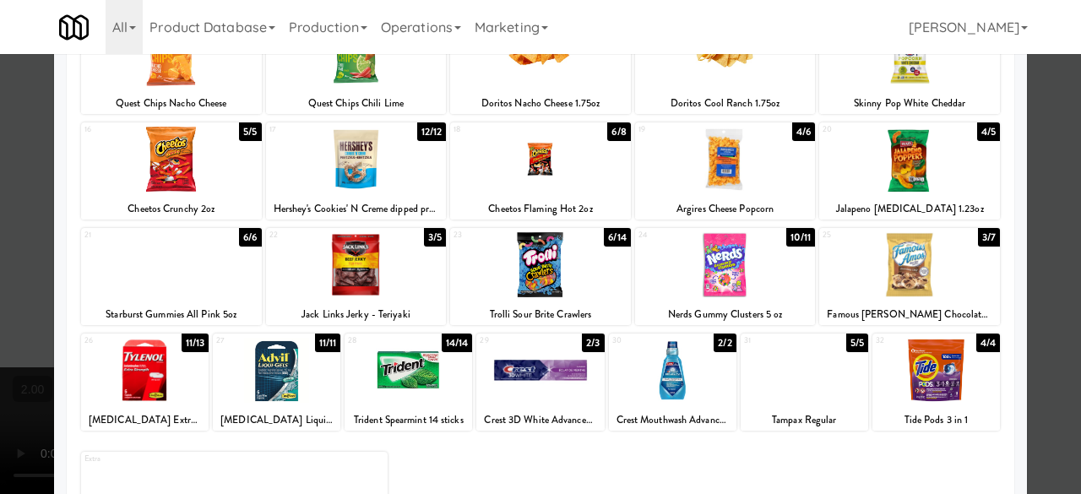
click at [191, 290] on div at bounding box center [171, 264] width 181 height 65
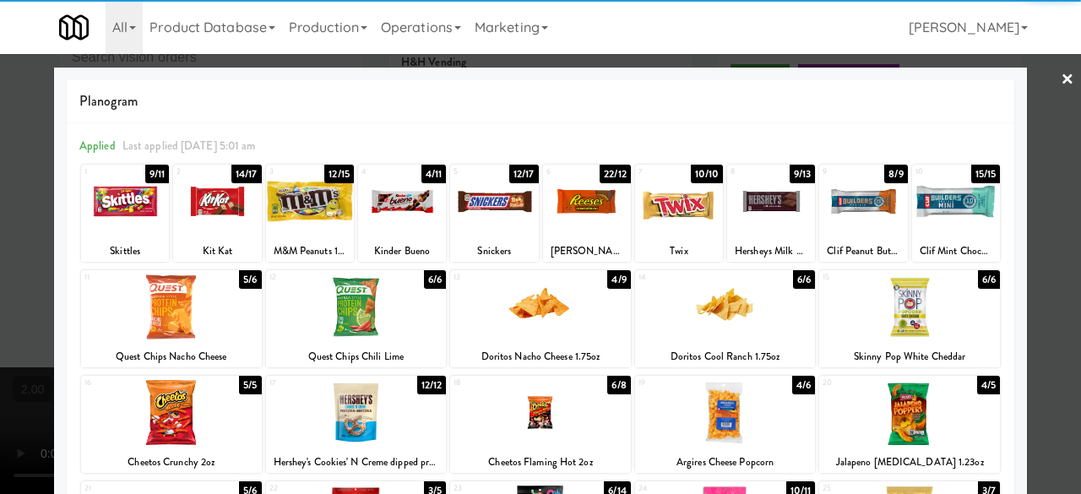
click at [406, 222] on div at bounding box center [402, 201] width 88 height 65
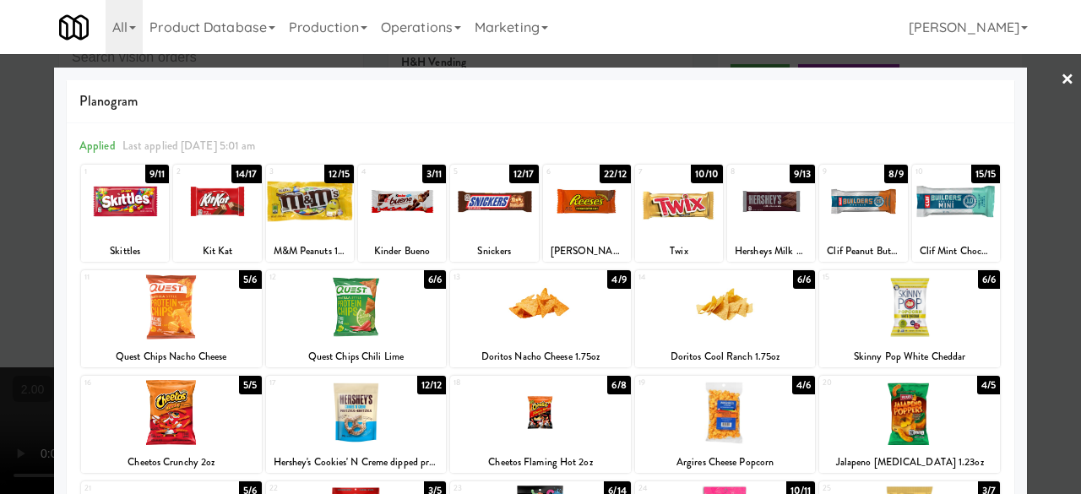
click at [1049, 106] on div at bounding box center [540, 247] width 1081 height 494
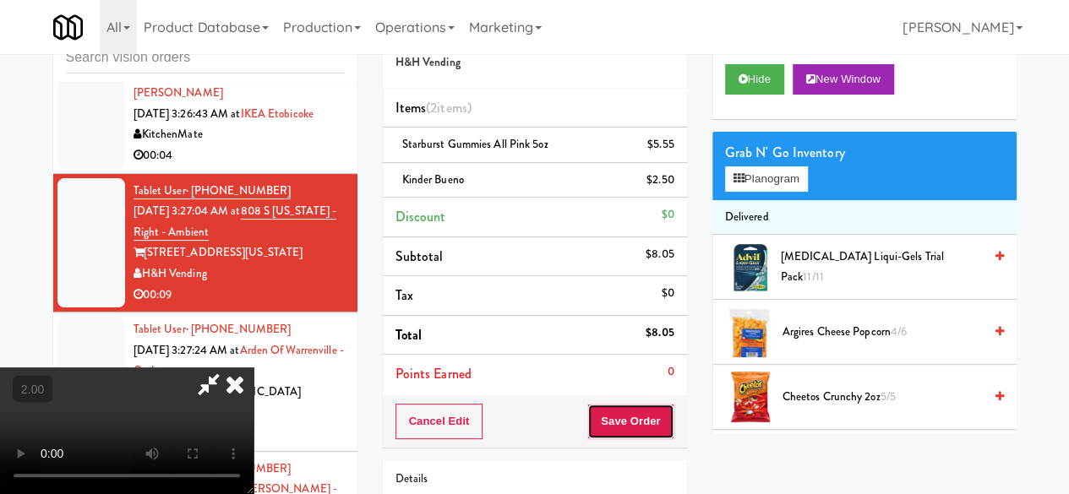
click at [656, 418] on button "Save Order" at bounding box center [630, 421] width 86 height 35
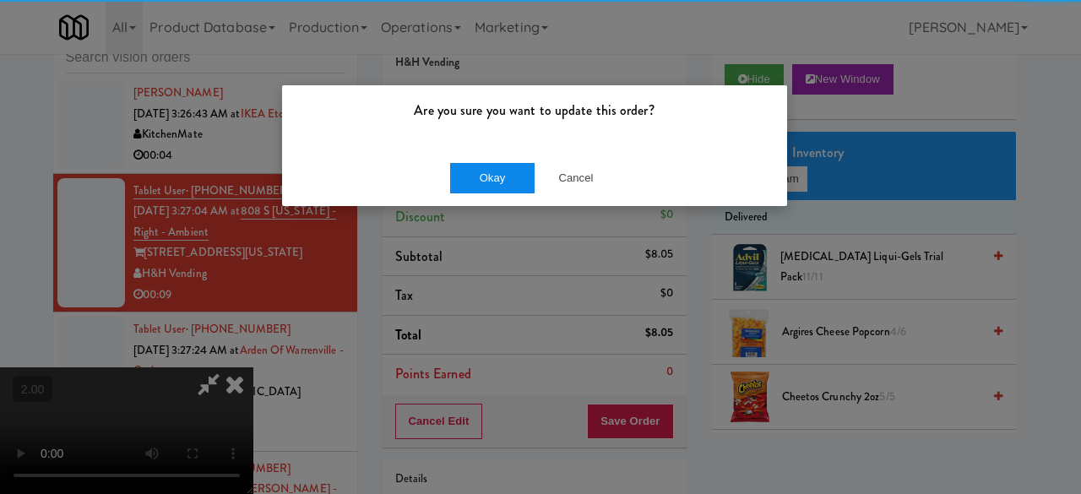
click at [488, 177] on button "Okay" at bounding box center [492, 178] width 84 height 30
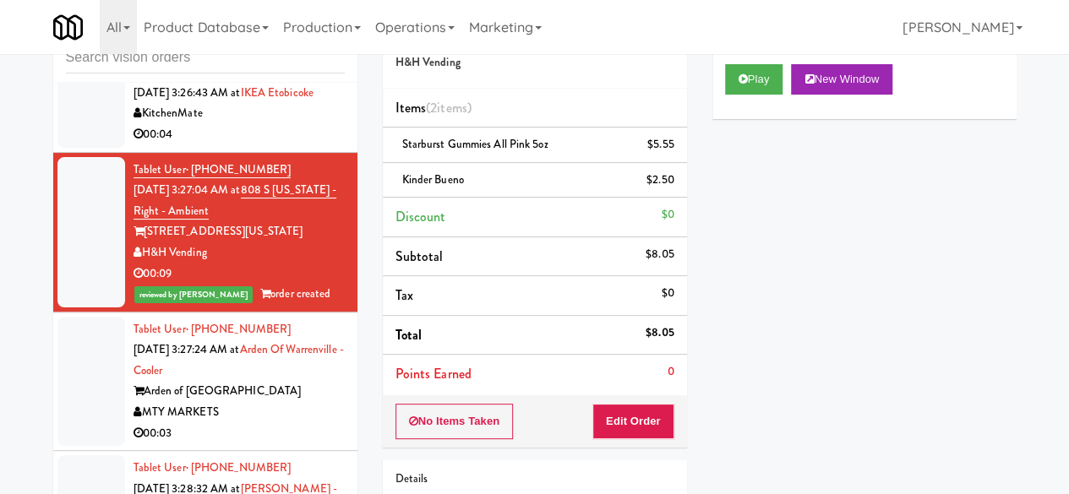
scroll to position [4856, 0]
click at [291, 414] on div "MTY MARKETS" at bounding box center [238, 412] width 211 height 21
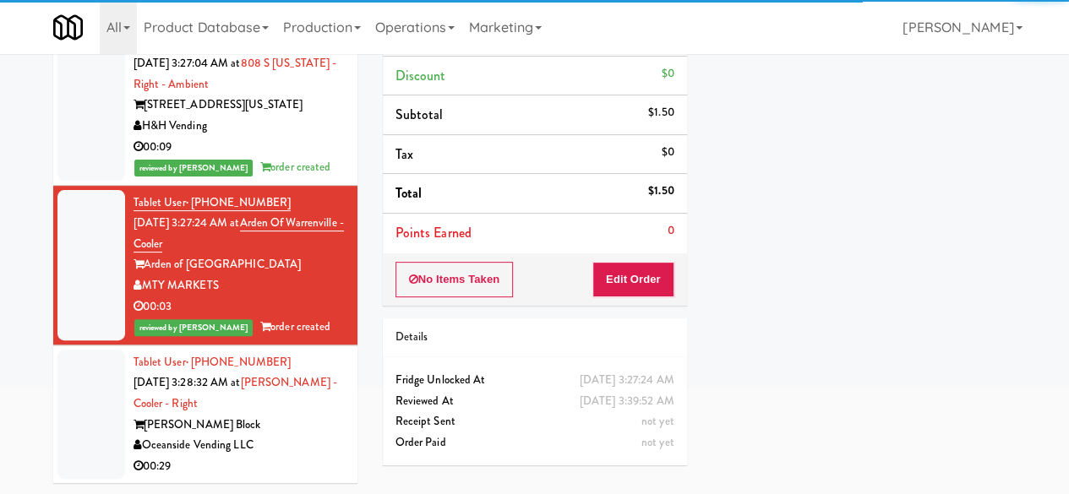
scroll to position [4856, 0]
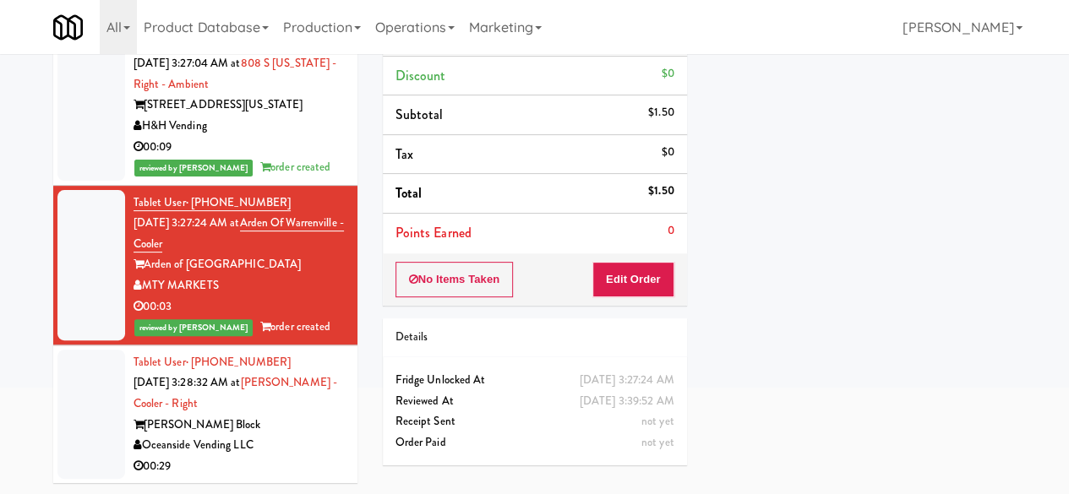
click at [282, 454] on div "Oceanside Vending LLC" at bounding box center [238, 445] width 211 height 21
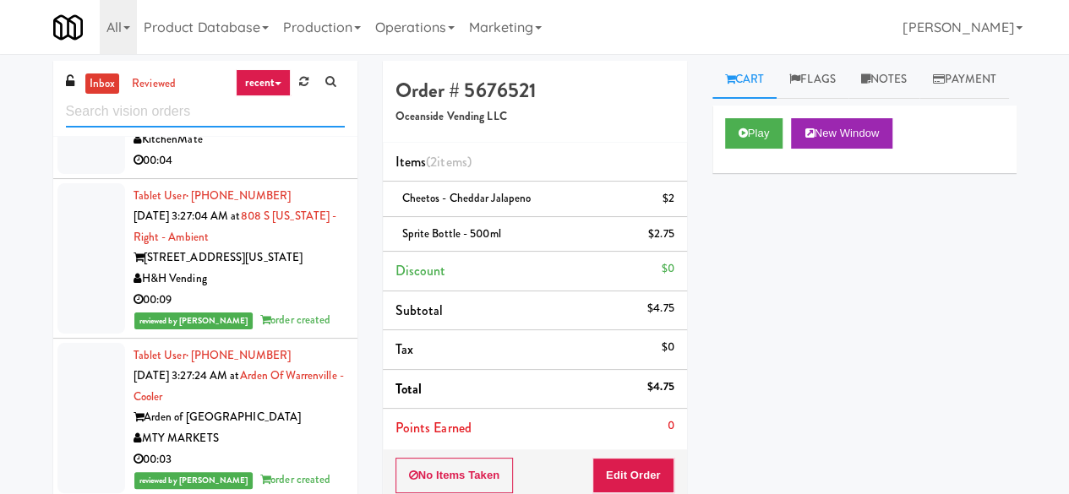
click at [171, 110] on input "text" at bounding box center [205, 111] width 279 height 31
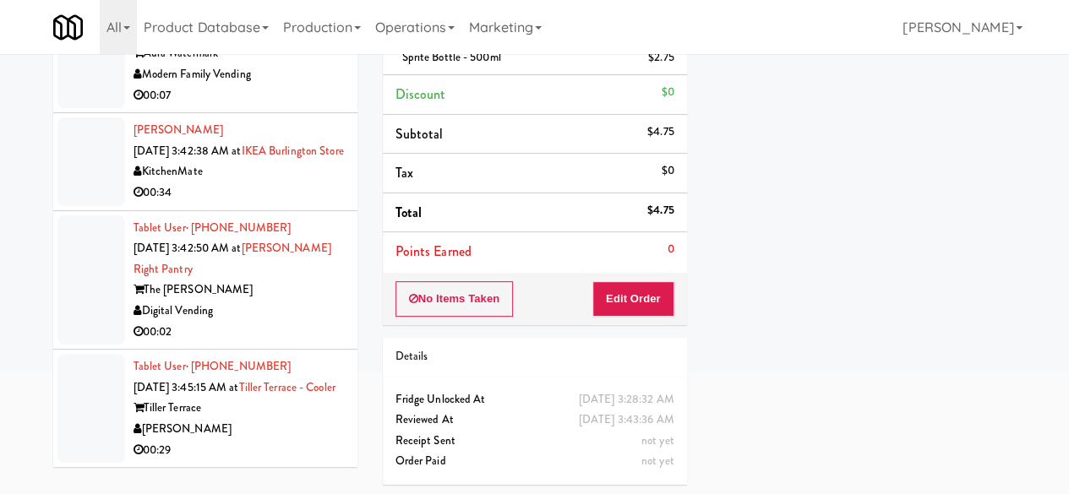
scroll to position [4440, 0]
click at [290, 322] on div "00:02" at bounding box center [238, 332] width 211 height 21
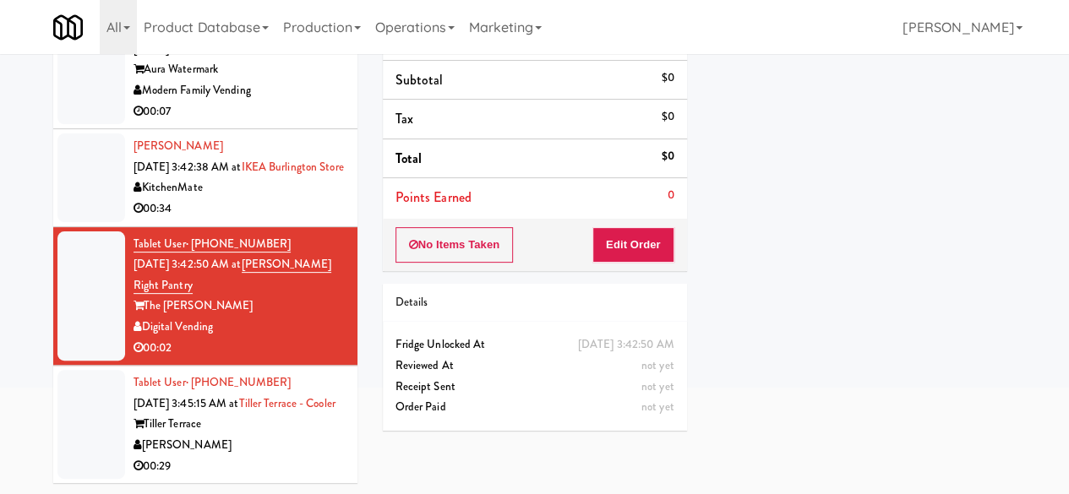
scroll to position [4440, 0]
click at [287, 433] on div "Tablet User · (503) 610-6622 [DATE] 3:45:15 AM at [GEOGRAPHIC_DATA] - Cooler Ti…" at bounding box center [238, 425] width 211 height 104
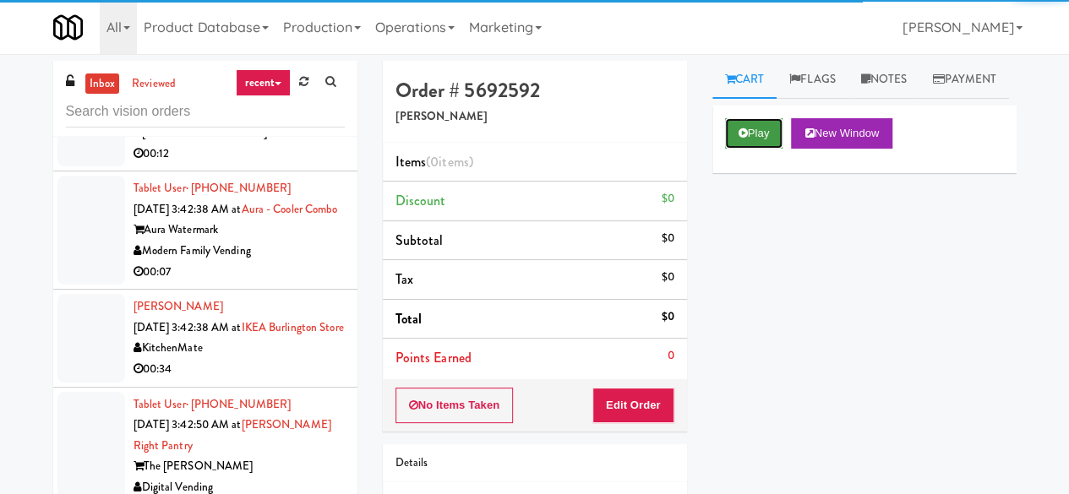
click at [755, 149] on button "Play" at bounding box center [754, 133] width 58 height 30
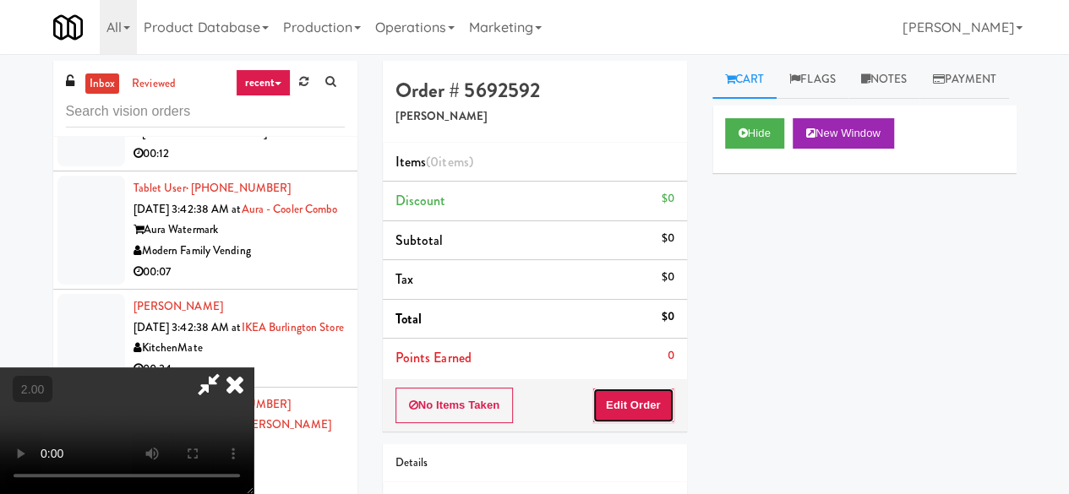
click at [623, 404] on button "Edit Order" at bounding box center [633, 405] width 82 height 35
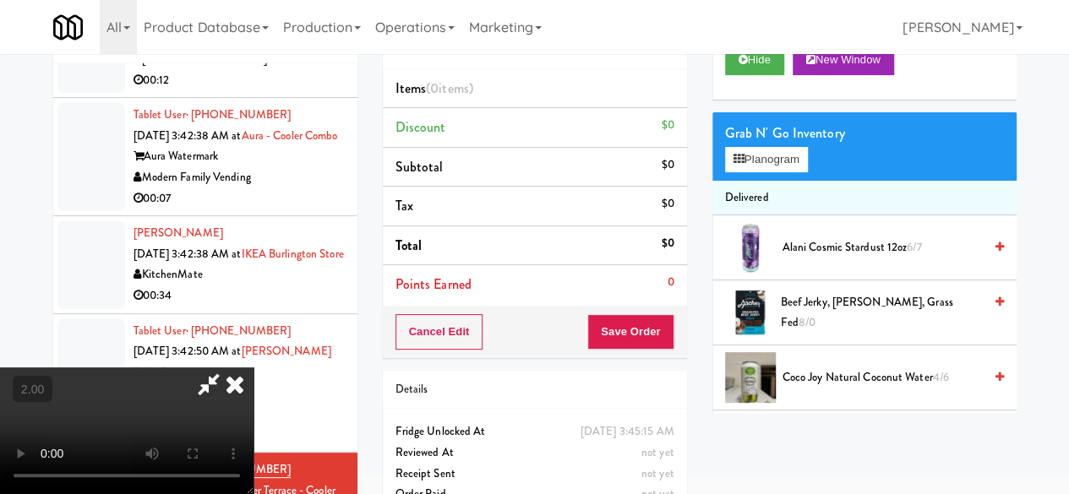
scroll to position [160, 0]
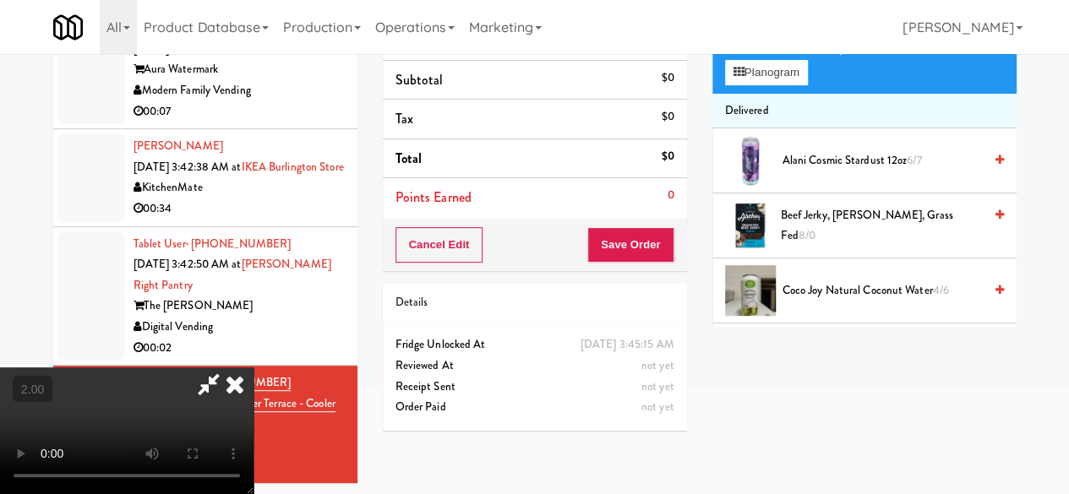
click at [253, 432] on video at bounding box center [126, 430] width 253 height 127
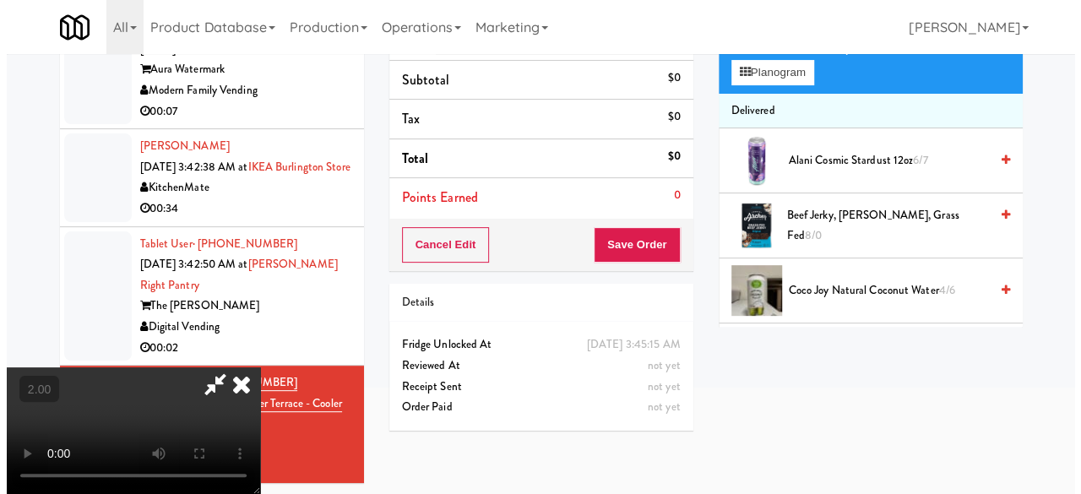
scroll to position [54, 0]
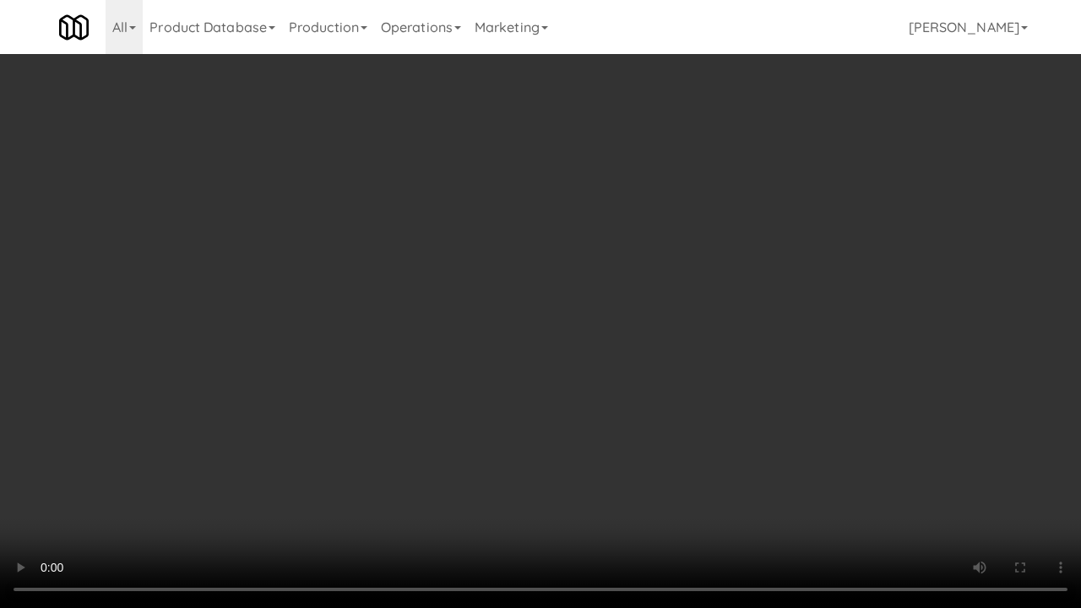
click at [410, 460] on video at bounding box center [540, 304] width 1081 height 608
click at [1026, 492] on div "Order # 5692592 Davey Vending Items (0 items ) Discount $0 Subtotal $0 Tax $0 T…" at bounding box center [705, 278] width 659 height 543
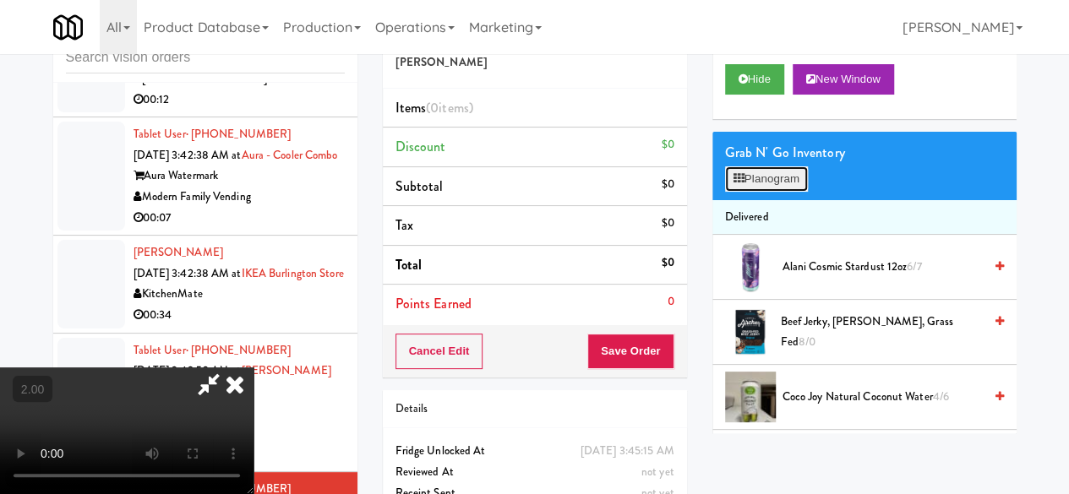
click at [762, 192] on button "Planogram" at bounding box center [766, 178] width 83 height 25
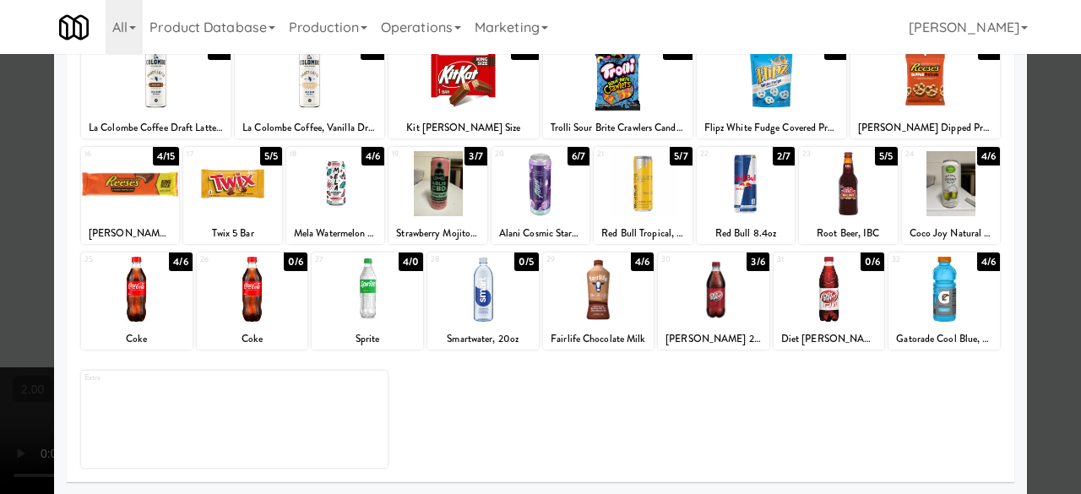
scroll to position [250, 0]
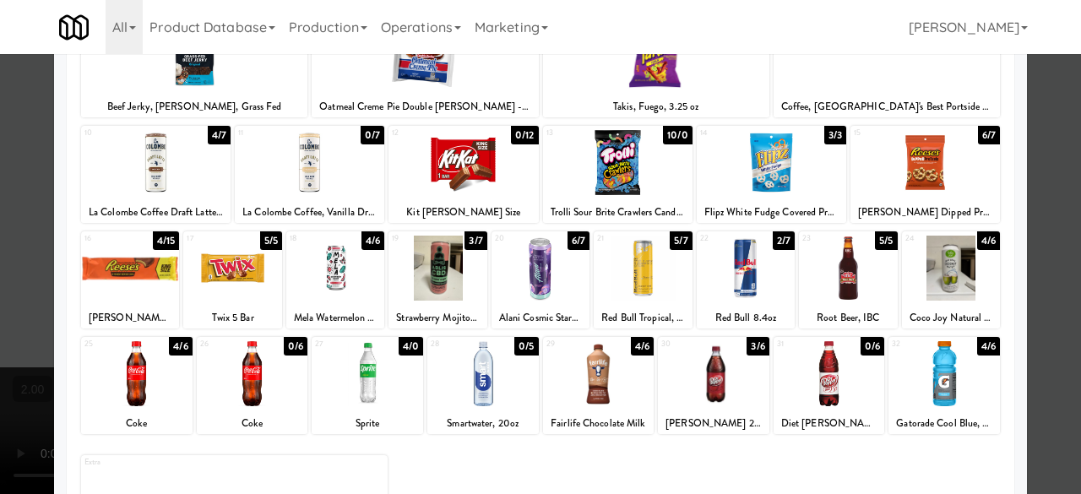
click at [467, 261] on div at bounding box center [438, 268] width 98 height 65
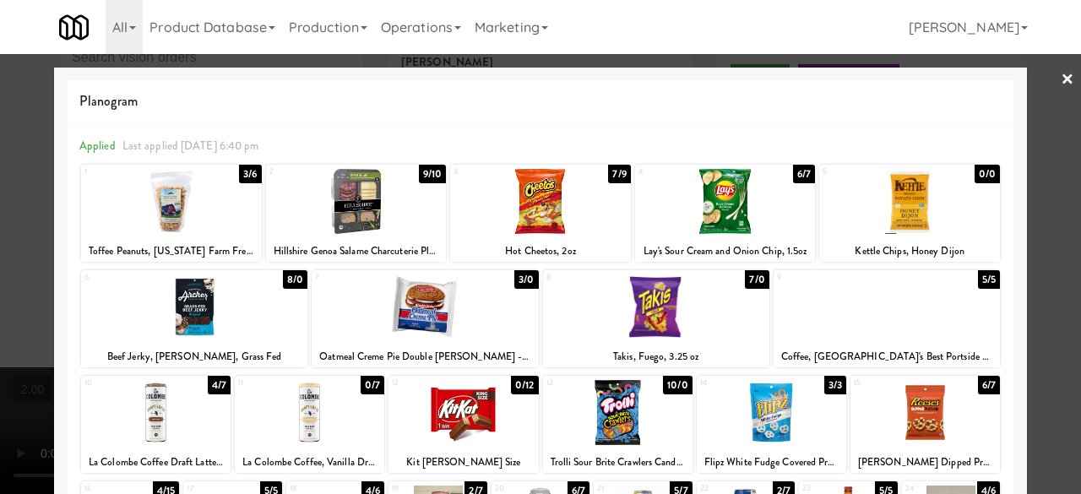
click at [399, 303] on div at bounding box center [425, 307] width 226 height 65
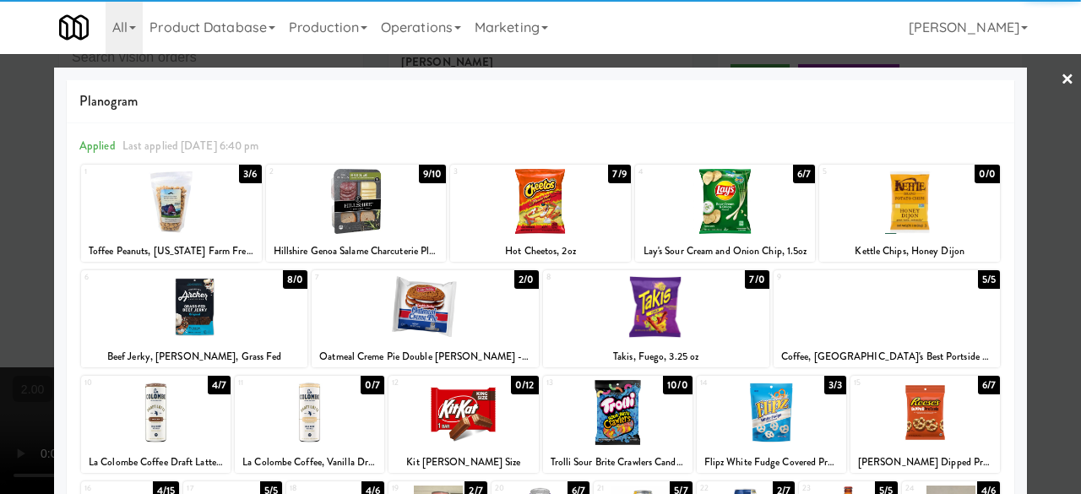
click at [368, 228] on div at bounding box center [356, 201] width 181 height 65
click at [1039, 160] on div at bounding box center [540, 247] width 1081 height 494
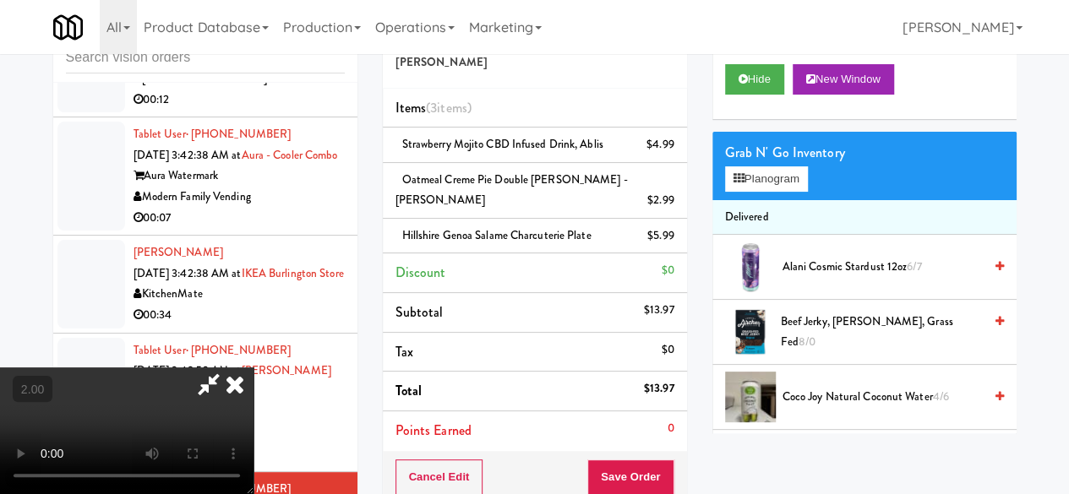
click at [253, 367] on video at bounding box center [126, 430] width 253 height 127
click at [766, 192] on button "Planogram" at bounding box center [766, 178] width 83 height 25
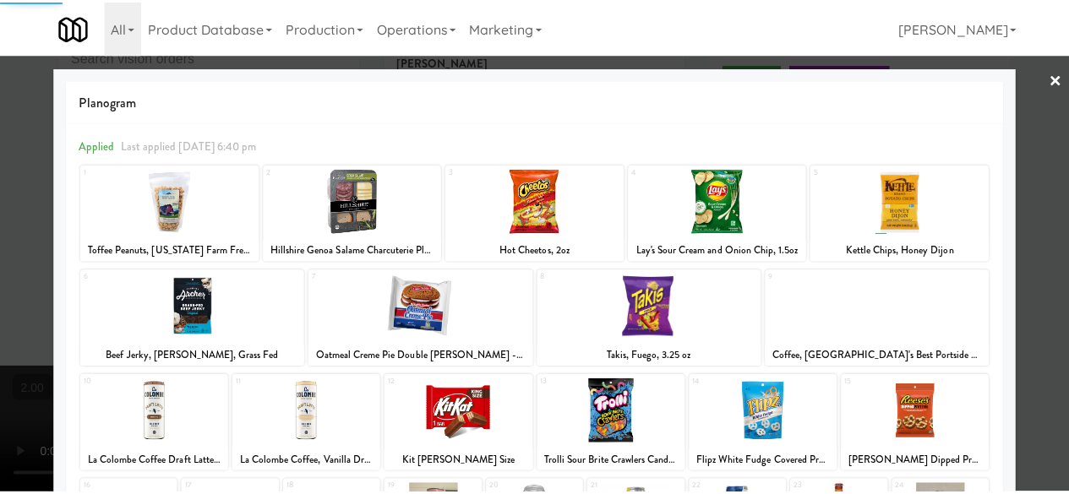
scroll to position [84, 0]
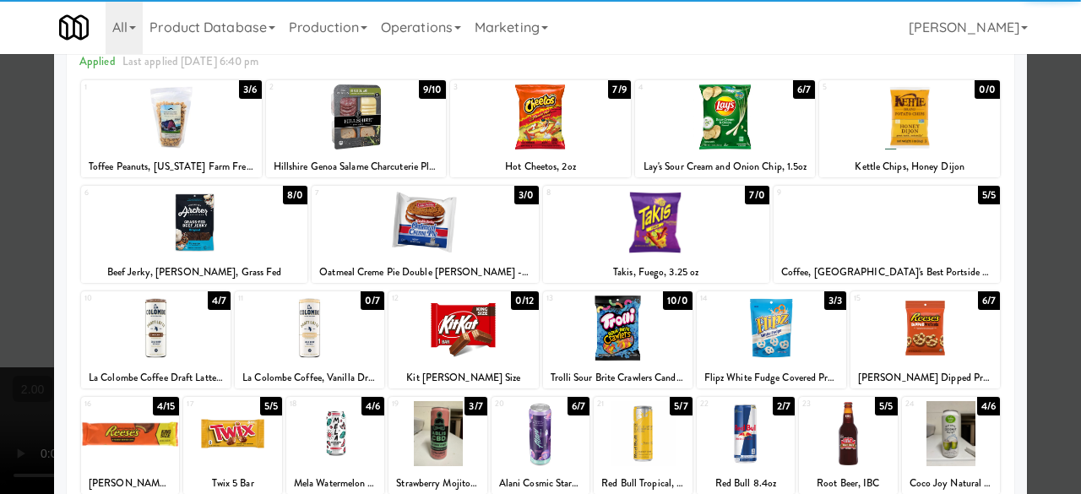
click at [601, 327] on div at bounding box center [618, 328] width 150 height 65
click at [1051, 171] on div at bounding box center [540, 247] width 1081 height 494
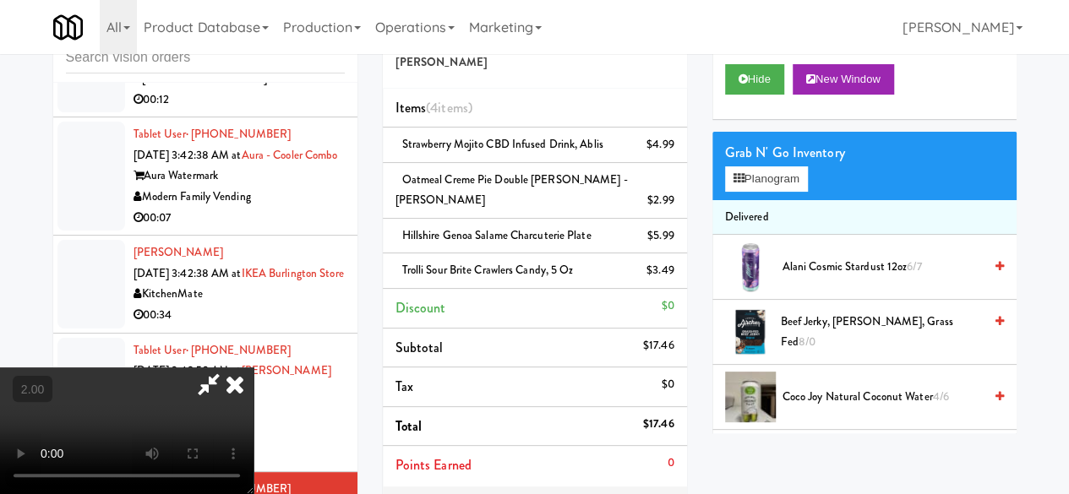
click at [228, 367] on icon at bounding box center [208, 384] width 39 height 34
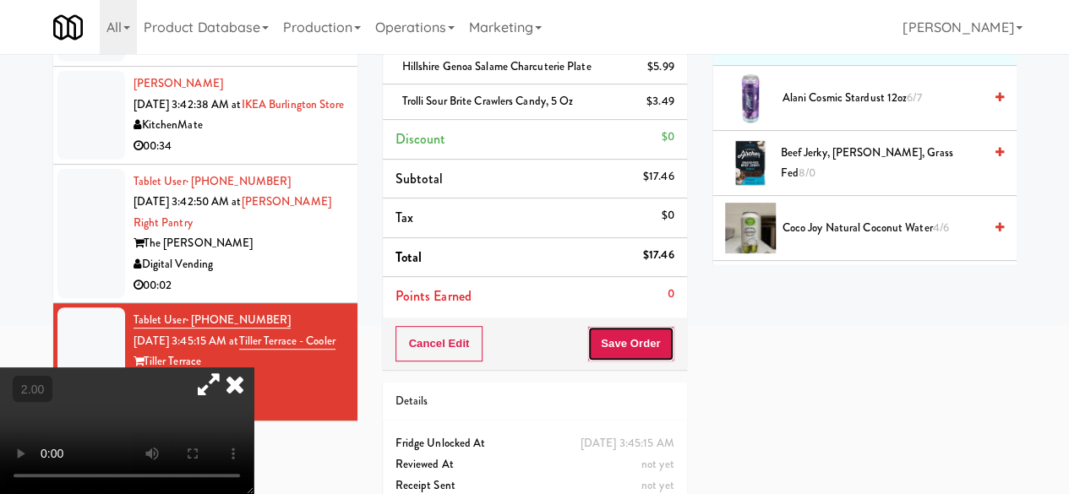
click at [620, 340] on button "Save Order" at bounding box center [630, 343] width 86 height 35
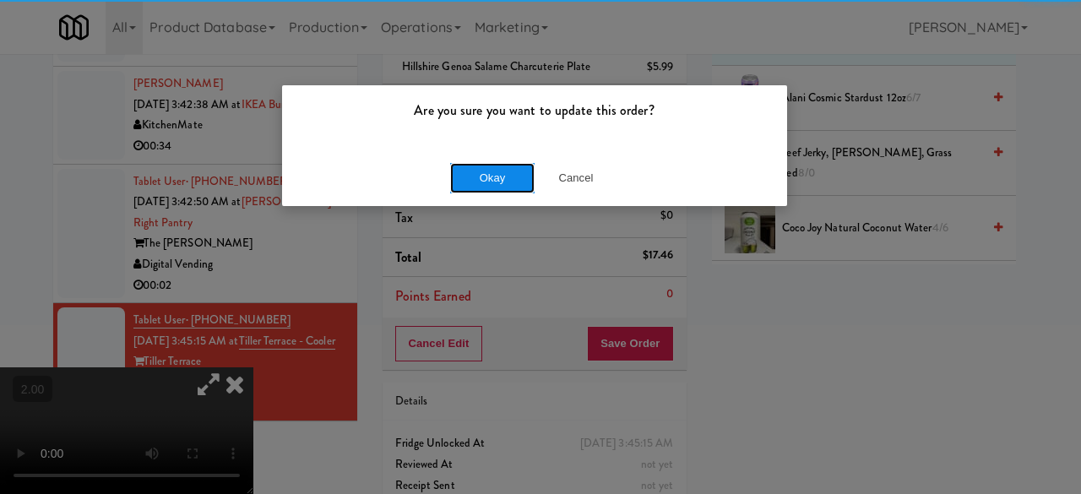
click at [514, 183] on button "Okay" at bounding box center [492, 178] width 84 height 30
click at [513, 183] on button "Okay" at bounding box center [492, 178] width 84 height 30
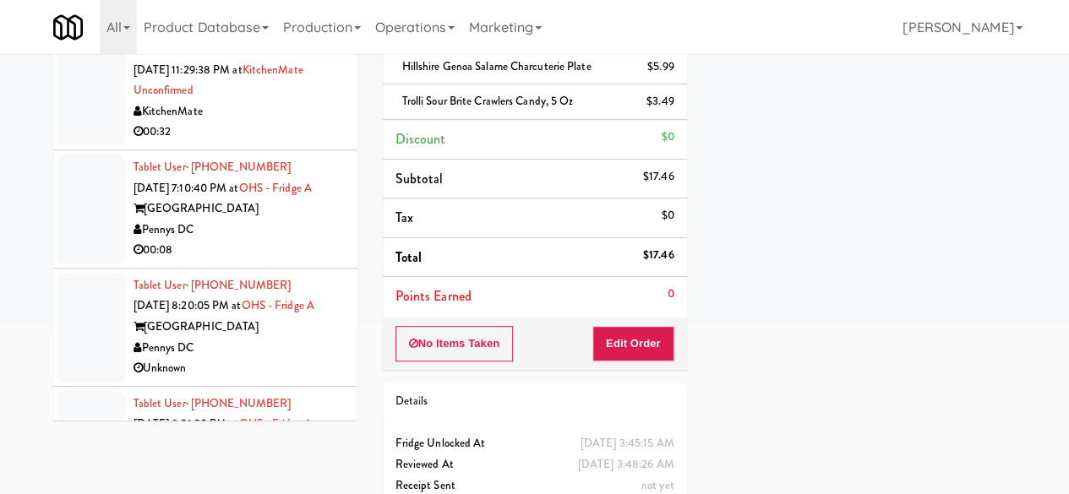
scroll to position [4440, 0]
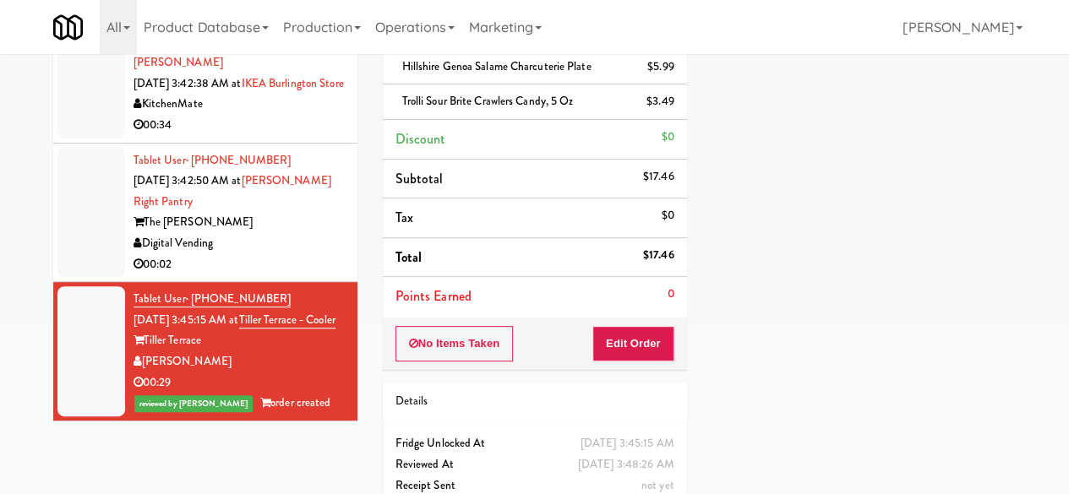
click at [280, 237] on div "Digital Vending" at bounding box center [238, 243] width 211 height 21
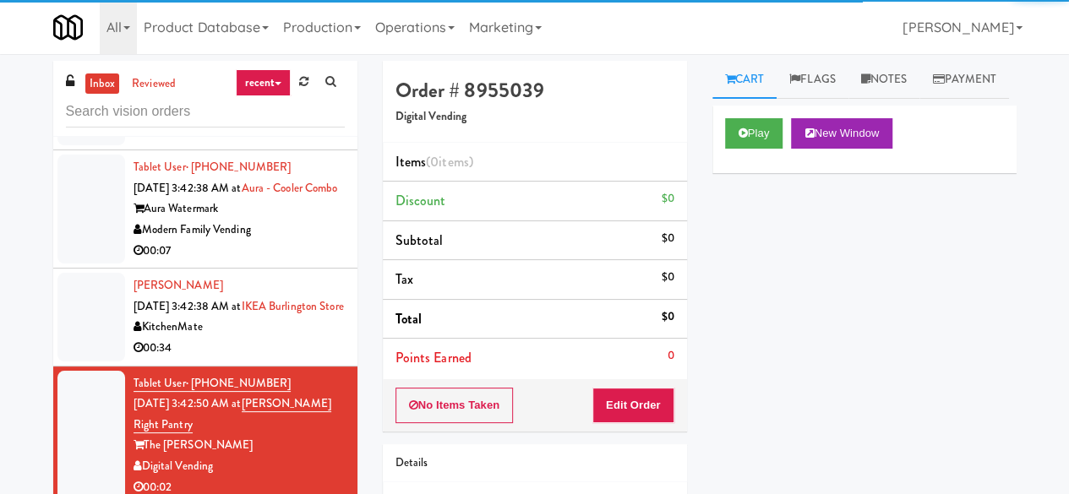
click at [748, 173] on div "Play New Window" at bounding box center [864, 140] width 304 height 68
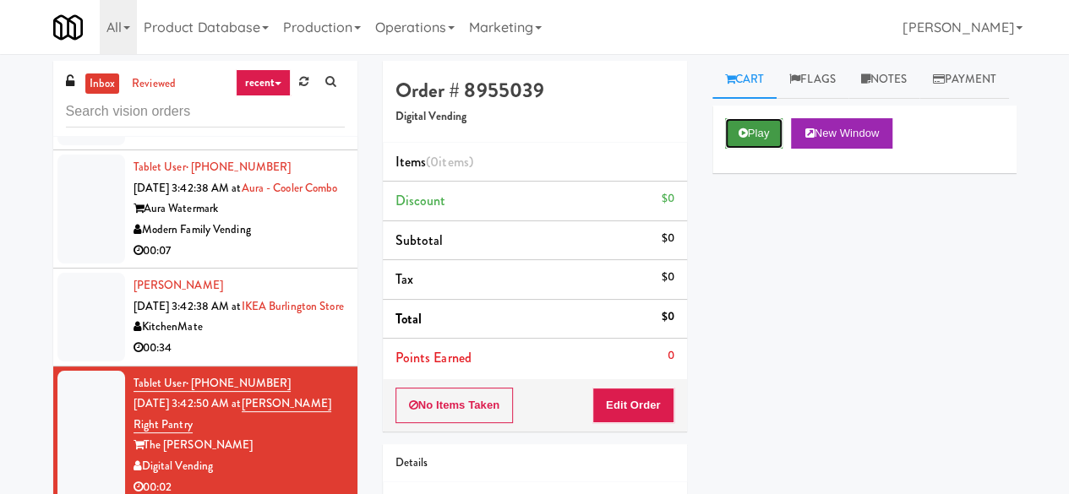
click at [748, 149] on button "Play" at bounding box center [754, 133] width 58 height 30
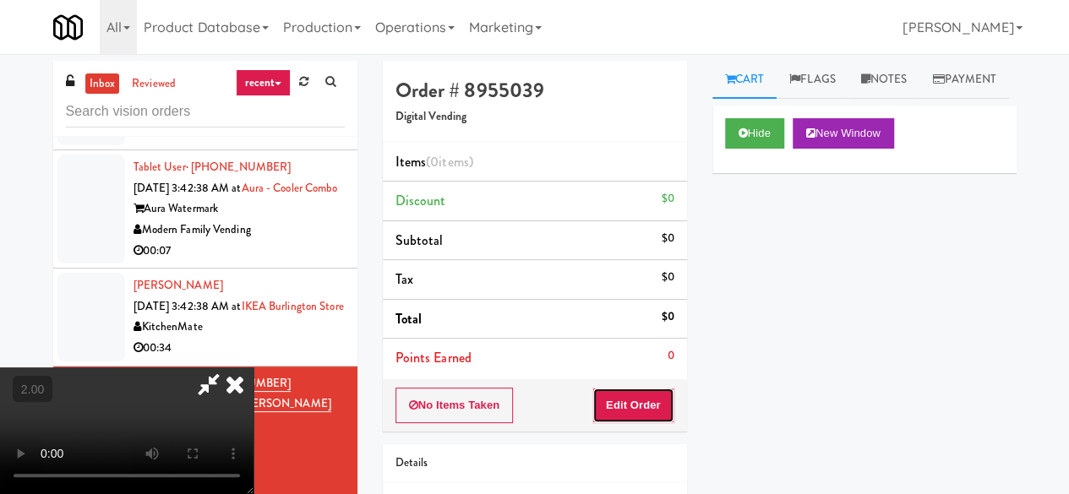
click at [655, 396] on button "Edit Order" at bounding box center [633, 405] width 82 height 35
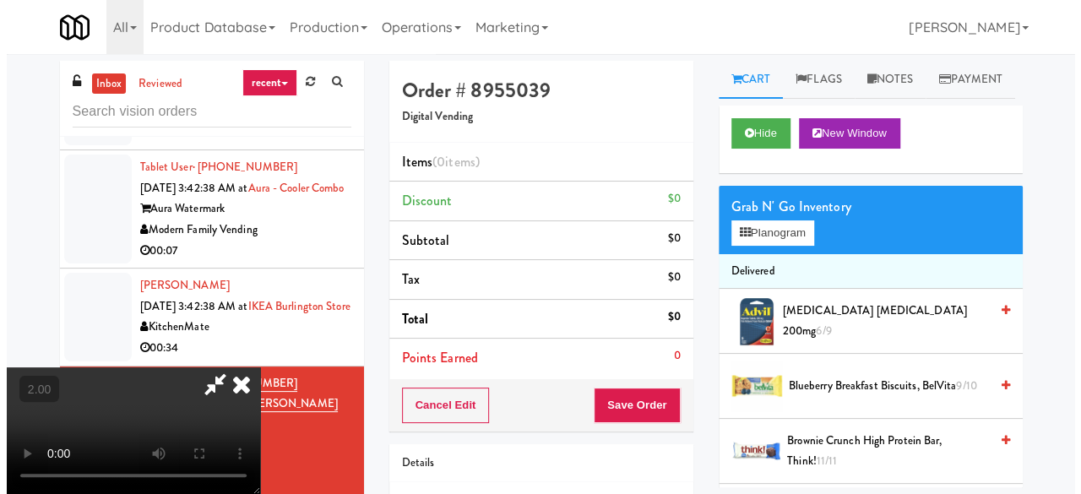
scroll to position [35, 0]
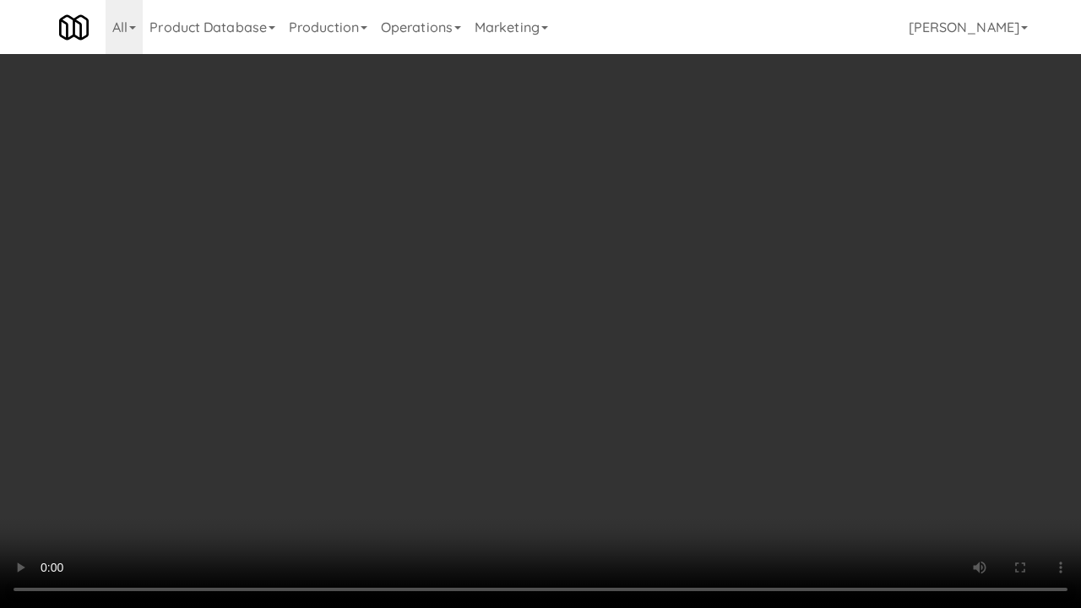
click at [507, 493] on video at bounding box center [540, 304] width 1081 height 608
click at [649, 338] on video at bounding box center [540, 304] width 1081 height 608
click at [628, 337] on video at bounding box center [540, 304] width 1081 height 608
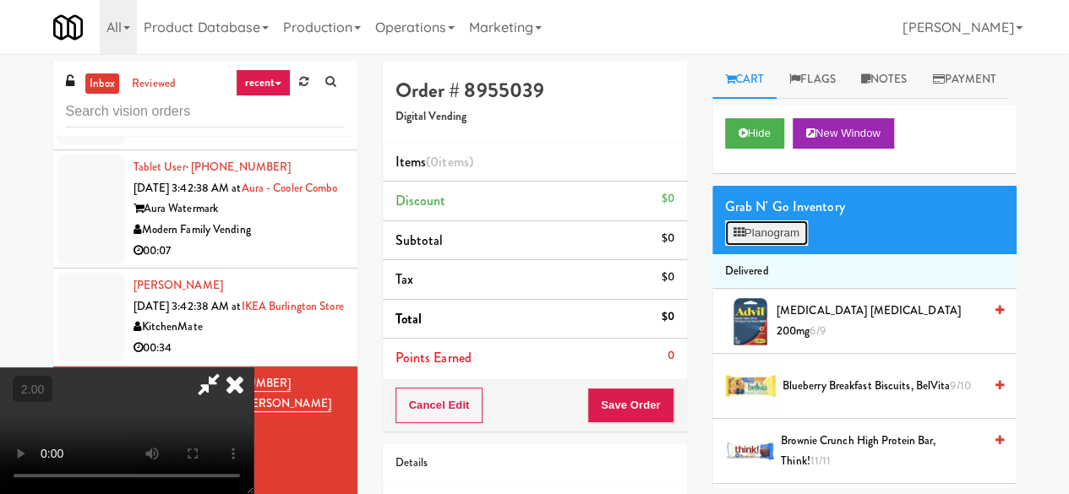
click at [764, 246] on button "Planogram" at bounding box center [766, 232] width 83 height 25
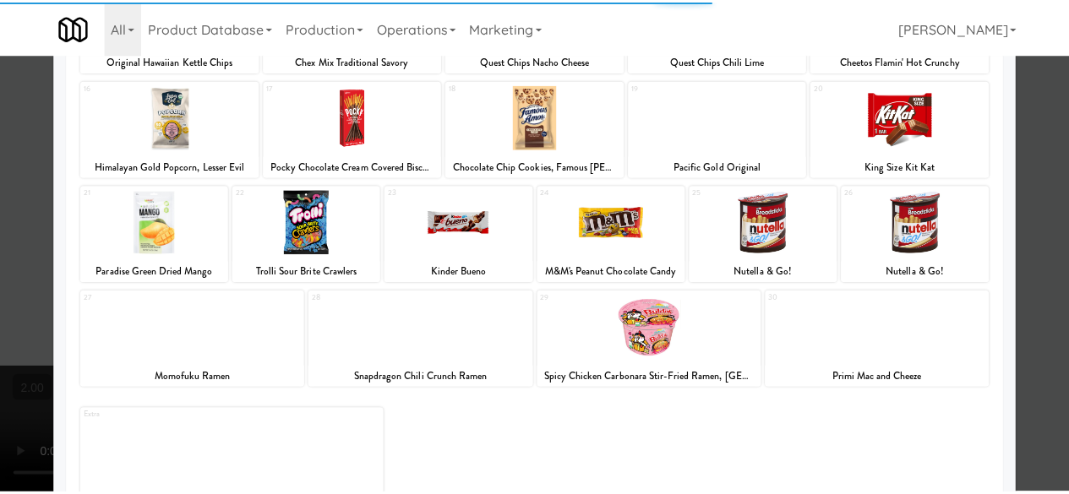
scroll to position [334, 0]
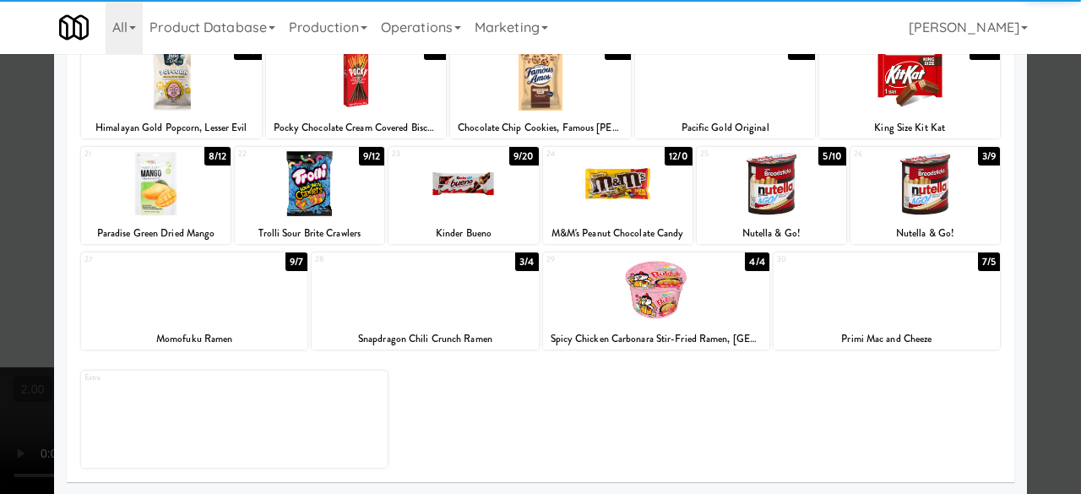
click at [389, 187] on div at bounding box center [464, 183] width 150 height 65
drag, startPoint x: 1038, startPoint y: 172, endPoint x: 848, endPoint y: 199, distance: 191.9
click at [1034, 171] on div at bounding box center [540, 247] width 1081 height 494
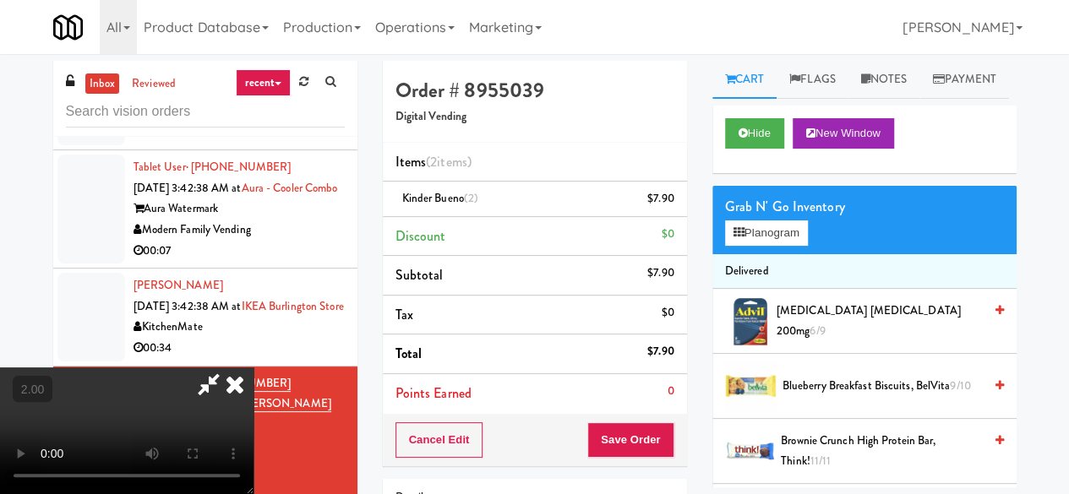
click at [677, 414] on div "Cancel Edit Save Order" at bounding box center [535, 440] width 304 height 52
click at [671, 427] on button "Save Order" at bounding box center [630, 439] width 86 height 35
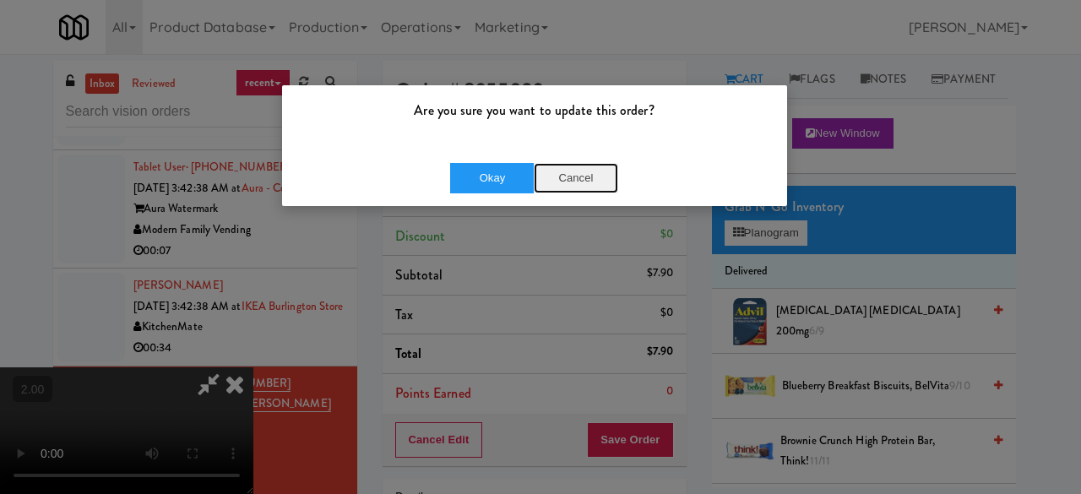
click at [566, 172] on button "Cancel" at bounding box center [576, 178] width 84 height 30
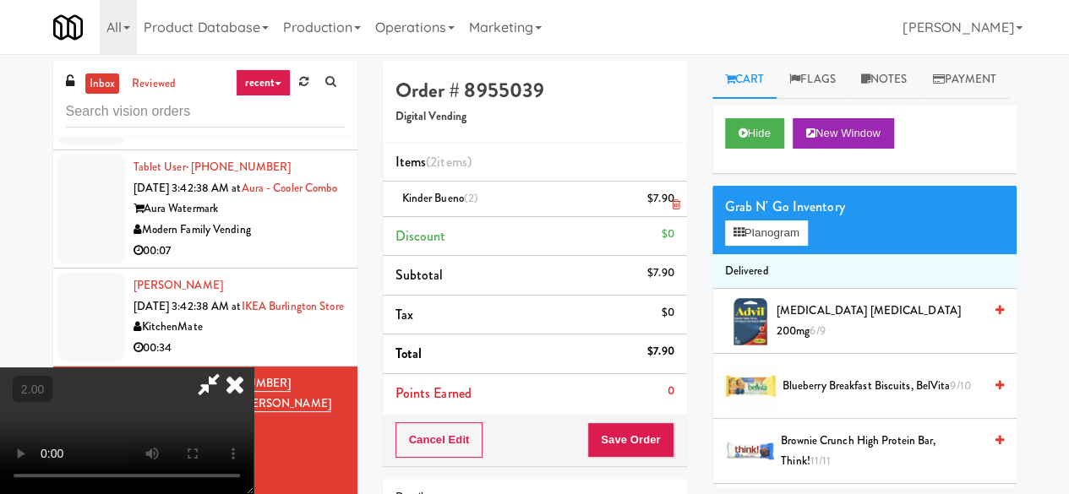
click at [669, 196] on link at bounding box center [671, 205] width 15 height 21
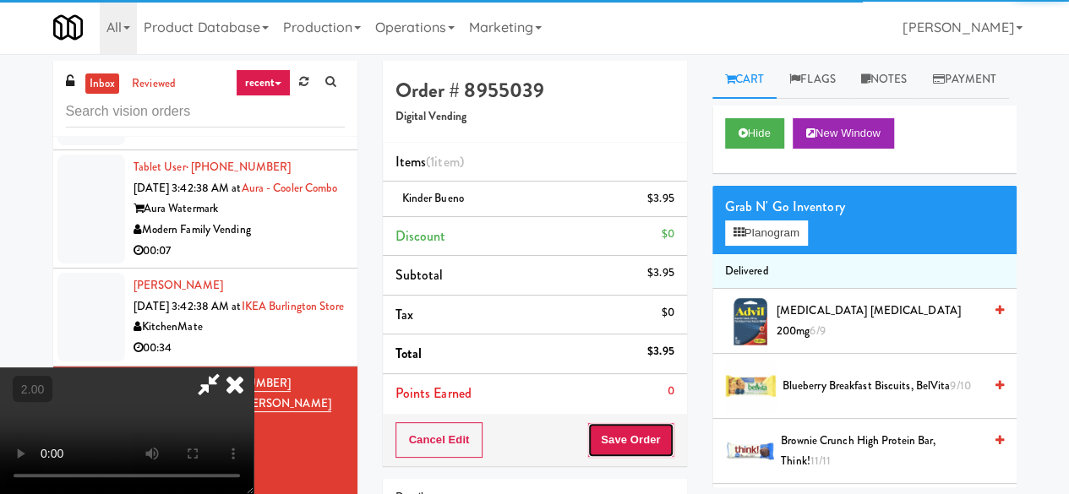
click at [657, 435] on button "Save Order" at bounding box center [630, 439] width 86 height 35
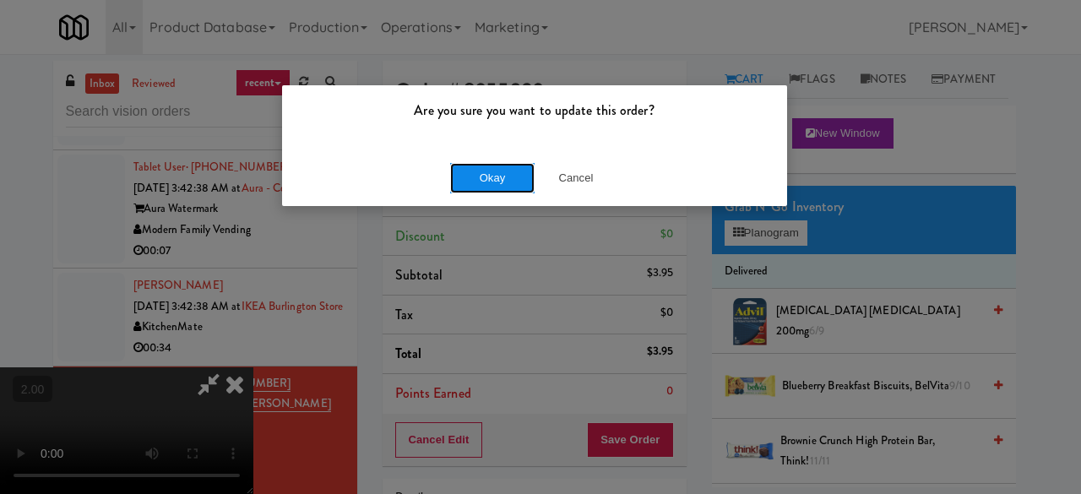
click at [517, 176] on button "Okay" at bounding box center [492, 178] width 84 height 30
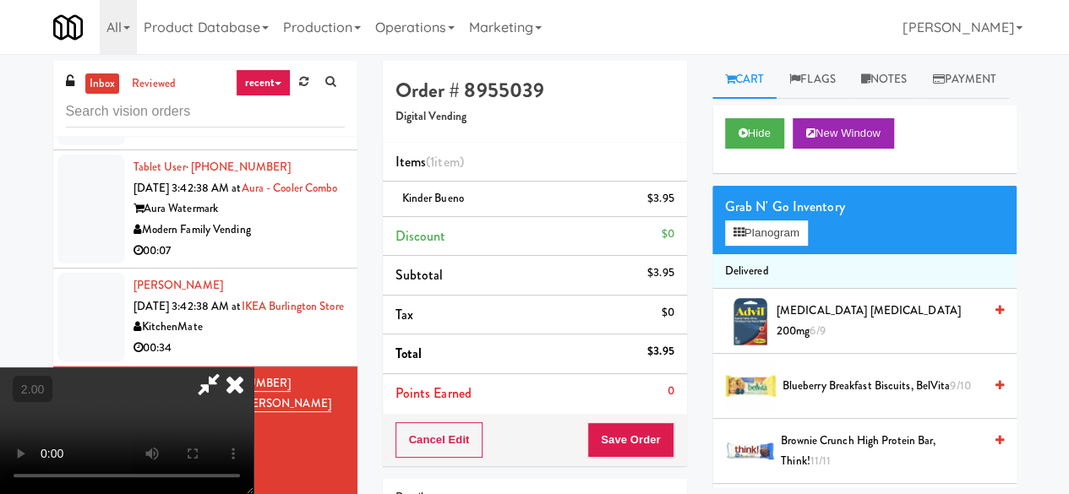
scroll to position [222, 0]
click at [253, 400] on video at bounding box center [126, 430] width 253 height 127
click at [253, 367] on video at bounding box center [126, 430] width 253 height 127
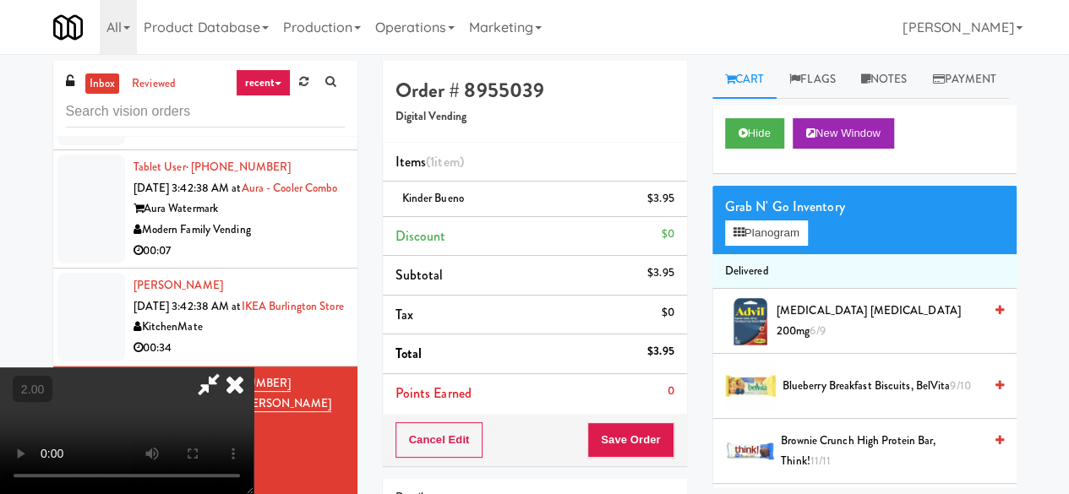
scroll to position [0, 0]
click at [253, 367] on icon at bounding box center [234, 384] width 37 height 34
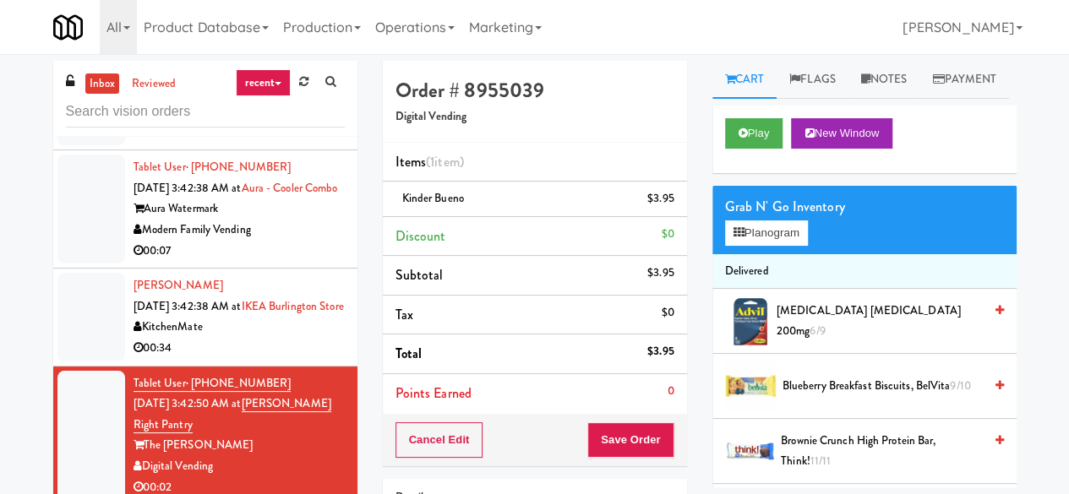
click at [286, 324] on div "KitchenMate" at bounding box center [238, 327] width 211 height 21
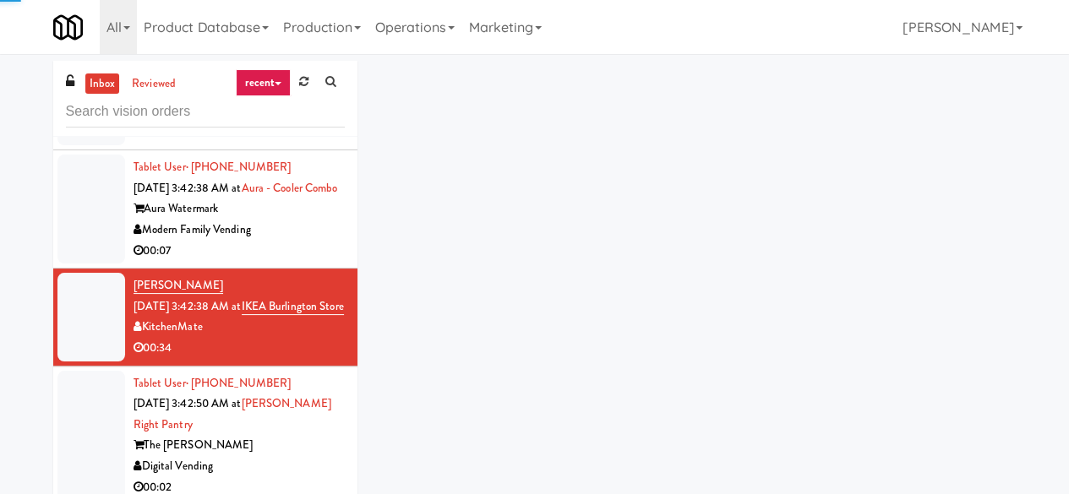
click at [292, 449] on div "The [PERSON_NAME]" at bounding box center [238, 445] width 211 height 21
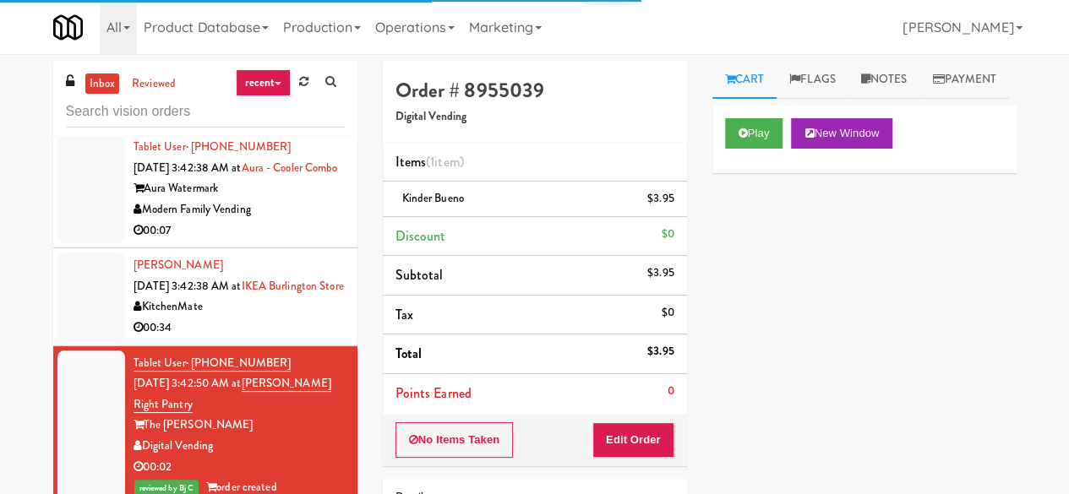
click at [265, 318] on div "KitchenMate" at bounding box center [238, 306] width 211 height 21
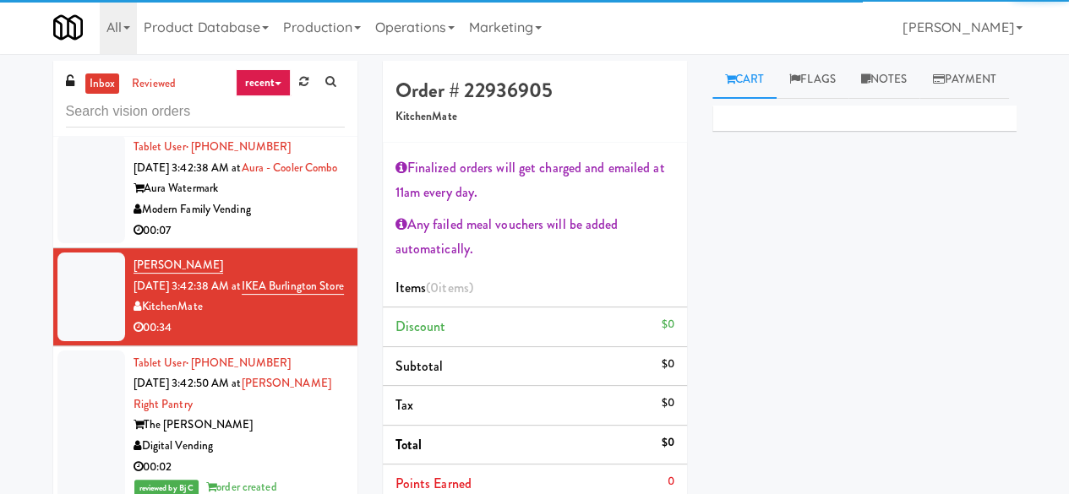
scroll to position [4481, 0]
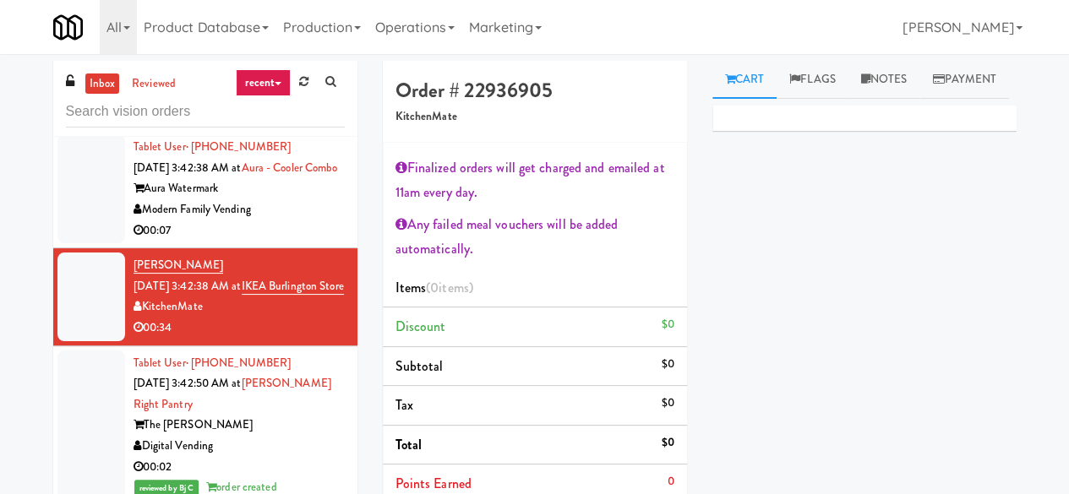
click at [273, 199] on div "Modern Family Vending" at bounding box center [238, 209] width 211 height 21
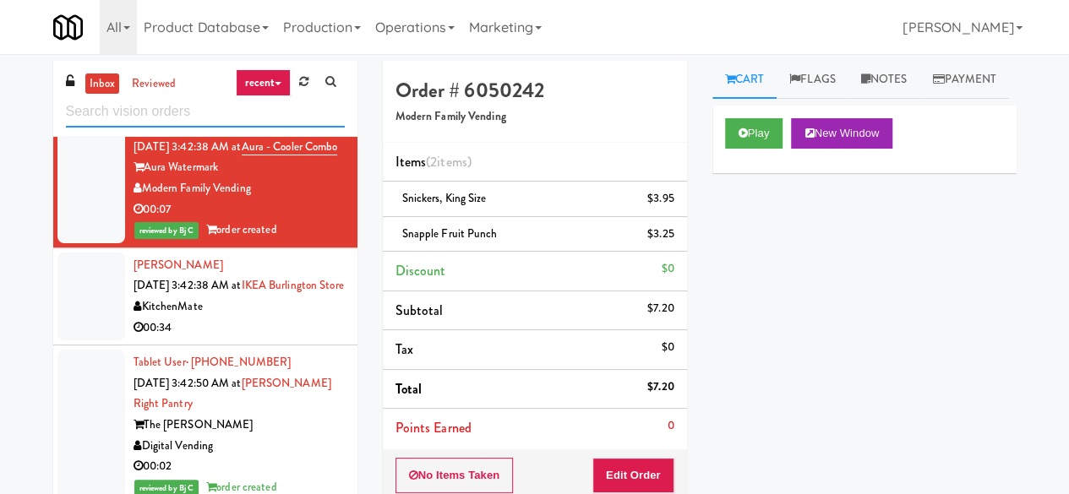
click at [250, 101] on input "text" at bounding box center [205, 111] width 279 height 31
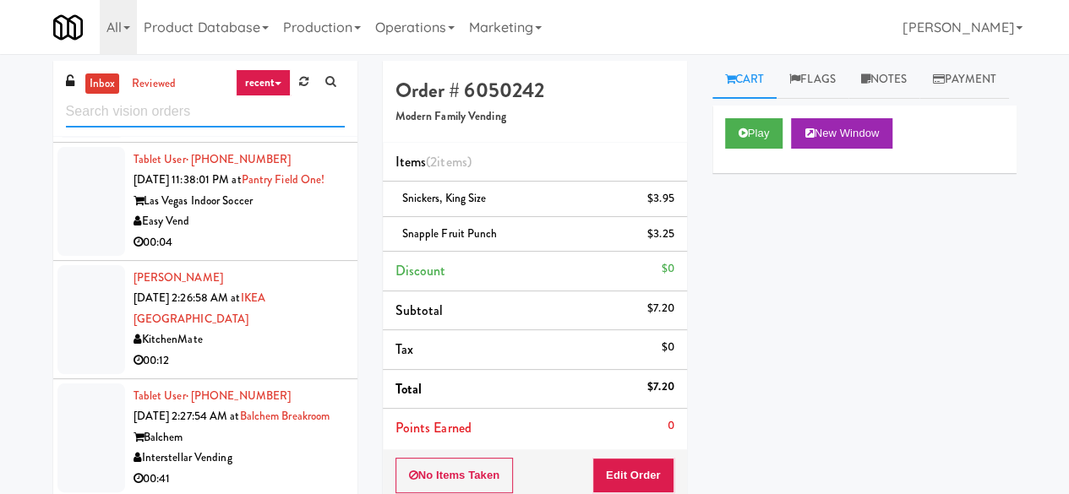
click at [218, 110] on input "text" at bounding box center [205, 111] width 279 height 31
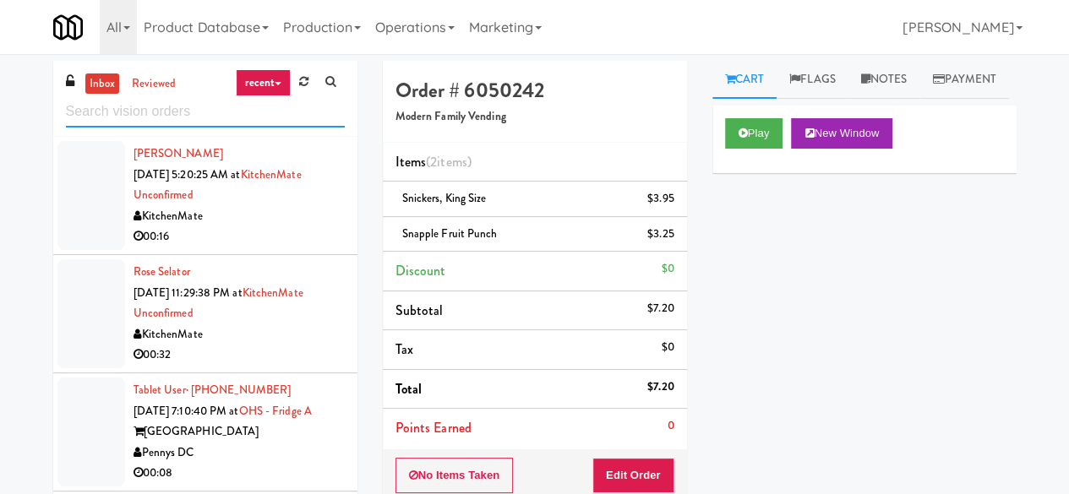
click at [204, 114] on input "text" at bounding box center [205, 111] width 279 height 31
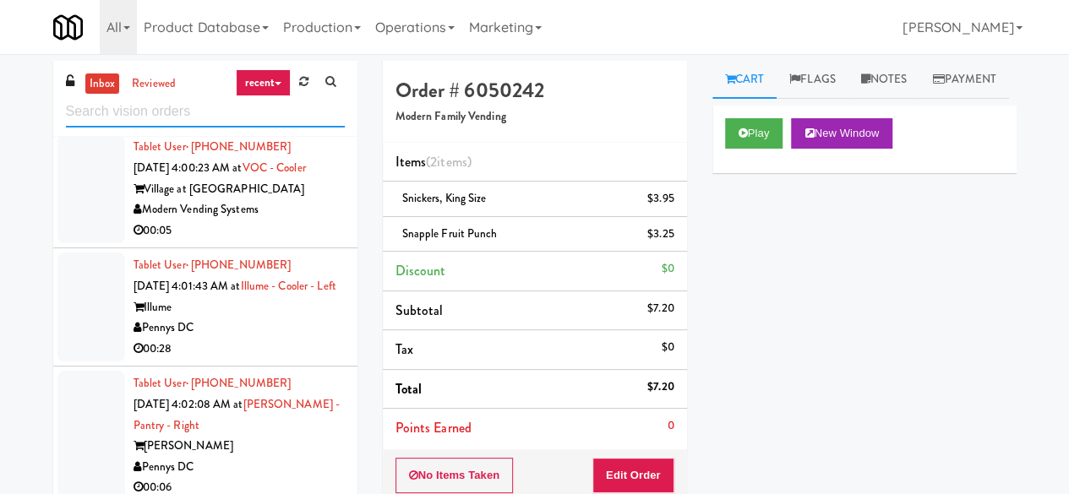
scroll to position [3170, 0]
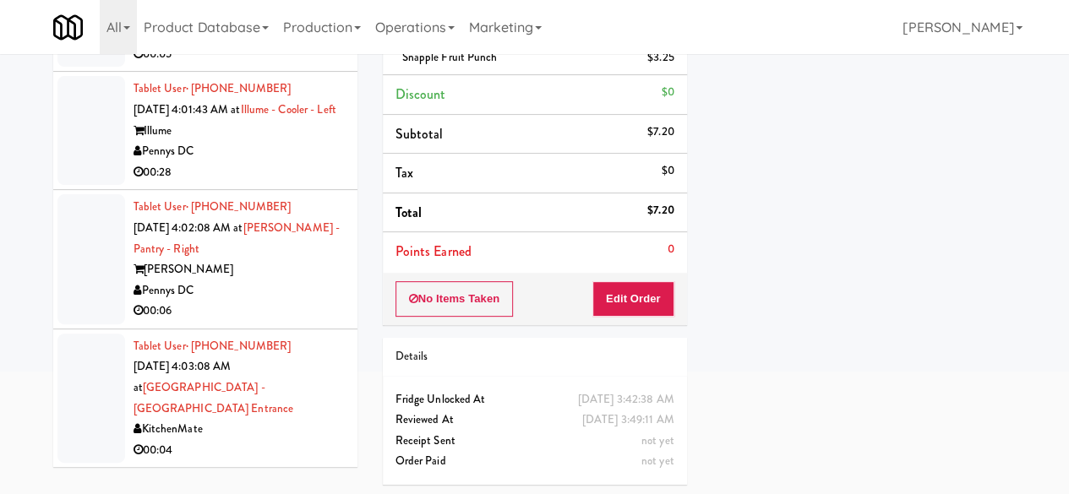
click at [280, 454] on div "00:04" at bounding box center [238, 450] width 211 height 21
drag, startPoint x: 280, startPoint y: 454, endPoint x: 292, endPoint y: 443, distance: 16.1
click at [280, 440] on div "KitchenMate" at bounding box center [238, 429] width 211 height 21
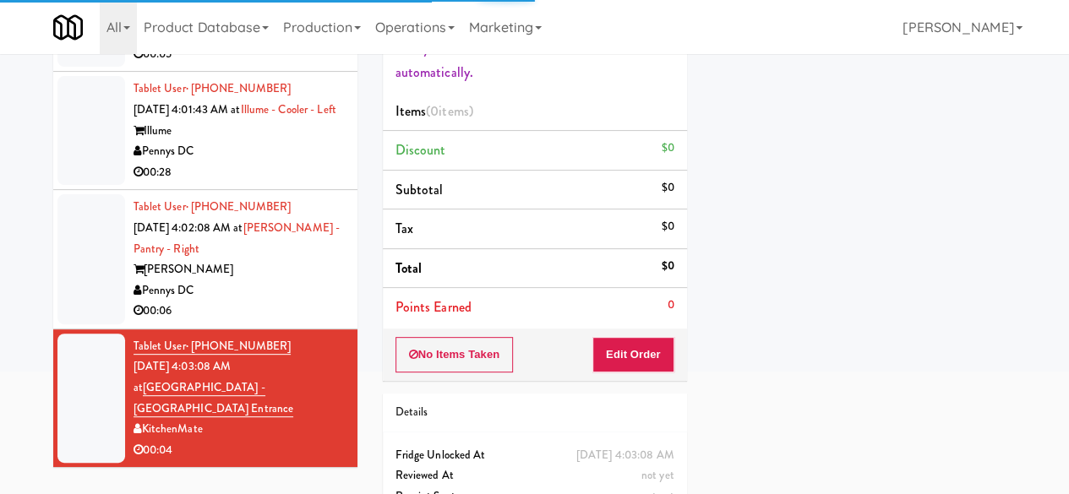
click at [305, 322] on div "00:06" at bounding box center [238, 311] width 211 height 21
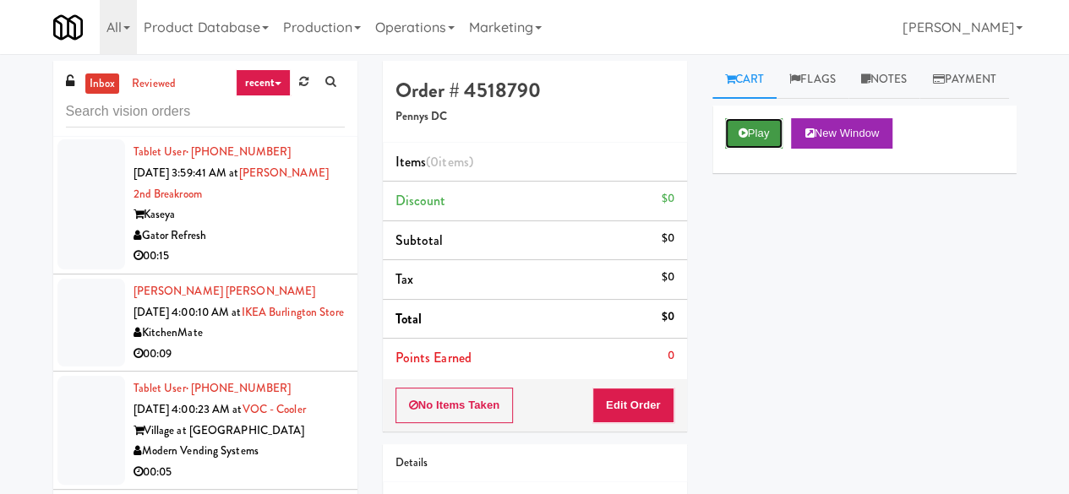
click at [748, 149] on button "Play" at bounding box center [754, 133] width 58 height 30
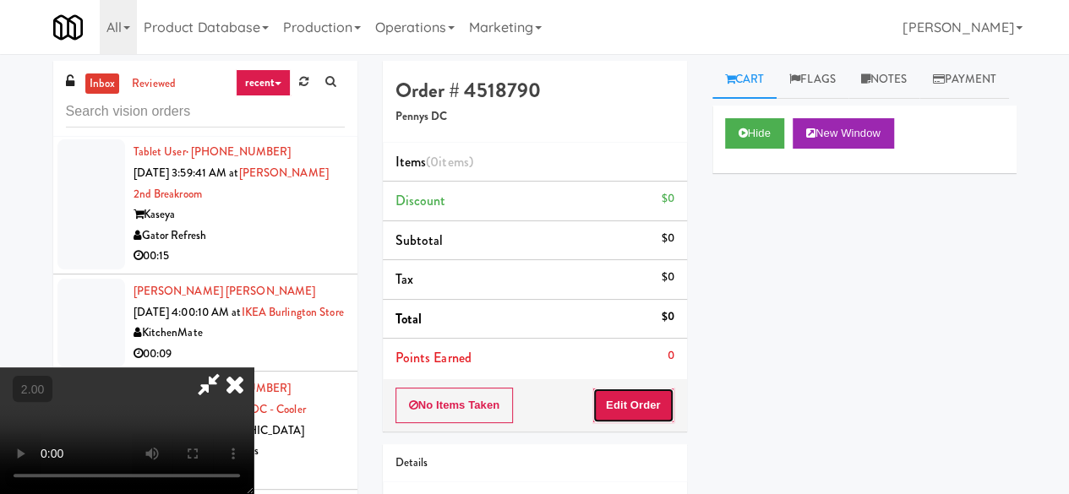
click at [643, 413] on button "Edit Order" at bounding box center [633, 405] width 82 height 35
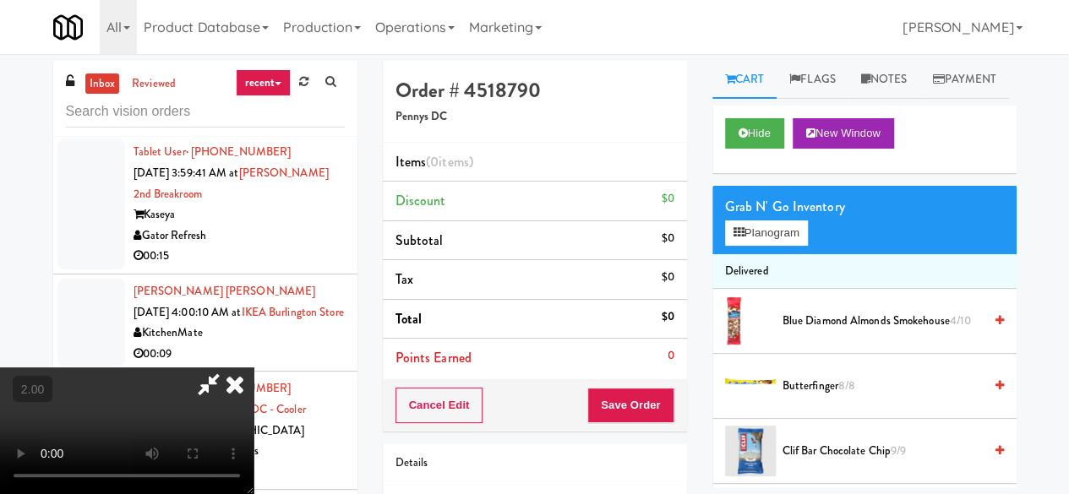
scroll to position [222, 0]
click at [253, 367] on video at bounding box center [126, 430] width 253 height 127
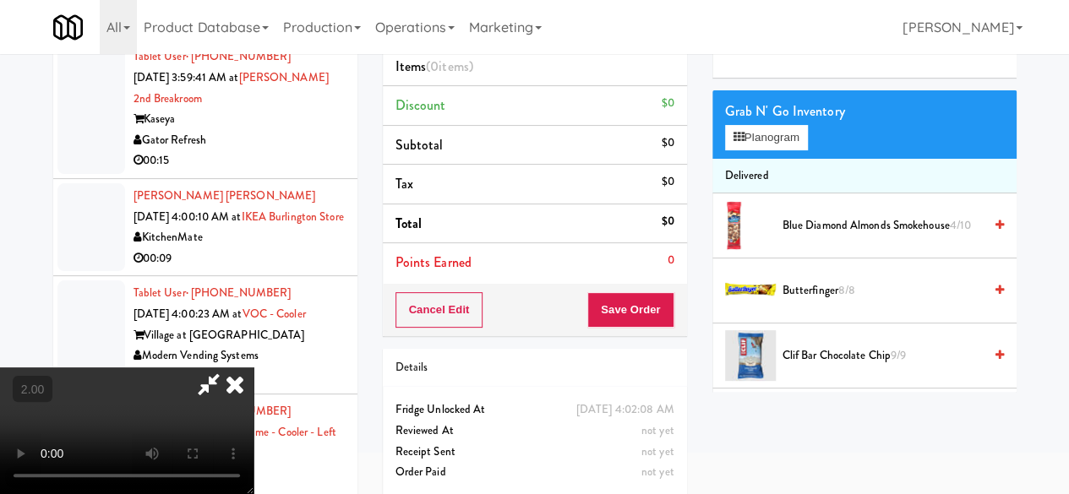
scroll to position [160, 0]
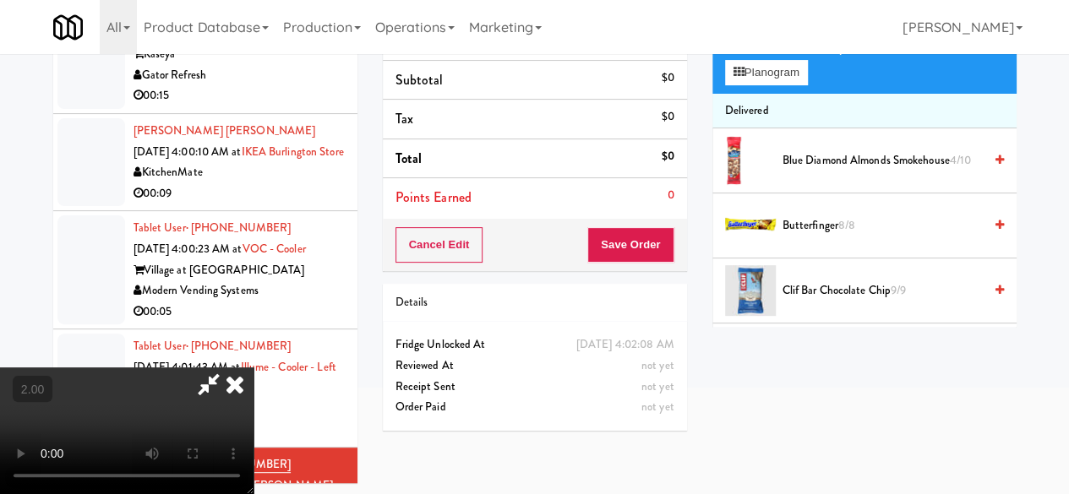
click at [253, 428] on video at bounding box center [126, 430] width 253 height 127
click at [253, 367] on video at bounding box center [126, 430] width 253 height 127
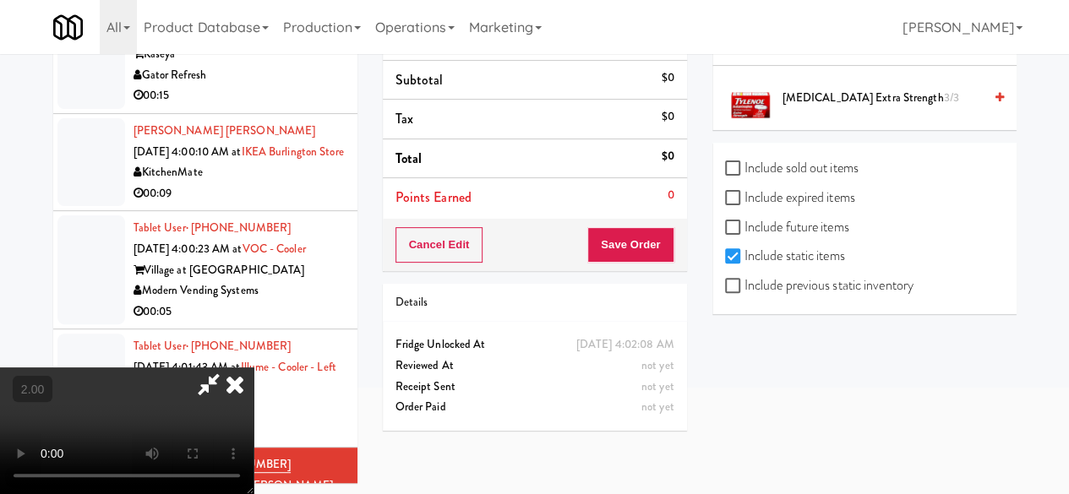
click at [771, 285] on label "Include previous static inventory" at bounding box center [819, 285] width 188 height 25
click at [744, 285] on input "Include previous static inventory" at bounding box center [734, 287] width 19 height 14
checkbox input "true"
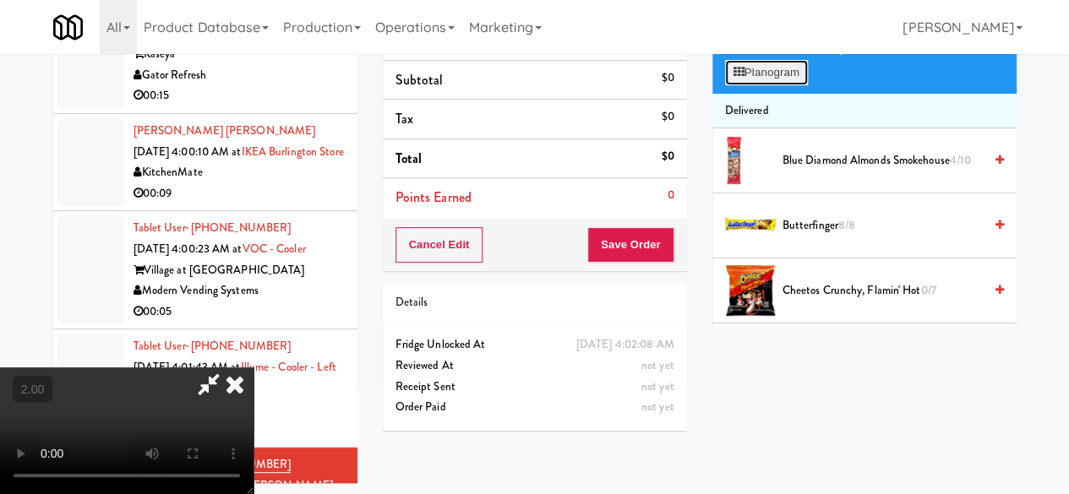
click at [764, 85] on button "Planogram" at bounding box center [766, 72] width 83 height 25
click at [0, 0] on div at bounding box center [0, 0] width 0 height 0
click at [764, 85] on button "Planogram" at bounding box center [766, 72] width 83 height 25
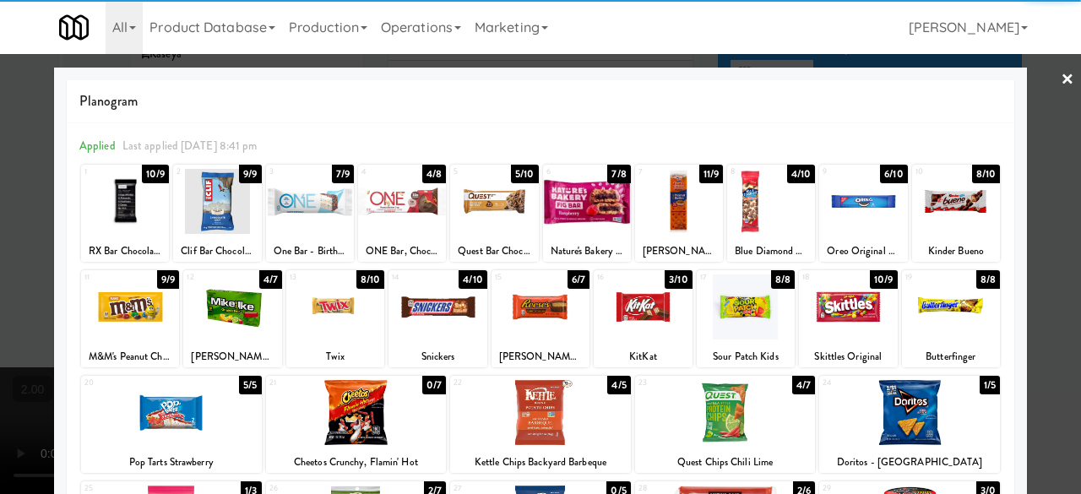
click at [838, 209] on div at bounding box center [863, 201] width 88 height 65
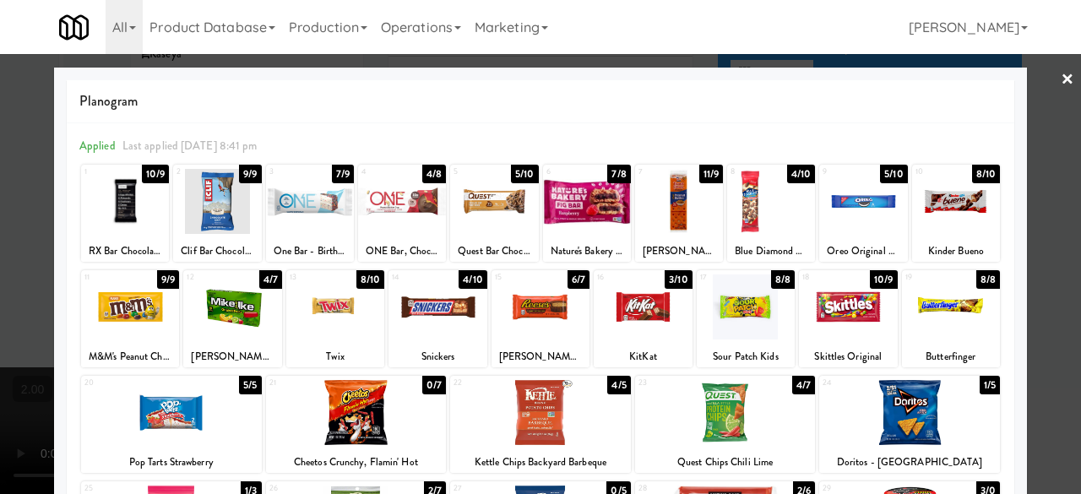
click at [1019, 153] on div at bounding box center [540, 247] width 1081 height 494
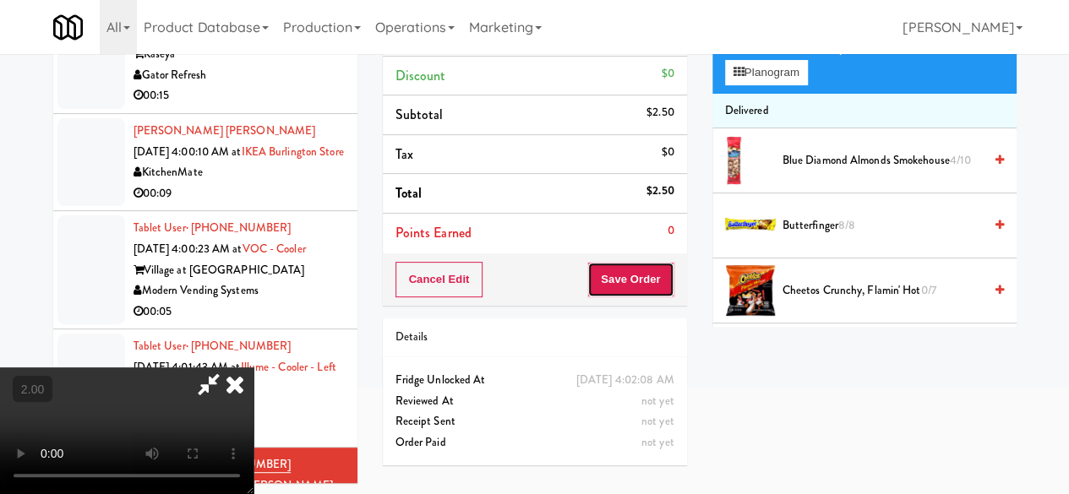
click at [647, 281] on button "Save Order" at bounding box center [630, 279] width 86 height 35
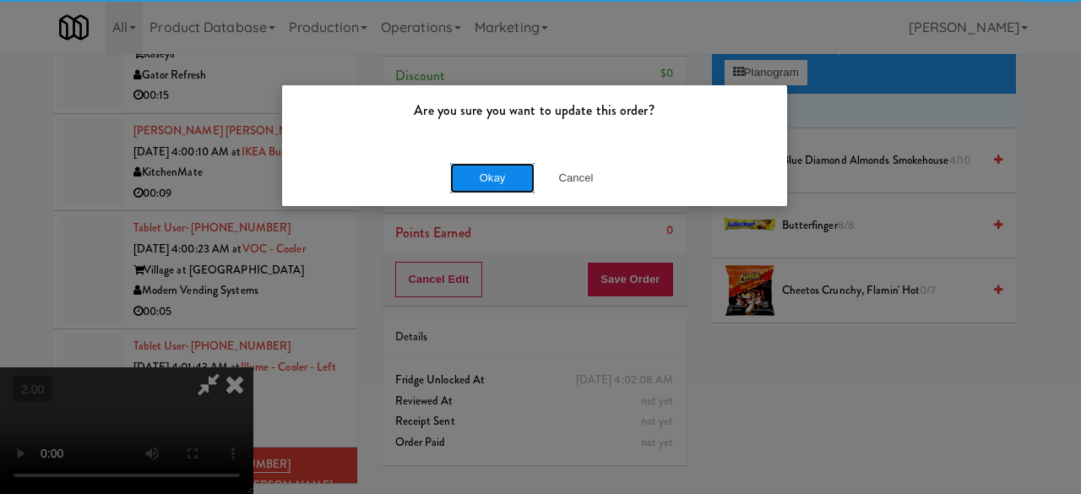
click at [490, 181] on button "Okay" at bounding box center [492, 178] width 84 height 30
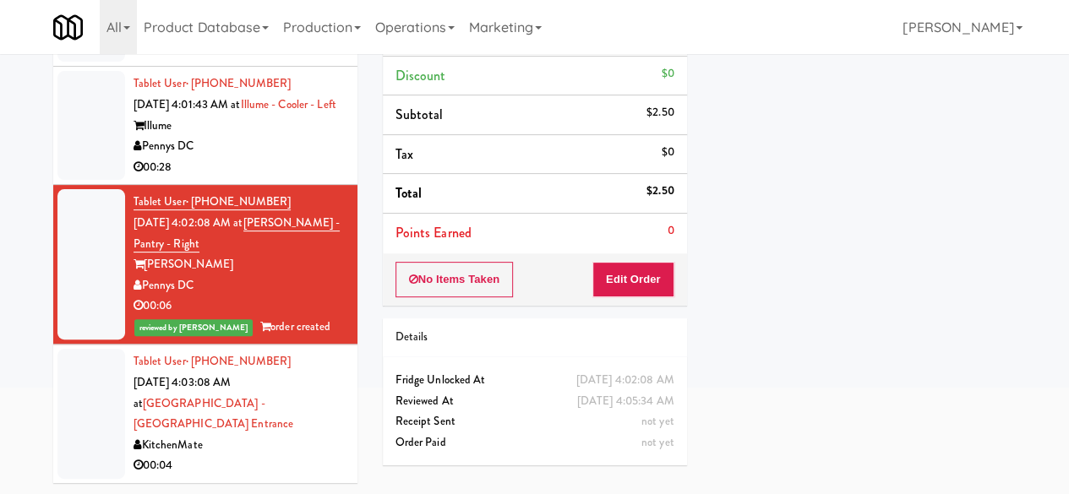
scroll to position [3191, 0]
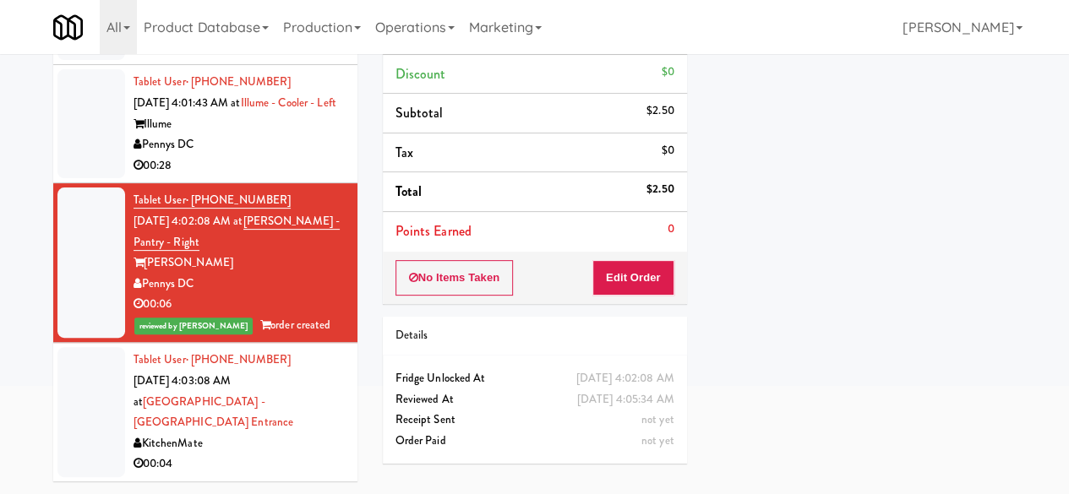
click at [269, 460] on div "00:04" at bounding box center [238, 464] width 211 height 21
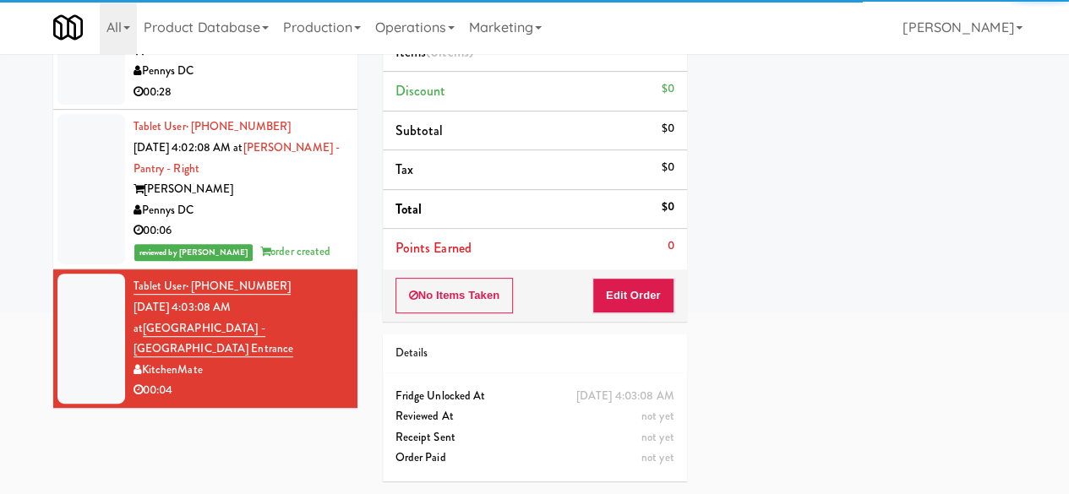
click at [291, 227] on div "00:06" at bounding box center [238, 230] width 211 height 21
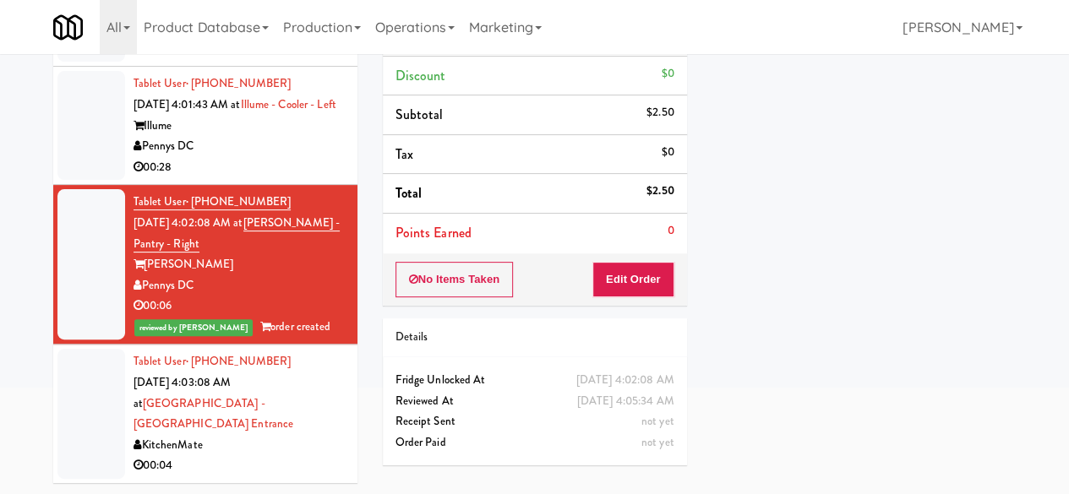
scroll to position [2938, 0]
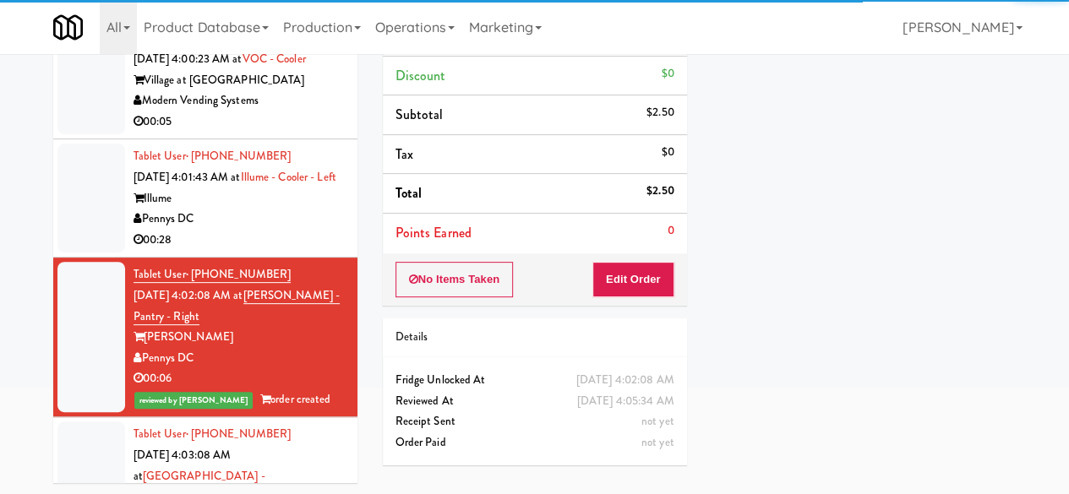
click at [272, 111] on div "Modern Vending Systems" at bounding box center [238, 100] width 211 height 21
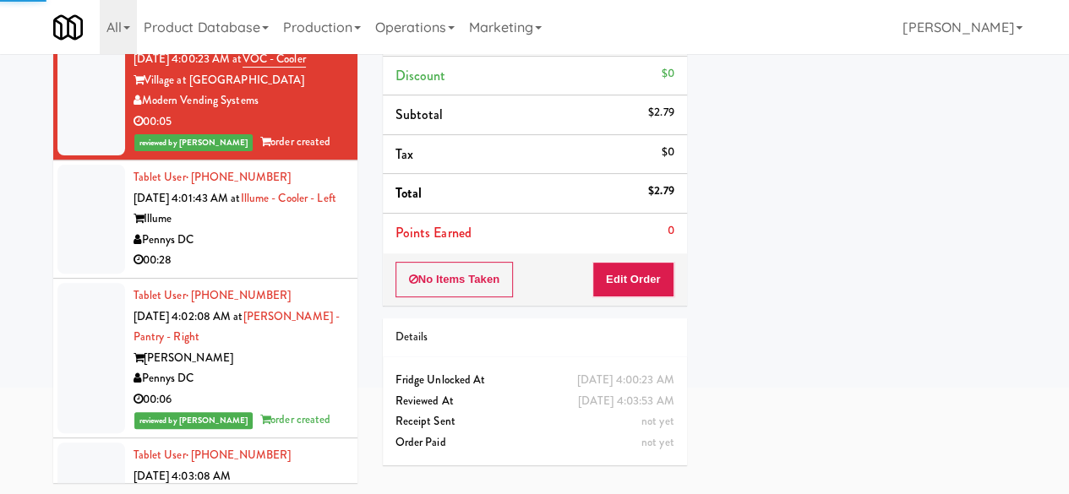
click at [264, 271] on div "00:28" at bounding box center [238, 260] width 211 height 21
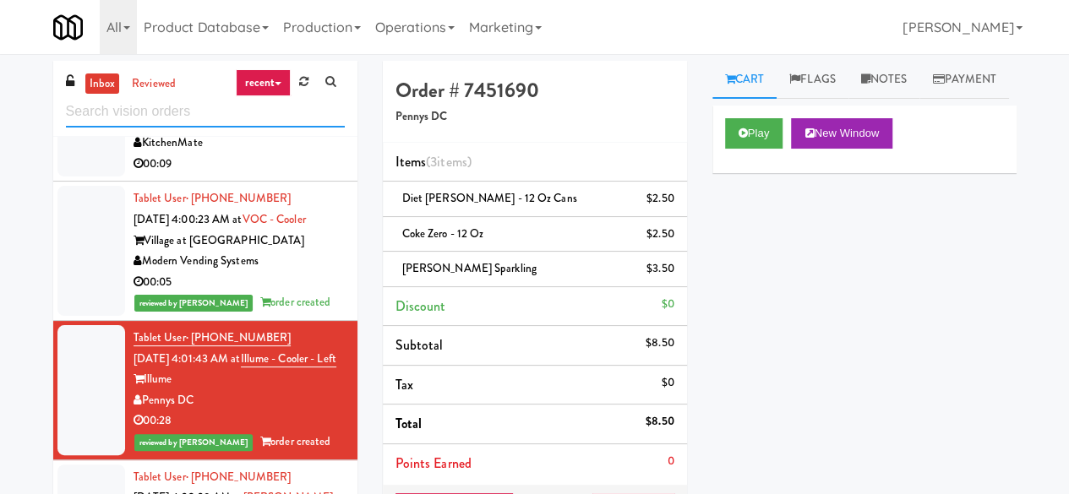
click at [205, 114] on input "text" at bounding box center [205, 111] width 279 height 31
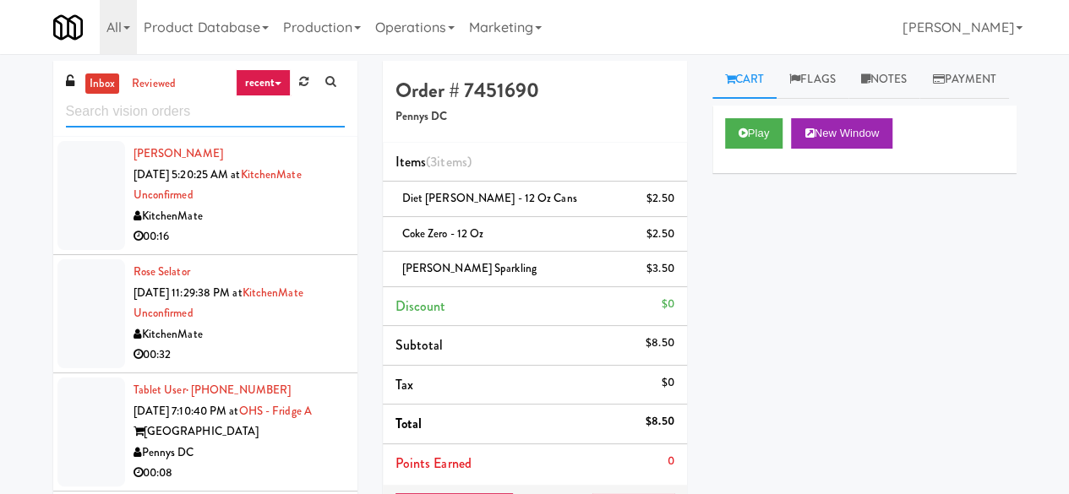
click at [164, 111] on input "text" at bounding box center [205, 111] width 279 height 31
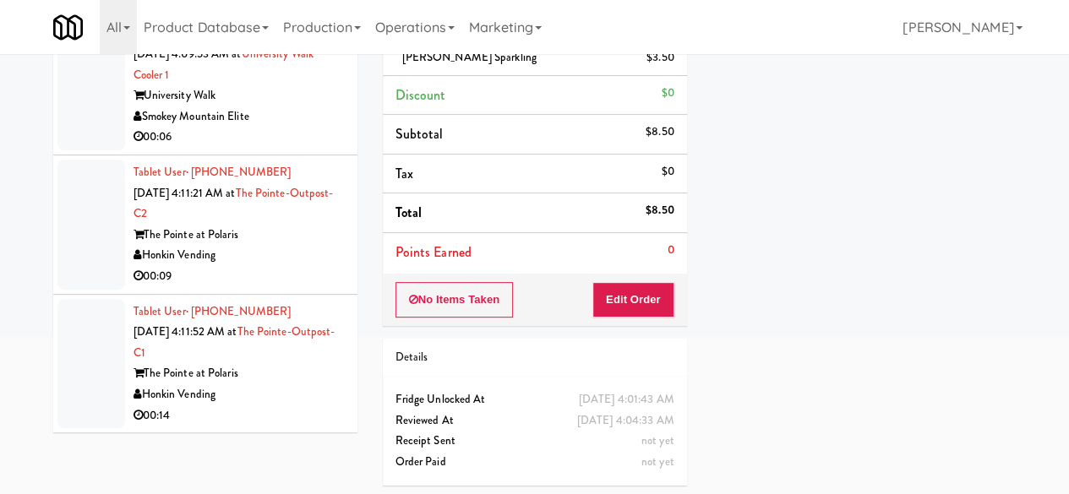
scroll to position [1907, 0]
click at [291, 393] on div "Honkin Vending" at bounding box center [238, 394] width 211 height 21
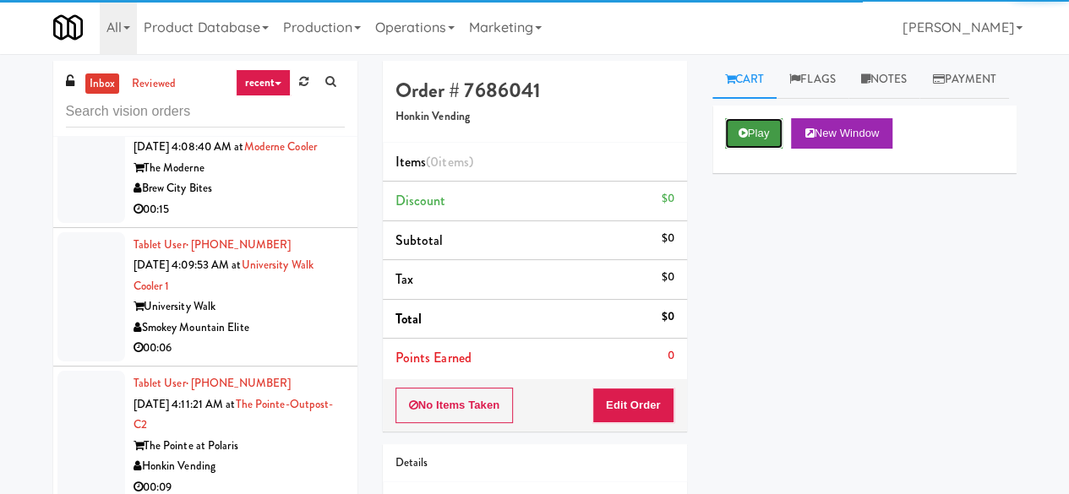
click at [742, 139] on icon at bounding box center [742, 133] width 9 height 11
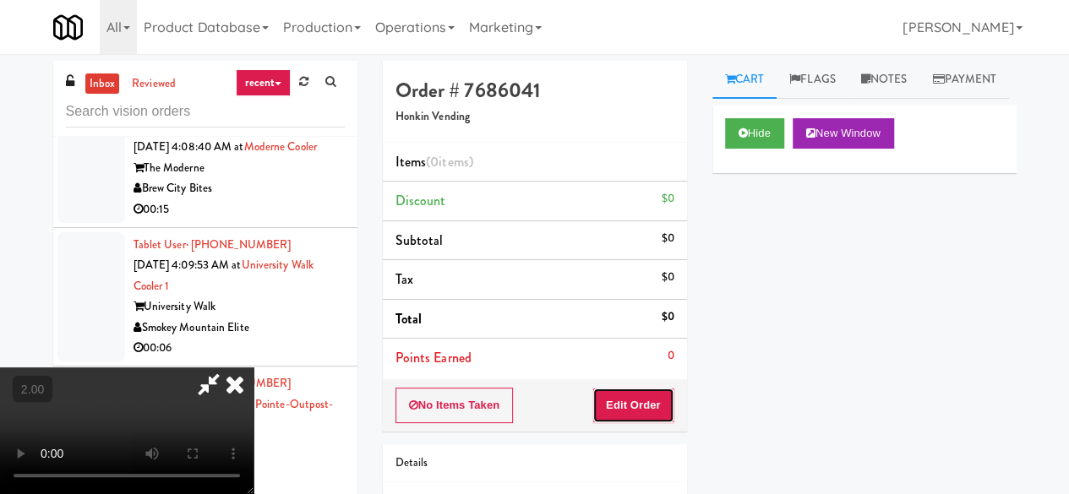
click at [662, 390] on button "Edit Order" at bounding box center [633, 405] width 82 height 35
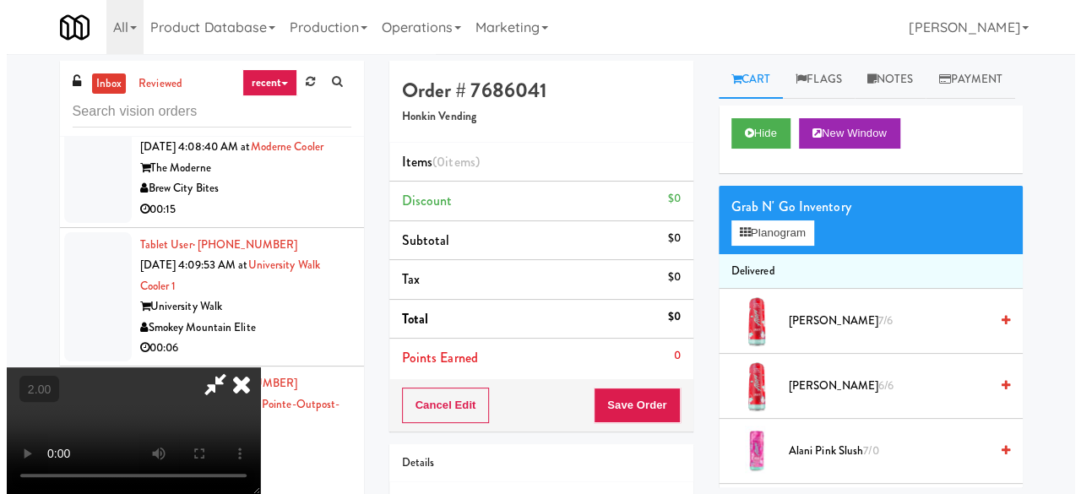
scroll to position [35, 0]
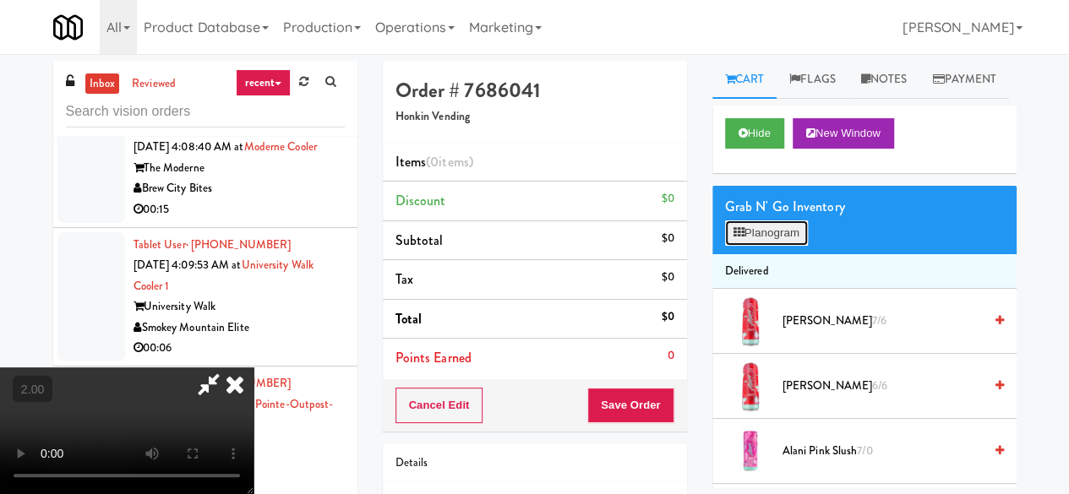
click at [734, 246] on button "Planogram" at bounding box center [766, 232] width 83 height 25
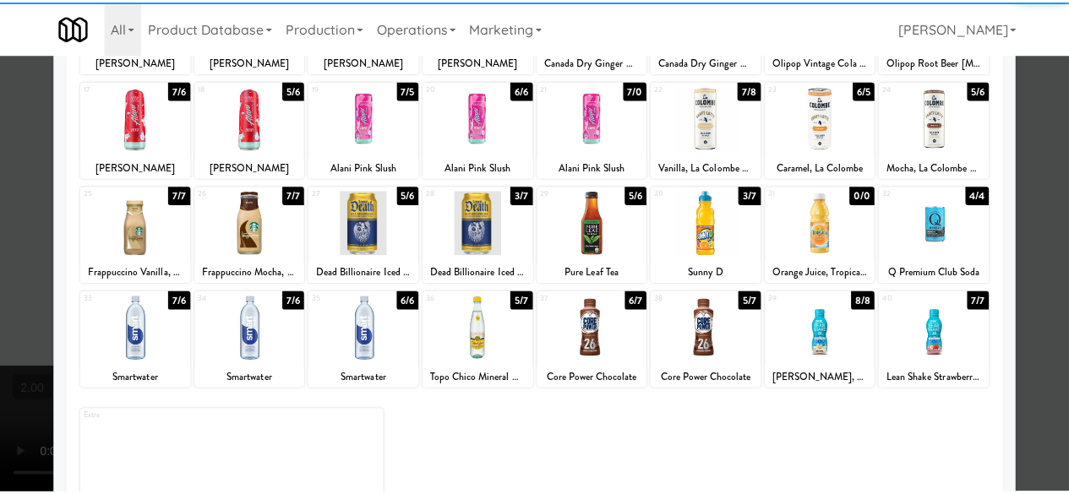
scroll to position [334, 0]
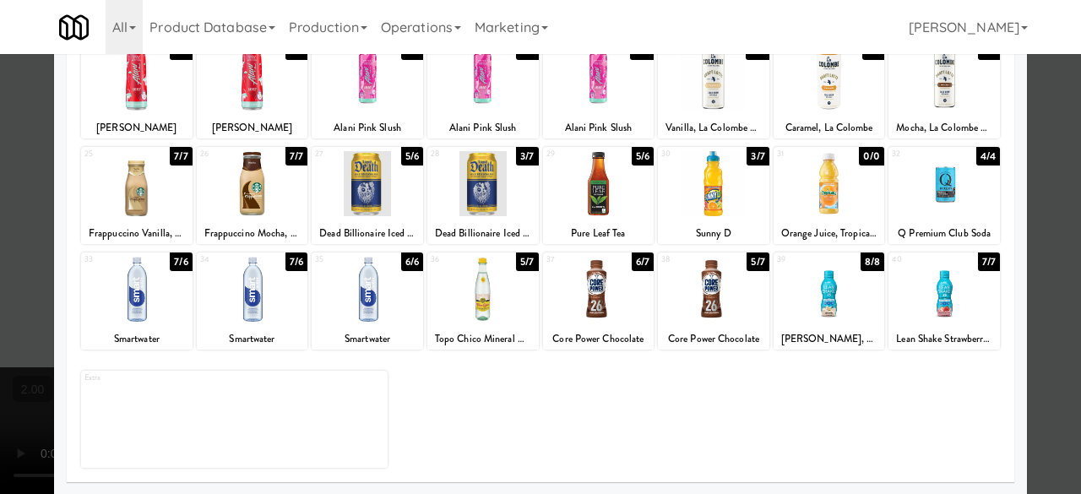
click at [718, 307] on div at bounding box center [713, 289] width 111 height 65
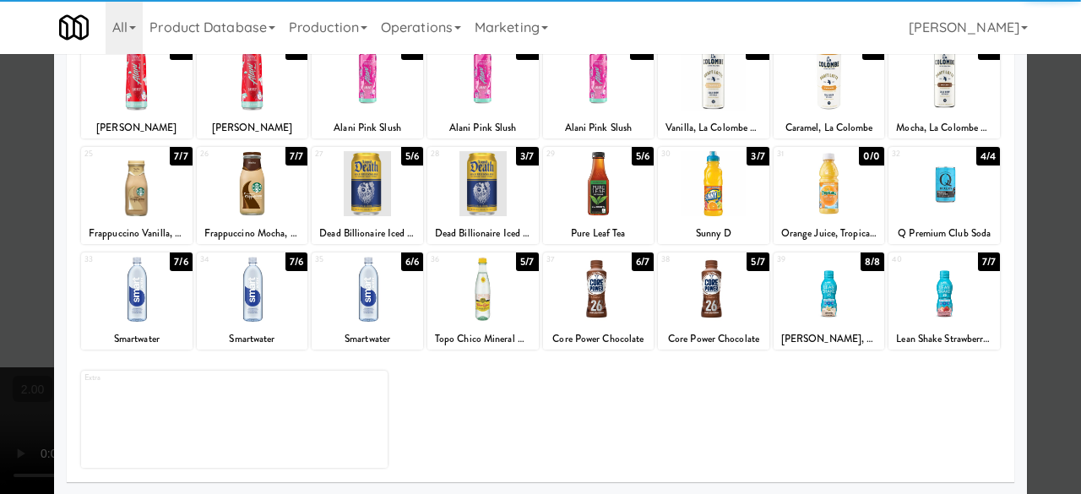
click at [721, 212] on div at bounding box center [713, 183] width 111 height 65
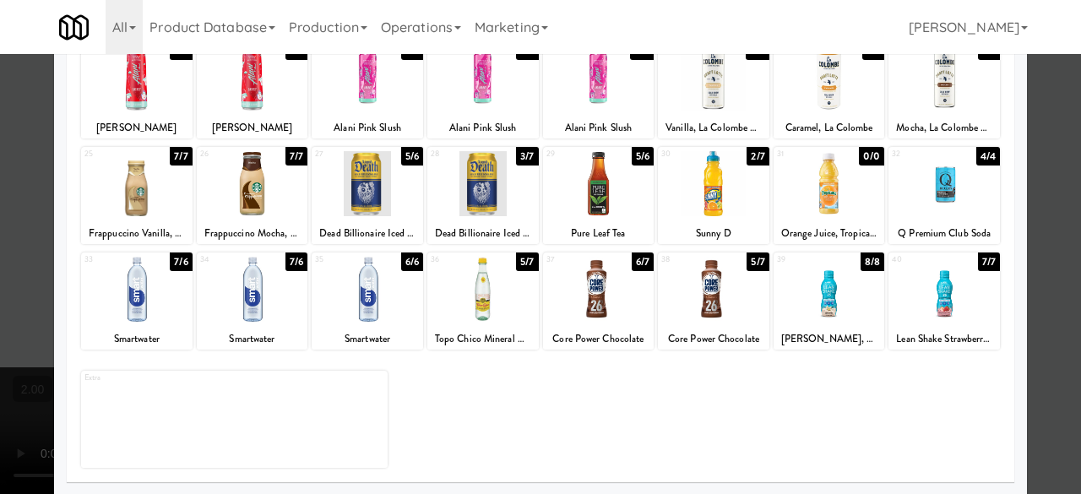
click at [1046, 163] on div at bounding box center [540, 247] width 1081 height 494
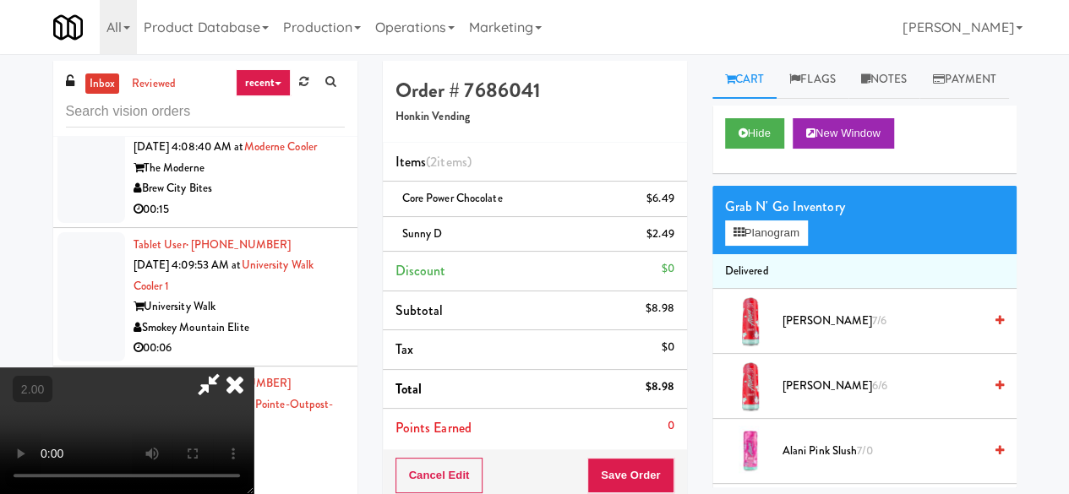
click at [253, 367] on icon at bounding box center [234, 384] width 37 height 34
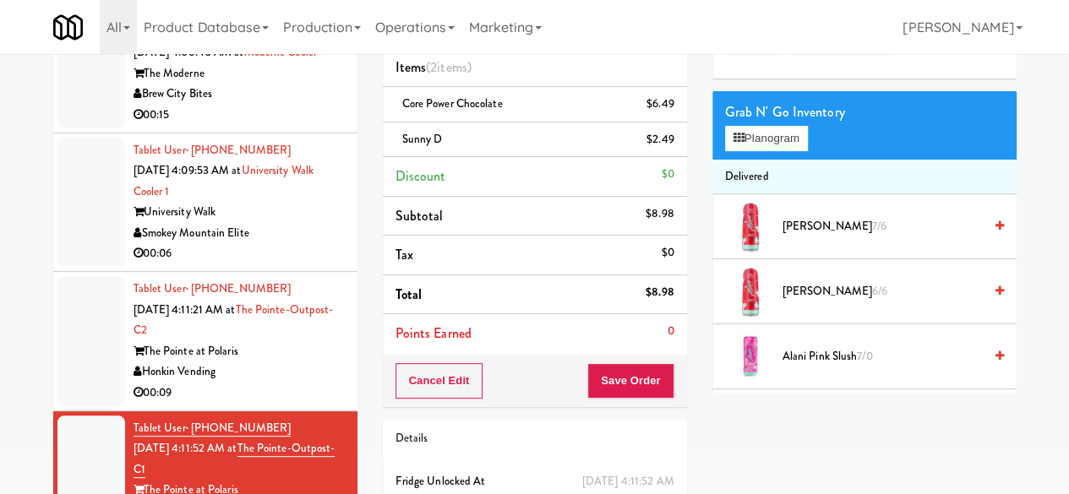
scroll to position [177, 0]
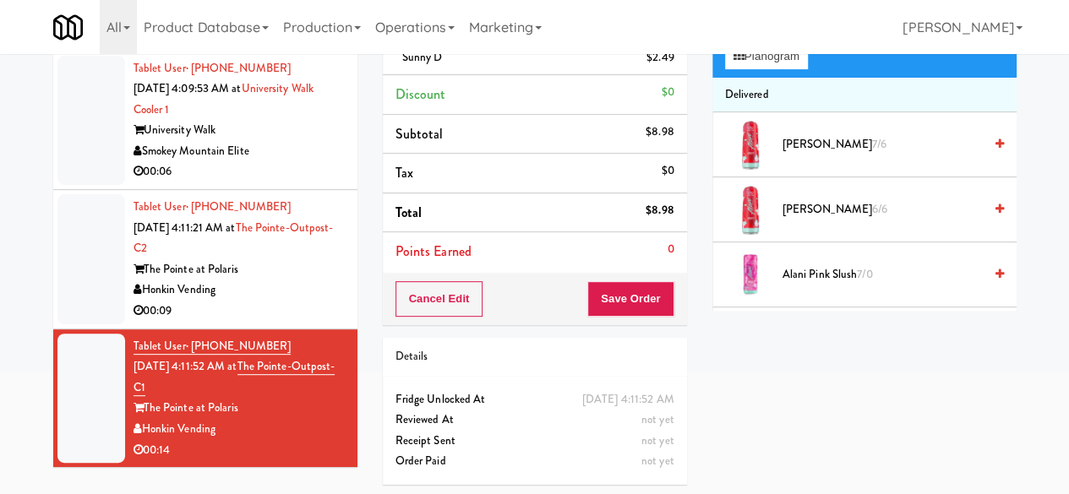
click at [284, 242] on div "Tablet User · (216) 507-3329 Oct 9, 2025 4:11:21 AM at The Pointe-Outpost-C2 Th…" at bounding box center [238, 259] width 211 height 125
click at [284, 242] on link "The Pointe-Outpost-C2" at bounding box center [233, 238] width 200 height 37
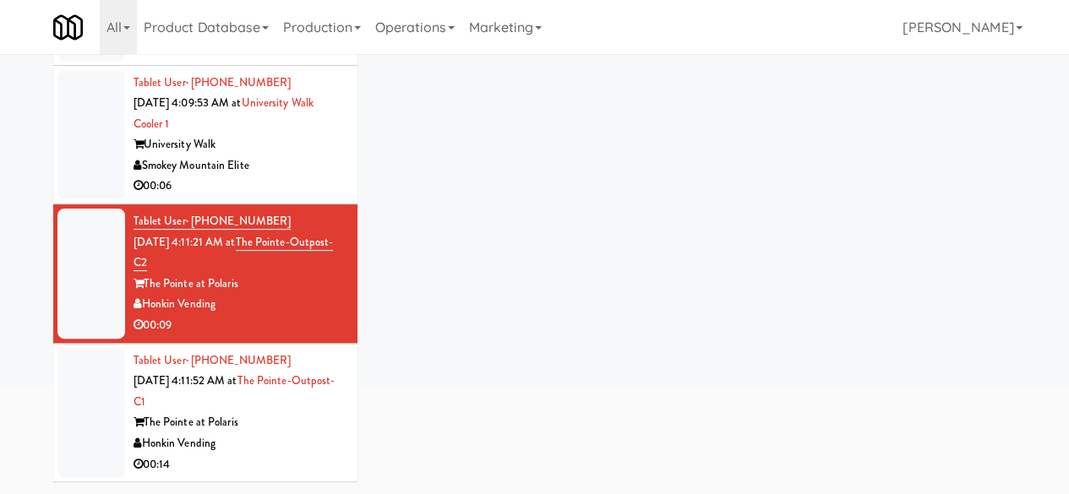
scroll to position [88, 0]
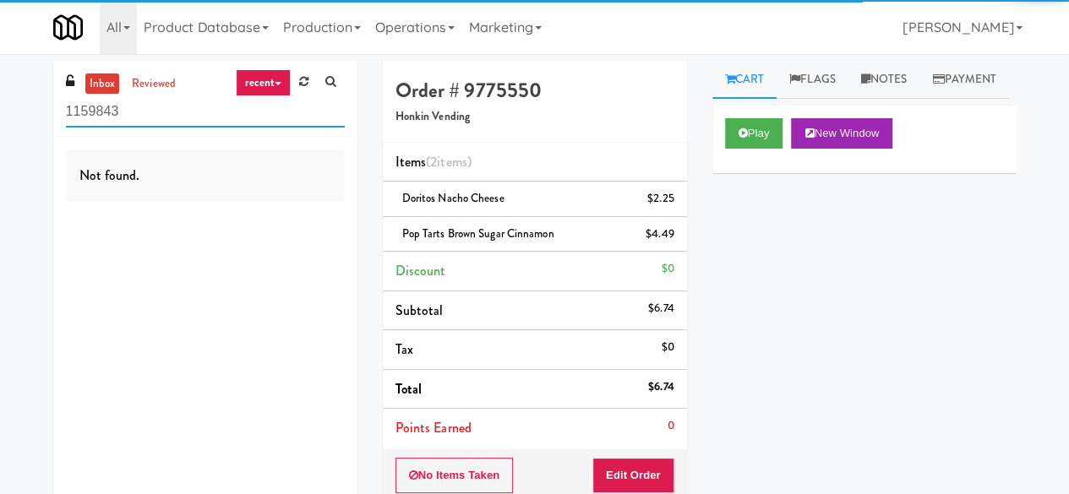
click at [181, 123] on input "1159843" at bounding box center [205, 111] width 279 height 31
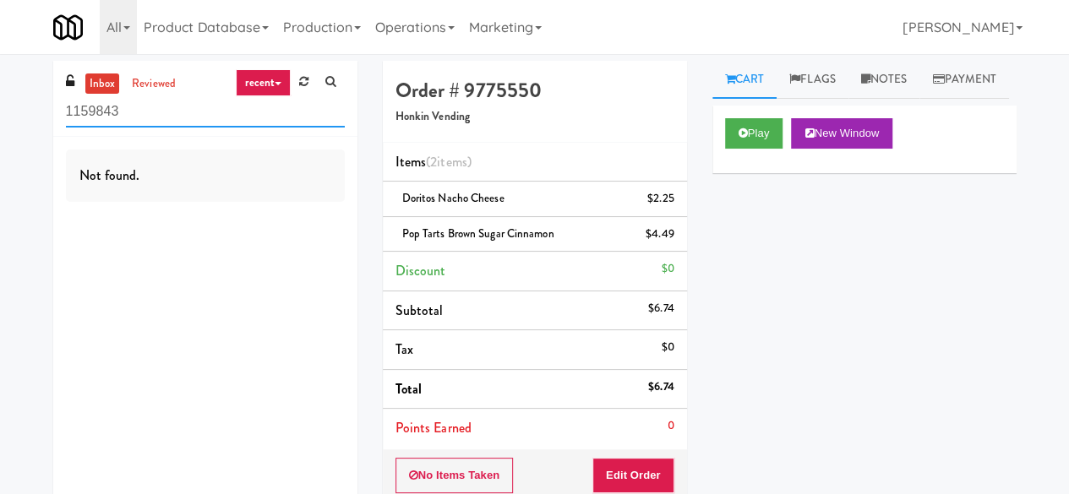
click at [181, 123] on input "1159843" at bounding box center [205, 111] width 279 height 31
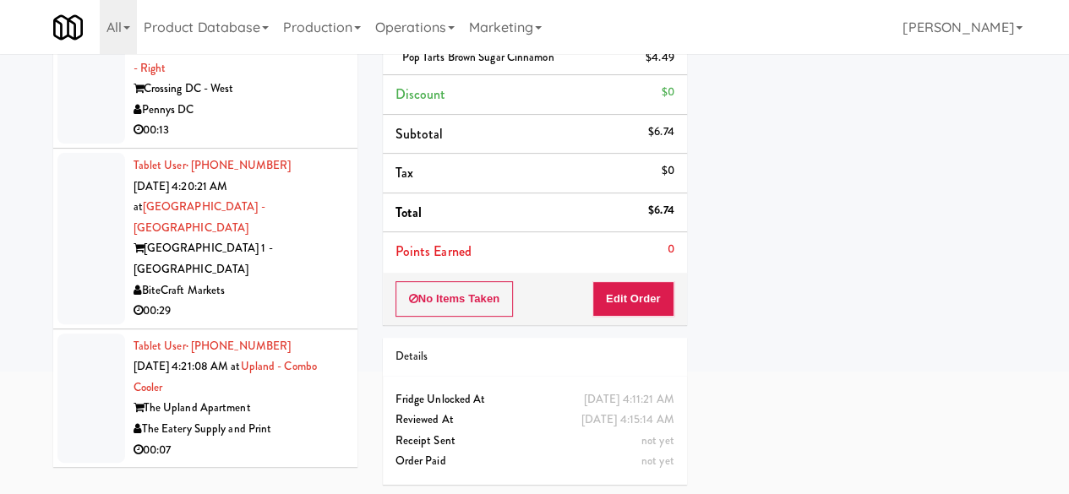
scroll to position [1532, 0]
click at [289, 437] on div "The Eatery Supply and Print" at bounding box center [238, 429] width 211 height 21
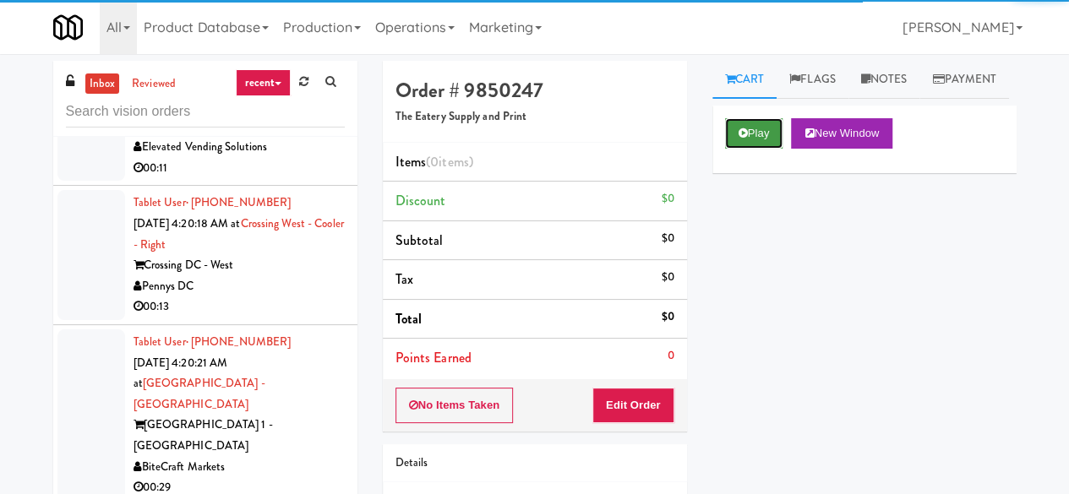
click at [737, 149] on button "Play" at bounding box center [754, 133] width 58 height 30
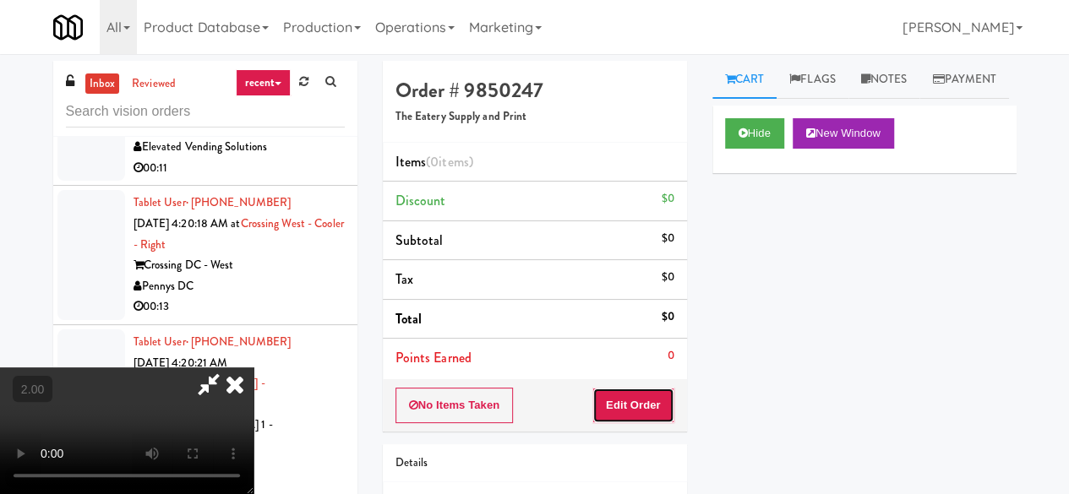
click at [652, 405] on button "Edit Order" at bounding box center [633, 405] width 82 height 35
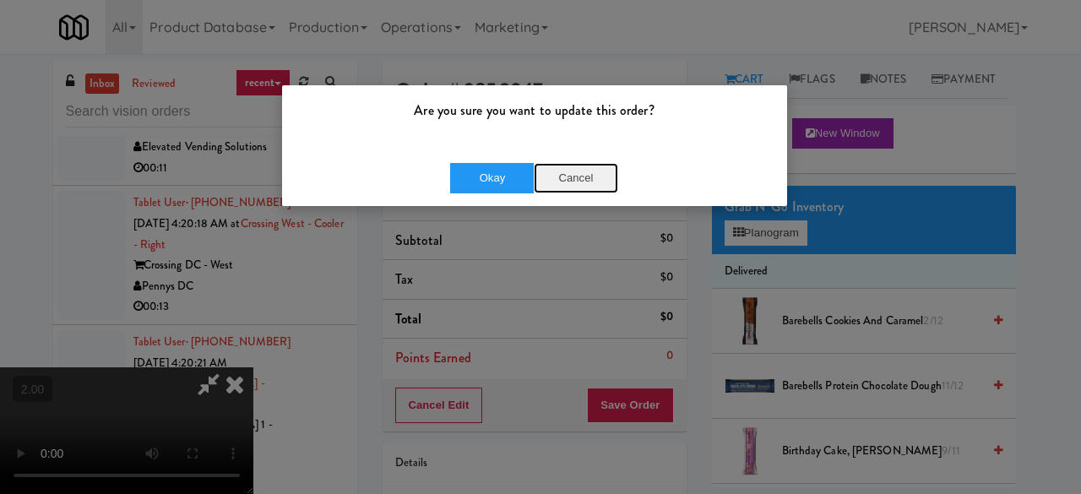
click at [574, 185] on button "Cancel" at bounding box center [576, 178] width 84 height 30
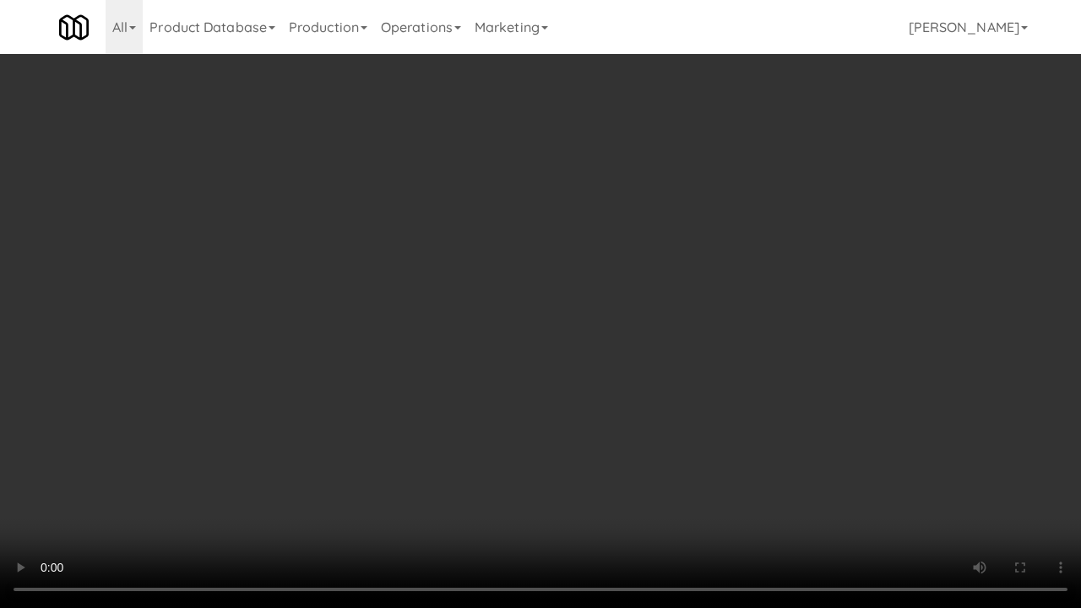
click at [559, 426] on video at bounding box center [540, 304] width 1081 height 608
click at [631, 220] on video at bounding box center [540, 304] width 1081 height 608
click at [635, 228] on video at bounding box center [540, 304] width 1081 height 608
click at [590, 228] on video at bounding box center [540, 304] width 1081 height 608
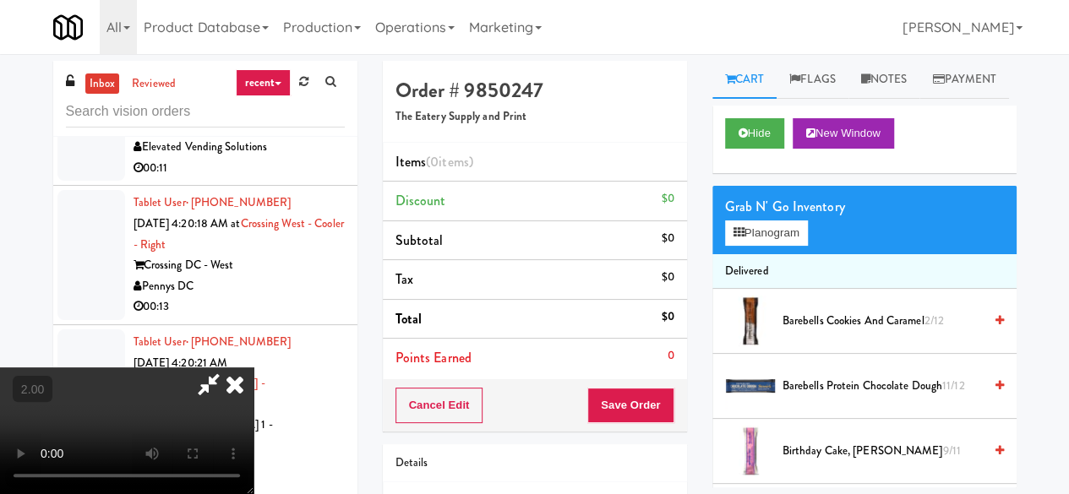
click at [253, 367] on video at bounding box center [126, 430] width 253 height 127
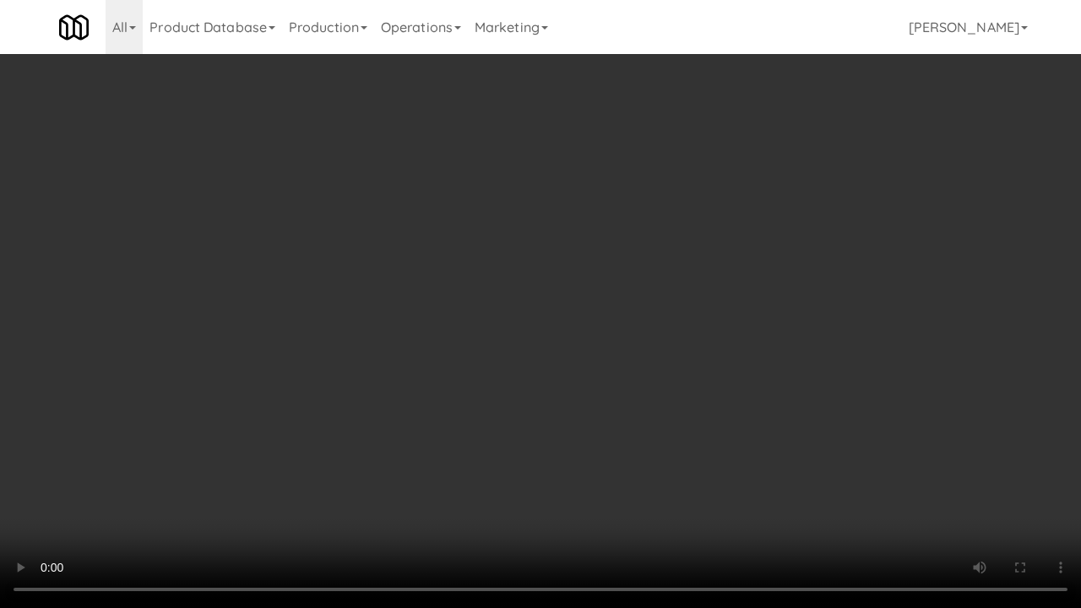
click at [537, 368] on video at bounding box center [540, 304] width 1081 height 608
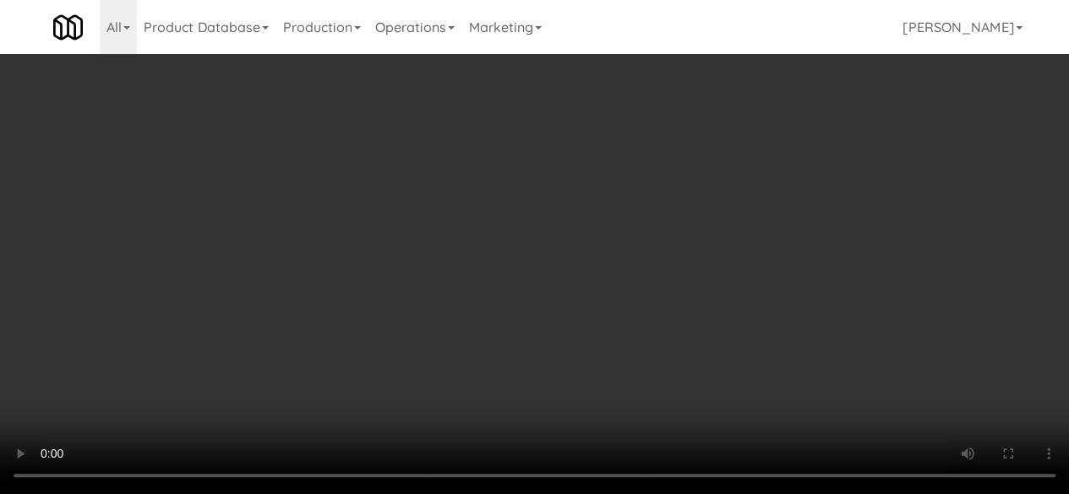
click at [530, 347] on video at bounding box center [534, 247] width 1069 height 494
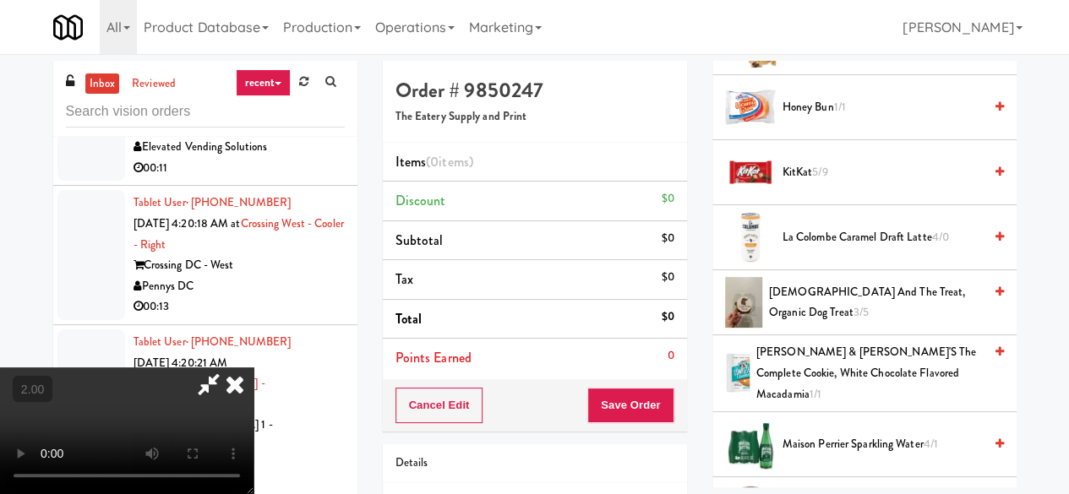
click at [796, 183] on span "KitKat 5/9" at bounding box center [882, 172] width 200 height 21
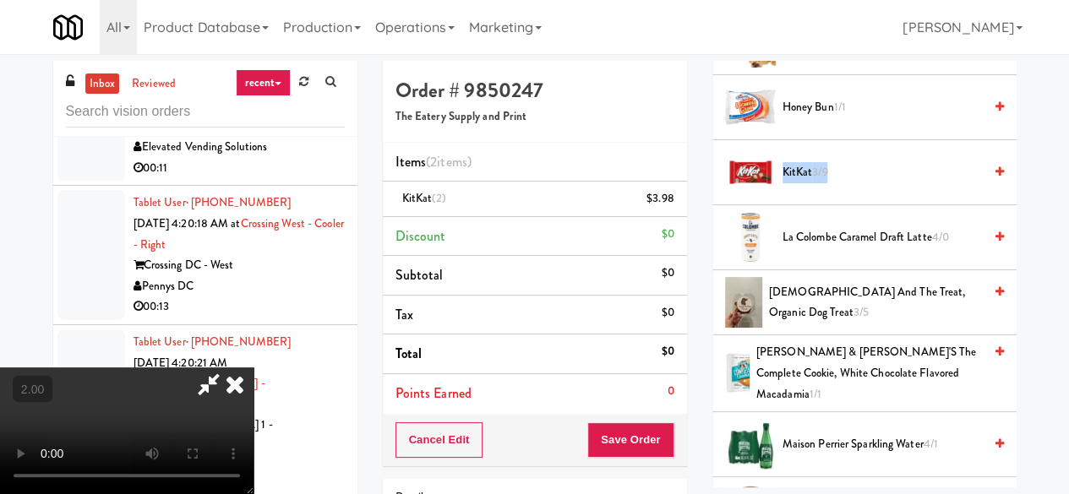
click at [796, 183] on span "KitKat 3/9" at bounding box center [882, 172] width 200 height 21
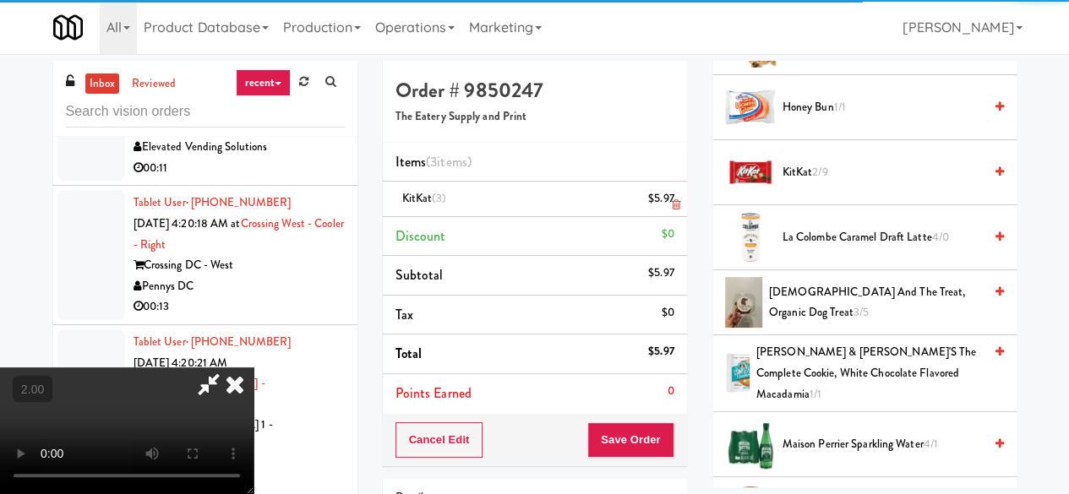
click at [670, 199] on link at bounding box center [671, 205] width 15 height 21
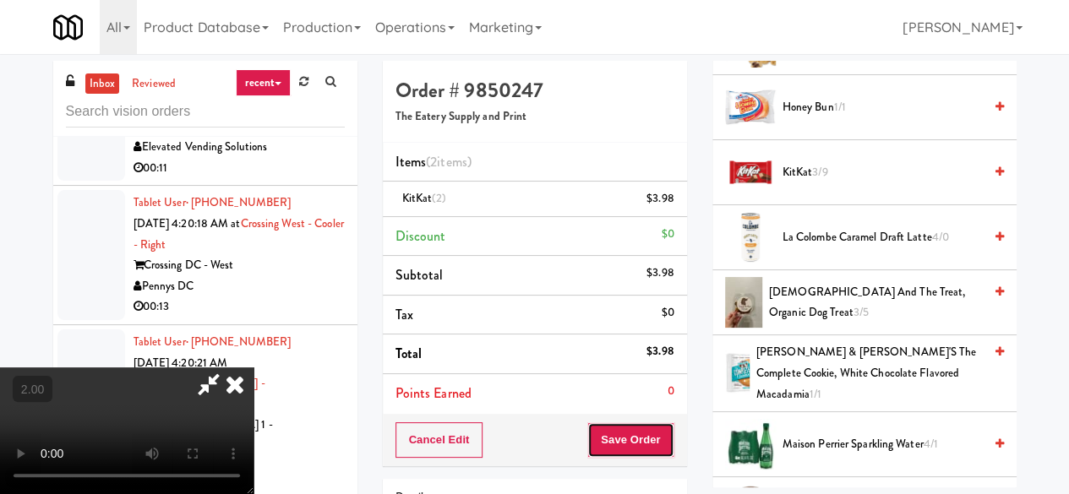
drag, startPoint x: 659, startPoint y: 432, endPoint x: 655, endPoint y: 420, distance: 13.1
click at [659, 433] on button "Save Order" at bounding box center [630, 439] width 86 height 35
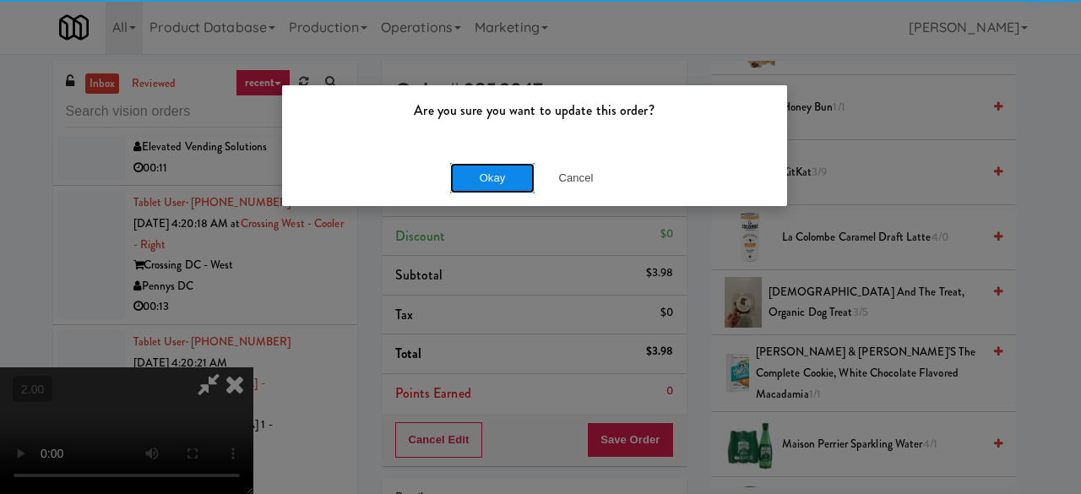
click at [514, 183] on button "Okay" at bounding box center [492, 178] width 84 height 30
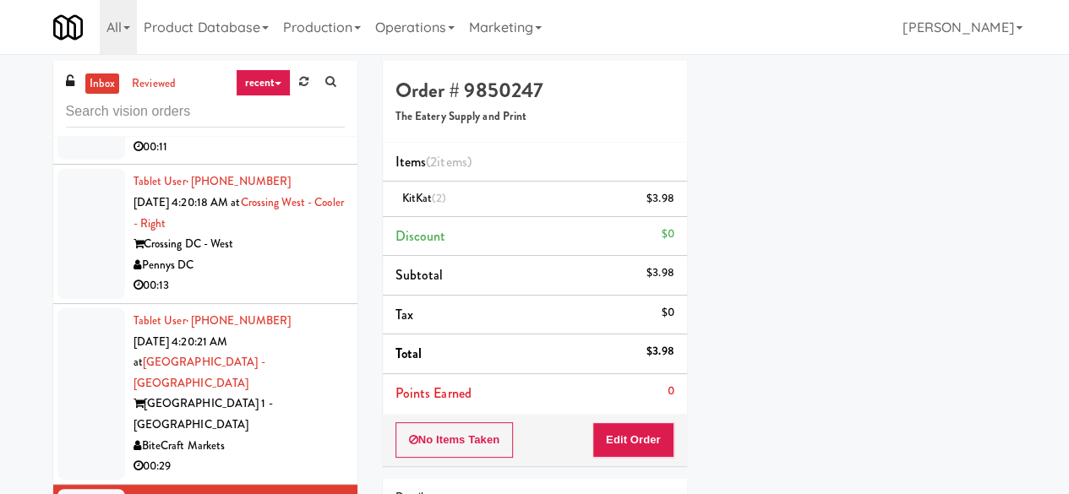
scroll to position [1553, 0]
click at [296, 439] on div "BiteCraft Markets" at bounding box center [238, 446] width 211 height 21
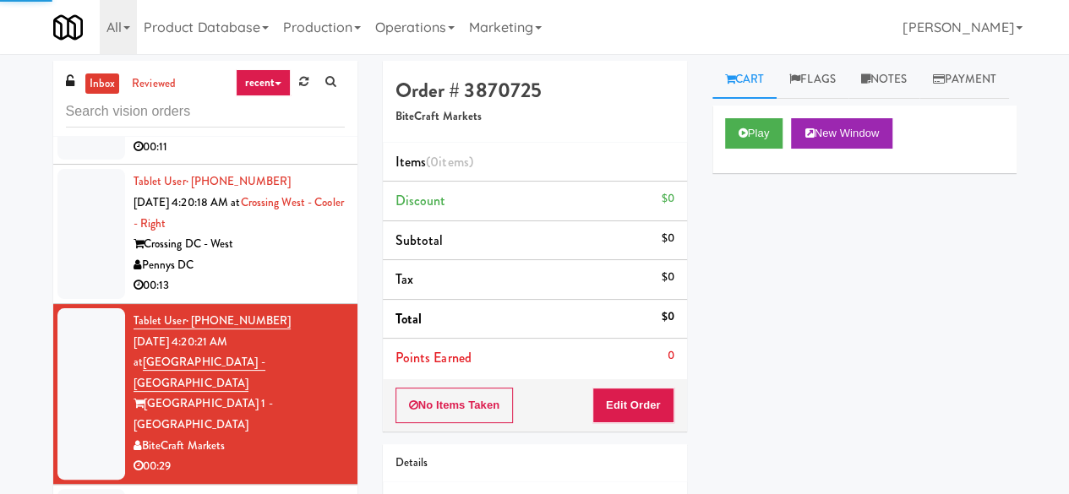
click at [296, 276] on div "Pennys DC" at bounding box center [238, 265] width 211 height 21
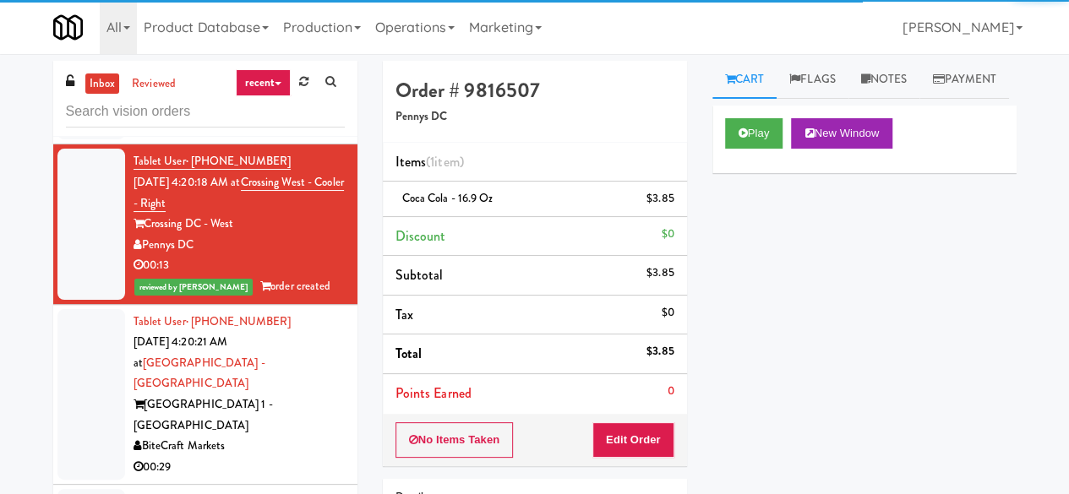
scroll to position [1574, 0]
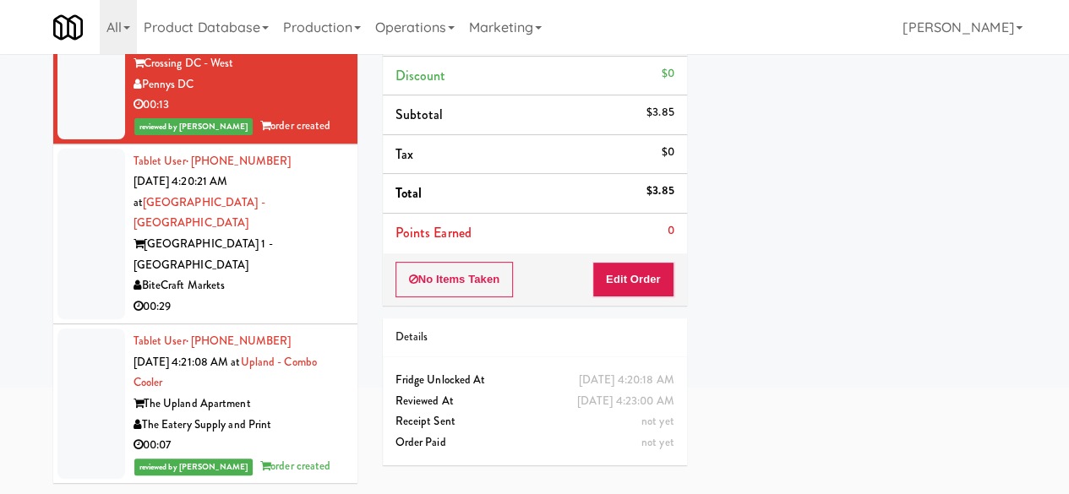
click at [297, 293] on div "BiteCraft Markets" at bounding box center [238, 285] width 211 height 21
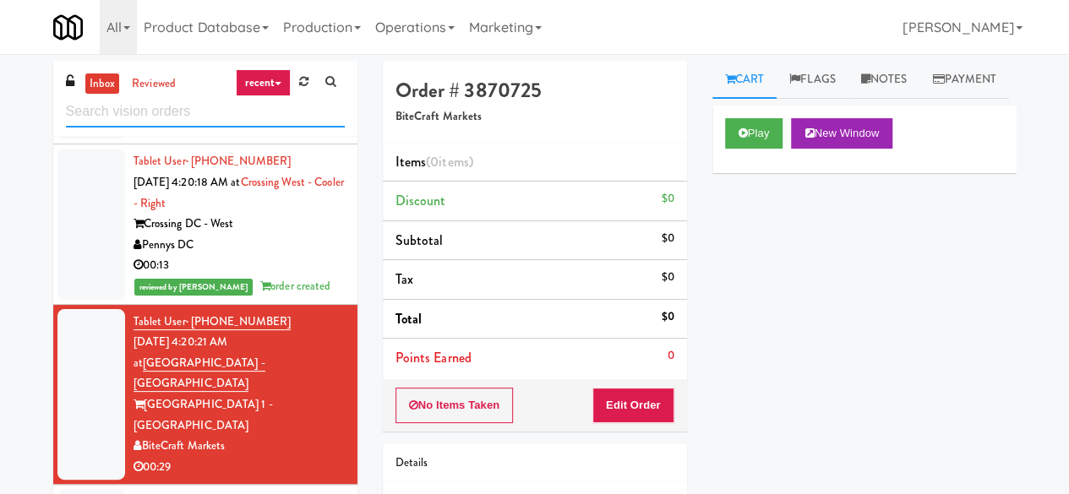
click at [217, 106] on input "text" at bounding box center [205, 111] width 279 height 31
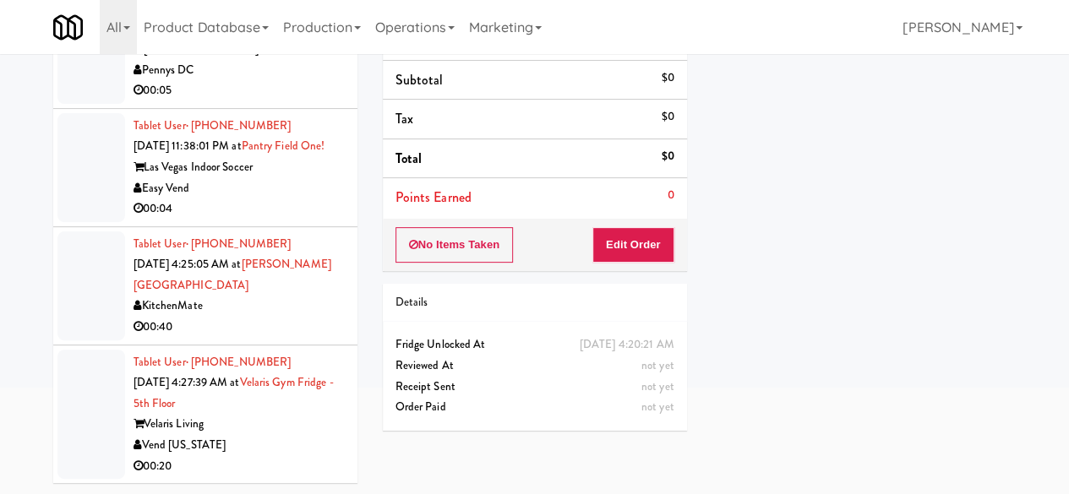
scroll to position [956, 0]
click at [257, 452] on div "Vend [US_STATE]" at bounding box center [238, 445] width 211 height 21
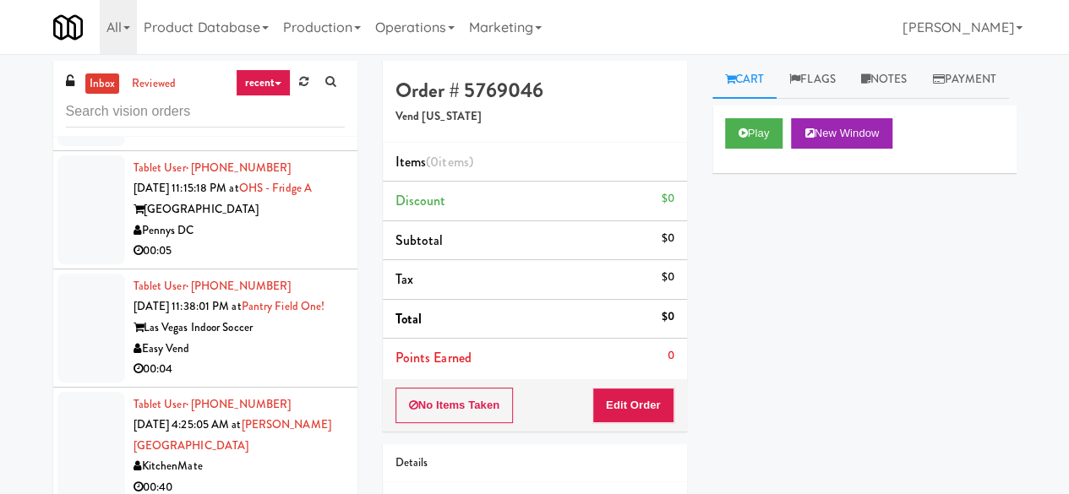
click at [269, 464] on div "KitchenMate" at bounding box center [238, 466] width 211 height 21
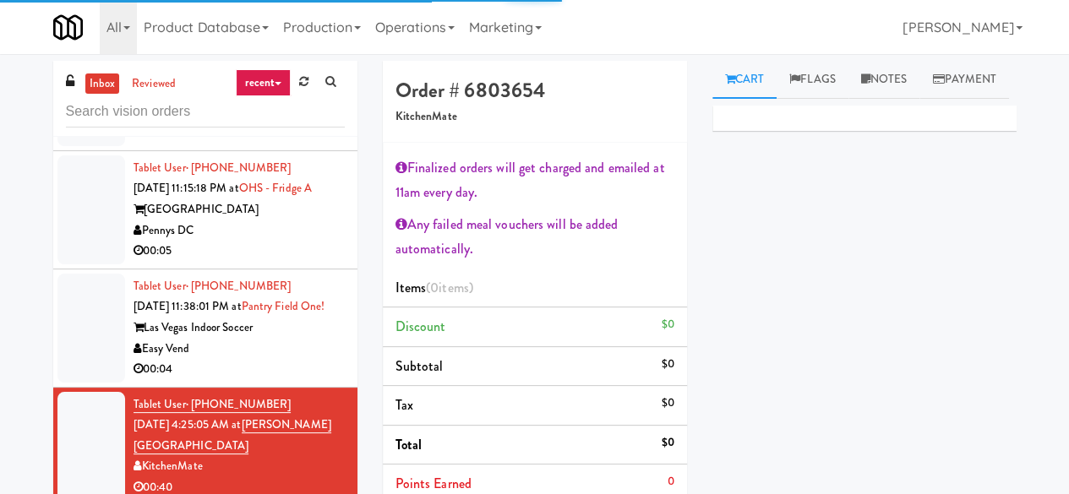
click at [275, 334] on div "Las Vegas Indoor Soccer" at bounding box center [238, 328] width 211 height 21
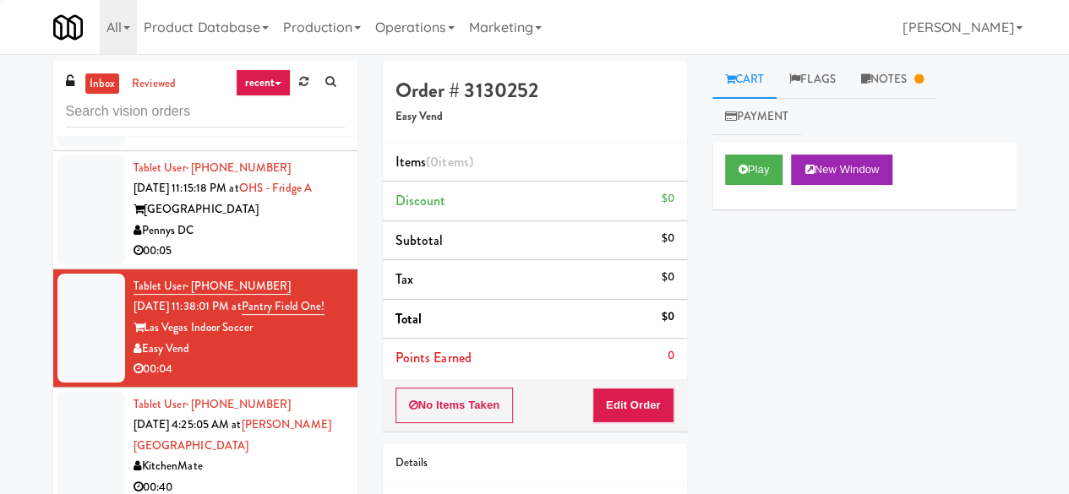
scroll to position [787, 0]
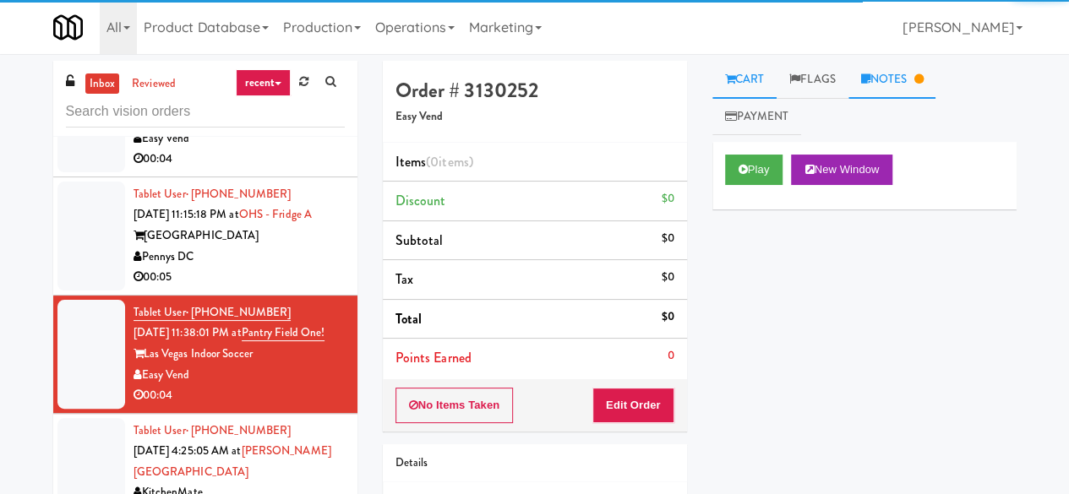
click at [883, 61] on link "Notes" at bounding box center [892, 80] width 88 height 38
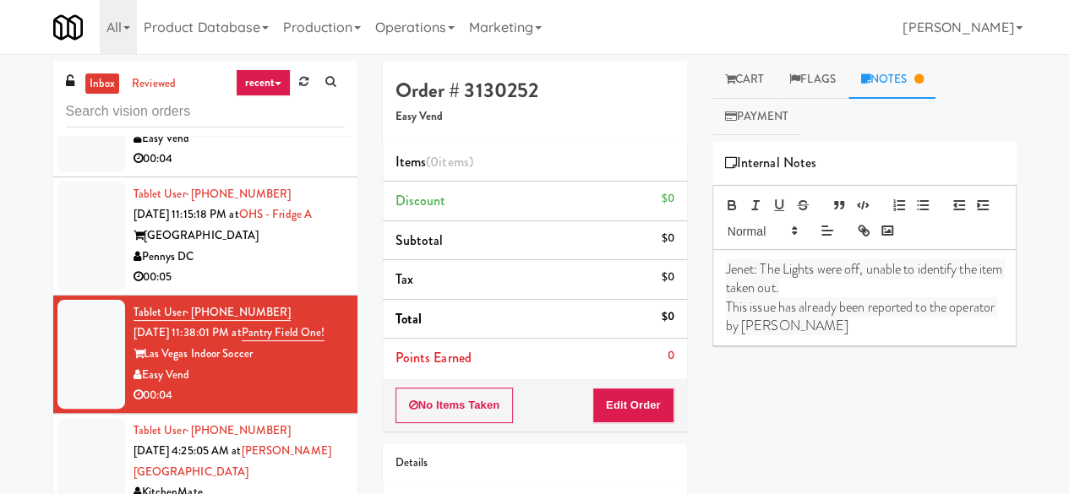
click at [182, 129] on div "inbox reviewed recent all unclear take inventory issue suspicious failed recent…" at bounding box center [205, 99] width 304 height 76
click at [189, 122] on input "text" at bounding box center [205, 111] width 279 height 31
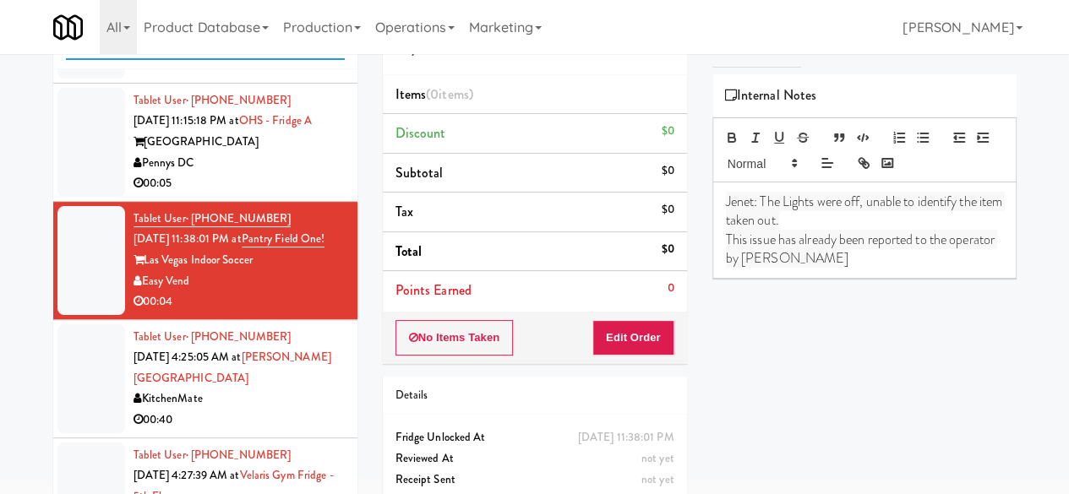
scroll to position [160, 0]
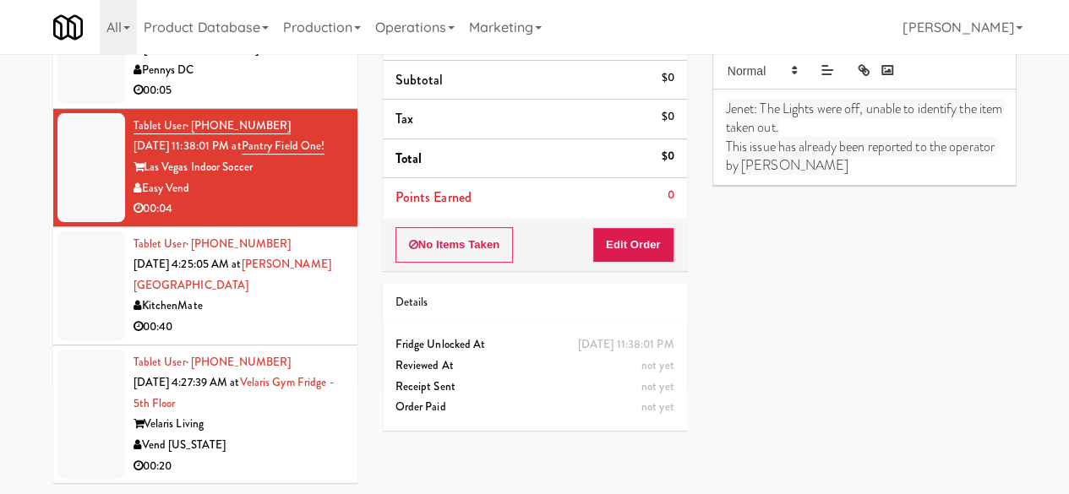
click at [233, 321] on div "00:40" at bounding box center [238, 327] width 211 height 21
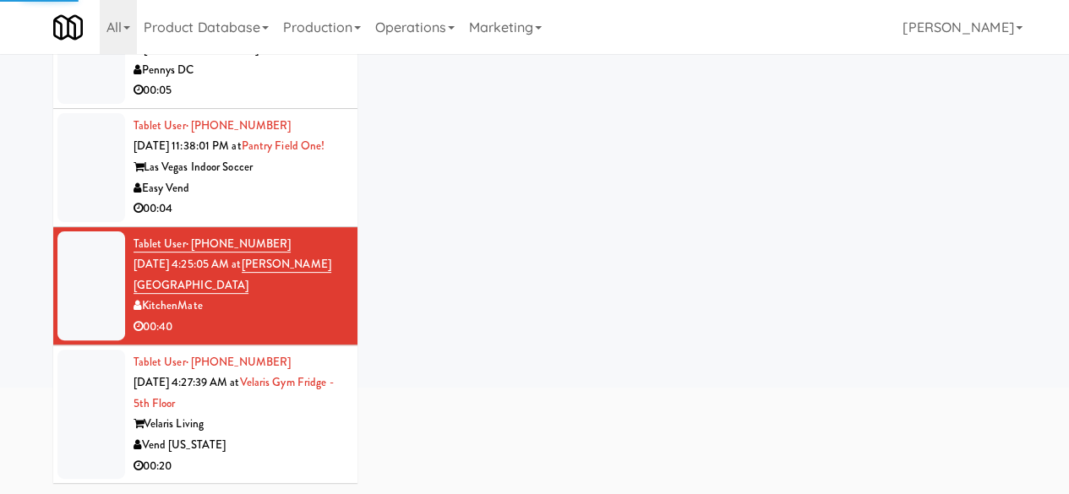
click at [287, 203] on div "00:04" at bounding box center [238, 209] width 211 height 21
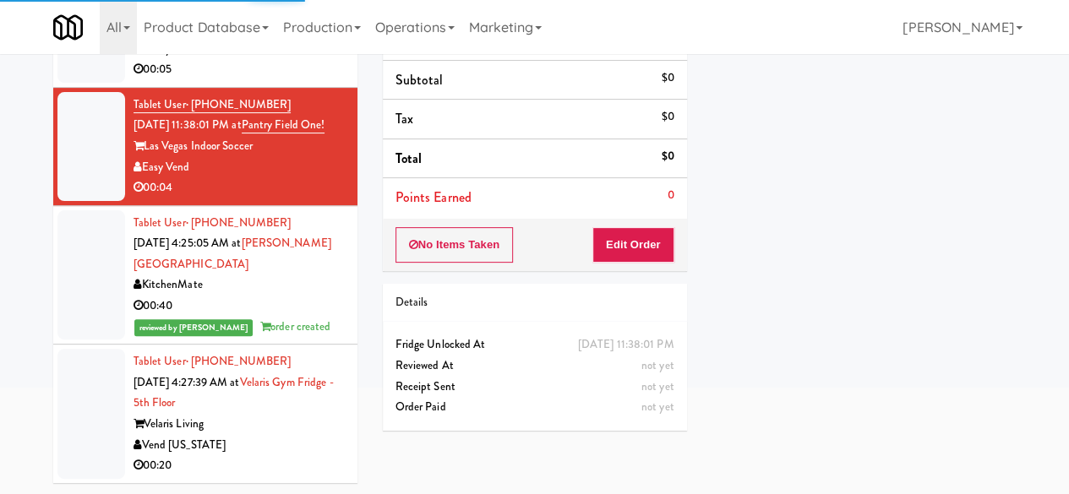
scroll to position [977, 0]
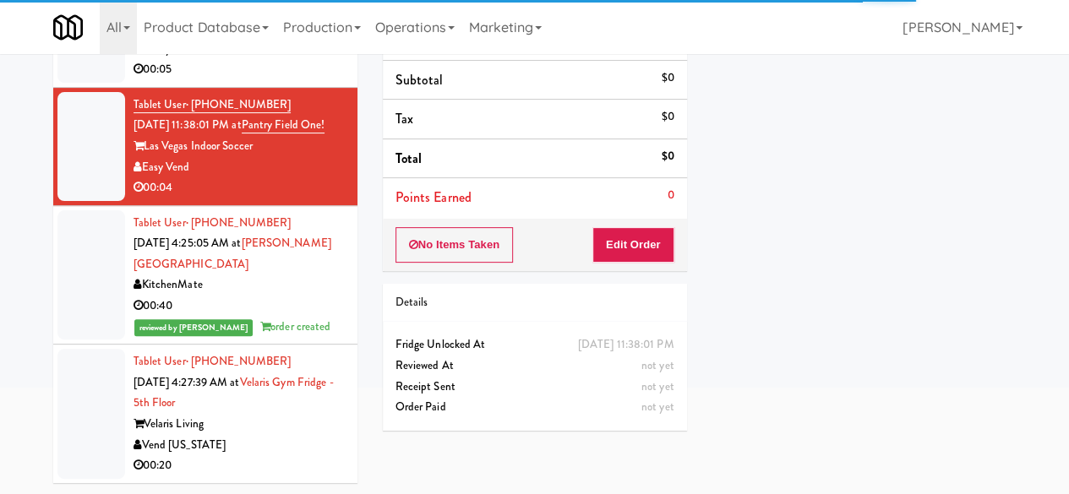
click at [289, 423] on div "Velaris Living" at bounding box center [238, 424] width 211 height 21
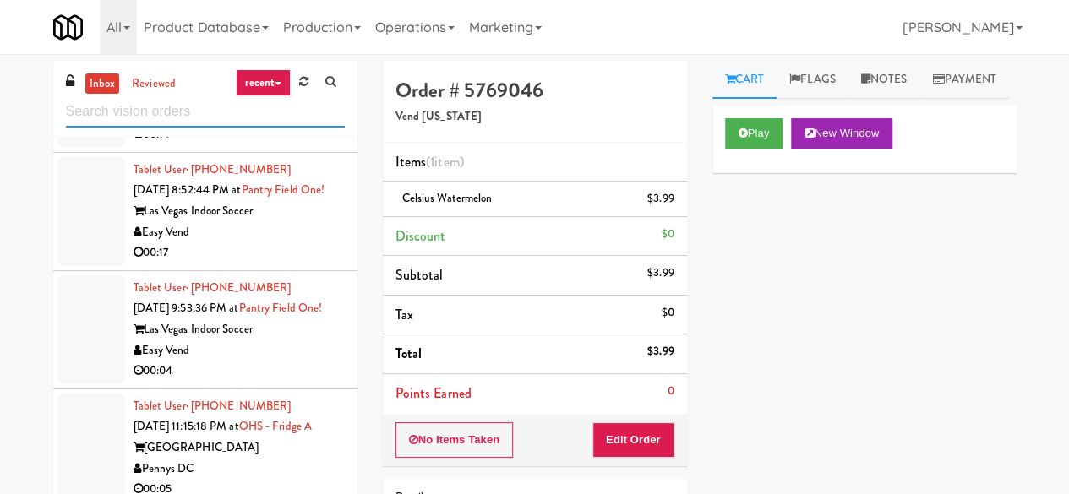
click at [157, 111] on input "text" at bounding box center [205, 111] width 279 height 31
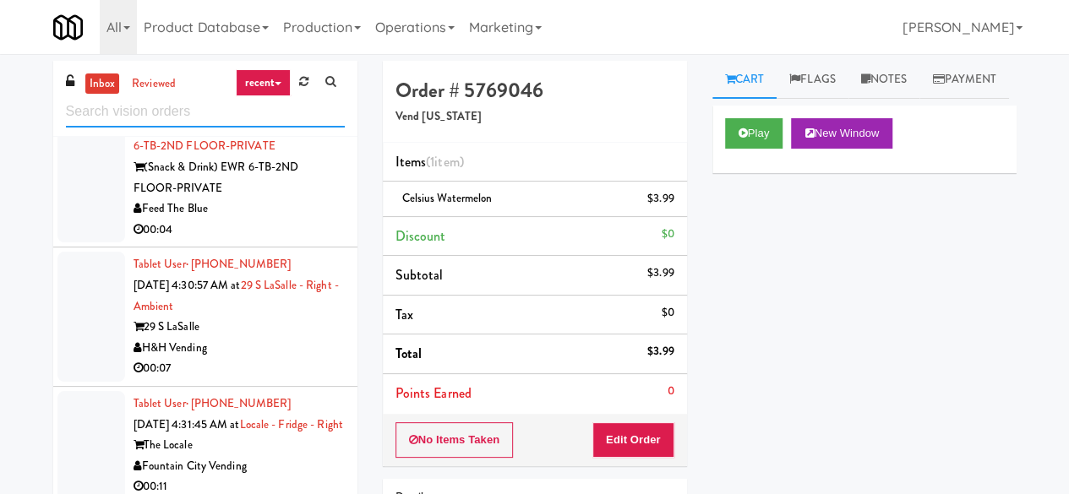
scroll to position [1435, 0]
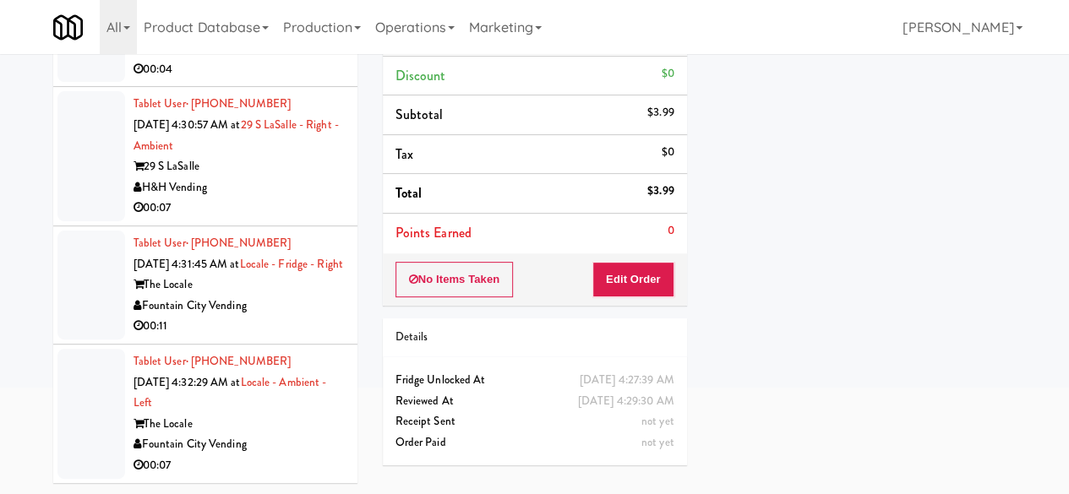
click at [296, 438] on div "Fountain City Vending" at bounding box center [238, 444] width 211 height 21
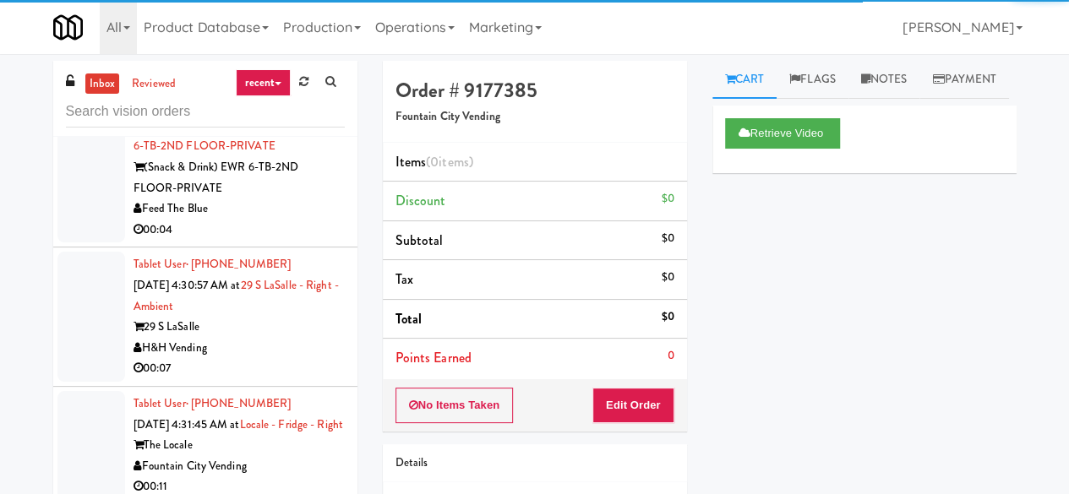
click at [261, 464] on div "Fountain City Vending" at bounding box center [238, 466] width 211 height 21
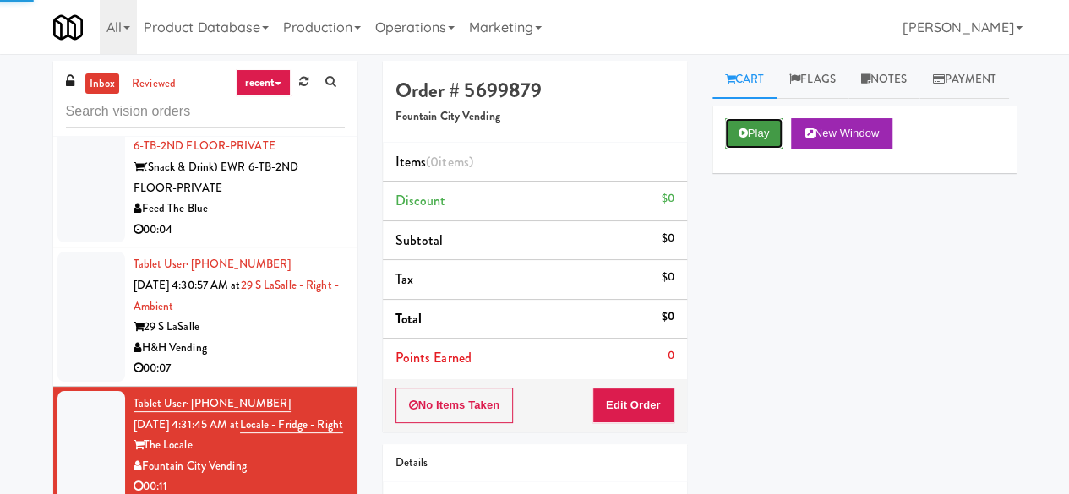
click at [736, 149] on button "Play" at bounding box center [754, 133] width 58 height 30
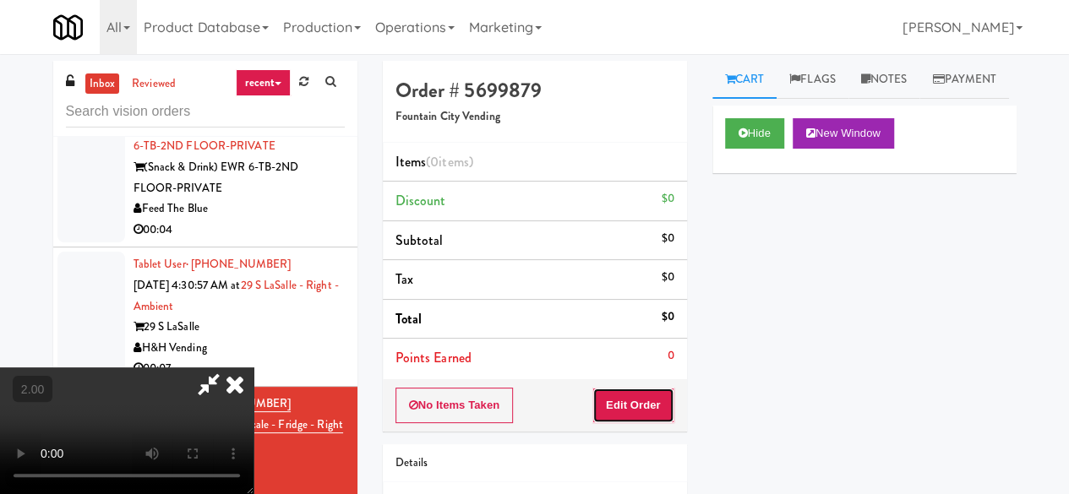
click at [650, 400] on button "Edit Order" at bounding box center [633, 405] width 82 height 35
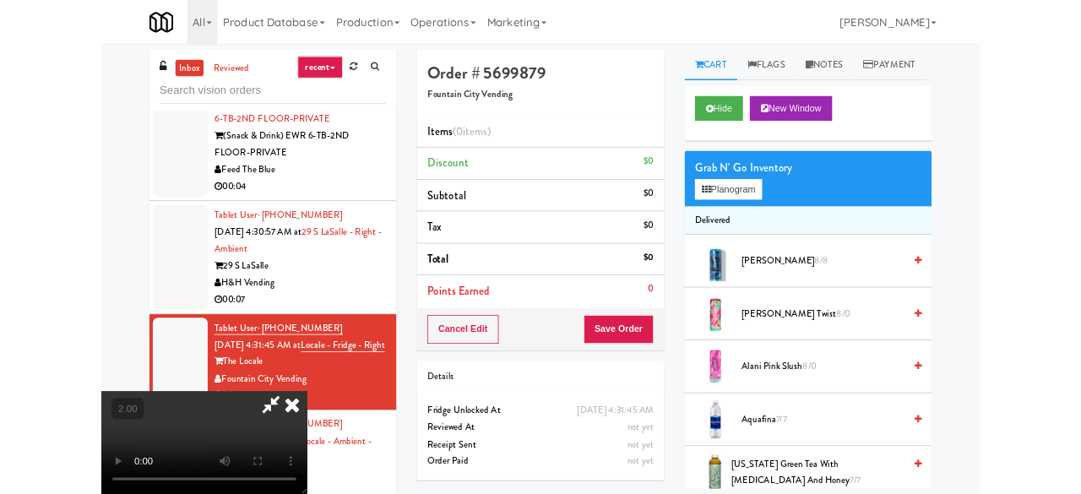
scroll to position [35, 0]
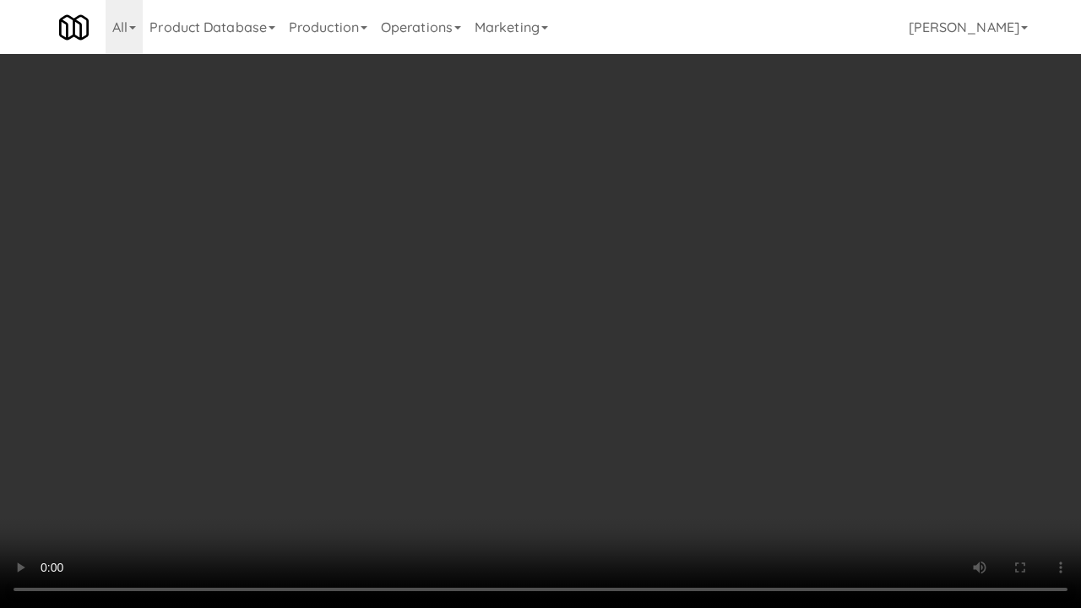
click at [587, 432] on video at bounding box center [540, 304] width 1081 height 608
click at [661, 255] on video at bounding box center [540, 304] width 1081 height 608
click at [655, 243] on video at bounding box center [540, 304] width 1081 height 608
click at [642, 252] on video at bounding box center [540, 304] width 1081 height 608
click at [640, 253] on video at bounding box center [540, 304] width 1081 height 608
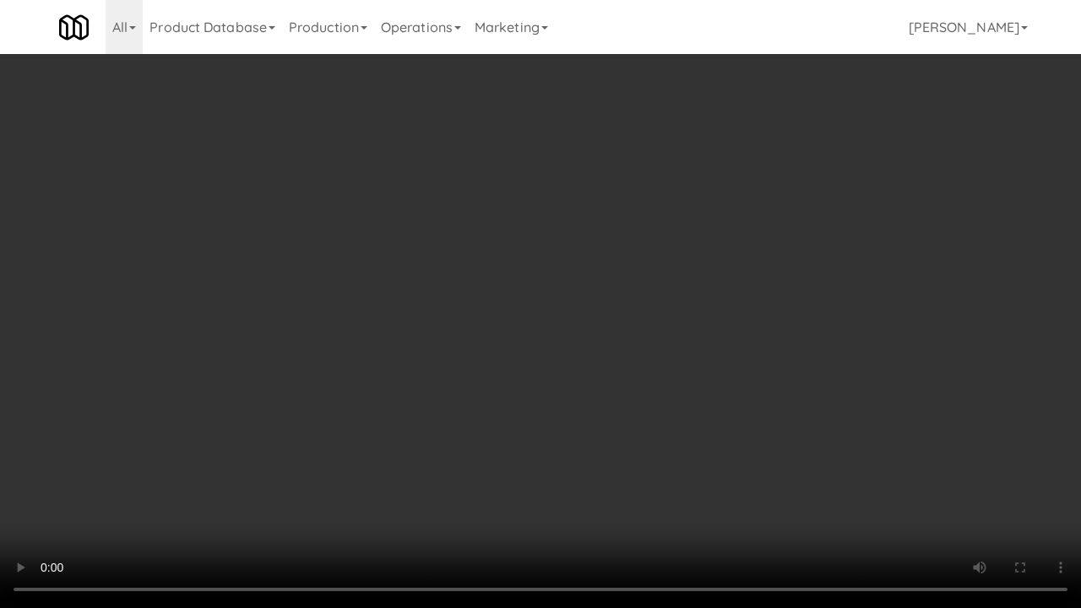
click at [631, 264] on video at bounding box center [540, 304] width 1081 height 608
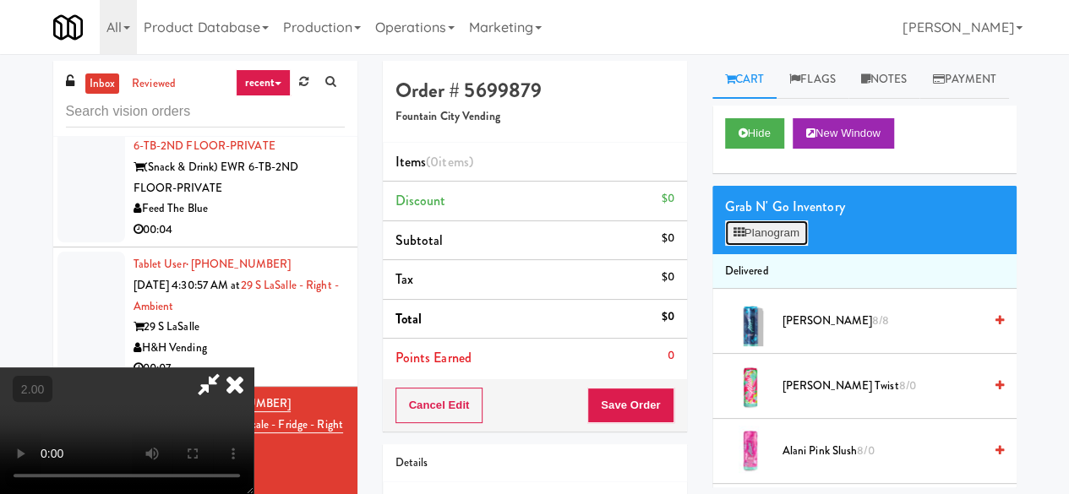
click at [752, 246] on button "Planogram" at bounding box center [766, 232] width 83 height 25
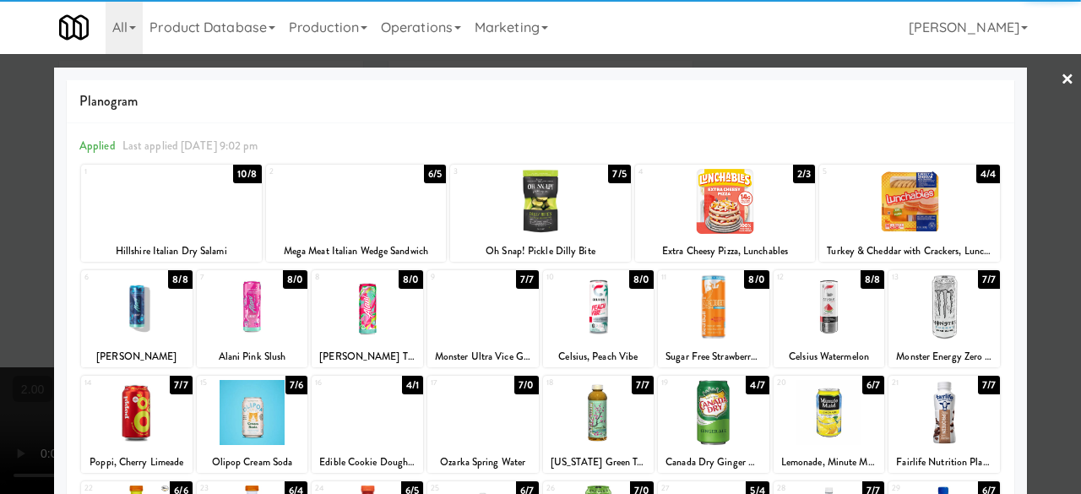
click at [347, 204] on div at bounding box center [356, 201] width 181 height 65
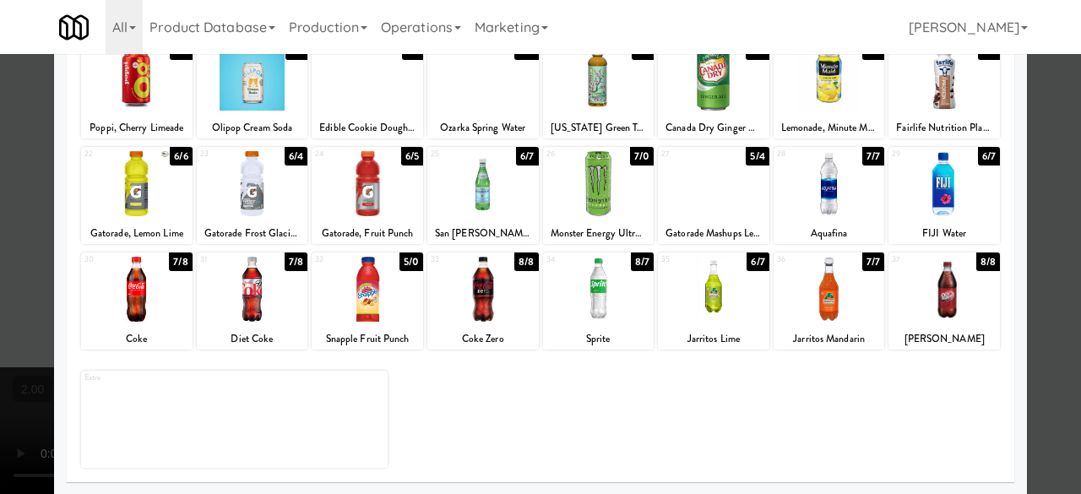
click at [478, 204] on div at bounding box center [482, 183] width 111 height 65
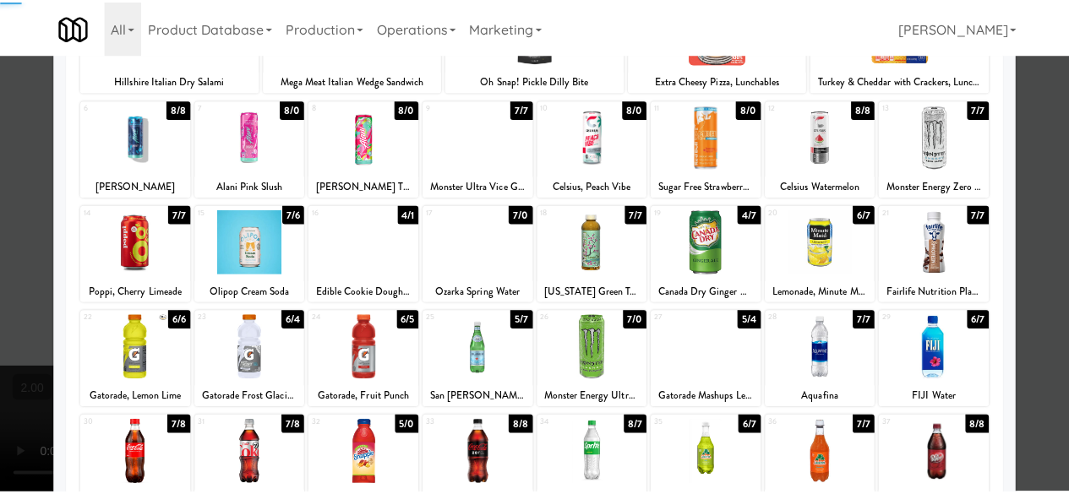
scroll to position [166, 0]
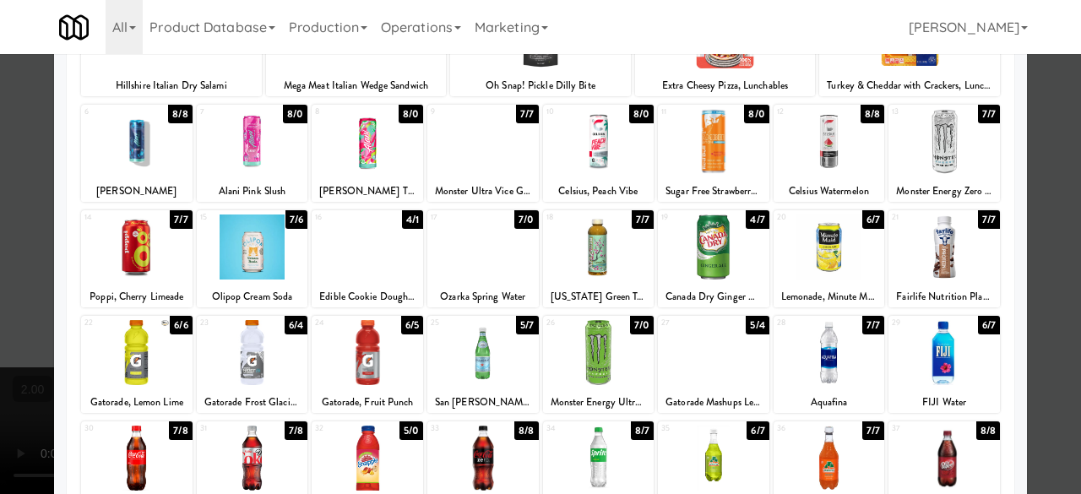
click at [1044, 188] on div at bounding box center [540, 247] width 1081 height 494
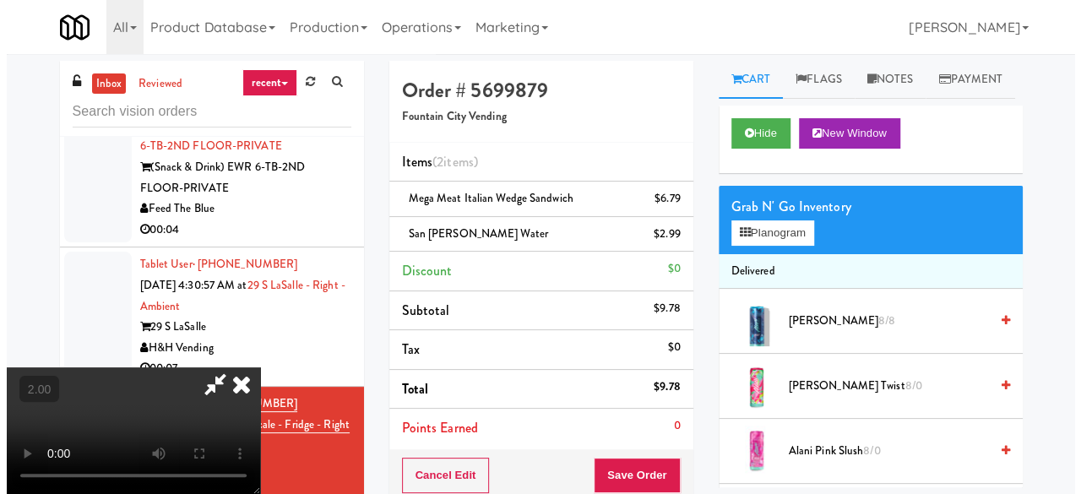
scroll to position [35, 0]
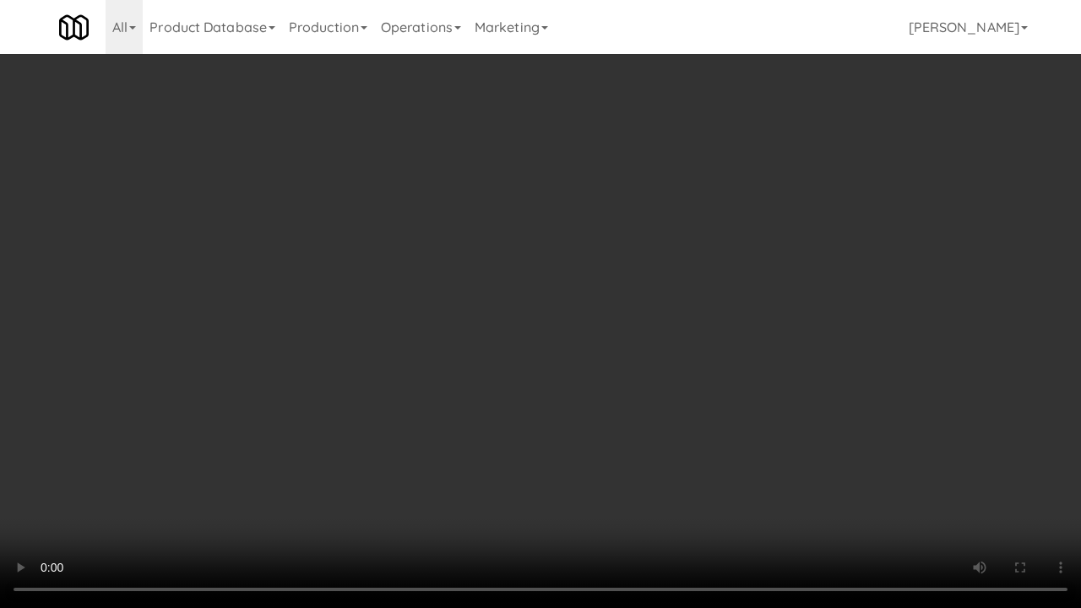
click at [615, 394] on video at bounding box center [540, 304] width 1081 height 608
click at [601, 367] on video at bounding box center [540, 304] width 1081 height 608
click at [594, 368] on video at bounding box center [540, 304] width 1081 height 608
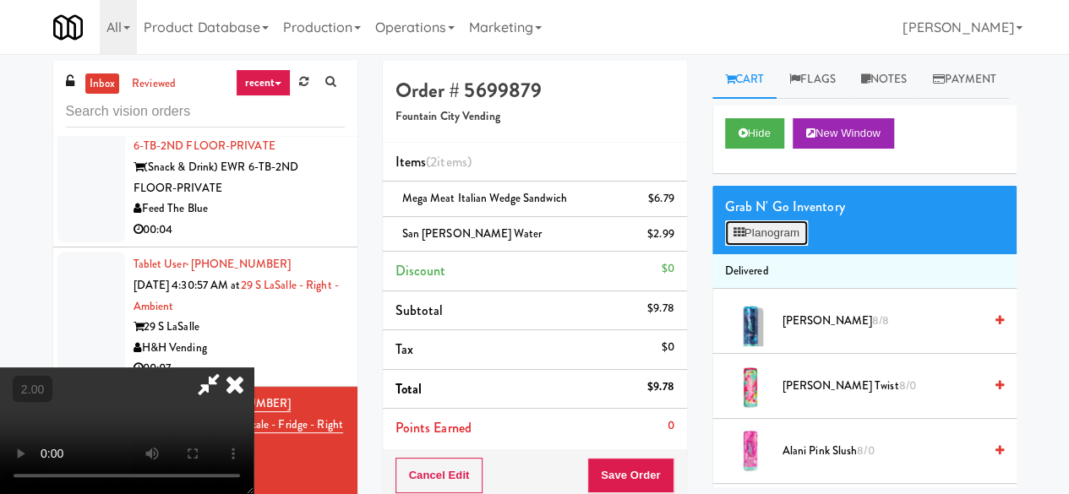
click at [804, 246] on button "Planogram" at bounding box center [766, 232] width 83 height 25
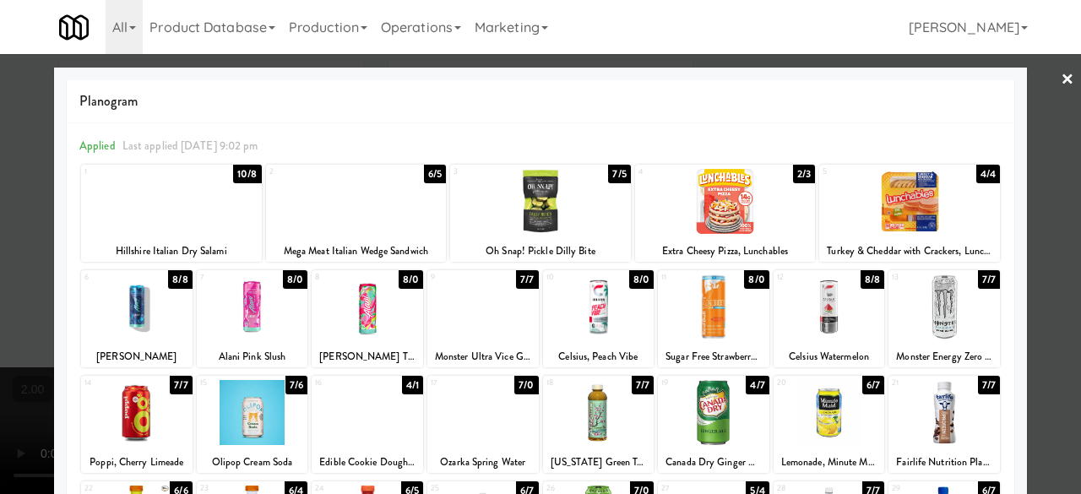
click at [379, 423] on div at bounding box center [367, 412] width 111 height 65
click at [1013, 229] on div "× Planogram Applied Last applied Wednesday 9:02 pm 1 10/8 Hillshire Italian Dry…" at bounding box center [540, 247] width 1081 height 494
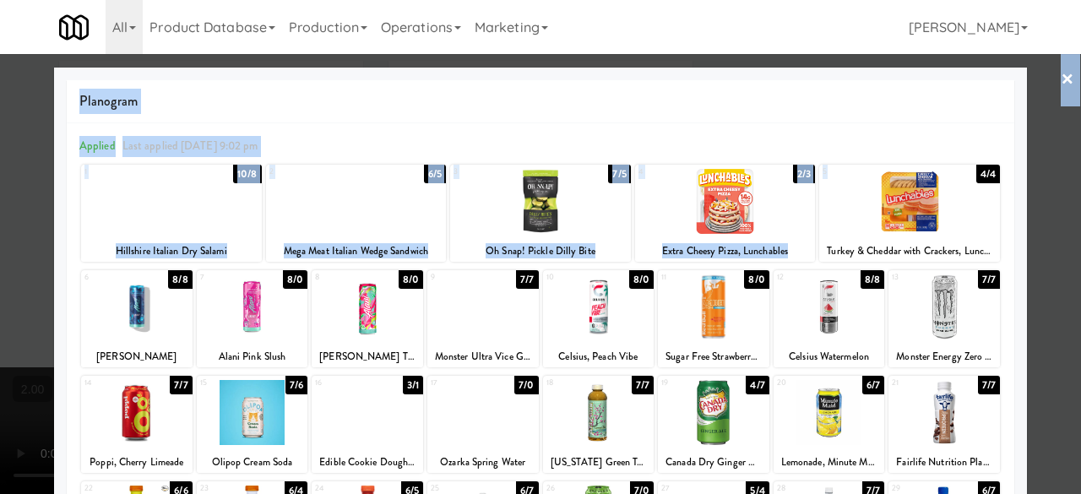
click at [1058, 200] on div at bounding box center [540, 247] width 1081 height 494
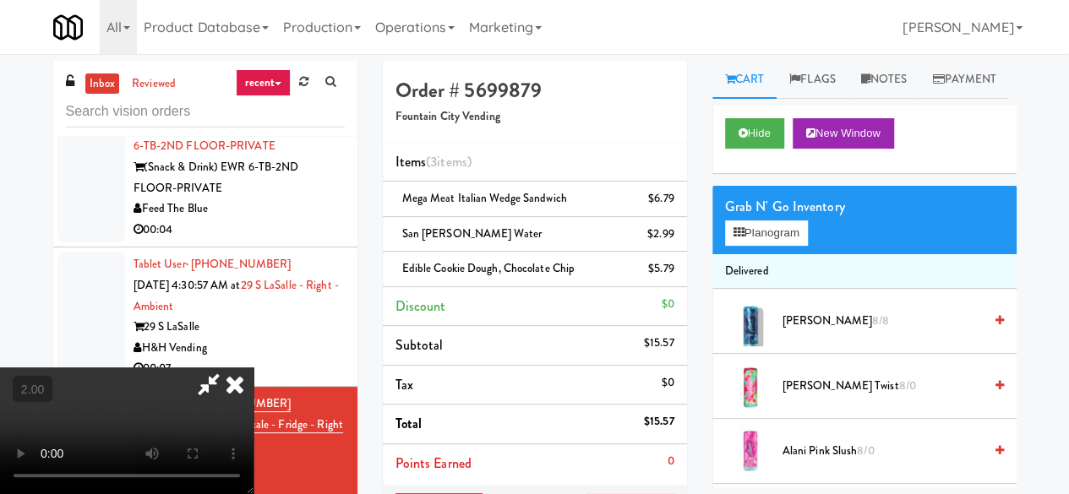
click at [228, 367] on icon at bounding box center [208, 384] width 39 height 34
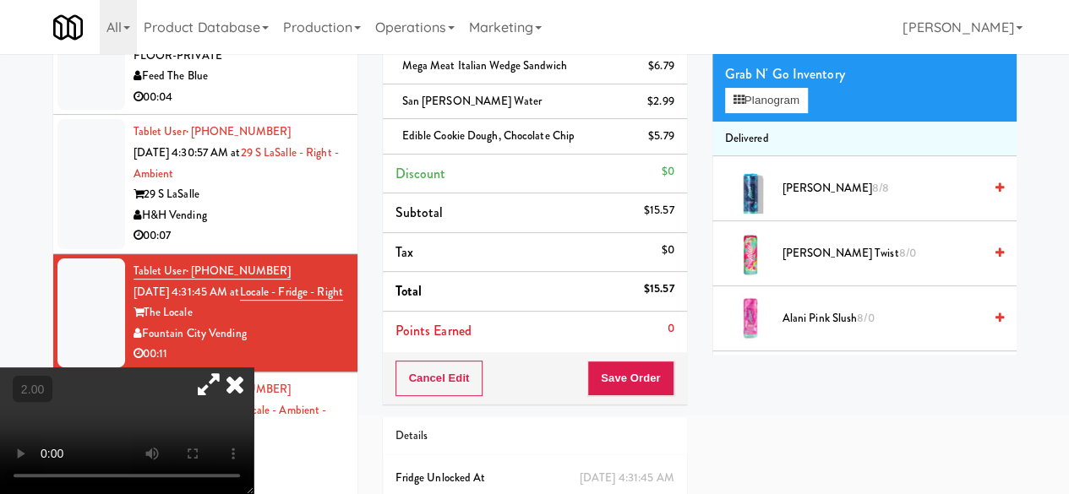
scroll to position [211, 0]
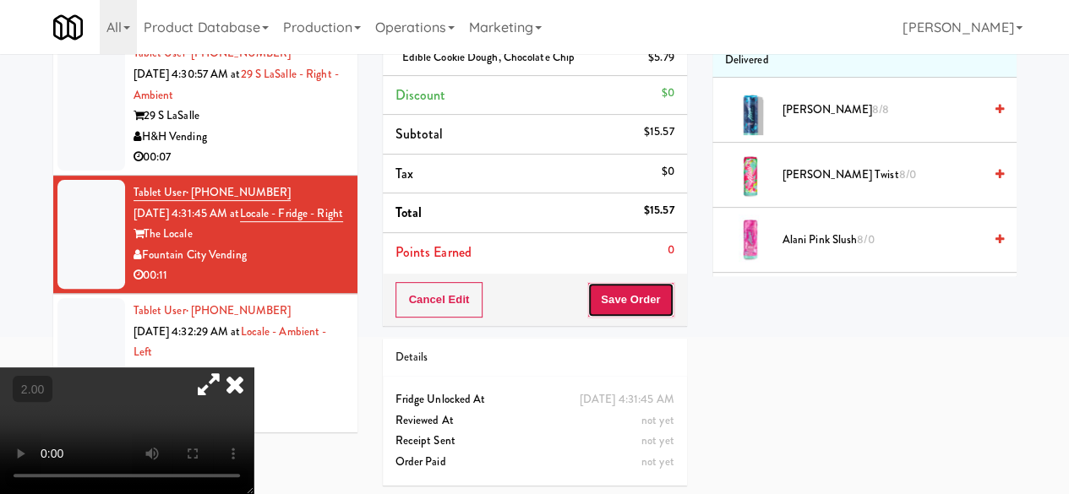
click at [612, 286] on button "Save Order" at bounding box center [630, 299] width 86 height 35
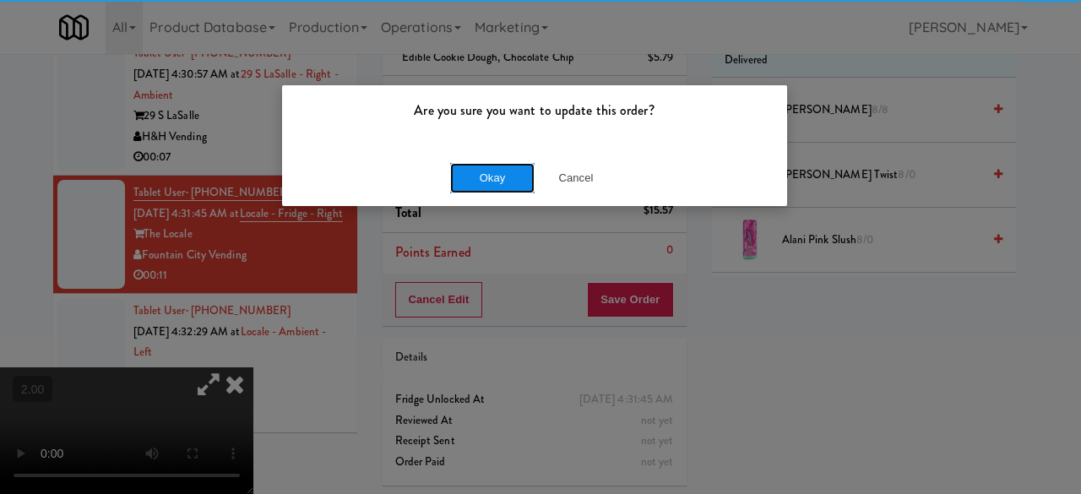
click at [520, 175] on button "Okay" at bounding box center [492, 178] width 84 height 30
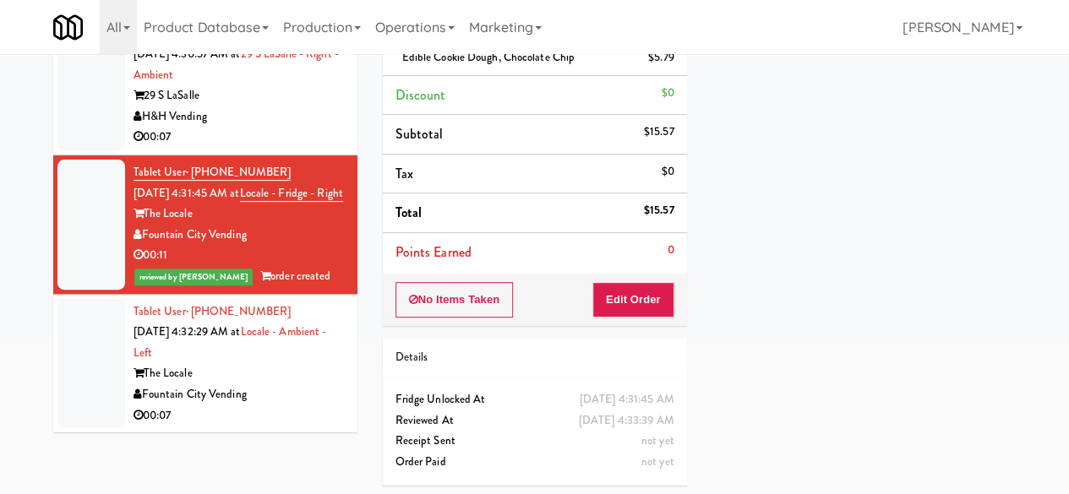
scroll to position [1203, 0]
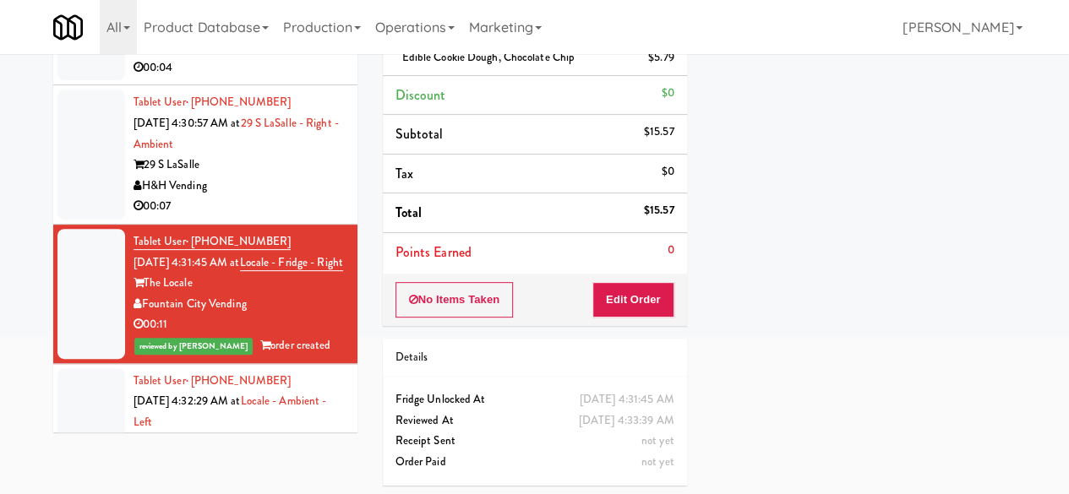
click at [288, 197] on div "H&H Vending" at bounding box center [238, 186] width 211 height 21
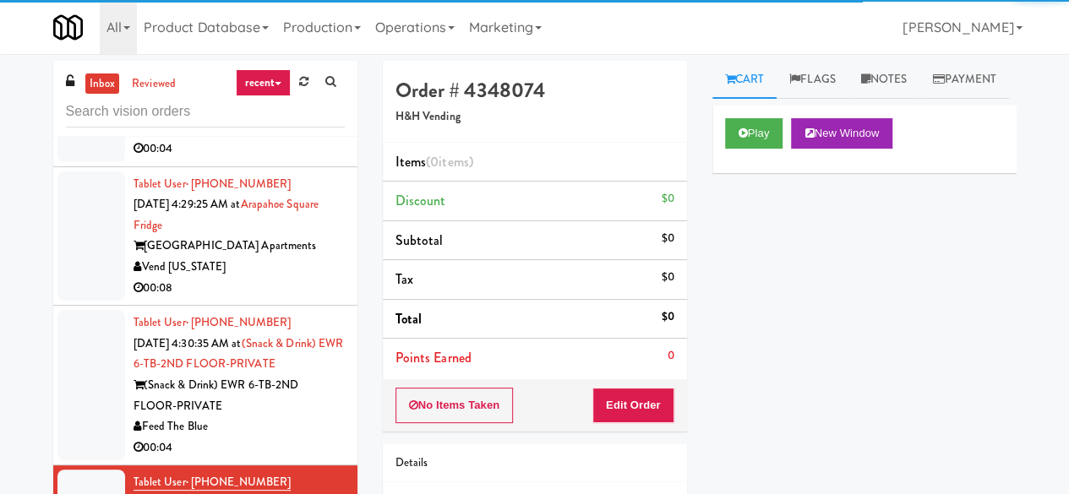
click at [753, 150] on div "Play New Window" at bounding box center [864, 140] width 304 height 68
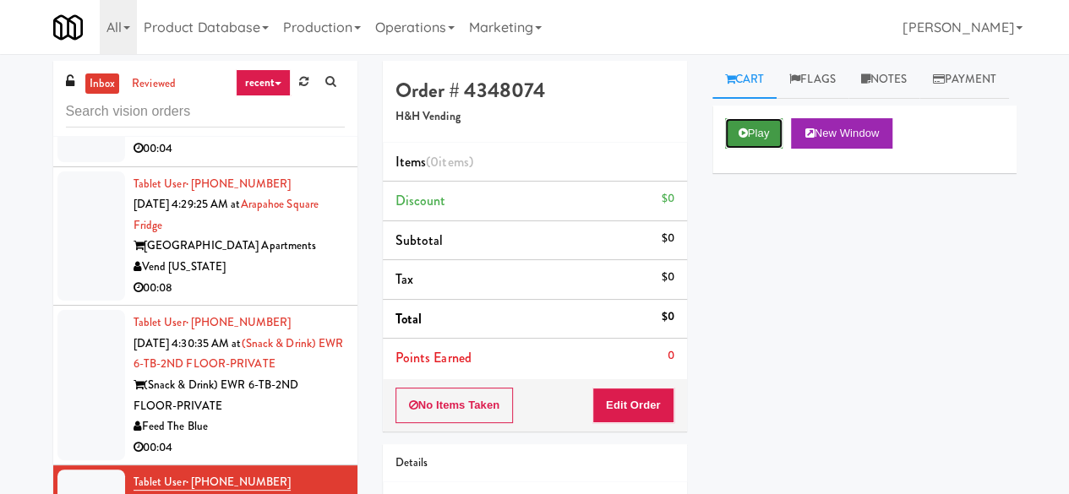
click at [755, 149] on button "Play" at bounding box center [754, 133] width 58 height 30
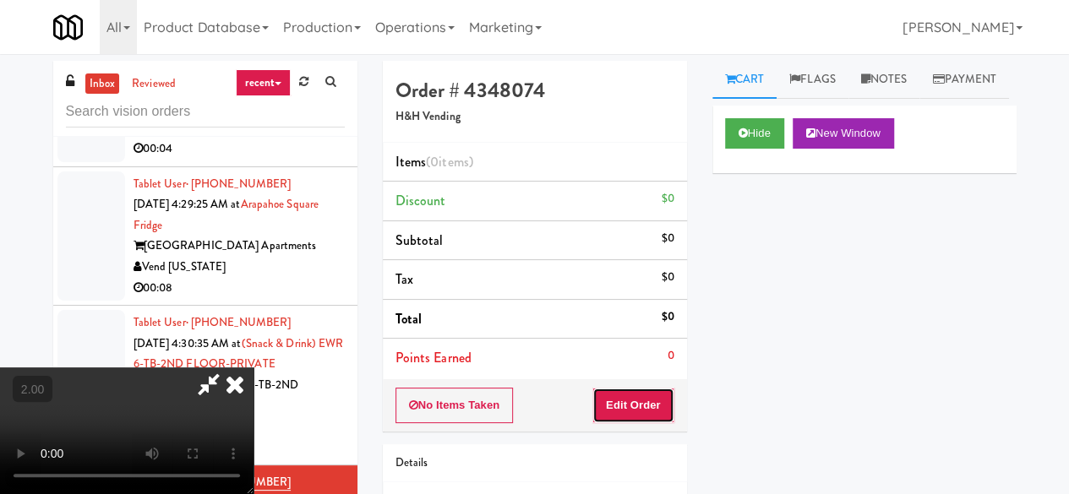
click at [642, 402] on button "Edit Order" at bounding box center [633, 405] width 82 height 35
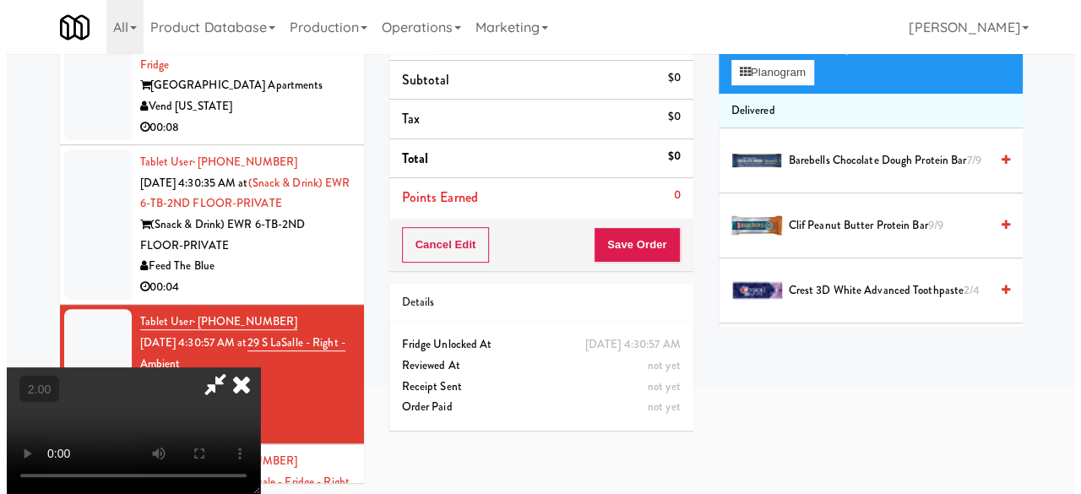
scroll to position [54, 0]
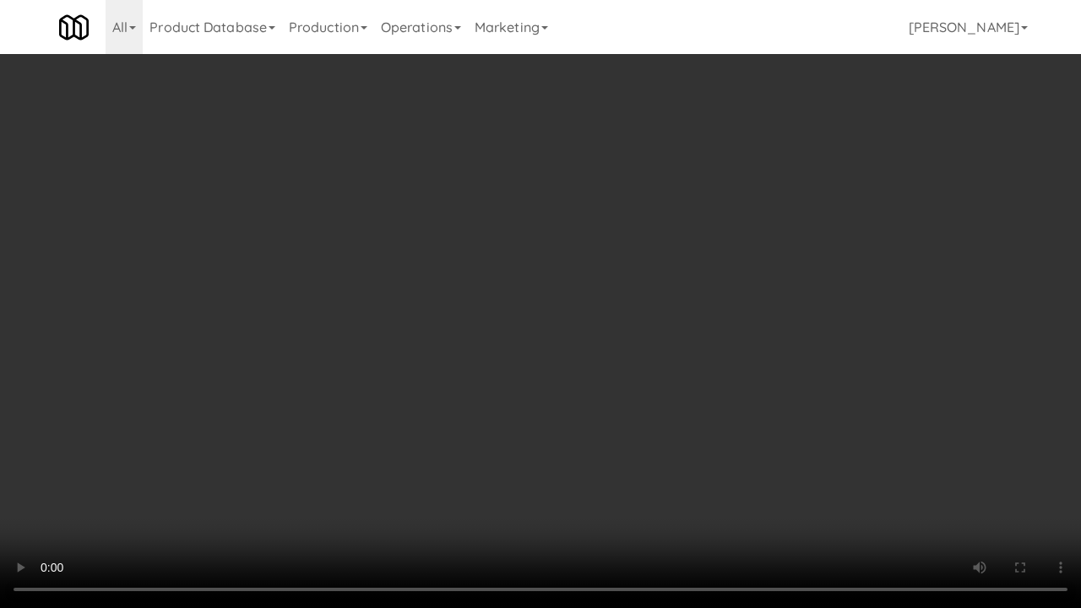
click at [585, 414] on video at bounding box center [540, 304] width 1081 height 608
click at [568, 385] on video at bounding box center [540, 304] width 1081 height 608
click at [715, 284] on video at bounding box center [540, 304] width 1081 height 608
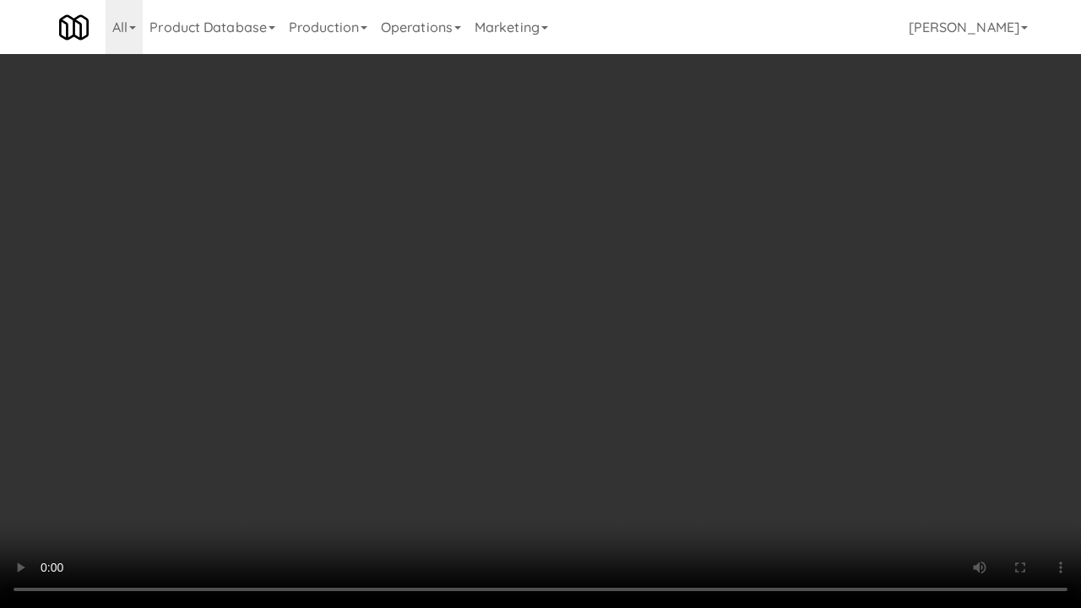
click at [721, 279] on video at bounding box center [540, 304] width 1081 height 608
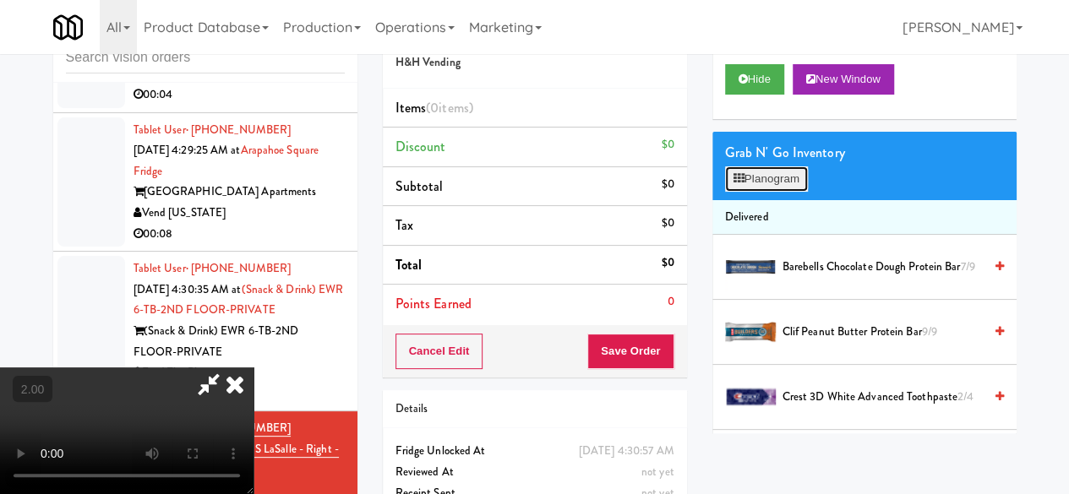
click at [767, 192] on button "Planogram" at bounding box center [766, 178] width 83 height 25
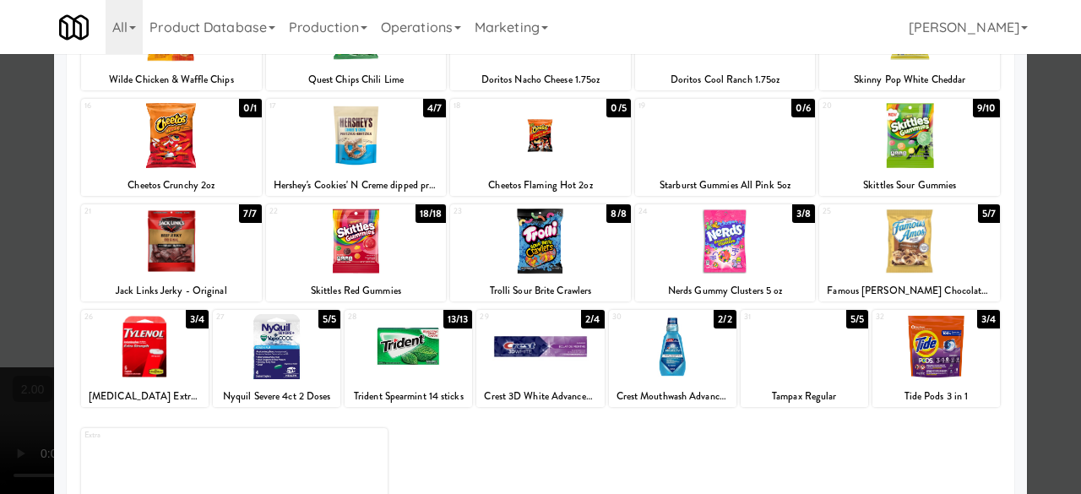
scroll to position [250, 0]
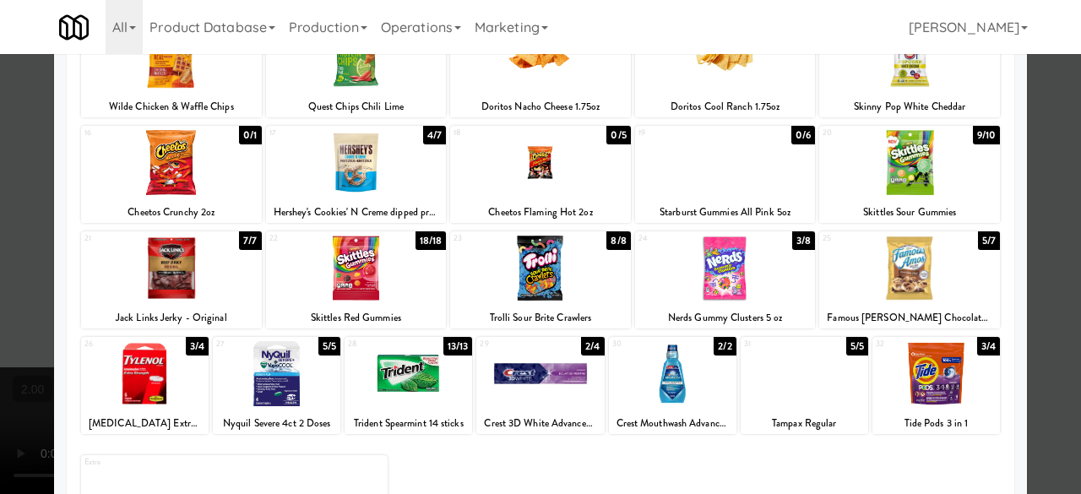
click at [554, 177] on div at bounding box center [540, 162] width 181 height 65
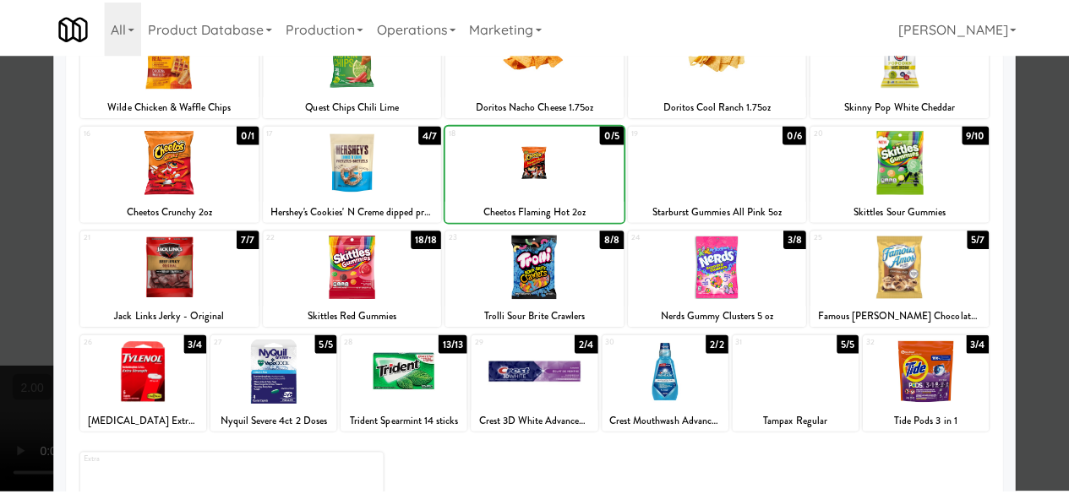
scroll to position [0, 0]
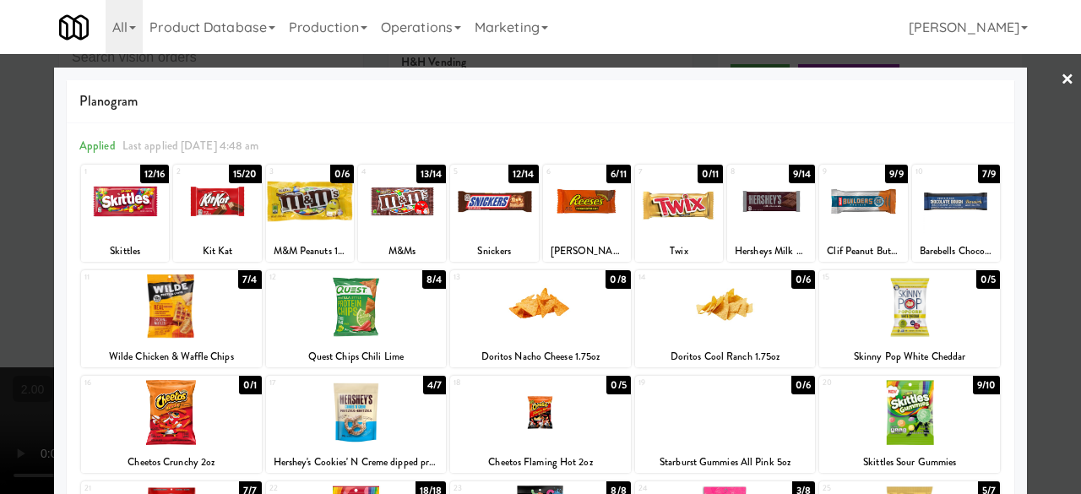
click at [763, 218] on div at bounding box center [771, 201] width 88 height 65
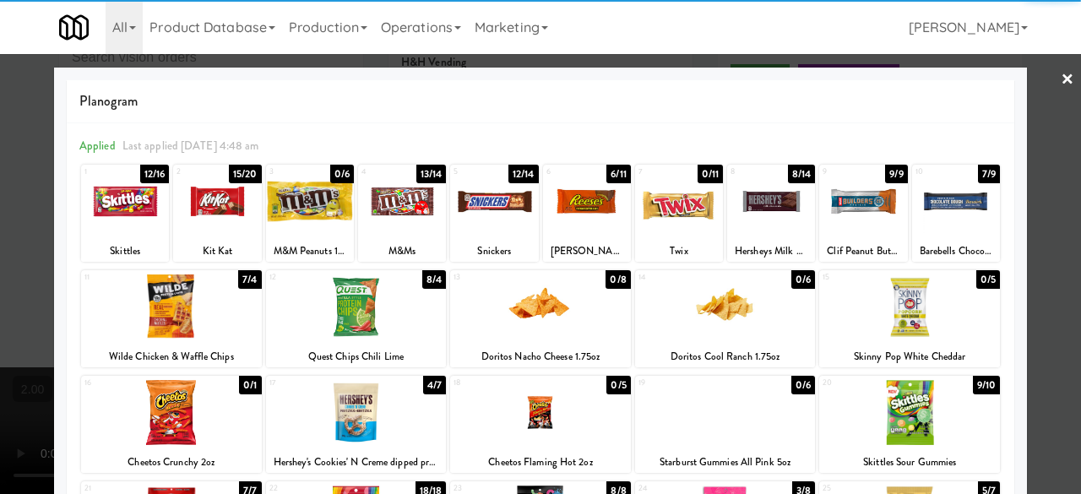
click at [1050, 177] on div at bounding box center [540, 247] width 1081 height 494
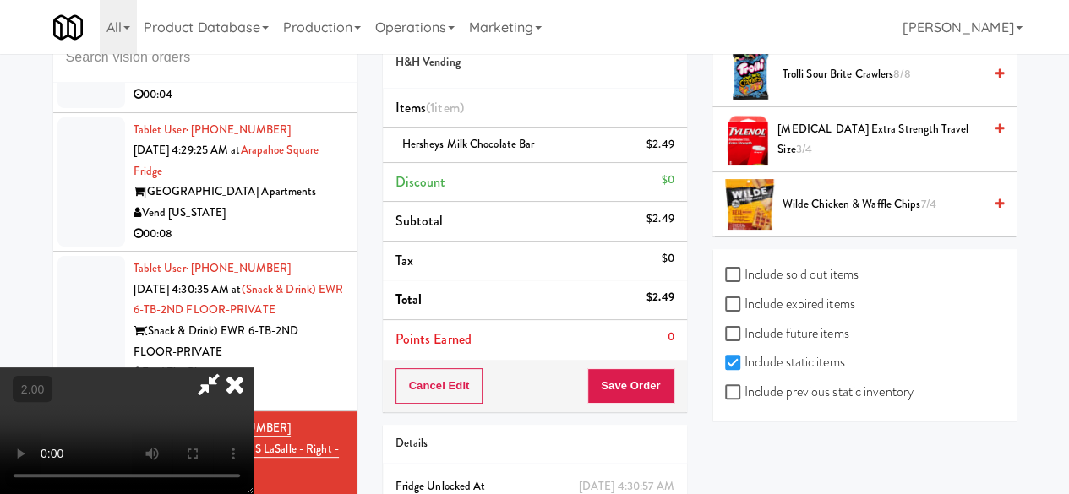
click at [788, 389] on label "Include previous static inventory" at bounding box center [819, 391] width 188 height 25
click at [744, 389] on input "Include previous static inventory" at bounding box center [734, 393] width 19 height 14
checkbox input "true"
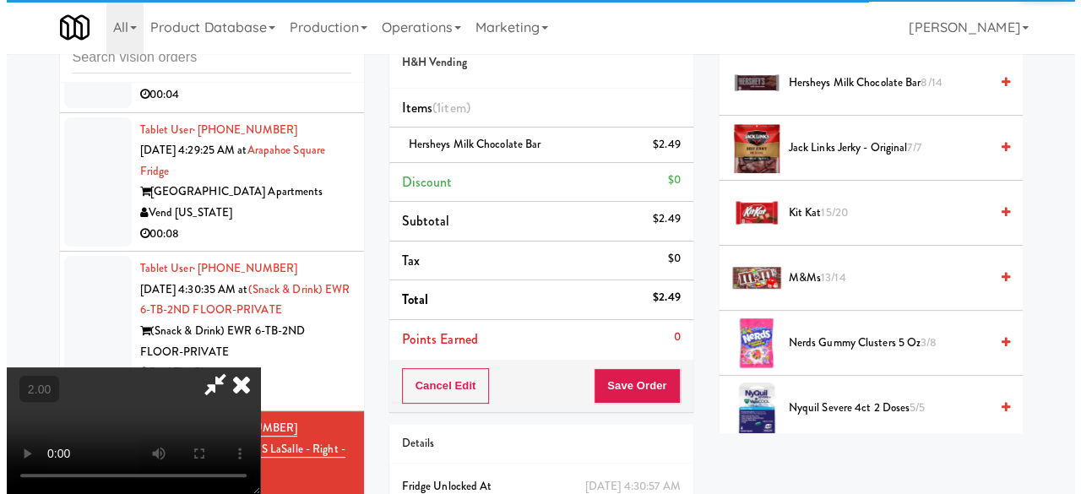
scroll to position [68, 0]
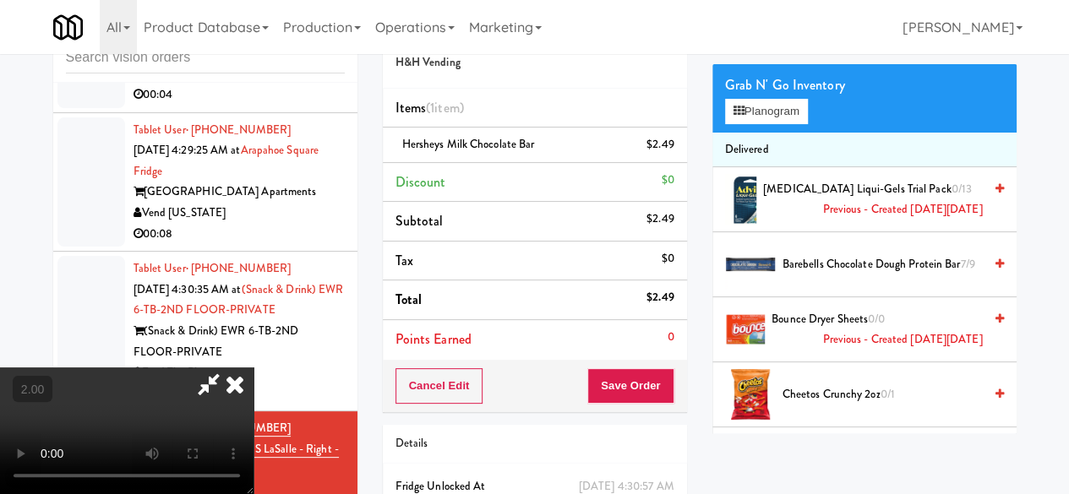
click at [740, 133] on div "Grab N' Go Inventory Planogram" at bounding box center [864, 98] width 304 height 68
click at [835, 416] on li "Cheetos Crunchy 2oz 0/1" at bounding box center [864, 394] width 304 height 65
click at [770, 98] on div "Grab N' Go Inventory" at bounding box center [864, 85] width 279 height 25
click at [769, 124] on button "Planogram" at bounding box center [766, 111] width 83 height 25
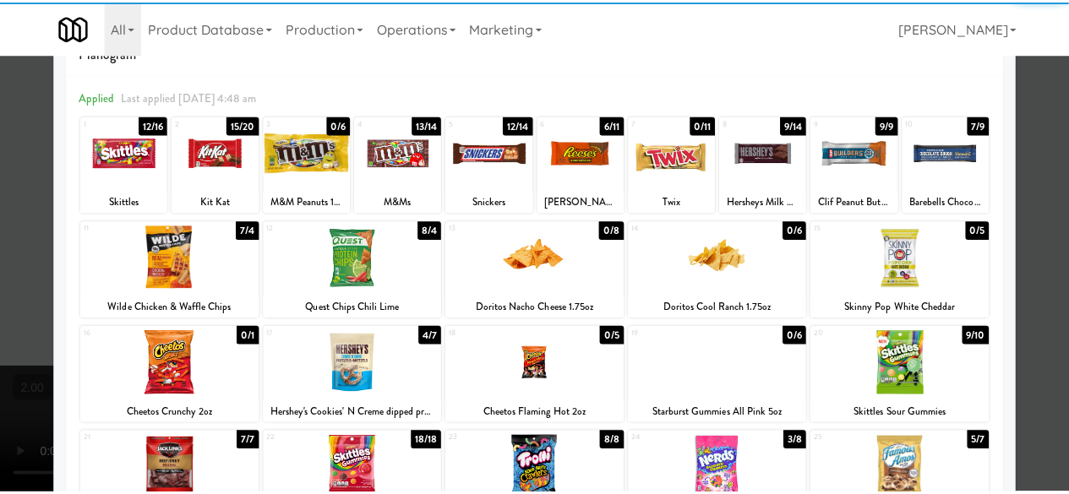
scroll to position [84, 0]
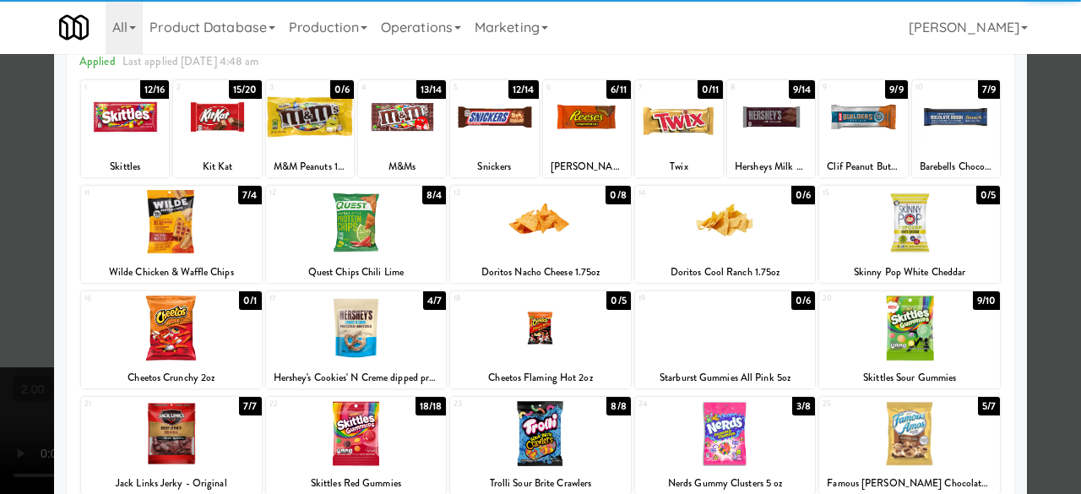
click at [542, 344] on div at bounding box center [540, 328] width 181 height 65
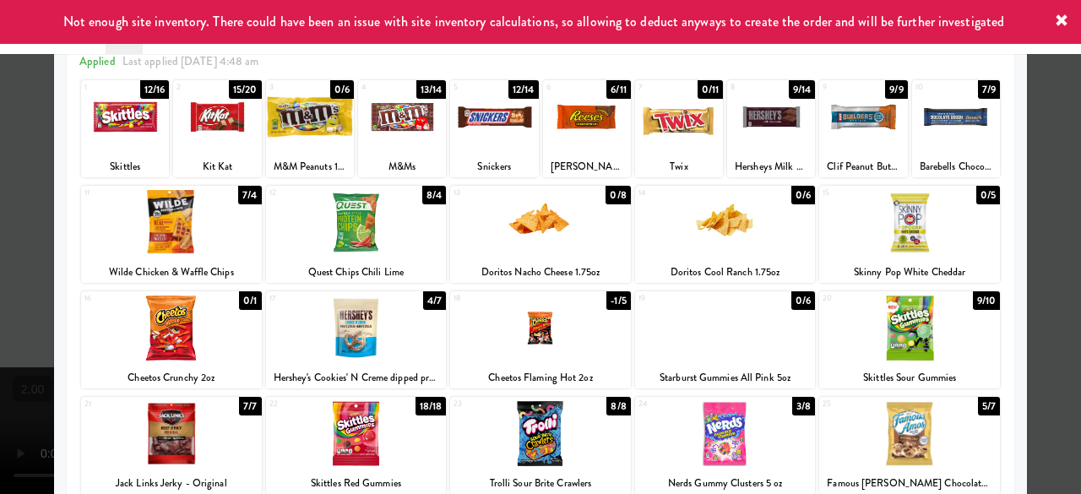
click at [1042, 195] on div at bounding box center [540, 247] width 1081 height 494
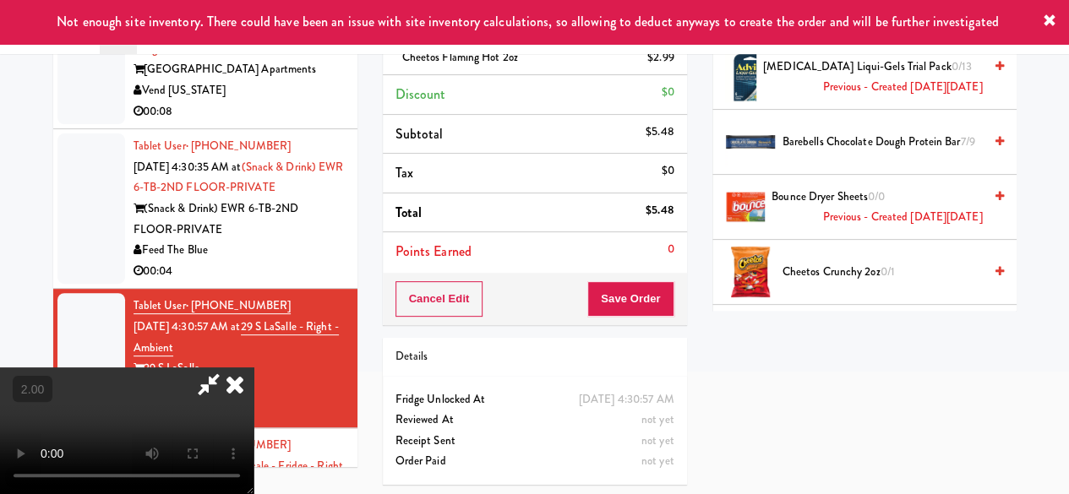
scroll to position [63, 0]
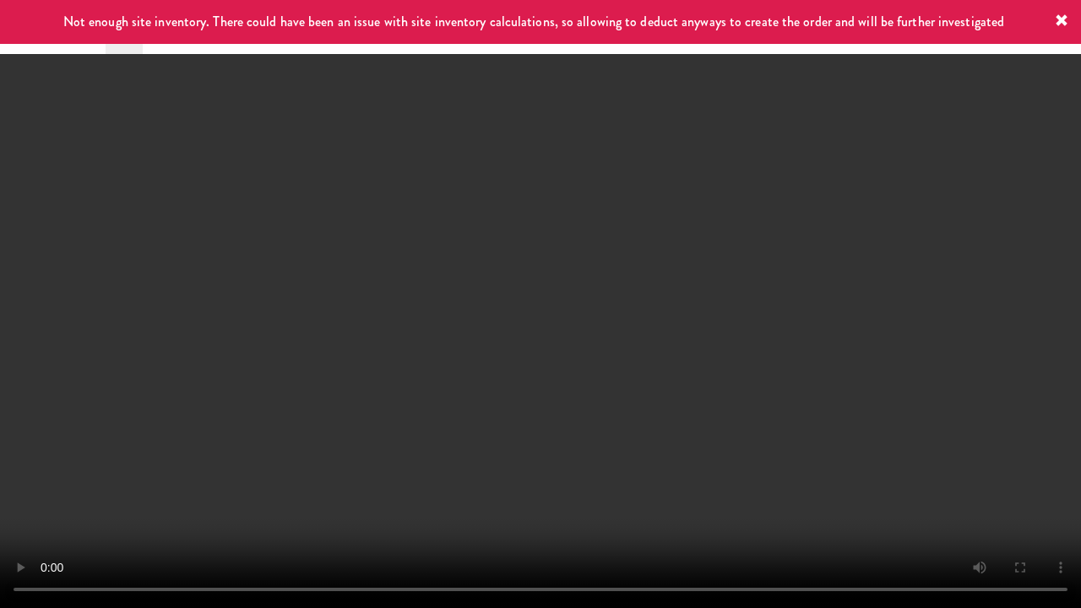
click at [674, 391] on video at bounding box center [540, 304] width 1081 height 608
click at [615, 277] on video at bounding box center [540, 304] width 1081 height 608
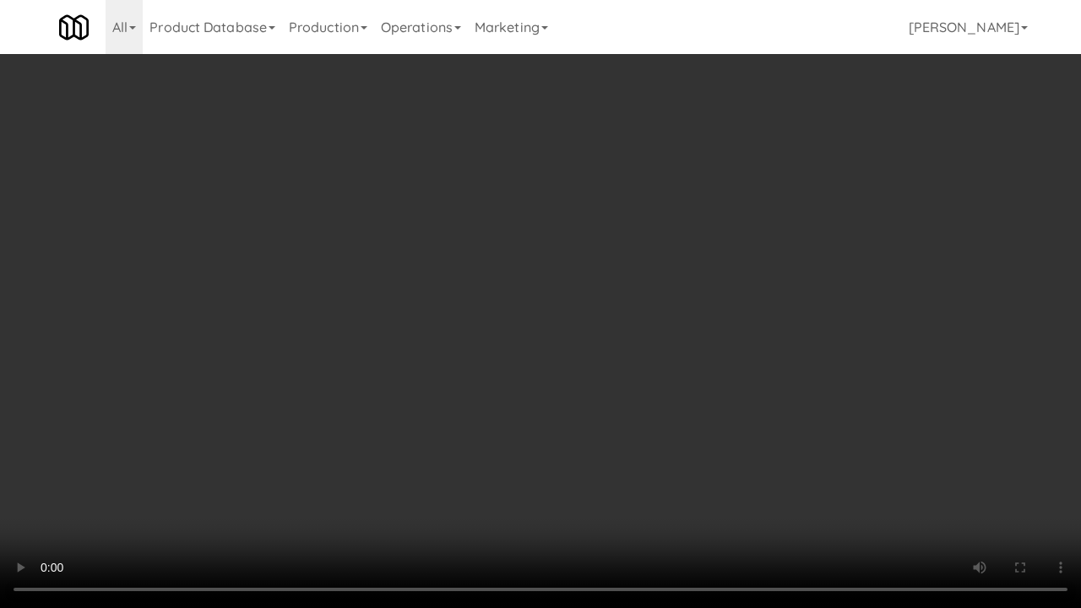
click at [814, 370] on video at bounding box center [540, 304] width 1081 height 608
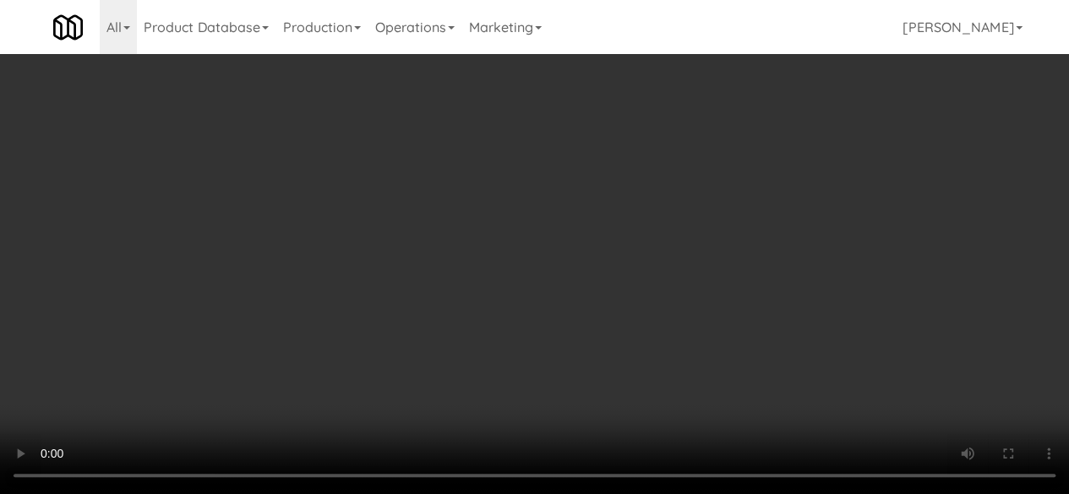
click at [669, 175] on link at bounding box center [671, 178] width 15 height 21
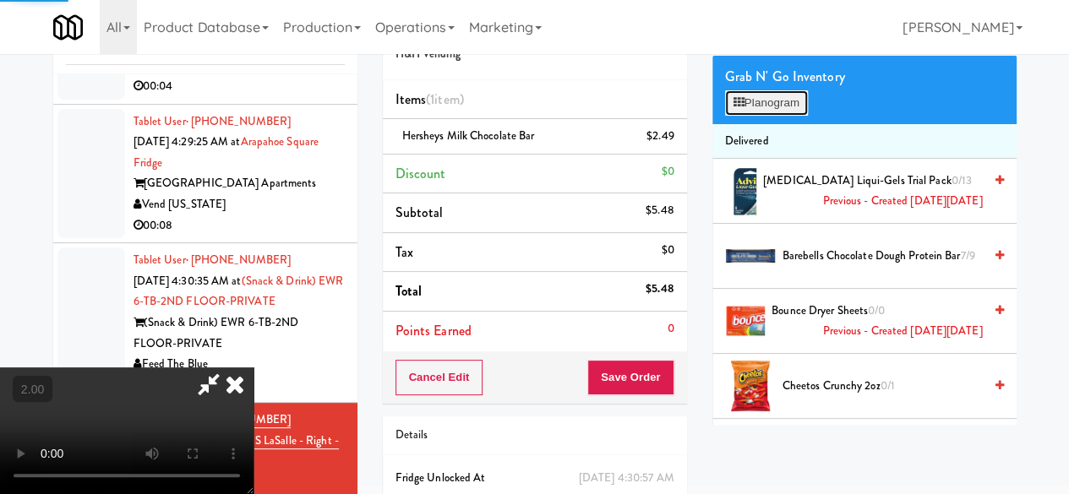
click at [748, 116] on button "Planogram" at bounding box center [766, 102] width 83 height 25
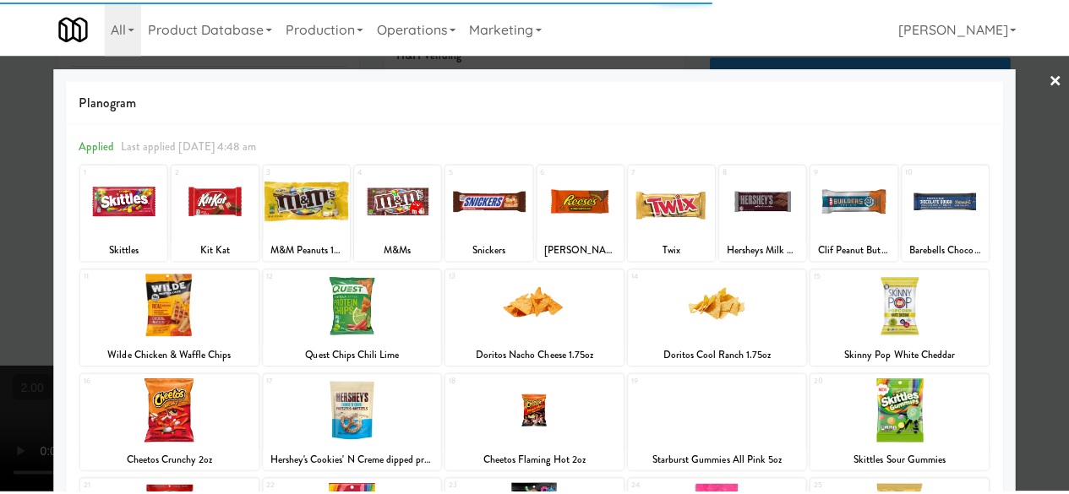
scroll to position [84, 0]
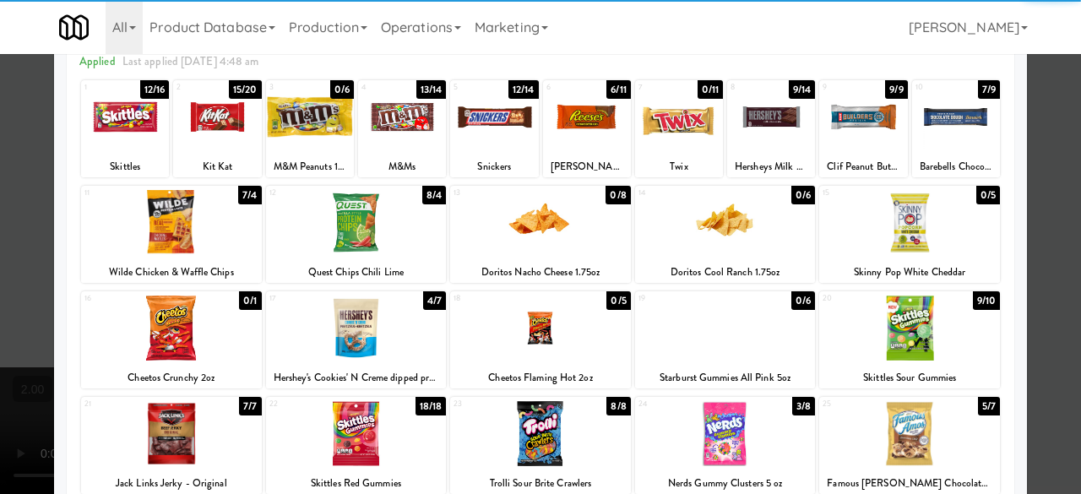
click at [196, 295] on div "16 0/1 Cheetos Crunchy 2oz" at bounding box center [171, 339] width 181 height 97
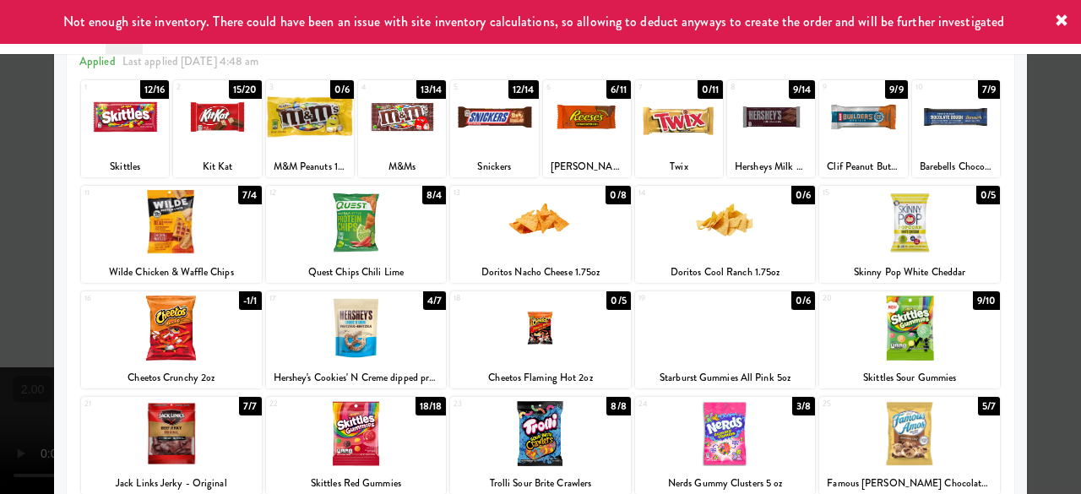
click at [1037, 193] on div at bounding box center [540, 247] width 1081 height 494
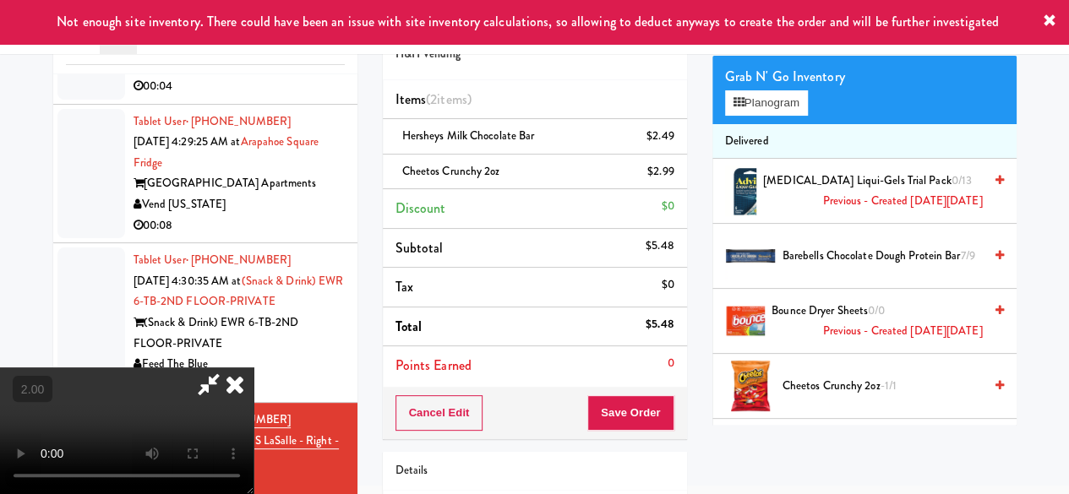
click at [228, 367] on icon at bounding box center [208, 384] width 39 height 34
click at [625, 420] on button "Save Order" at bounding box center [630, 412] width 86 height 35
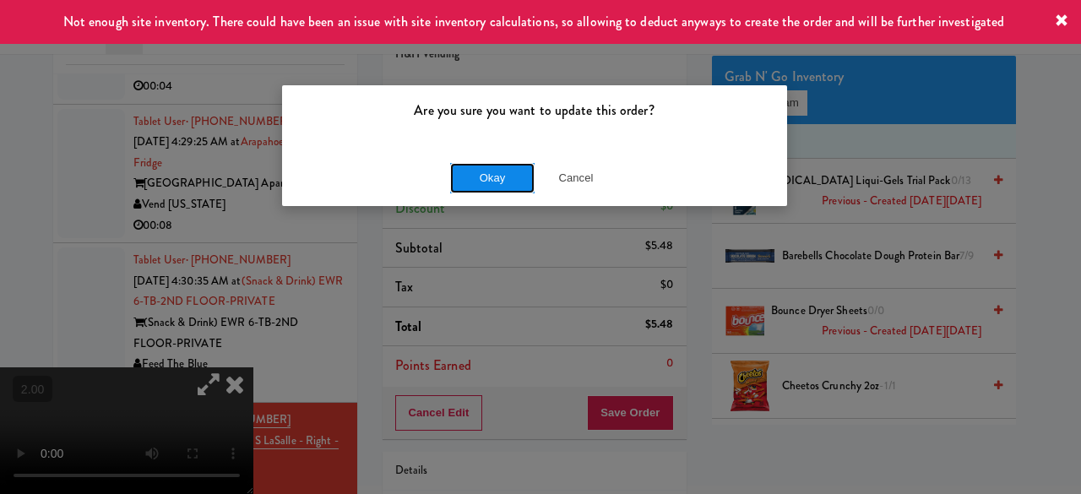
click at [514, 174] on button "Okay" at bounding box center [492, 178] width 84 height 30
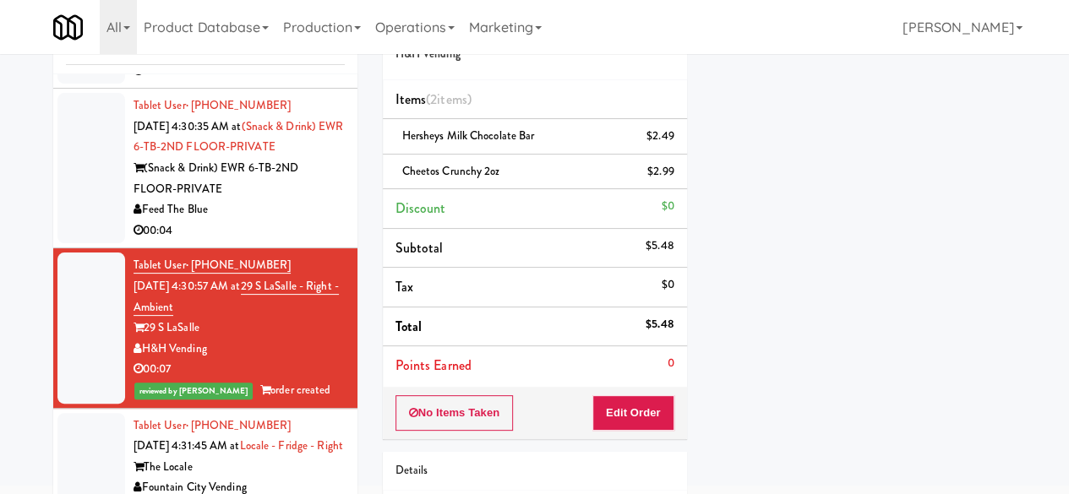
scroll to position [1287, 0]
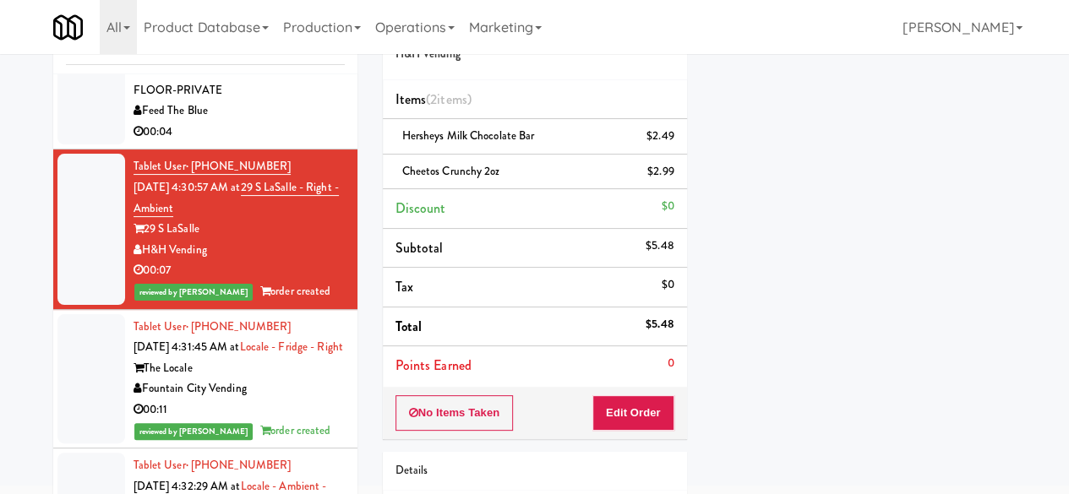
click at [311, 122] on div "Feed The Blue" at bounding box center [238, 111] width 211 height 21
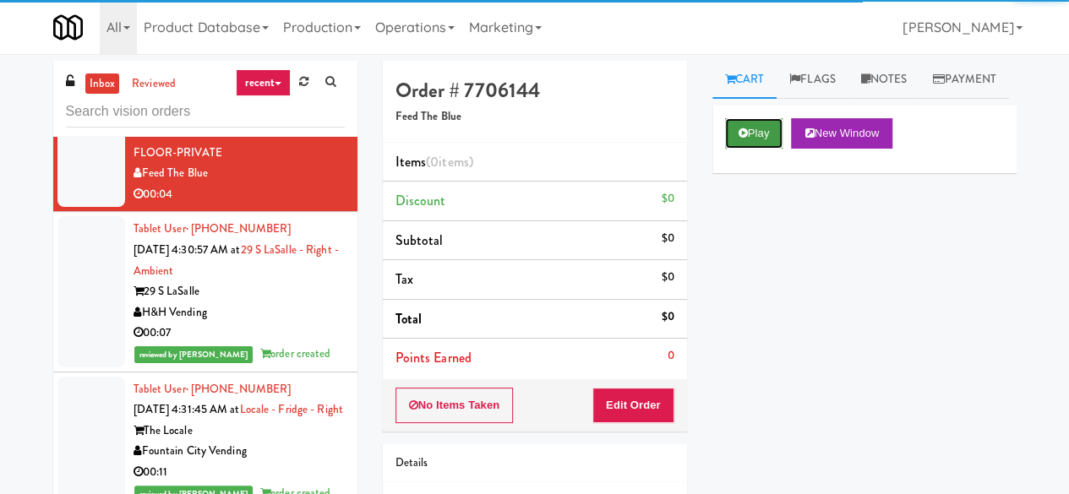
click at [743, 149] on button "Play" at bounding box center [754, 133] width 58 height 30
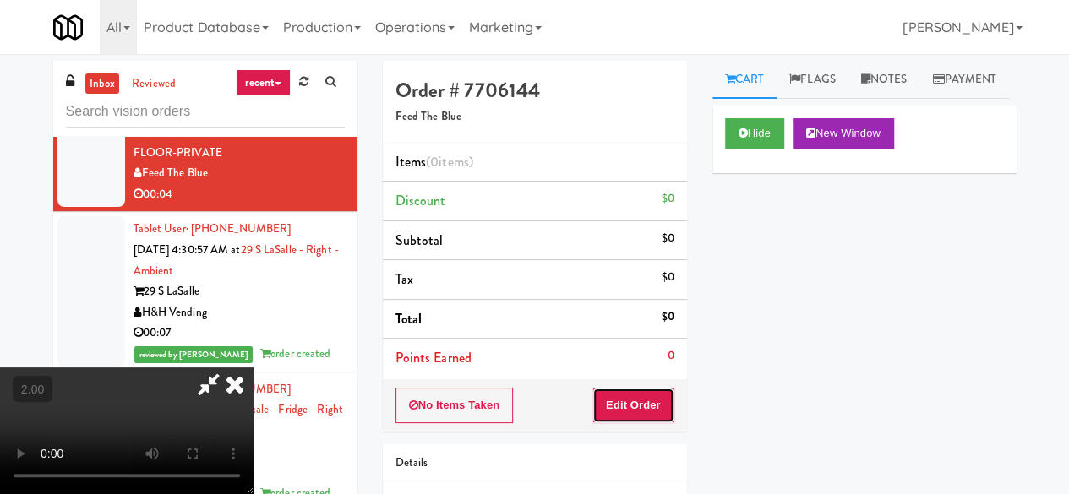
click at [629, 401] on button "Edit Order" at bounding box center [633, 405] width 82 height 35
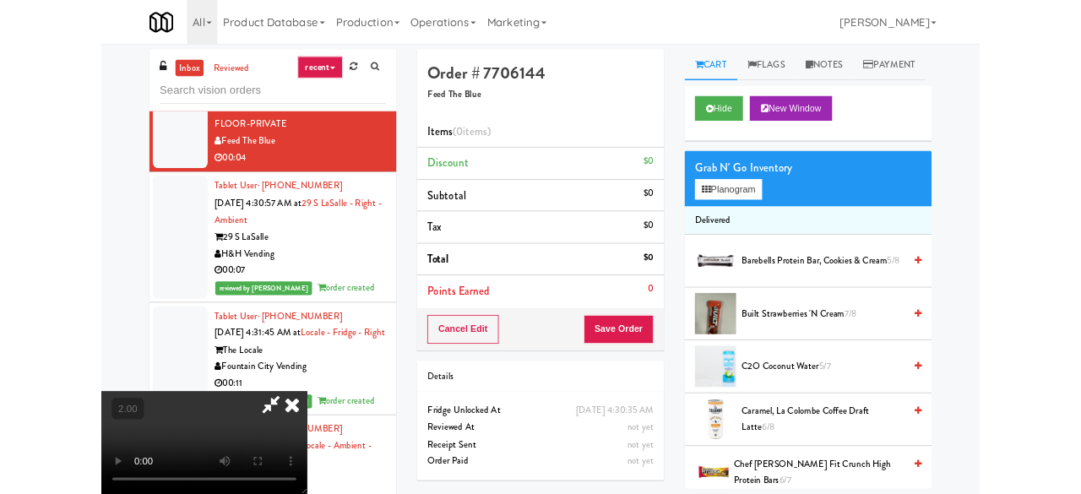
scroll to position [35, 0]
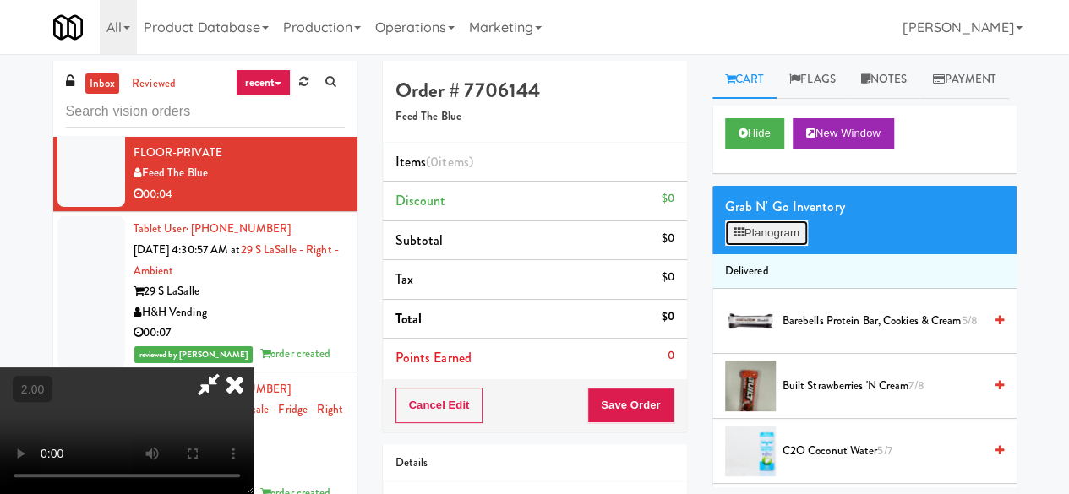
click at [798, 246] on button "Planogram" at bounding box center [766, 232] width 83 height 25
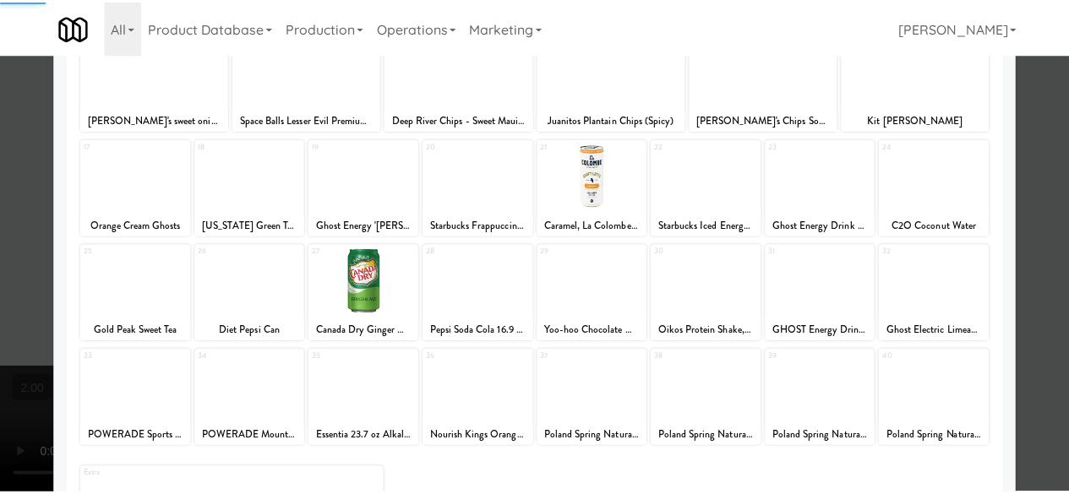
scroll to position [334, 0]
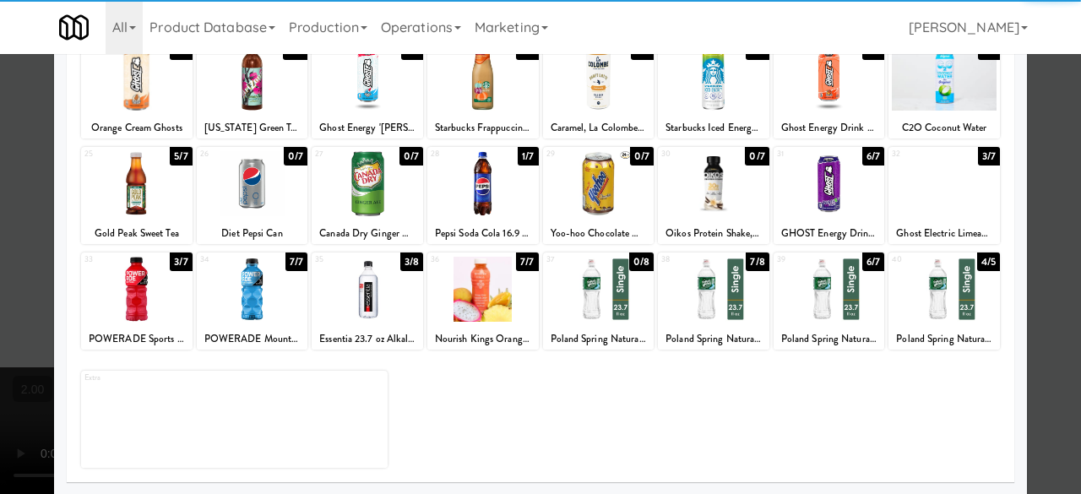
click at [154, 216] on div "25 5/7 Gold Peak Sweet Tea" at bounding box center [136, 195] width 111 height 97
click at [1039, 119] on div at bounding box center [540, 247] width 1081 height 494
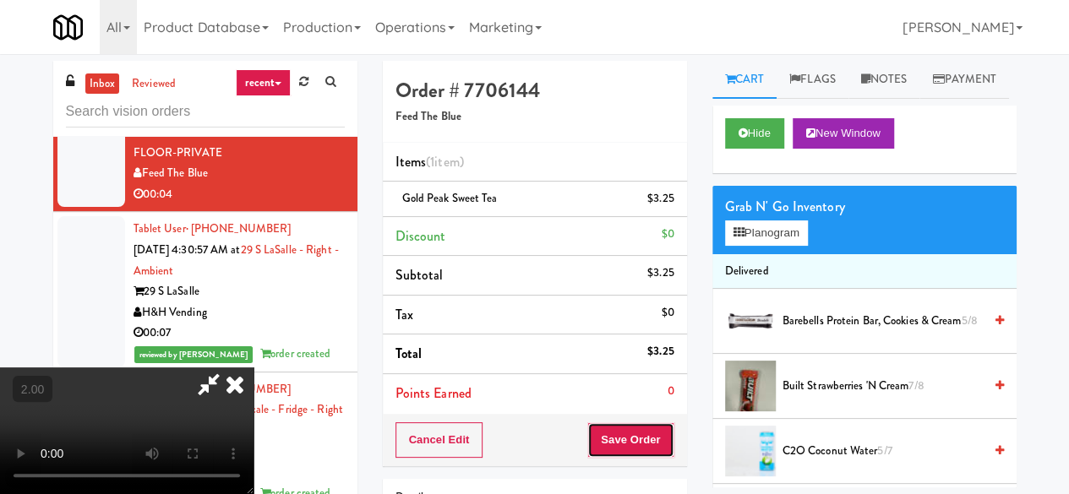
click at [669, 450] on button "Save Order" at bounding box center [630, 439] width 86 height 35
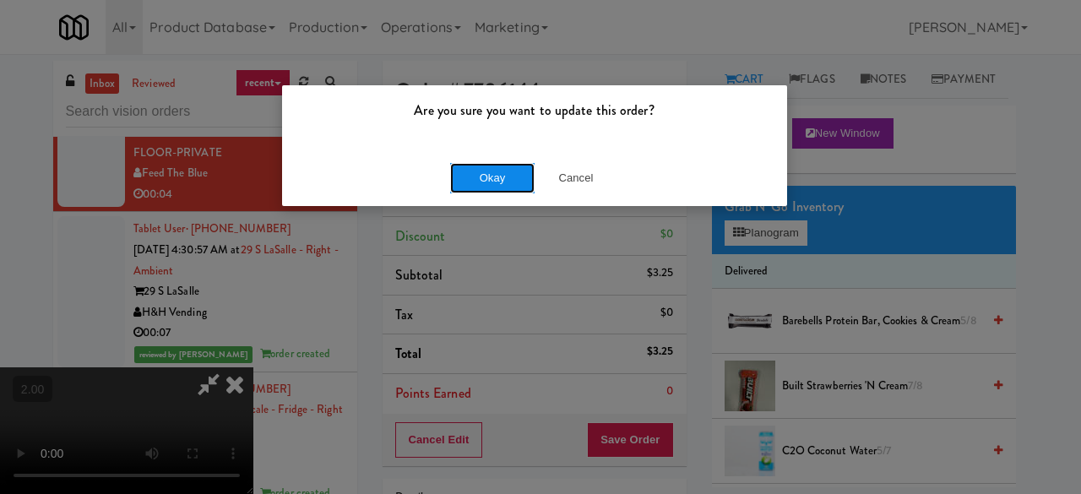
click at [500, 190] on button "Okay" at bounding box center [492, 178] width 84 height 30
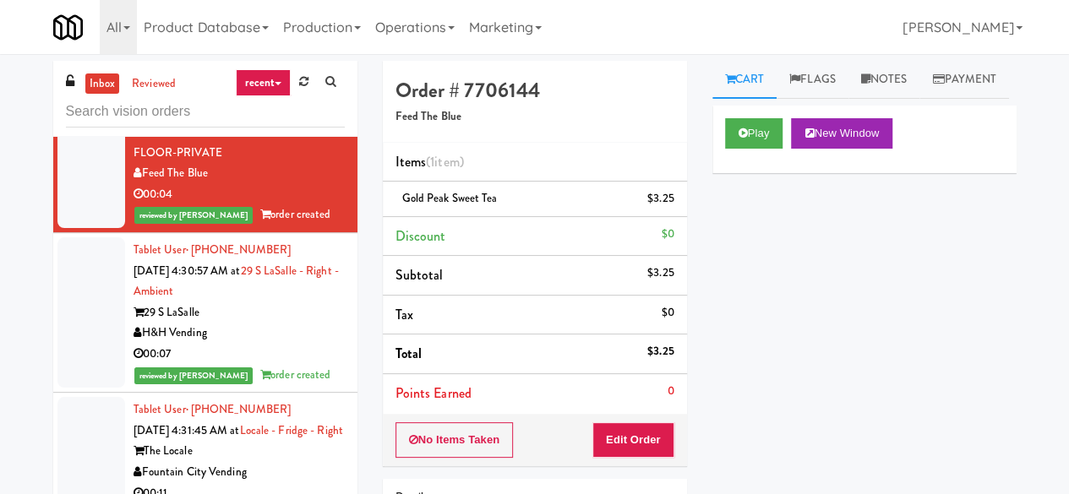
click at [238, 46] on div "00:08" at bounding box center [238, 34] width 211 height 21
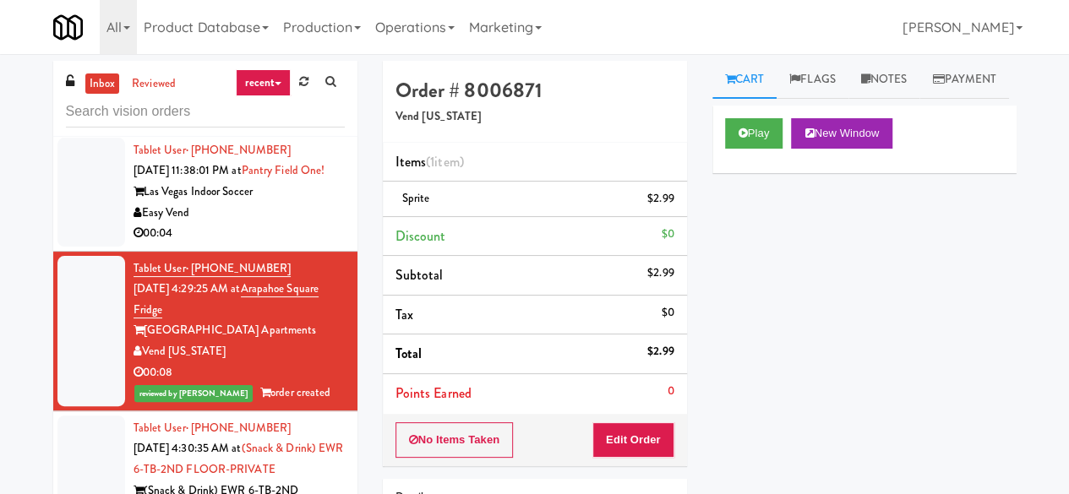
scroll to position [1034, 0]
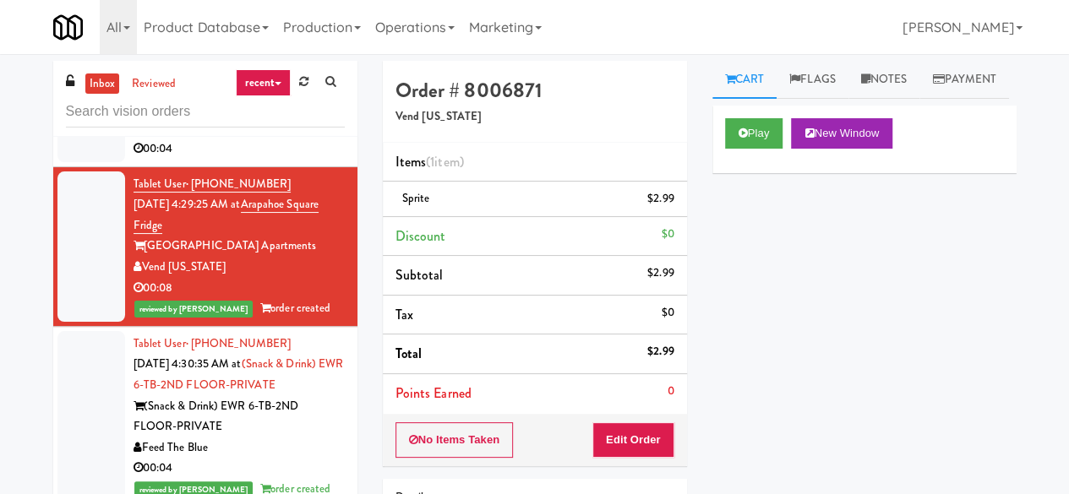
click at [297, 118] on div "Las Vegas Indoor Soccer" at bounding box center [238, 107] width 211 height 21
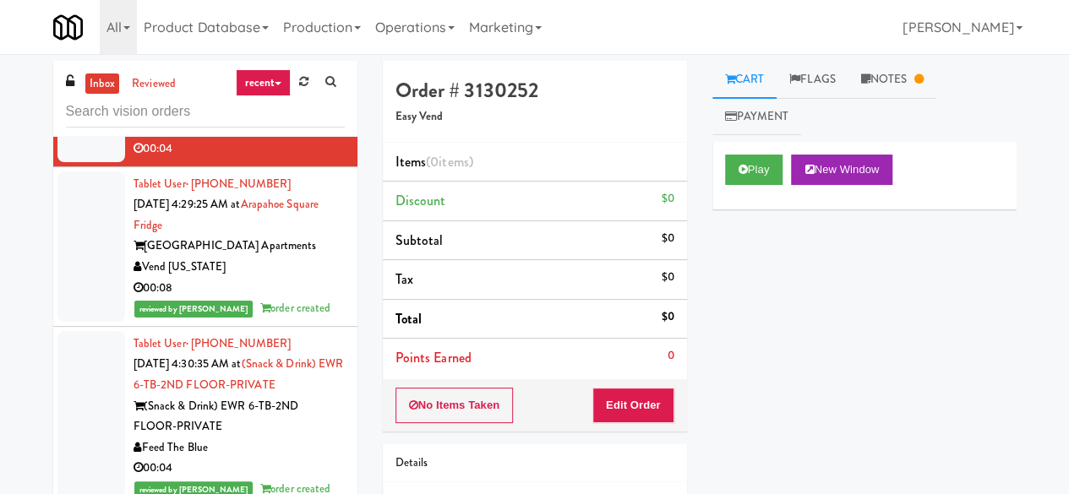
click at [292, 299] on div "00:08" at bounding box center [238, 288] width 211 height 21
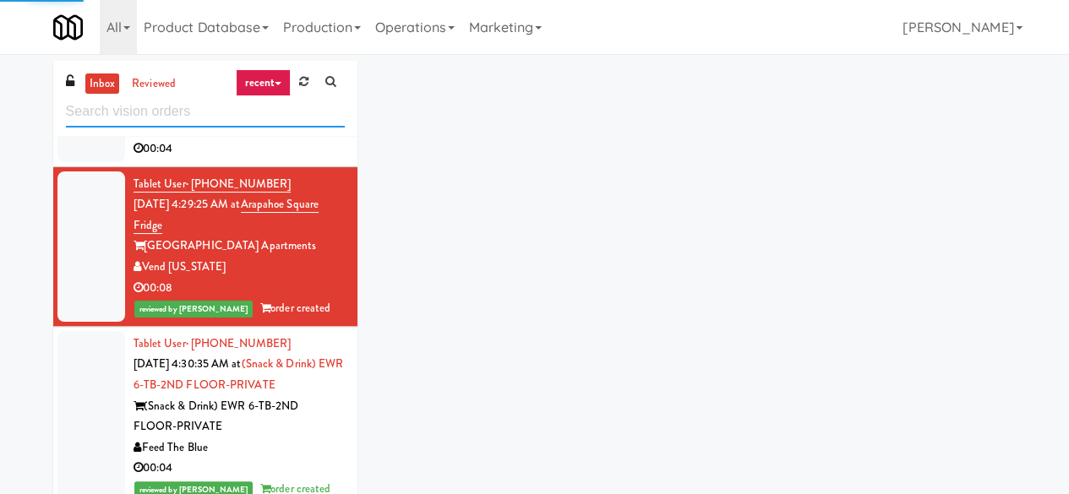
click at [191, 110] on input "text" at bounding box center [205, 111] width 279 height 31
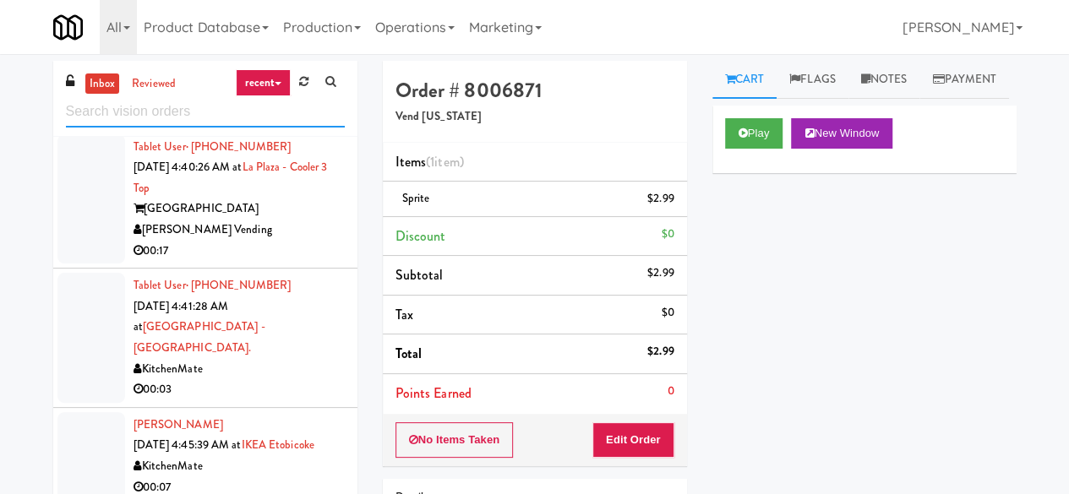
scroll to position [1213, 0]
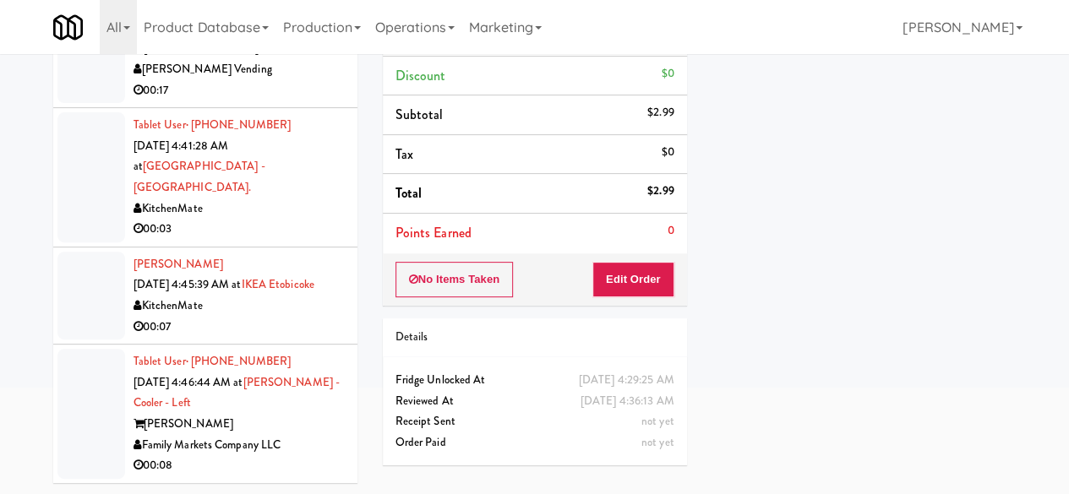
click at [311, 421] on div "[PERSON_NAME]" at bounding box center [238, 424] width 211 height 21
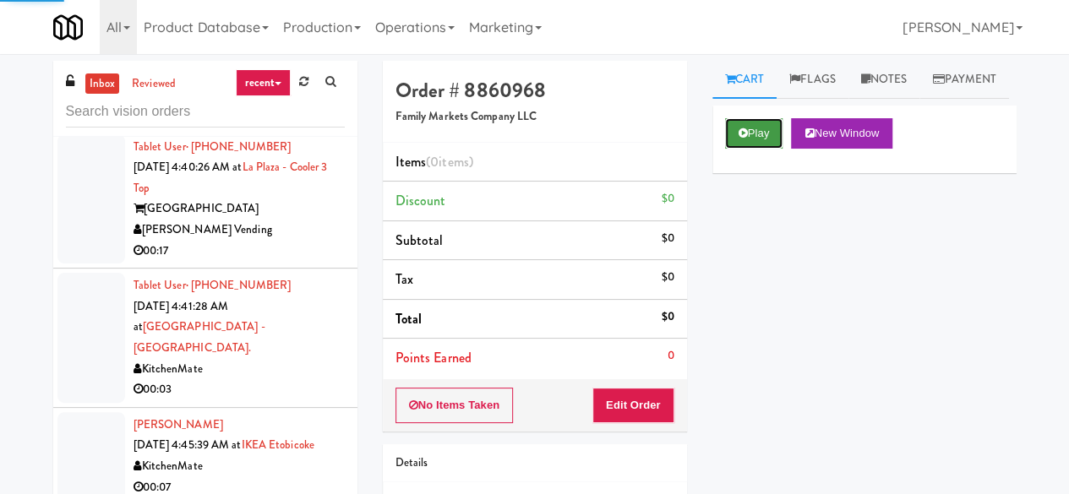
click at [726, 149] on button "Play" at bounding box center [754, 133] width 58 height 30
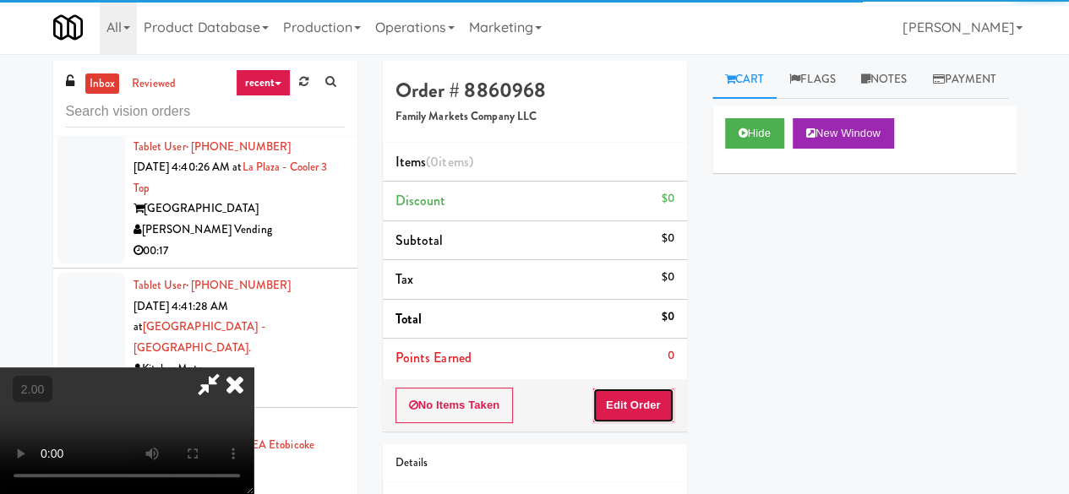
click at [635, 415] on button "Edit Order" at bounding box center [633, 405] width 82 height 35
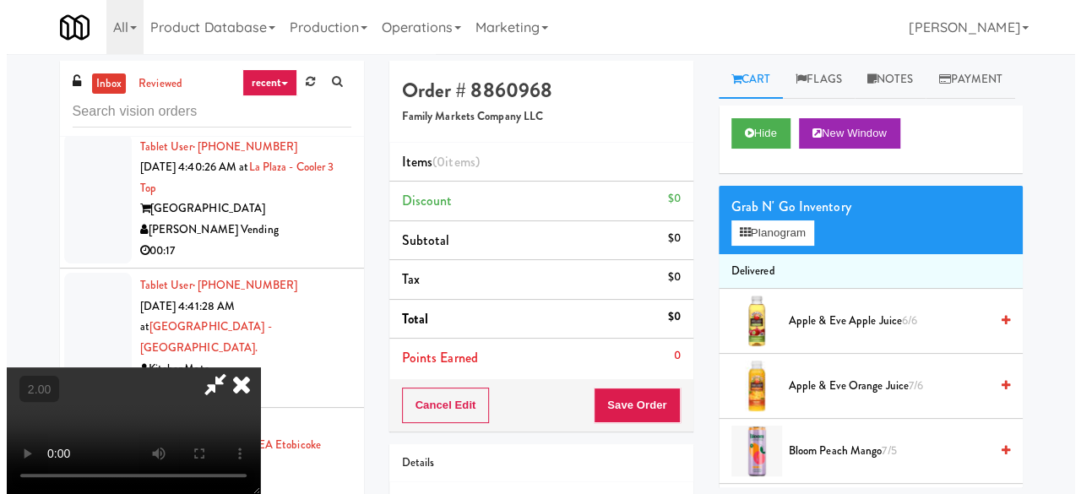
scroll to position [35, 0]
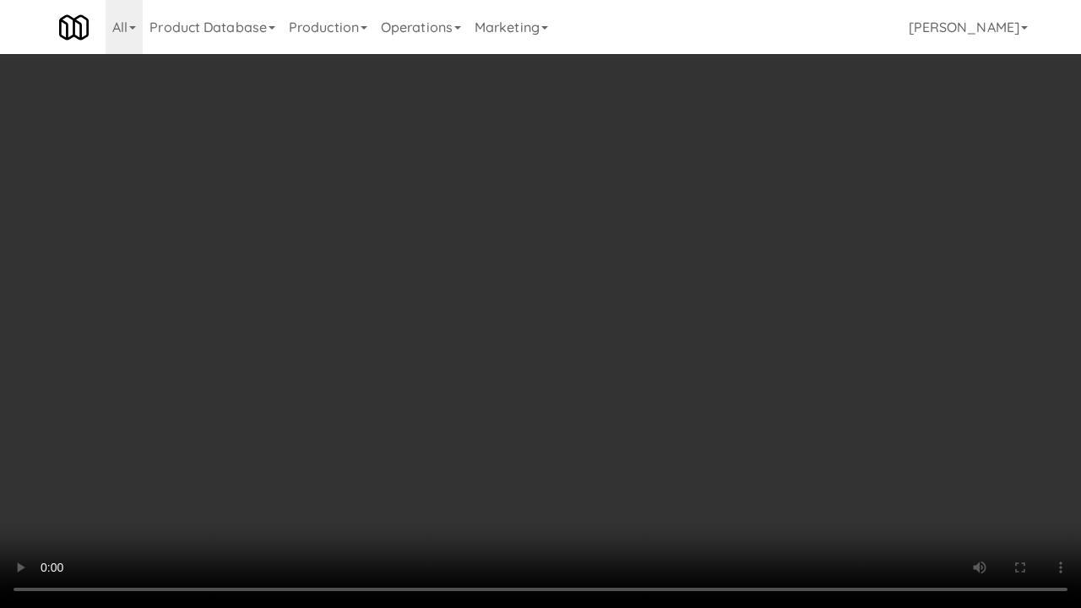
click at [709, 404] on video at bounding box center [540, 304] width 1081 height 608
click at [655, 416] on video at bounding box center [540, 304] width 1081 height 608
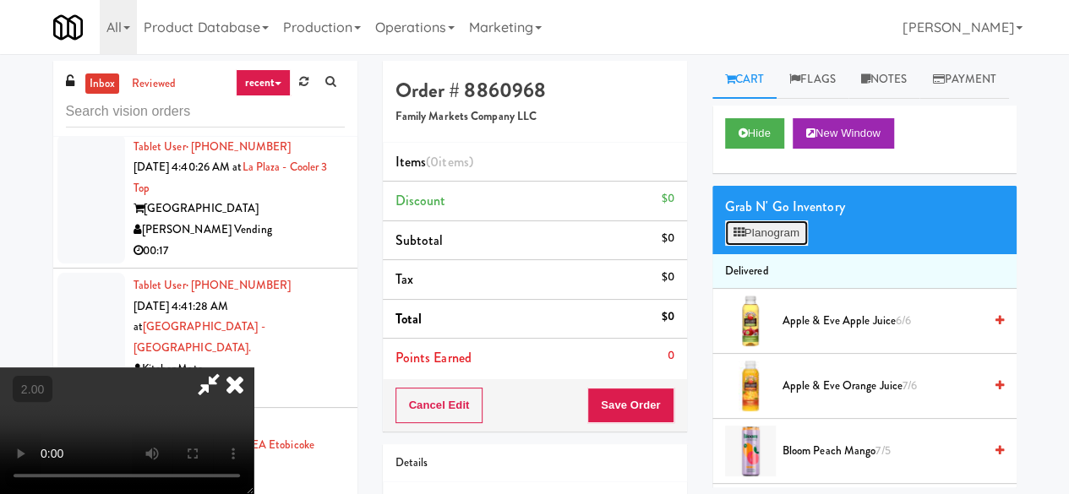
click at [757, 246] on button "Planogram" at bounding box center [766, 232] width 83 height 25
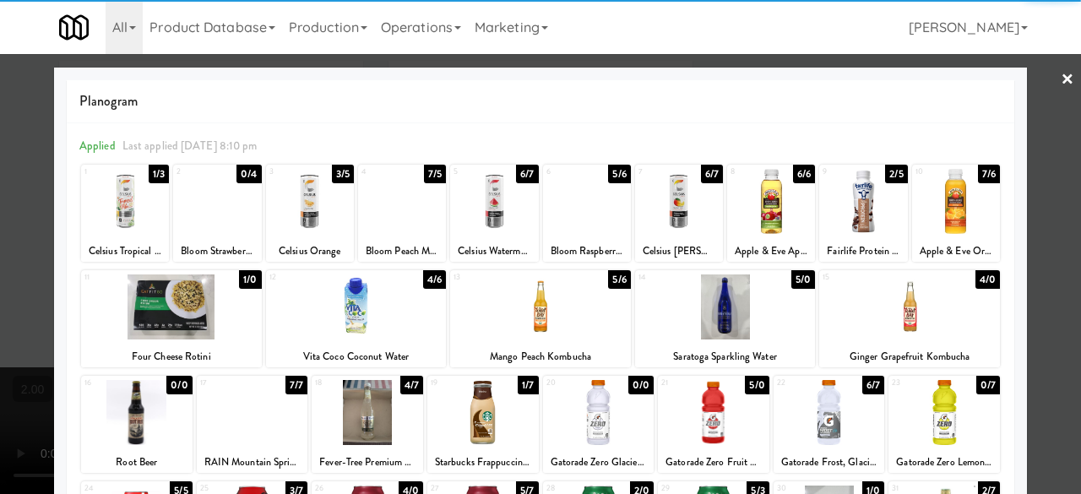
click at [773, 193] on div at bounding box center [771, 201] width 88 height 65
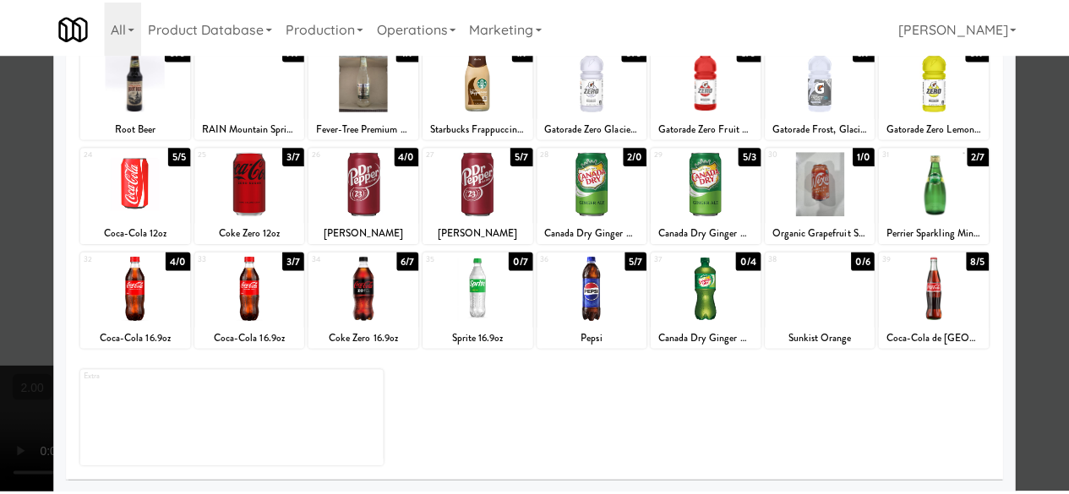
scroll to position [250, 0]
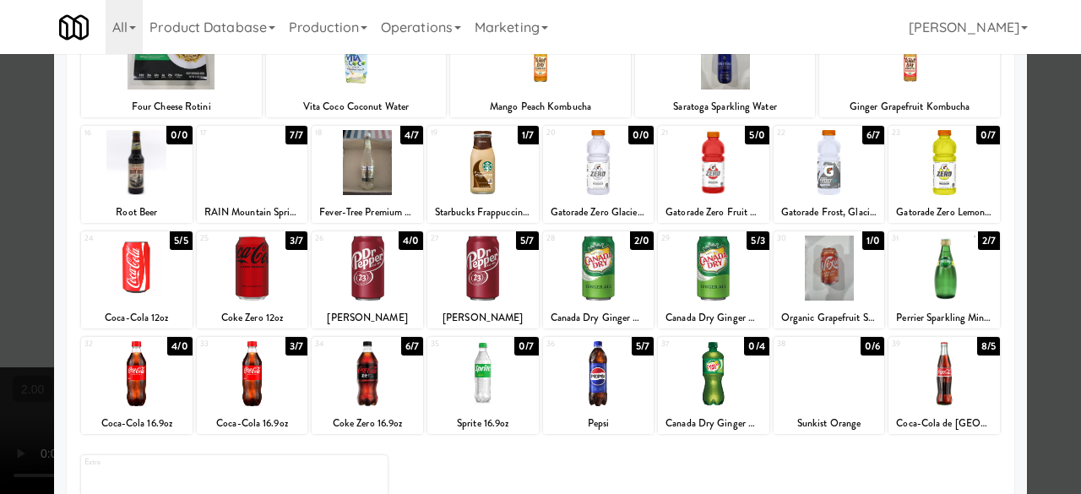
click at [497, 178] on div at bounding box center [482, 162] width 111 height 65
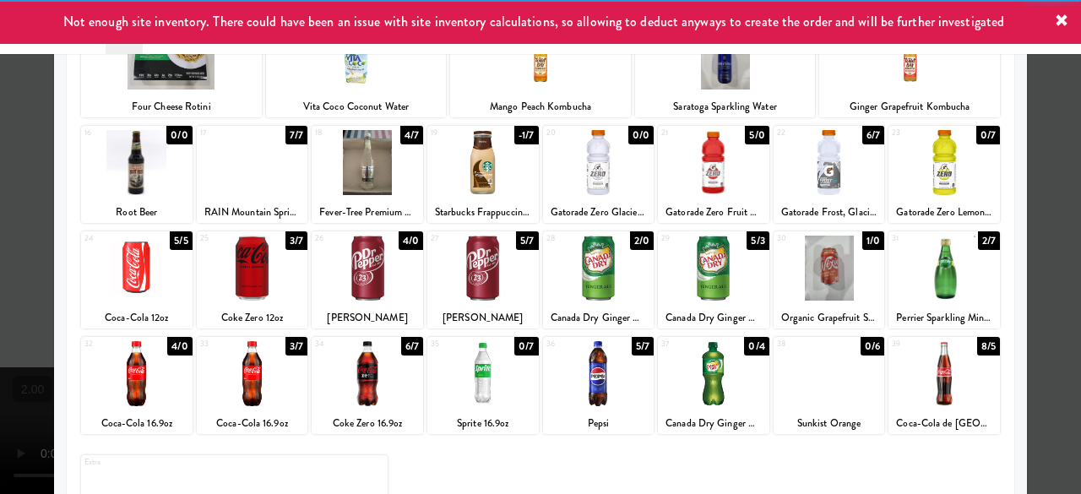
click at [1039, 162] on div at bounding box center [540, 247] width 1081 height 494
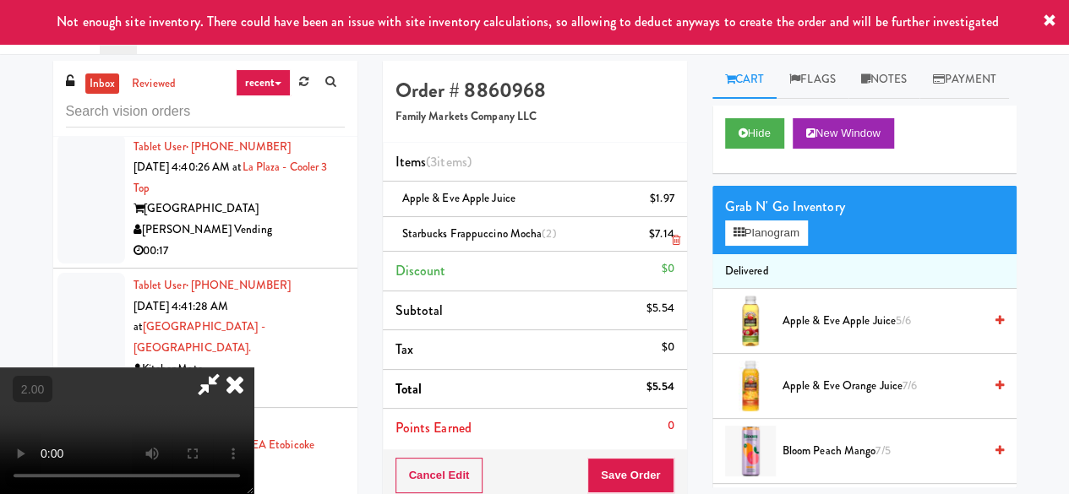
click at [672, 237] on icon at bounding box center [675, 240] width 8 height 11
click at [666, 465] on button "Save Order" at bounding box center [630, 475] width 86 height 35
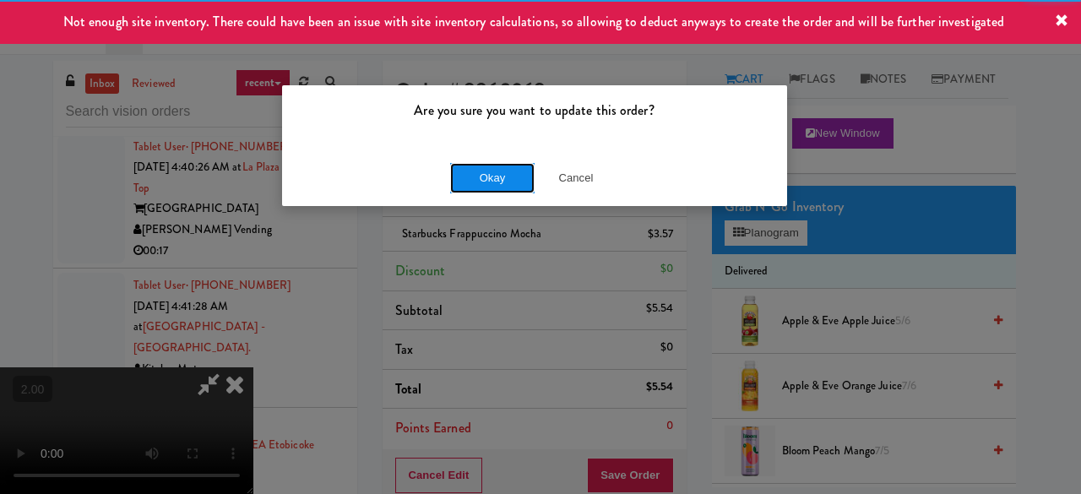
click at [468, 173] on button "Okay" at bounding box center [492, 178] width 84 height 30
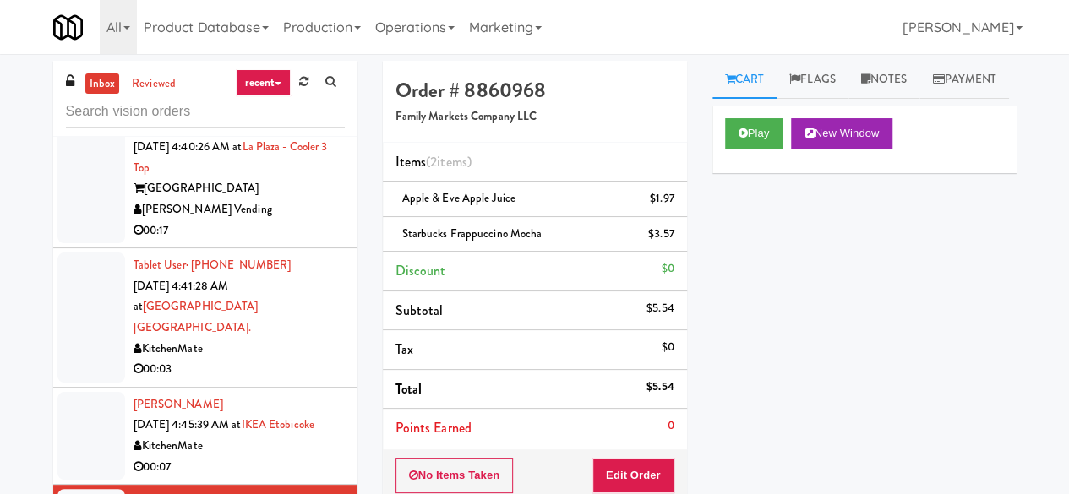
scroll to position [1233, 0]
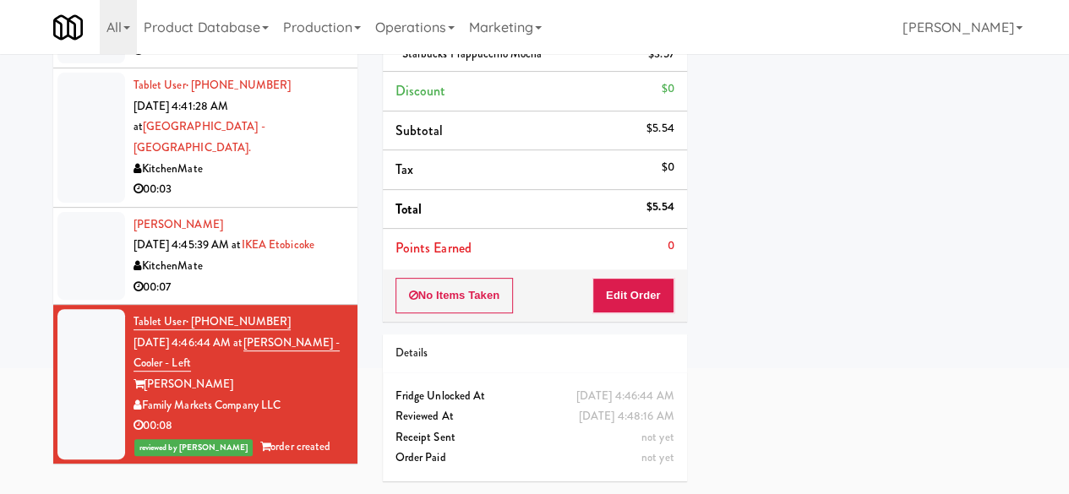
click at [259, 277] on div "00:07" at bounding box center [238, 287] width 211 height 21
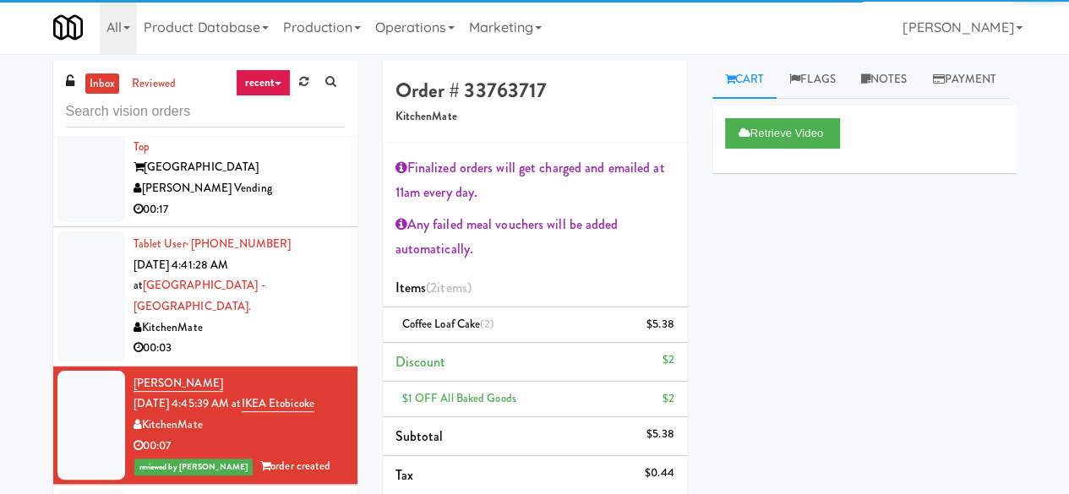
click at [271, 329] on div "KitchenMate" at bounding box center [238, 328] width 211 height 21
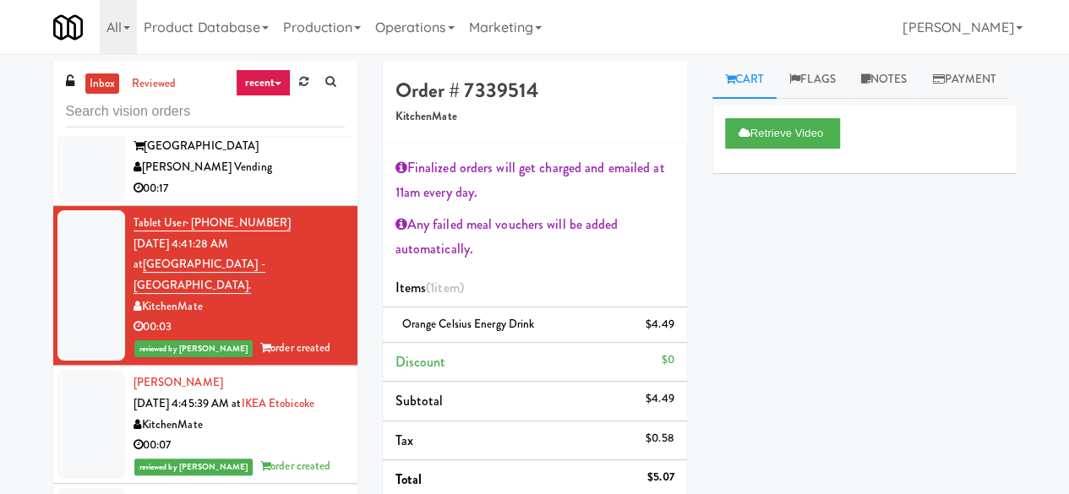
scroll to position [1149, 0]
click at [279, 178] on div "[PERSON_NAME] Vending" at bounding box center [238, 167] width 211 height 21
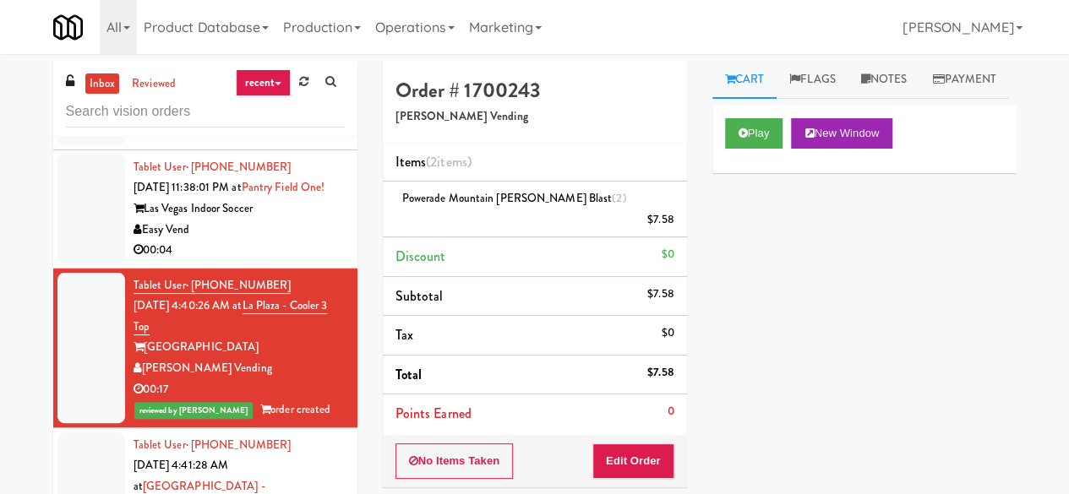
scroll to position [895, 0]
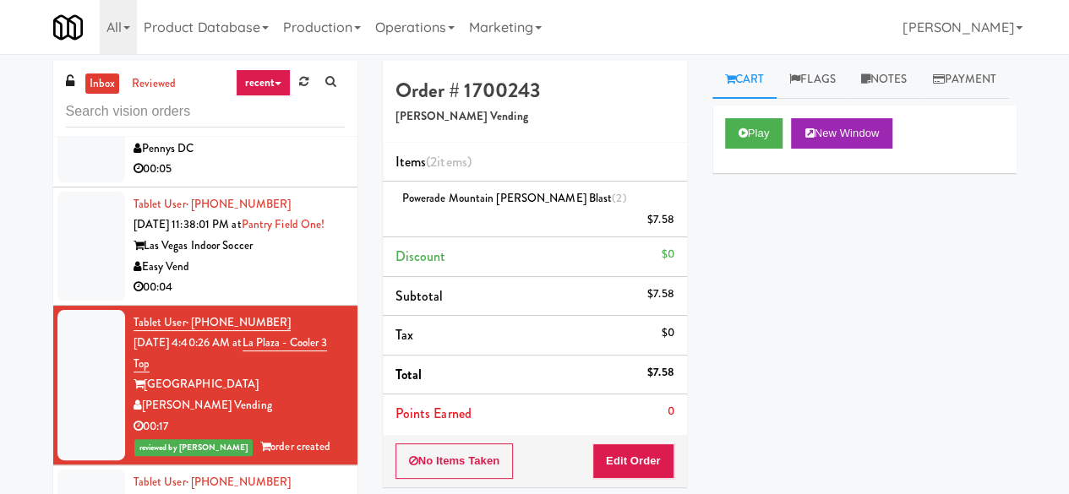
click at [277, 278] on div "Easy Vend" at bounding box center [238, 267] width 211 height 21
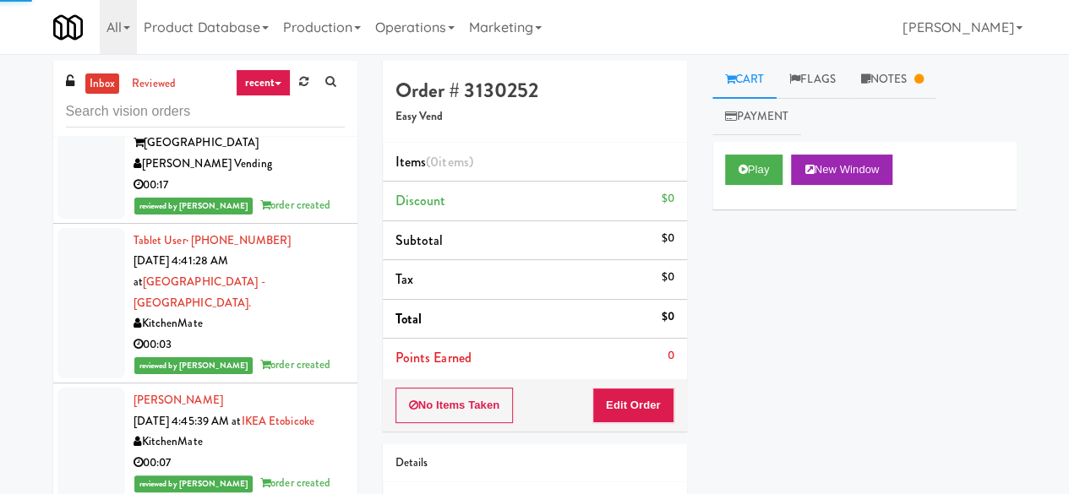
scroll to position [1296, 0]
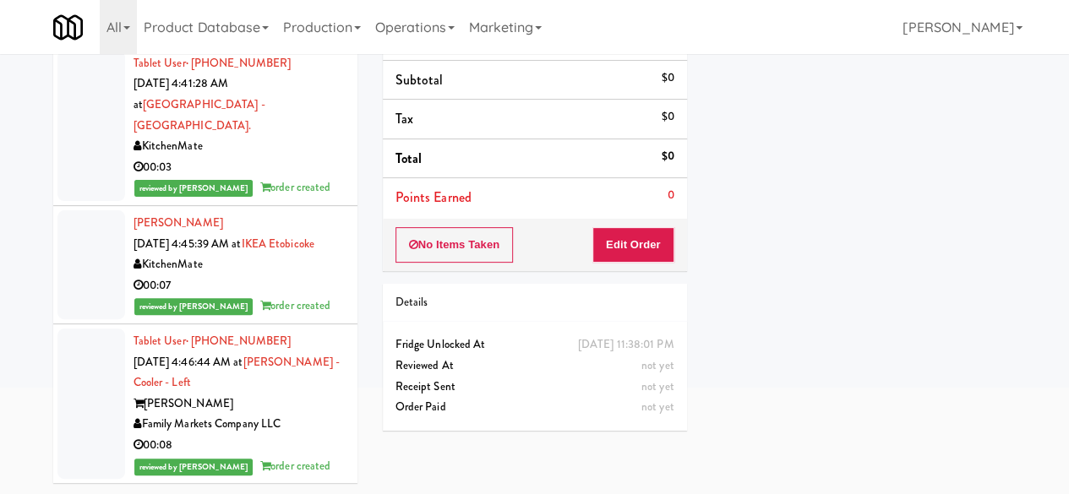
click at [278, 419] on div "Family Markets Company LLC" at bounding box center [238, 424] width 211 height 21
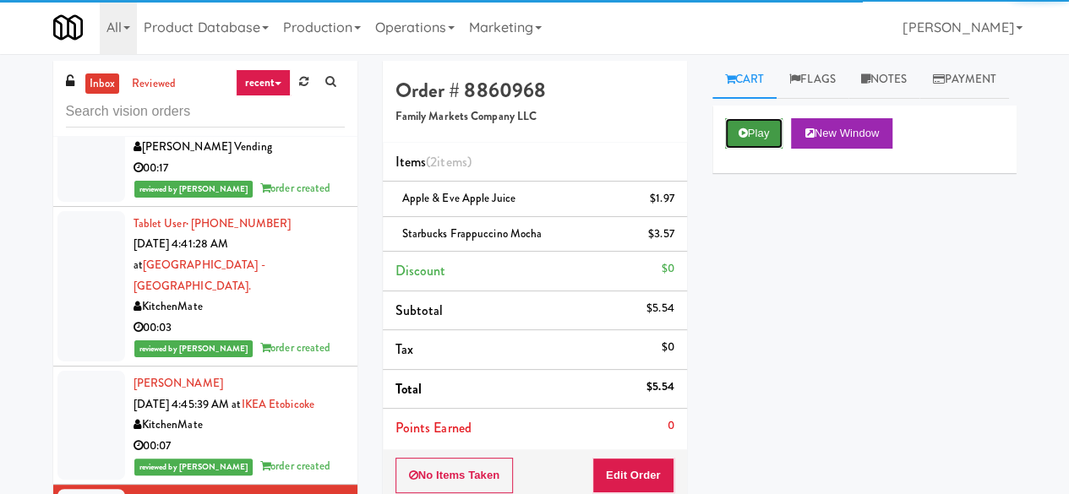
click at [735, 149] on button "Play" at bounding box center [754, 133] width 58 height 30
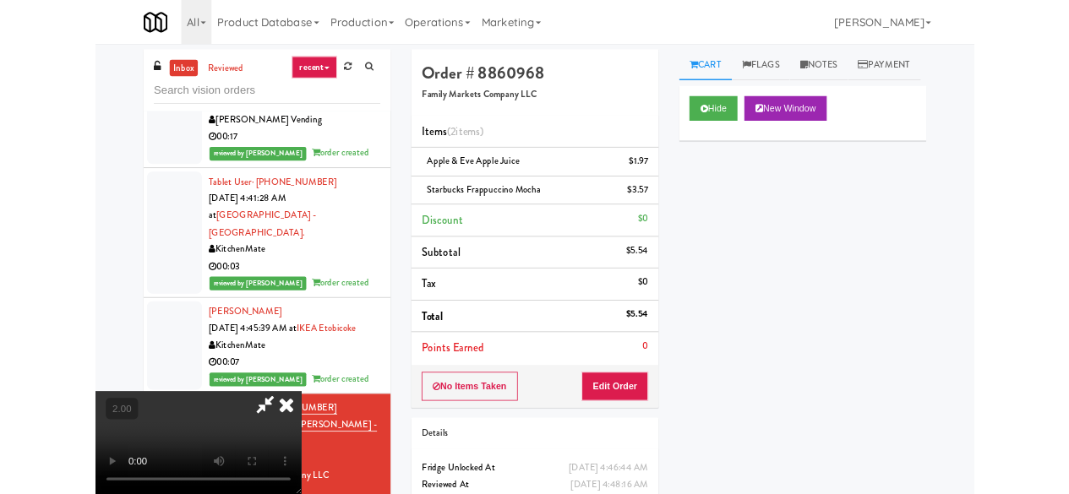
scroll to position [35, 0]
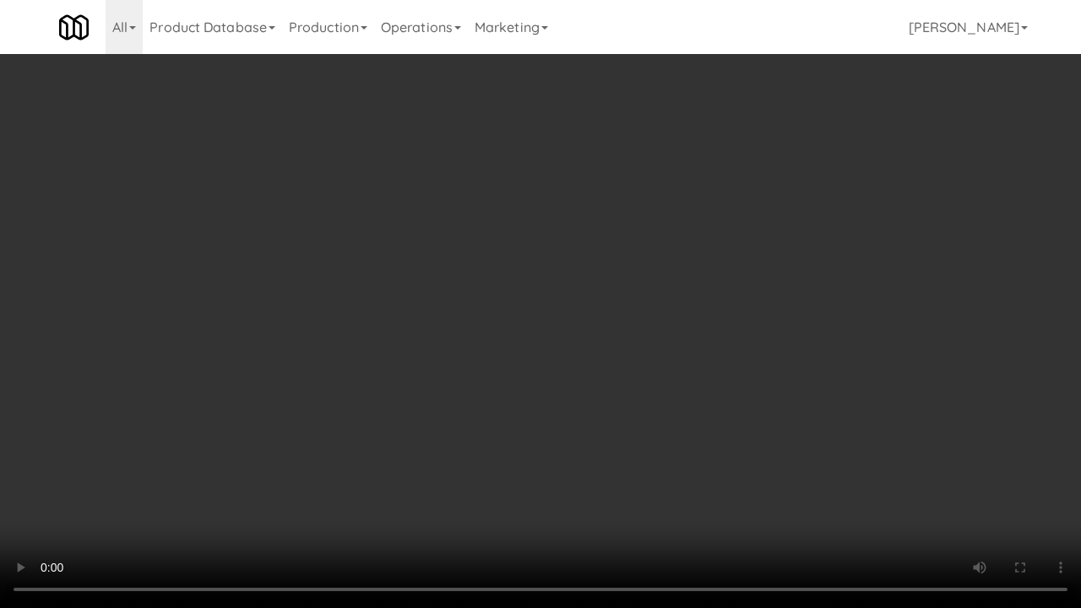
click at [586, 378] on video at bounding box center [540, 304] width 1081 height 608
click at [546, 351] on video at bounding box center [540, 304] width 1081 height 608
click at [517, 350] on video at bounding box center [540, 304] width 1081 height 608
click at [586, 334] on video at bounding box center [540, 304] width 1081 height 608
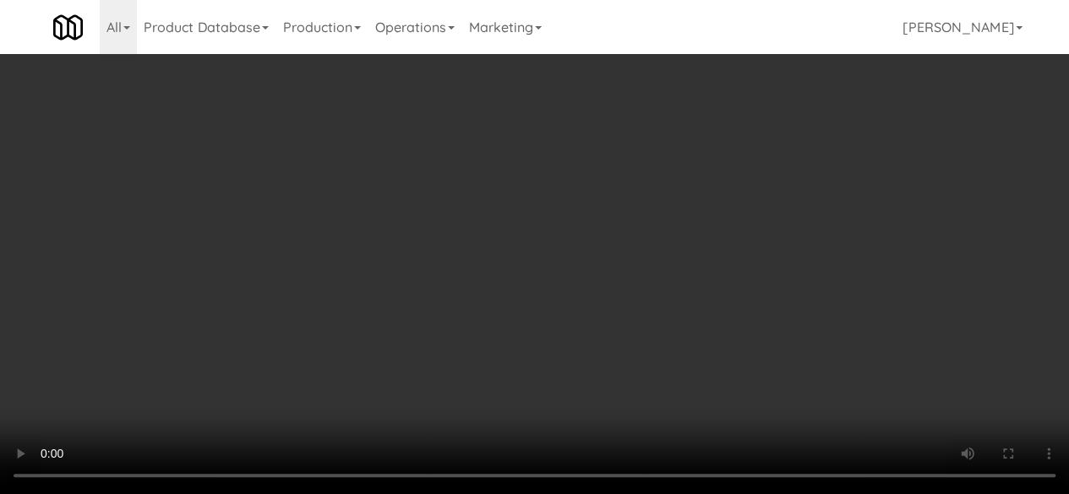
scroll to position [0, 0]
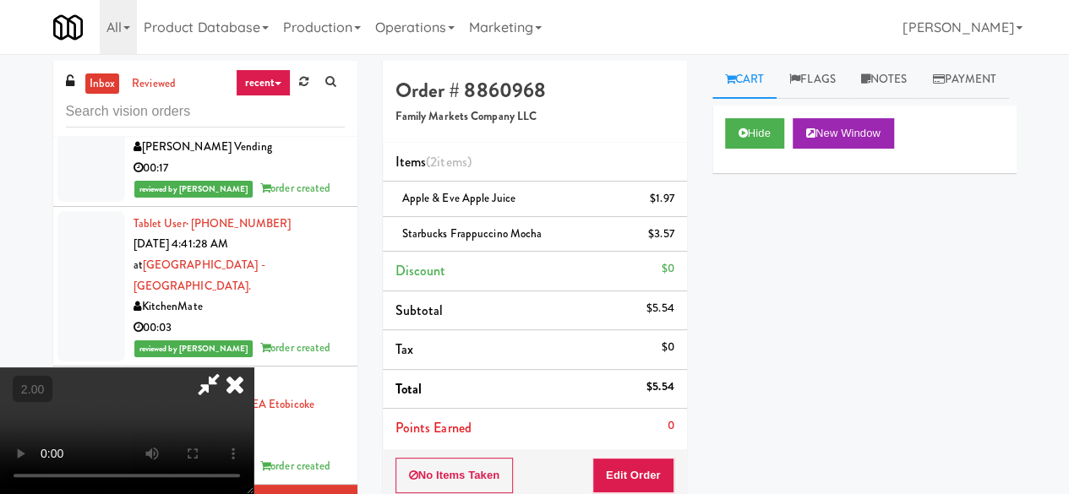
click at [228, 367] on icon at bounding box center [208, 384] width 39 height 34
click at [649, 465] on button "Edit Order" at bounding box center [633, 475] width 82 height 35
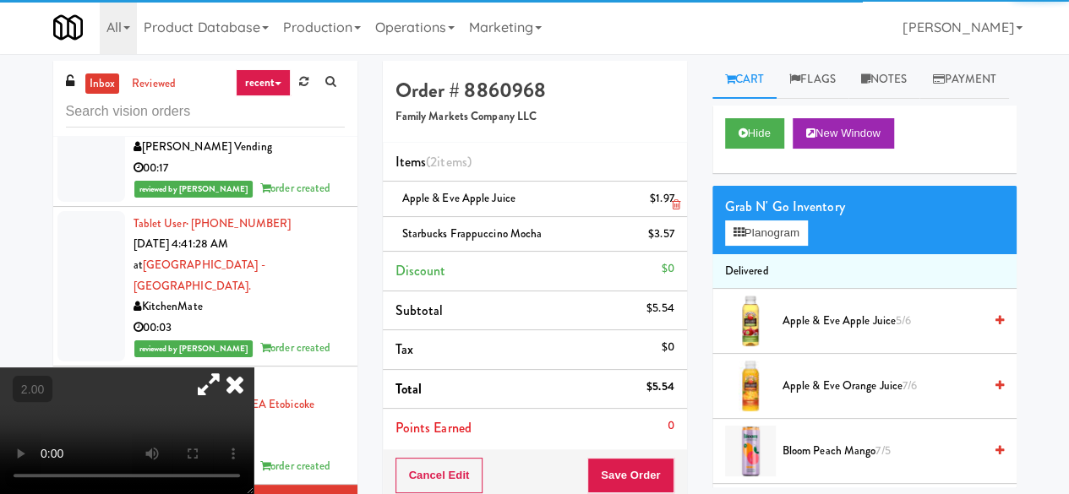
click at [672, 204] on icon at bounding box center [675, 204] width 8 height 11
click at [672, 224] on div "$3.57" at bounding box center [661, 234] width 26 height 21
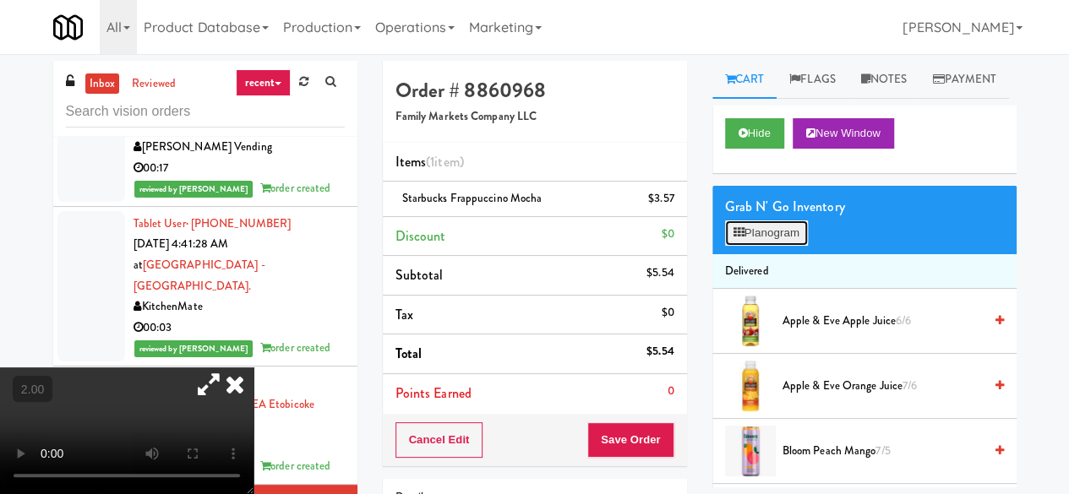
click at [772, 246] on button "Planogram" at bounding box center [766, 232] width 83 height 25
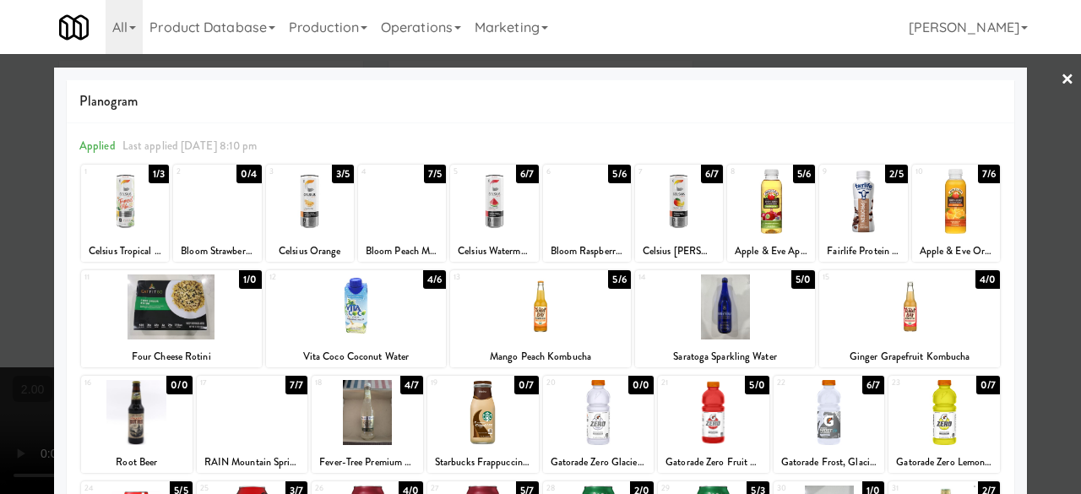
click at [581, 207] on div at bounding box center [587, 201] width 88 height 65
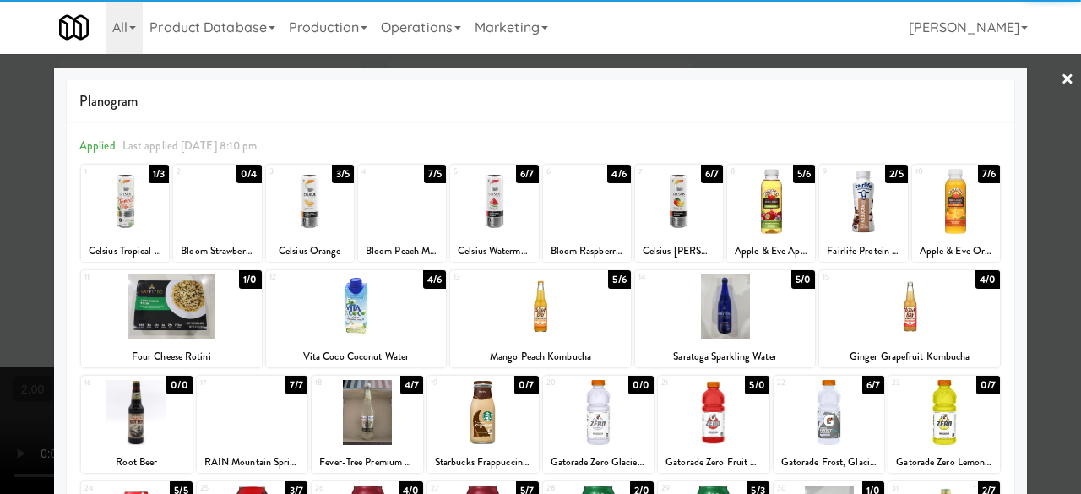
click at [1014, 141] on div "Planogram Applied Last applied Monday 8:10 pm 1 1/3 Celsius Tropical Vibe 2 0/4…" at bounding box center [540, 449] width 973 height 762
click at [1015, 141] on div "× Planogram Applied Last applied Monday 8:10 pm 1 1/3 Celsius Tropical Vibe 2 0…" at bounding box center [540, 247] width 1081 height 494
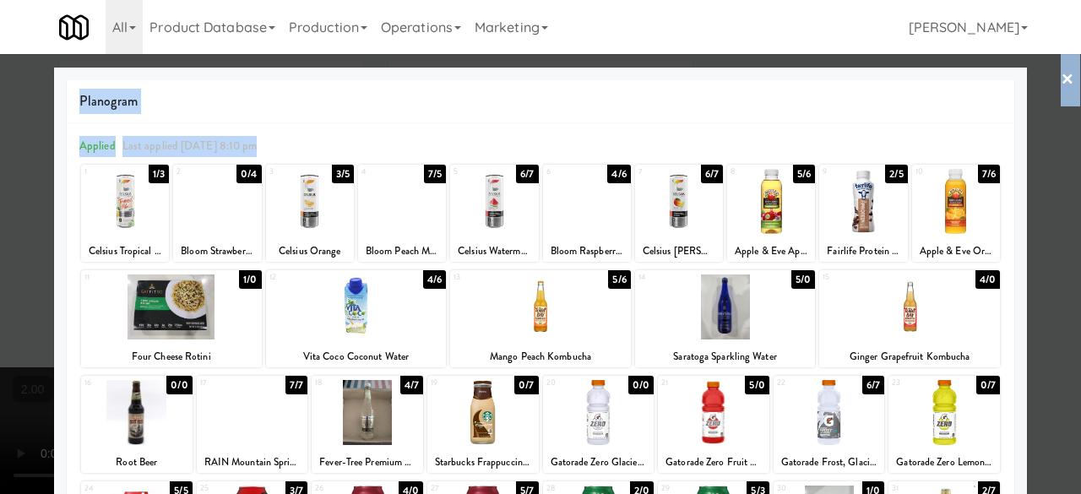
click at [1029, 141] on div at bounding box center [540, 247] width 1081 height 494
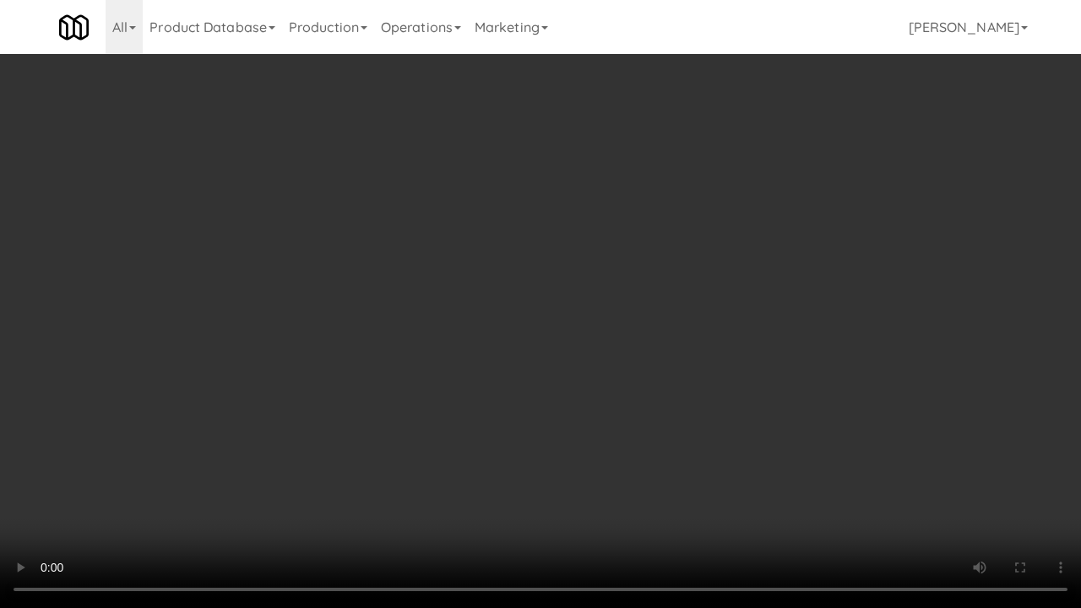
click at [730, 307] on video at bounding box center [540, 304] width 1081 height 608
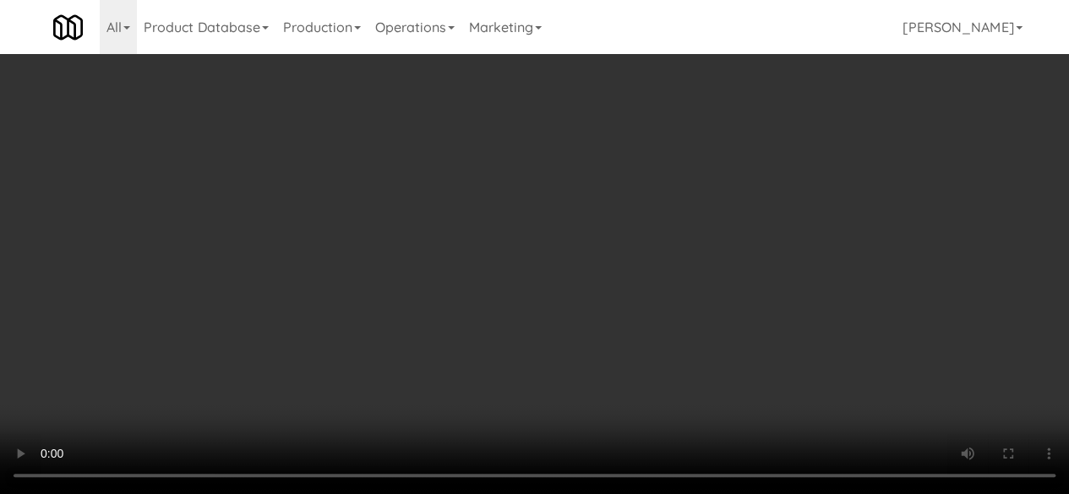
click at [239, 325] on video at bounding box center [534, 247] width 1069 height 494
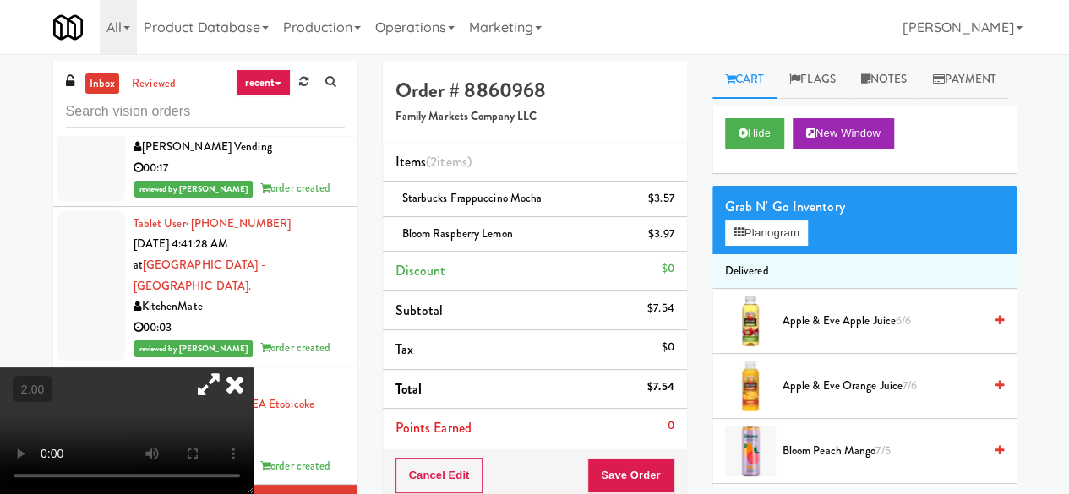
click at [228, 367] on icon at bounding box center [208, 384] width 39 height 34
click at [659, 458] on button "Save Order" at bounding box center [630, 475] width 86 height 35
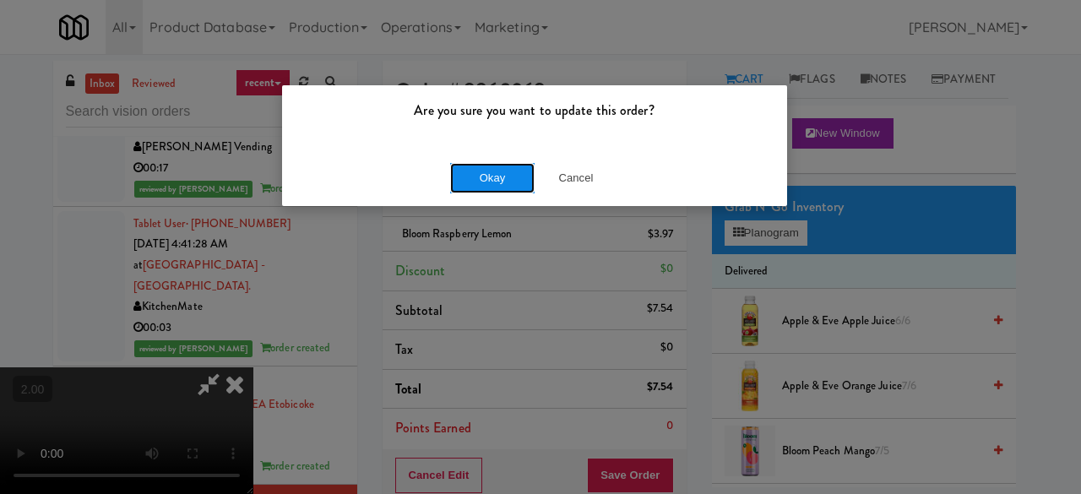
click at [456, 163] on button "Okay" at bounding box center [492, 178] width 84 height 30
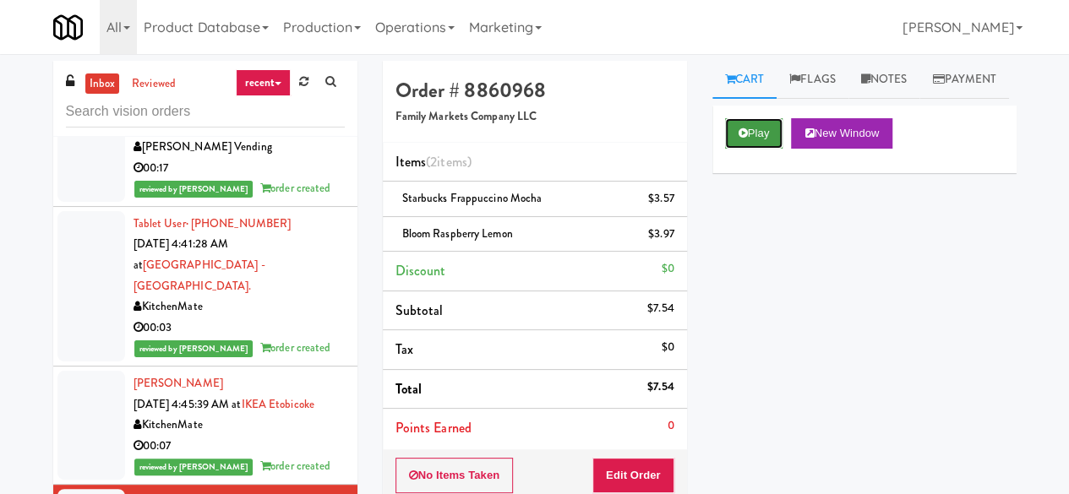
click at [742, 139] on icon at bounding box center [742, 133] width 9 height 11
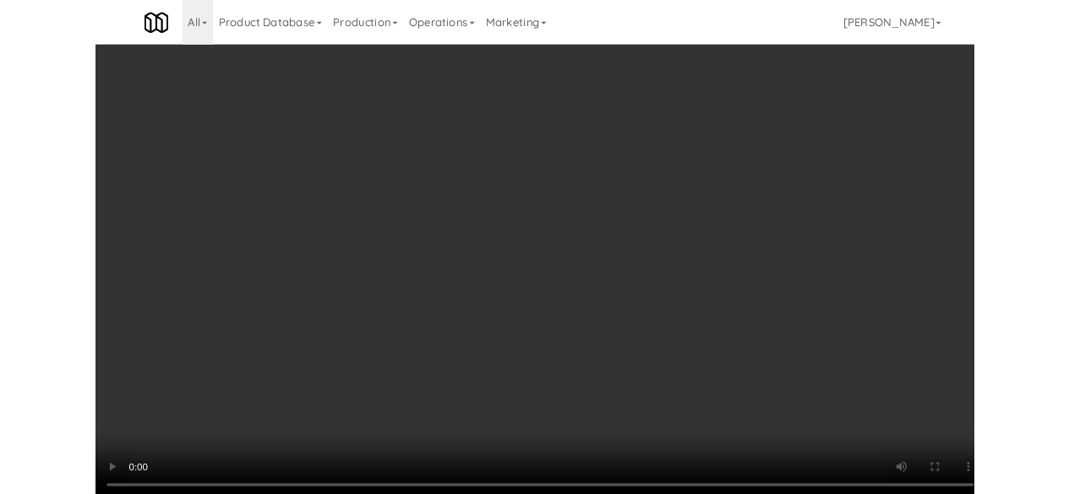
scroll to position [35, 0]
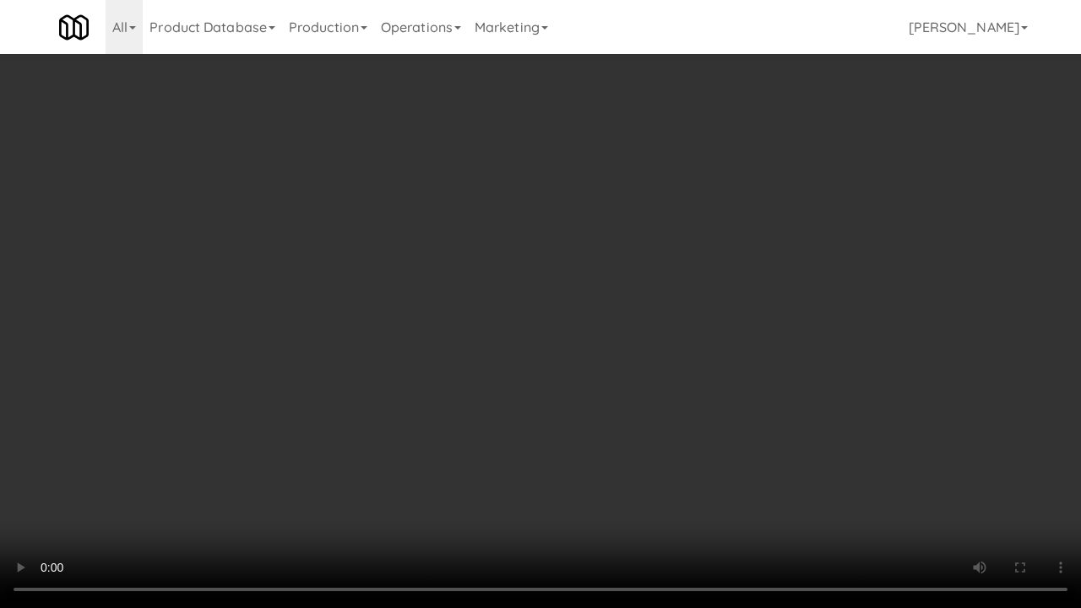
click at [658, 248] on video at bounding box center [540, 304] width 1081 height 608
click at [608, 273] on video at bounding box center [540, 304] width 1081 height 608
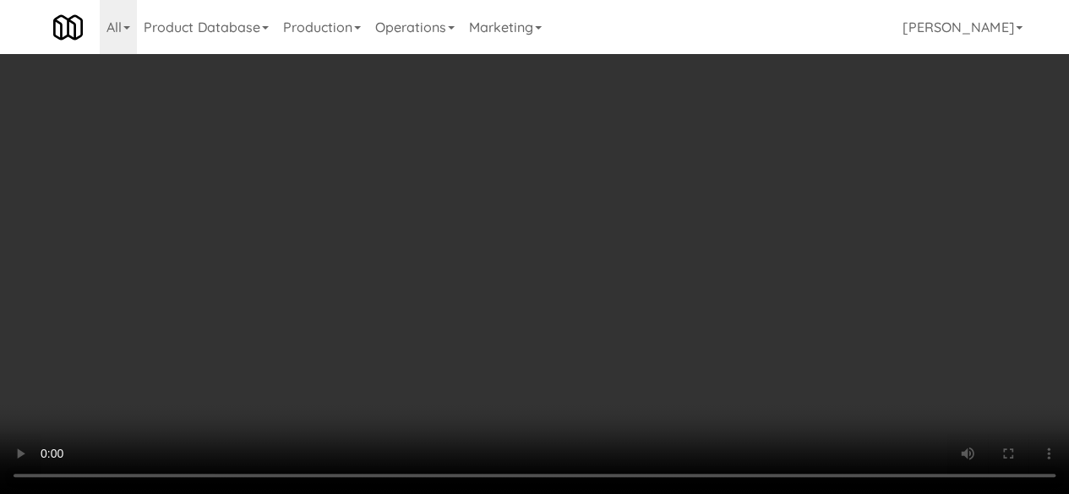
scroll to position [0, 0]
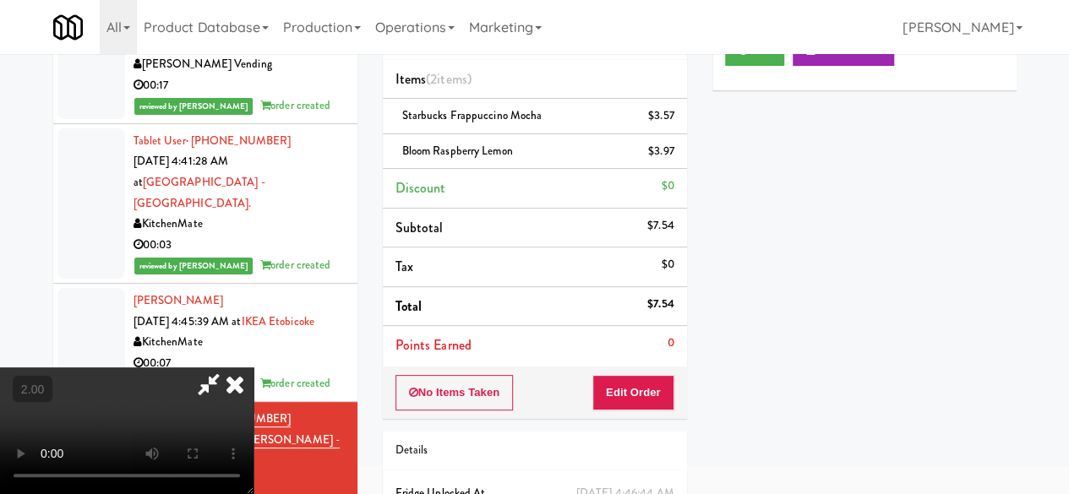
click at [228, 367] on icon at bounding box center [208, 384] width 39 height 34
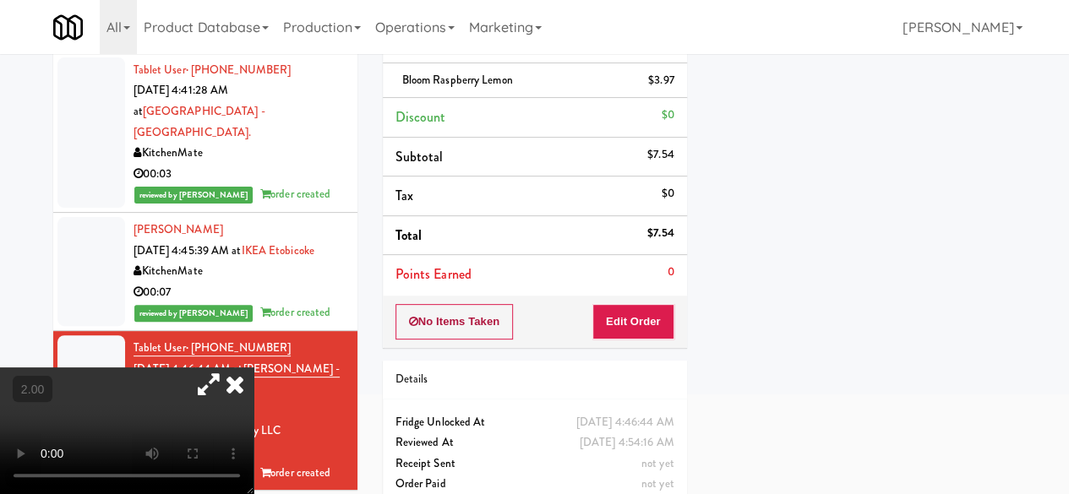
scroll to position [197, 0]
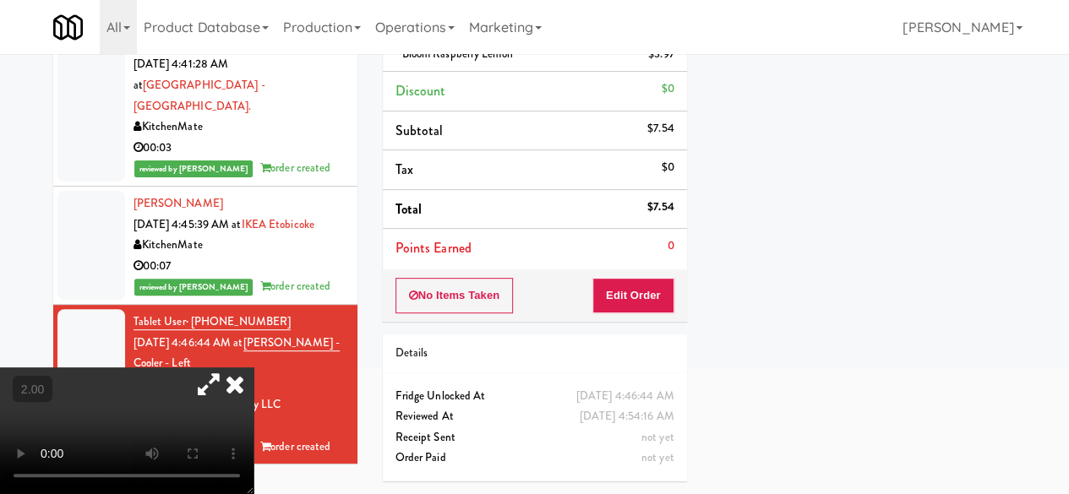
click at [253, 367] on icon at bounding box center [234, 384] width 37 height 34
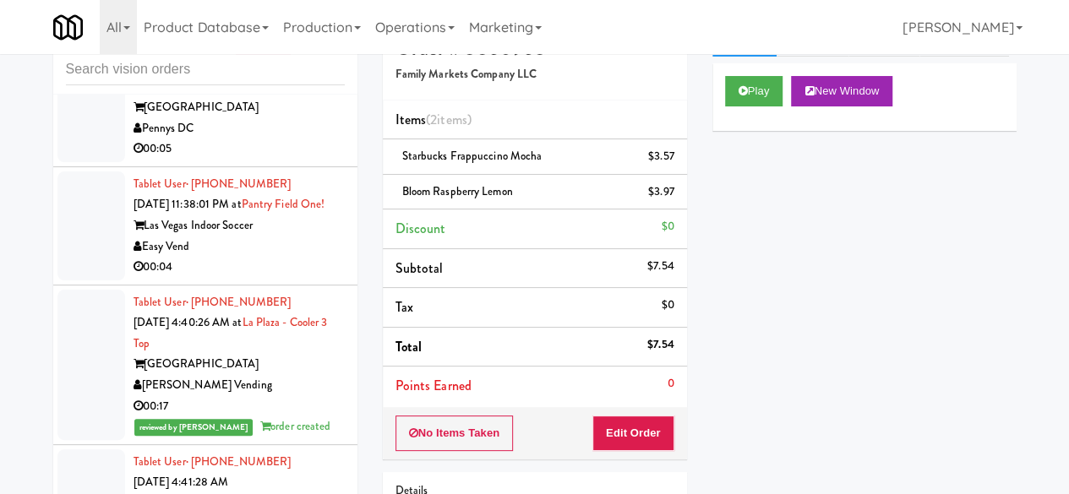
scroll to position [0, 0]
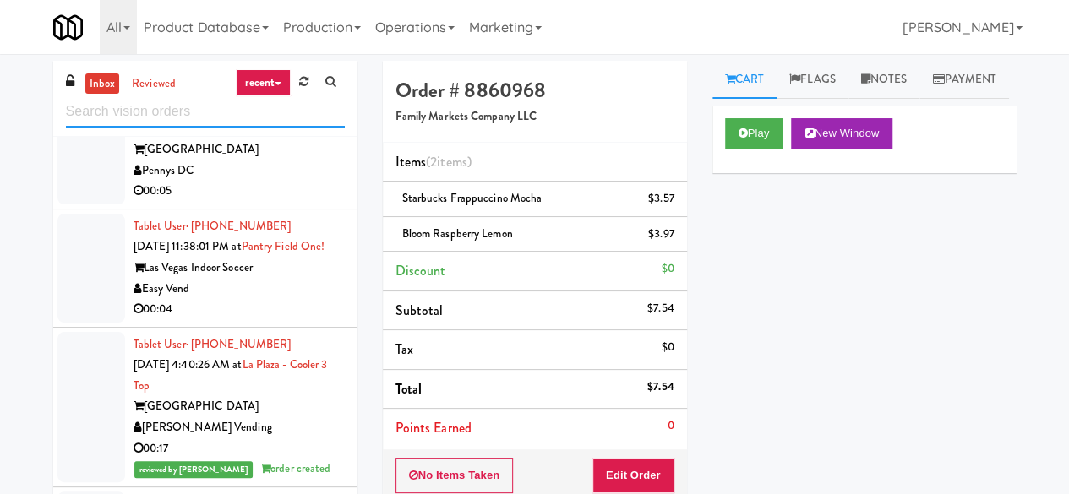
click at [261, 119] on input "text" at bounding box center [205, 111] width 279 height 31
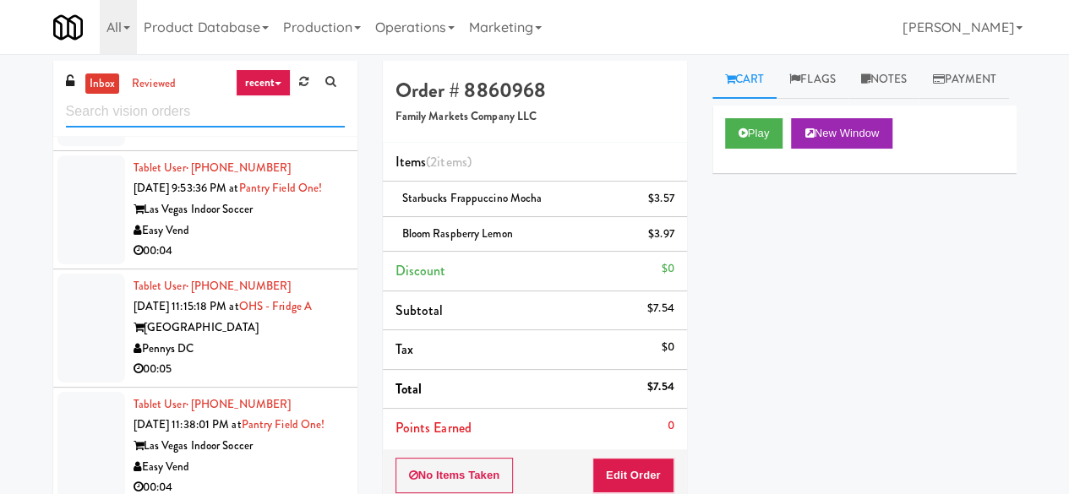
scroll to position [977, 0]
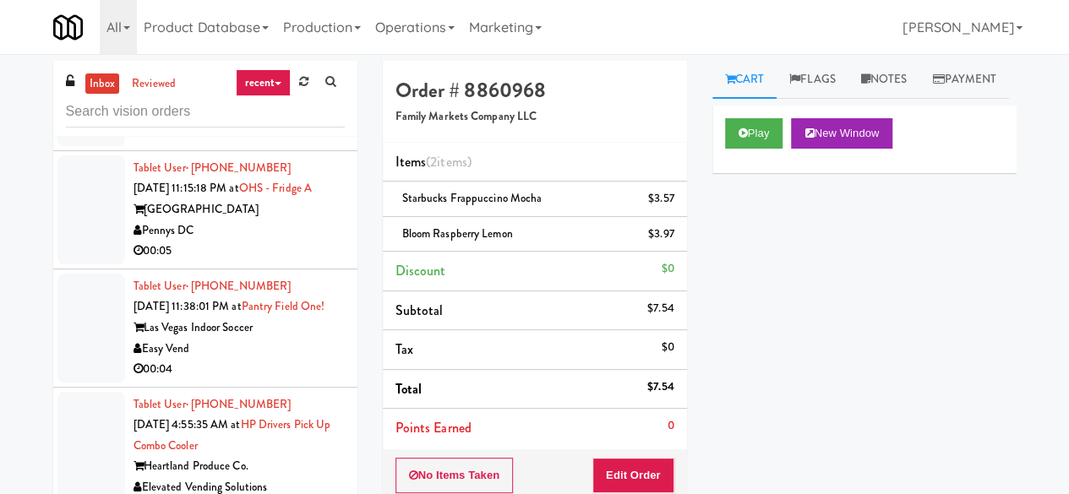
click at [275, 477] on div "Elevated Vending Solutions" at bounding box center [238, 487] width 211 height 21
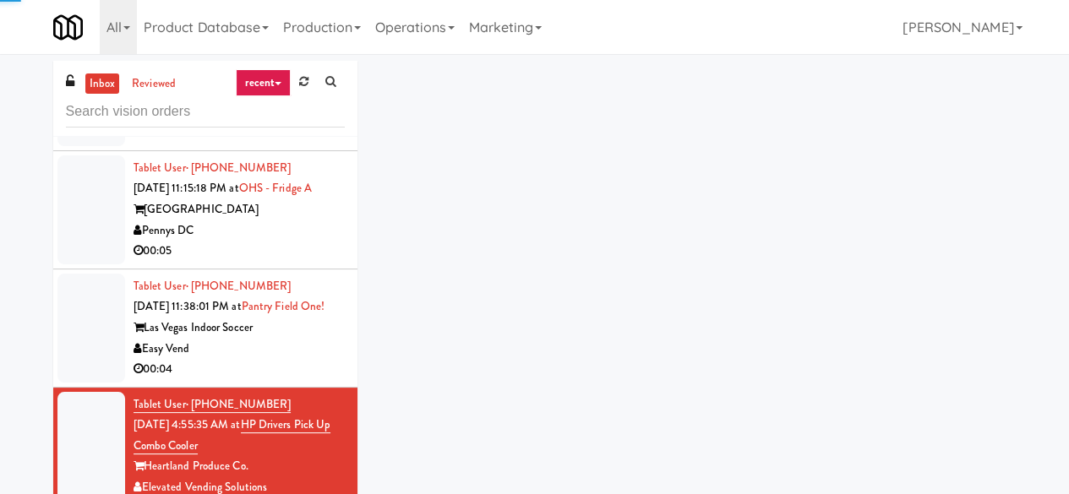
scroll to position [160, 0]
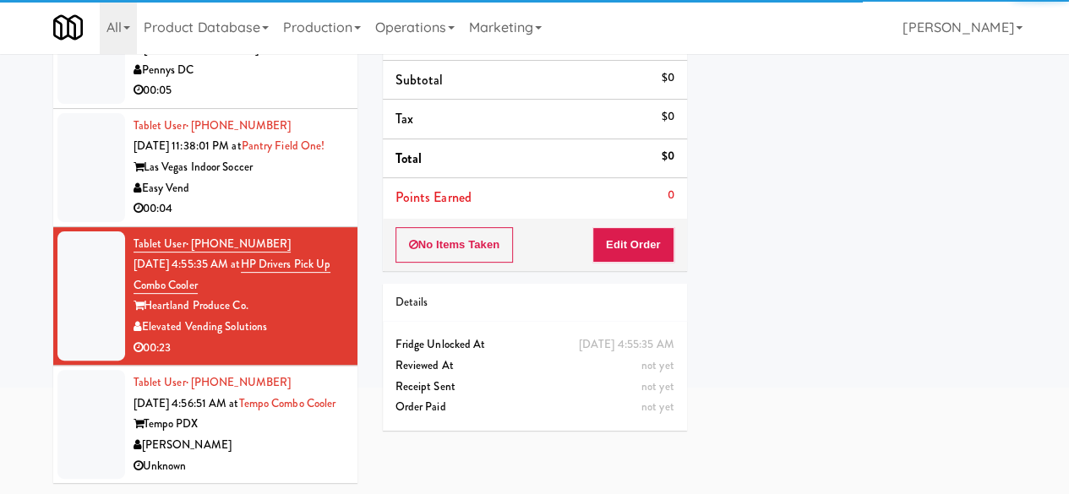
click at [282, 419] on div "Tempo PDX" at bounding box center [238, 424] width 211 height 21
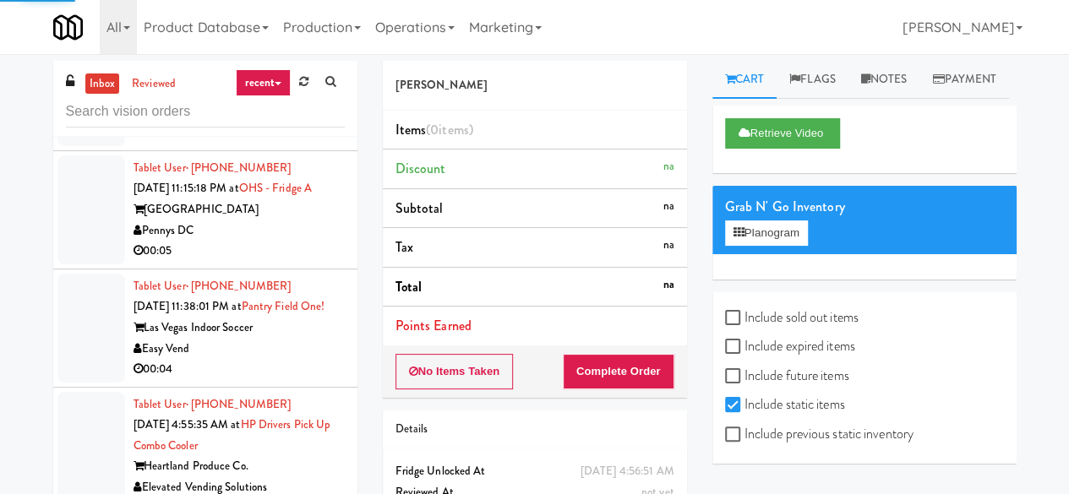
click at [304, 359] on div "00:04" at bounding box center [238, 369] width 211 height 21
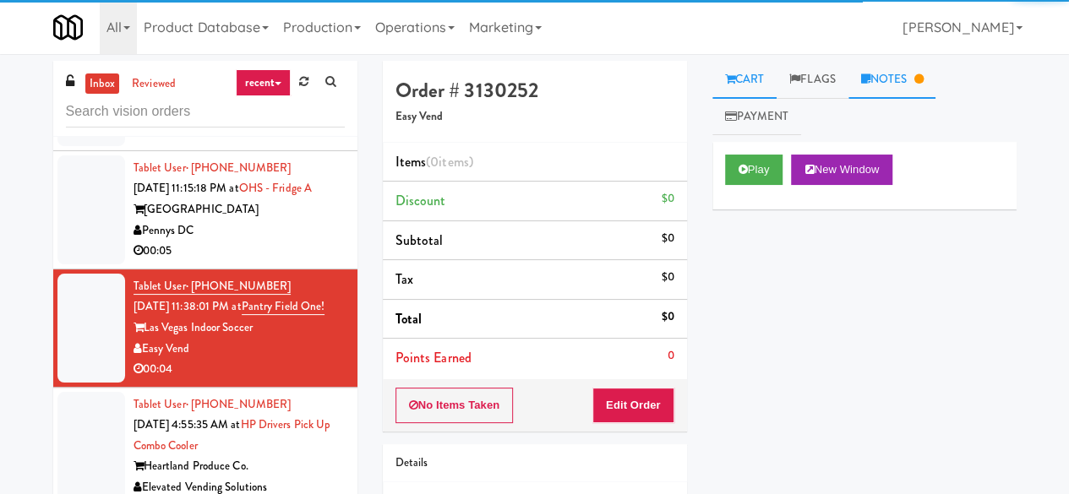
click at [865, 89] on link "Notes" at bounding box center [892, 80] width 88 height 38
